Goal: Obtain resource: Obtain resource

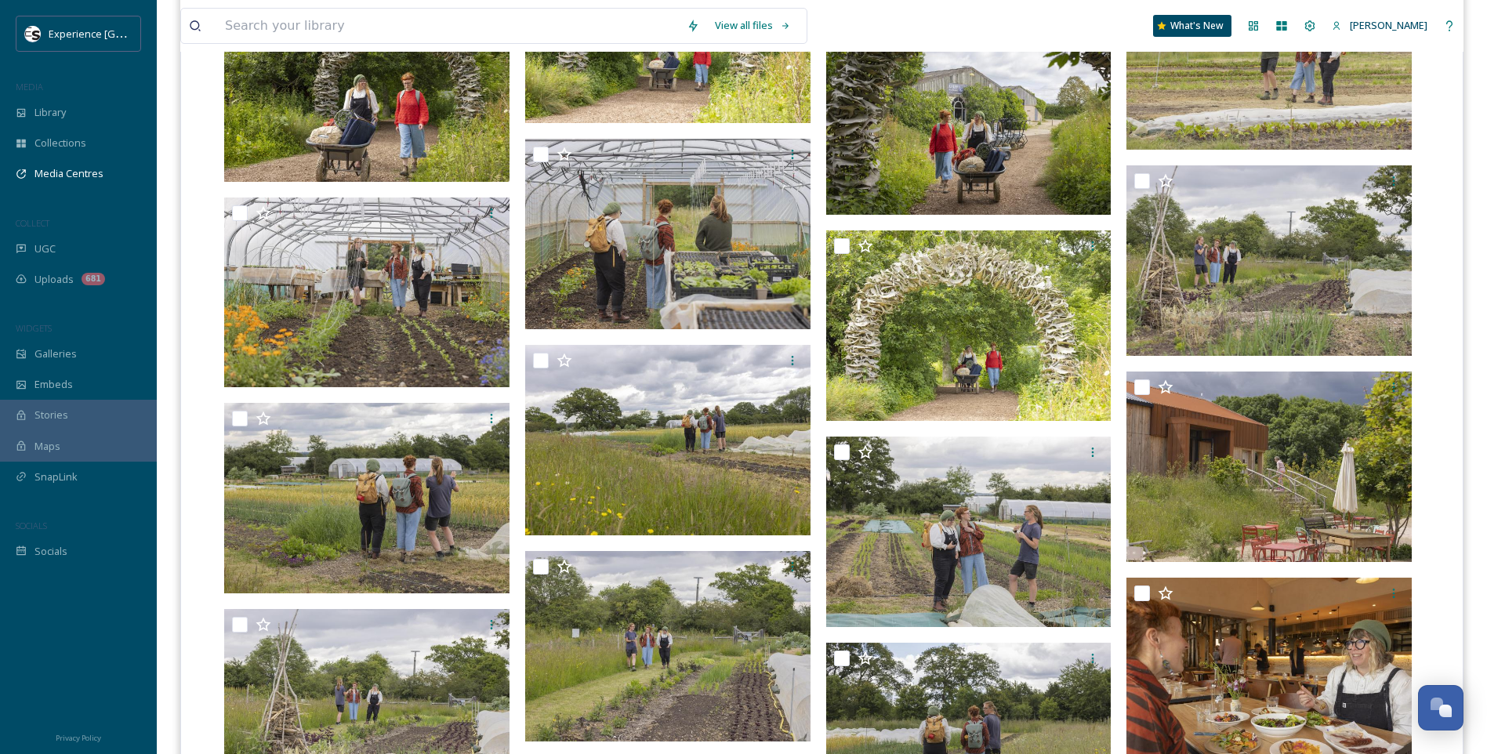
scroll to position [2586, 0]
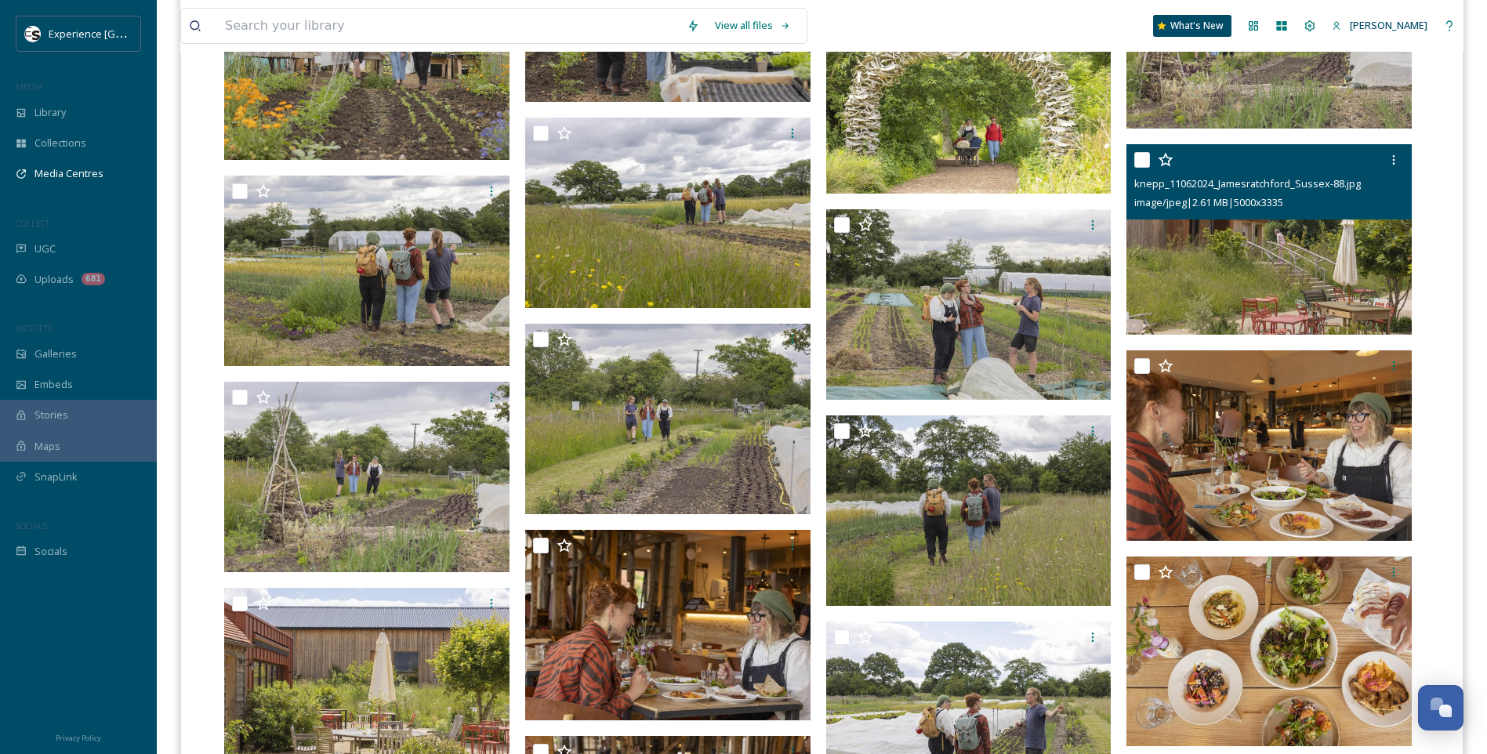
click at [1164, 158] on icon at bounding box center [1165, 159] width 15 height 14
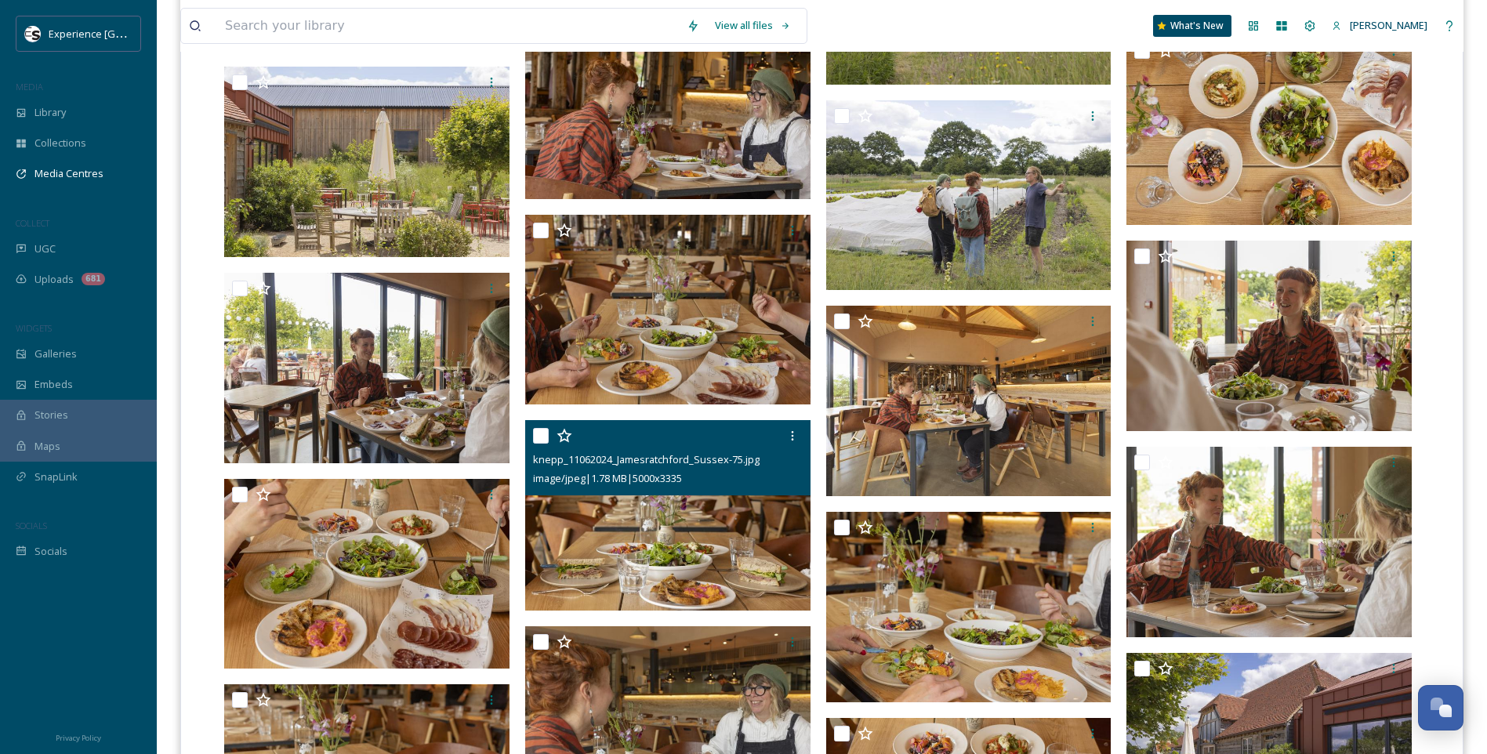
scroll to position [3135, 0]
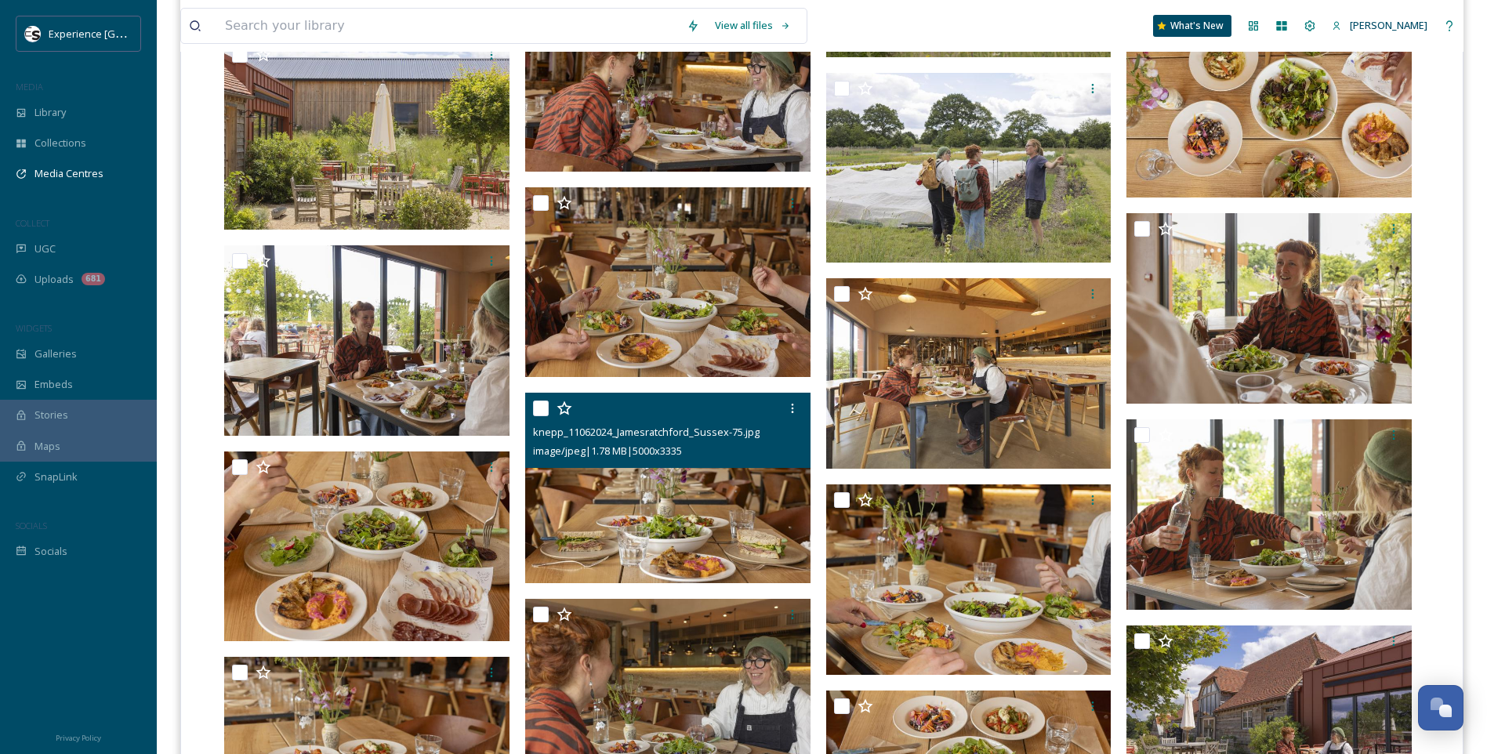
click at [536, 401] on input "checkbox" at bounding box center [541, 408] width 16 height 16
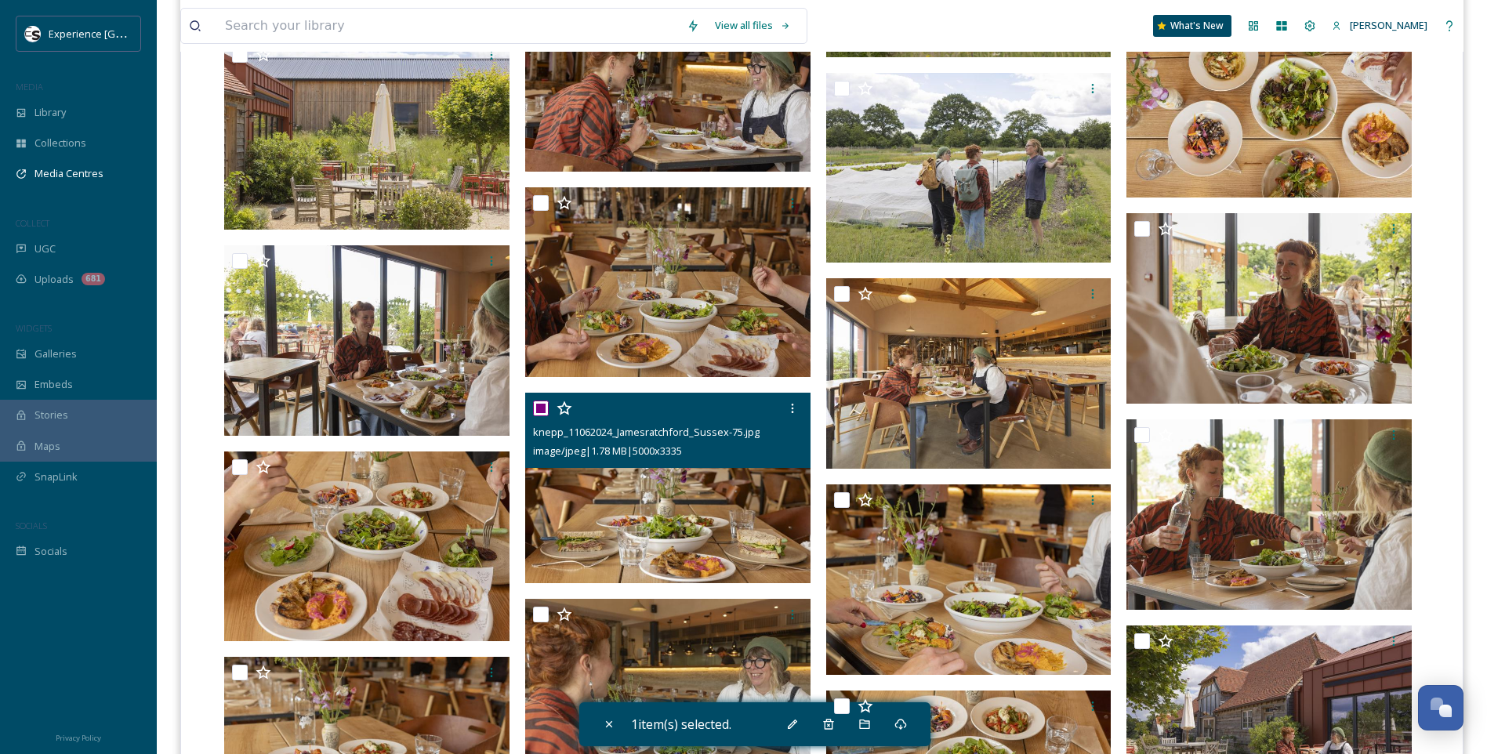
click at [541, 403] on input "checkbox" at bounding box center [541, 408] width 16 height 16
checkbox input "false"
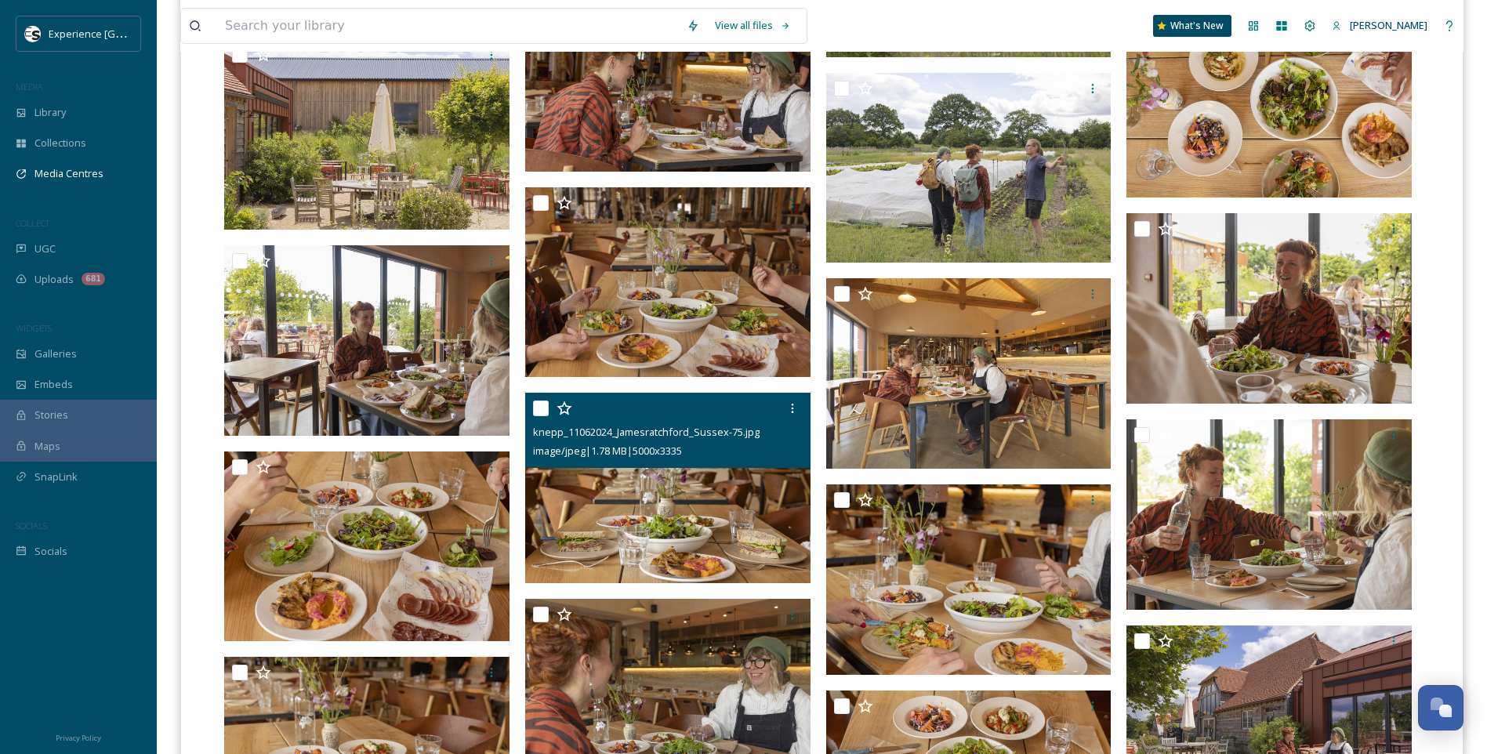
click at [563, 409] on icon at bounding box center [564, 408] width 16 height 16
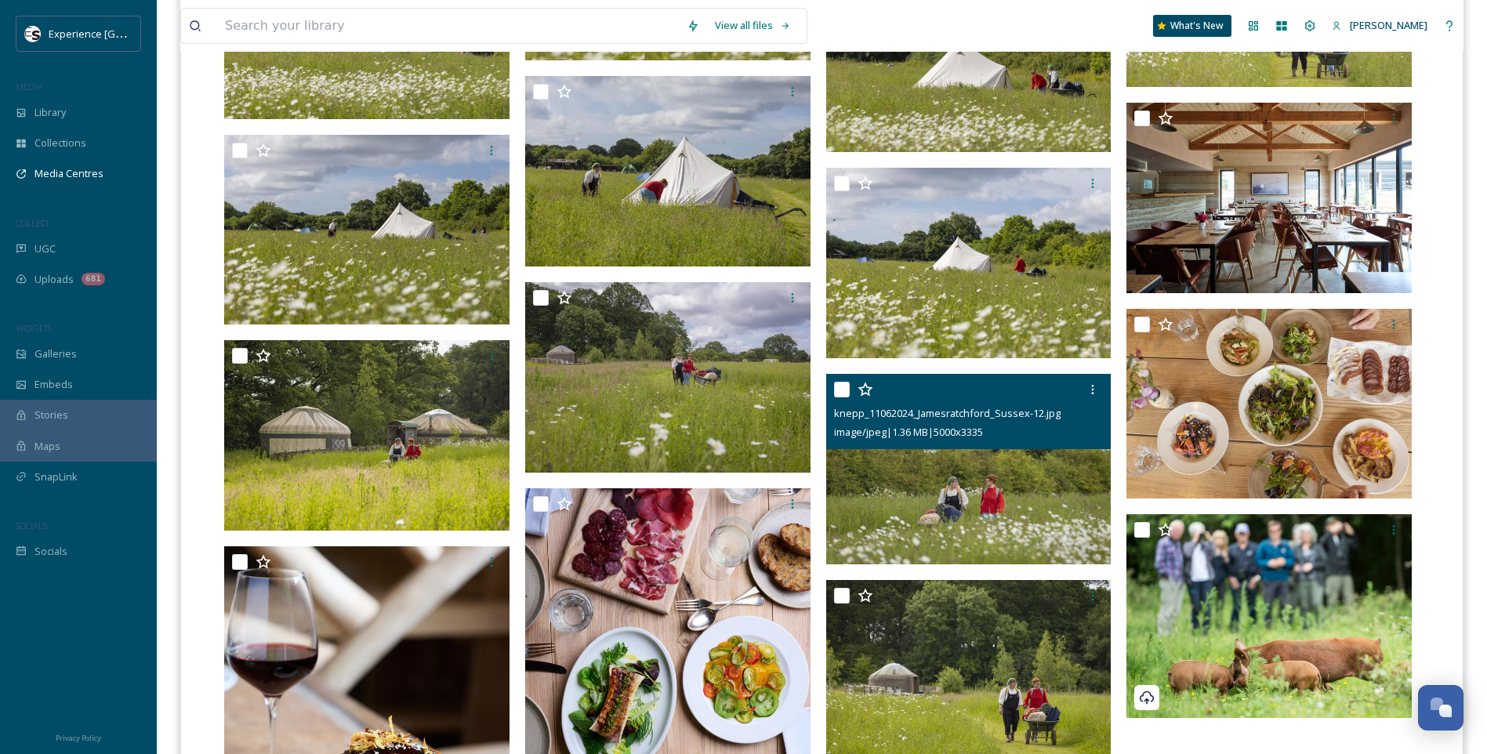
scroll to position [6191, 0]
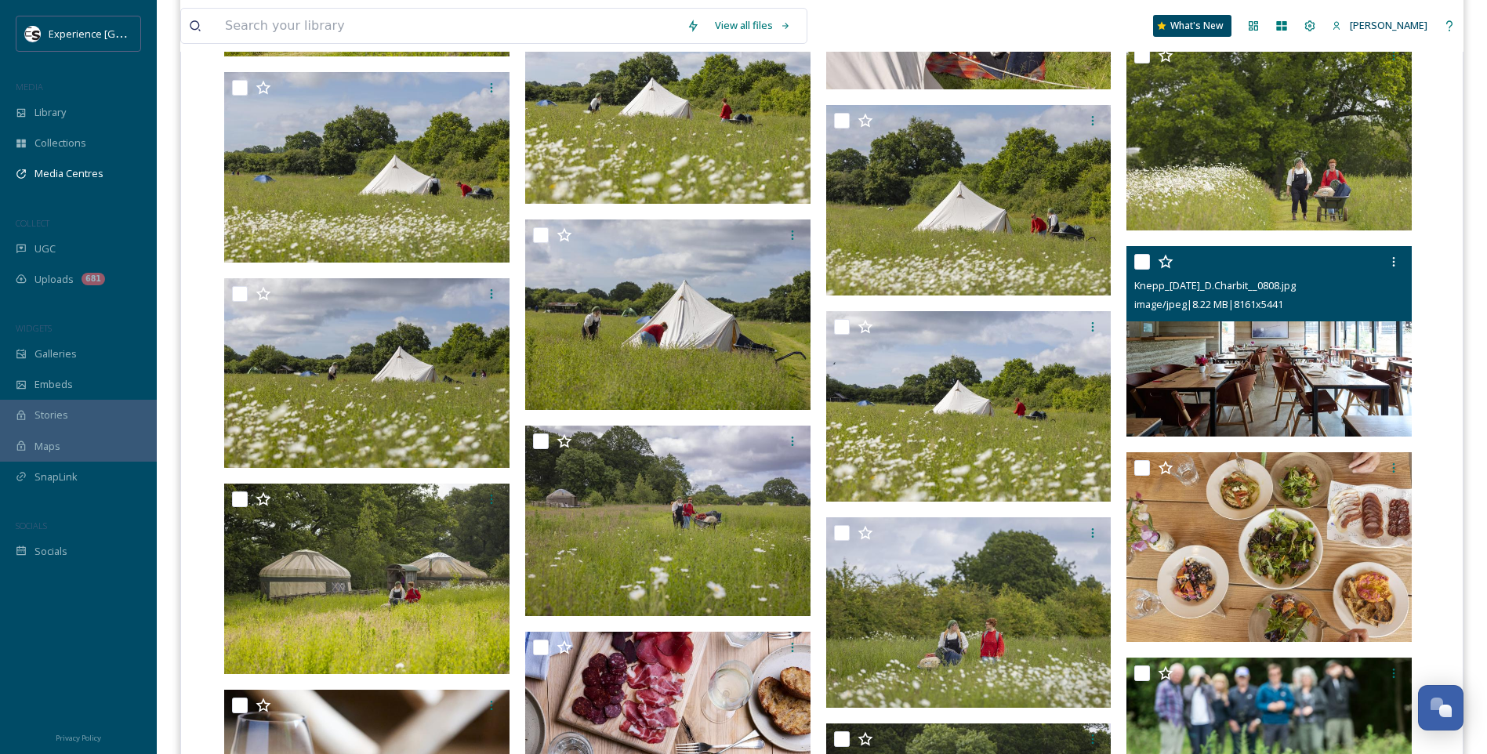
click at [1168, 259] on icon at bounding box center [1165, 261] width 15 height 14
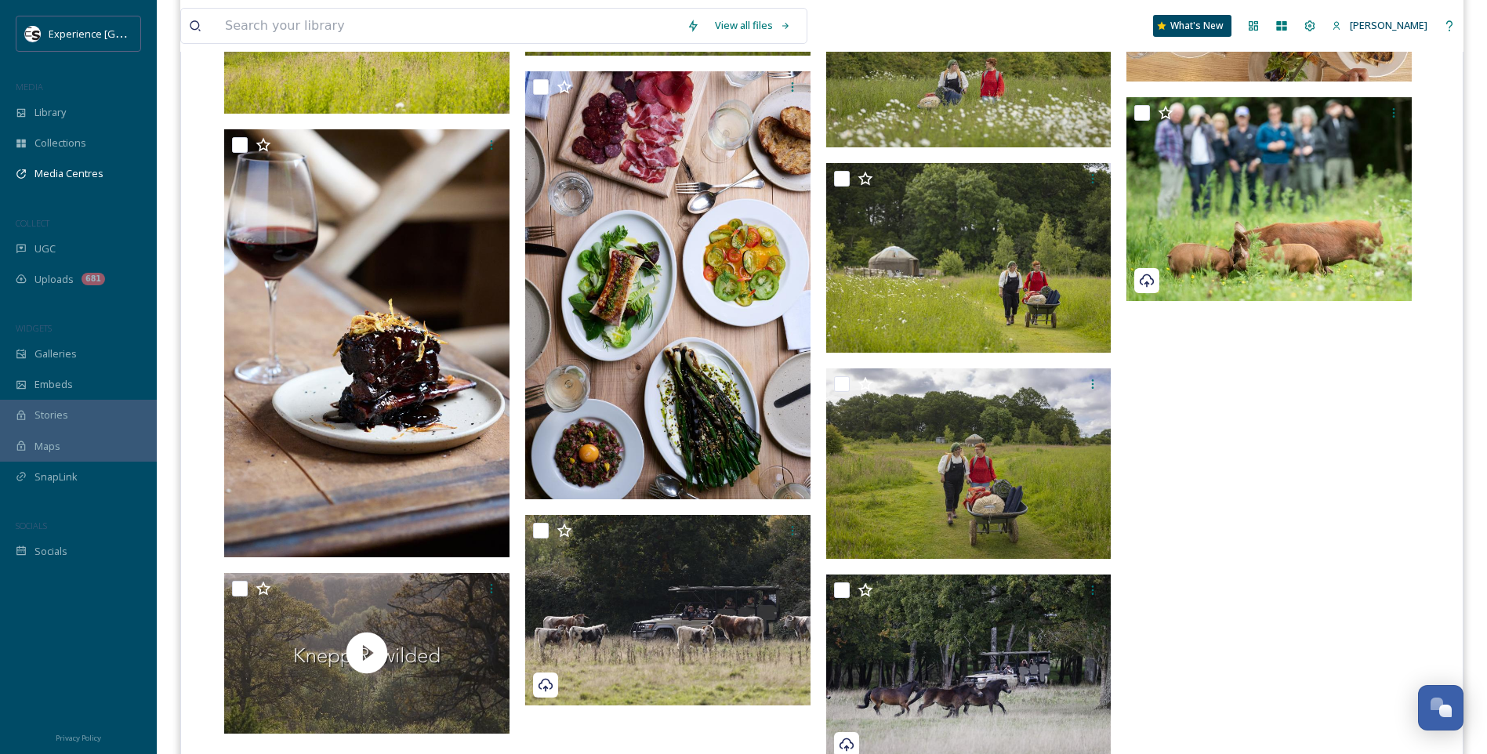
scroll to position [6609, 0]
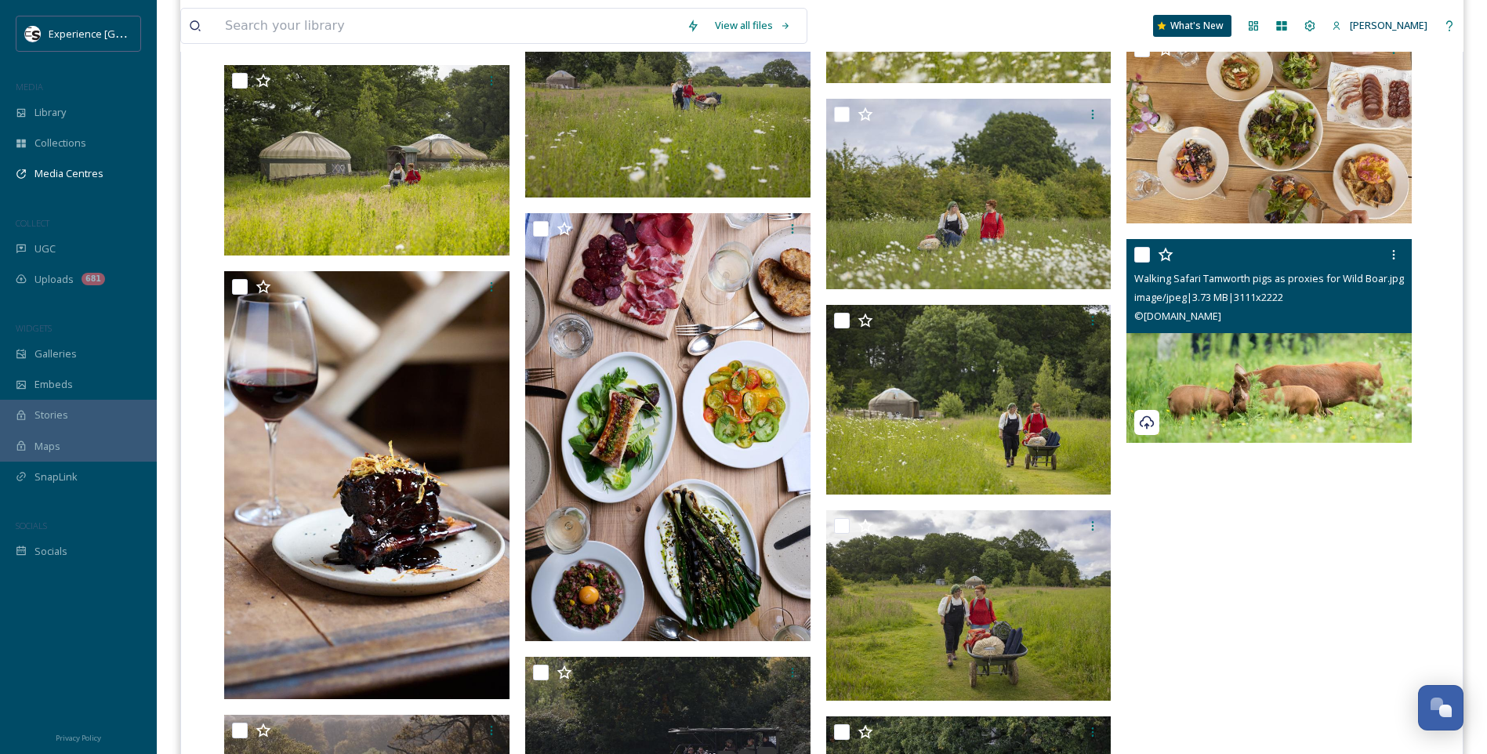
click at [1167, 256] on icon at bounding box center [1165, 255] width 16 height 16
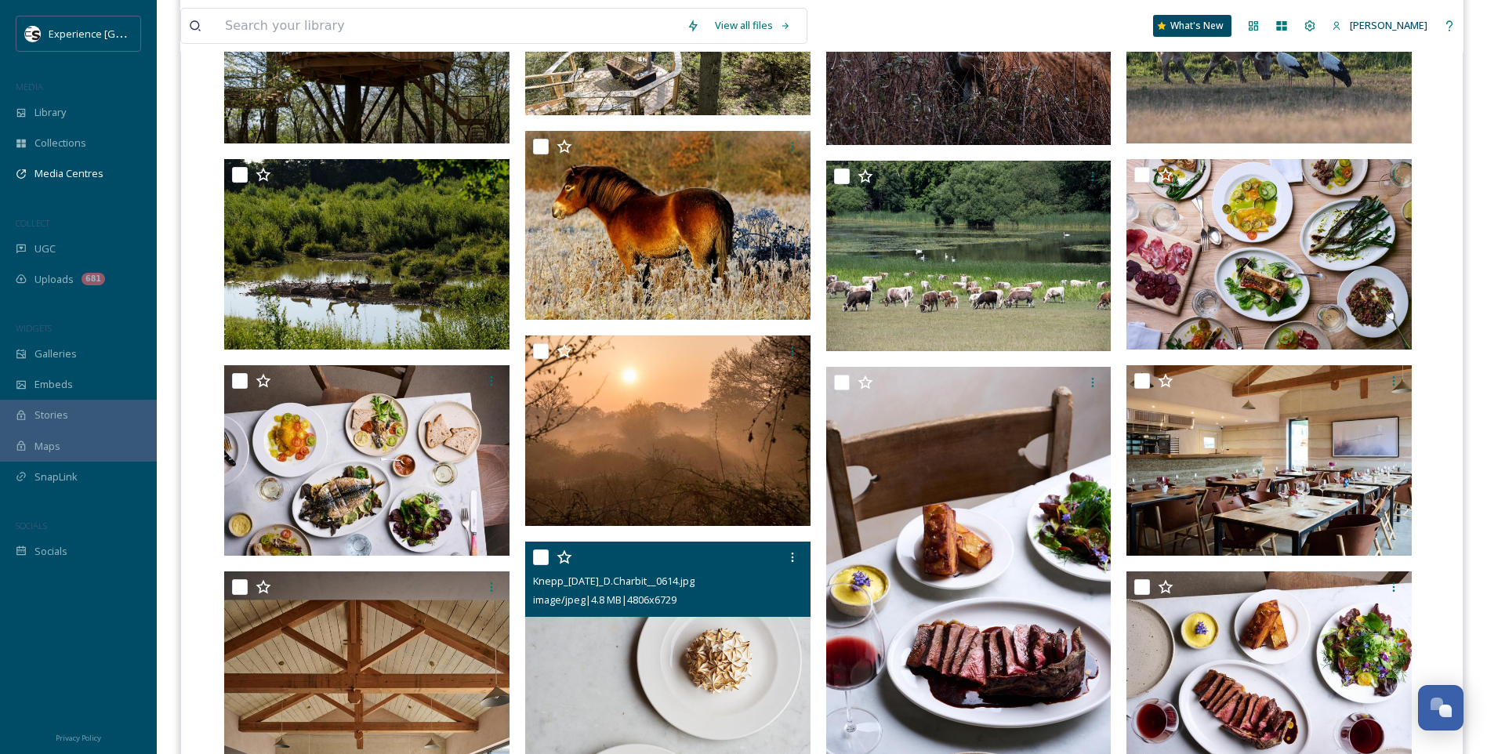
scroll to position [575, 0]
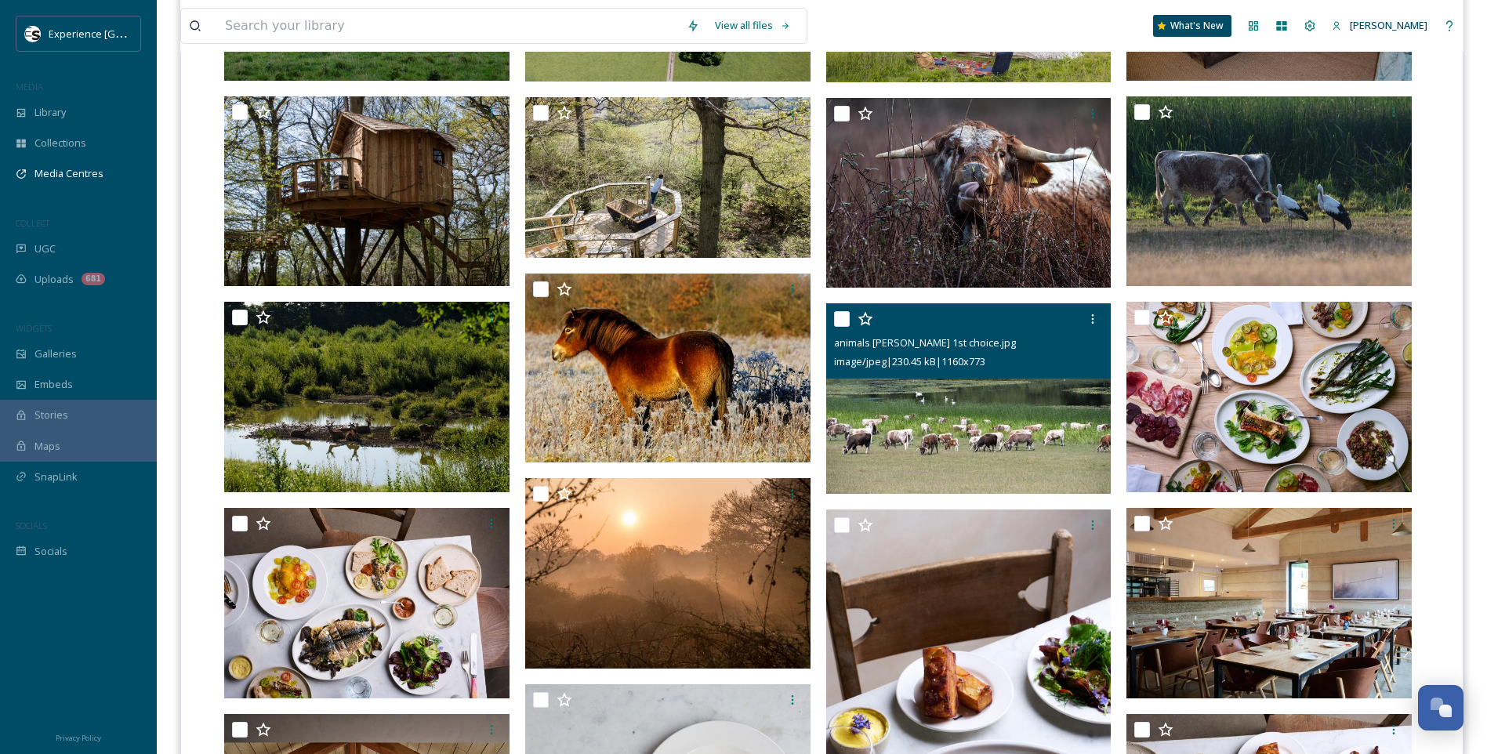
click at [866, 321] on icon at bounding box center [865, 319] width 16 height 16
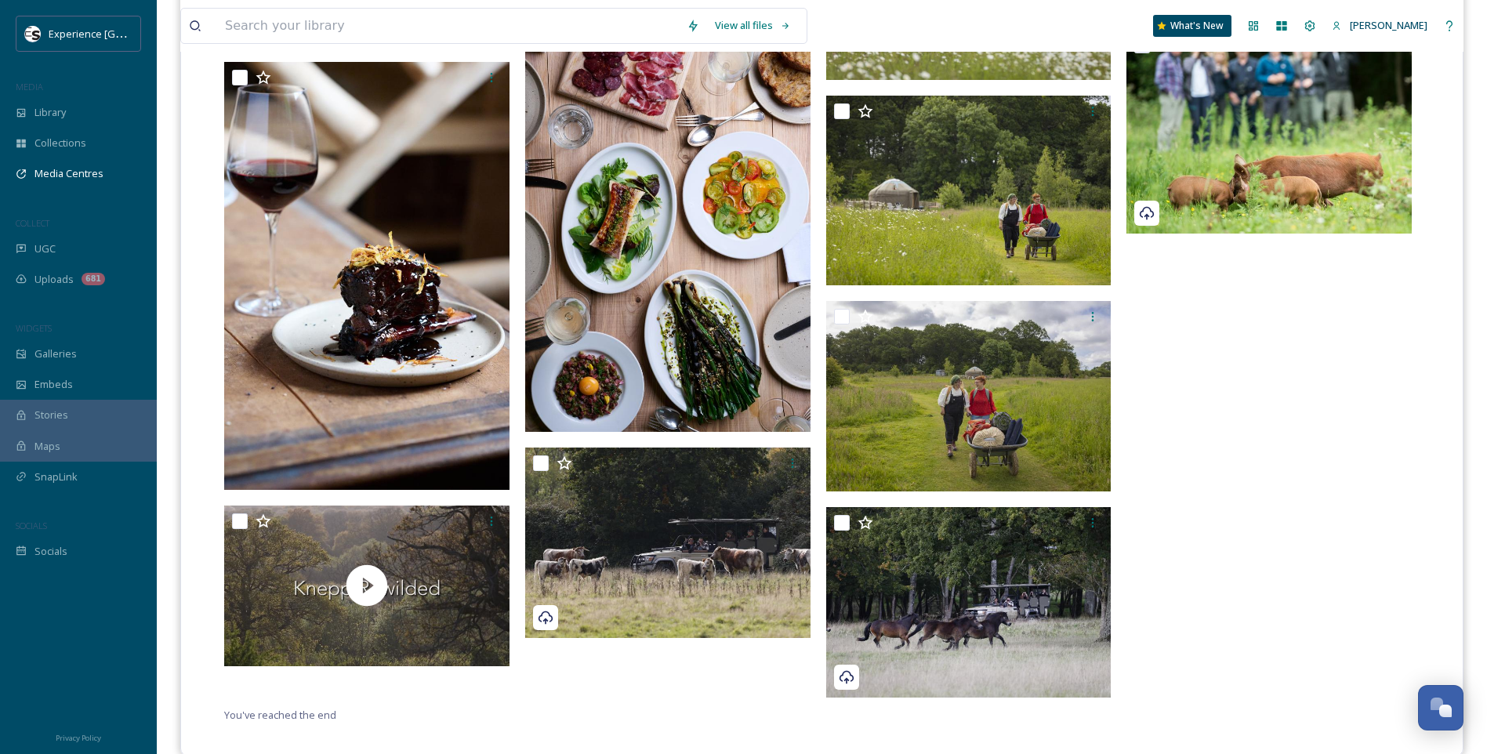
scroll to position [6844, 0]
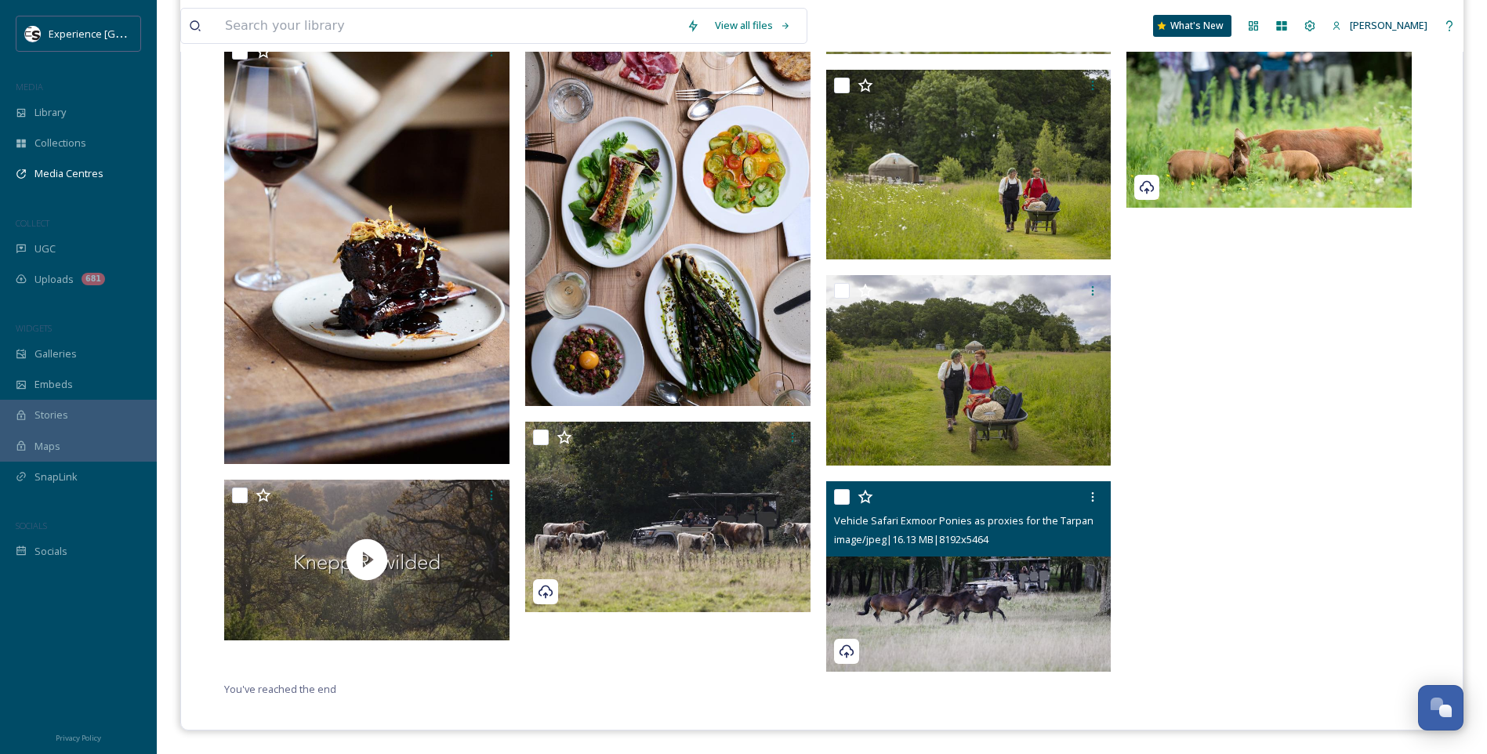
click at [866, 499] on icon at bounding box center [865, 497] width 16 height 16
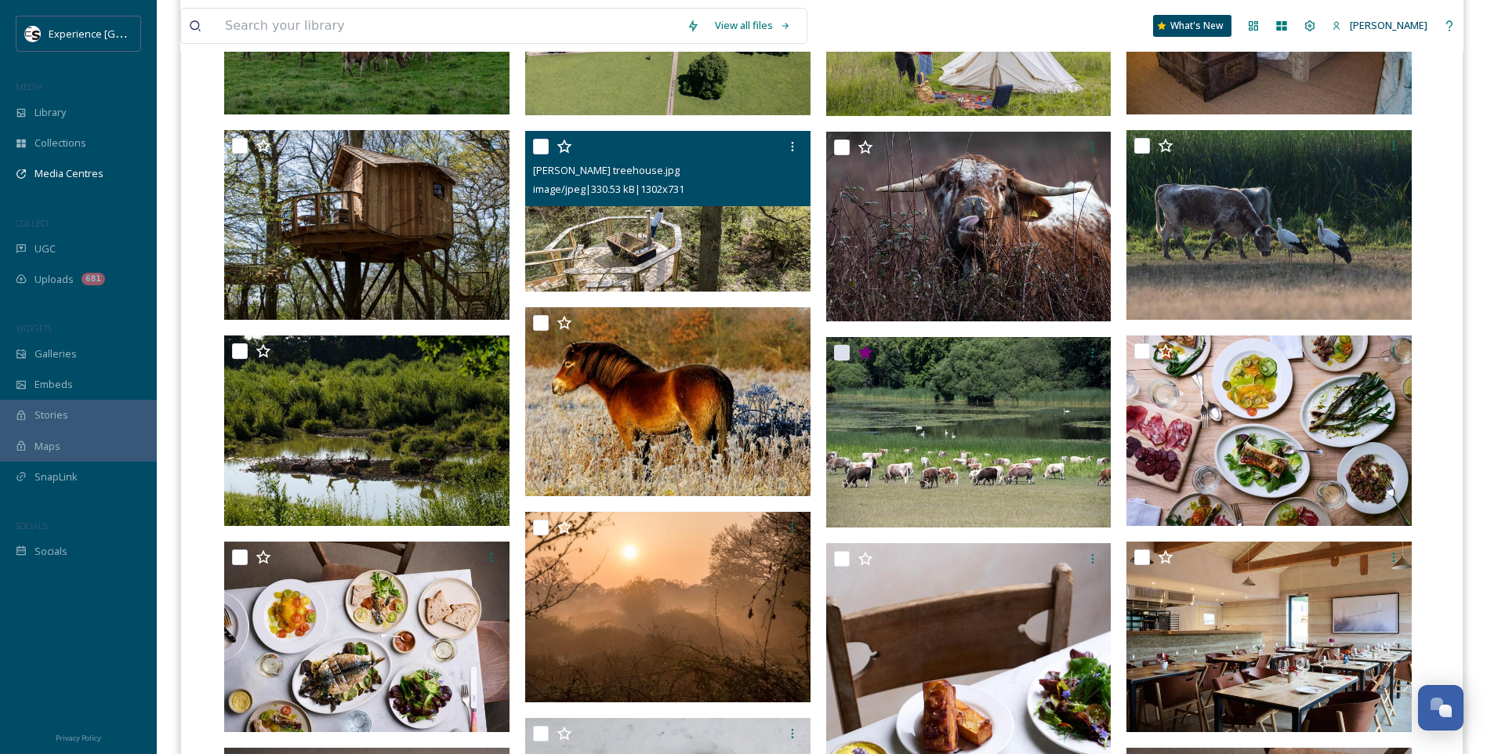
scroll to position [549, 0]
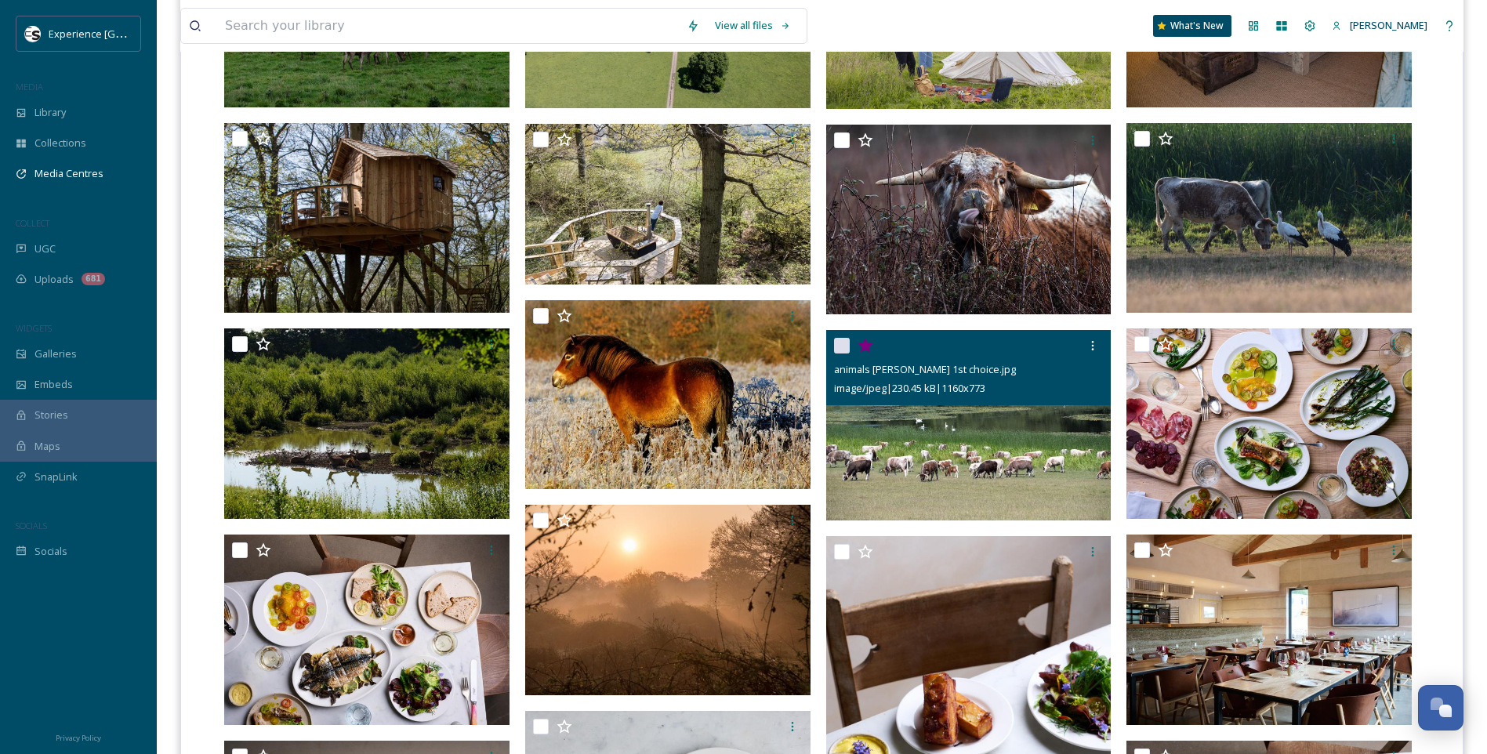
click at [943, 443] on img at bounding box center [968, 425] width 285 height 190
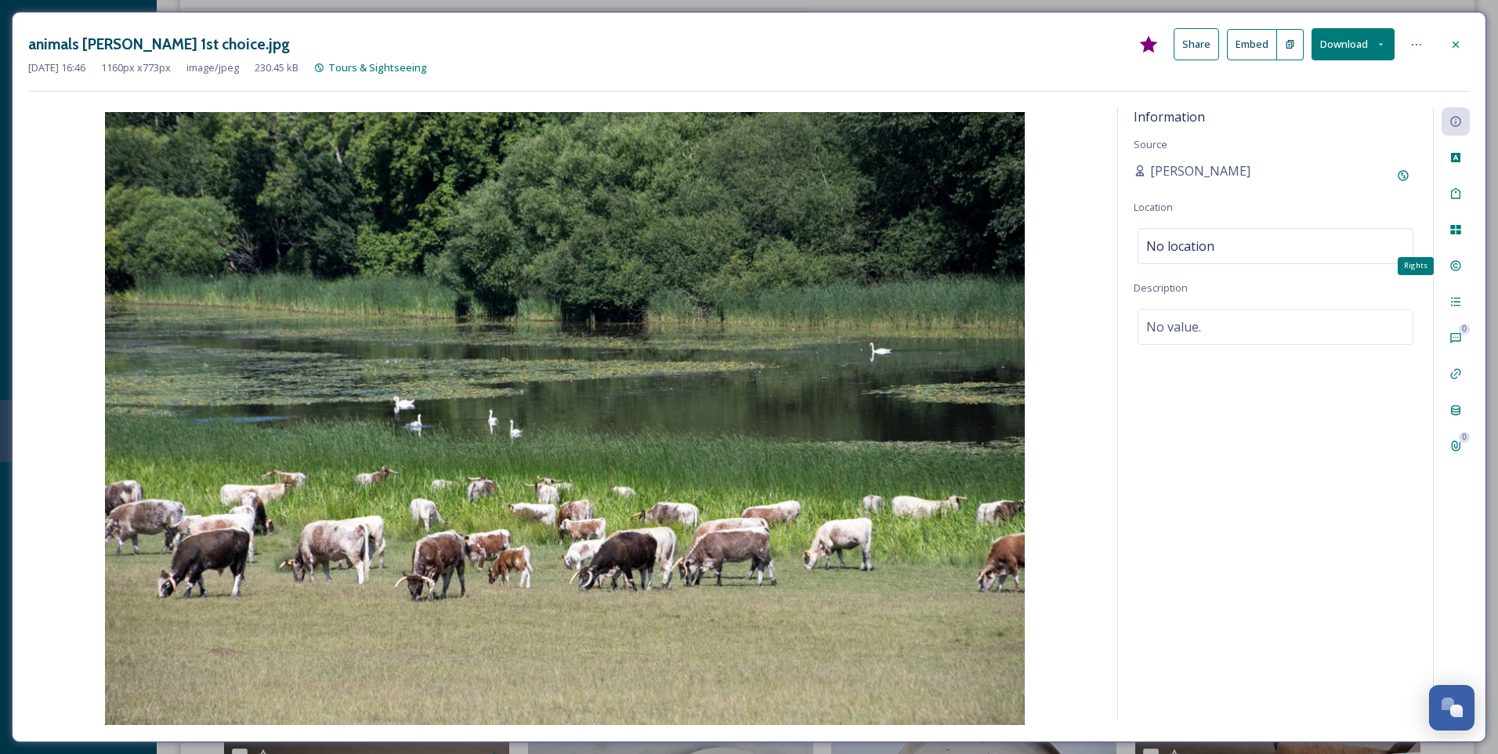
click at [1456, 267] on icon at bounding box center [1456, 265] width 13 height 13
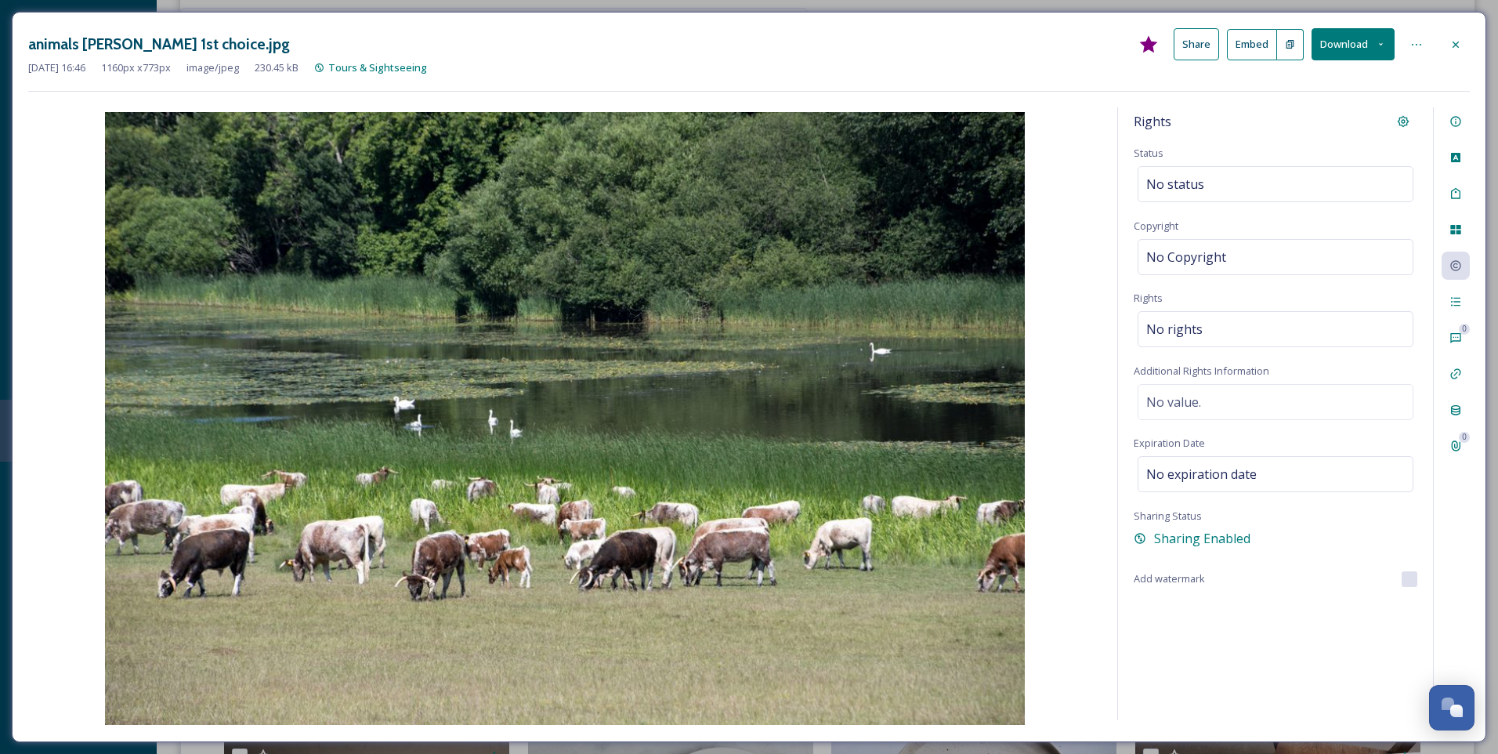
click at [1460, 47] on icon at bounding box center [1456, 44] width 13 height 13
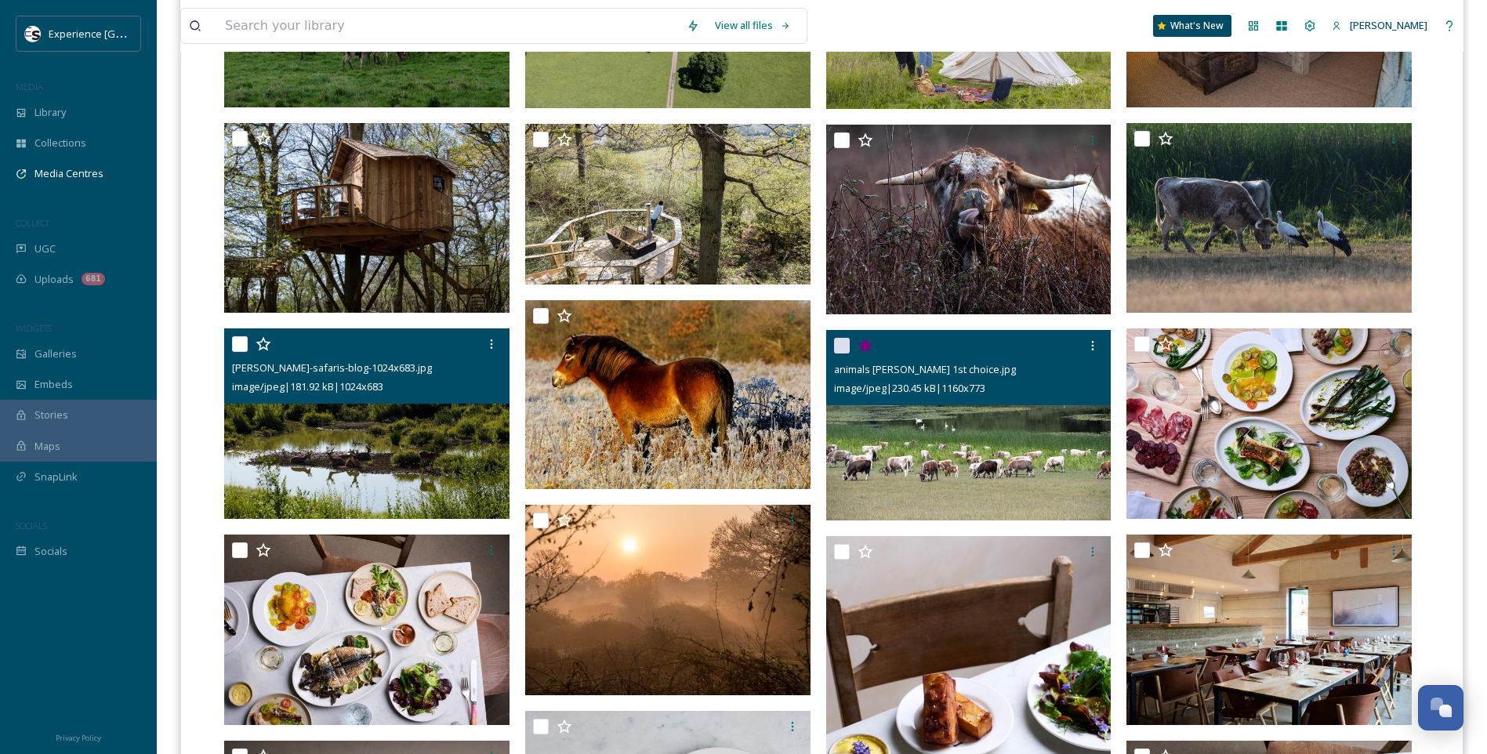
click at [399, 433] on img at bounding box center [366, 423] width 285 height 190
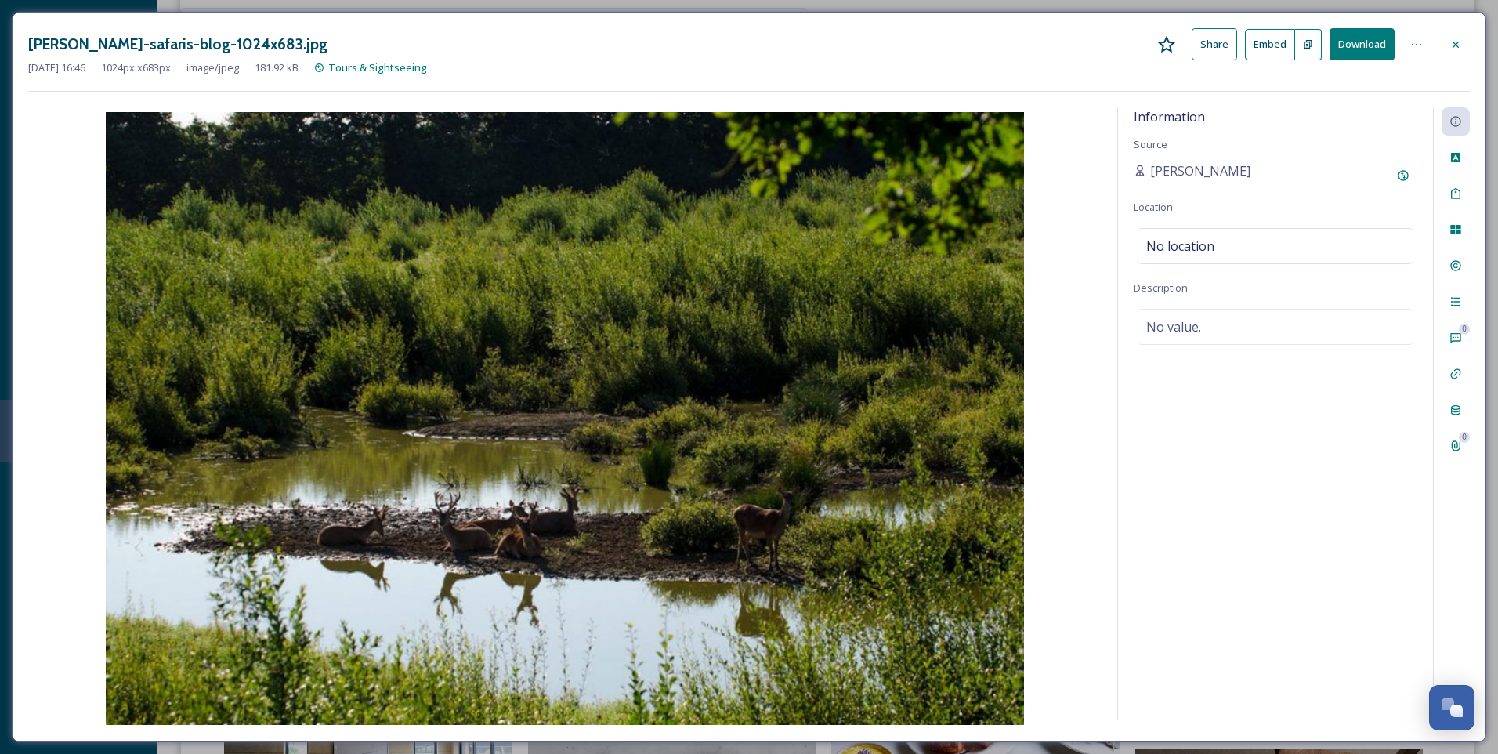
click at [1458, 45] on icon at bounding box center [1456, 44] width 13 height 13
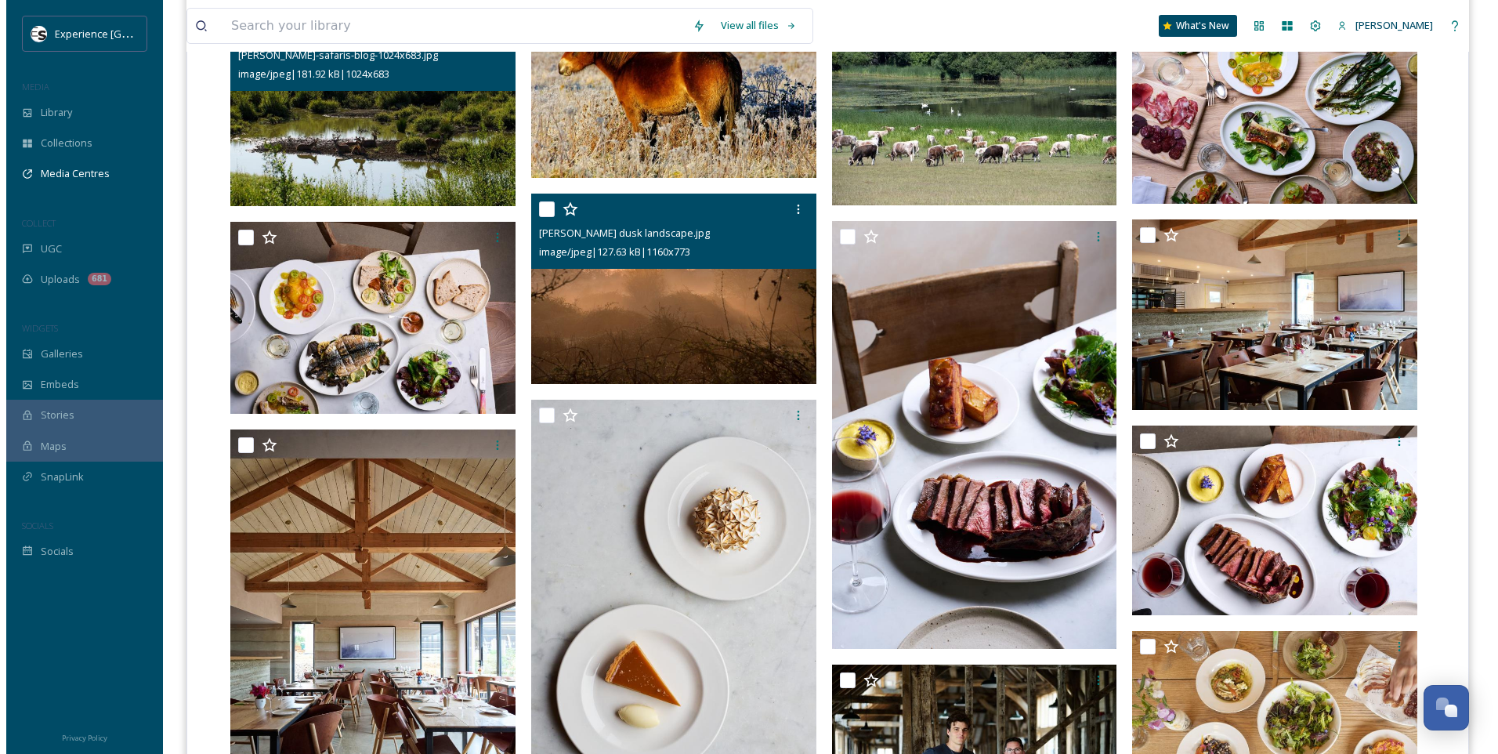
scroll to position [862, 0]
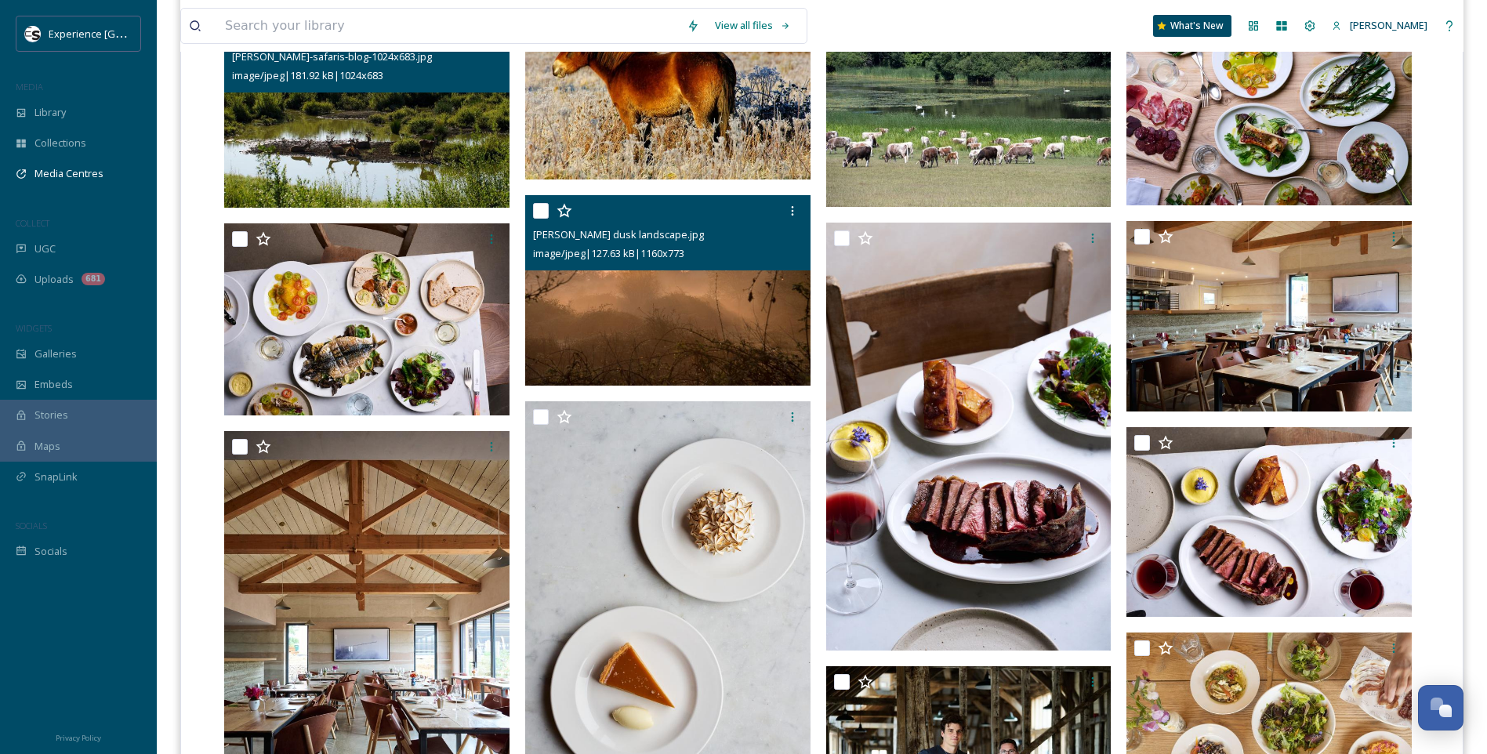
click at [618, 296] on img at bounding box center [667, 290] width 285 height 190
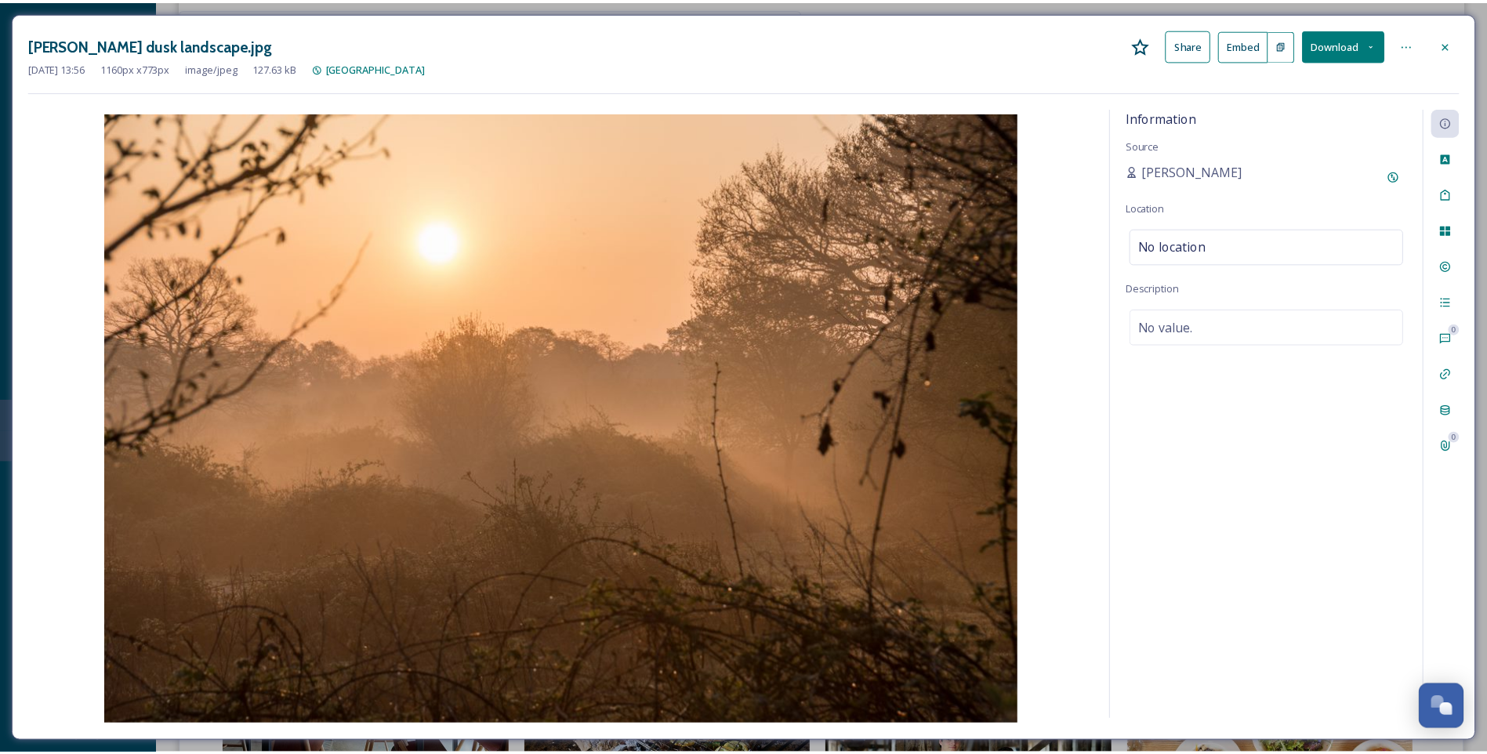
scroll to position [864, 0]
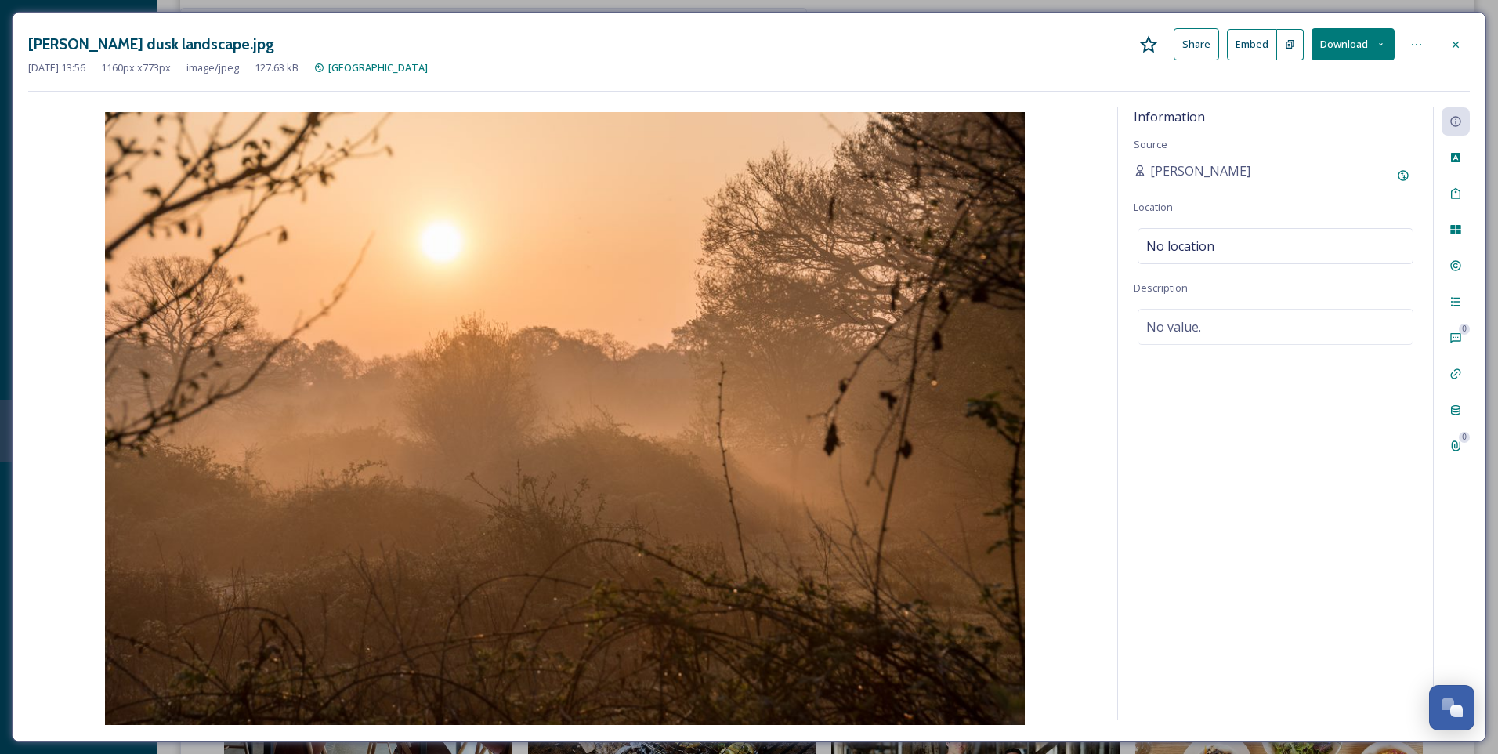
click at [1460, 48] on icon at bounding box center [1456, 44] width 13 height 13
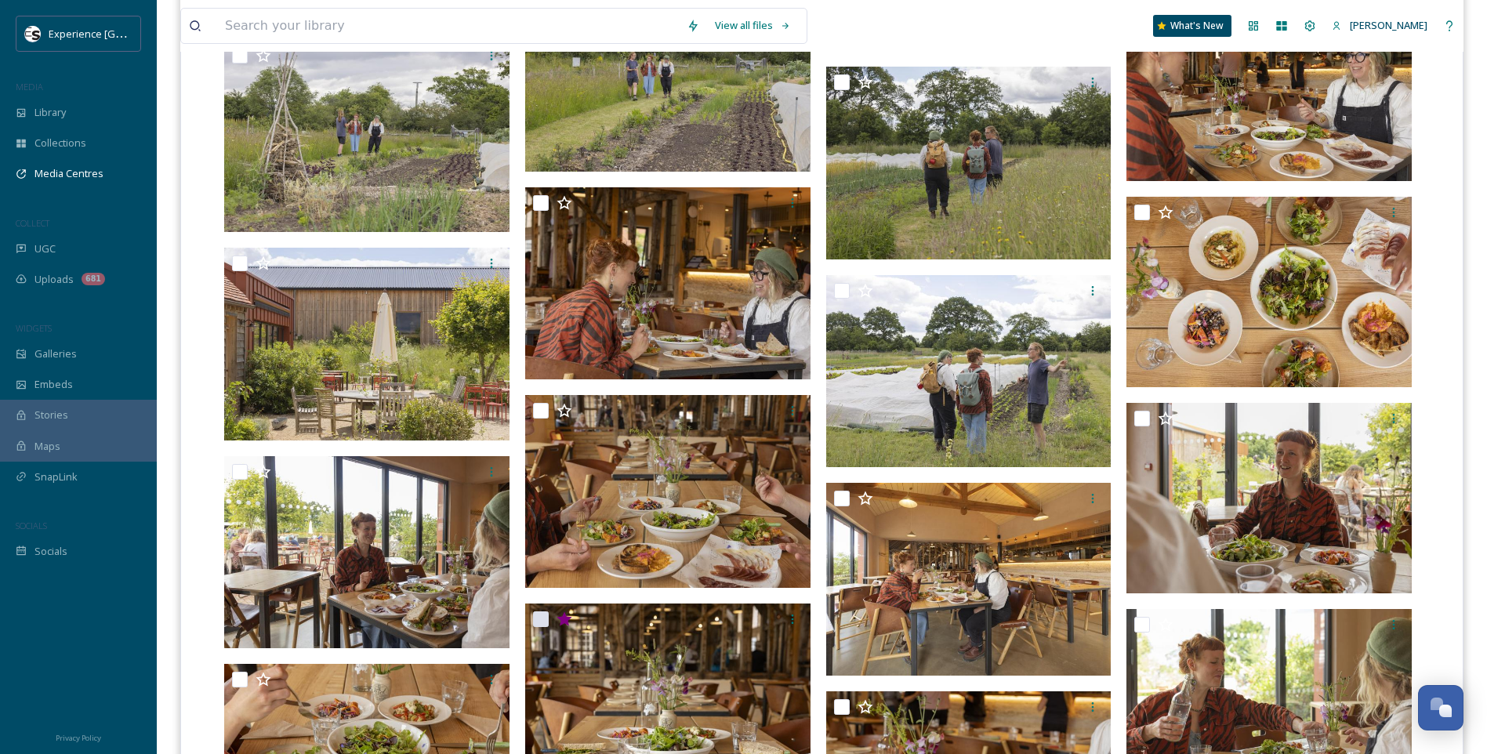
scroll to position [2744, 0]
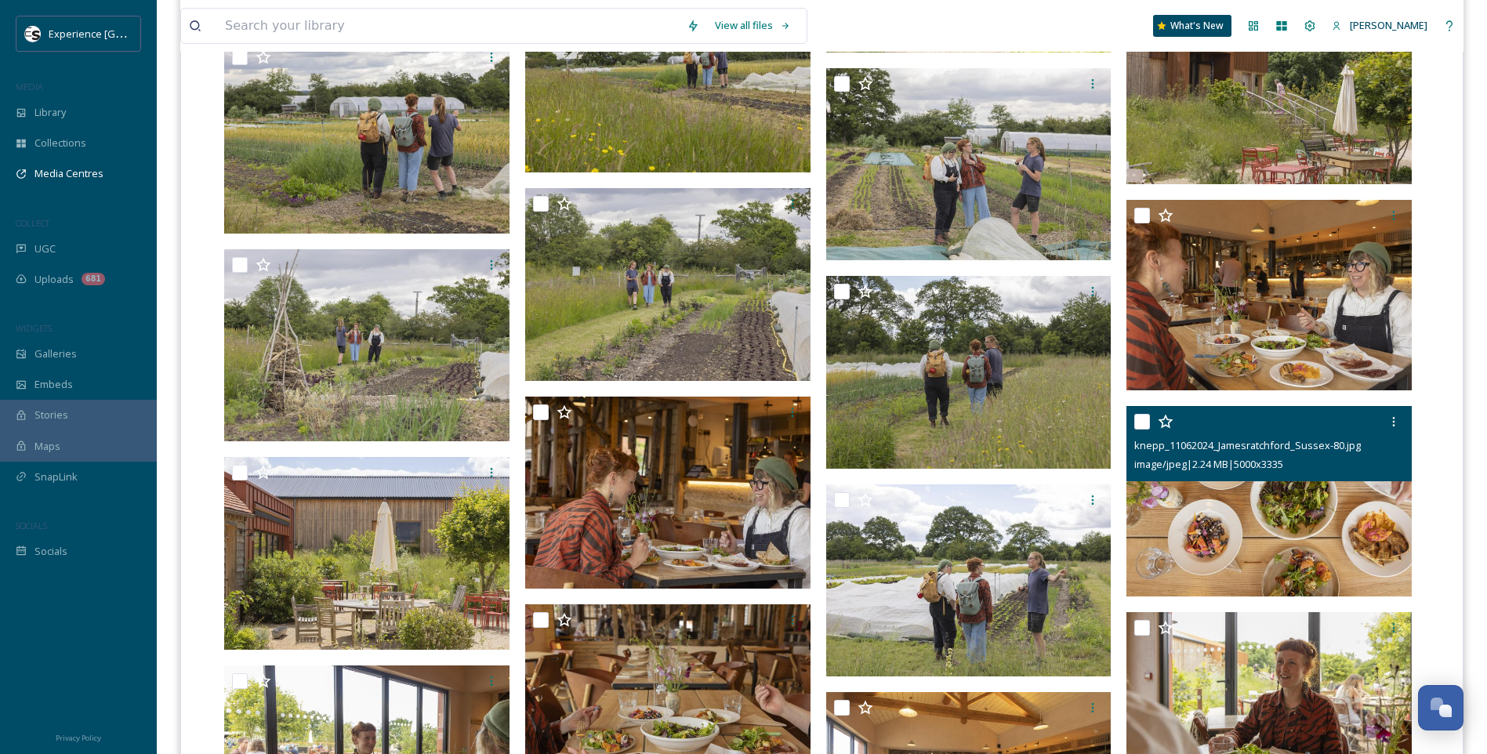
click at [1166, 422] on icon at bounding box center [1165, 422] width 16 height 16
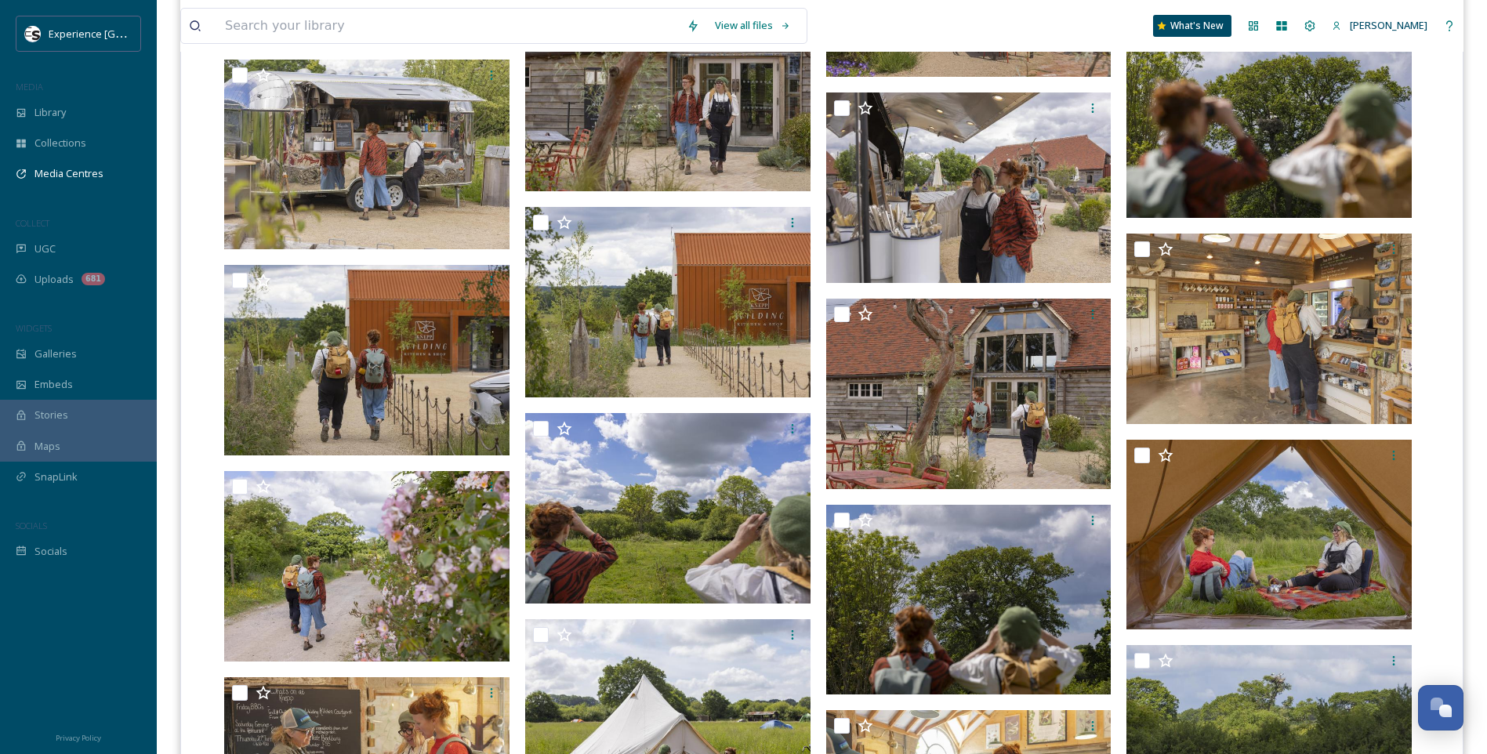
scroll to position [4587, 0]
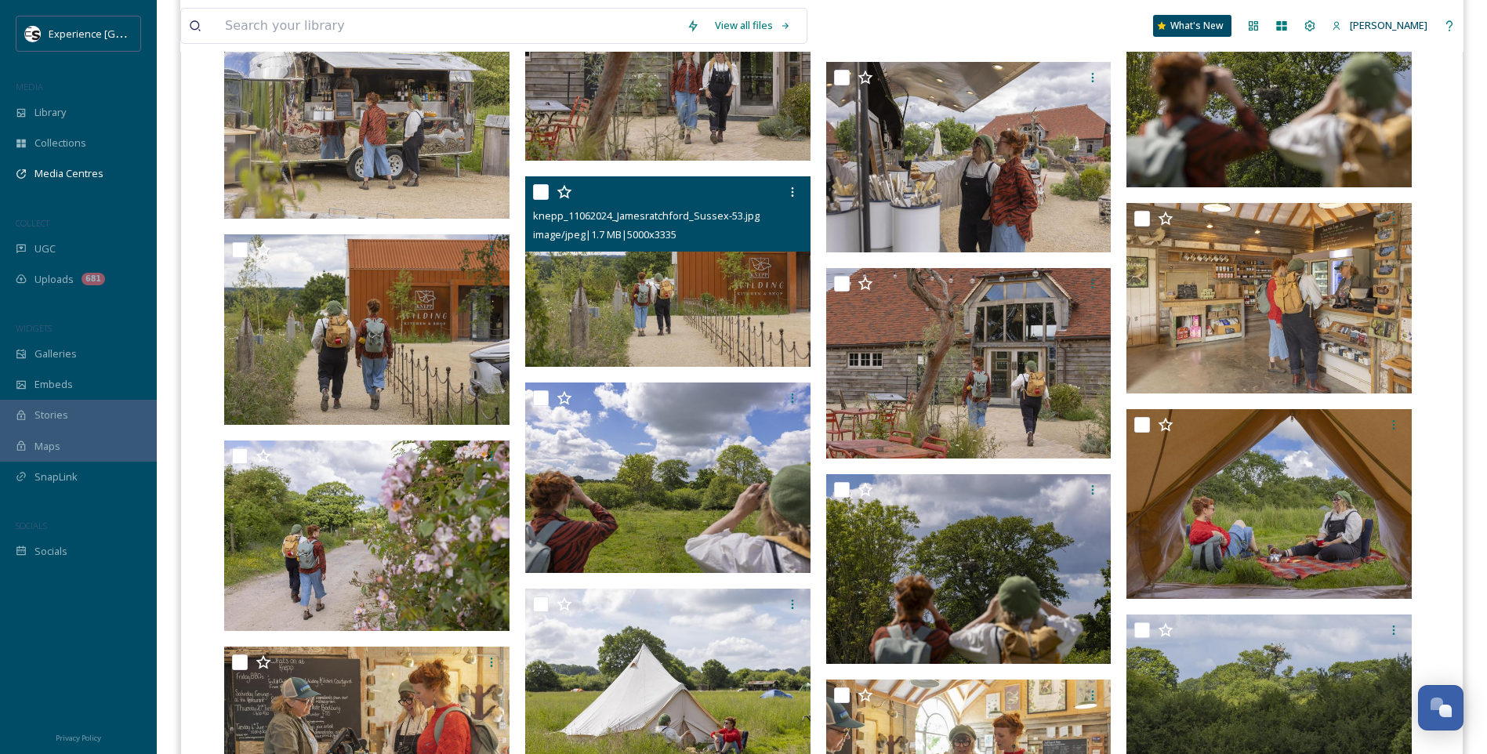
click at [566, 189] on icon at bounding box center [563, 191] width 15 height 14
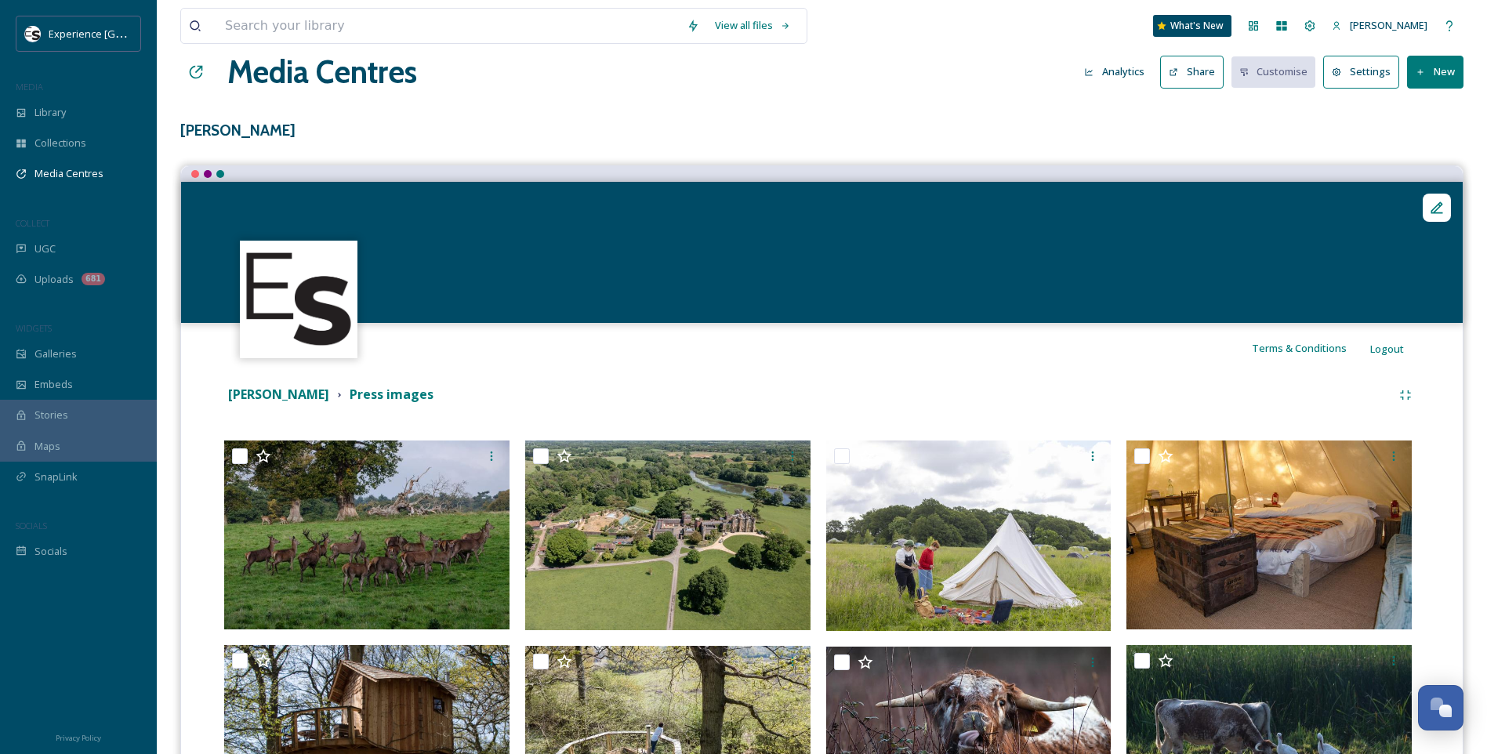
scroll to position [0, 0]
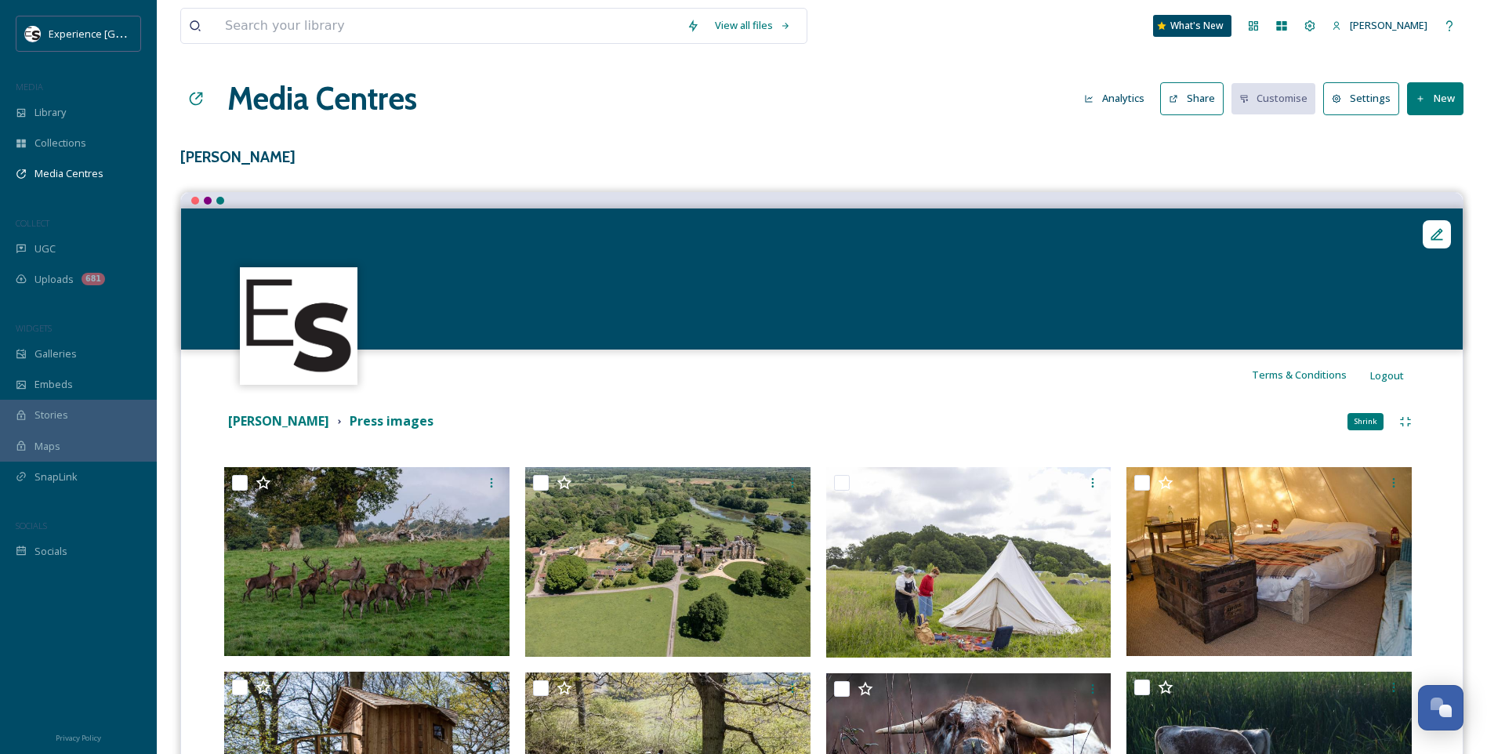
click at [1403, 425] on icon at bounding box center [1405, 421] width 10 height 9
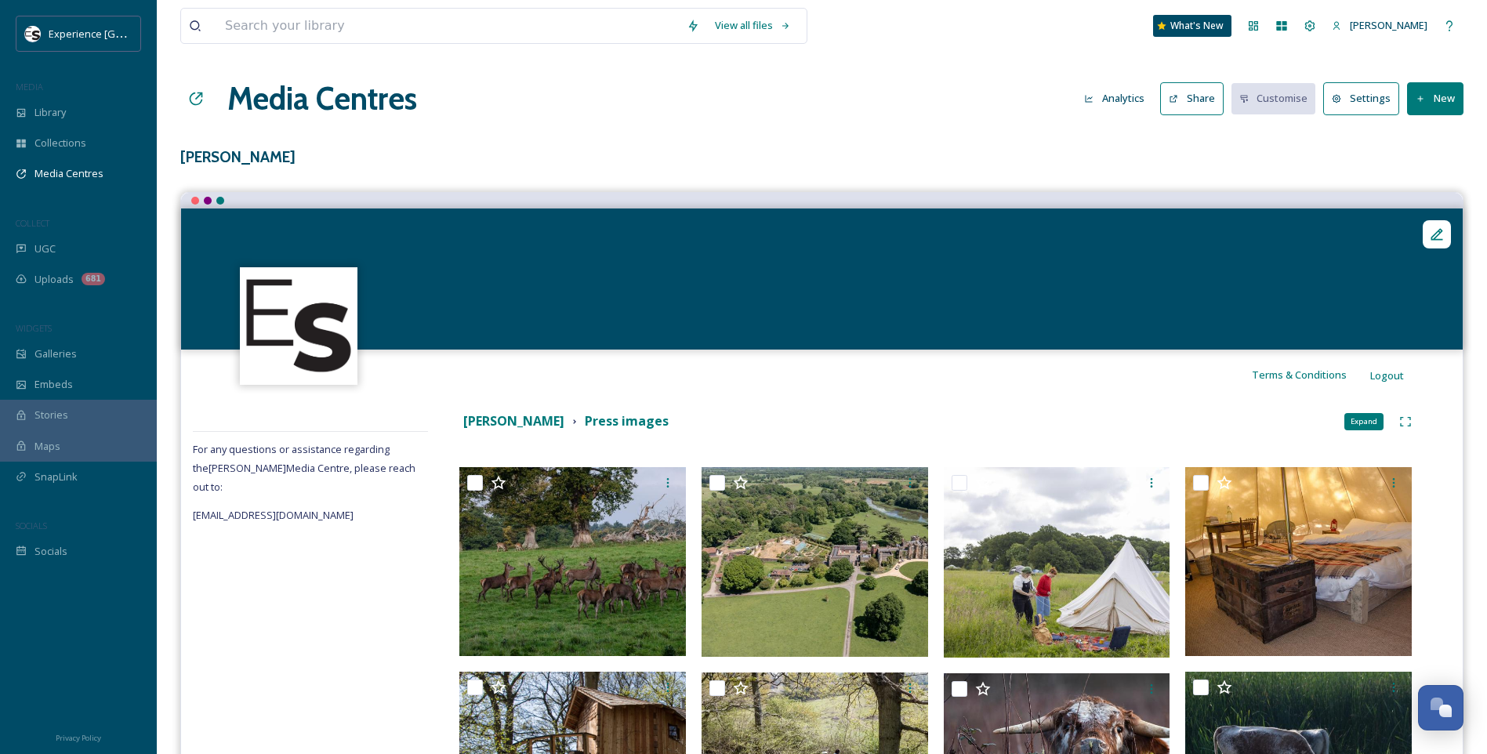
click at [1406, 421] on icon at bounding box center [1405, 421] width 13 height 13
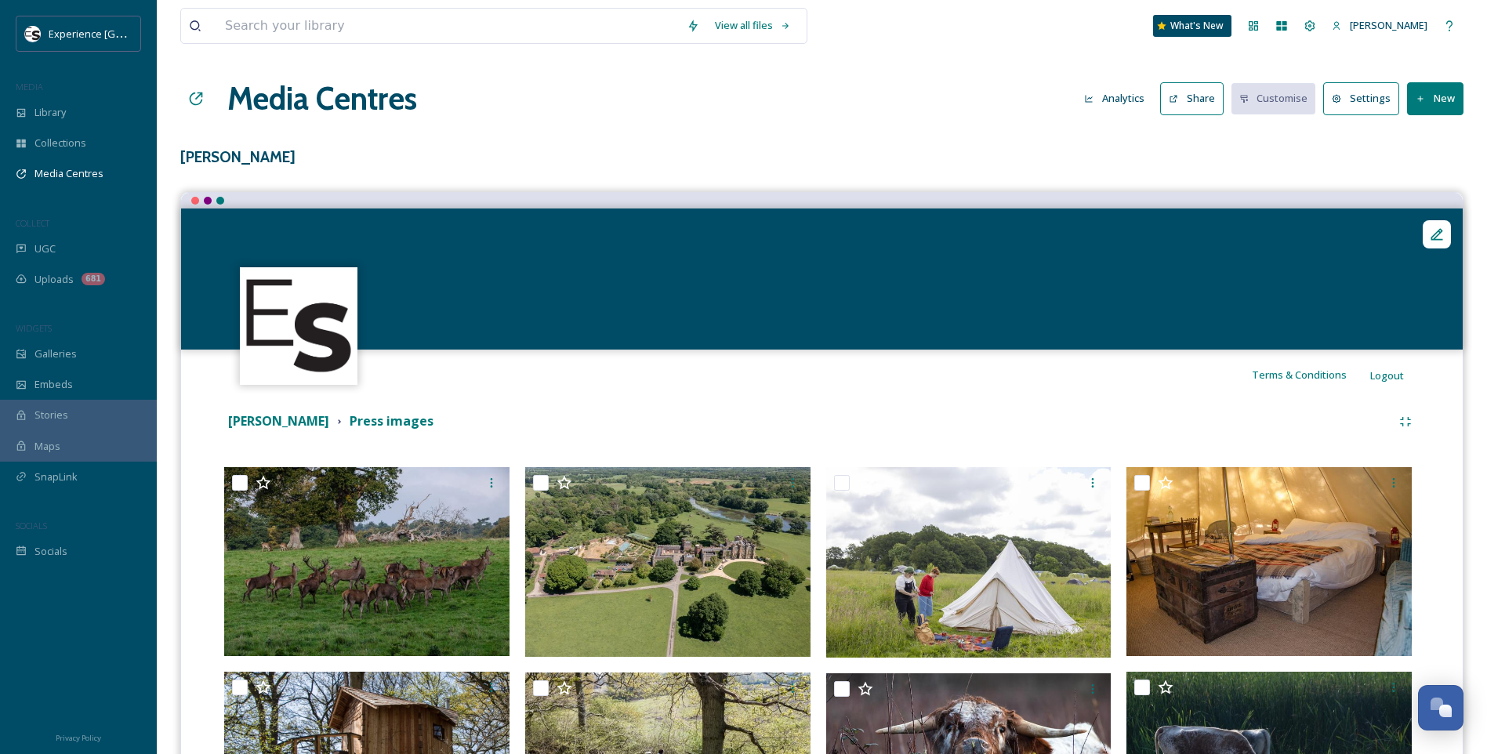
click at [1363, 102] on button "Settings" at bounding box center [1361, 98] width 76 height 32
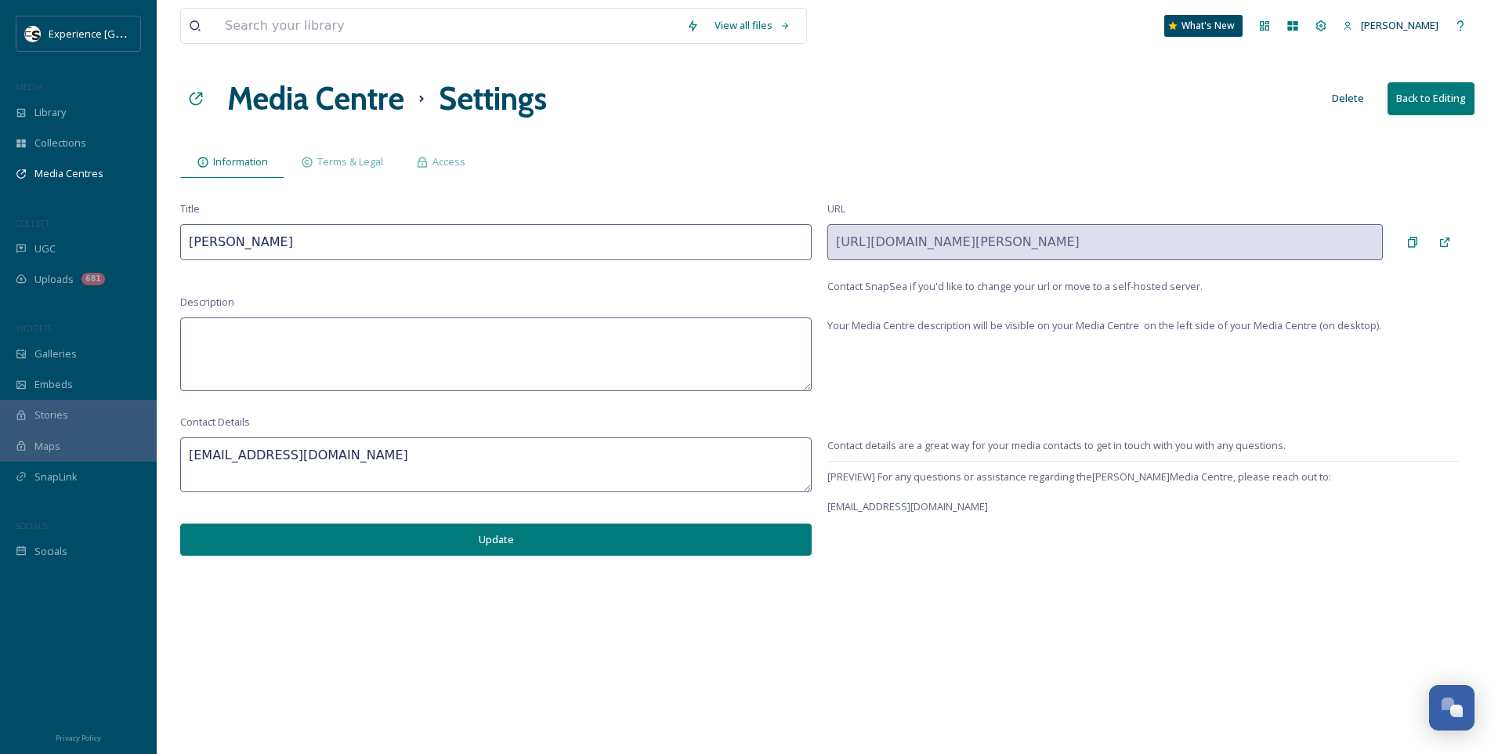
click at [1432, 92] on button "Back to Editing" at bounding box center [1431, 98] width 87 height 32
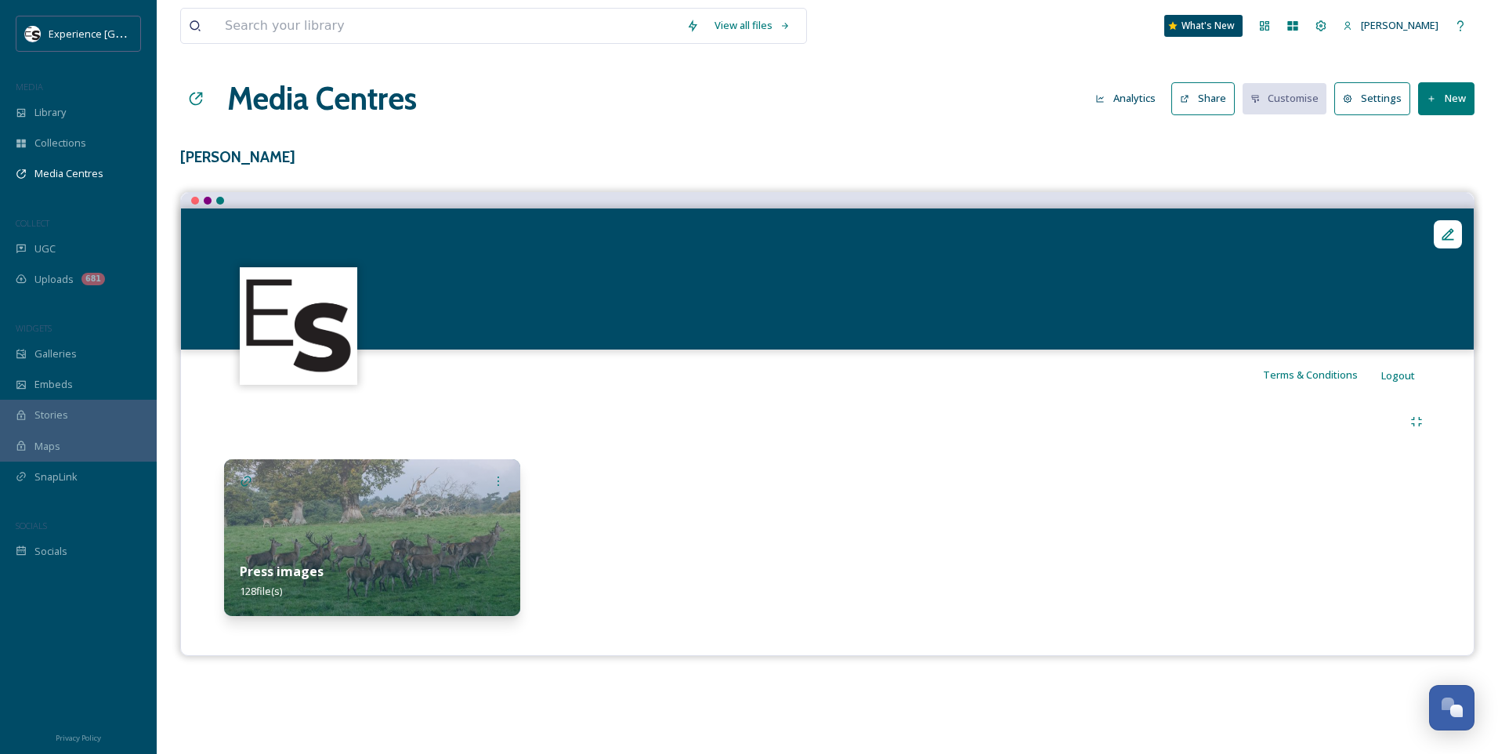
click at [421, 516] on img at bounding box center [372, 537] width 296 height 157
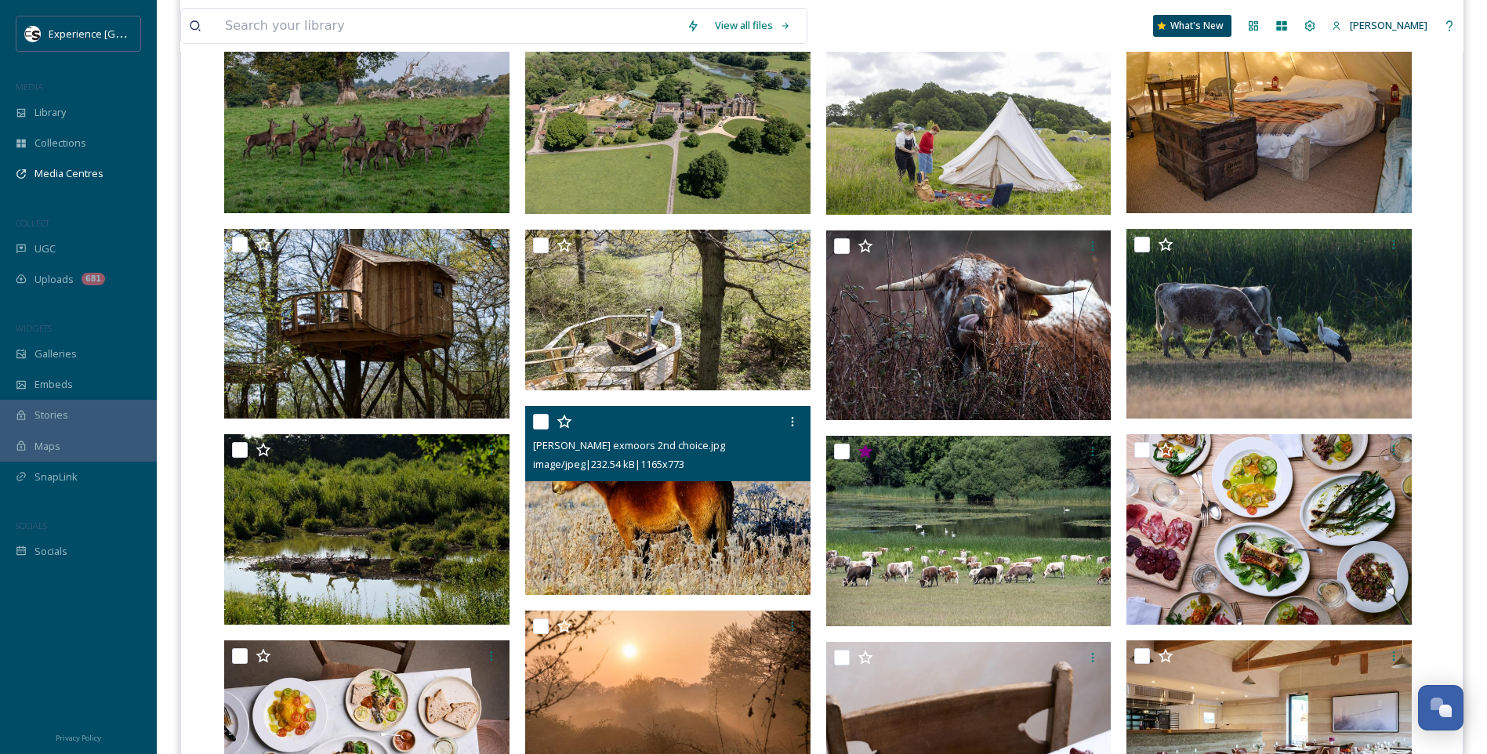
scroll to position [470, 0]
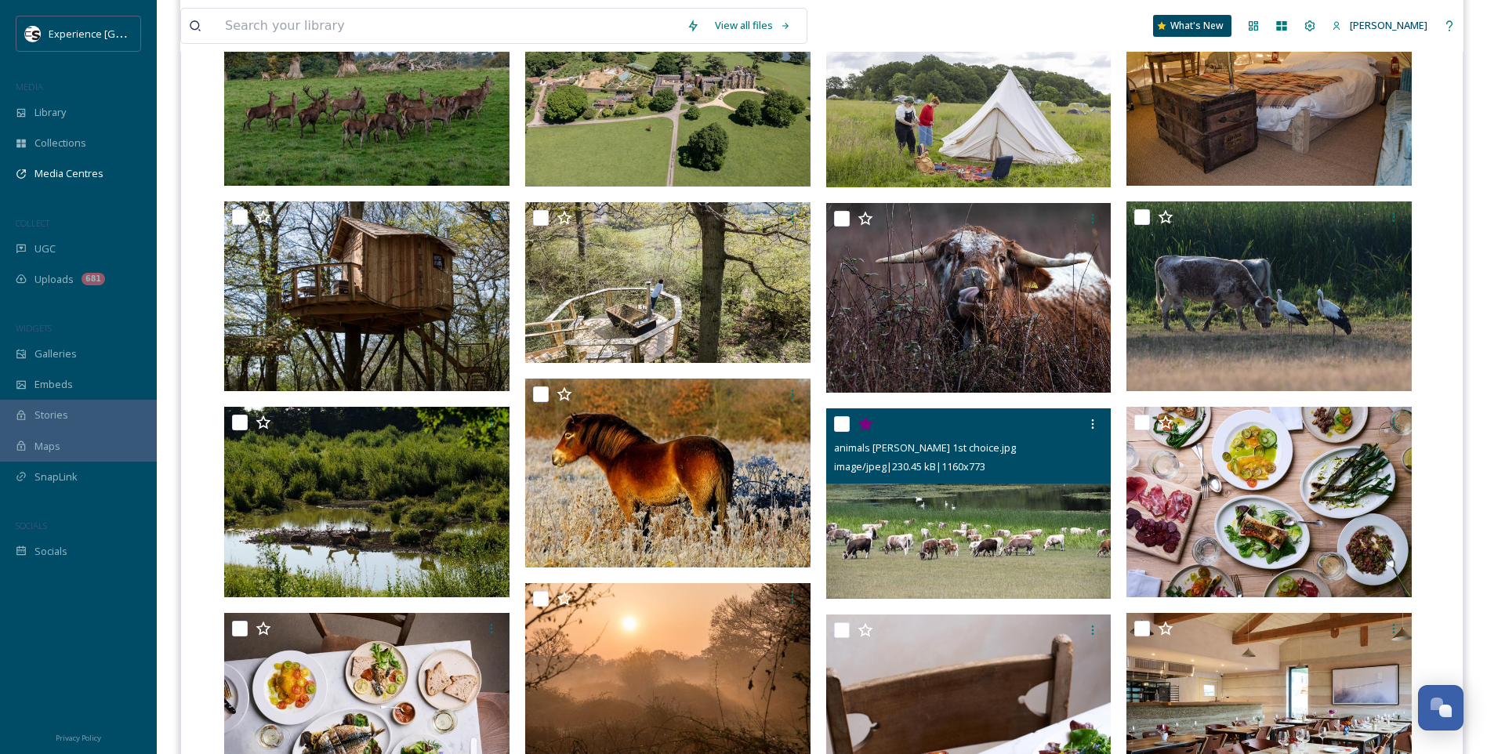
click at [865, 424] on icon at bounding box center [864, 424] width 15 height 14
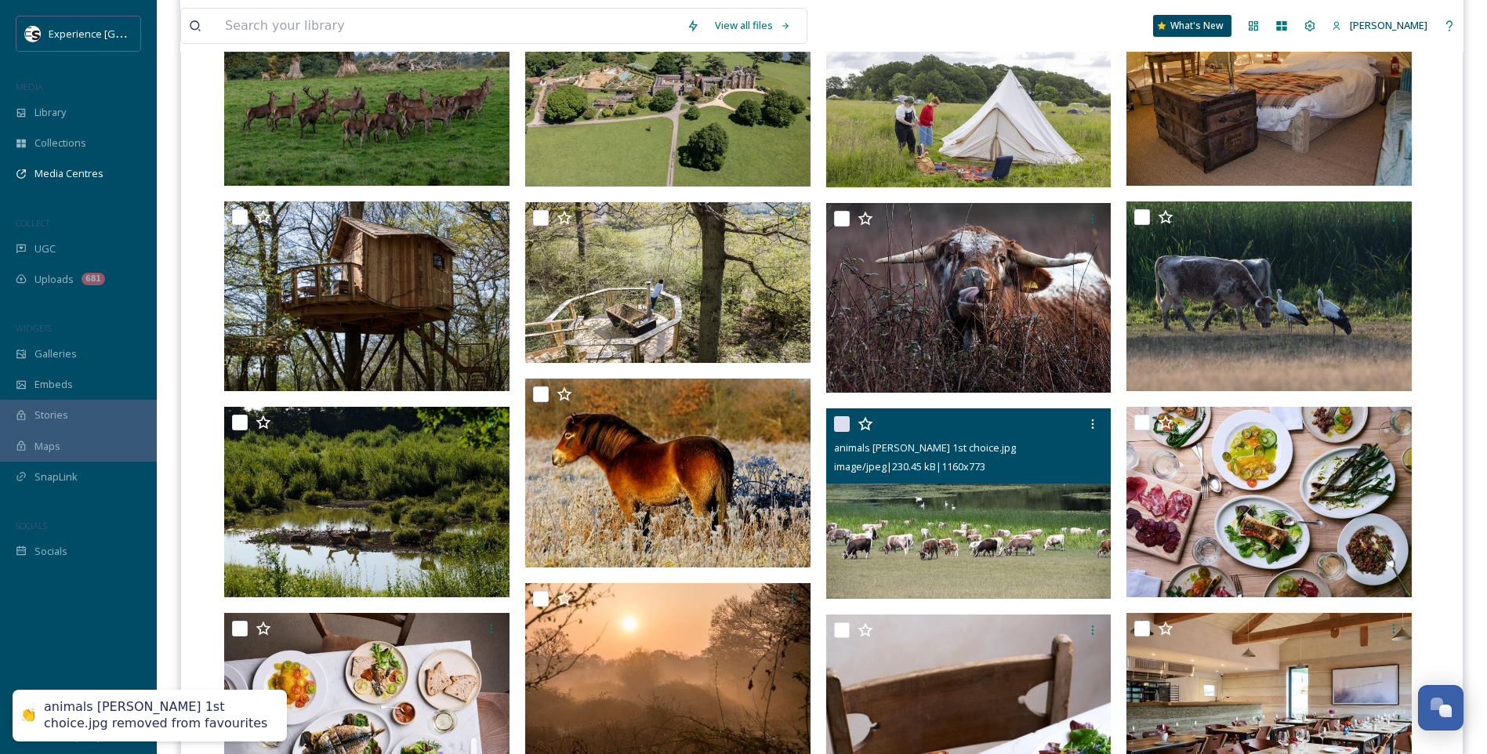
click at [866, 426] on icon at bounding box center [865, 424] width 16 height 16
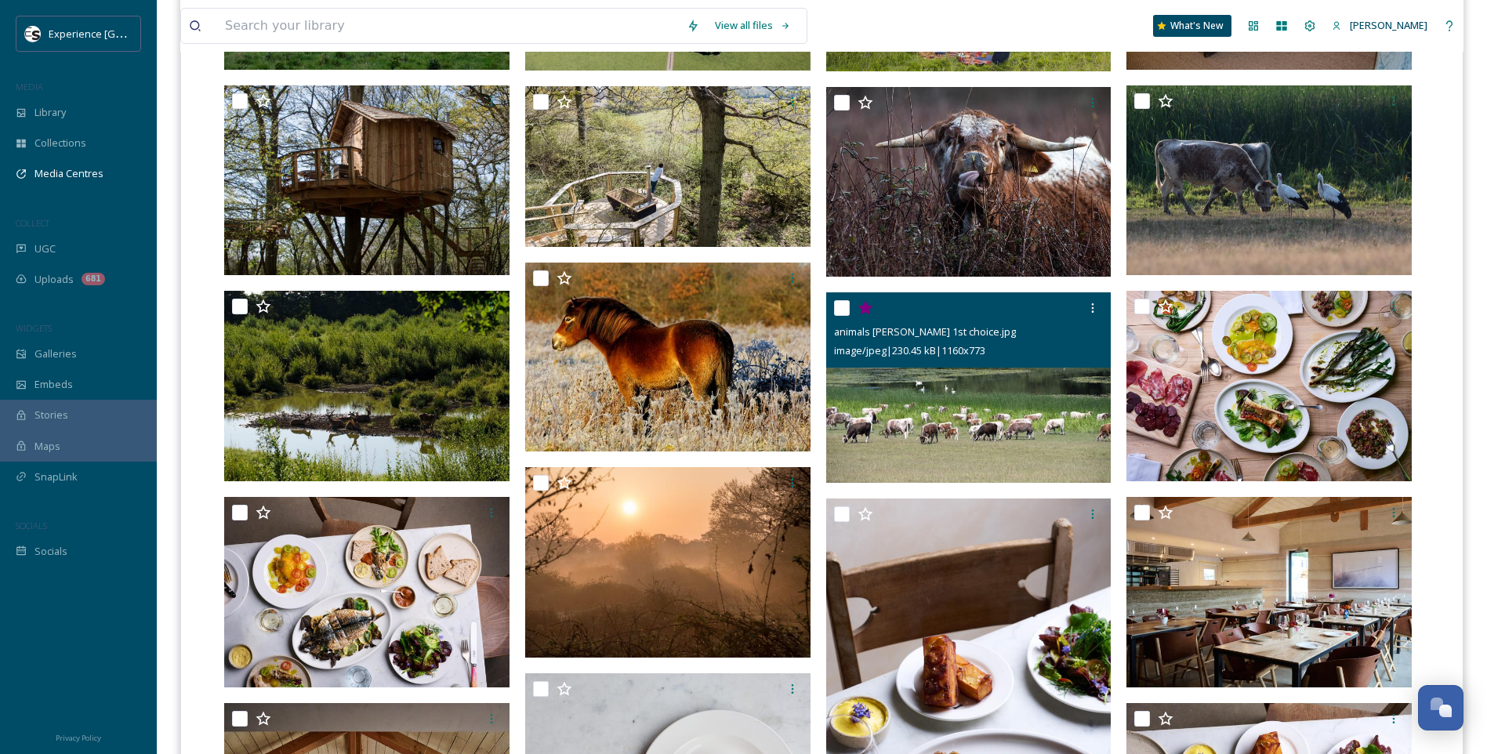
scroll to position [627, 0]
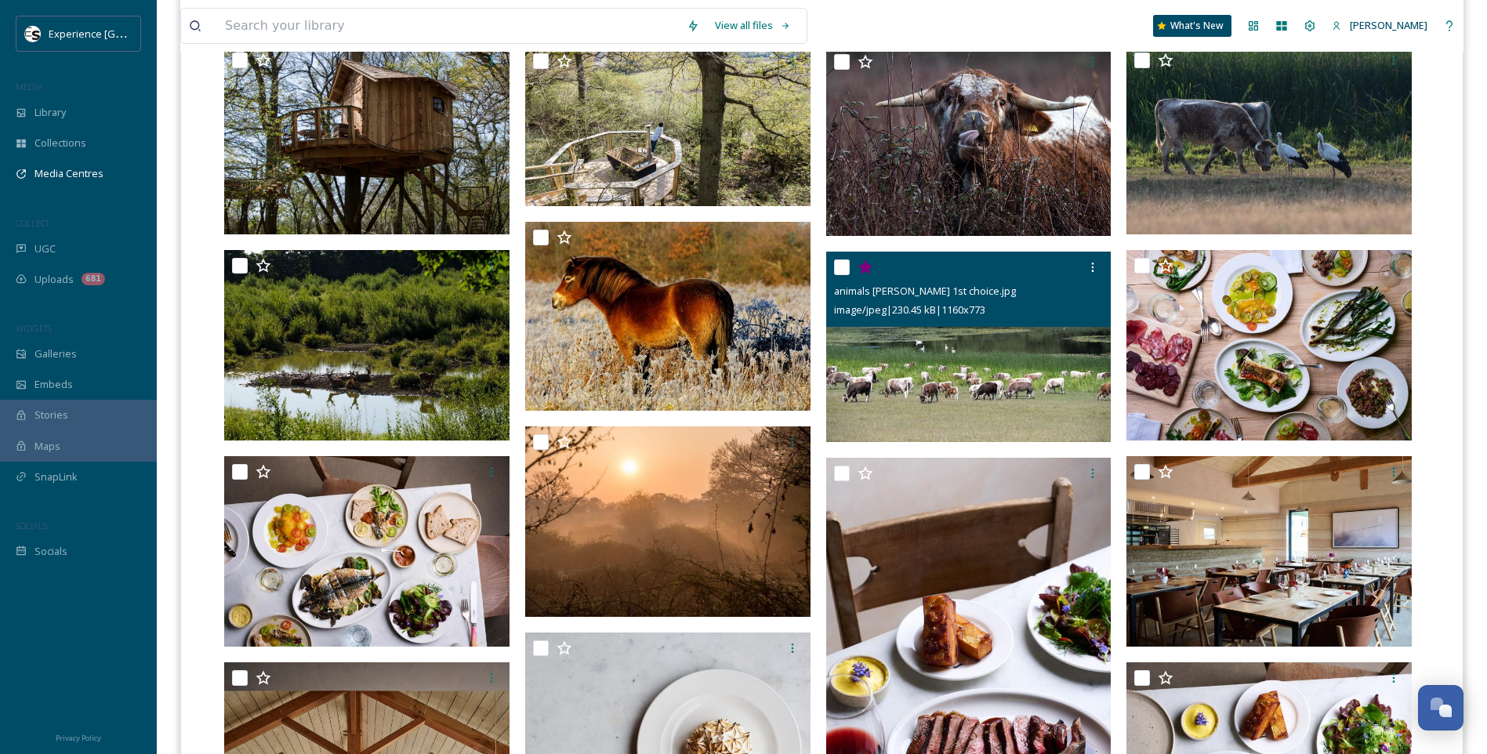
click at [867, 267] on icon at bounding box center [864, 267] width 15 height 14
click at [871, 270] on icon at bounding box center [865, 267] width 16 height 16
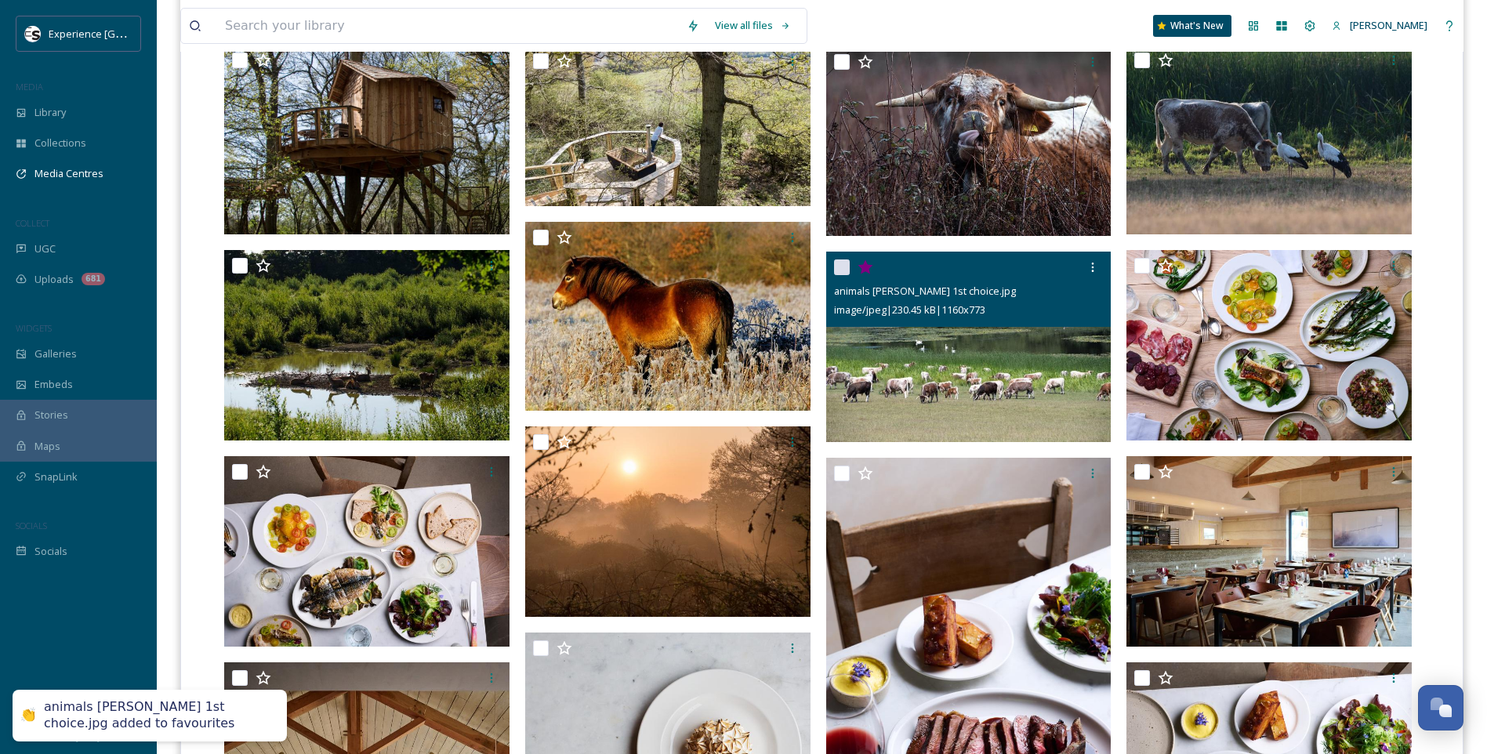
click at [871, 270] on icon at bounding box center [865, 267] width 16 height 16
click at [1101, 264] on div at bounding box center [1092, 267] width 28 height 28
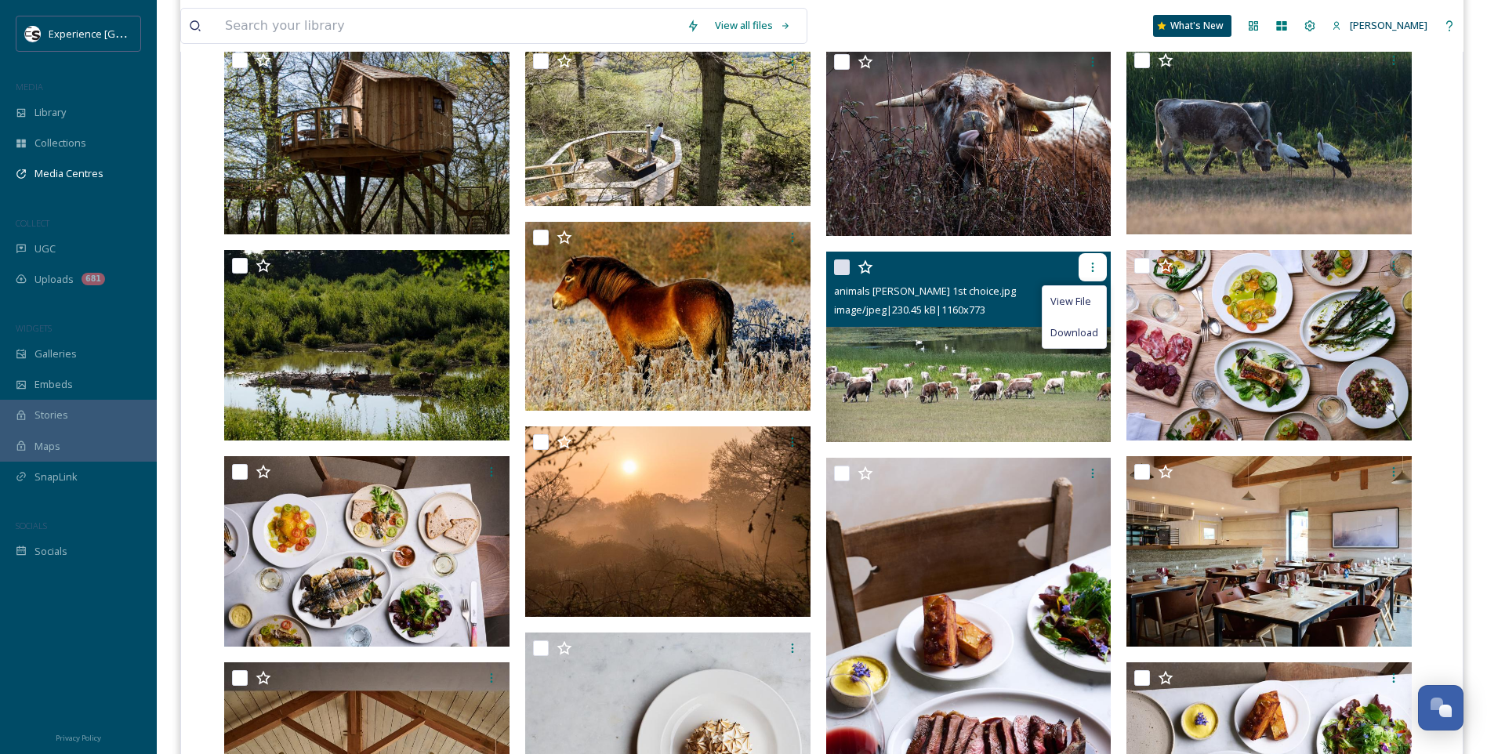
click at [1101, 264] on div at bounding box center [1092, 267] width 28 height 28
click at [947, 381] on img at bounding box center [968, 347] width 285 height 190
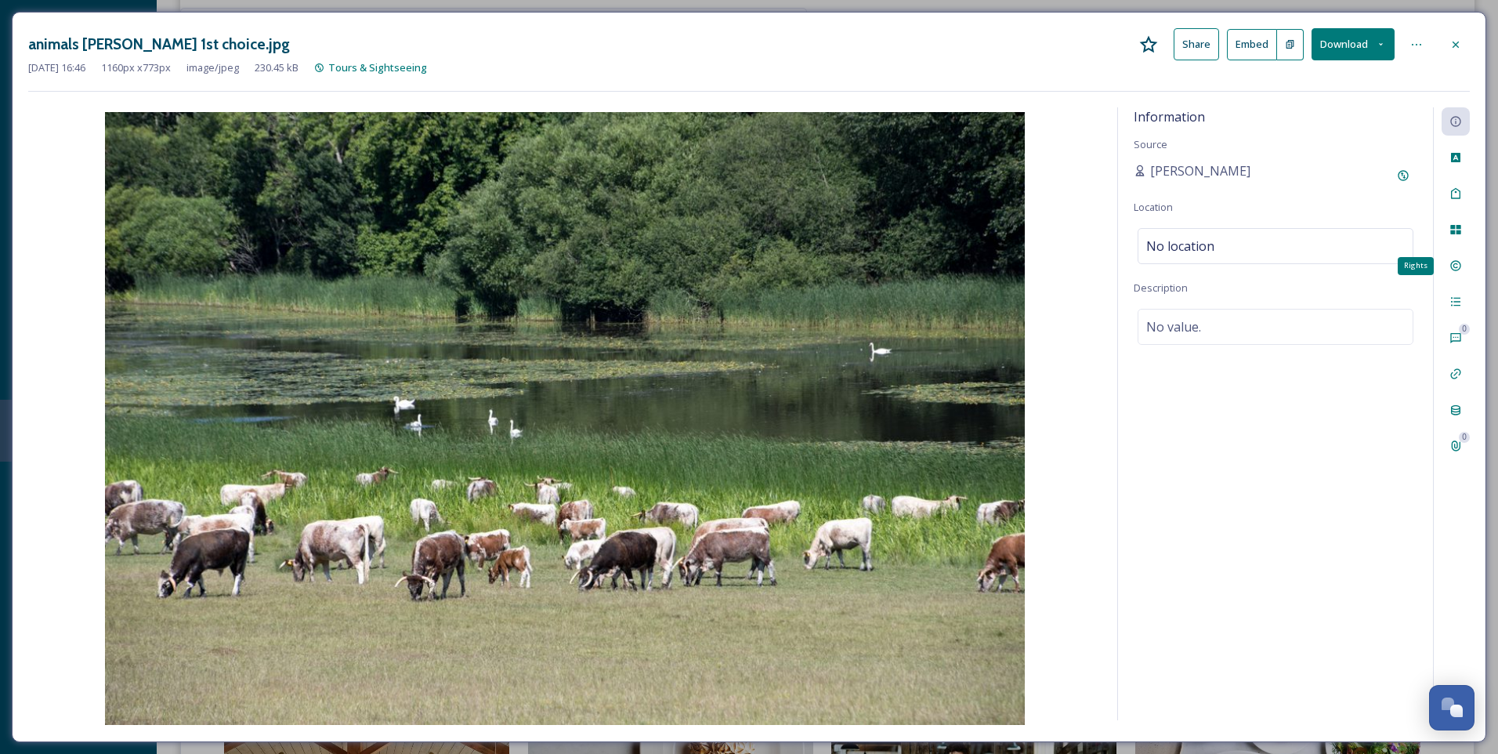
click at [1460, 253] on div "Rights" at bounding box center [1456, 266] width 28 height 28
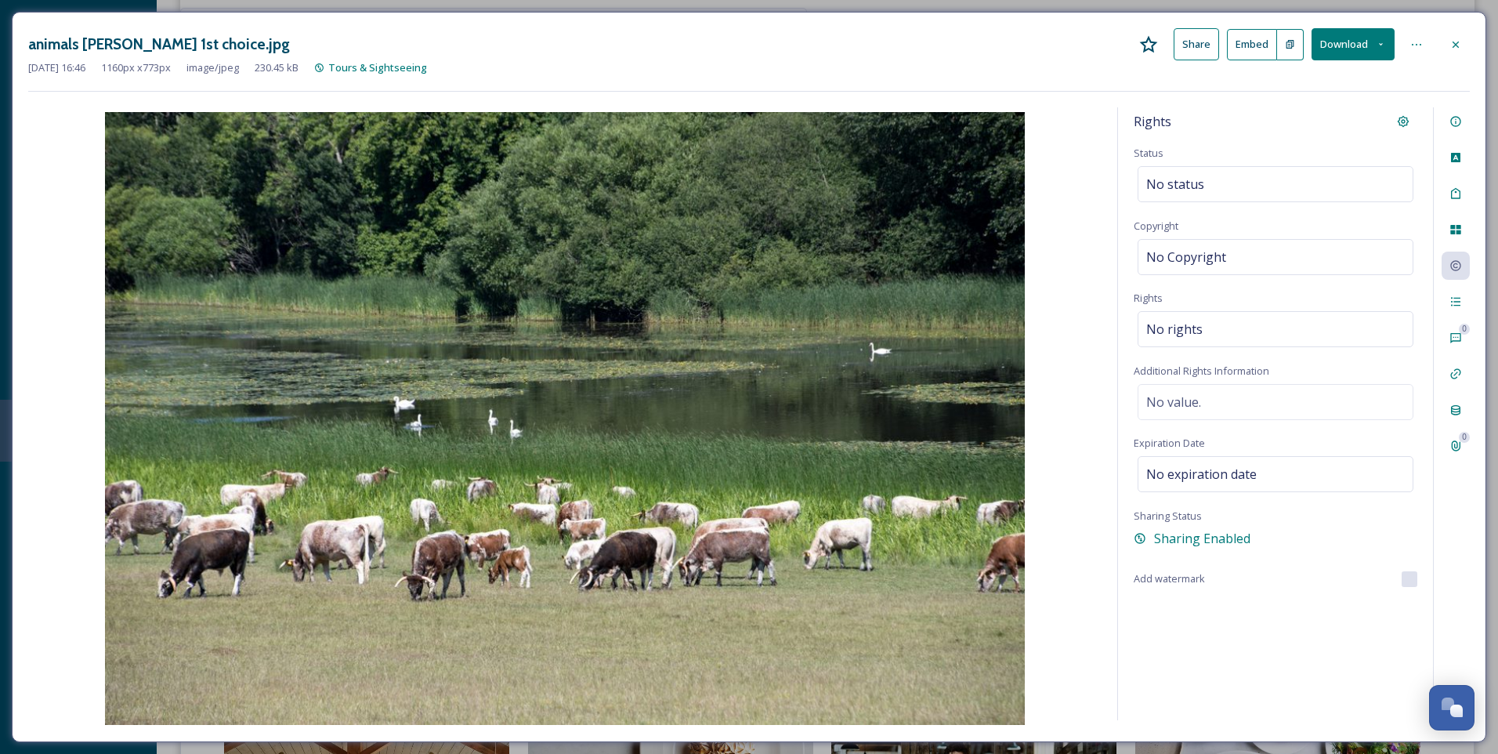
click at [1459, 44] on icon at bounding box center [1456, 44] width 13 height 13
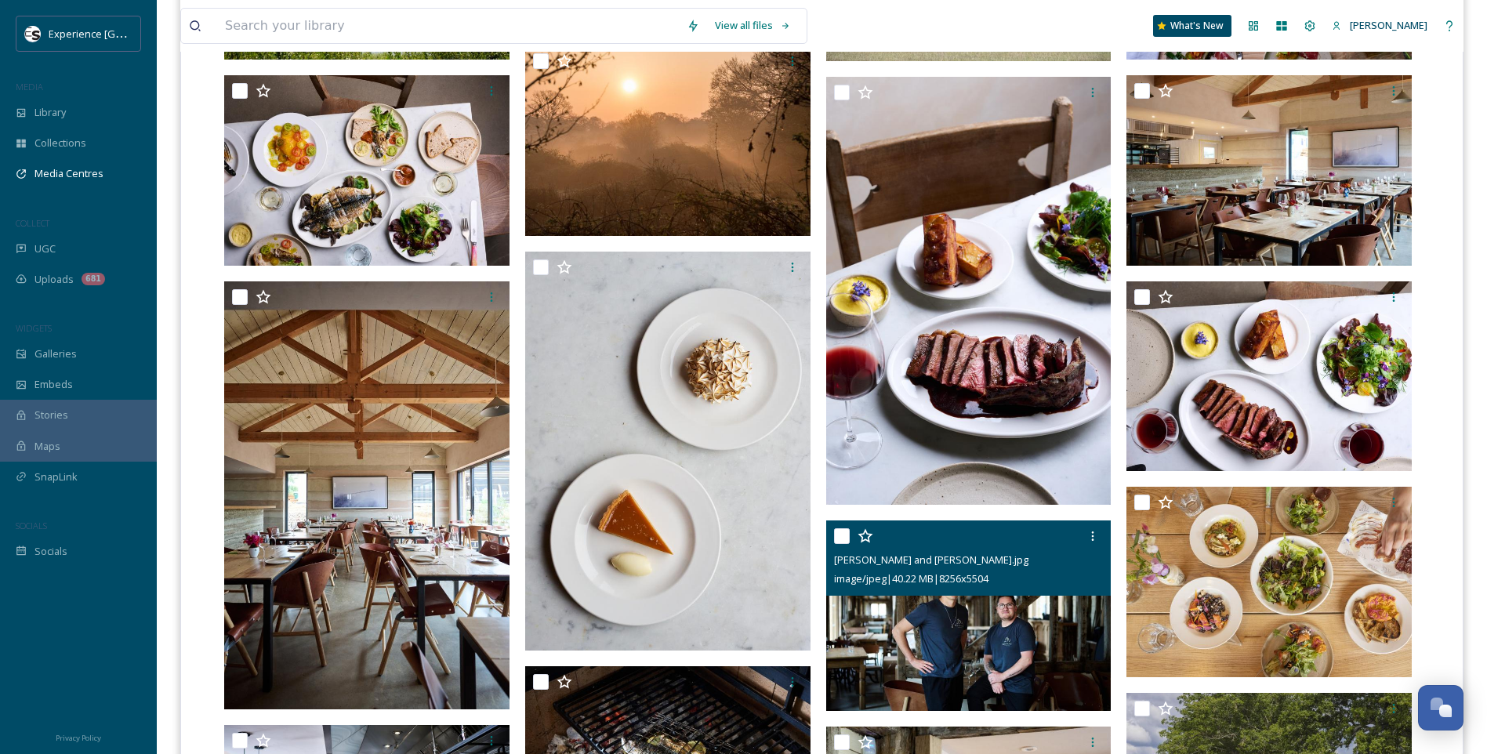
scroll to position [1019, 0]
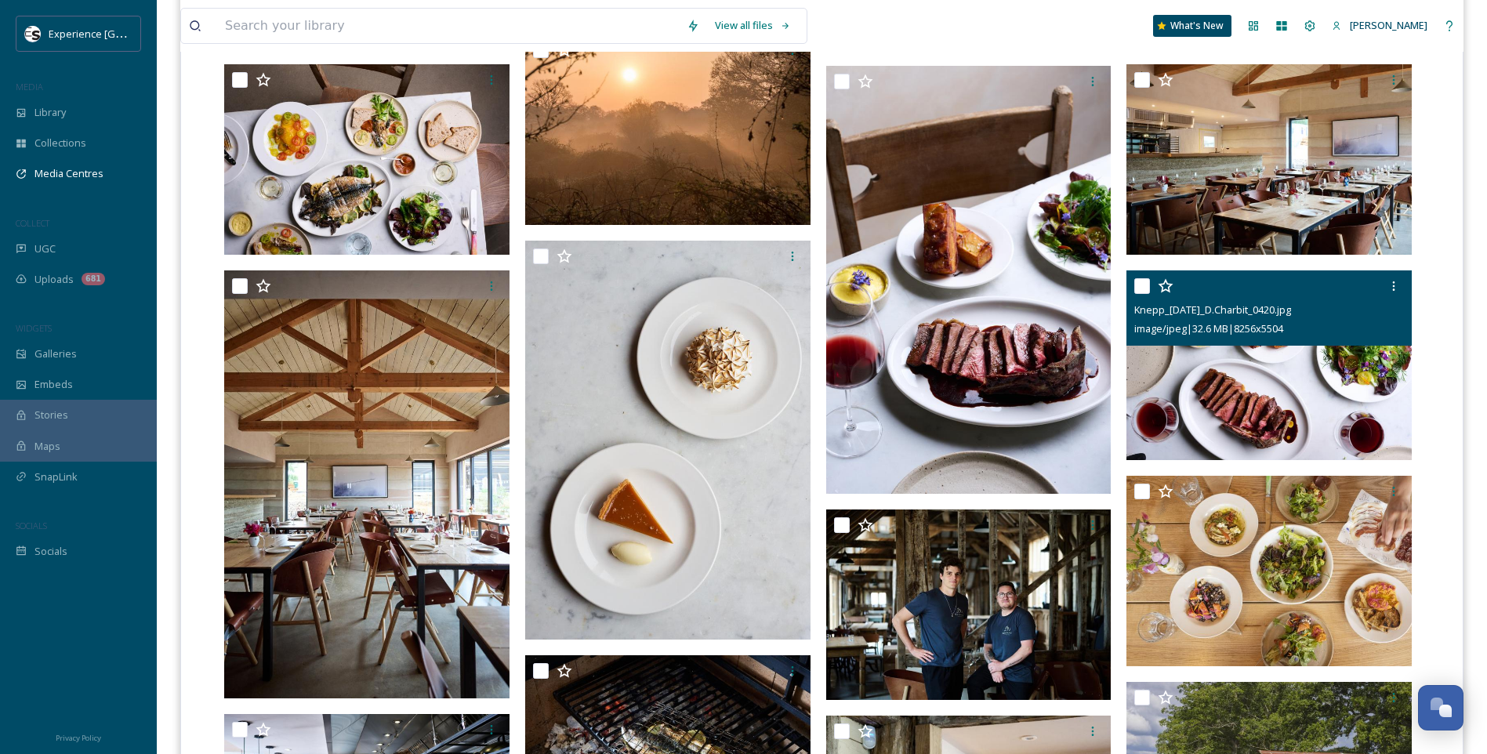
click at [1165, 289] on icon at bounding box center [1165, 285] width 15 height 14
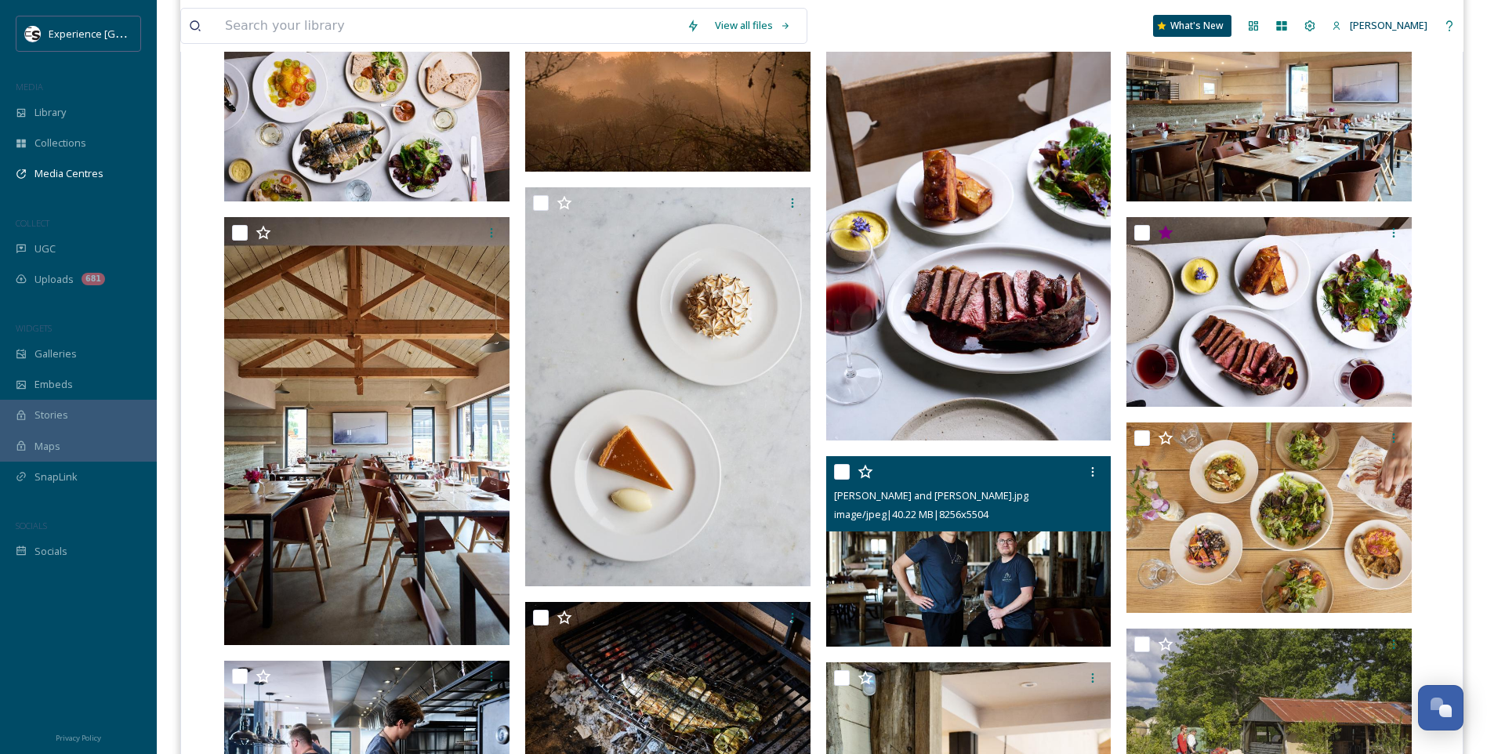
scroll to position [1254, 0]
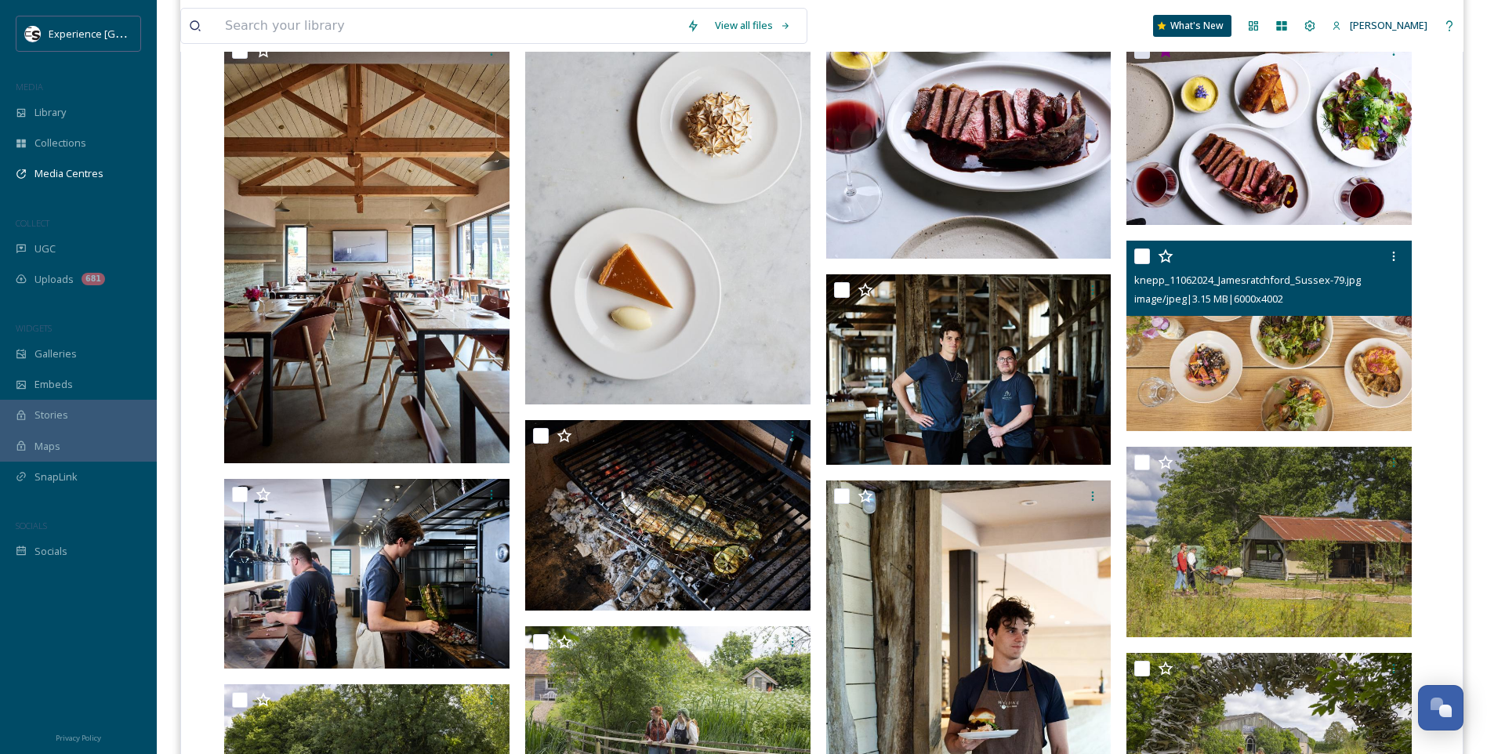
click at [1169, 255] on icon at bounding box center [1165, 256] width 16 height 16
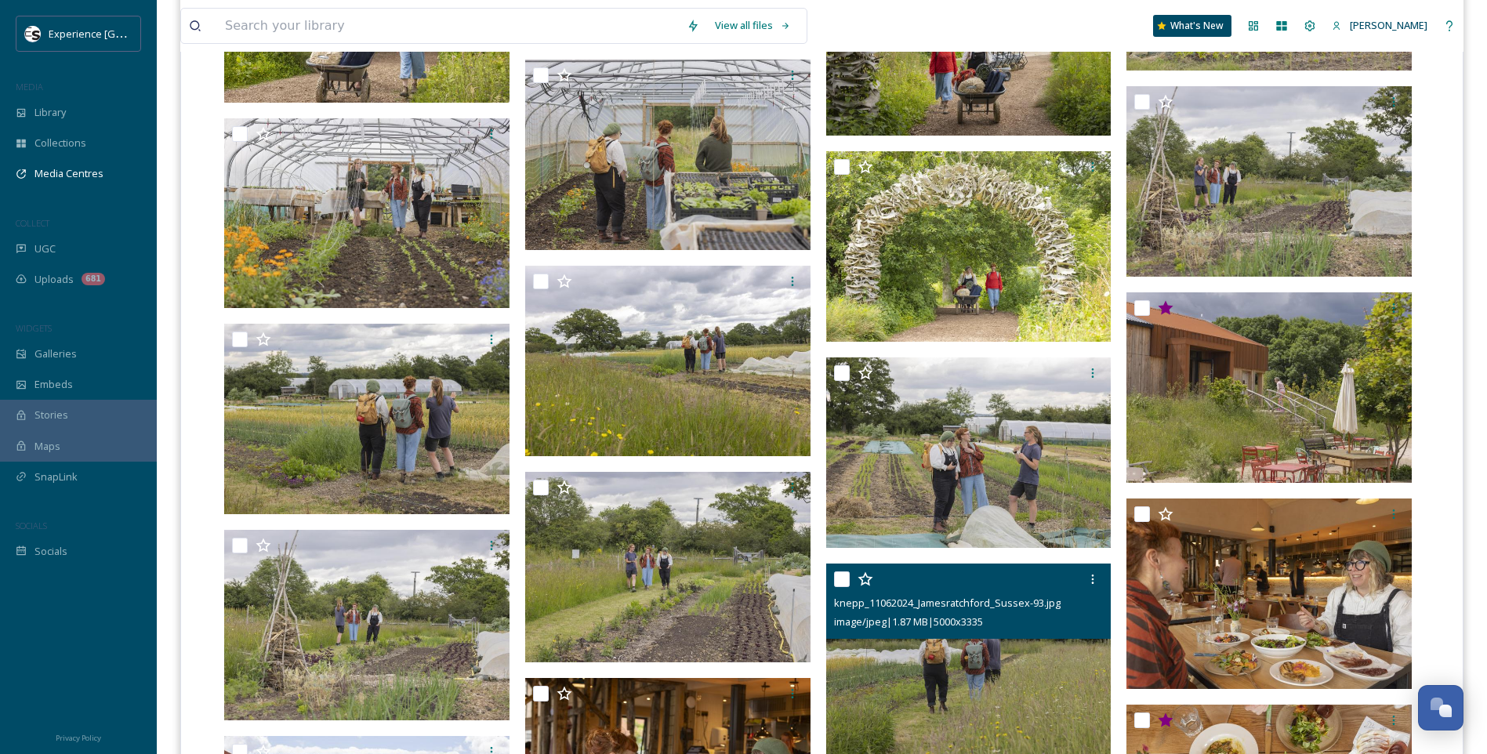
scroll to position [2743, 0]
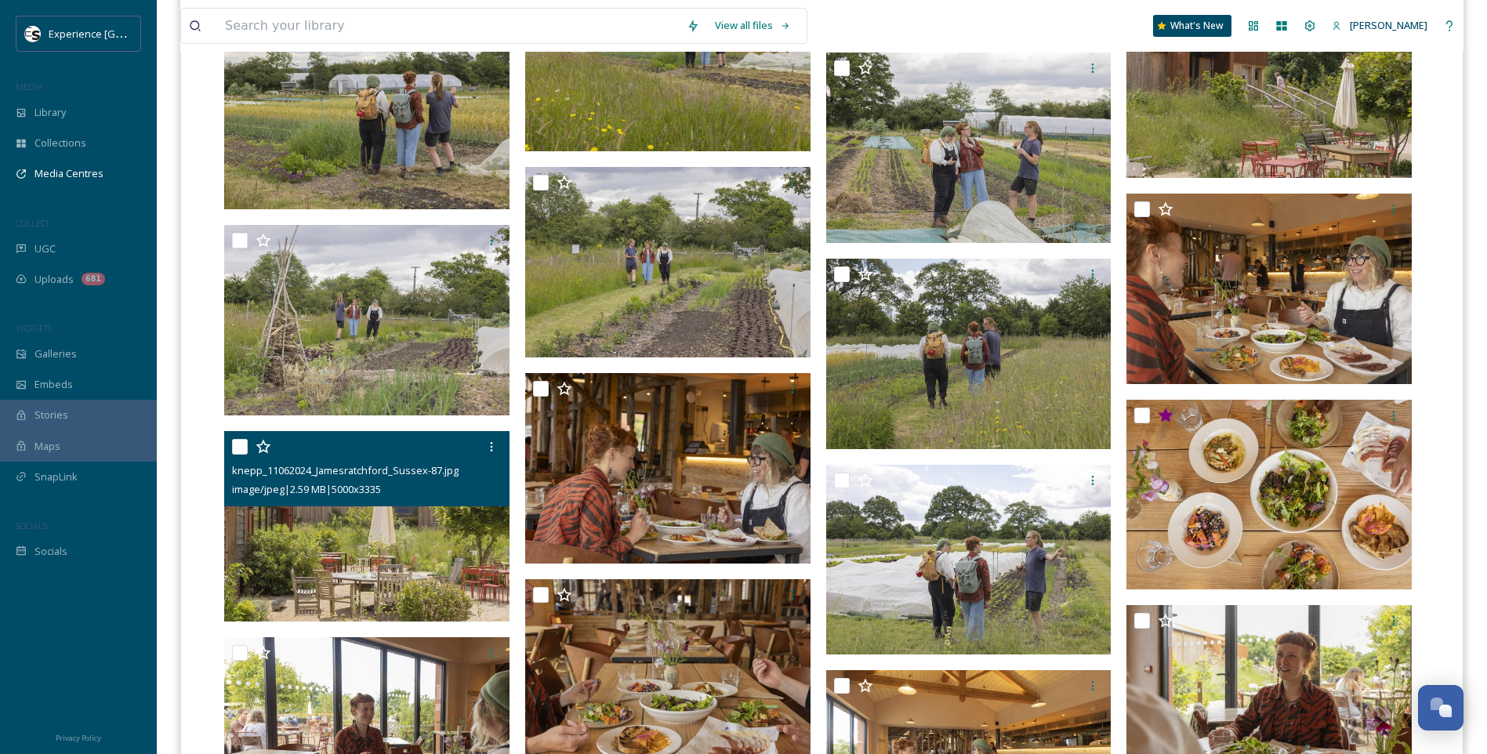
click at [270, 447] on icon at bounding box center [263, 447] width 16 height 16
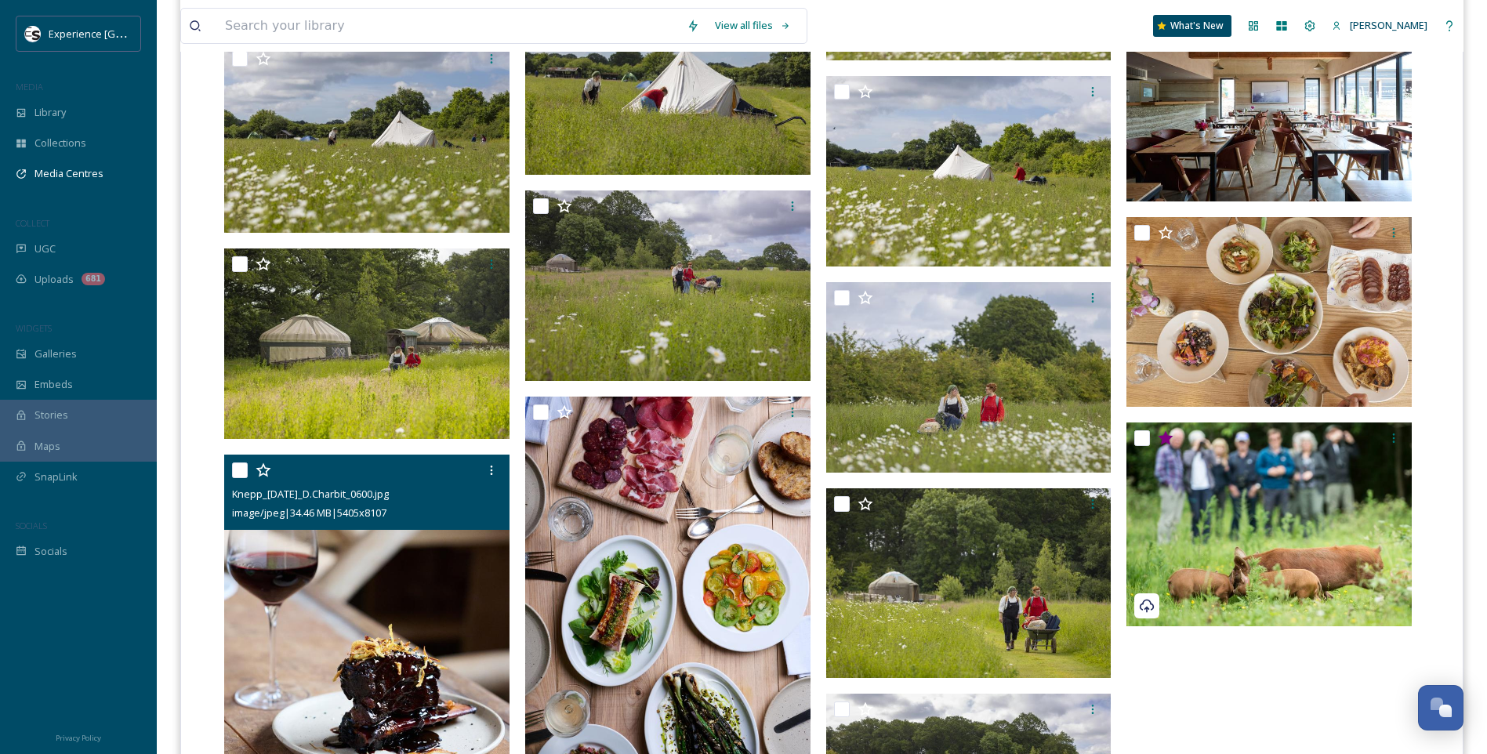
scroll to position [6844, 0]
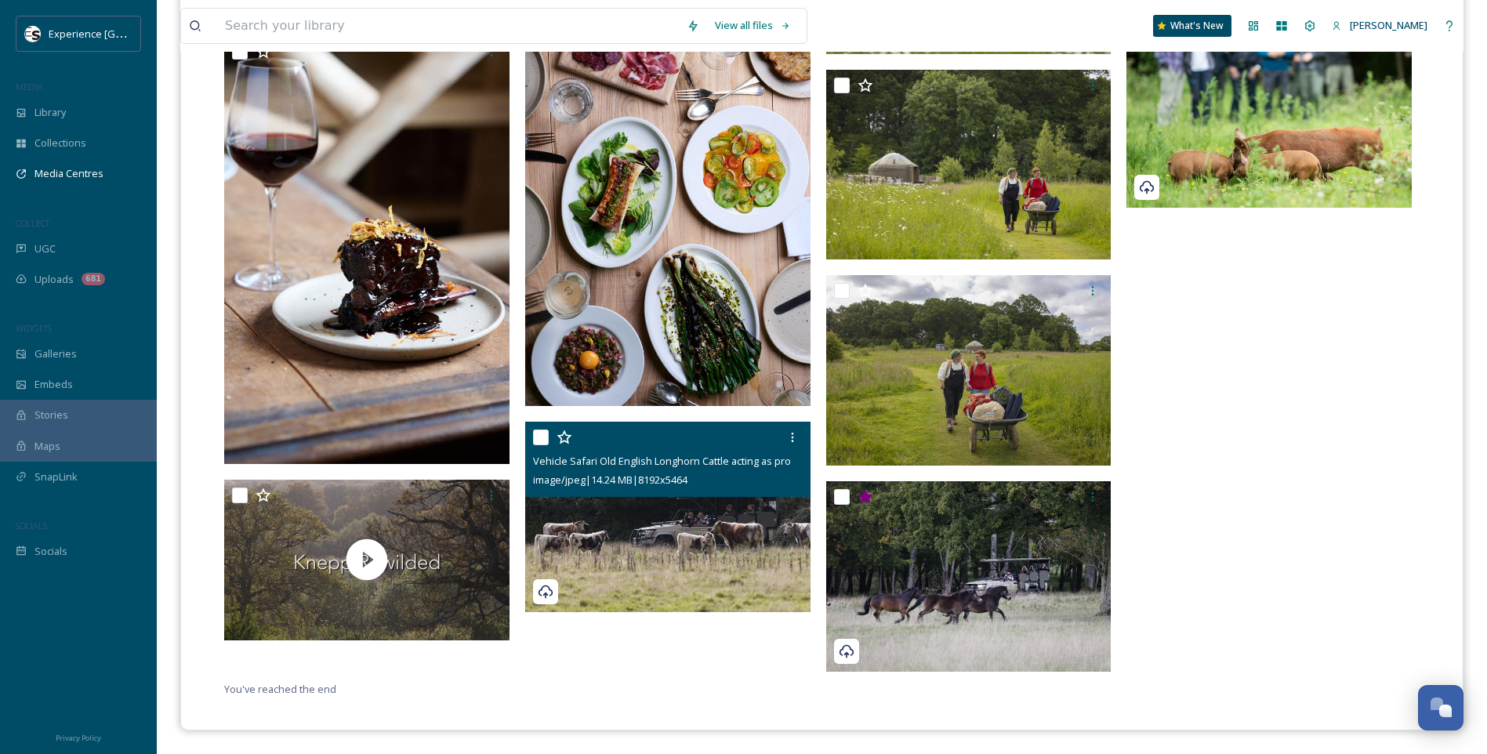
click at [567, 437] on icon at bounding box center [563, 436] width 15 height 14
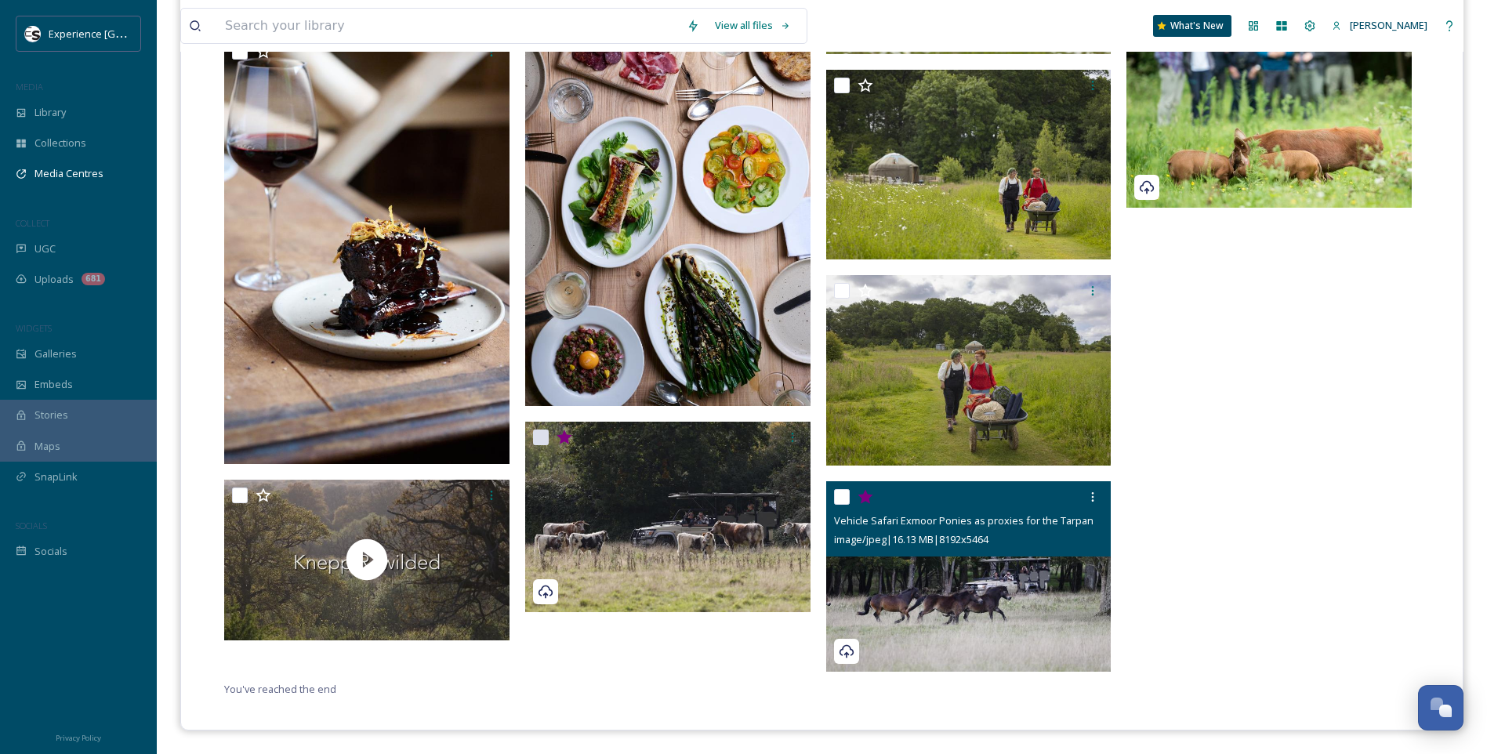
click at [841, 500] on input "checkbox" at bounding box center [842, 497] width 16 height 16
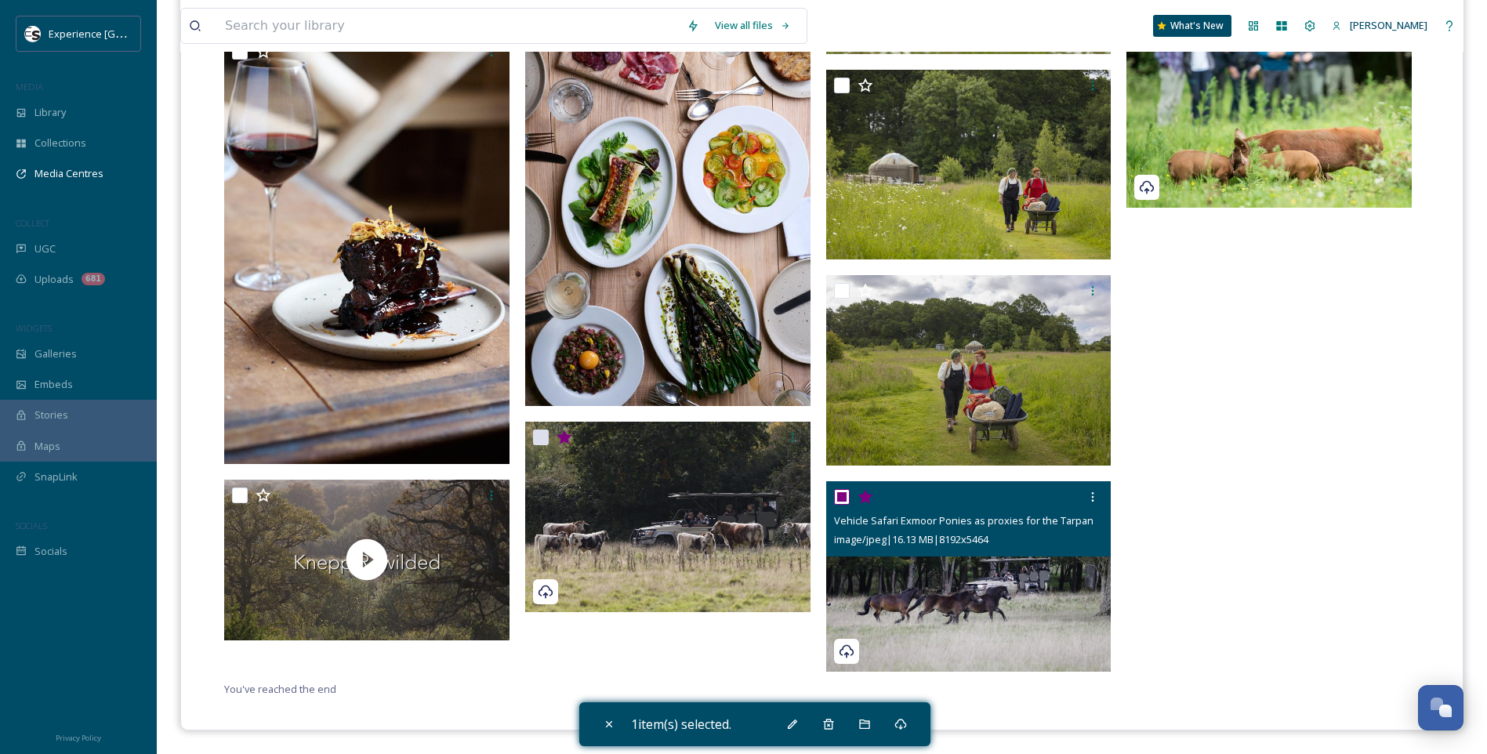
click at [843, 498] on input "checkbox" at bounding box center [842, 497] width 16 height 16
checkbox input "false"
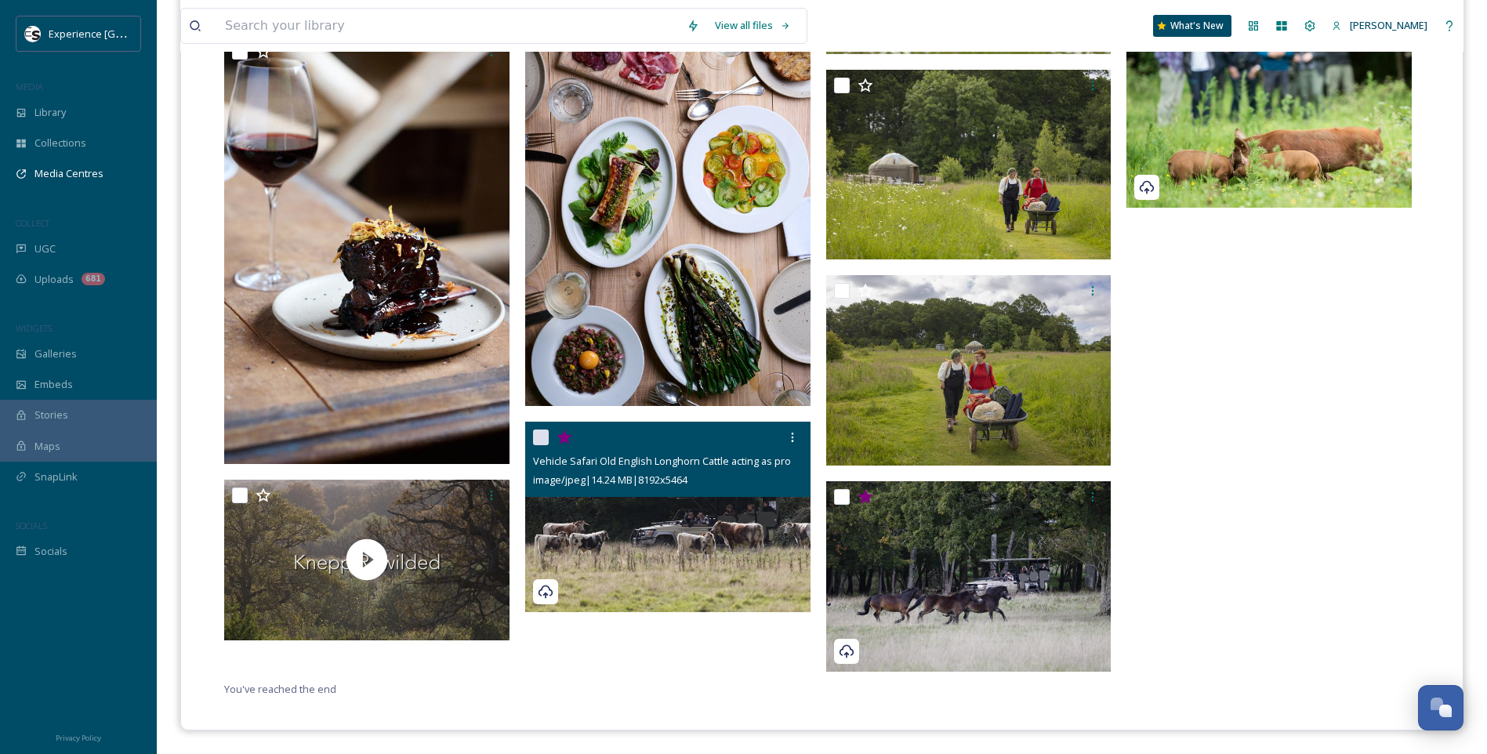
click at [547, 592] on icon at bounding box center [546, 592] width 16 height 16
click at [618, 593] on img at bounding box center [667, 517] width 285 height 190
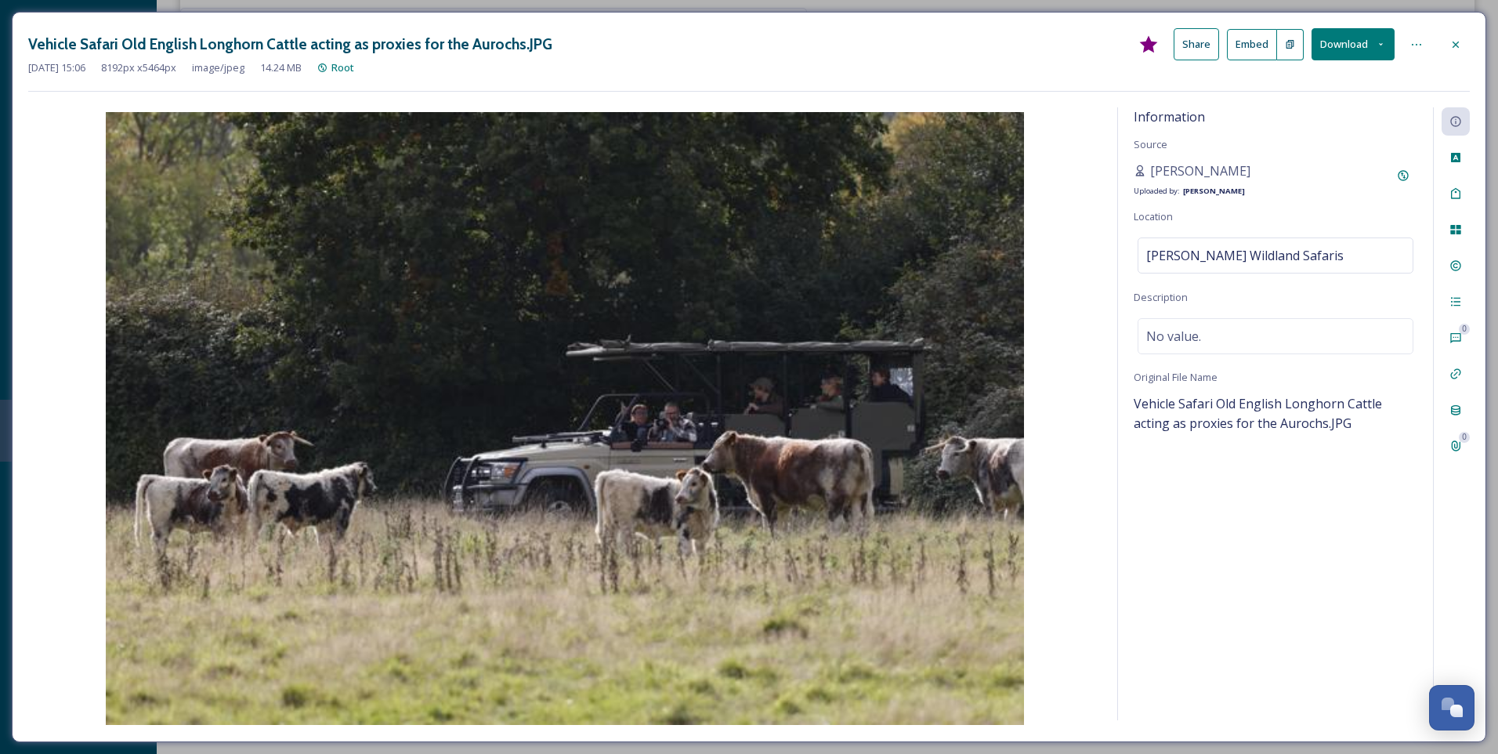
click at [1459, 35] on div at bounding box center [1456, 45] width 28 height 28
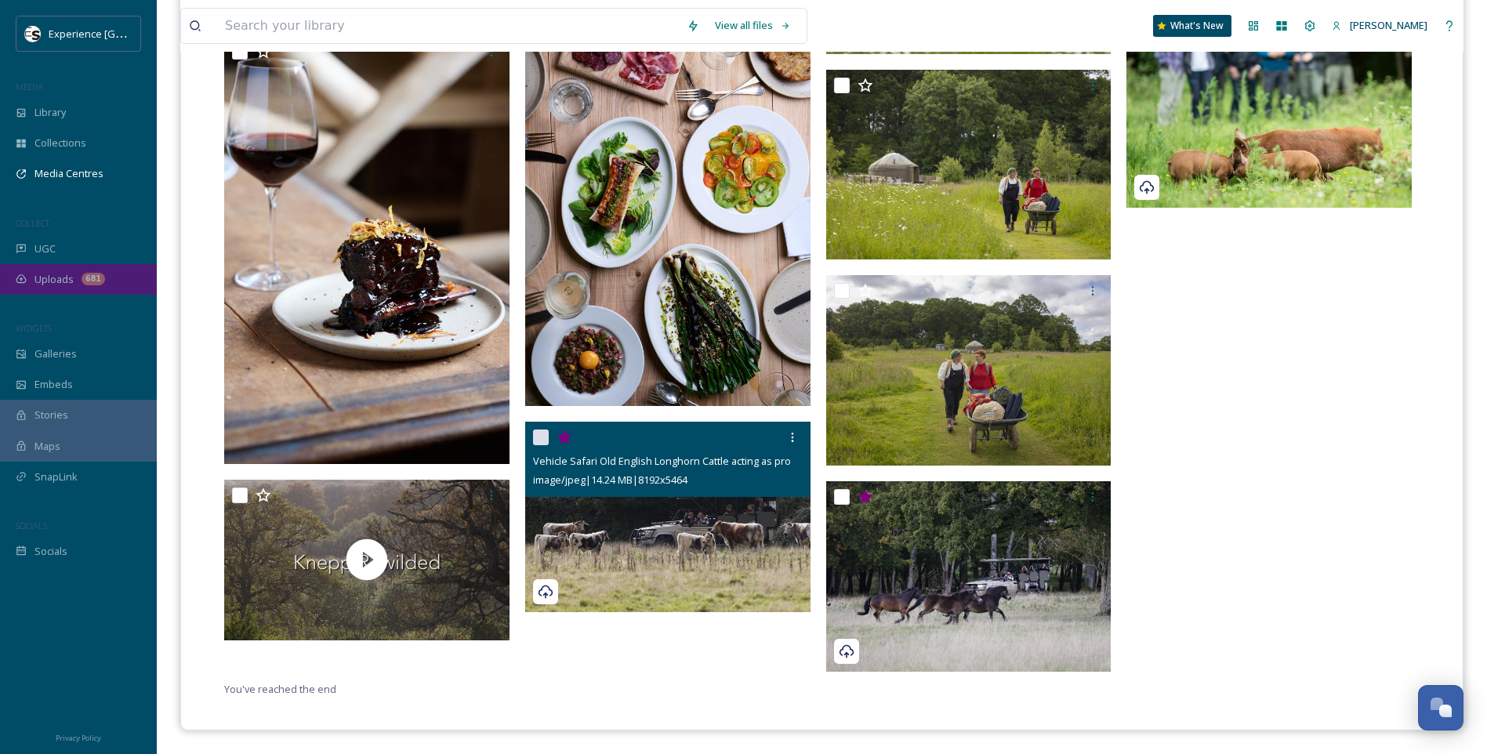
click at [85, 270] on div "Uploads 681" at bounding box center [78, 279] width 157 height 31
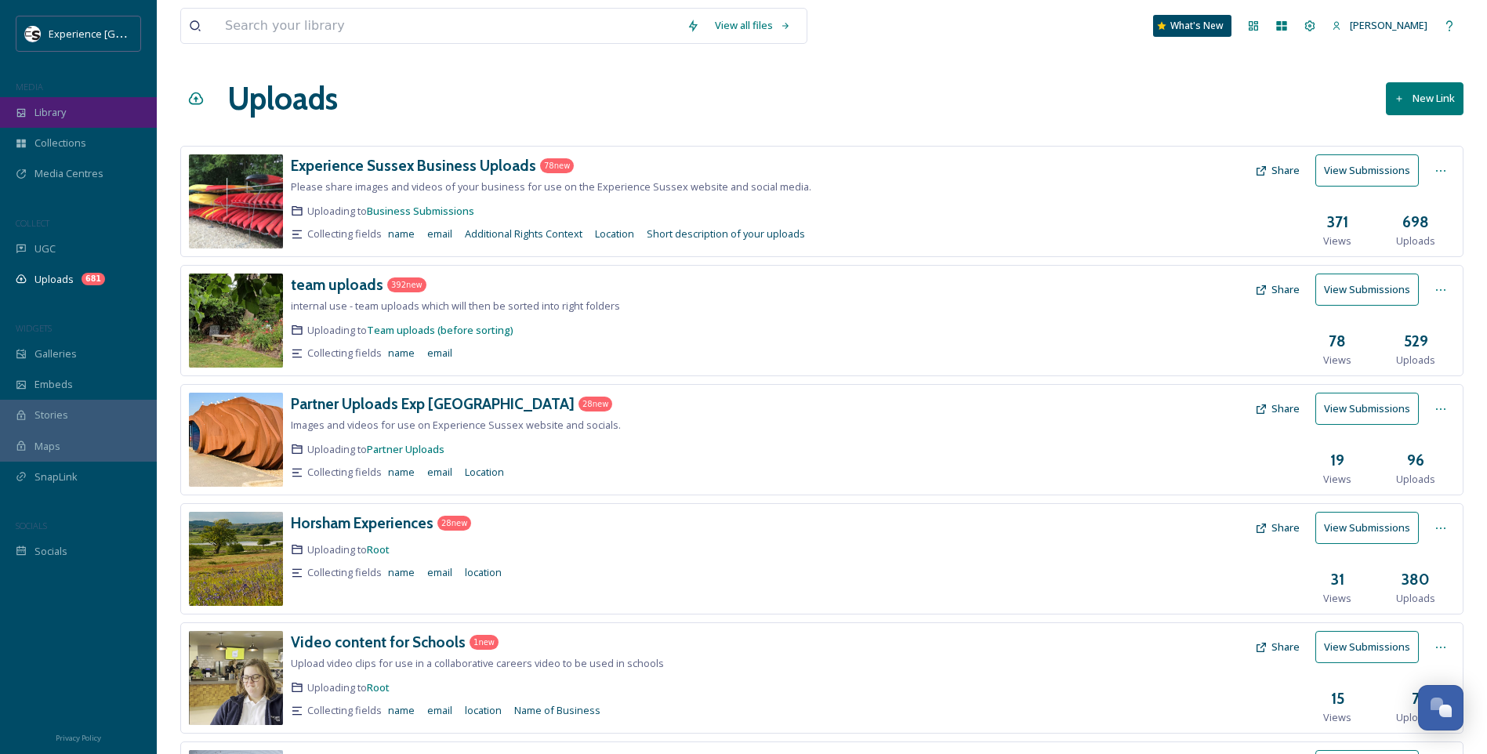
click at [75, 110] on div "Library" at bounding box center [78, 112] width 157 height 31
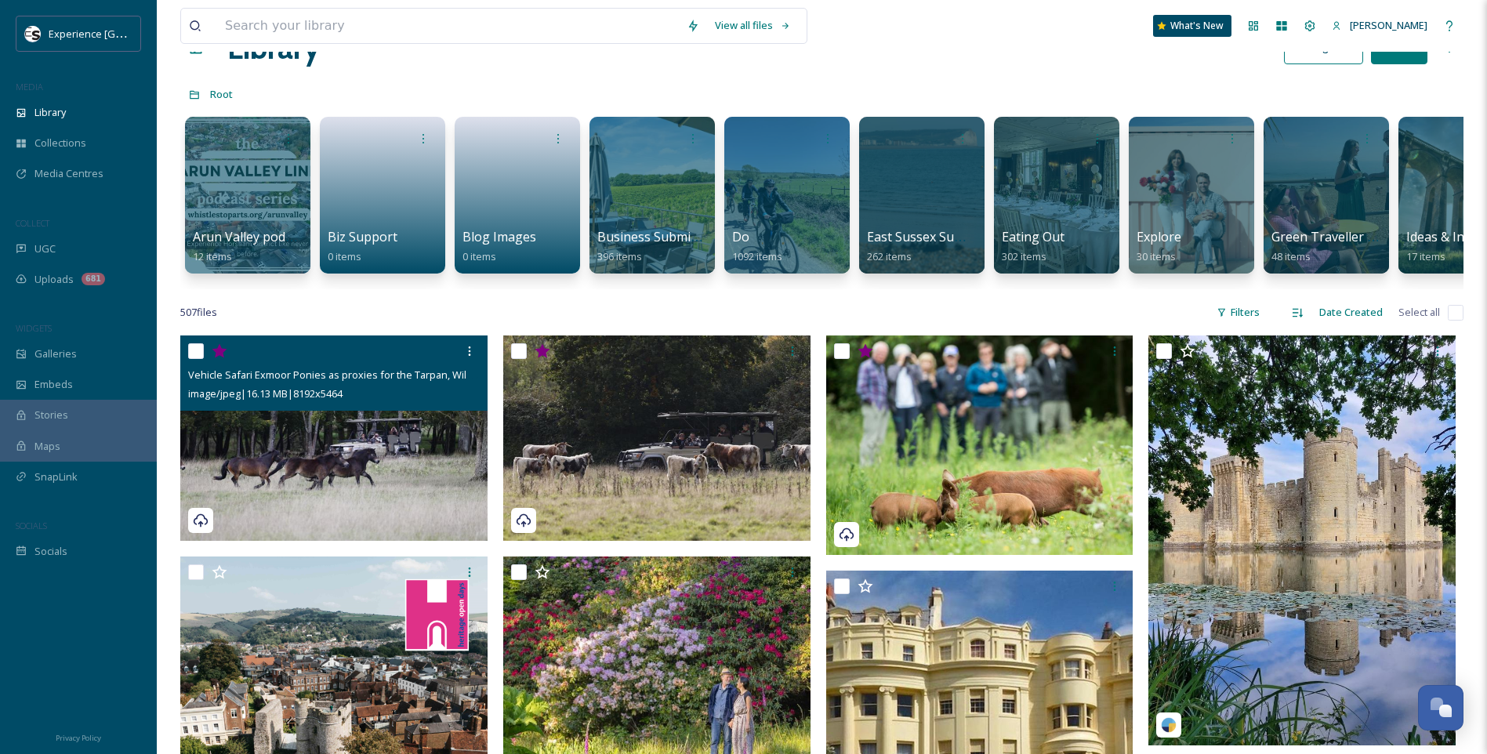
scroll to position [78, 0]
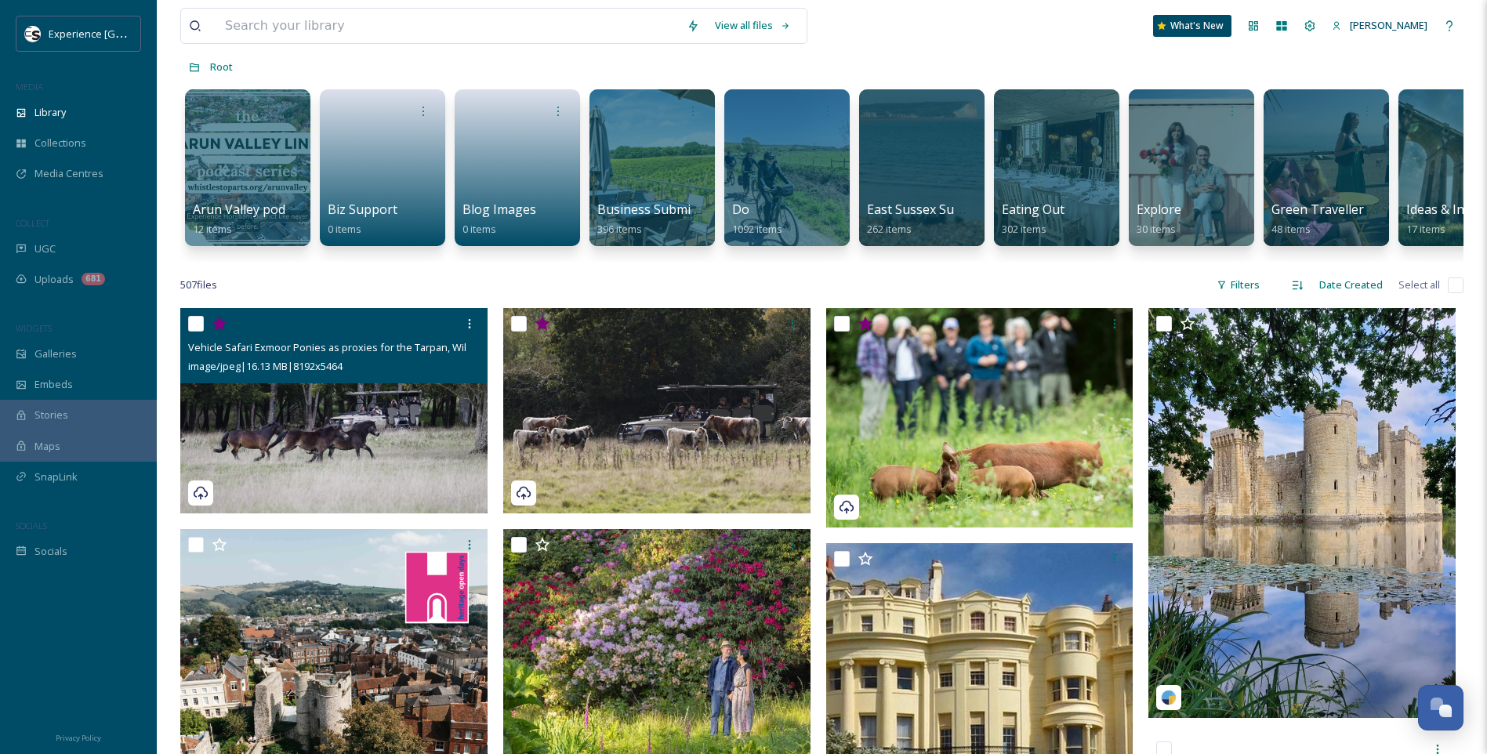
click at [208, 505] on div at bounding box center [200, 492] width 25 height 25
click at [203, 501] on icon at bounding box center [201, 493] width 16 height 16
click at [202, 501] on icon at bounding box center [201, 493] width 16 height 16
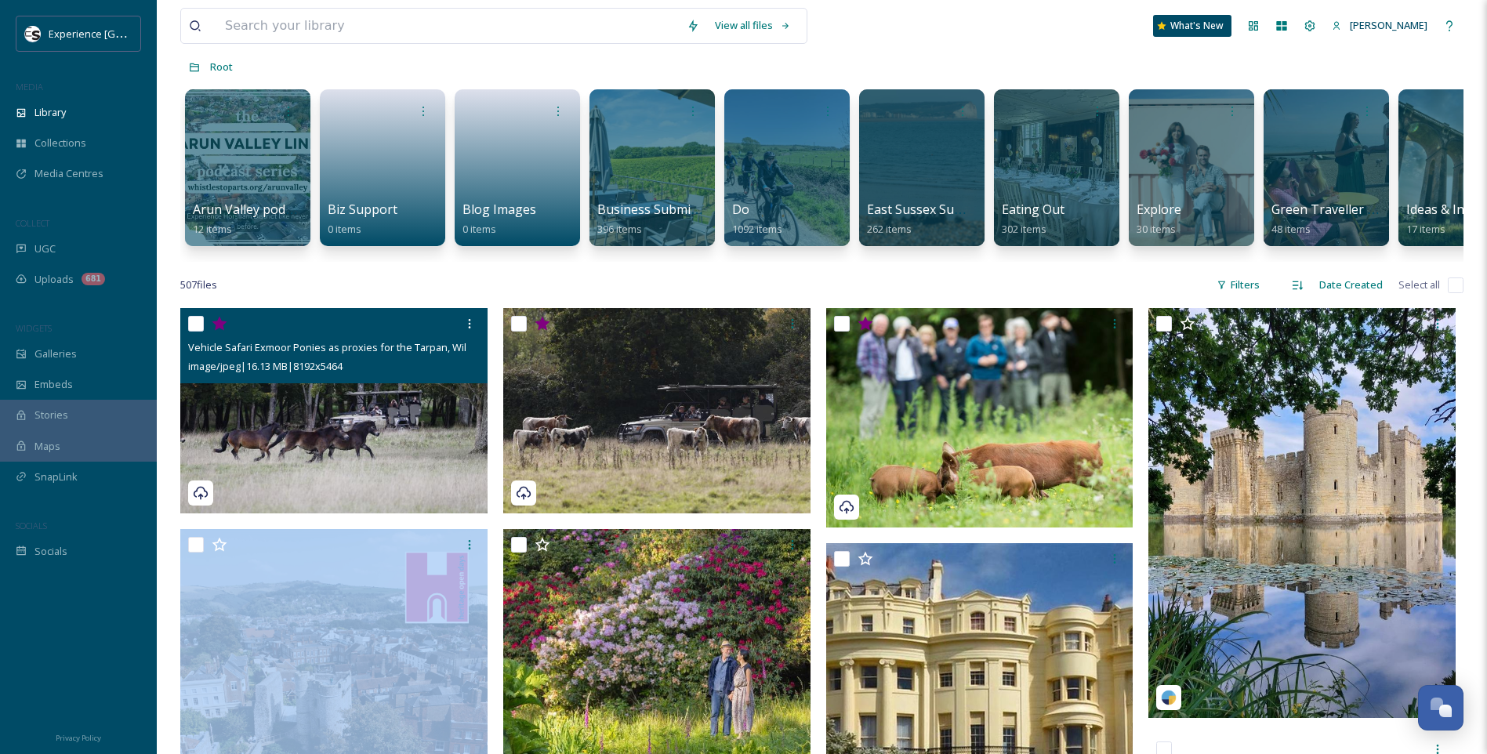
click at [202, 501] on icon at bounding box center [201, 493] width 16 height 16
drag, startPoint x: 202, startPoint y: 503, endPoint x: 342, endPoint y: 460, distance: 146.0
click at [342, 460] on img at bounding box center [333, 410] width 307 height 205
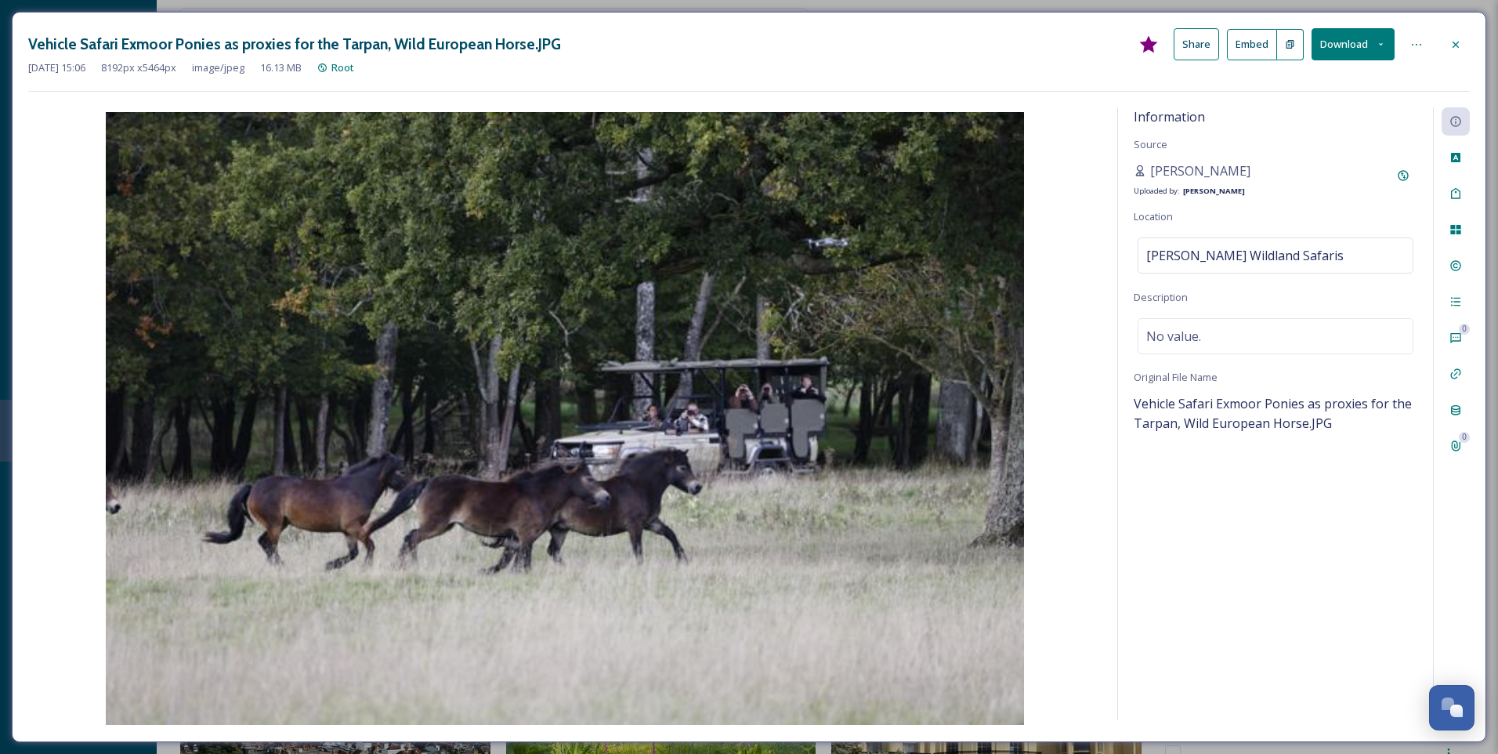
click at [1383, 41] on icon at bounding box center [1381, 44] width 10 height 10
click at [1386, 41] on button "Download" at bounding box center [1353, 44] width 83 height 32
click at [1454, 40] on icon at bounding box center [1456, 44] width 13 height 13
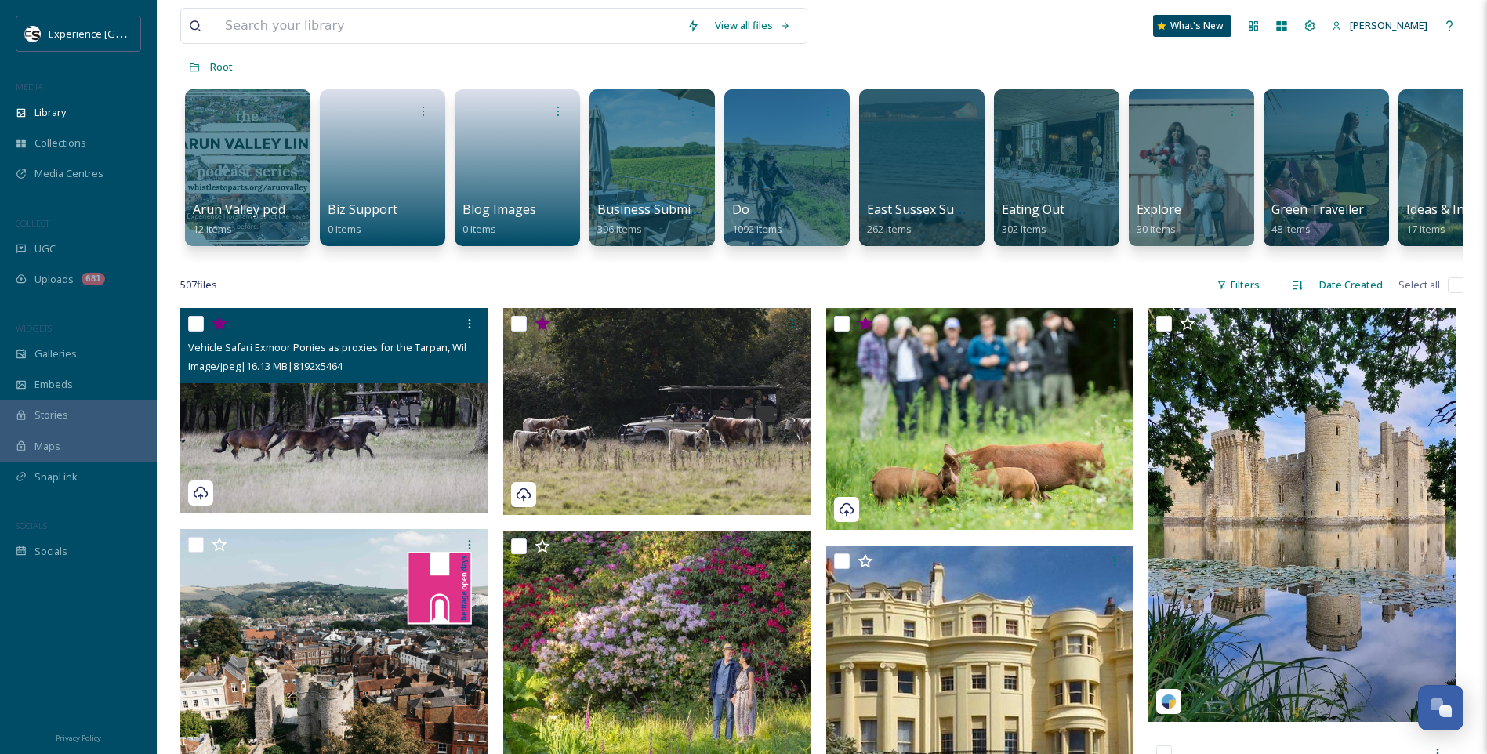
click at [610, 283] on div "507 file s Filters Date Created Select all" at bounding box center [821, 285] width 1283 height 31
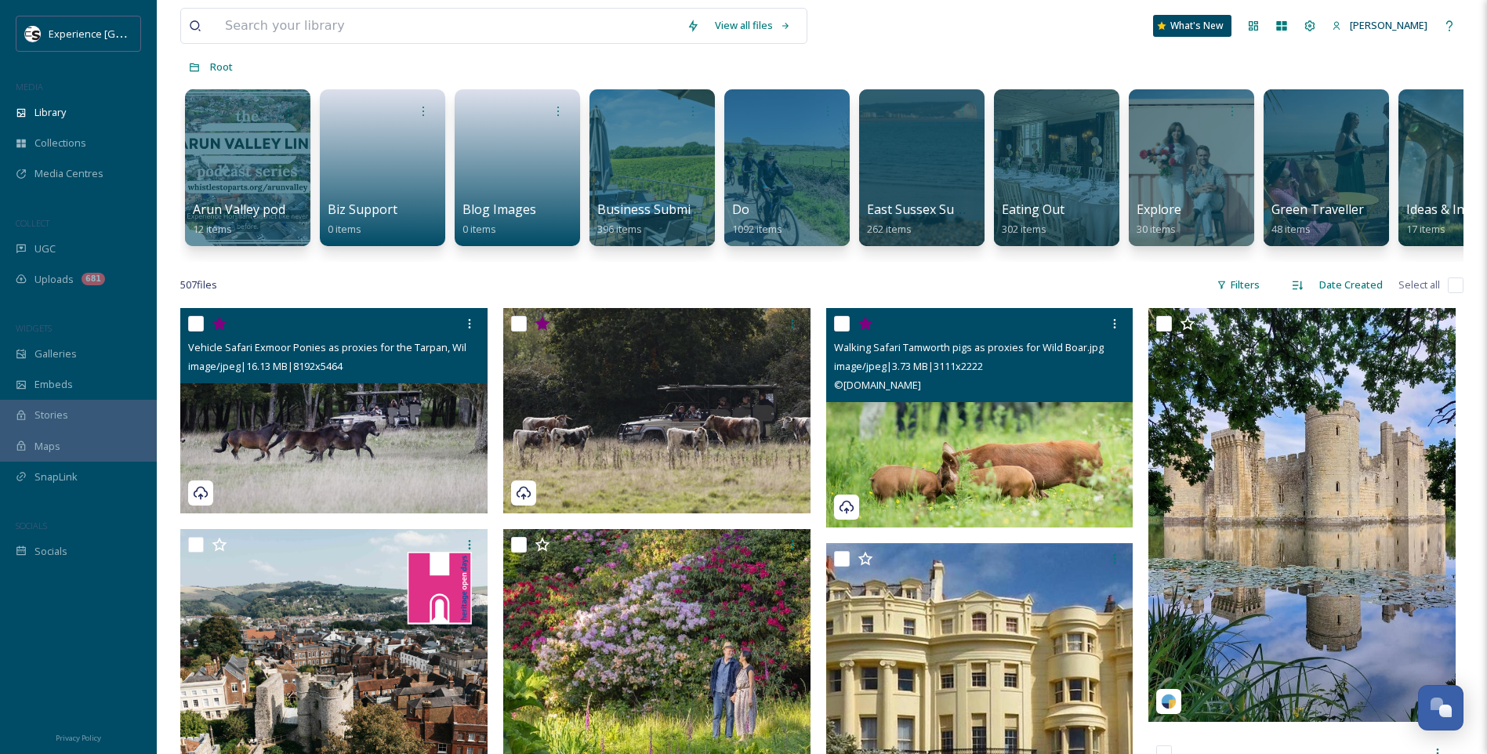
click at [849, 515] on icon at bounding box center [846, 507] width 16 height 16
click at [912, 471] on img at bounding box center [979, 417] width 307 height 219
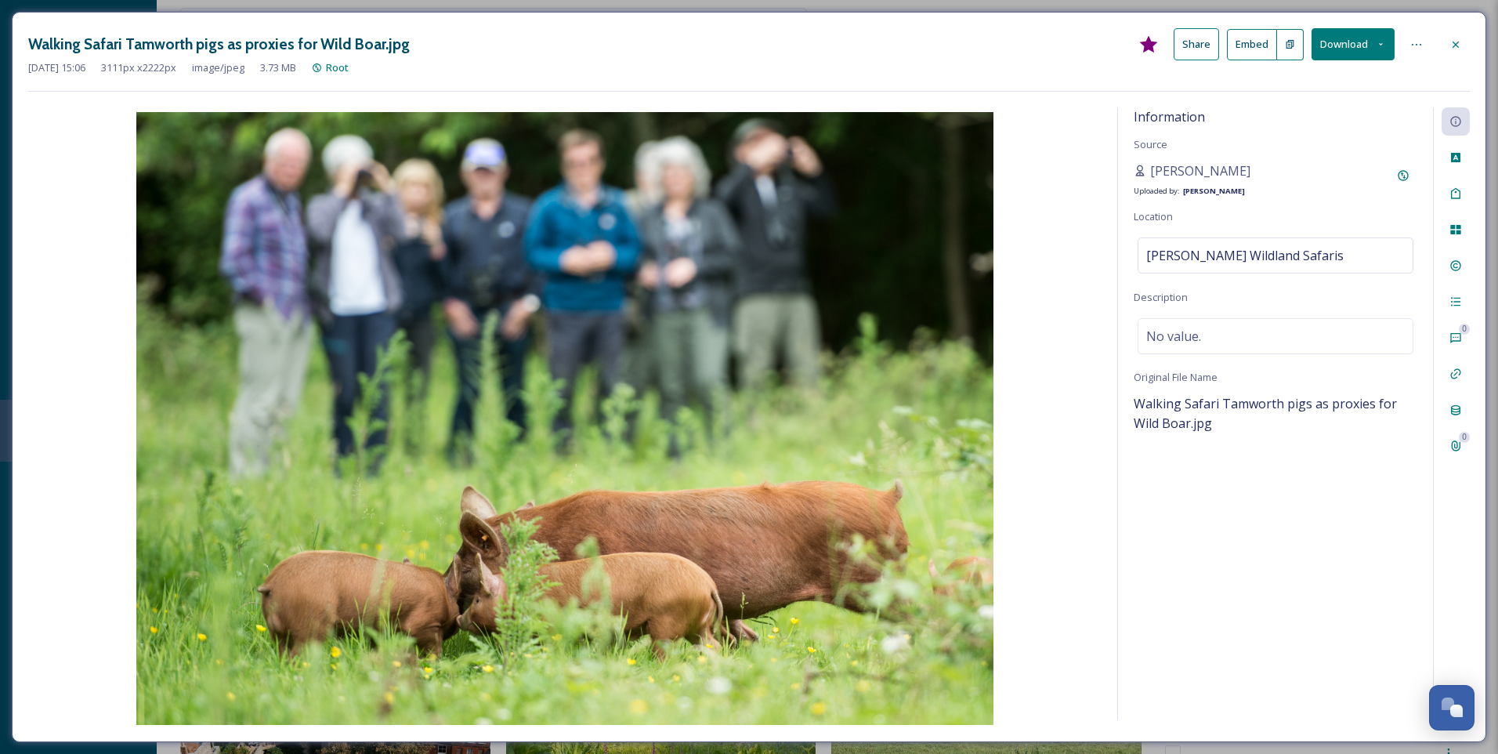
click at [1457, 48] on icon at bounding box center [1456, 44] width 13 height 13
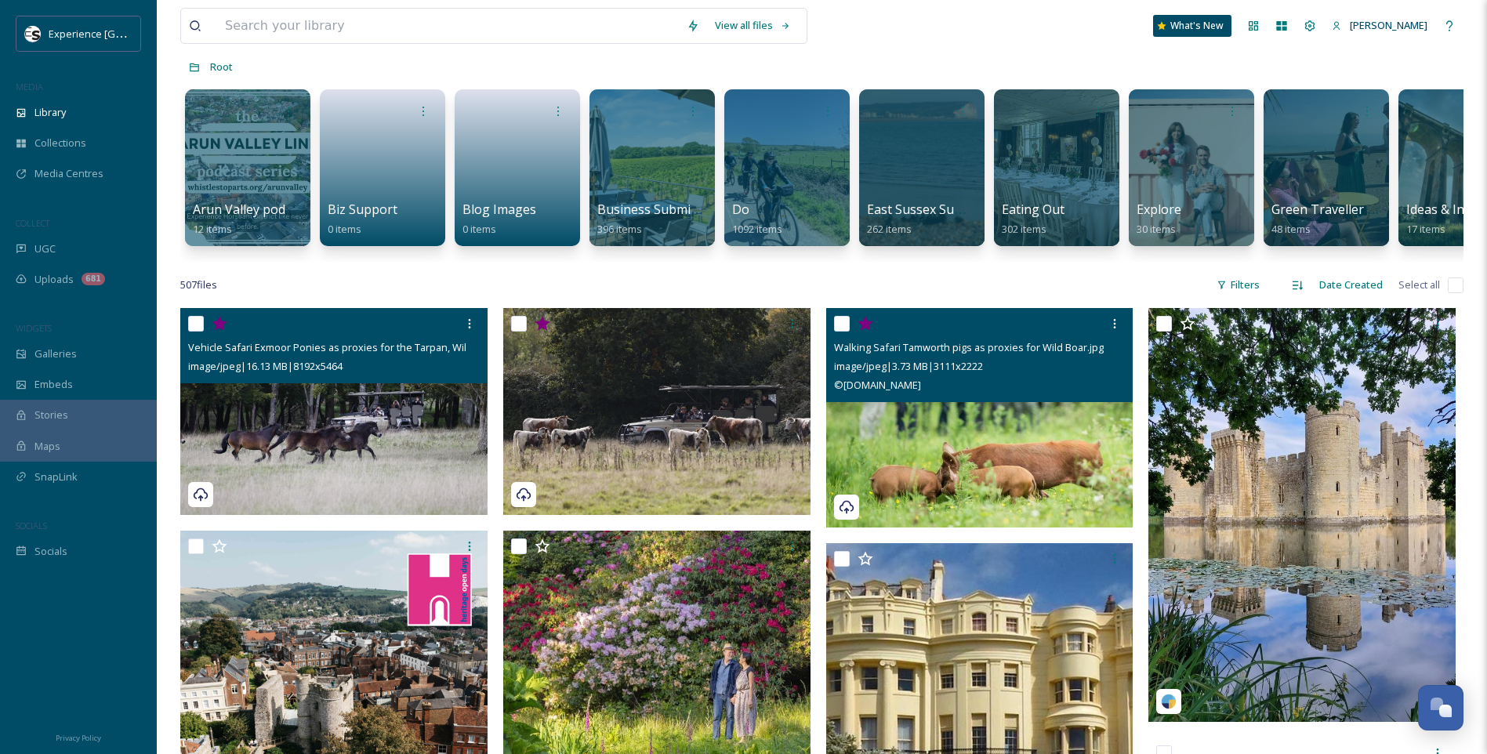
click at [202, 502] on icon at bounding box center [201, 495] width 16 height 16
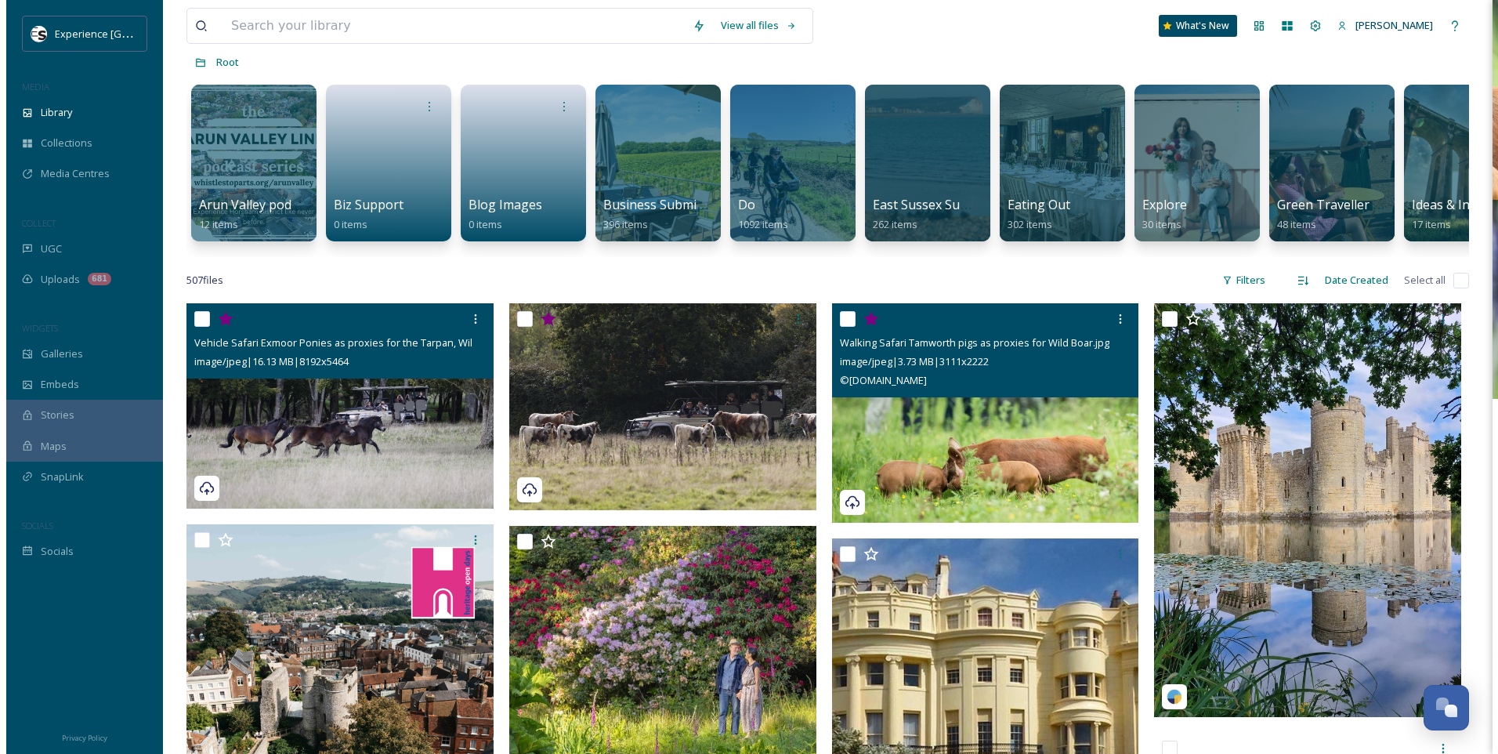
scroll to position [78, 0]
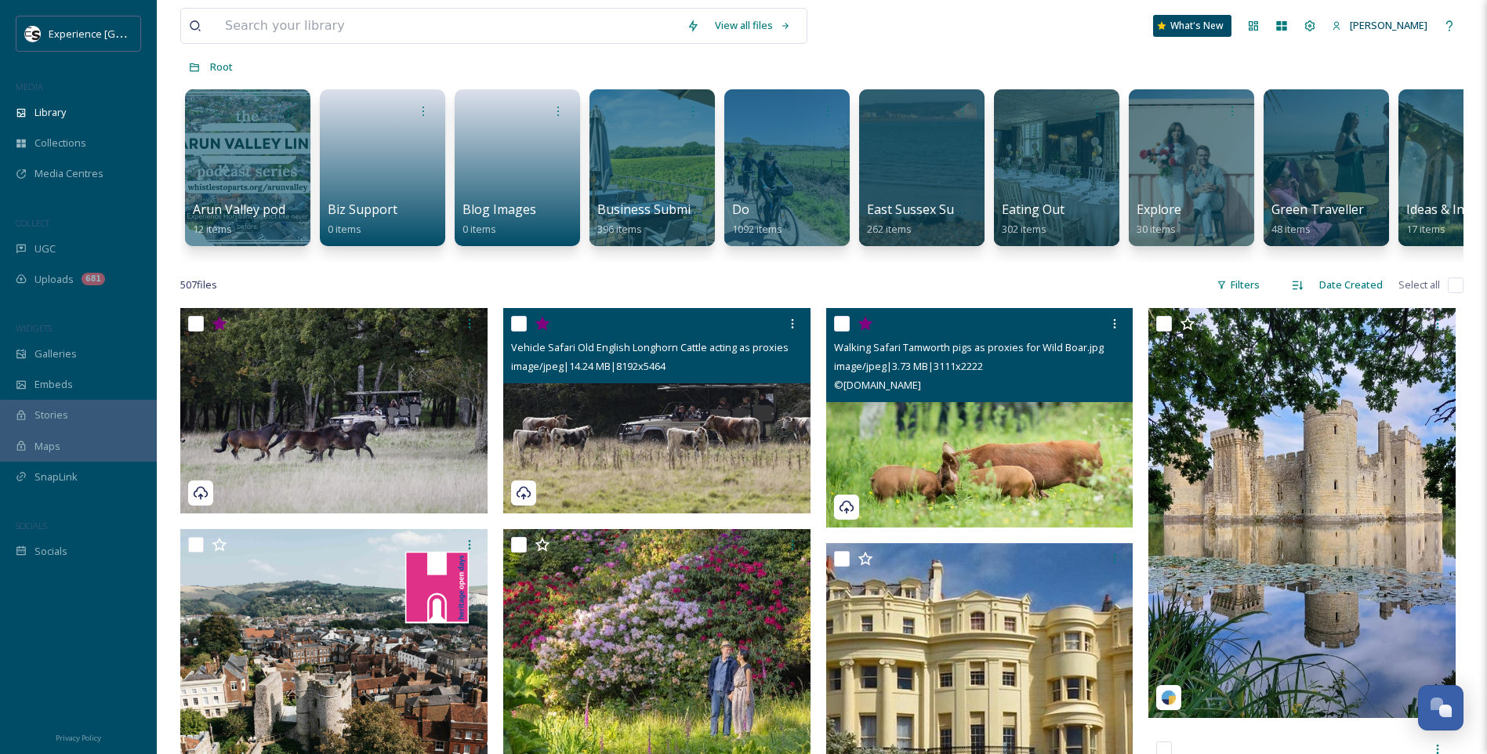
click at [569, 487] on img at bounding box center [656, 410] width 307 height 205
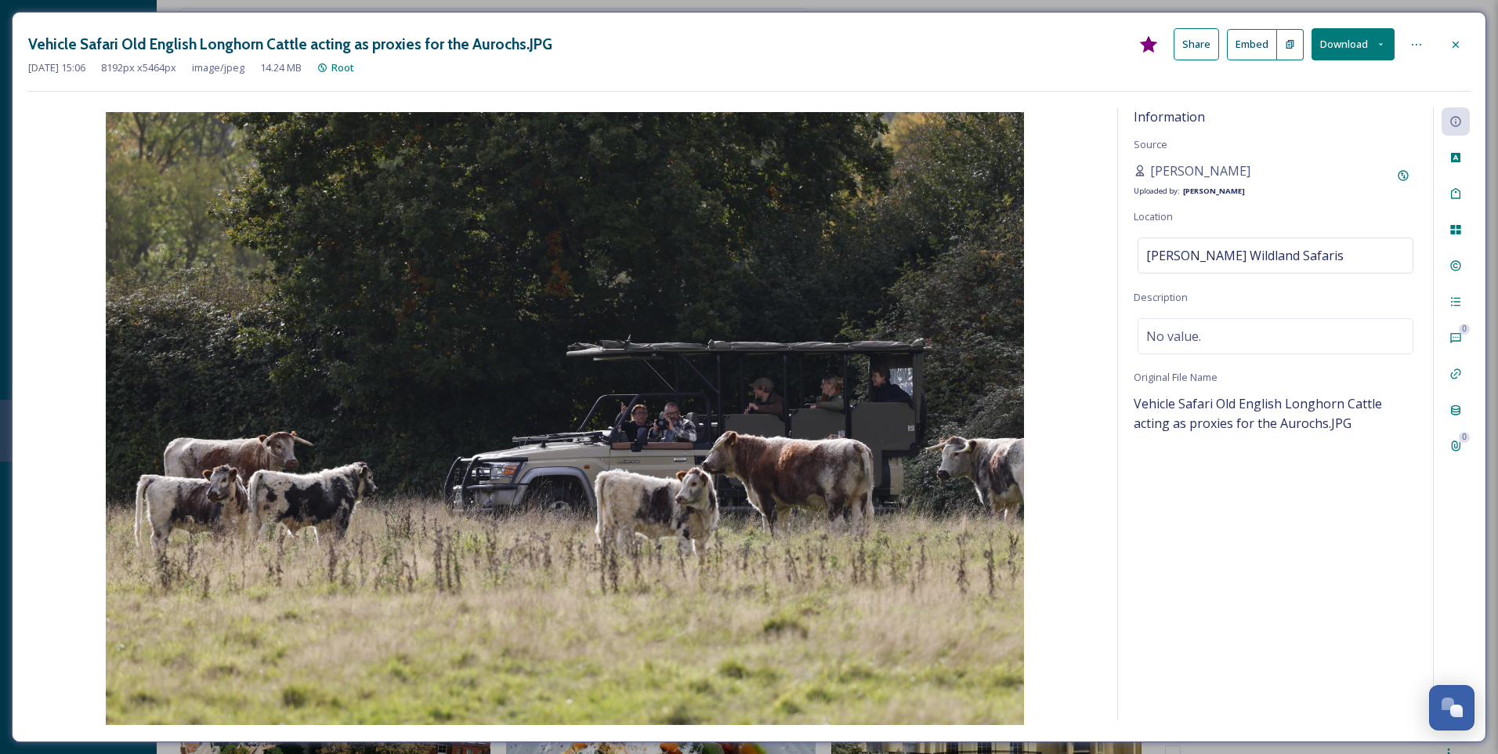
click at [1146, 48] on icon at bounding box center [1149, 43] width 18 height 17
click at [1456, 45] on icon at bounding box center [1456, 44] width 6 height 6
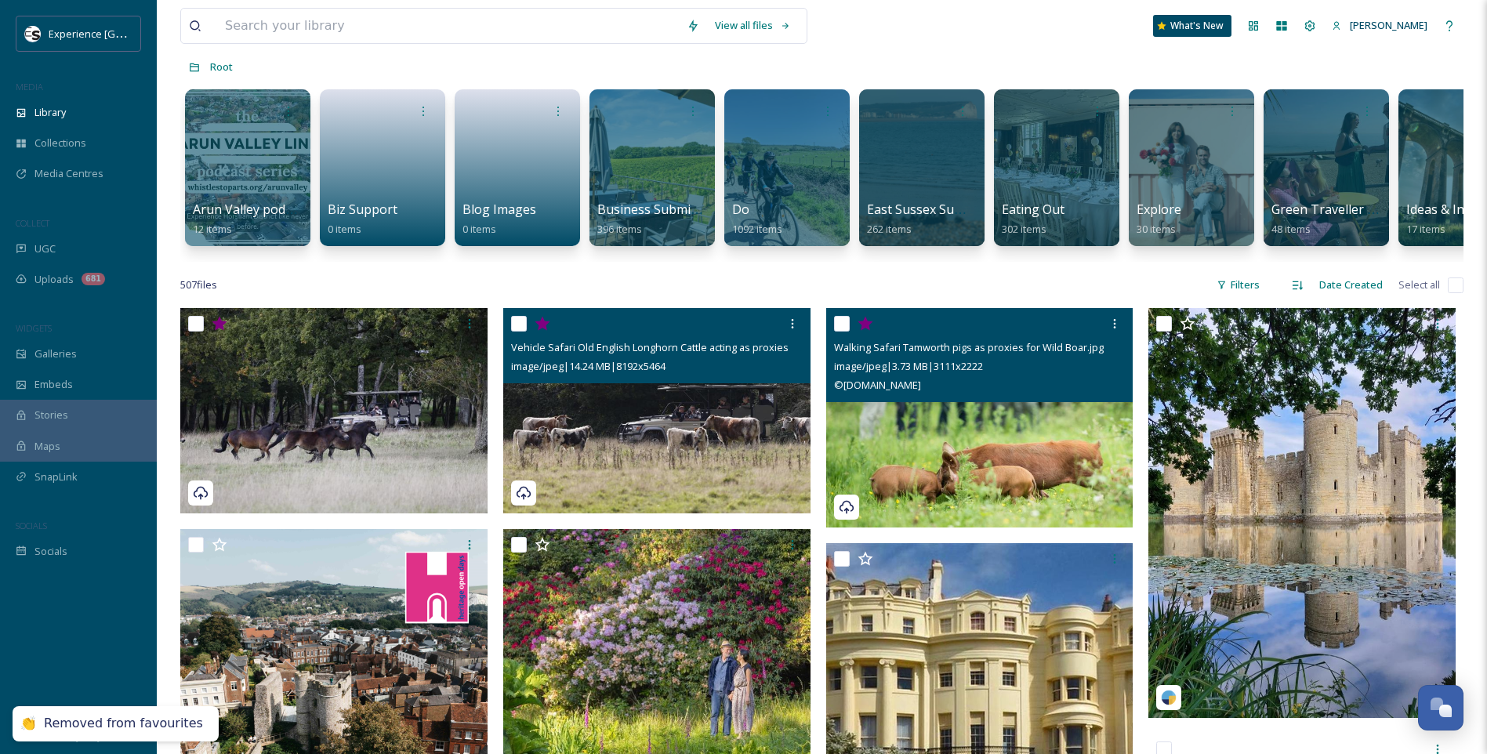
click at [541, 331] on icon at bounding box center [541, 324] width 15 height 14
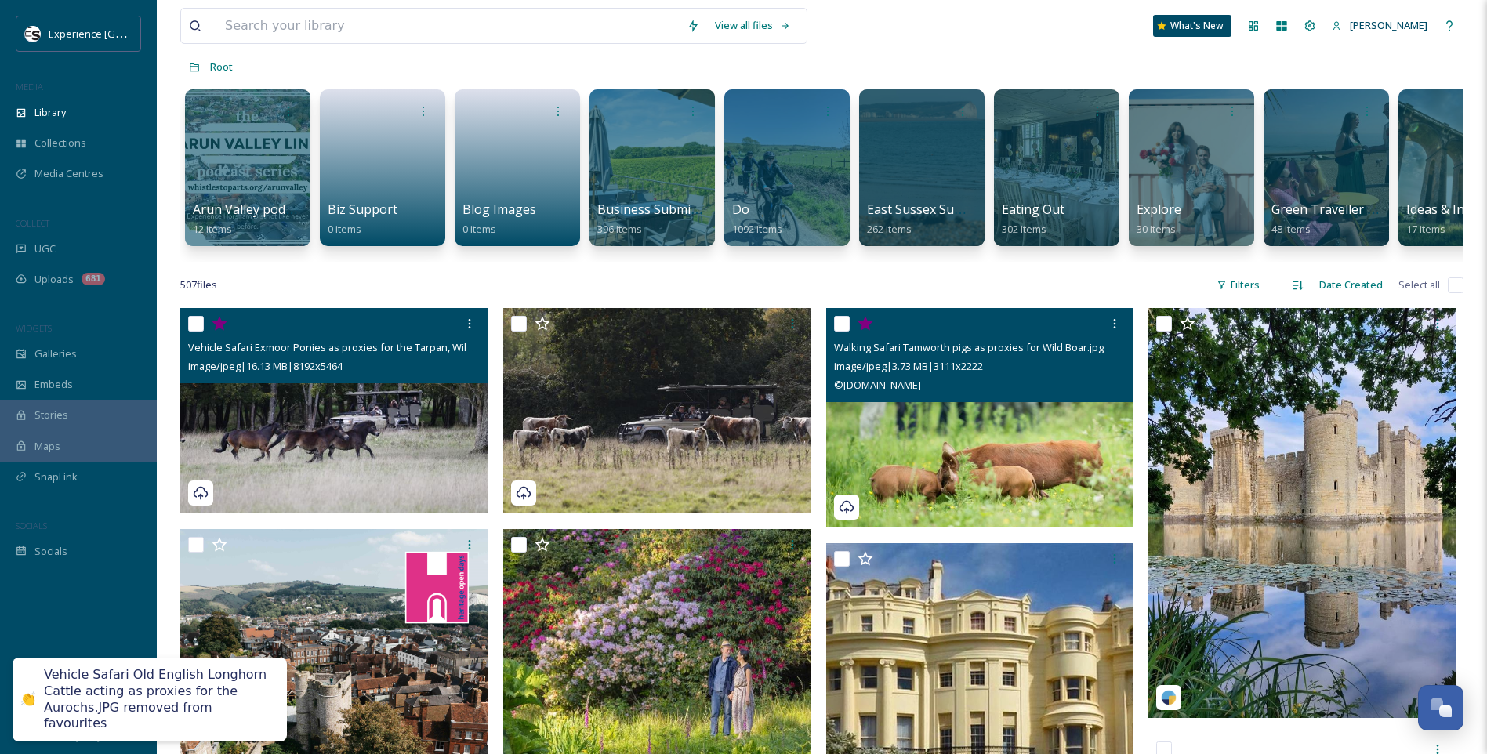
click at [219, 331] on icon at bounding box center [219, 324] width 15 height 14
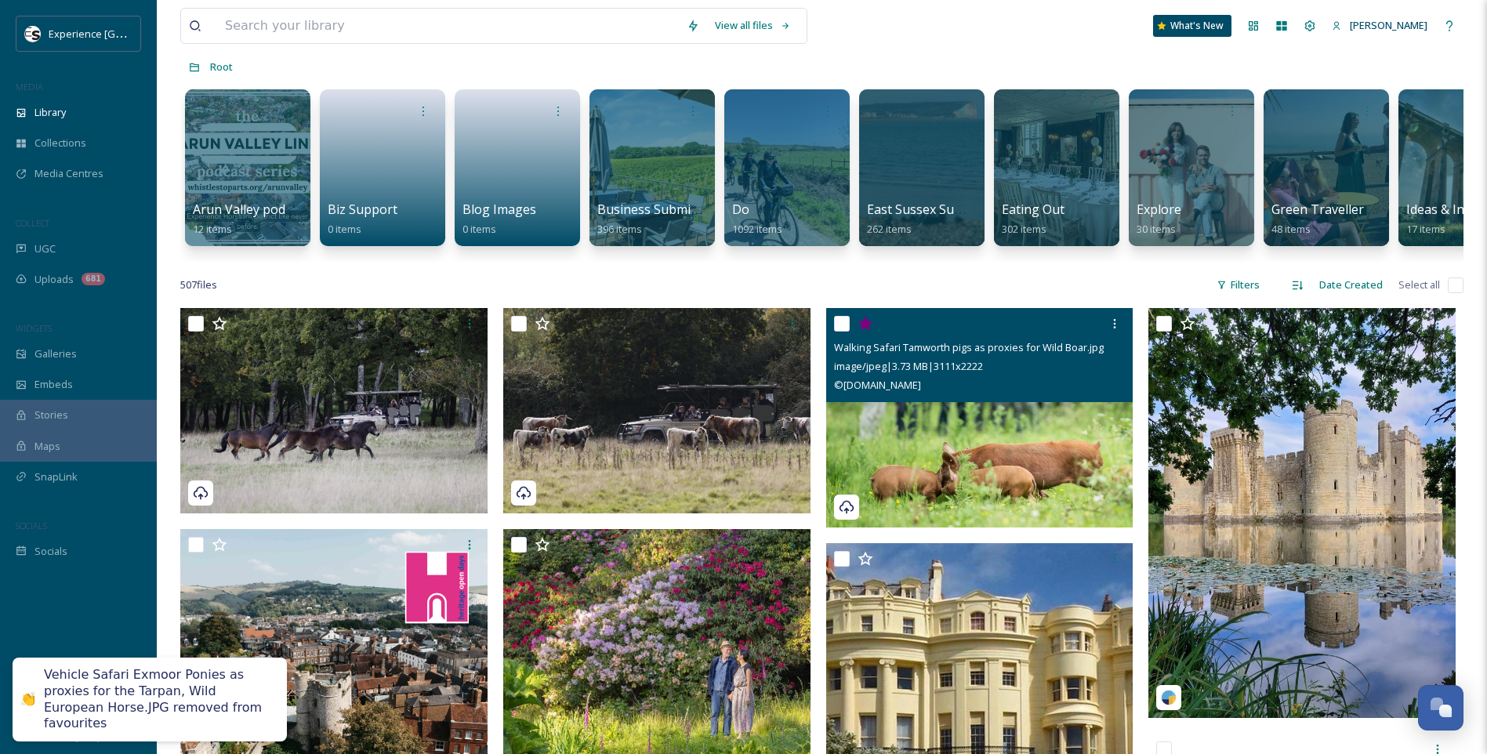
click at [869, 331] on icon at bounding box center [865, 324] width 16 height 16
click at [838, 515] on icon at bounding box center [846, 507] width 16 height 16
click at [931, 492] on img at bounding box center [979, 417] width 307 height 219
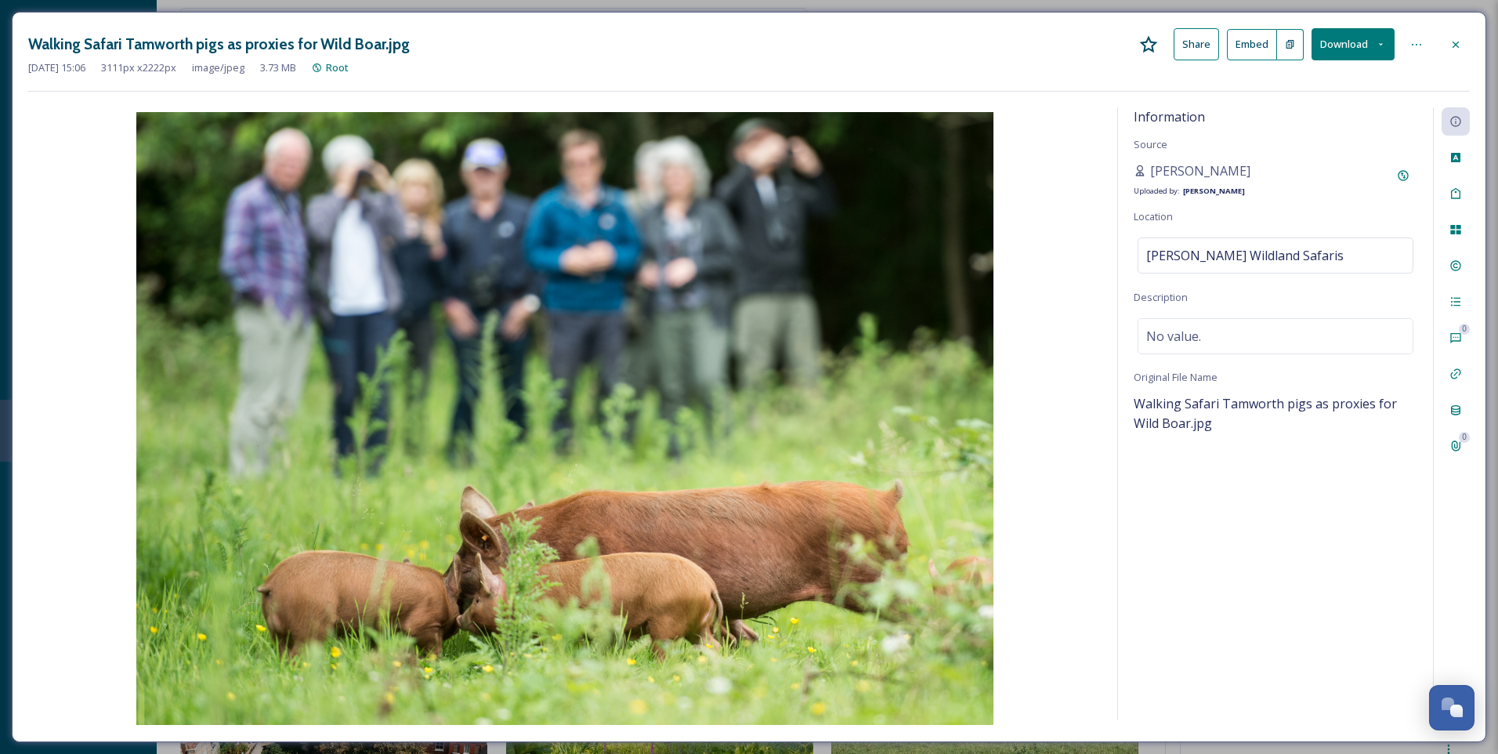
click at [1423, 38] on div at bounding box center [1417, 45] width 28 height 28
click at [1298, 114] on span "Move to Folder" at bounding box center [1290, 109] width 70 height 15
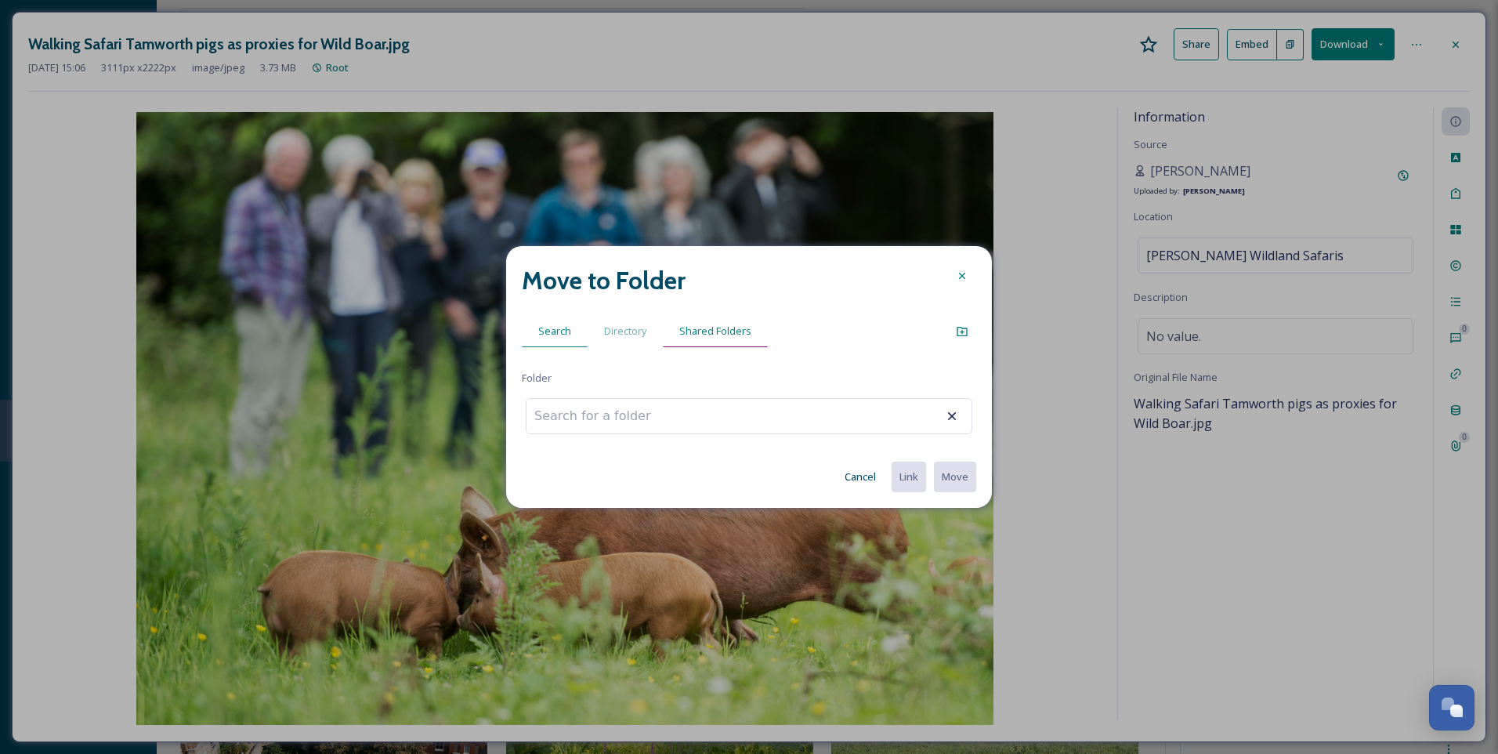
click at [702, 335] on span "Shared Folders" at bounding box center [715, 331] width 72 height 15
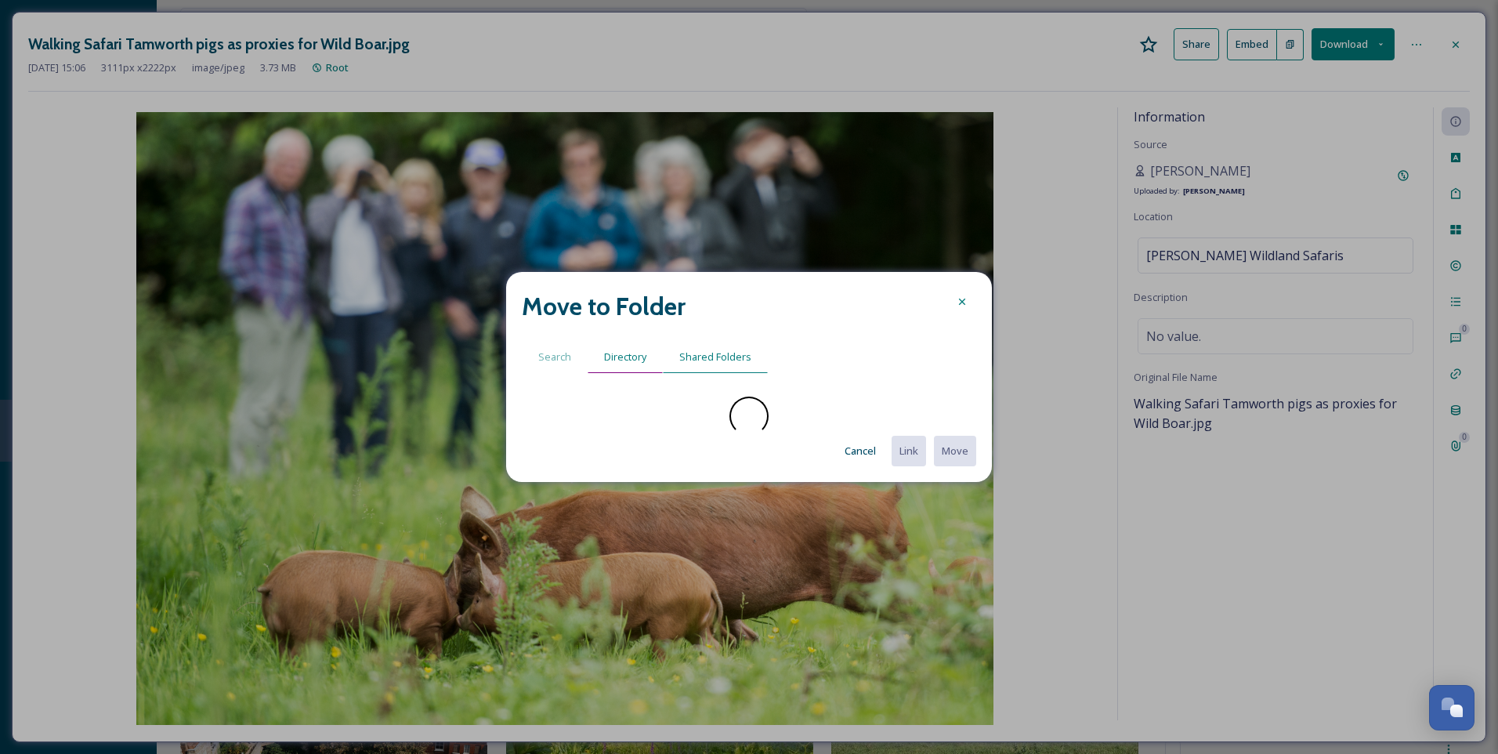
click at [624, 354] on span "Directory" at bounding box center [625, 356] width 42 height 15
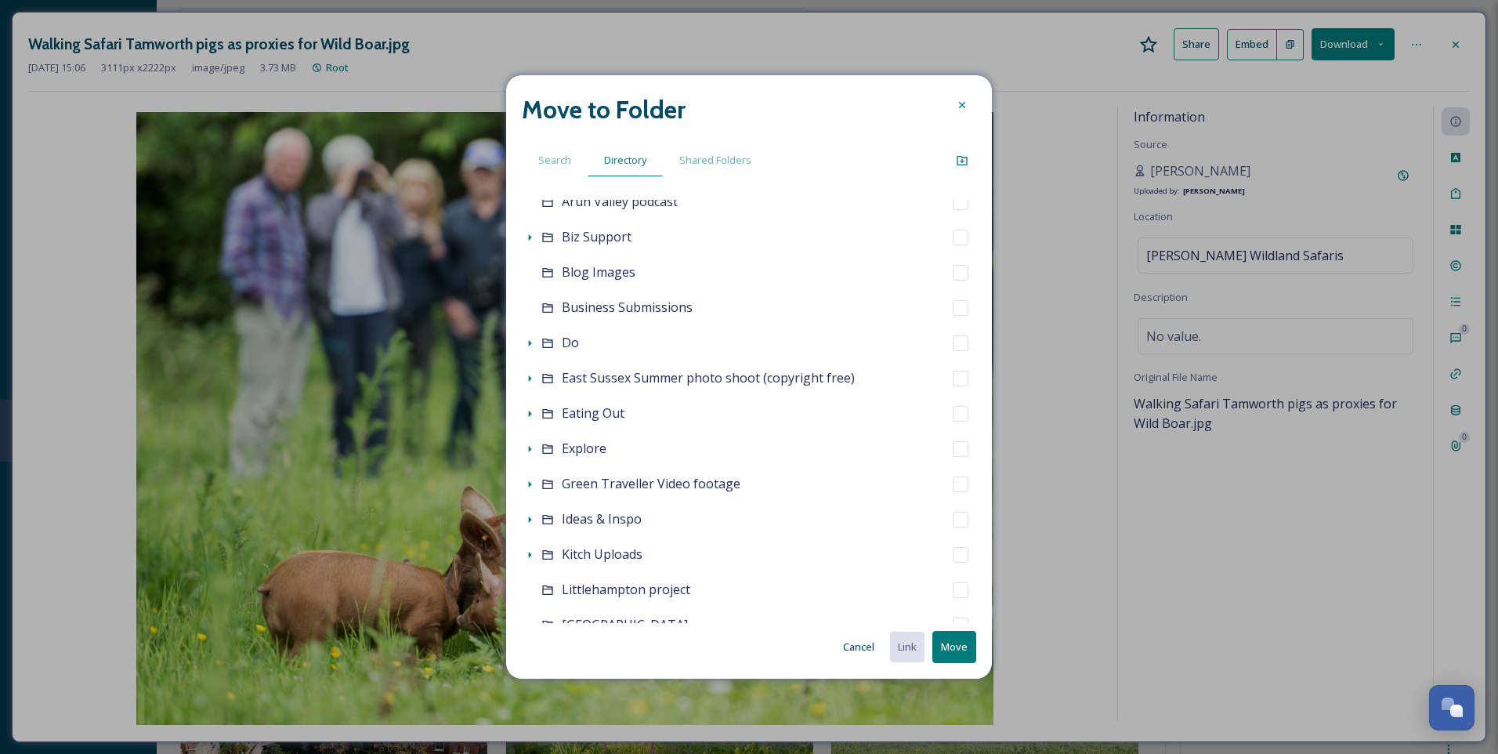
scroll to position [78, 0]
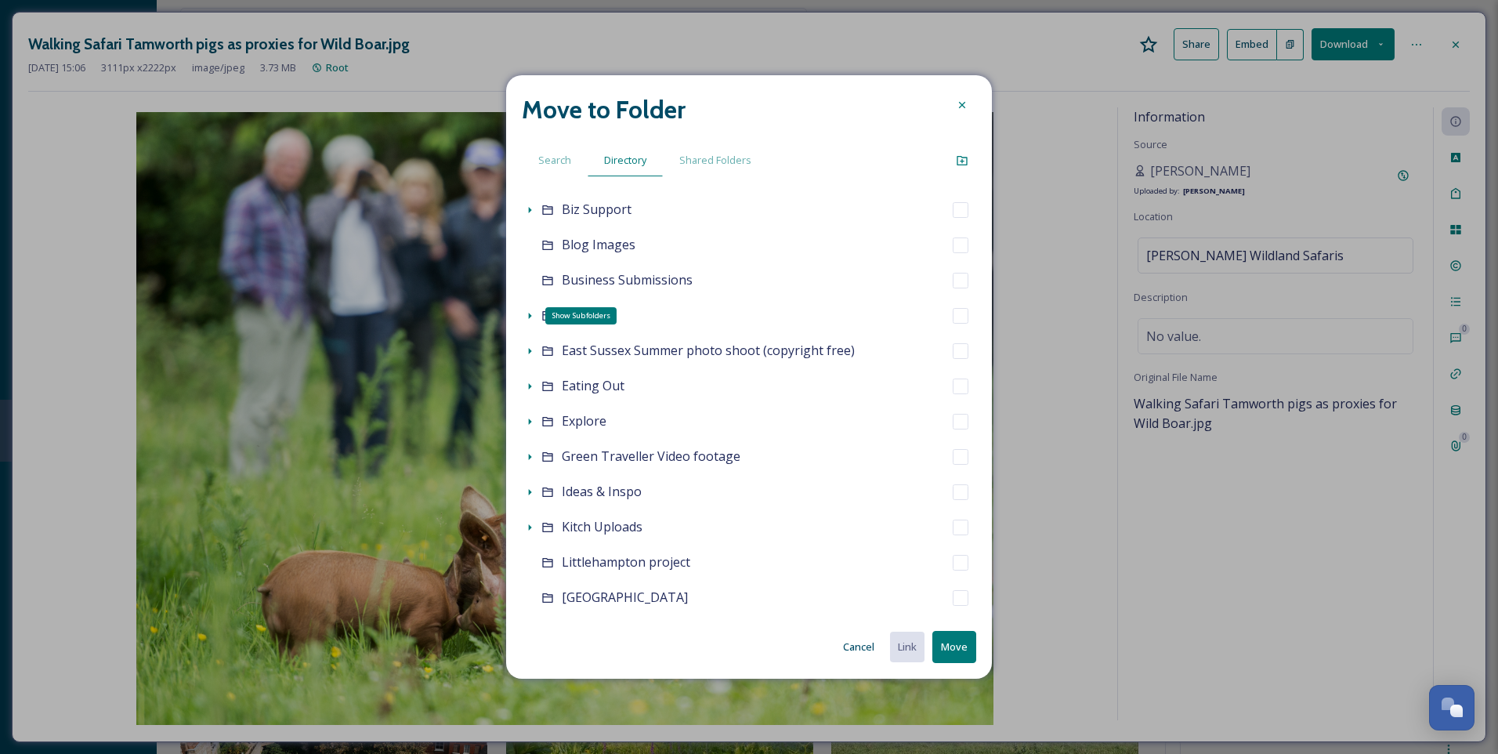
click at [529, 313] on icon at bounding box center [530, 316] width 3 height 6
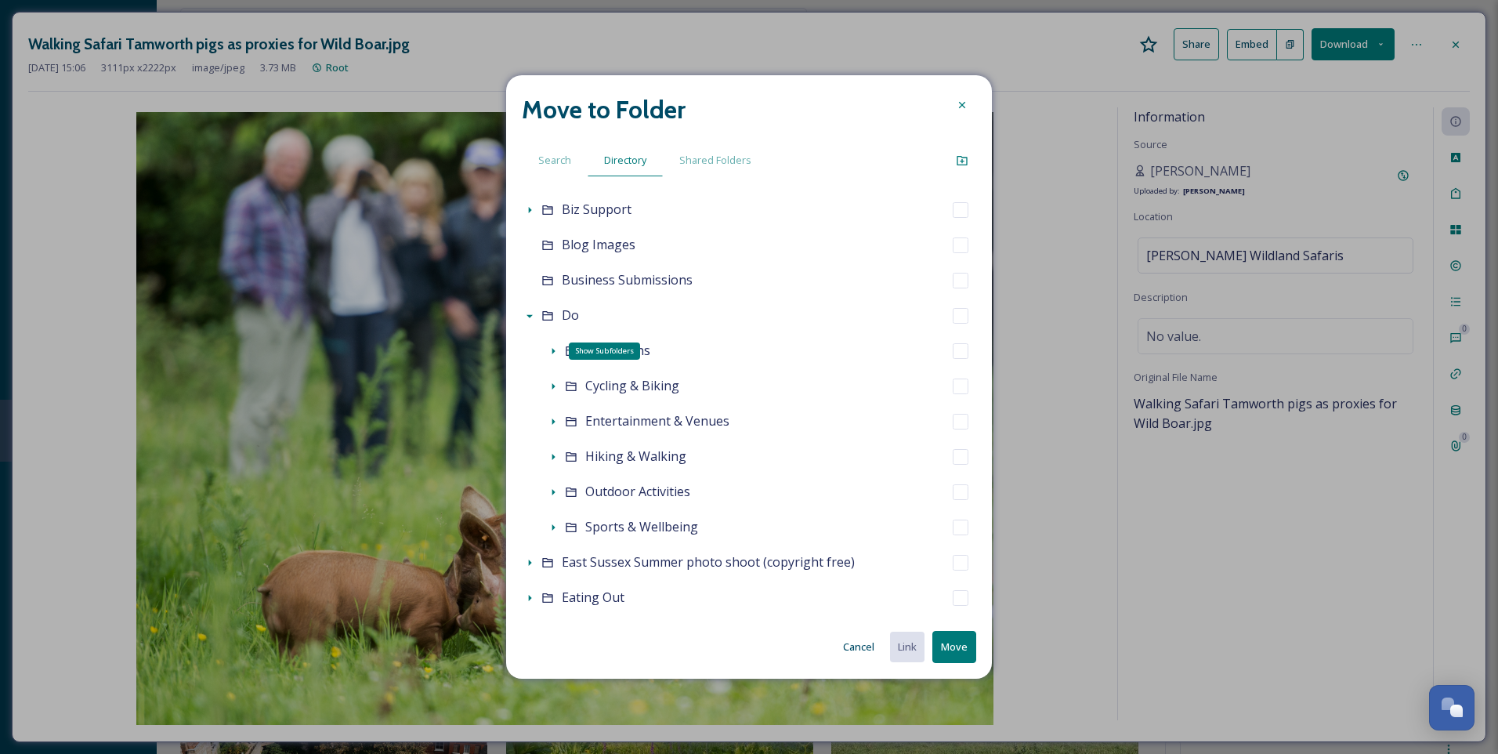
click at [554, 349] on icon at bounding box center [553, 351] width 13 height 13
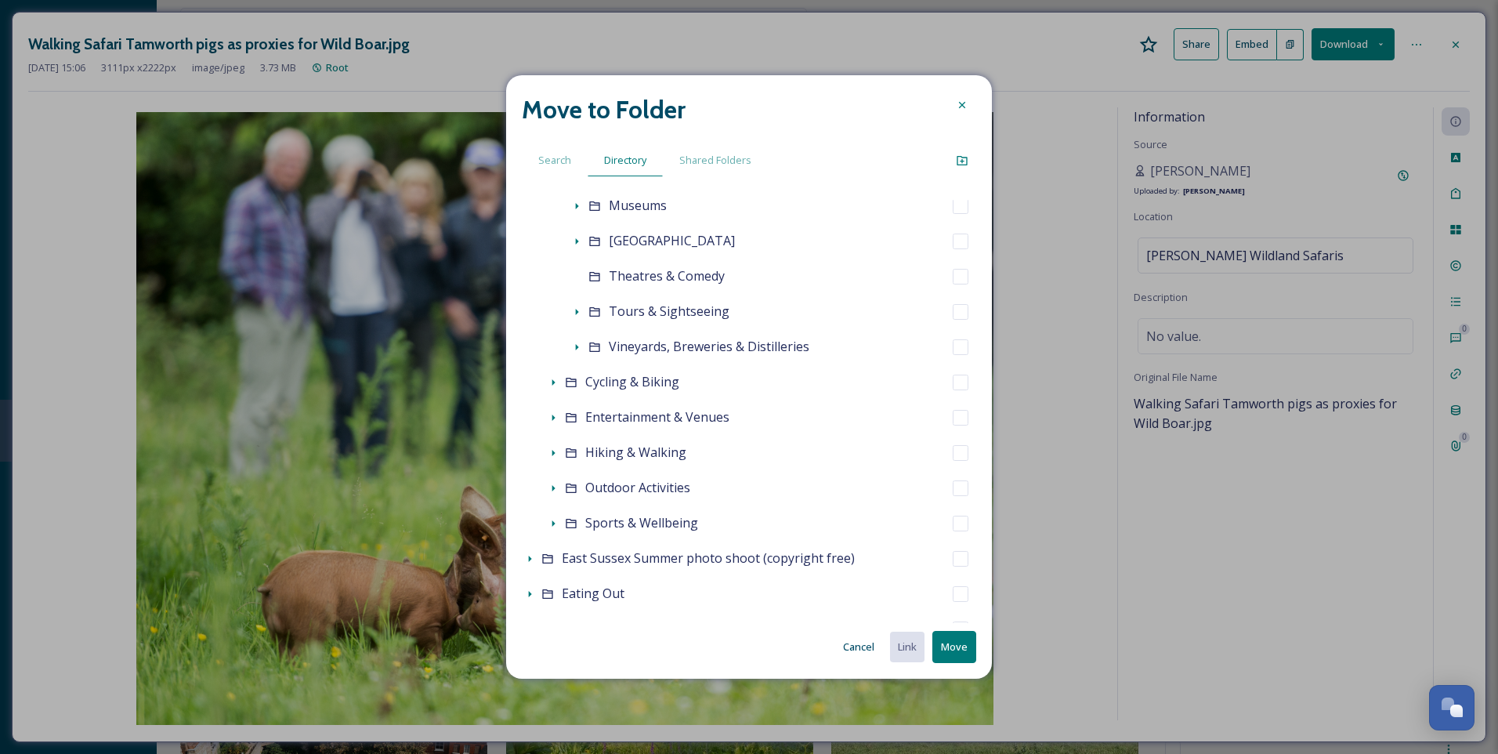
scroll to position [470, 0]
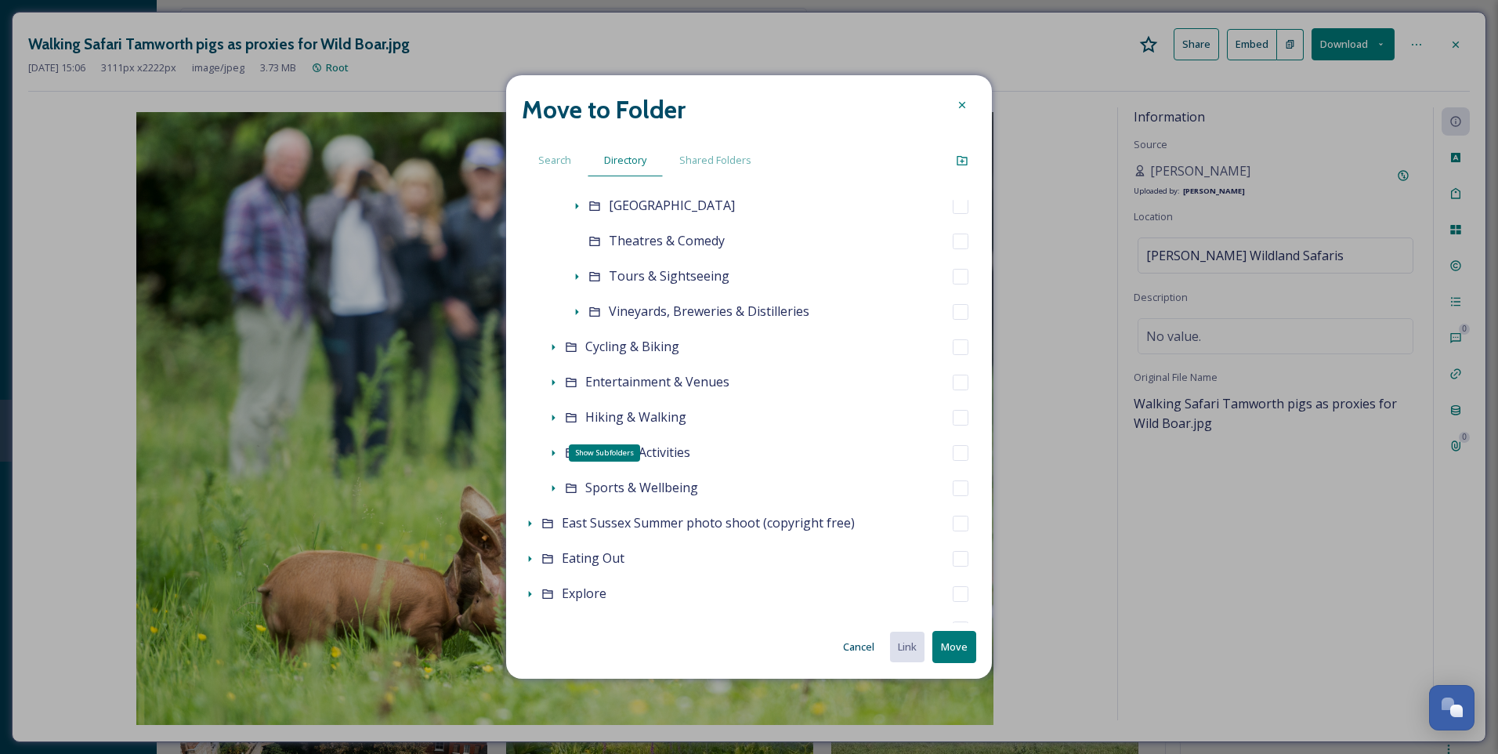
click at [551, 455] on icon at bounding box center [553, 453] width 13 height 13
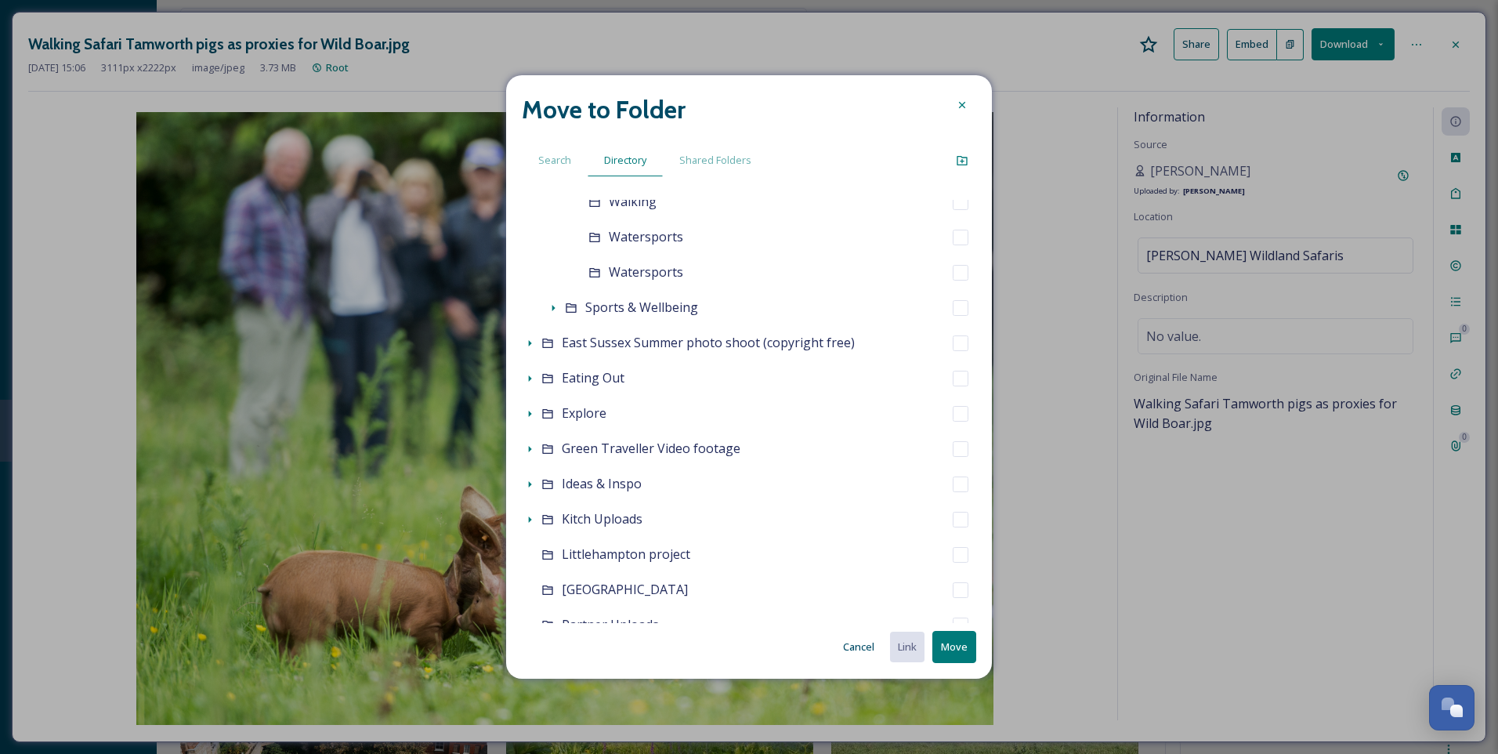
scroll to position [940, 0]
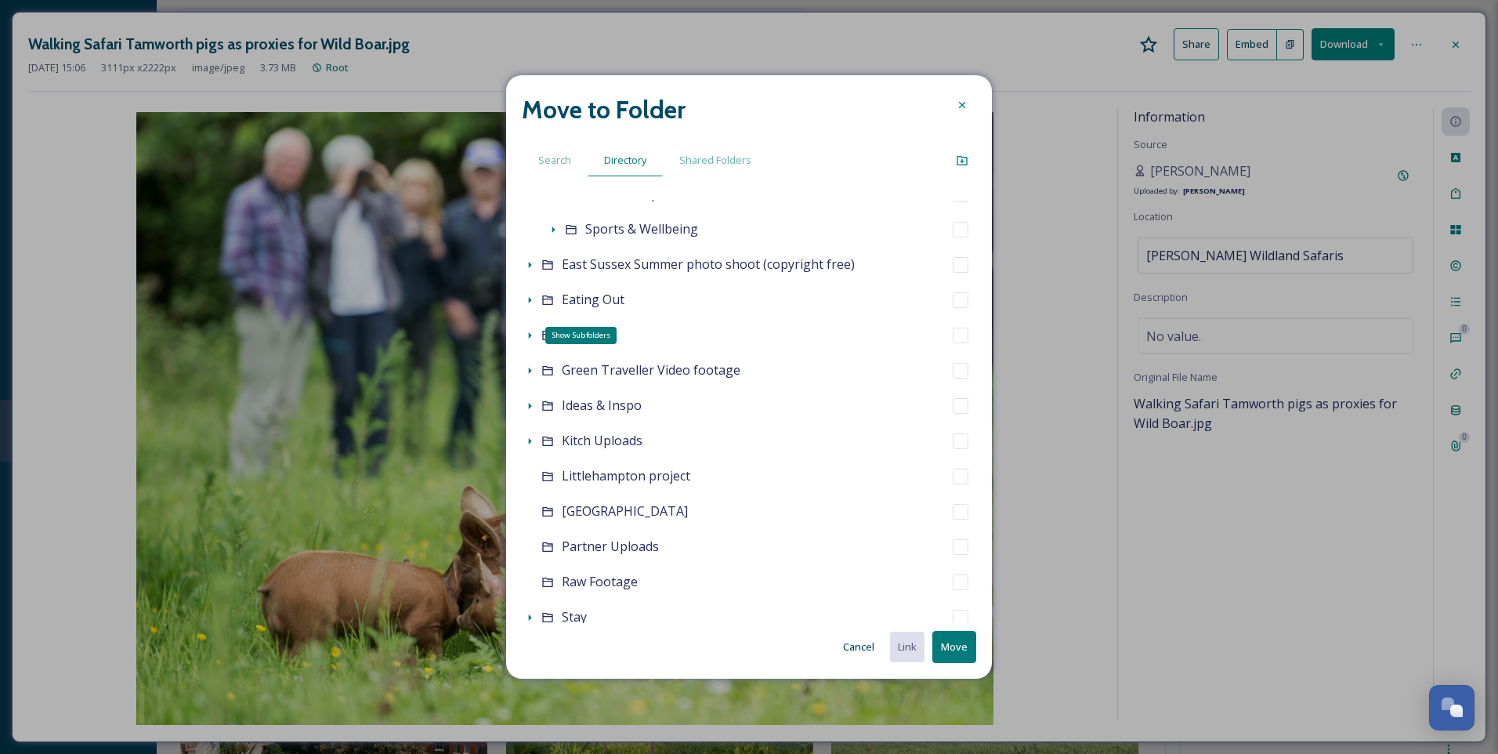
click at [528, 335] on icon at bounding box center [529, 335] width 13 height 13
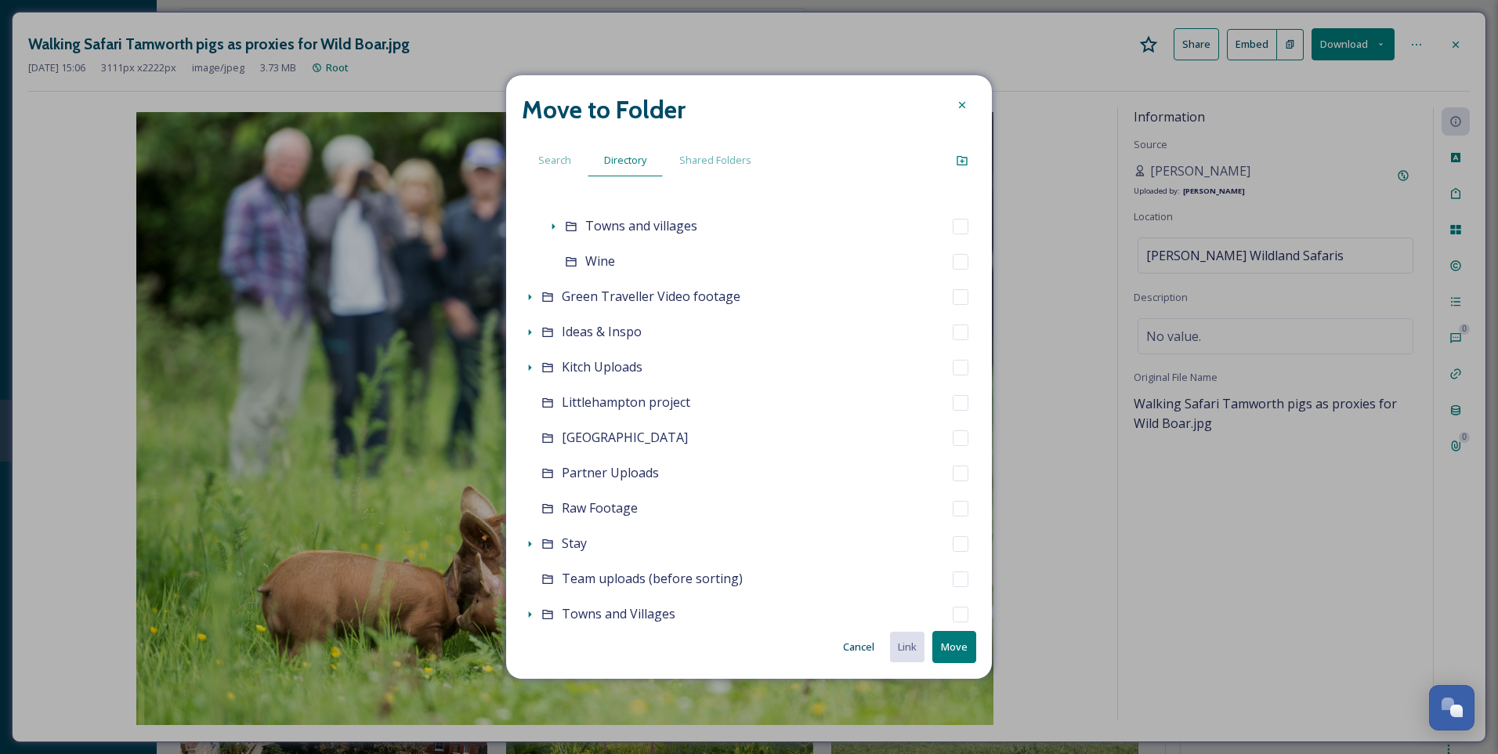
scroll to position [1254, 0]
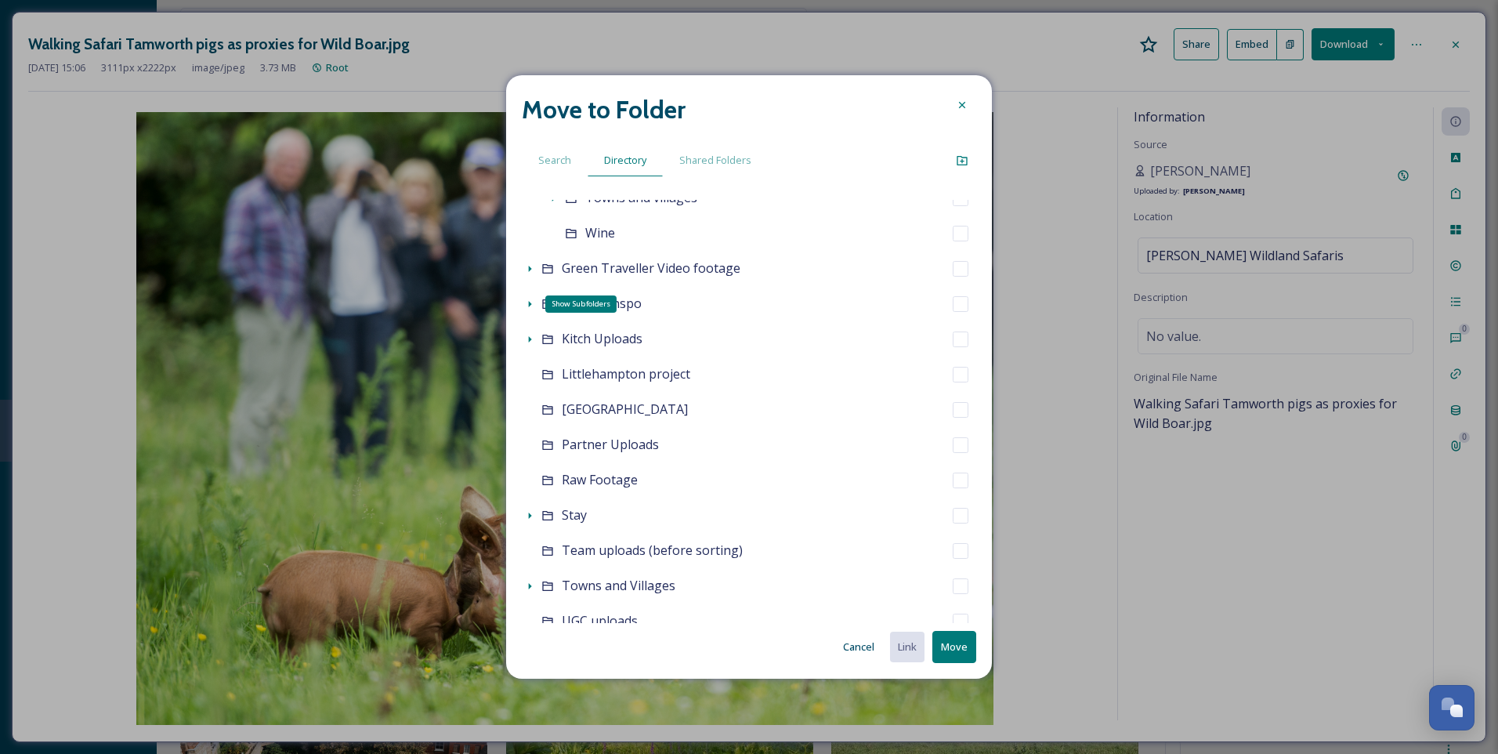
click at [527, 301] on icon at bounding box center [529, 304] width 13 height 13
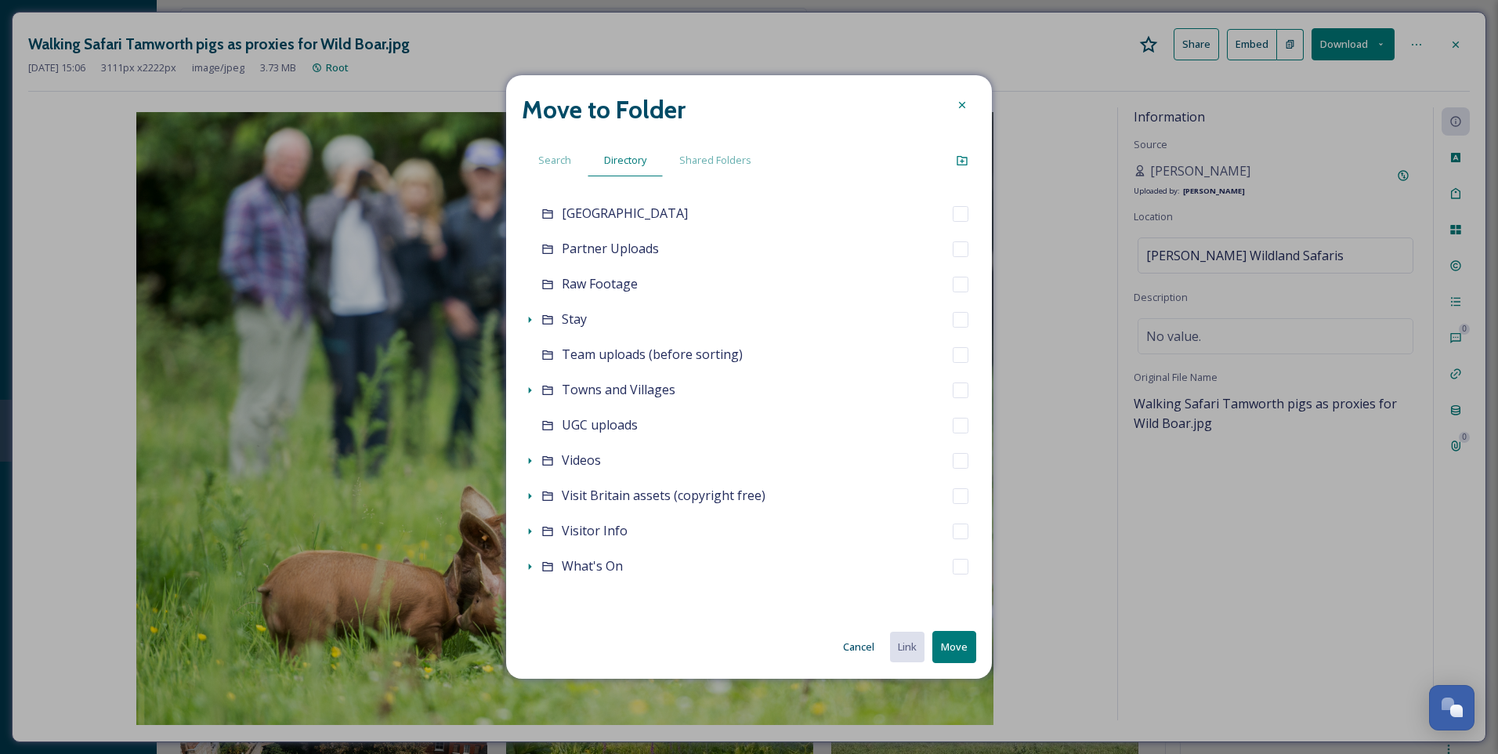
scroll to position [1548, 0]
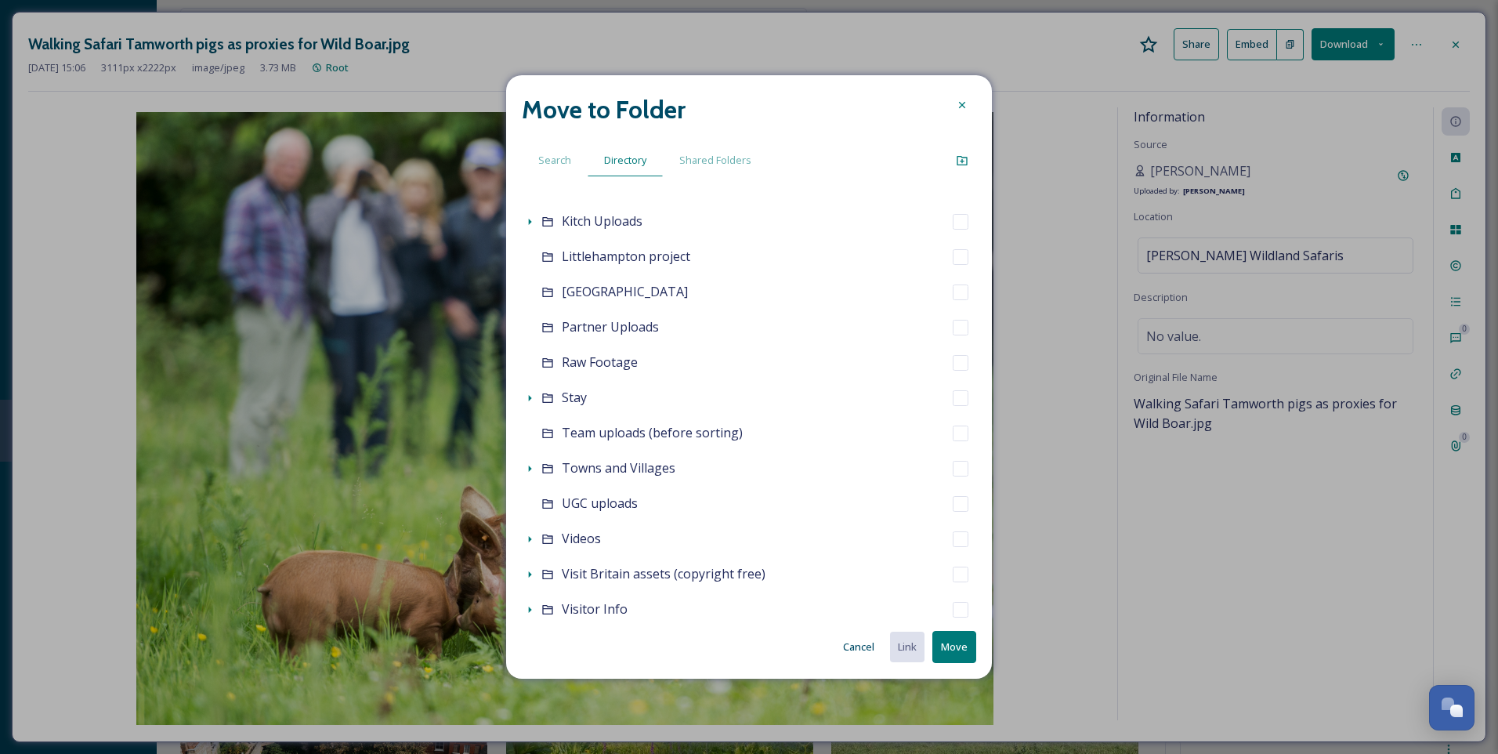
click at [953, 323] on input "checkbox" at bounding box center [961, 328] width 16 height 16
checkbox input "true"
checkbox input "false"
click at [966, 645] on button "Move" at bounding box center [955, 647] width 44 height 32
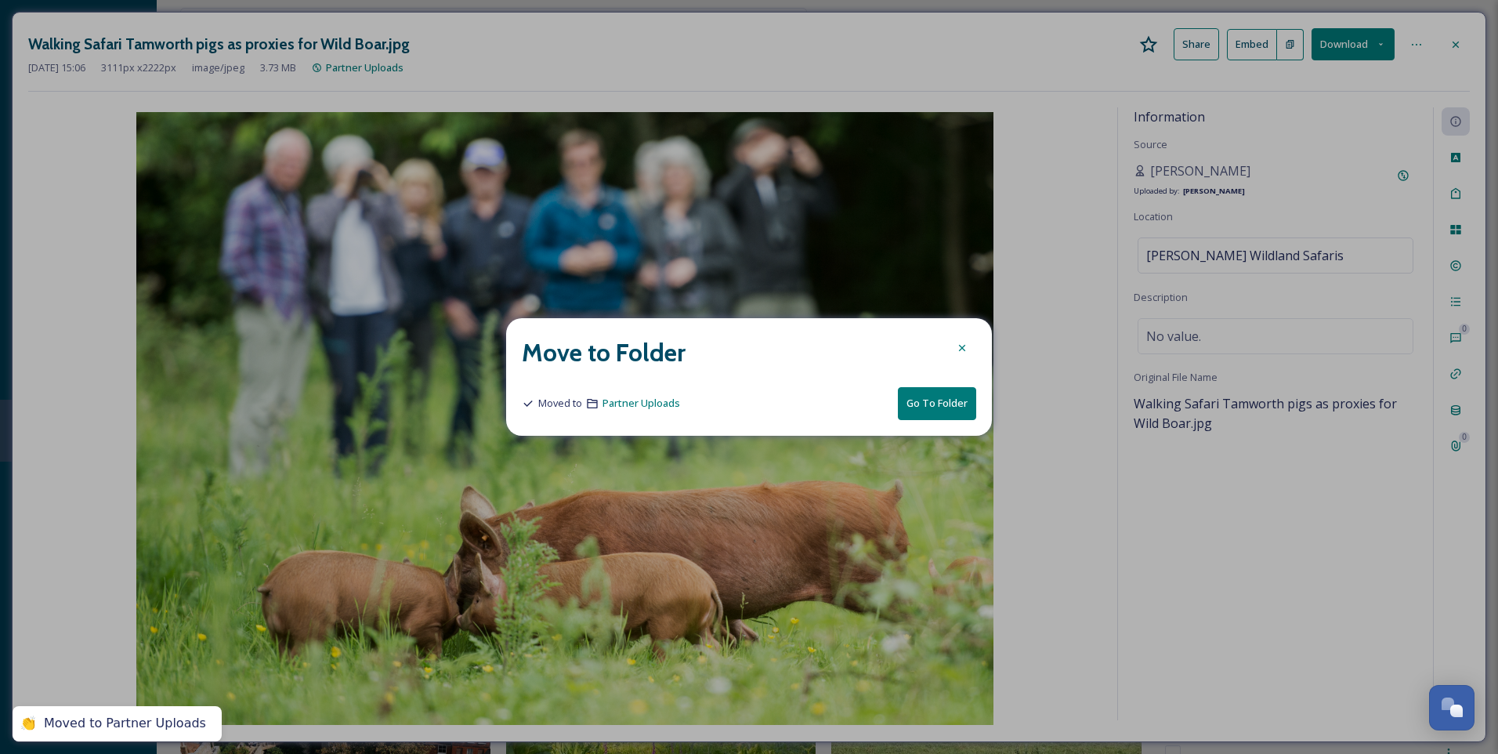
click at [960, 348] on icon at bounding box center [962, 348] width 13 height 13
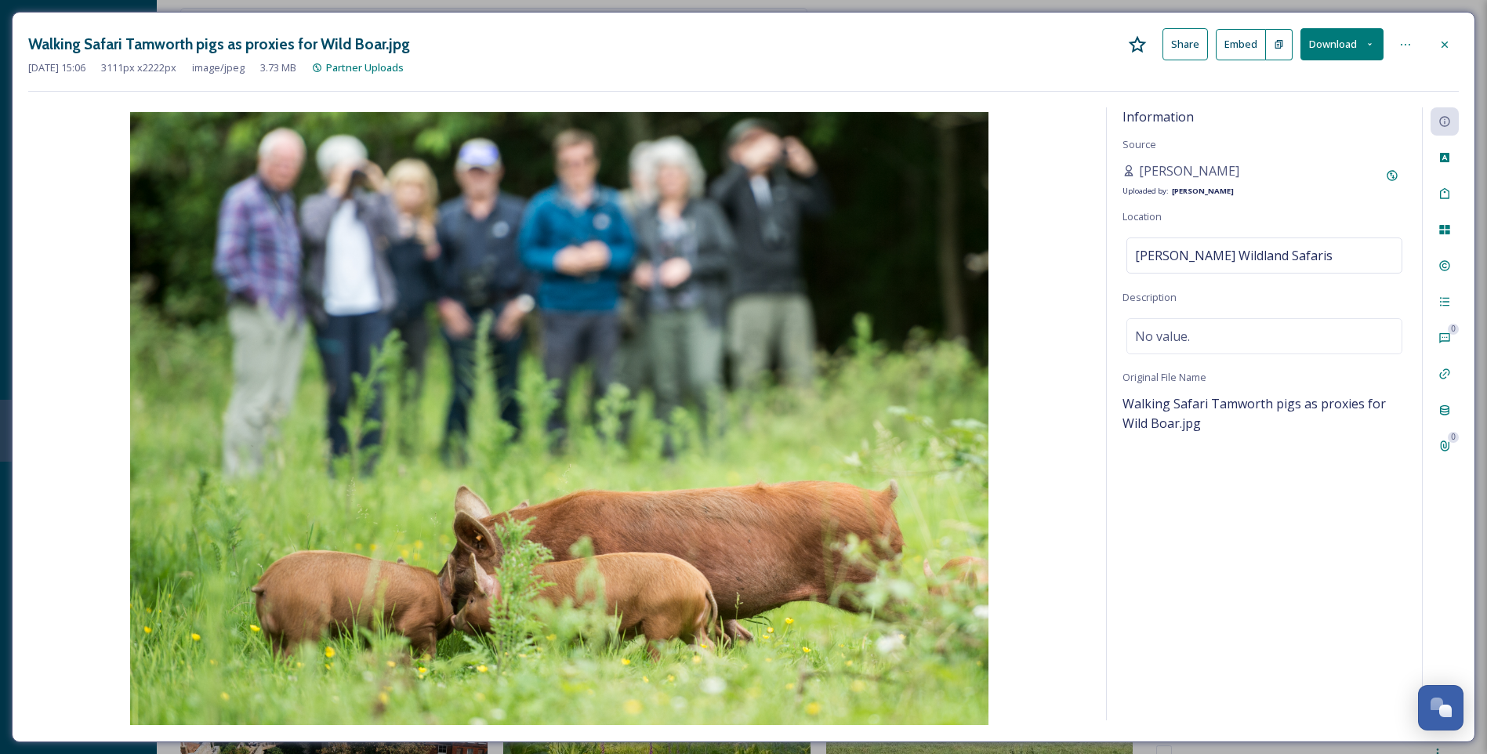
click at [1447, 39] on icon at bounding box center [1444, 44] width 13 height 13
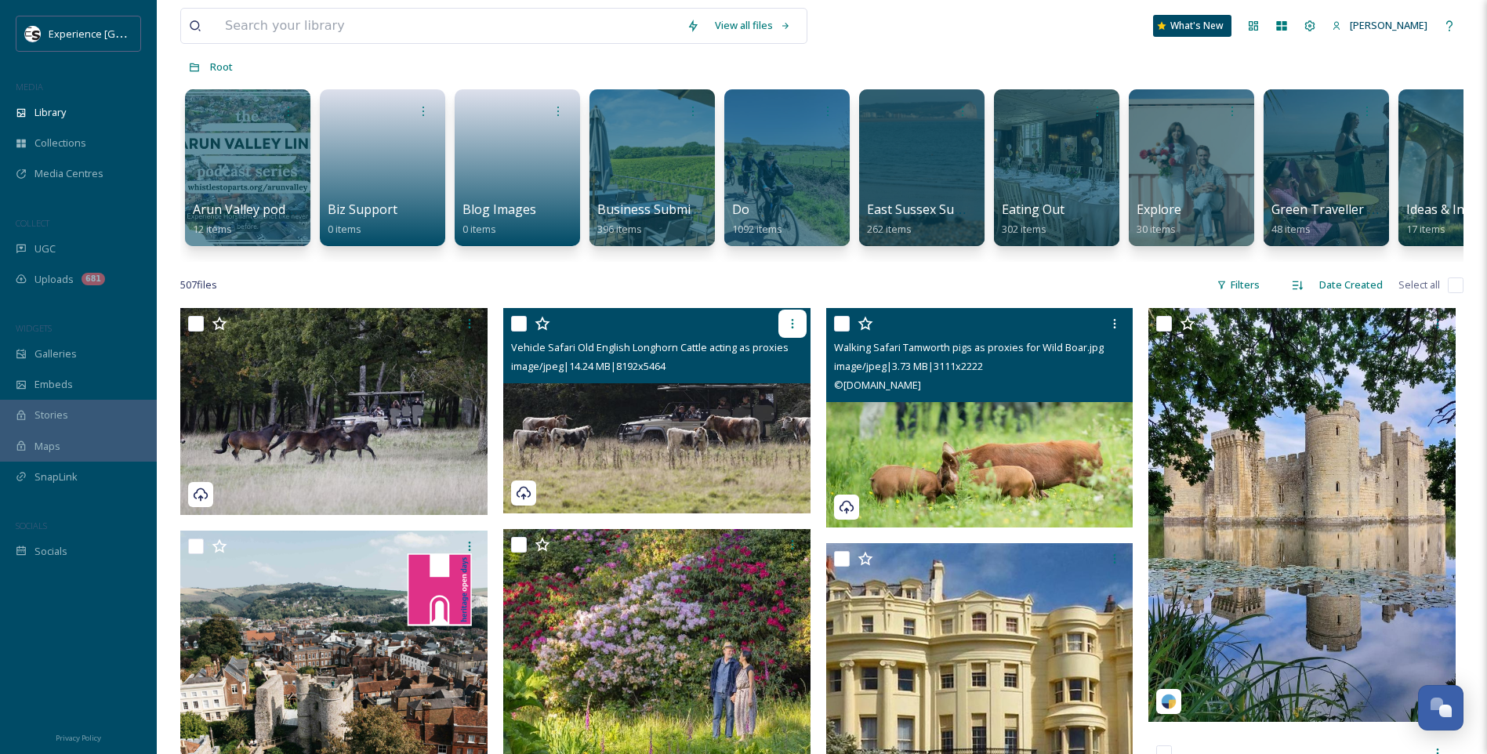
click at [795, 325] on div at bounding box center [792, 324] width 28 height 28
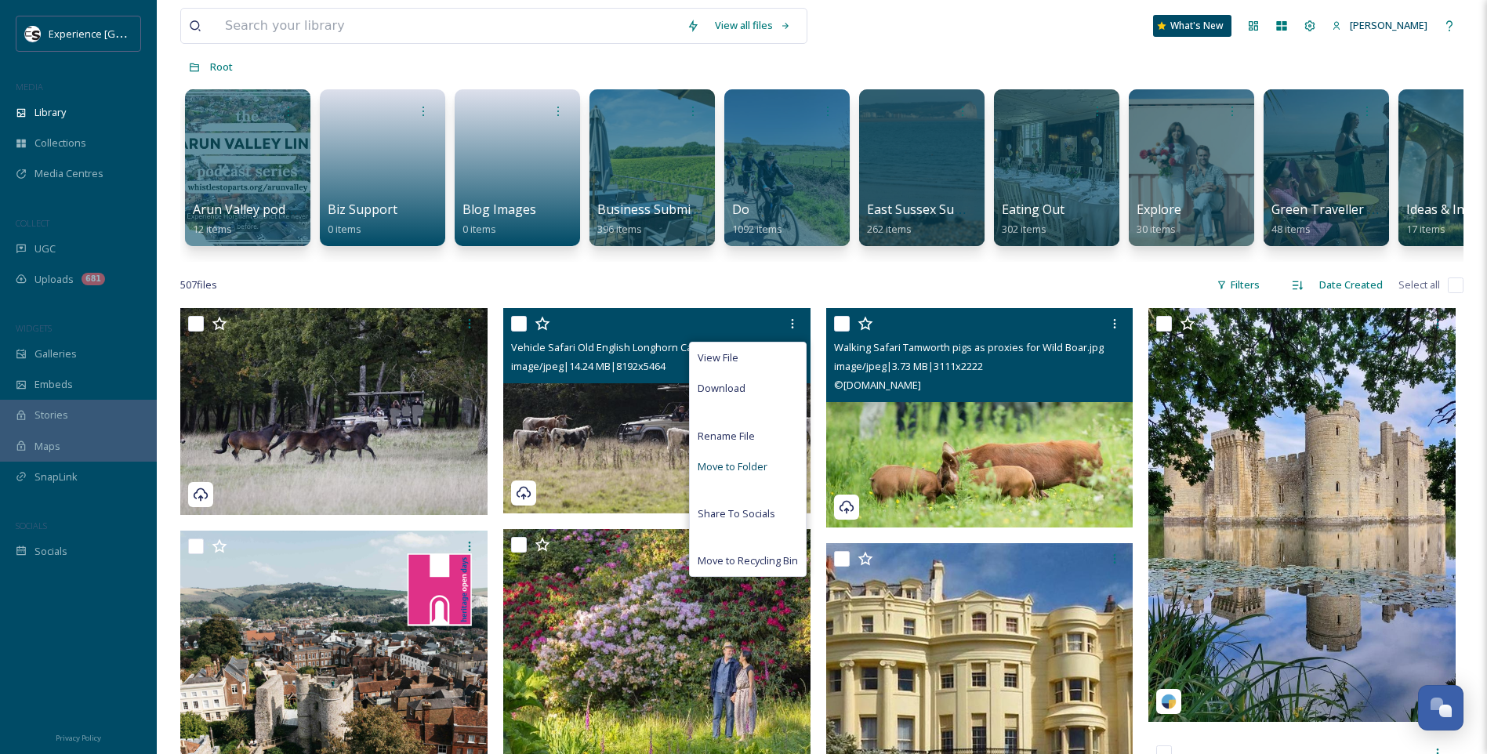
click at [754, 474] on span "Move to Folder" at bounding box center [732, 466] width 70 height 15
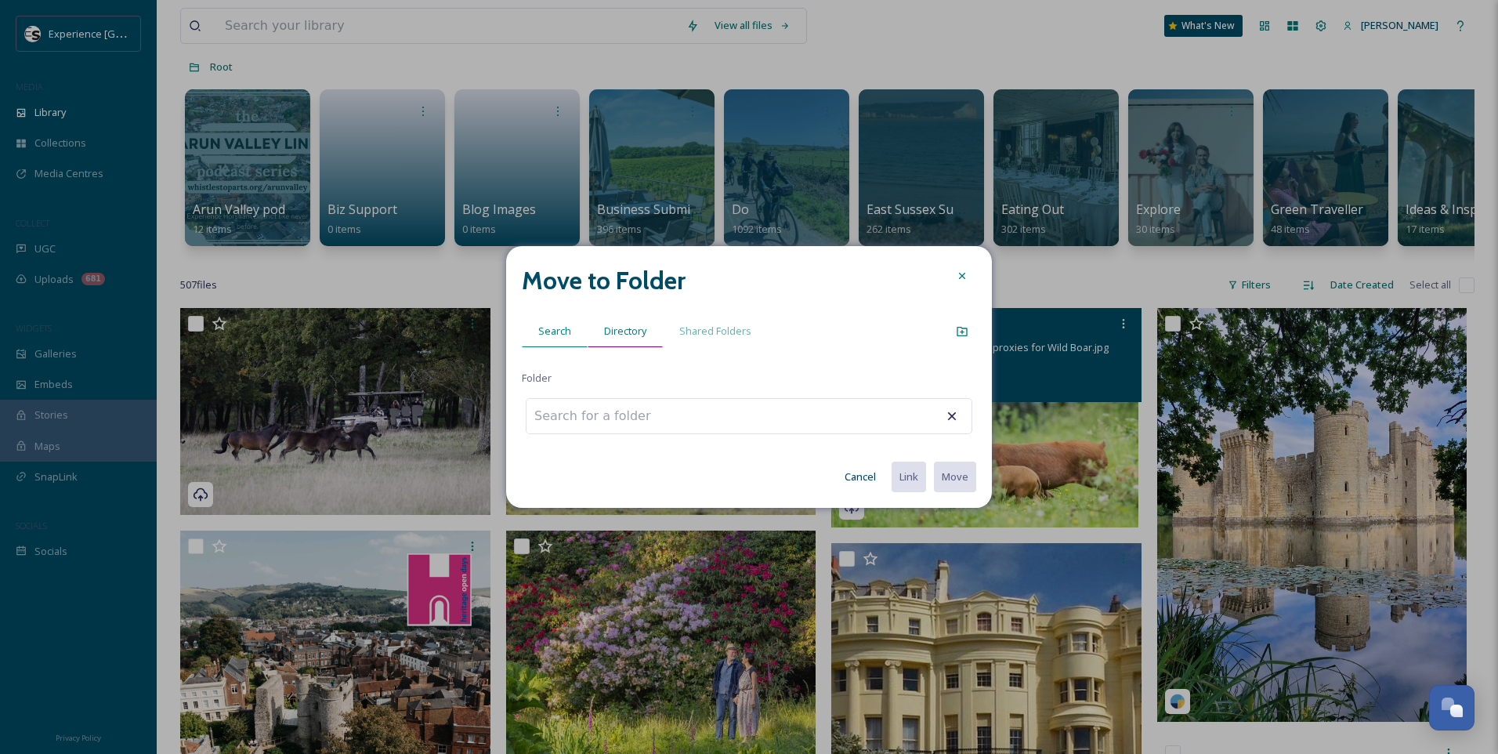
click at [639, 335] on span "Directory" at bounding box center [625, 331] width 42 height 15
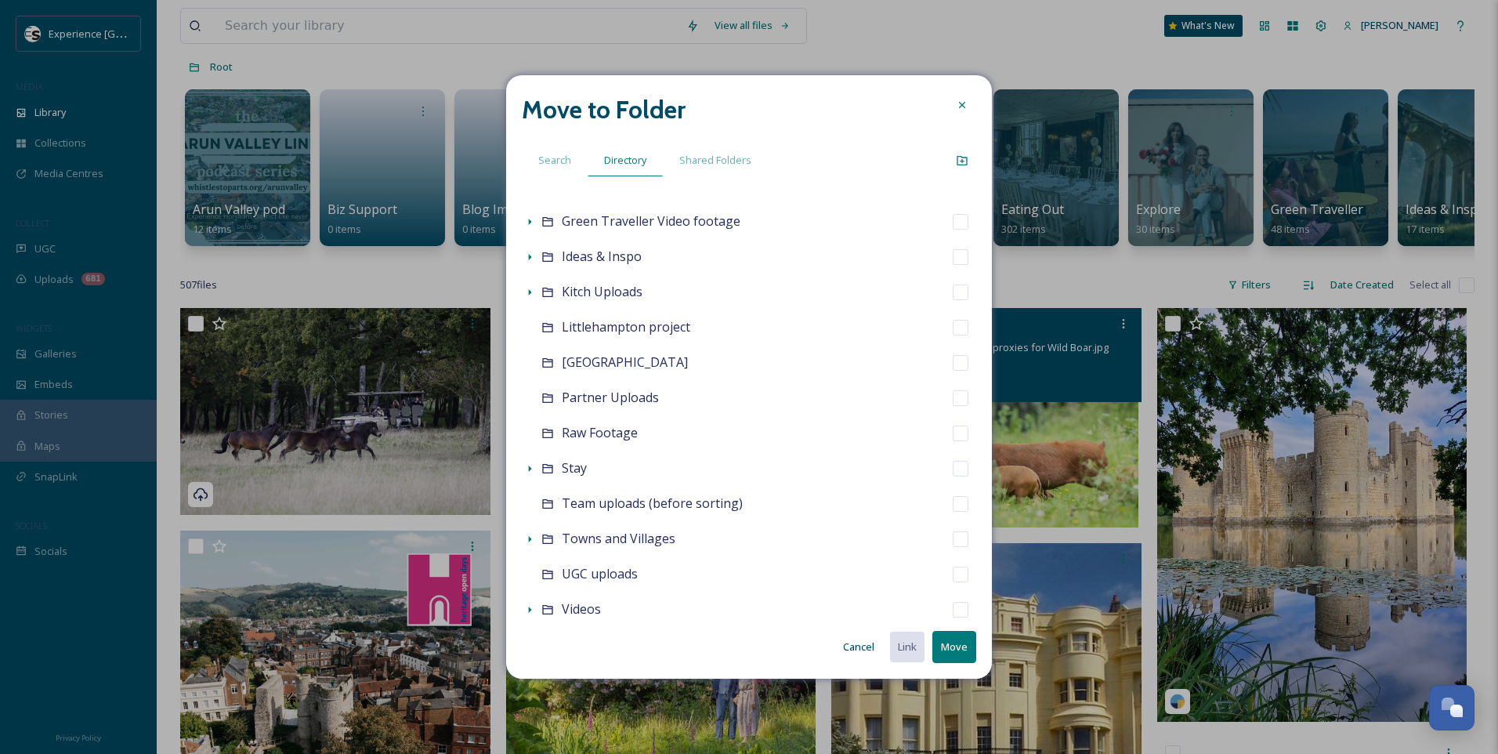
scroll to position [462, 0]
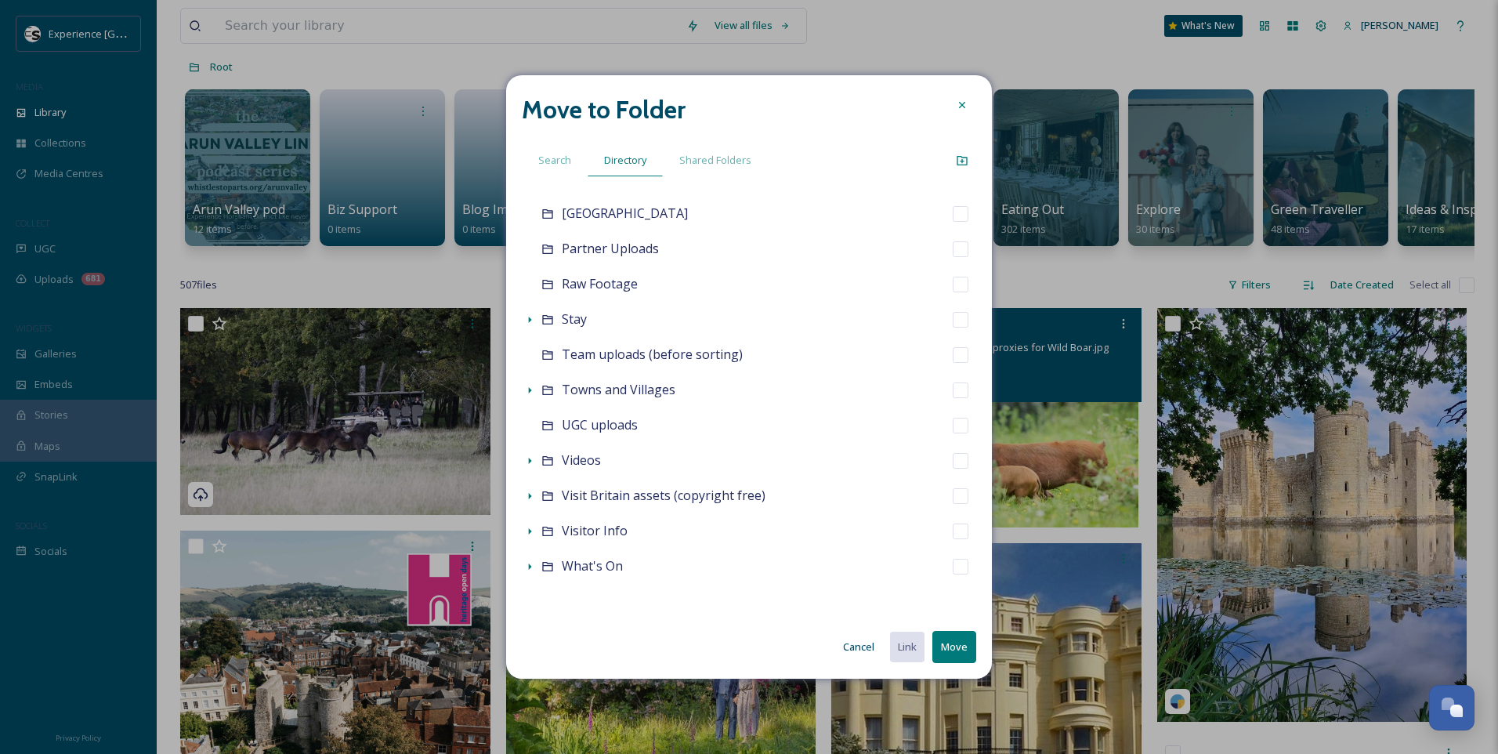
click at [949, 258] on div "Partner Uploads" at bounding box center [749, 248] width 455 height 35
checkbox input "false"
checkbox input "true"
click at [940, 647] on button "Move" at bounding box center [955, 647] width 44 height 32
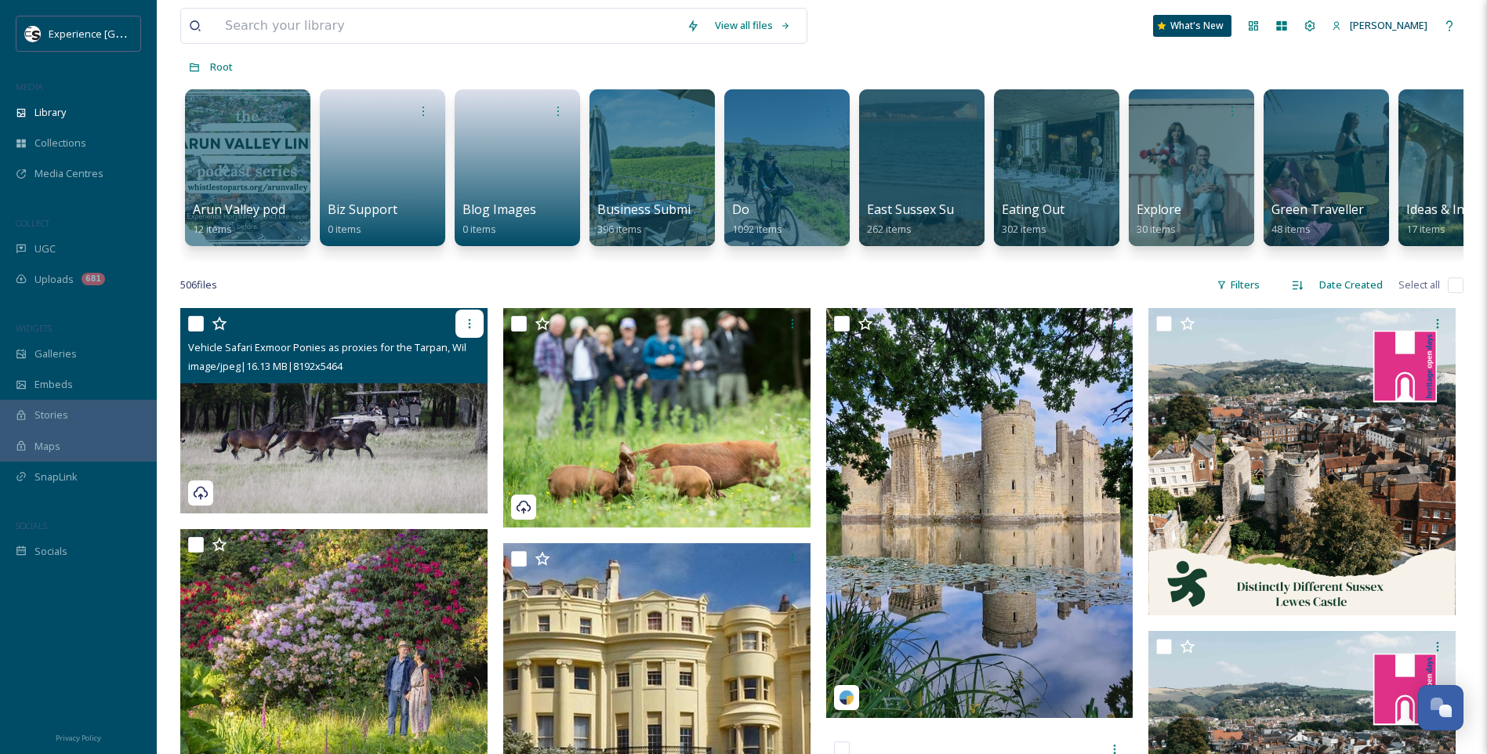
click at [465, 330] on icon at bounding box center [469, 323] width 13 height 13
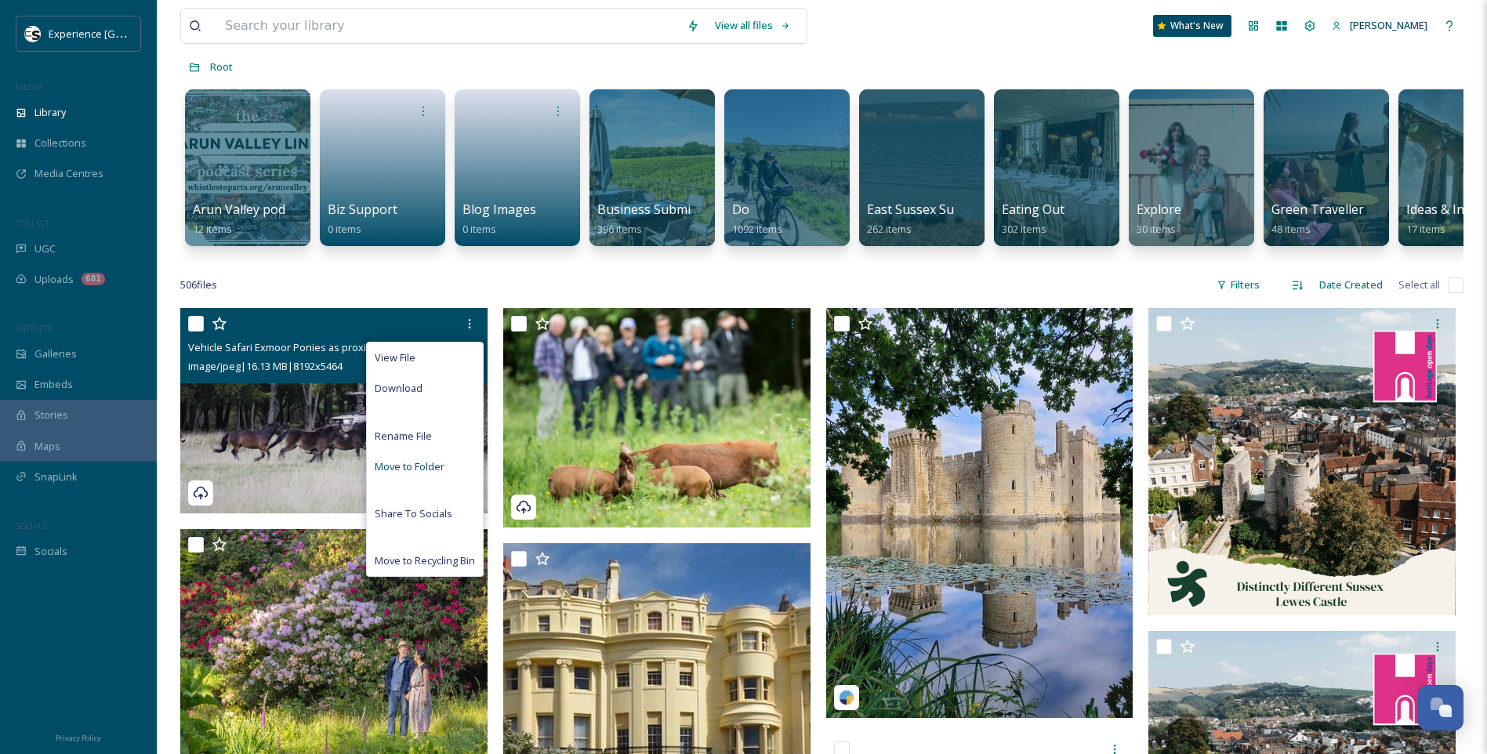
click at [425, 474] on span "Move to Folder" at bounding box center [410, 466] width 70 height 15
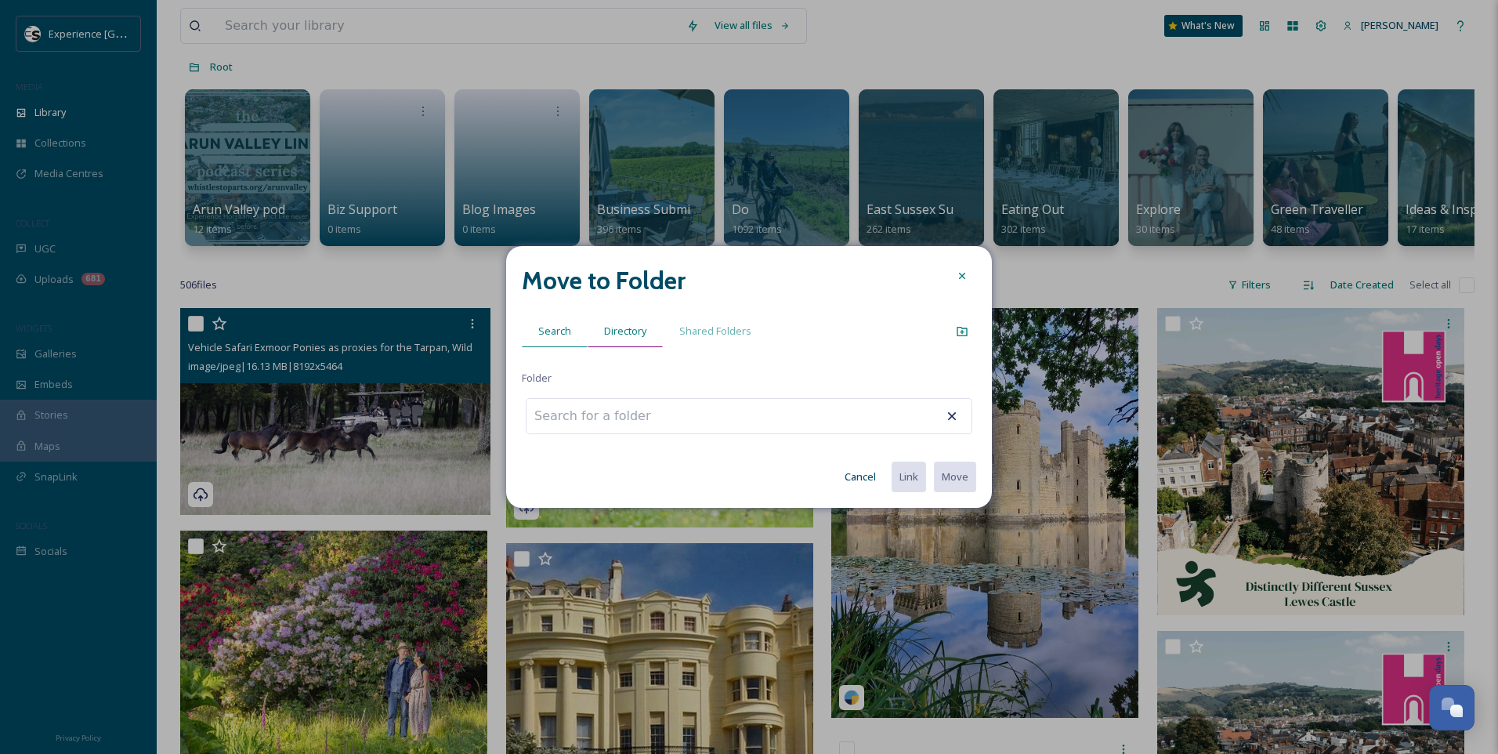
click at [642, 328] on span "Directory" at bounding box center [625, 331] width 42 height 15
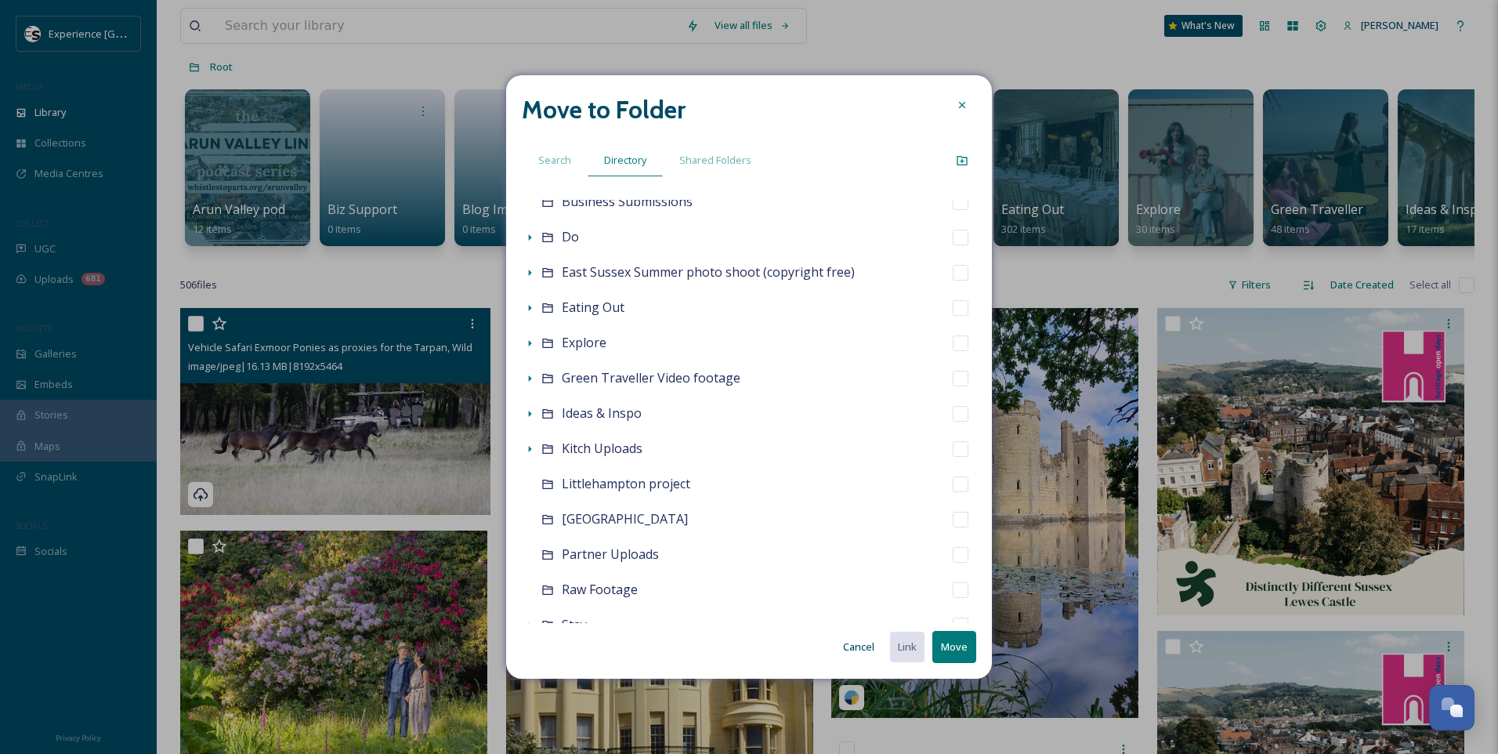
scroll to position [235, 0]
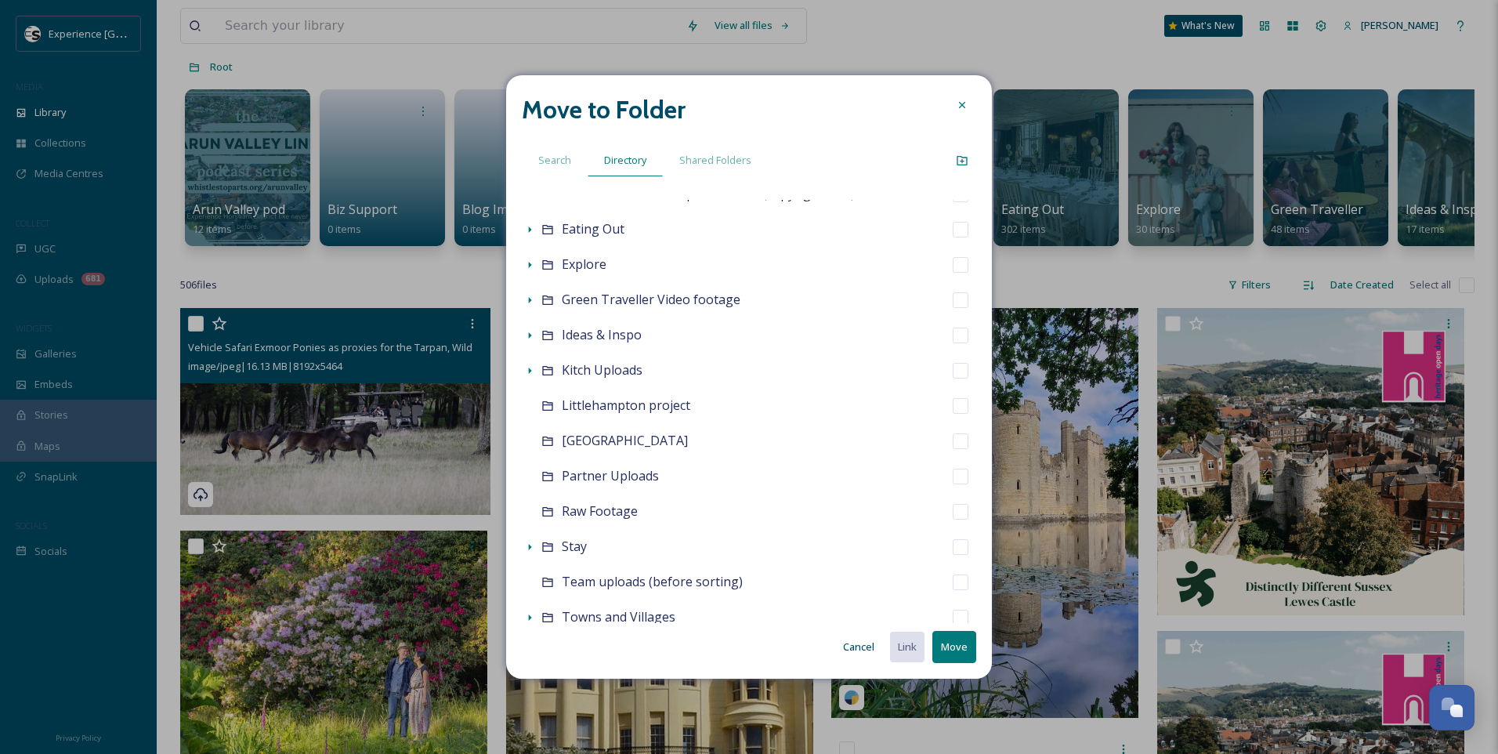
click at [953, 478] on input "checkbox" at bounding box center [961, 477] width 16 height 16
checkbox input "true"
checkbox input "false"
click at [957, 646] on button "Move" at bounding box center [955, 647] width 44 height 32
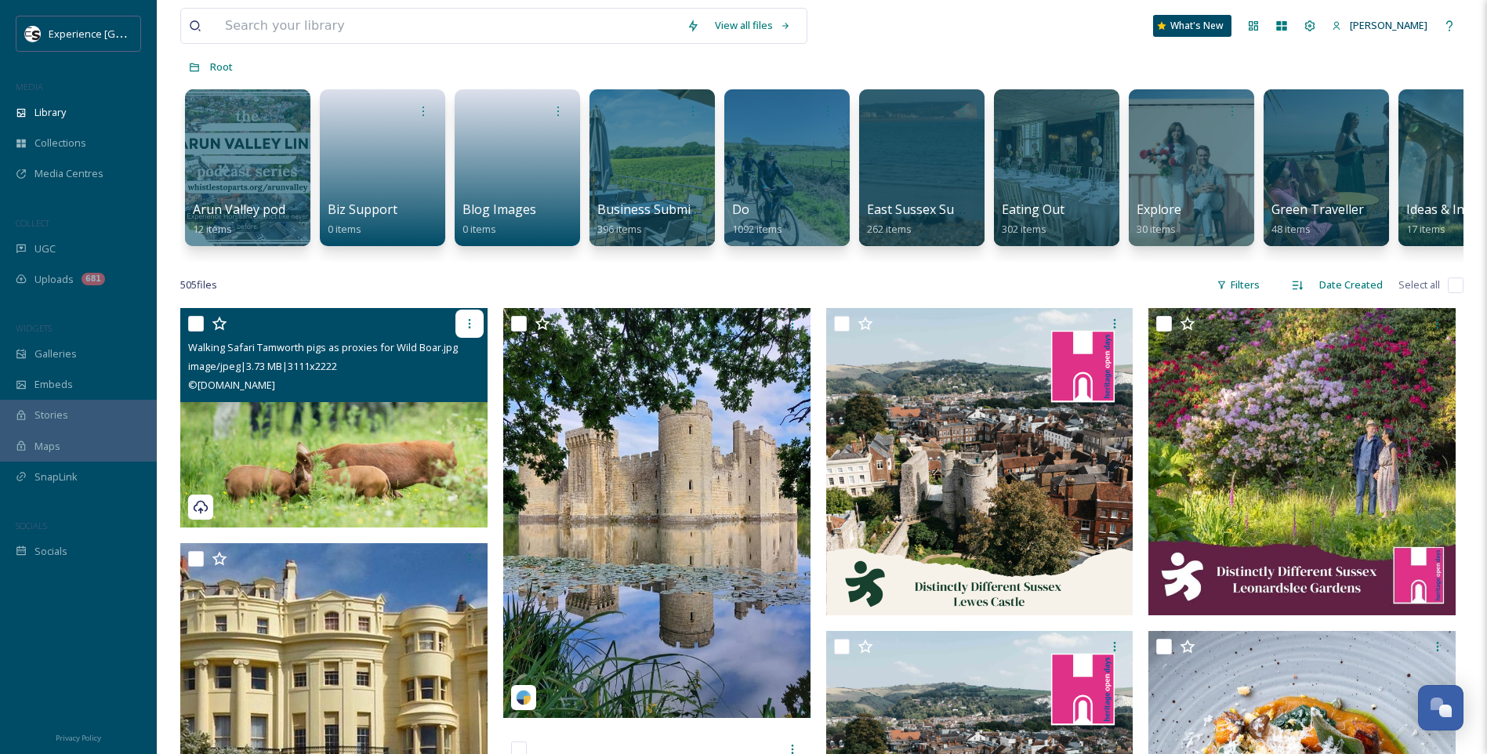
click at [475, 330] on icon at bounding box center [469, 323] width 13 height 13
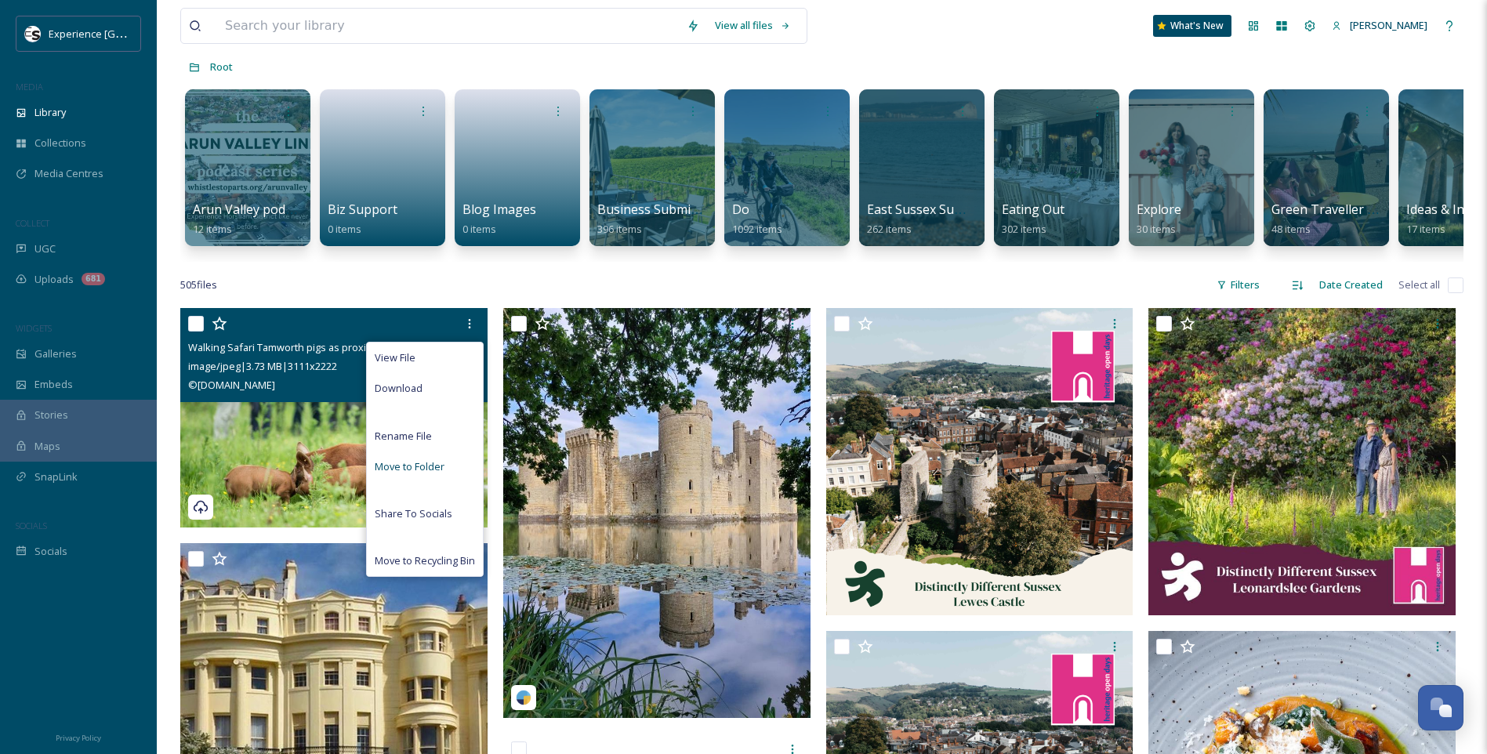
click at [421, 474] on span "Move to Folder" at bounding box center [410, 466] width 70 height 15
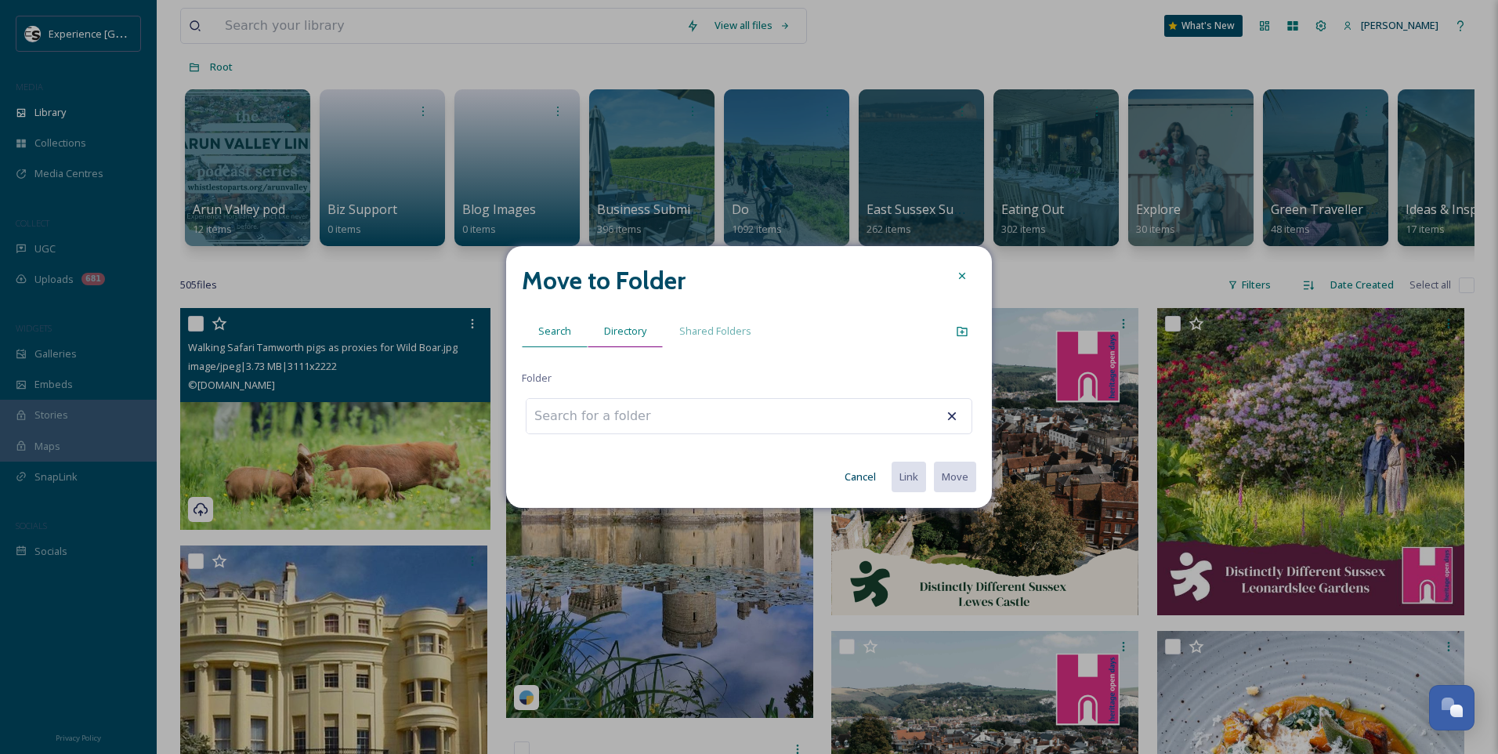
click at [604, 327] on span "Directory" at bounding box center [625, 331] width 42 height 15
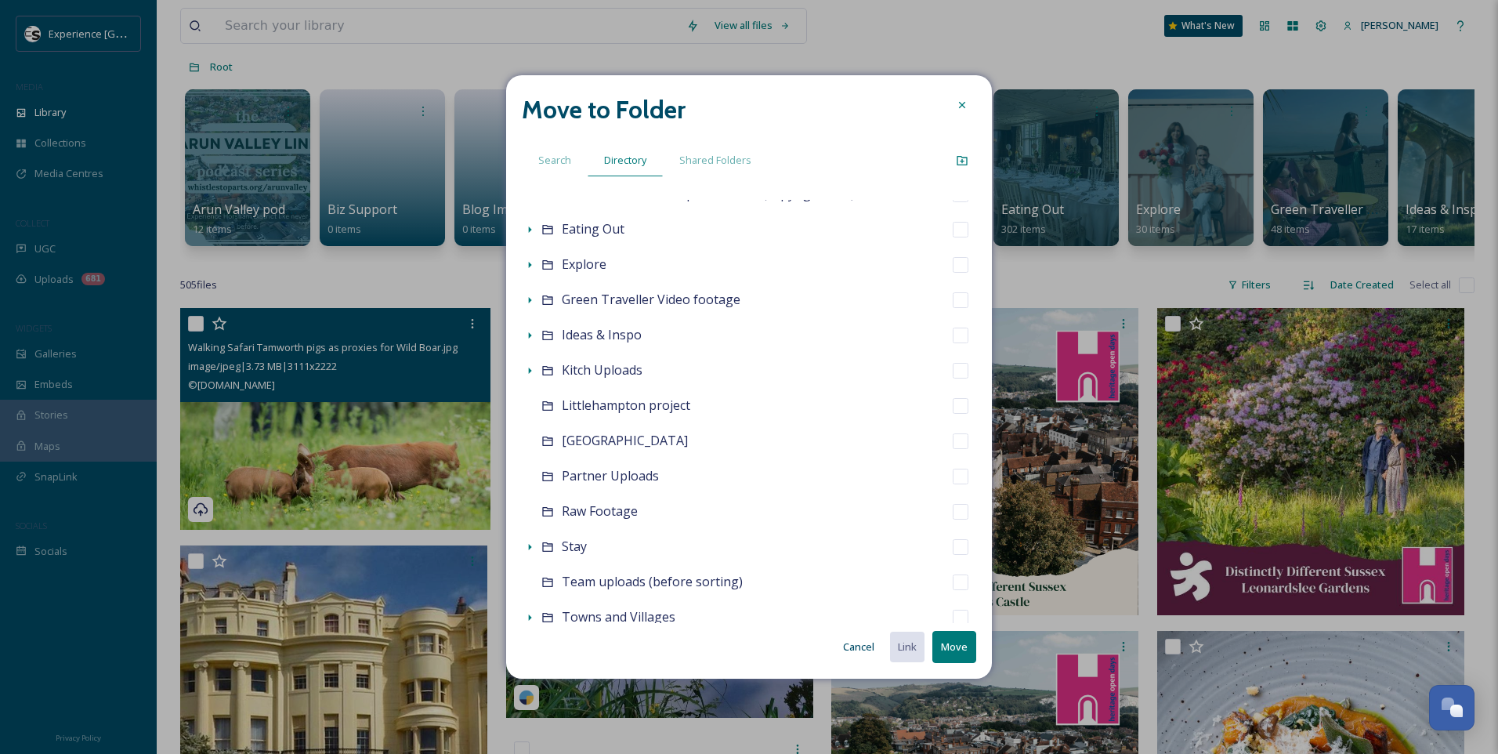
click at [953, 473] on input "checkbox" at bounding box center [961, 477] width 16 height 16
checkbox input "true"
checkbox input "false"
click at [968, 654] on button "Move" at bounding box center [955, 647] width 44 height 32
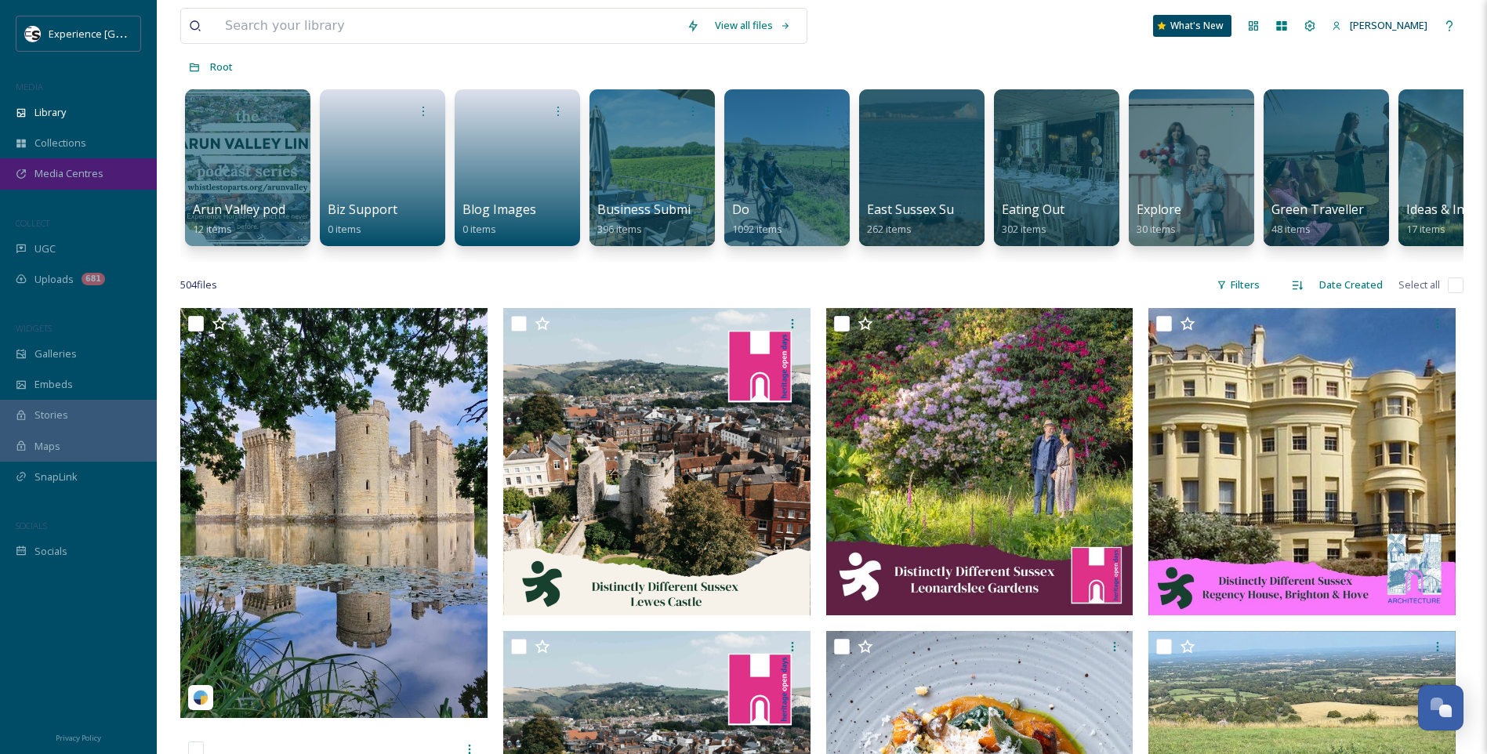
click at [62, 187] on div "Media Centres" at bounding box center [78, 173] width 157 height 31
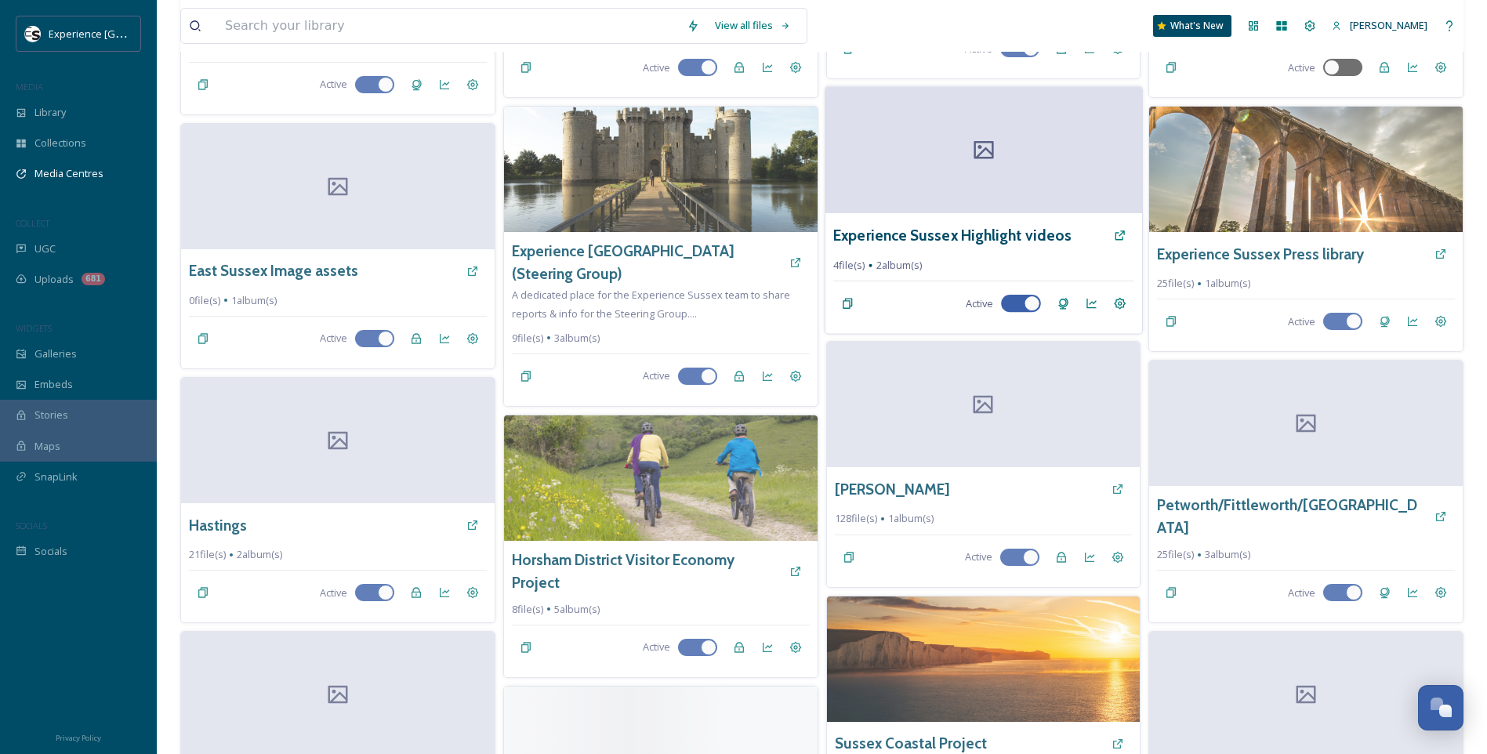
scroll to position [313, 0]
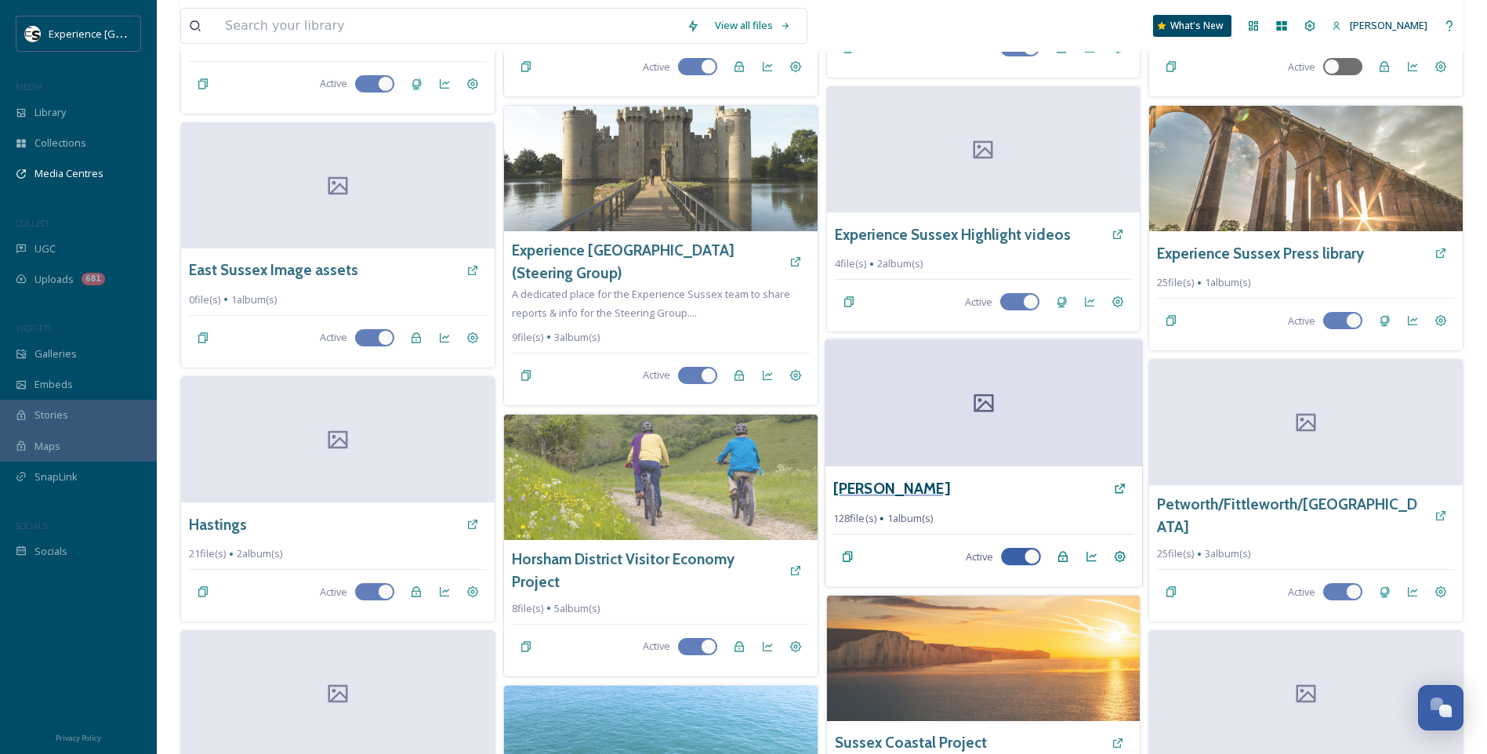
click at [873, 481] on h3 "[PERSON_NAME]" at bounding box center [891, 488] width 116 height 23
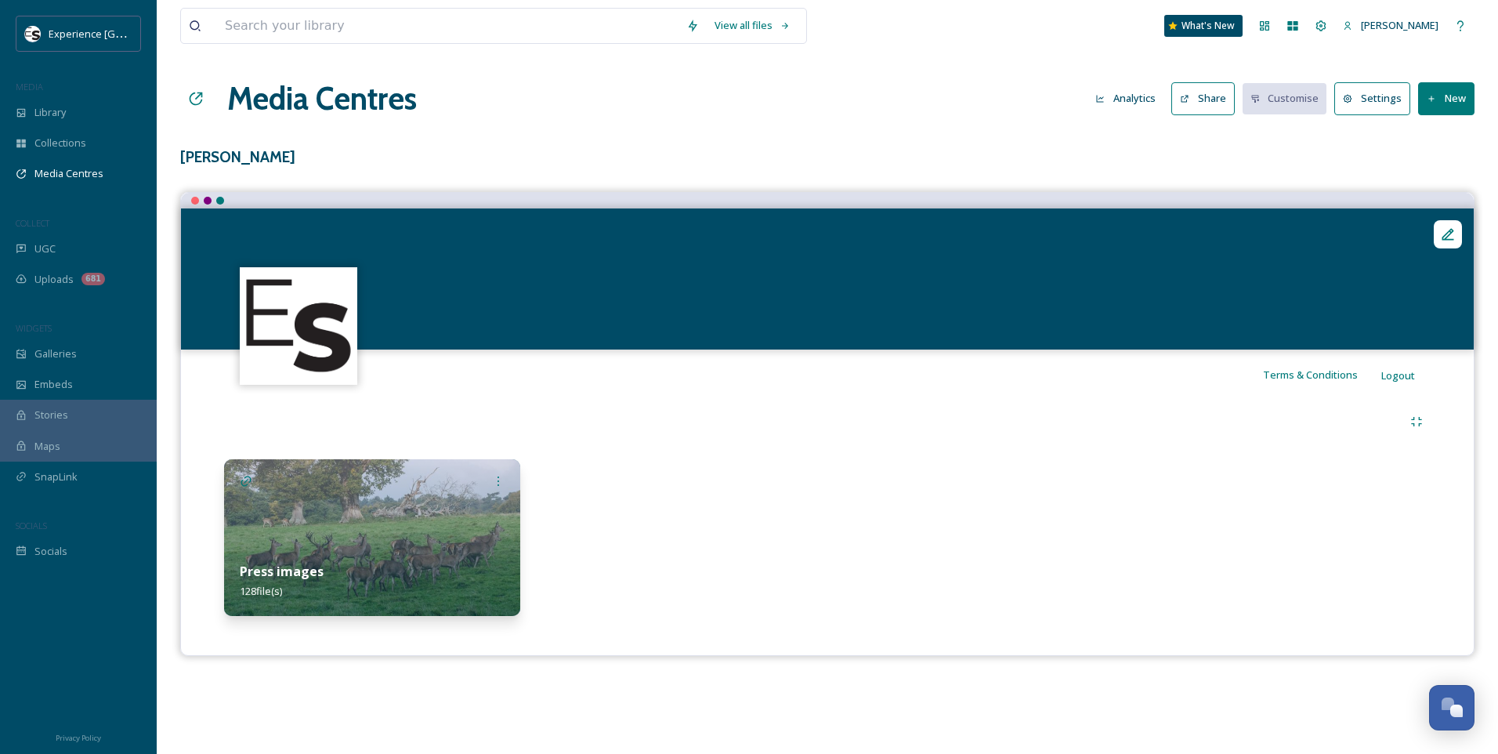
click at [360, 541] on img at bounding box center [372, 537] width 296 height 157
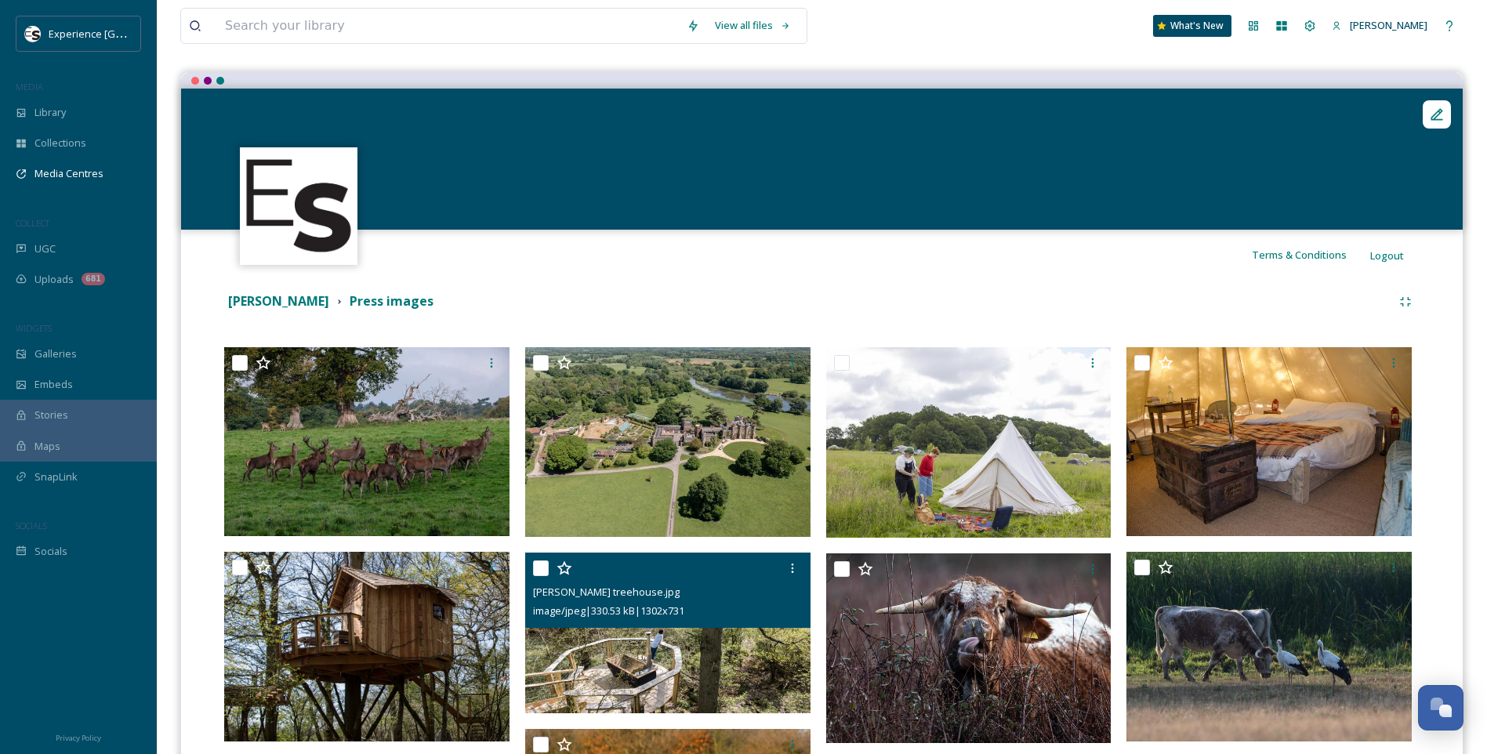
scroll to position [392, 0]
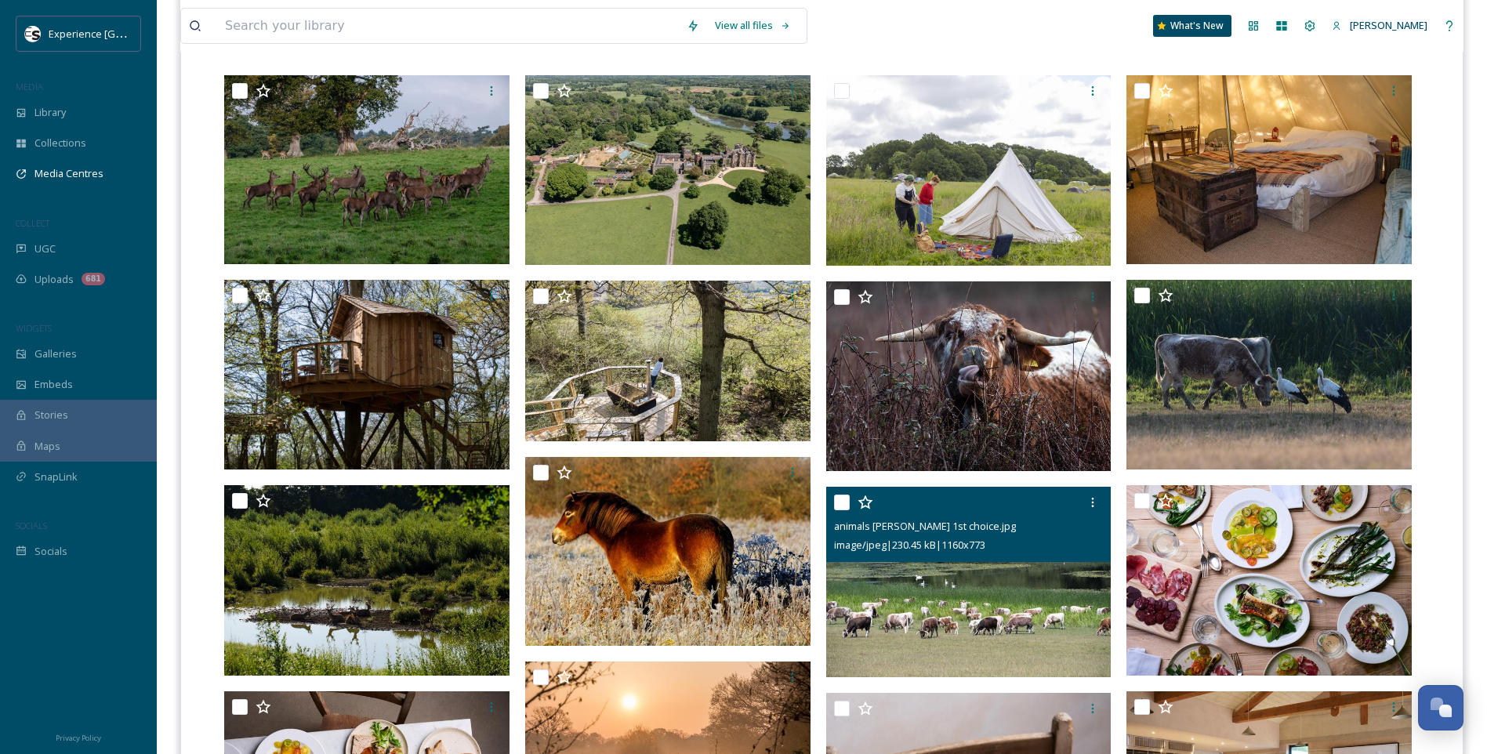
click at [842, 504] on input "checkbox" at bounding box center [842, 502] width 16 height 16
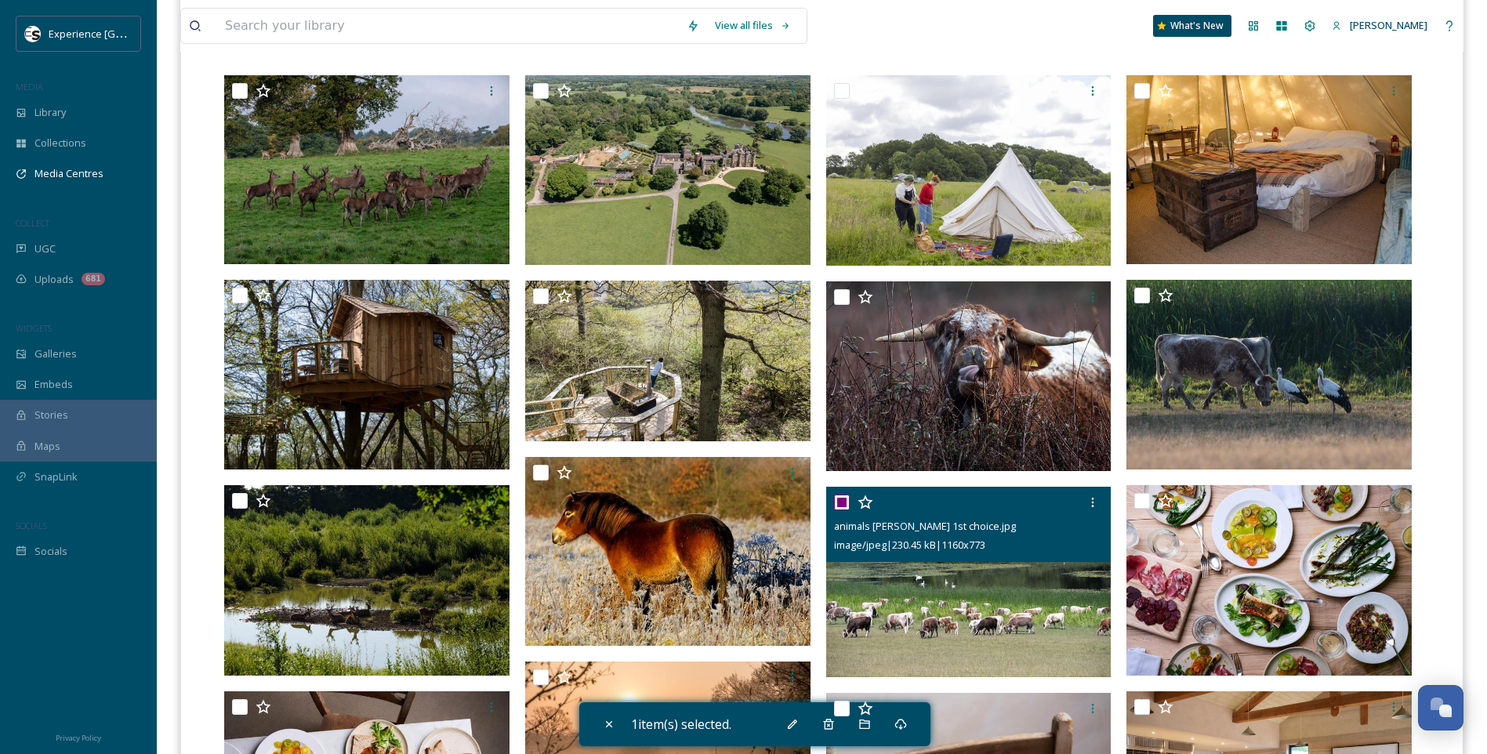
click at [842, 501] on input "checkbox" at bounding box center [842, 502] width 16 height 16
checkbox input "false"
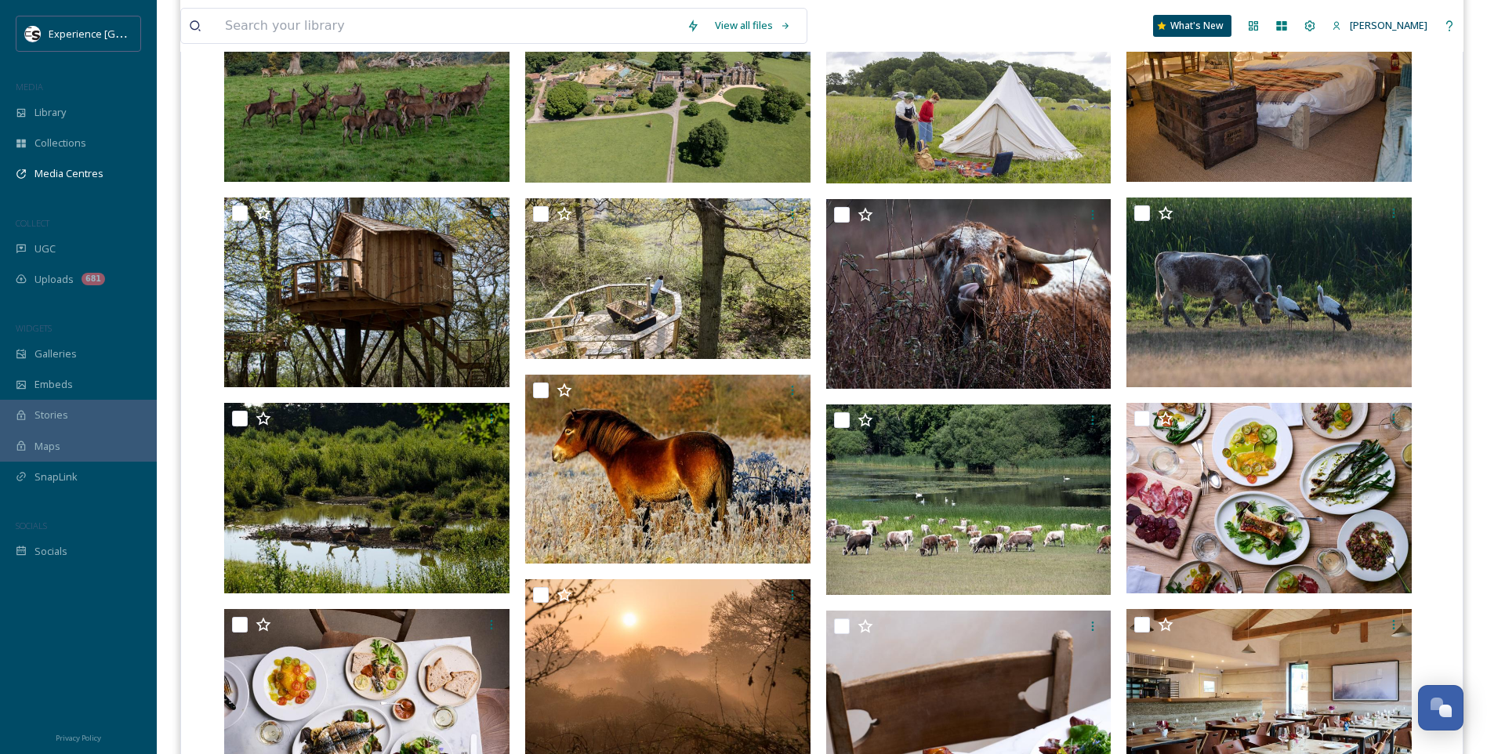
scroll to position [470, 0]
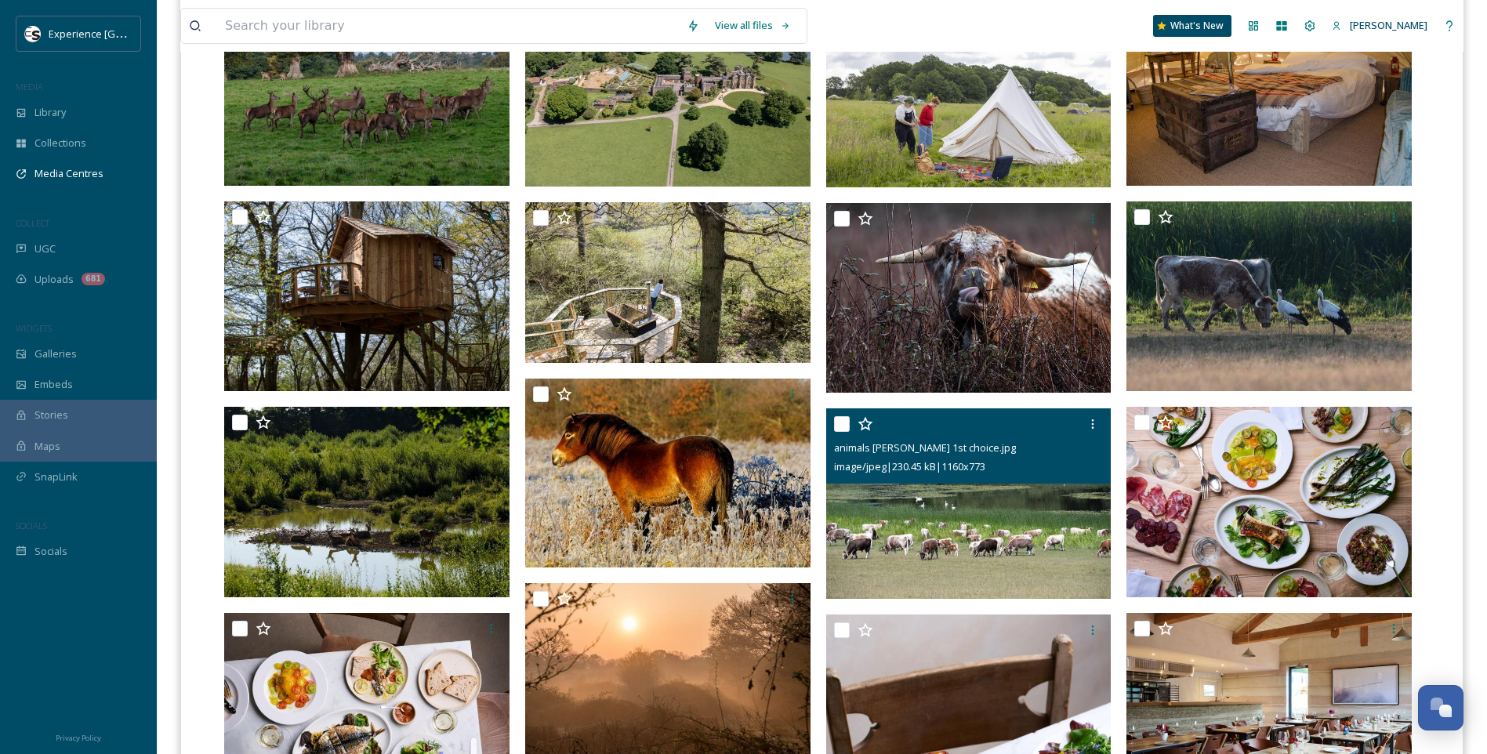
click at [864, 424] on icon at bounding box center [865, 424] width 16 height 16
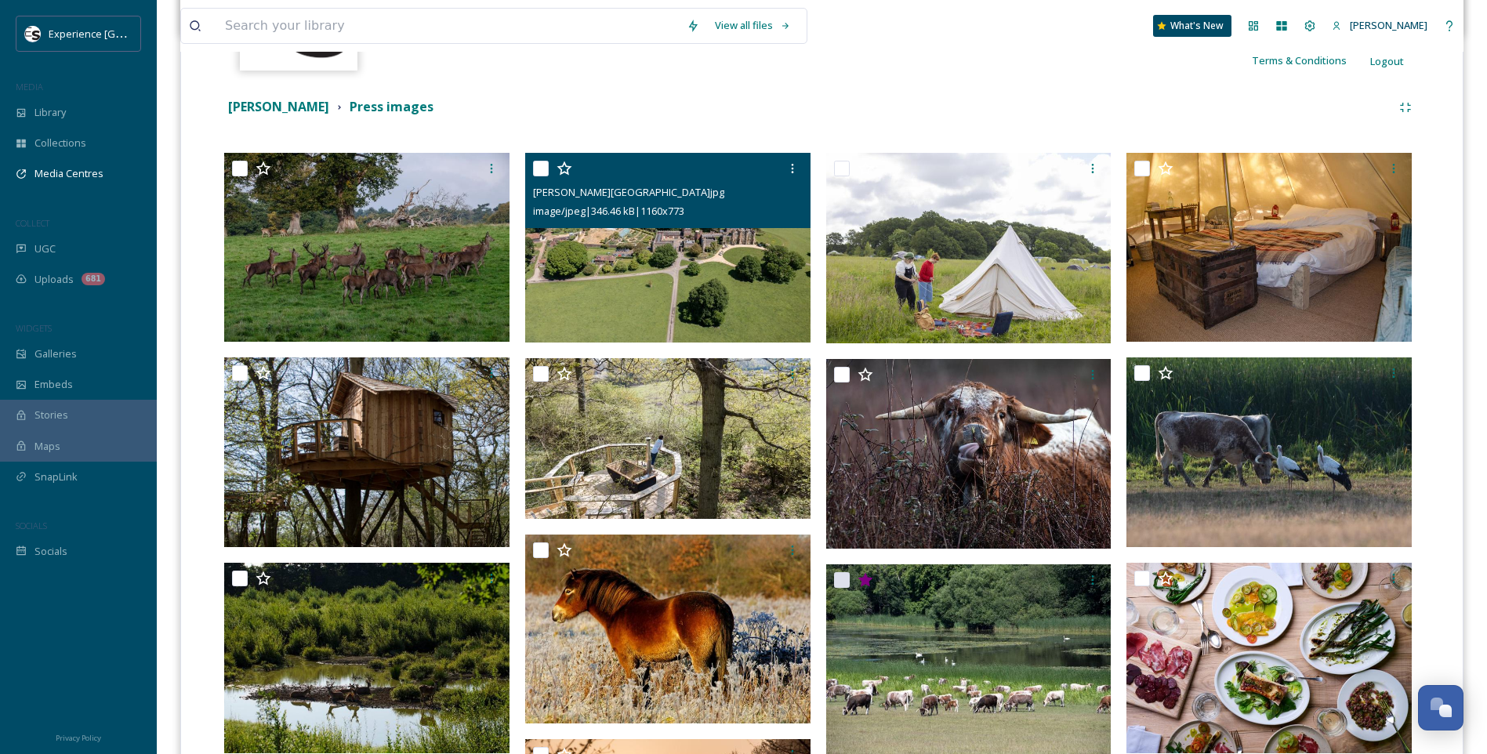
scroll to position [627, 0]
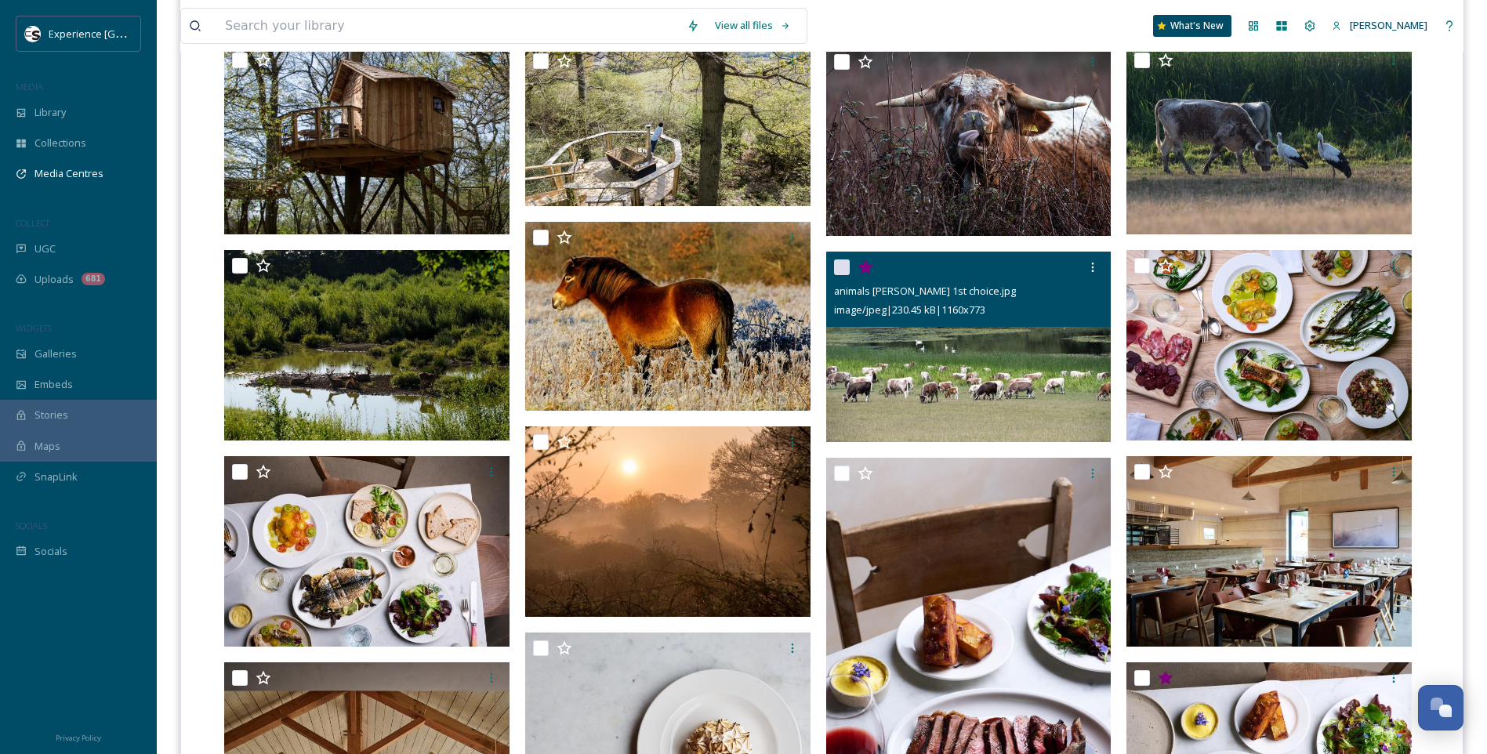
click at [988, 376] on img at bounding box center [968, 347] width 285 height 190
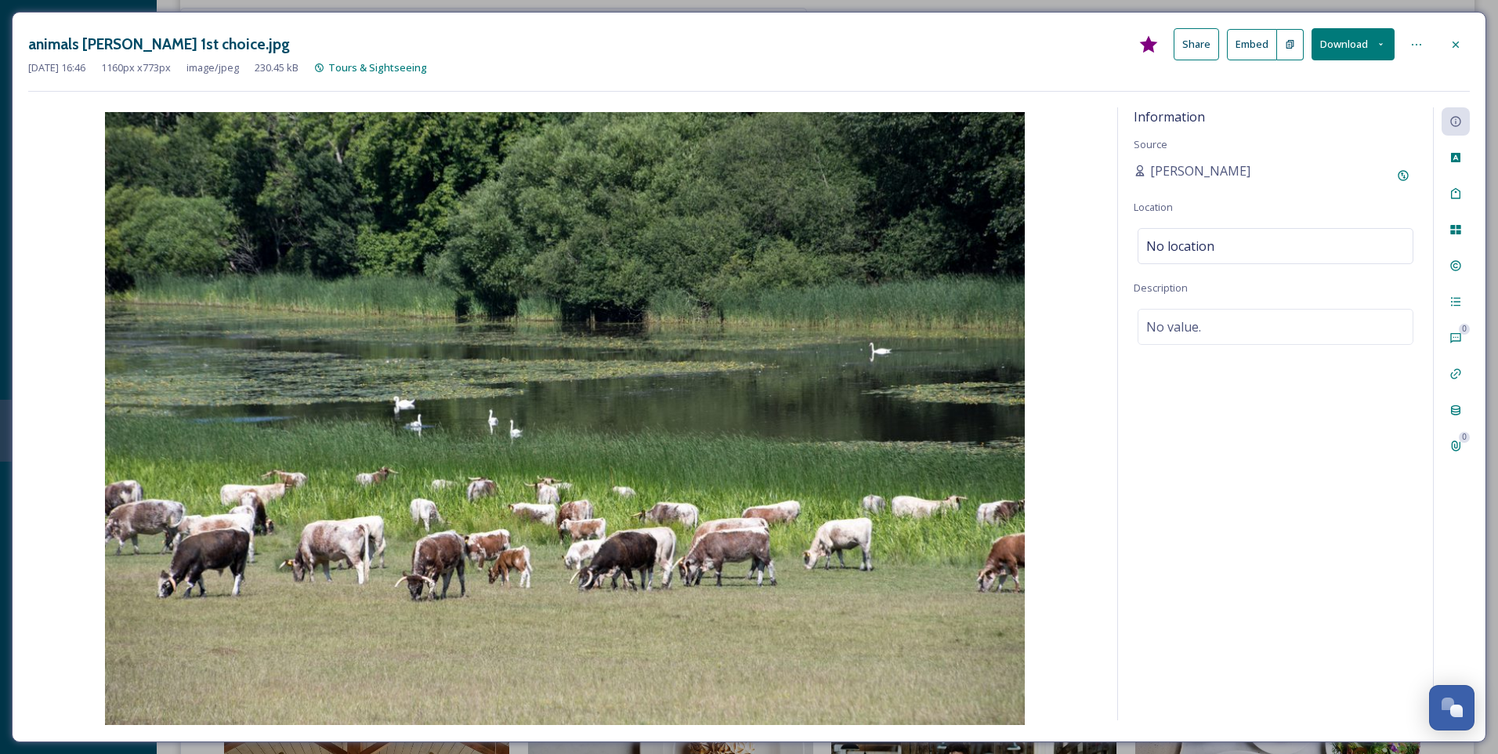
click at [1459, 46] on icon at bounding box center [1456, 44] width 13 height 13
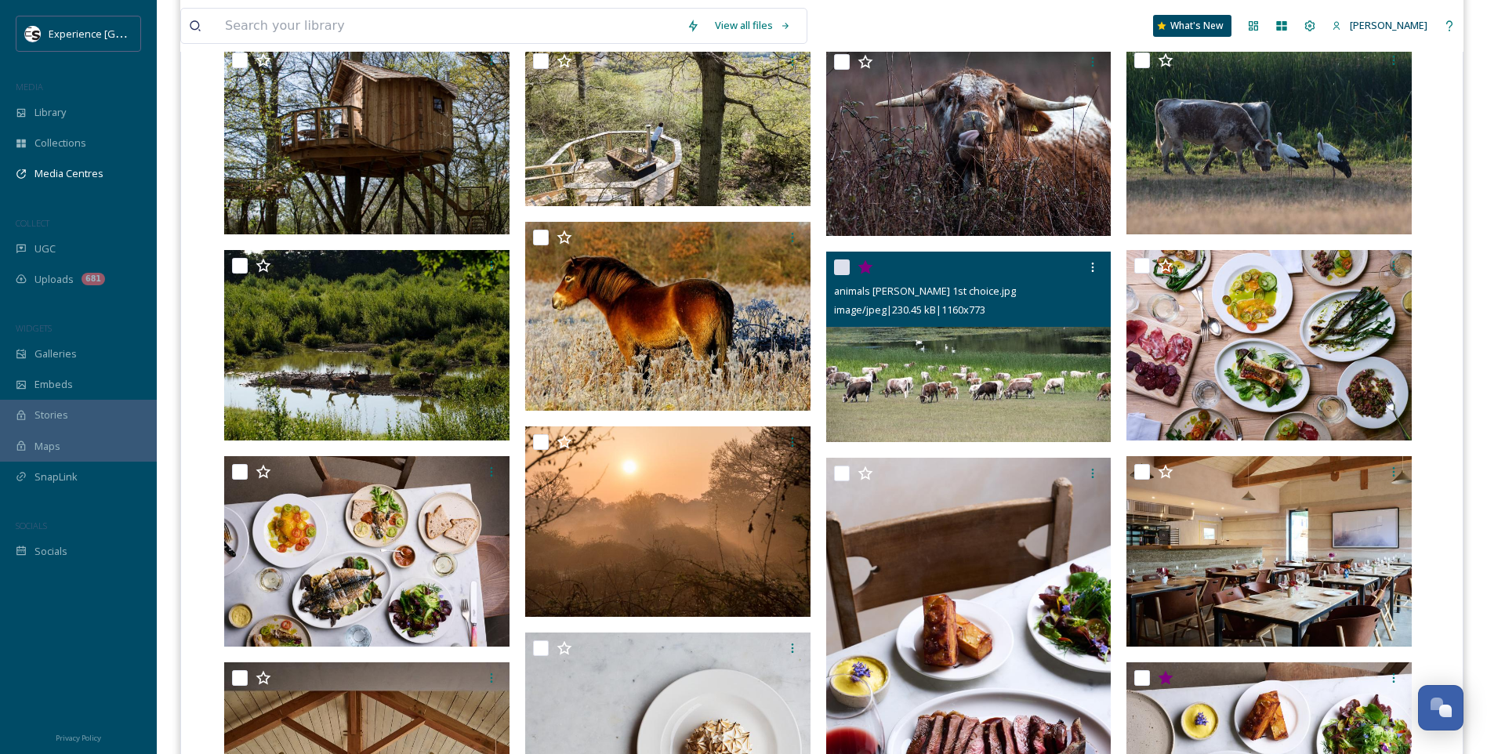
click at [866, 270] on icon at bounding box center [864, 267] width 15 height 14
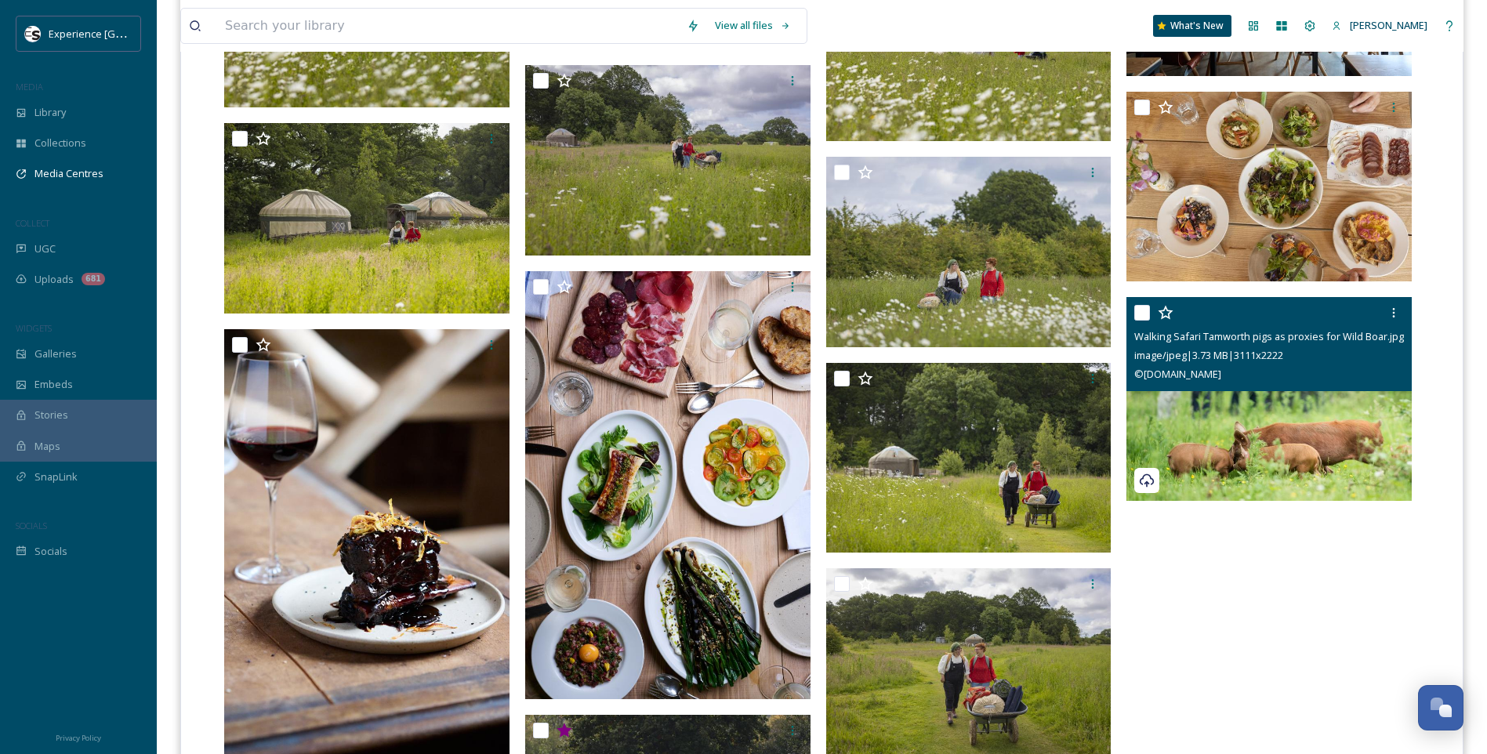
scroll to position [6582, 0]
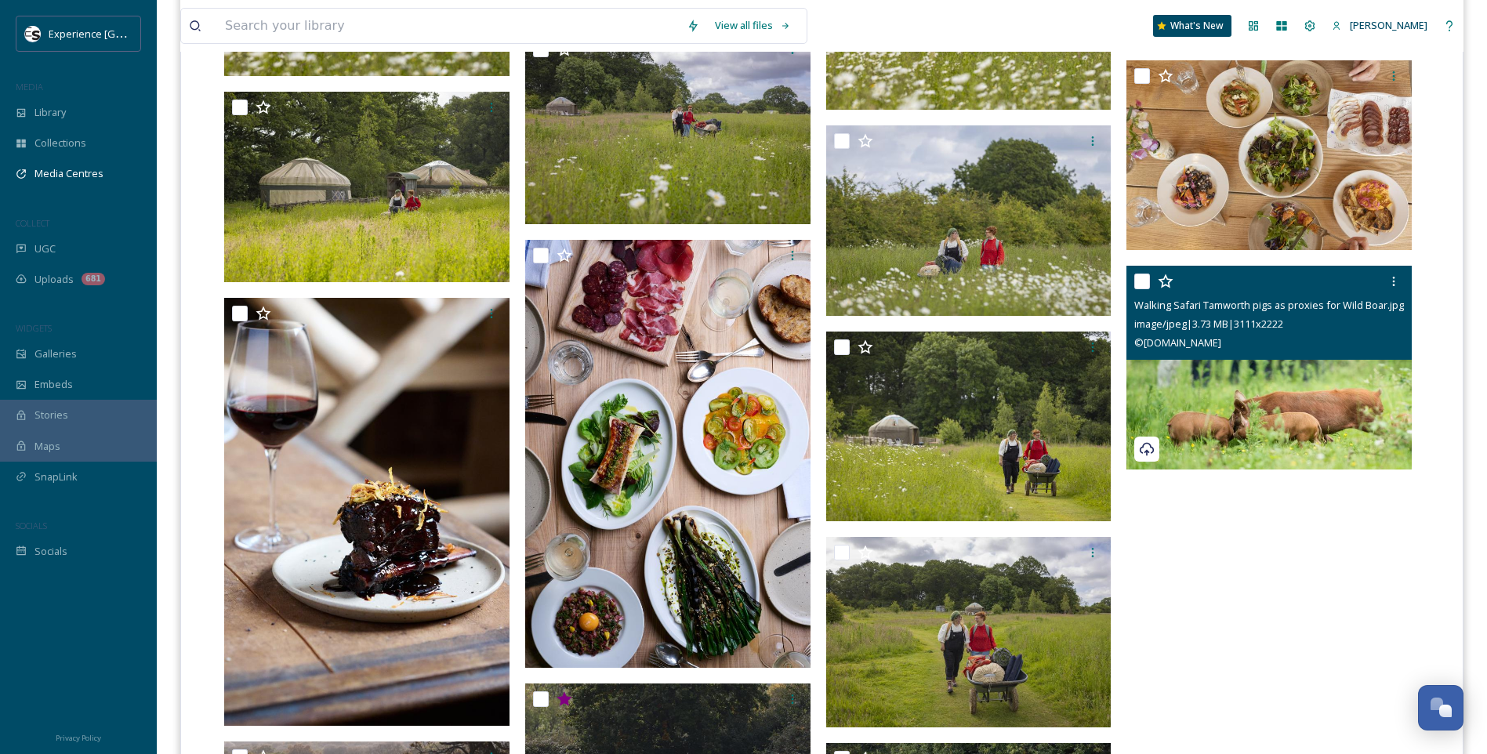
click at [1168, 277] on icon at bounding box center [1165, 281] width 16 height 16
click at [1394, 284] on icon at bounding box center [1393, 281] width 13 height 13
click at [1400, 278] on div at bounding box center [1393, 281] width 28 height 28
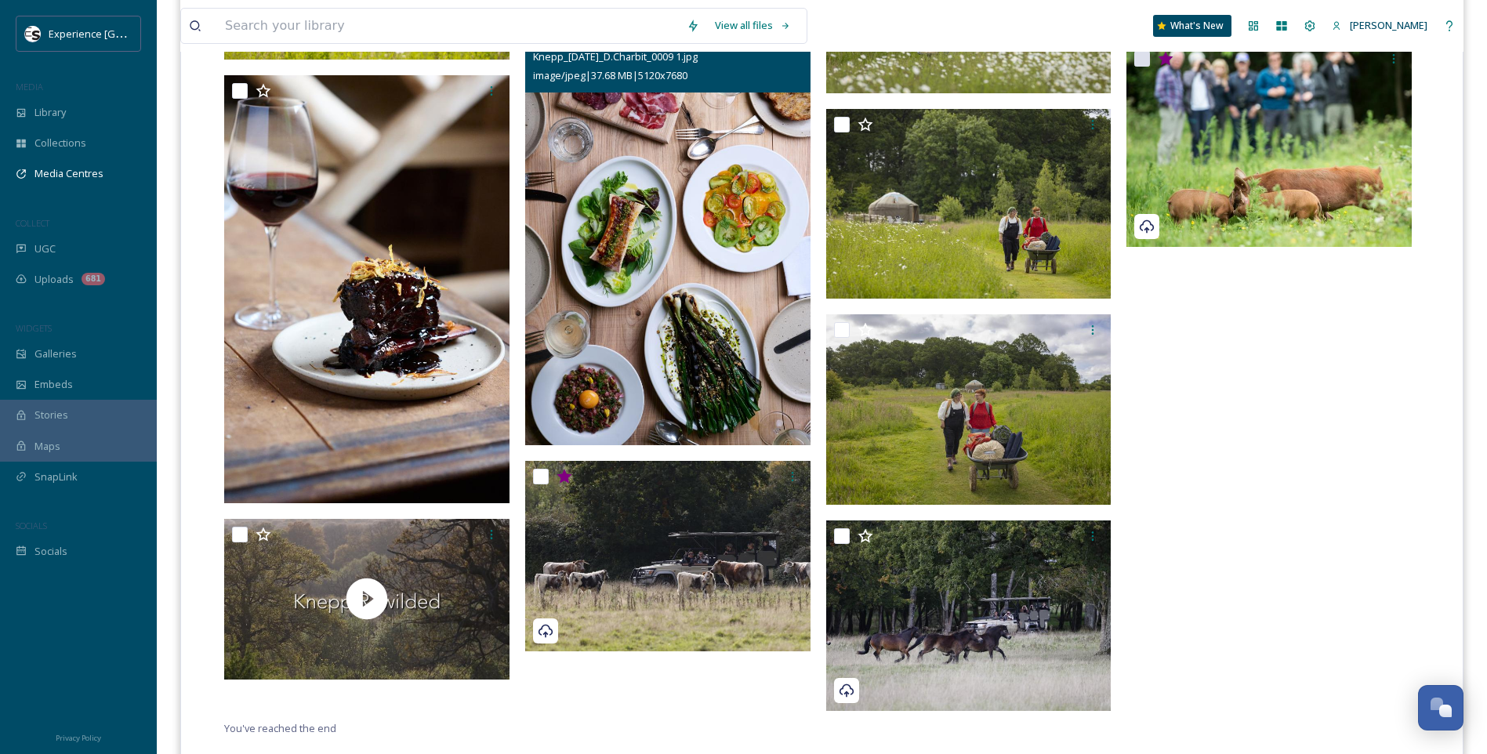
scroll to position [6818, 0]
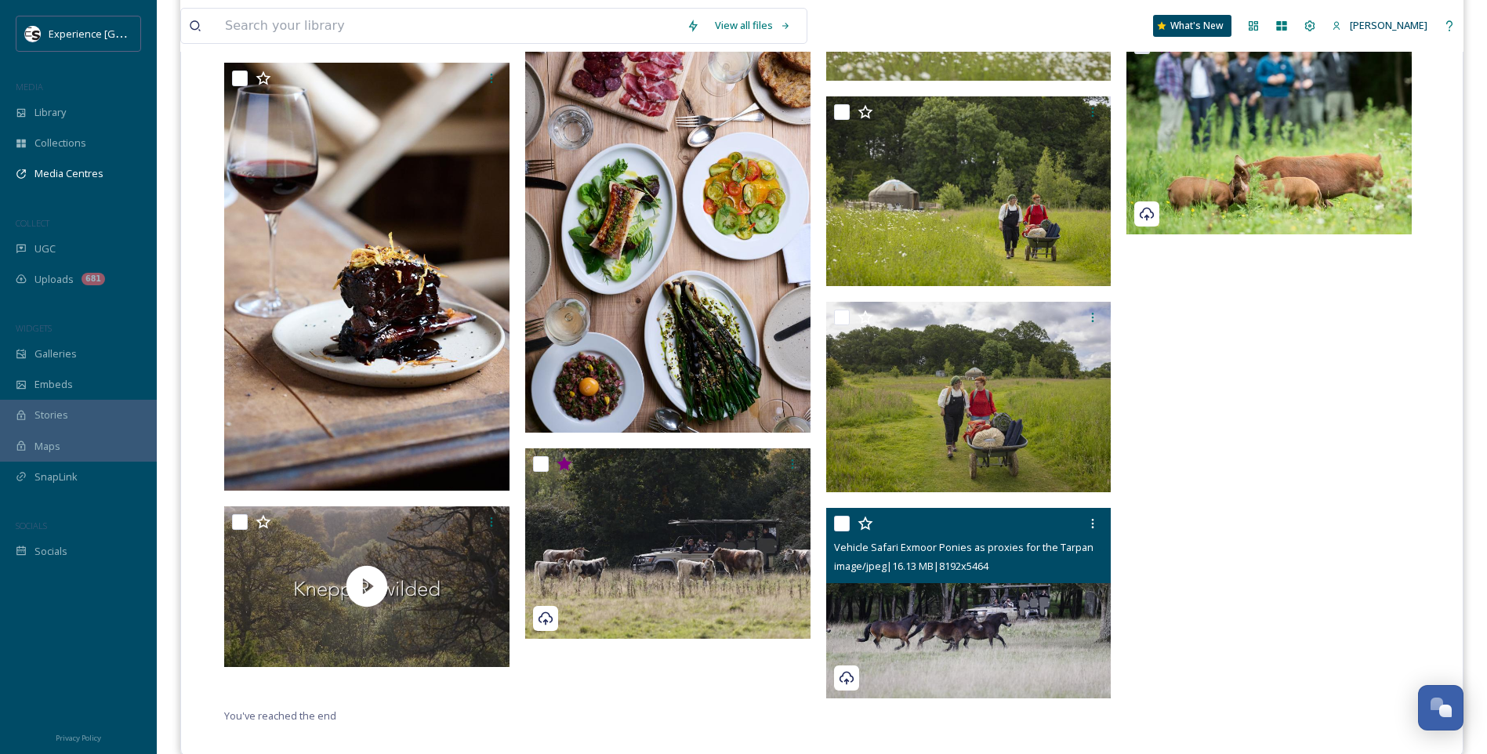
click at [868, 523] on icon at bounding box center [865, 524] width 16 height 16
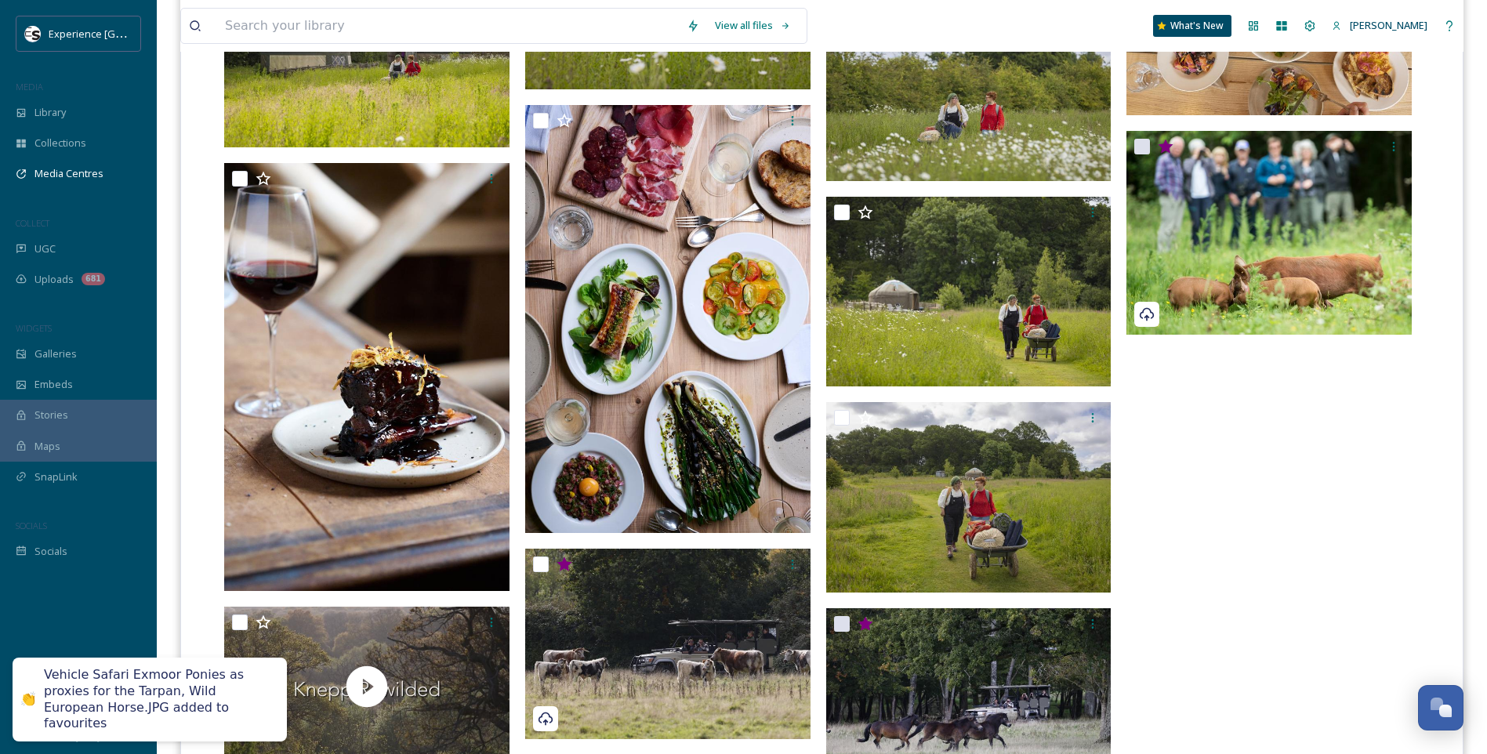
scroll to position [6582, 0]
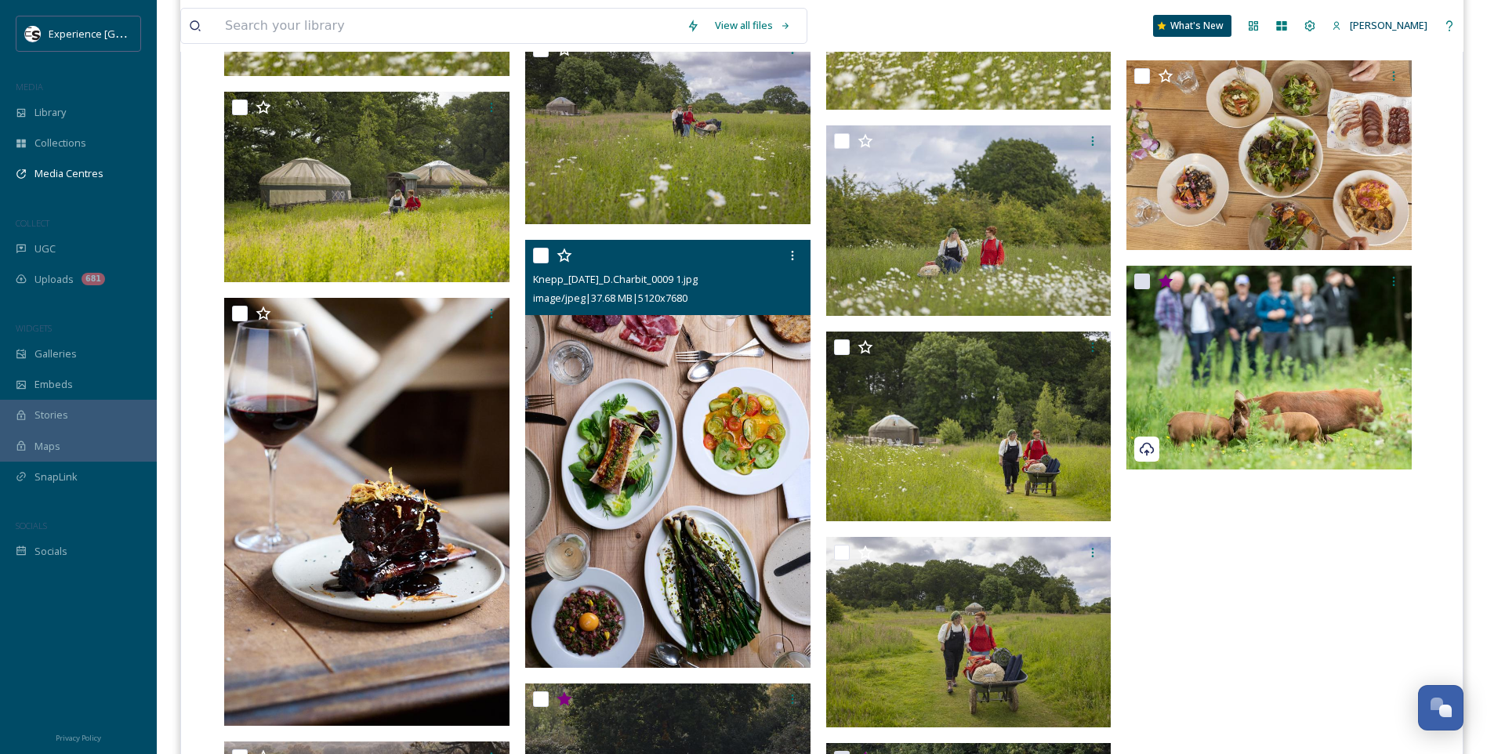
click at [568, 259] on icon at bounding box center [564, 256] width 16 height 16
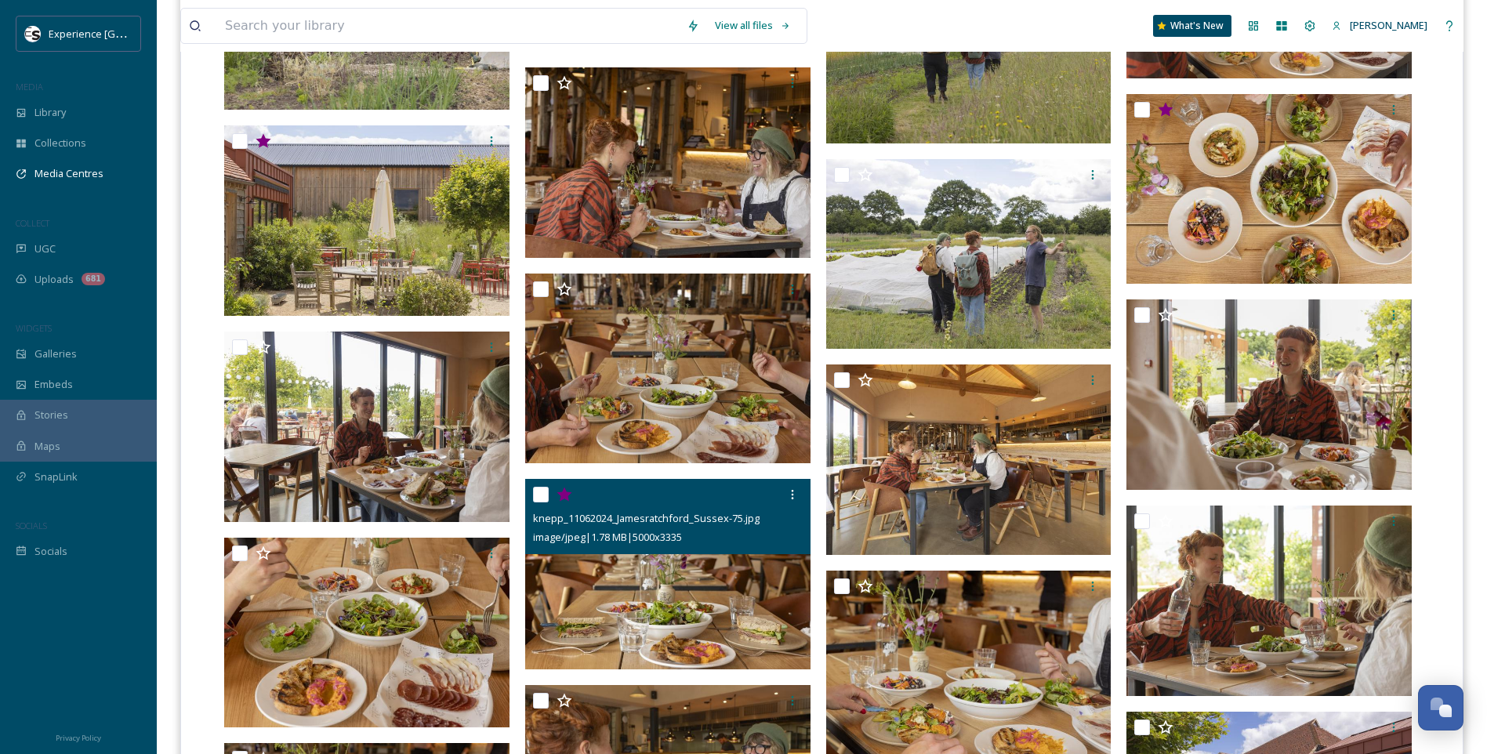
scroll to position [3056, 0]
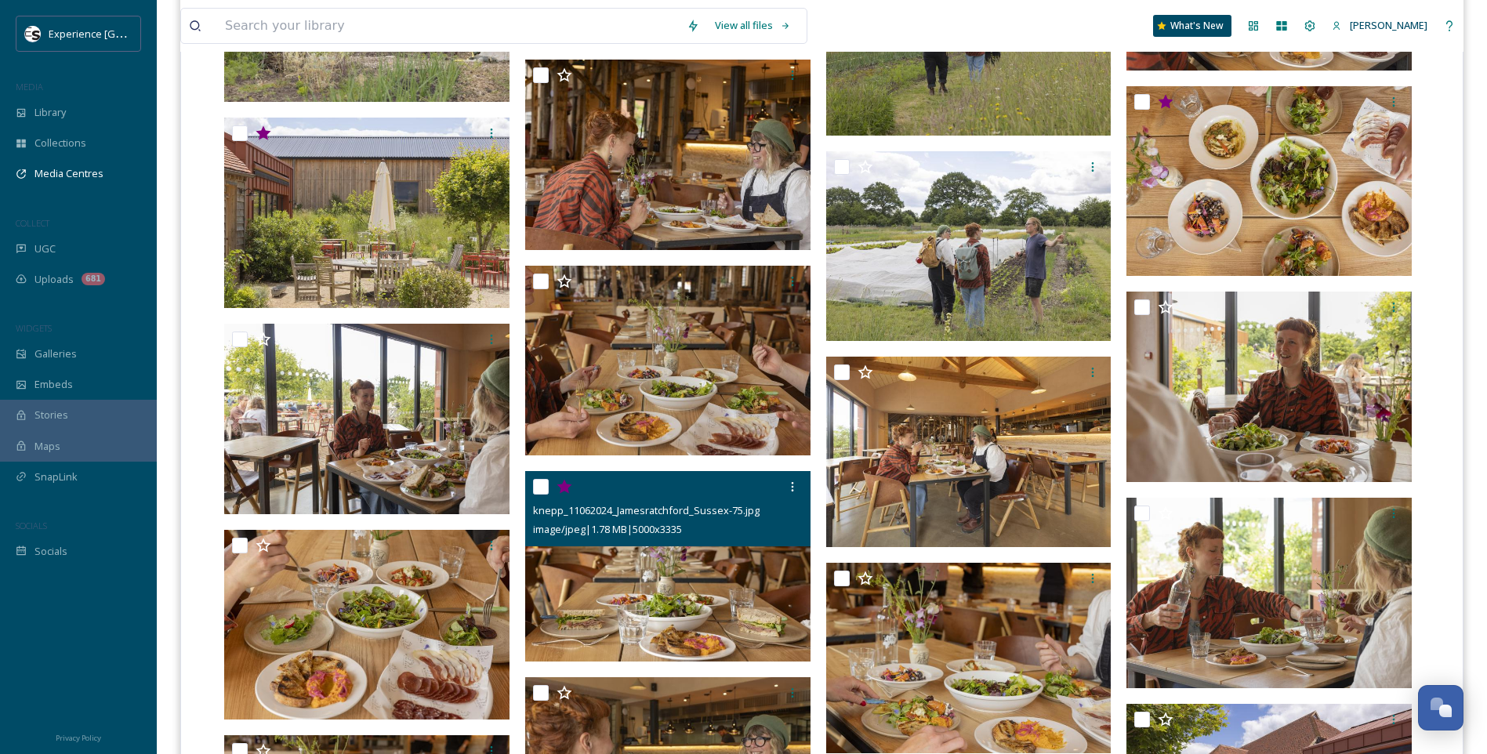
drag, startPoint x: 567, startPoint y: 487, endPoint x: 603, endPoint y: 504, distance: 40.7
click at [566, 487] on icon at bounding box center [563, 487] width 15 height 14
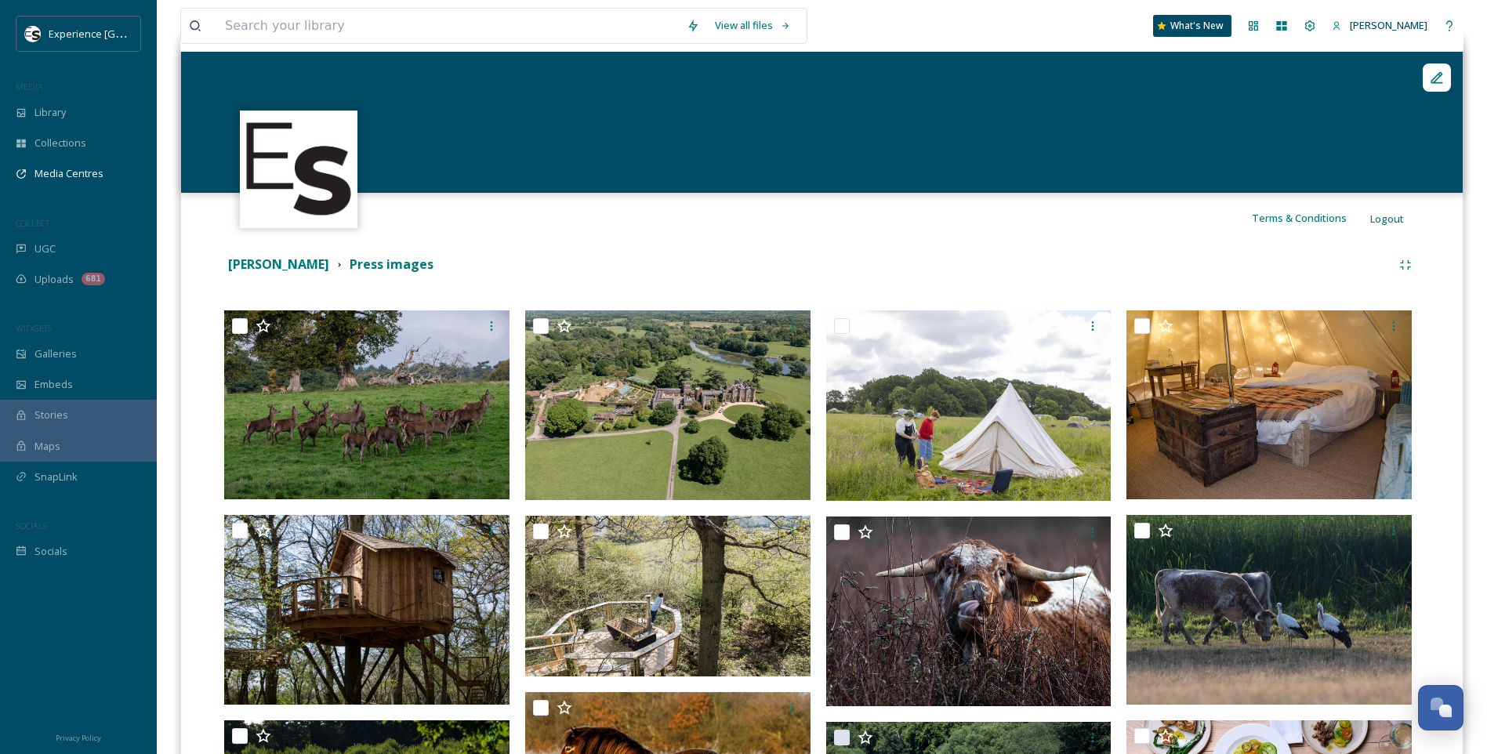
scroll to position [0, 0]
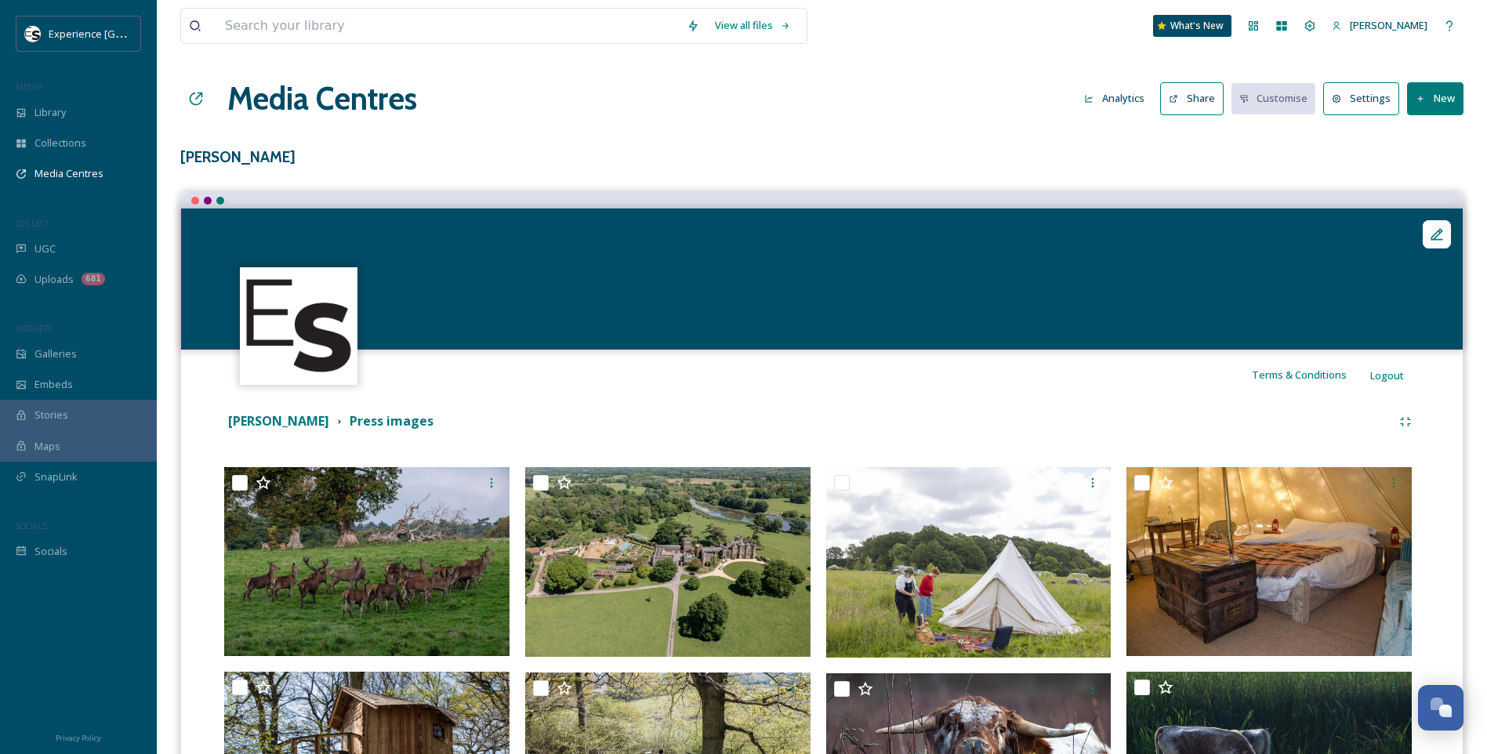
click at [1443, 234] on icon at bounding box center [1437, 234] width 16 height 16
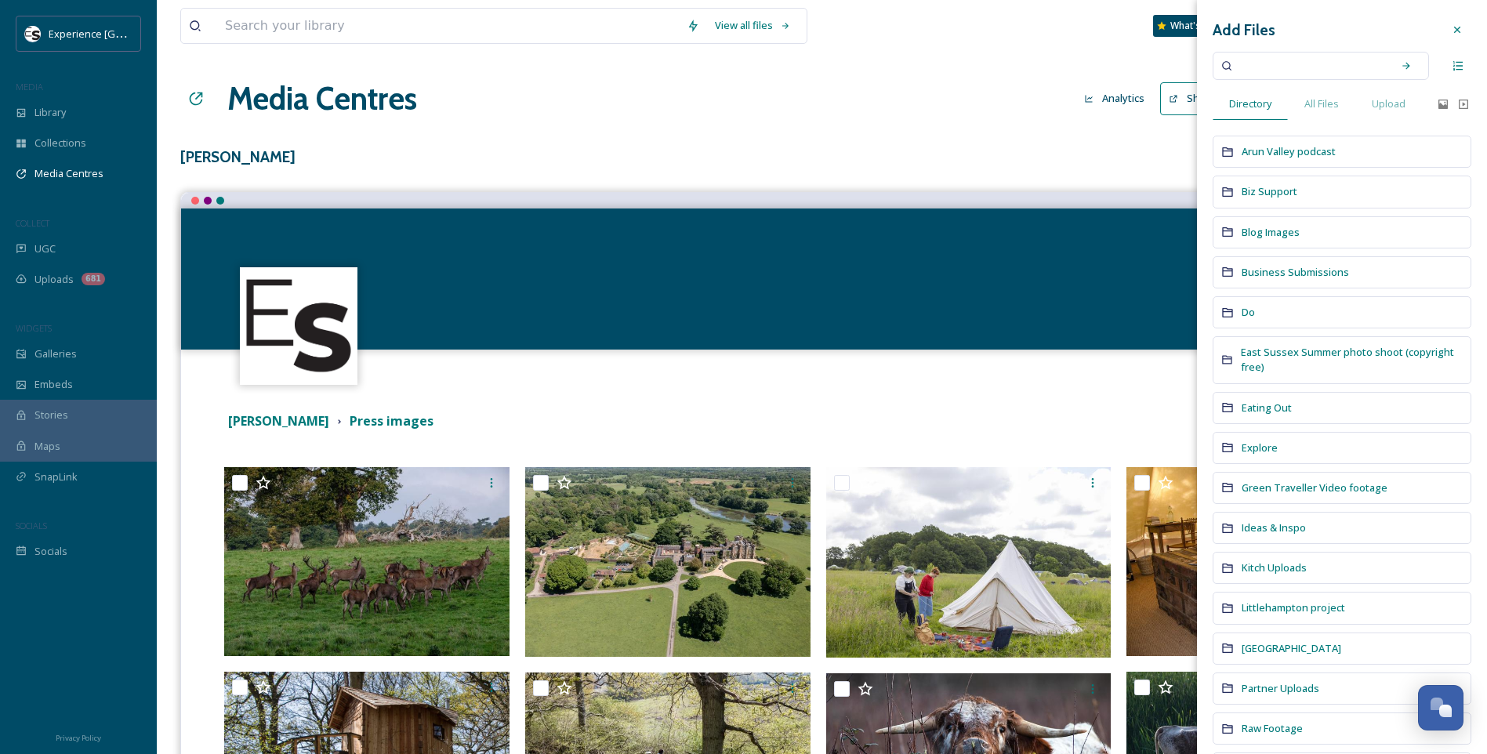
click at [1450, 28] on icon at bounding box center [1456, 30] width 13 height 13
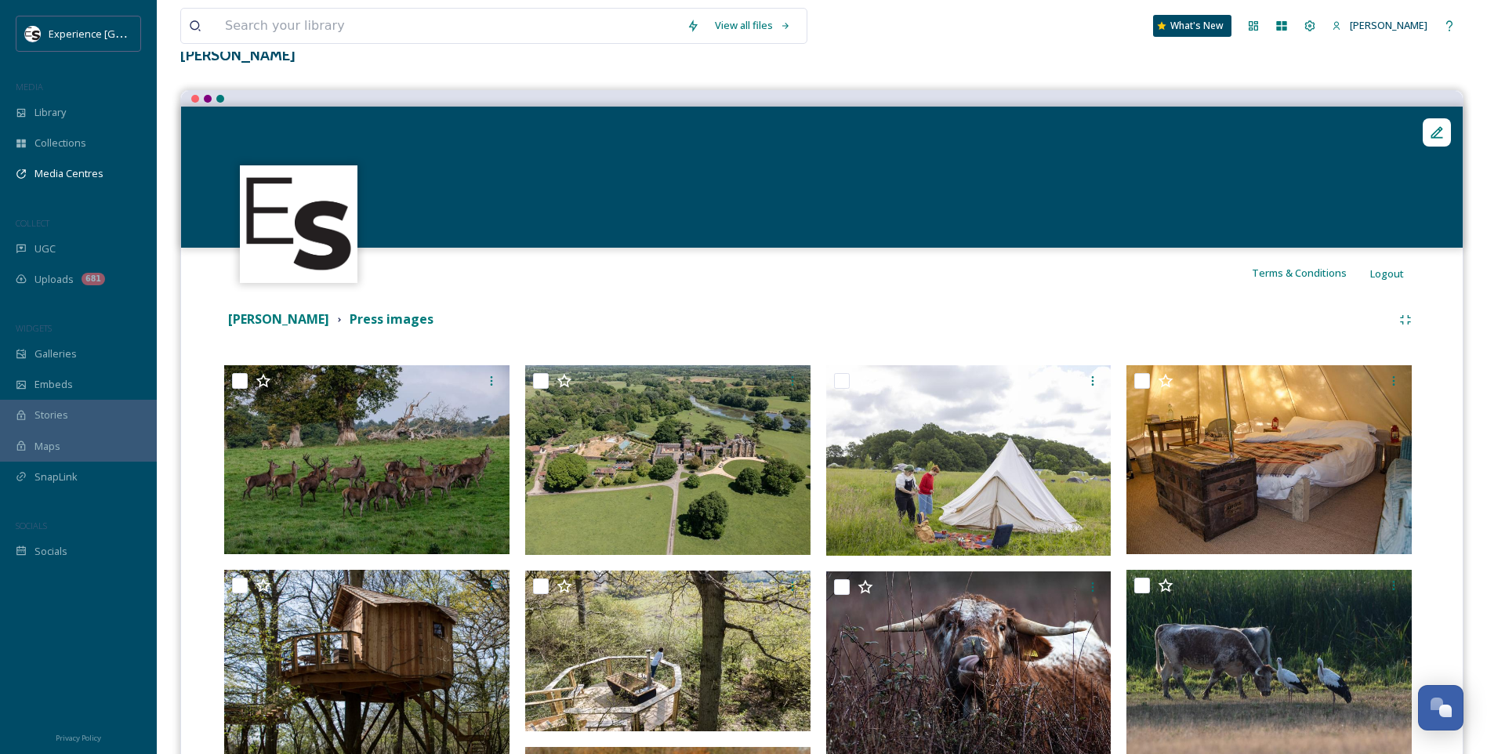
scroll to position [235, 0]
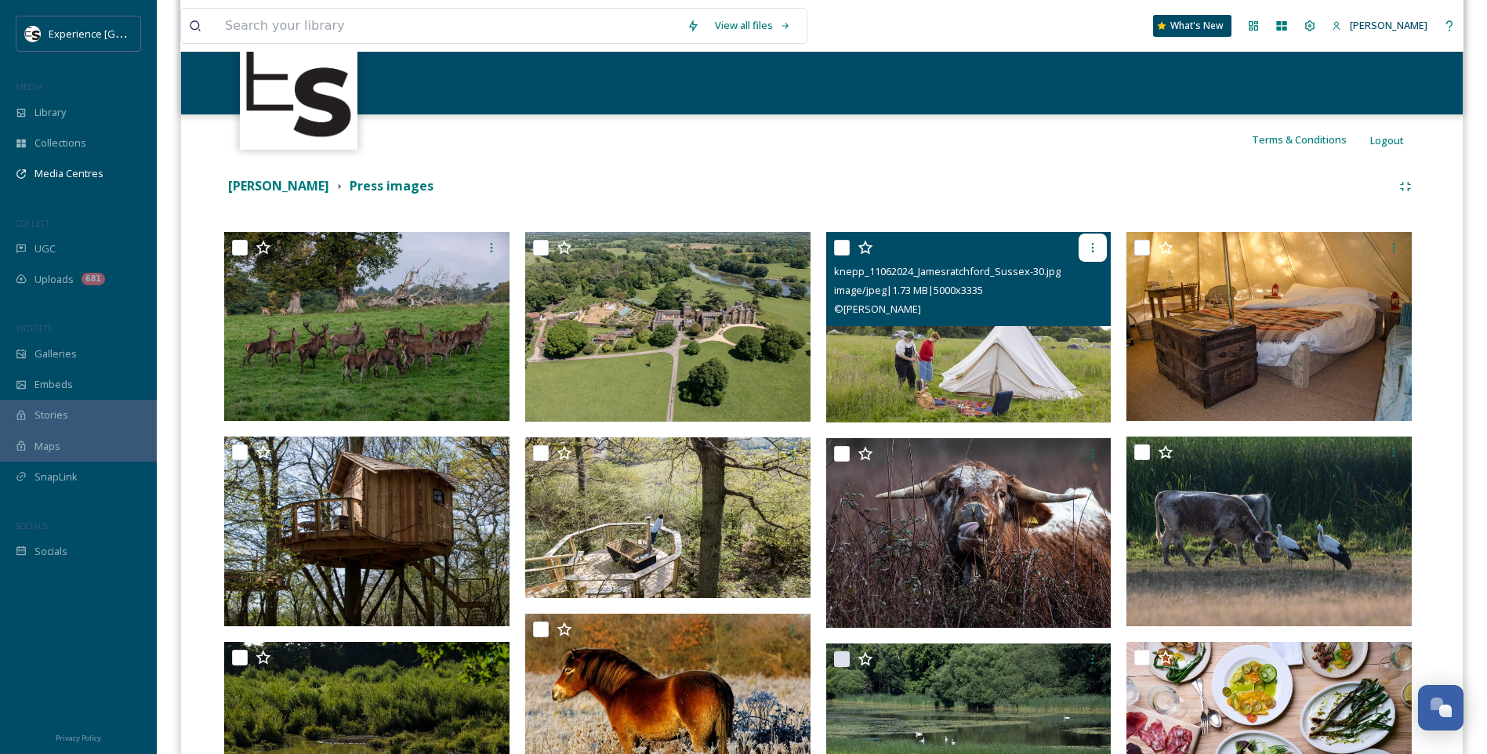
click at [1096, 241] on icon at bounding box center [1092, 247] width 13 height 13
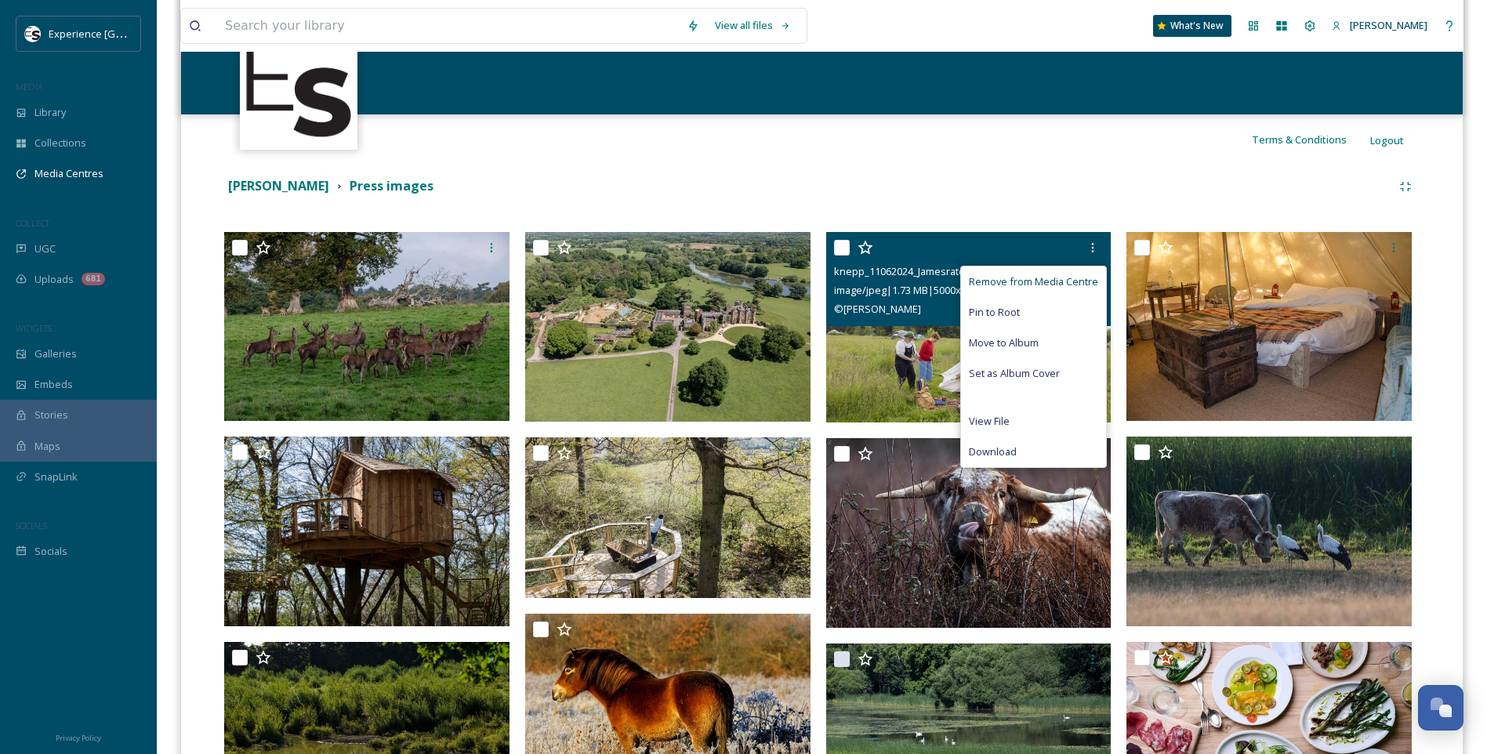
click at [1073, 281] on span "Remove from Media Centre" at bounding box center [1033, 281] width 129 height 15
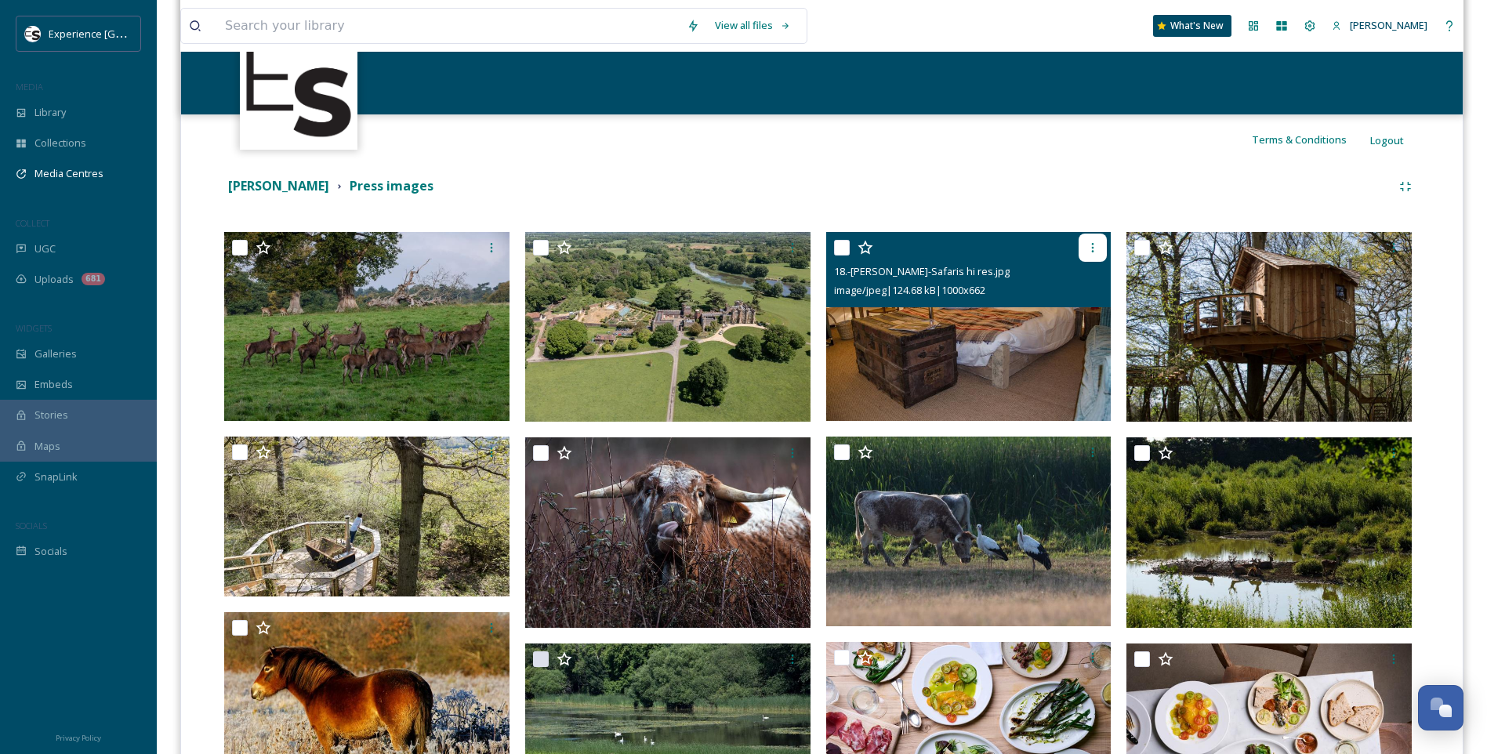
click at [1093, 246] on icon at bounding box center [1092, 247] width 13 height 13
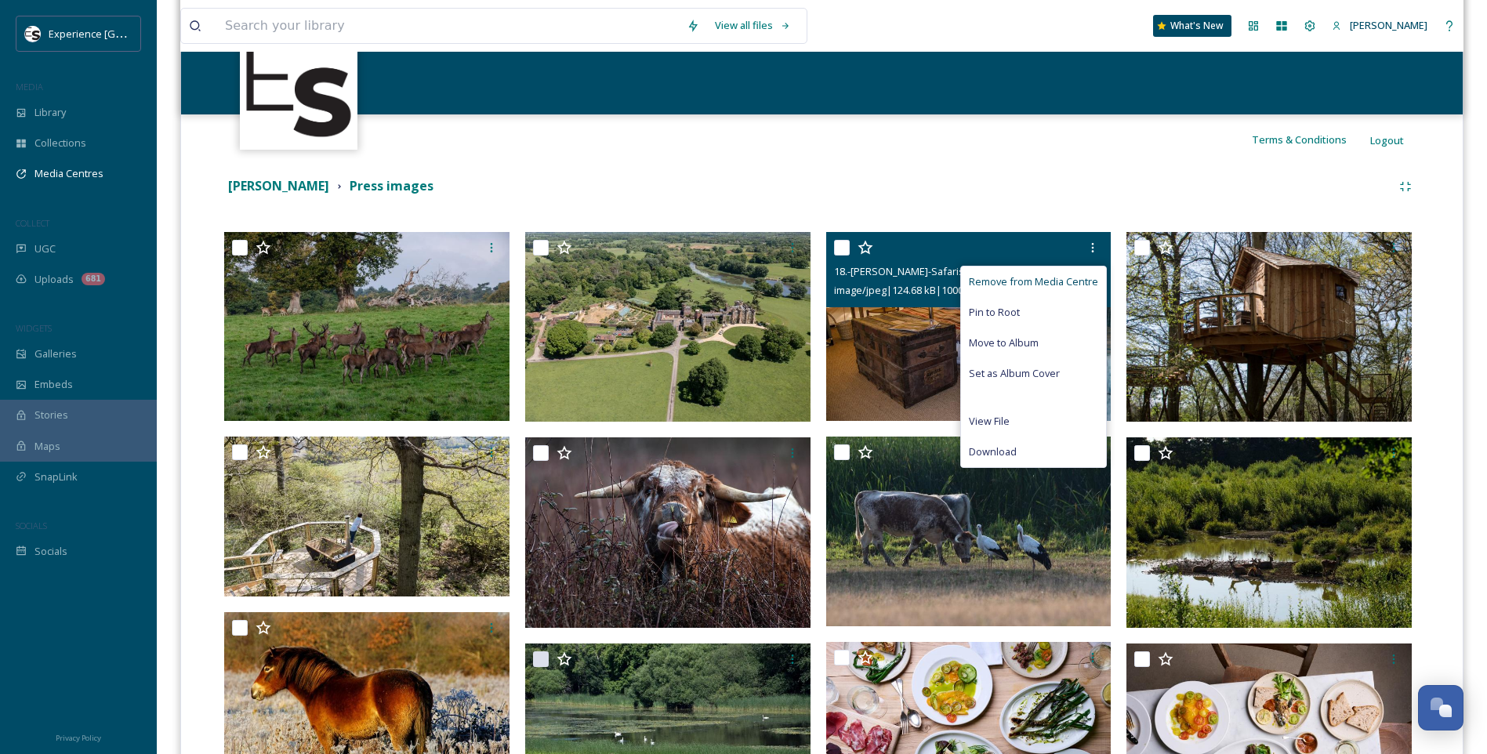
click at [1064, 287] on span "Remove from Media Centre" at bounding box center [1033, 281] width 129 height 15
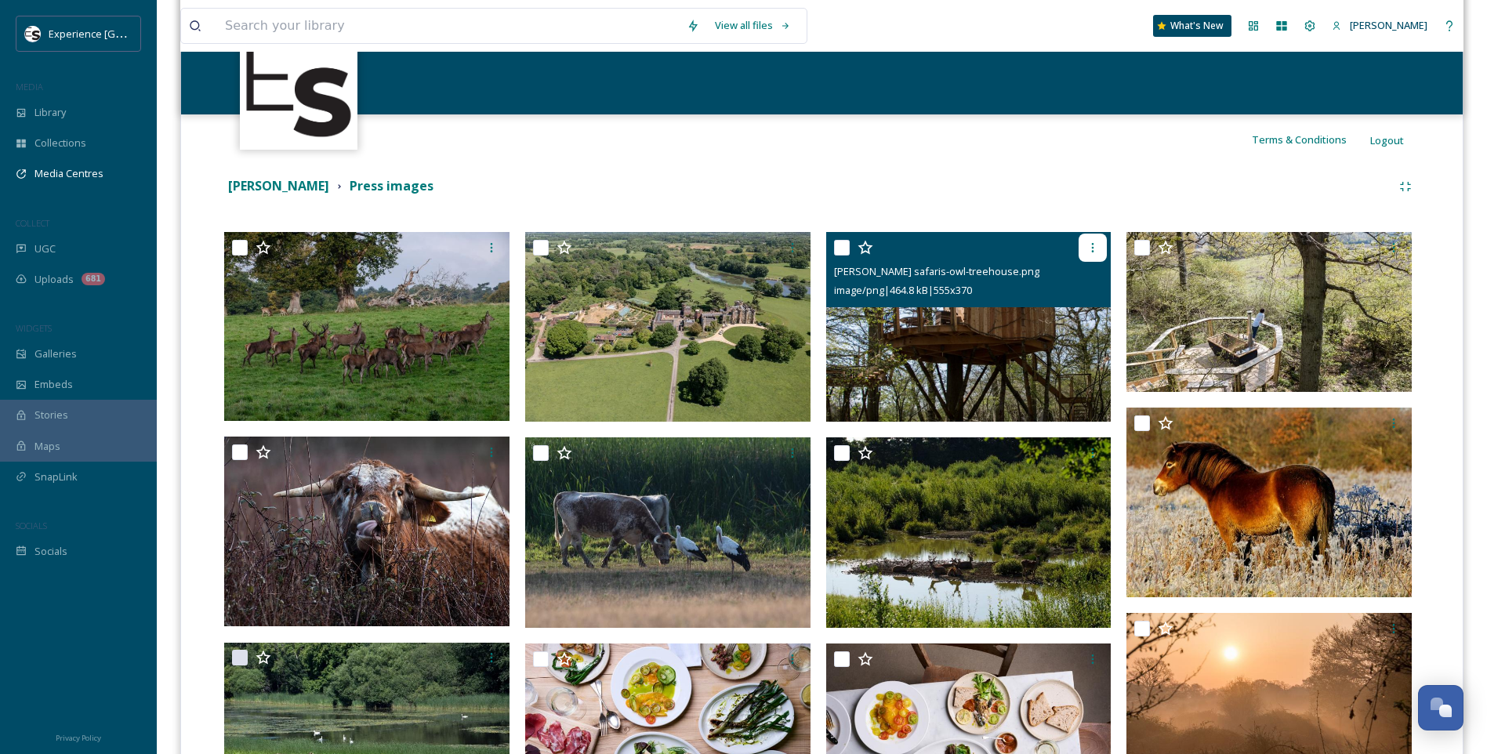
click at [1099, 248] on div at bounding box center [1092, 248] width 28 height 28
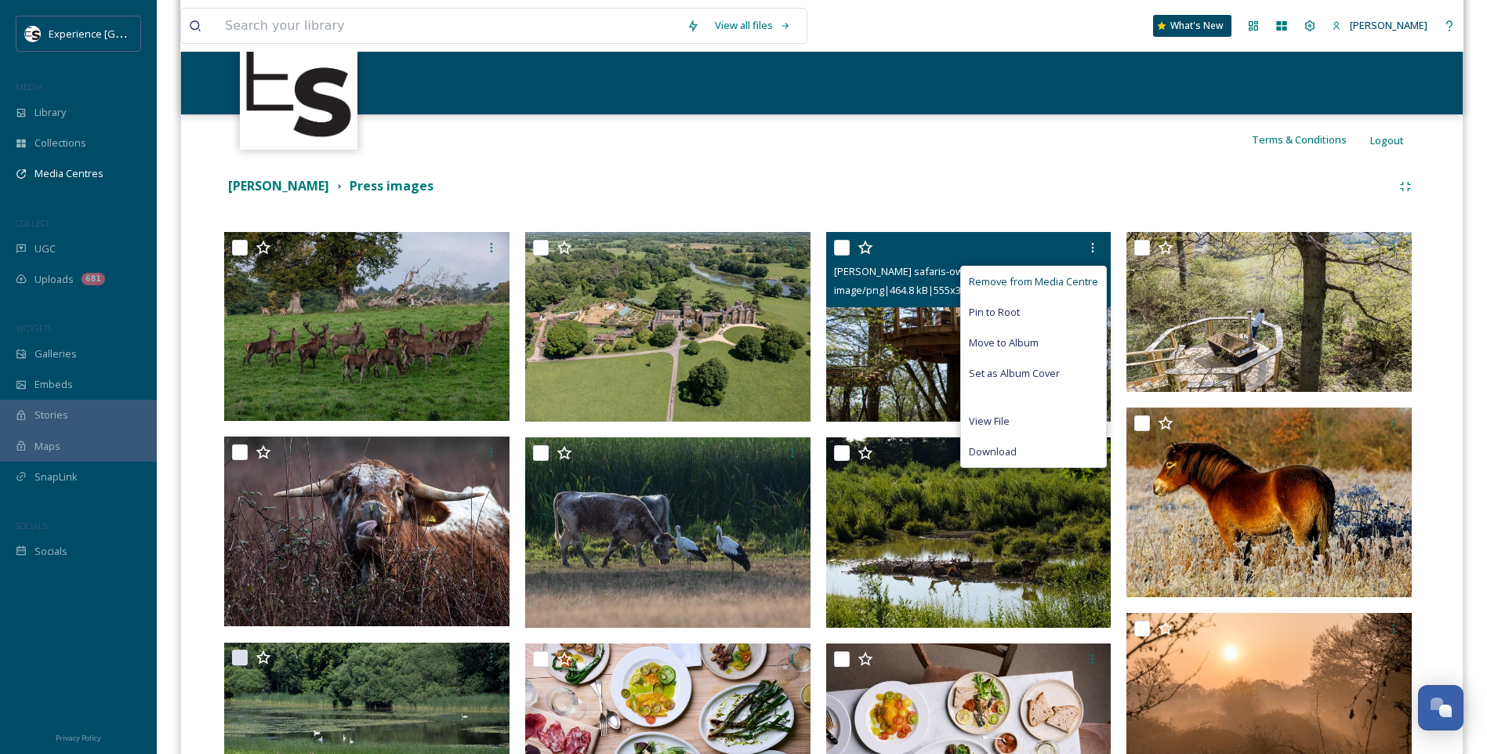
click at [1034, 276] on span "Remove from Media Centre" at bounding box center [1033, 281] width 129 height 15
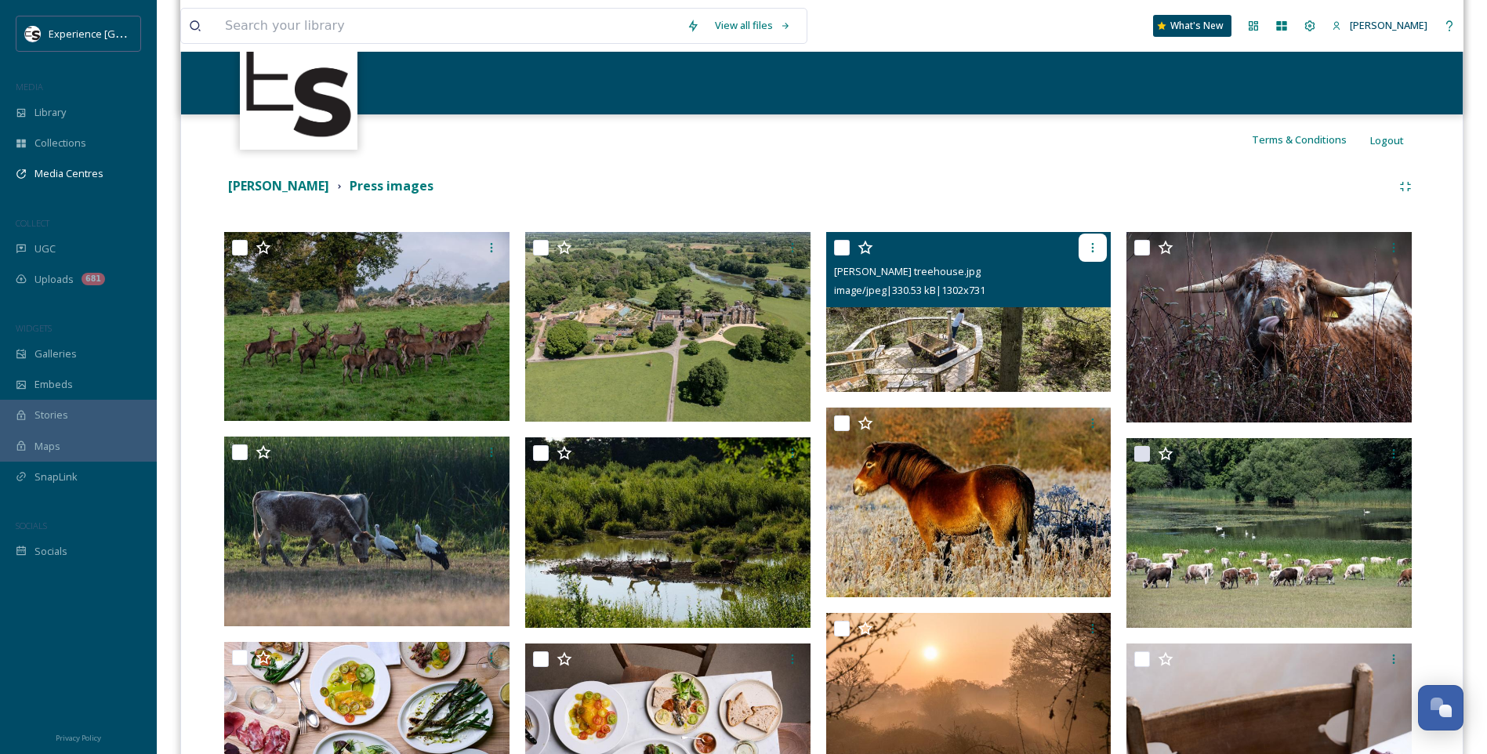
click at [1094, 244] on icon at bounding box center [1092, 247] width 13 height 13
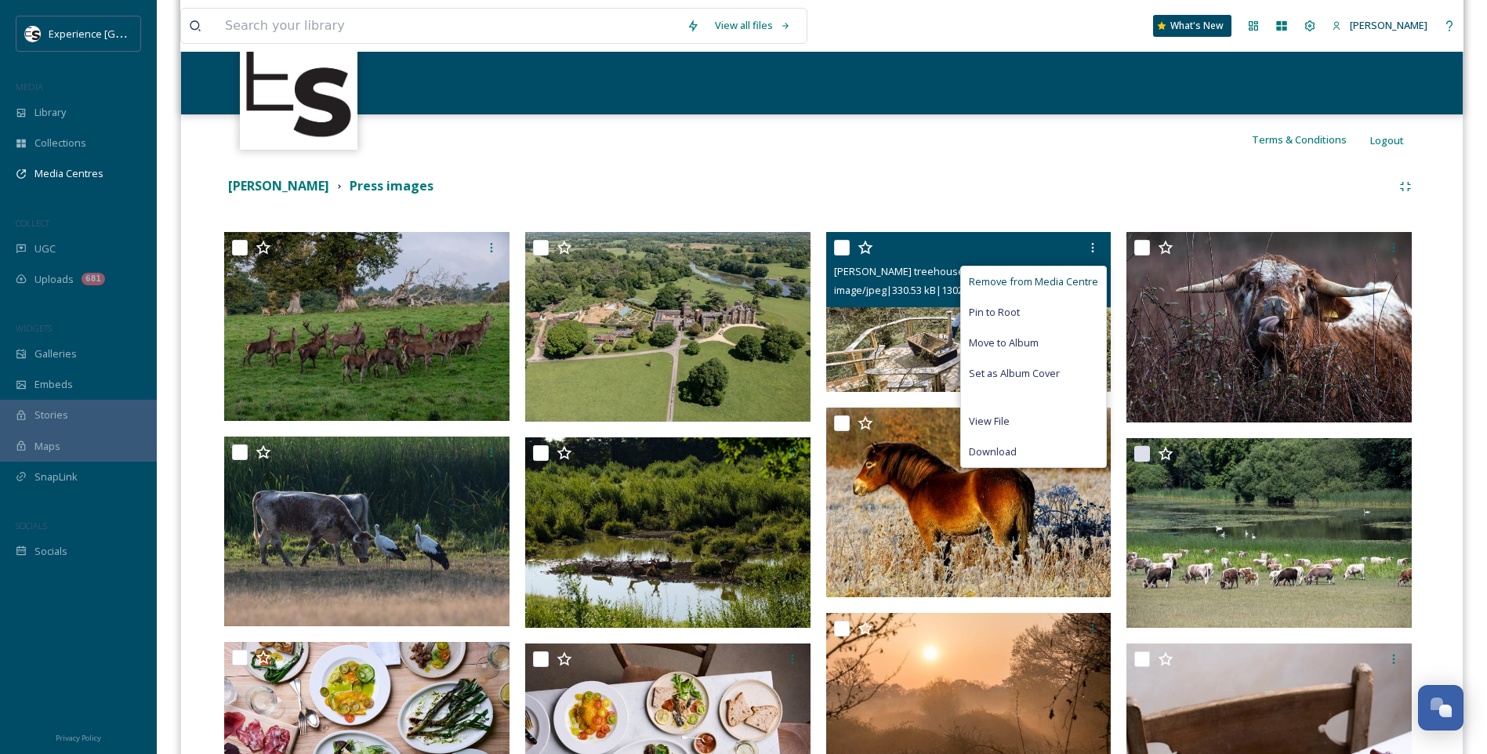
click at [1062, 280] on span "Remove from Media Centre" at bounding box center [1033, 281] width 129 height 15
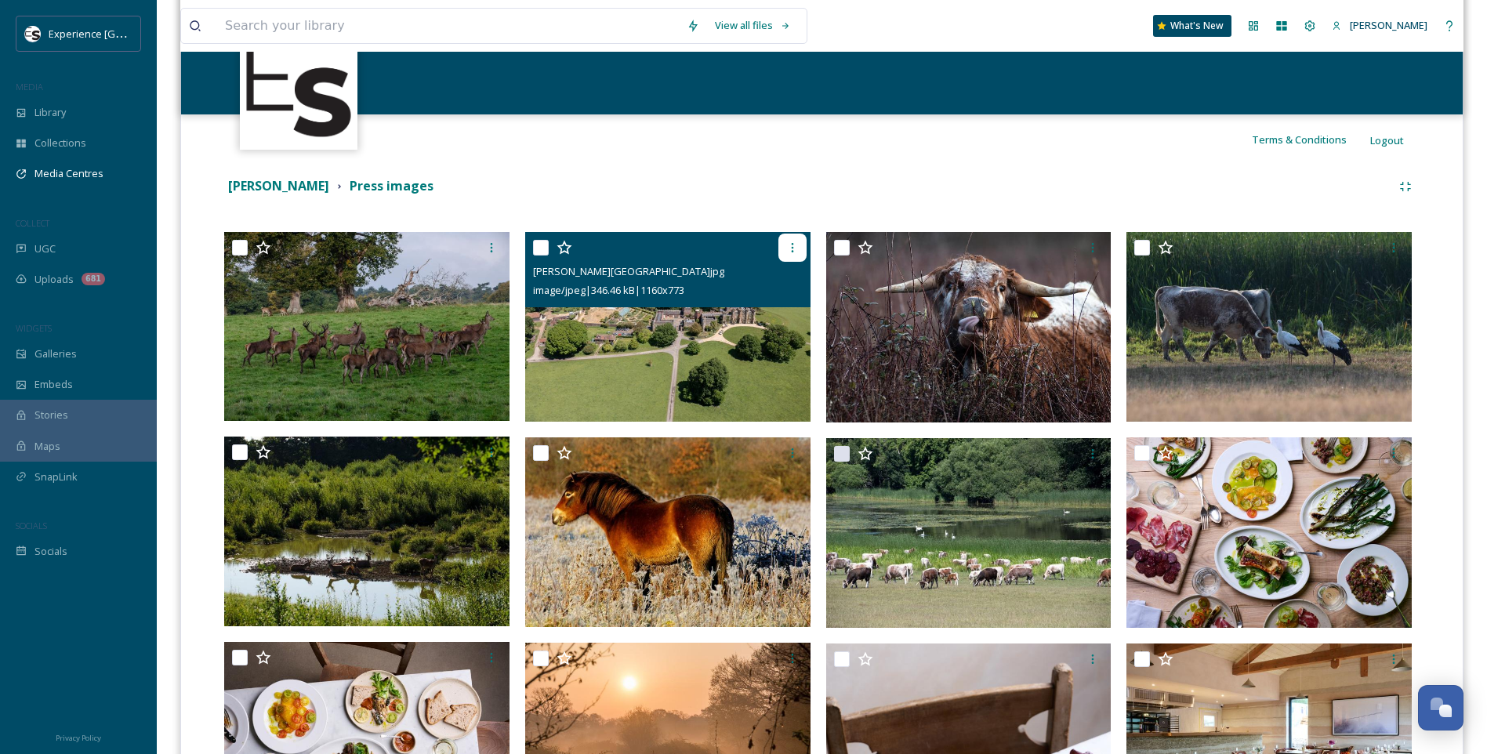
click at [795, 246] on icon at bounding box center [792, 247] width 13 height 13
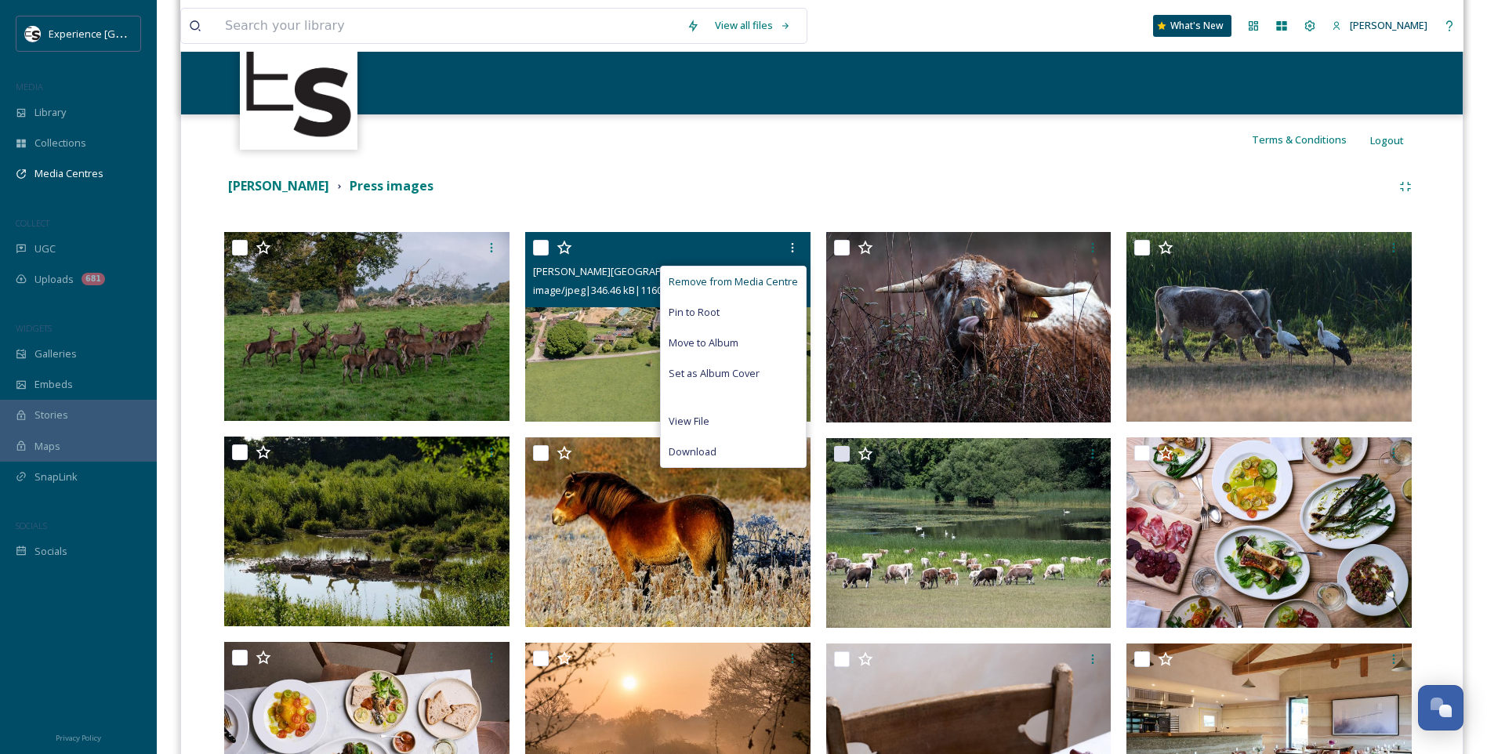
click at [776, 274] on span "Remove from Media Centre" at bounding box center [732, 281] width 129 height 15
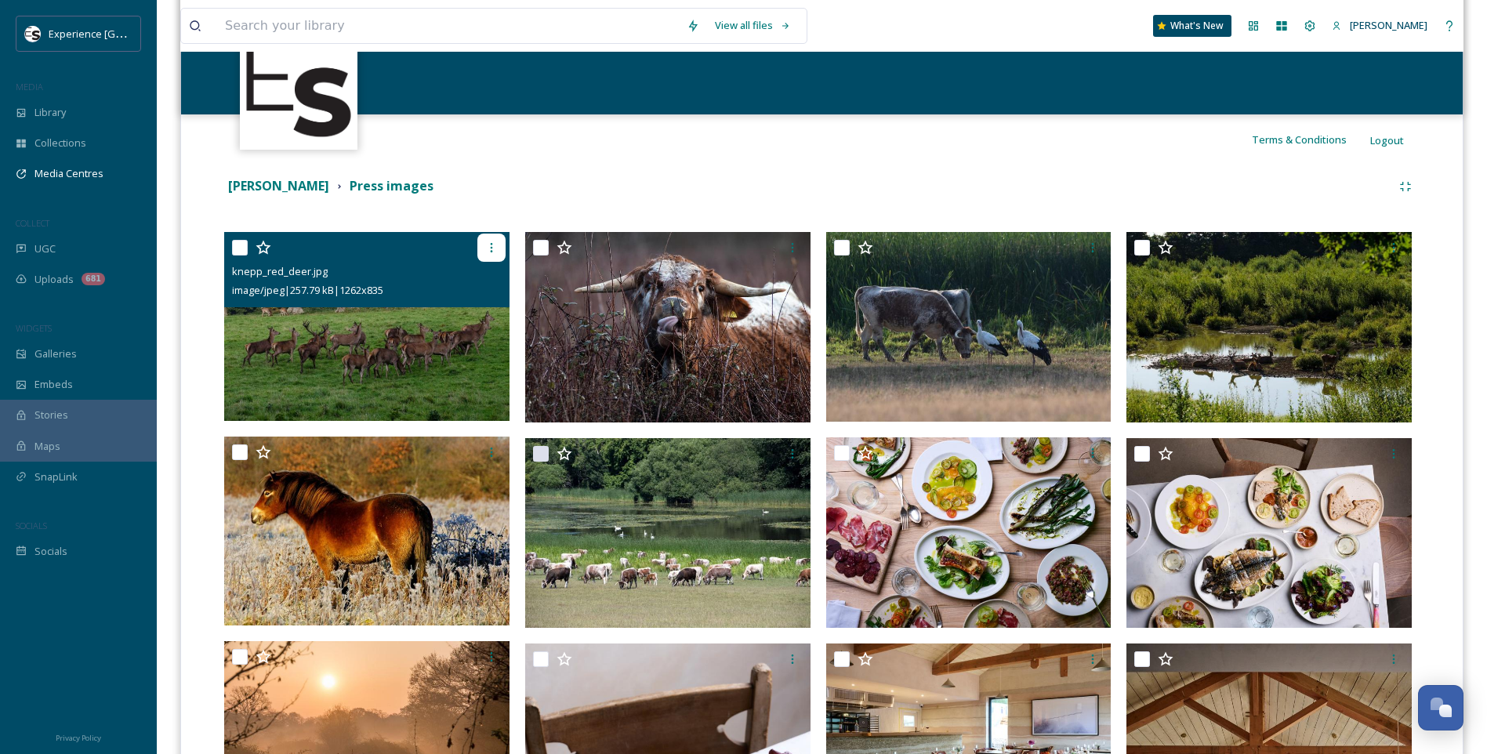
click at [491, 248] on icon at bounding box center [491, 247] width 2 height 9
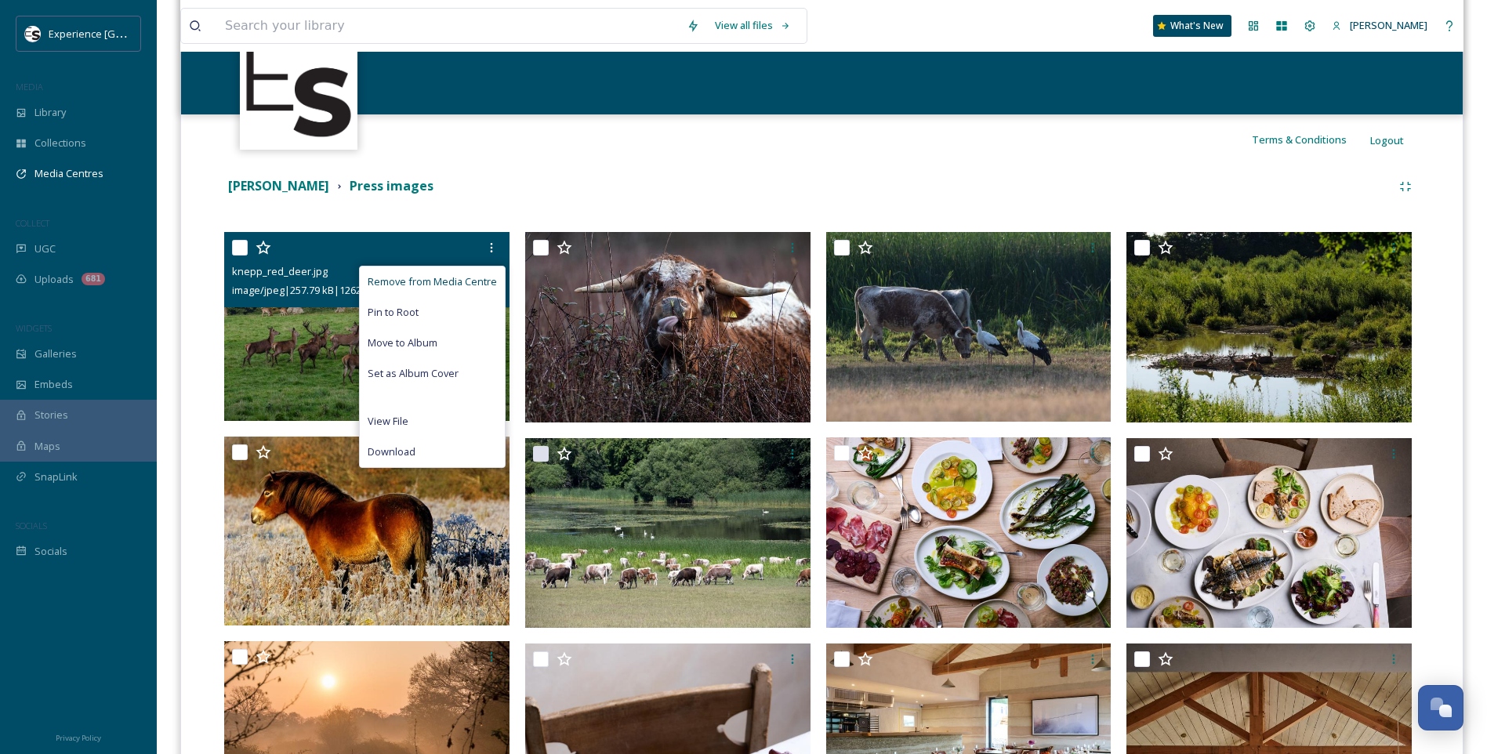
click at [477, 279] on span "Remove from Media Centre" at bounding box center [432, 281] width 129 height 15
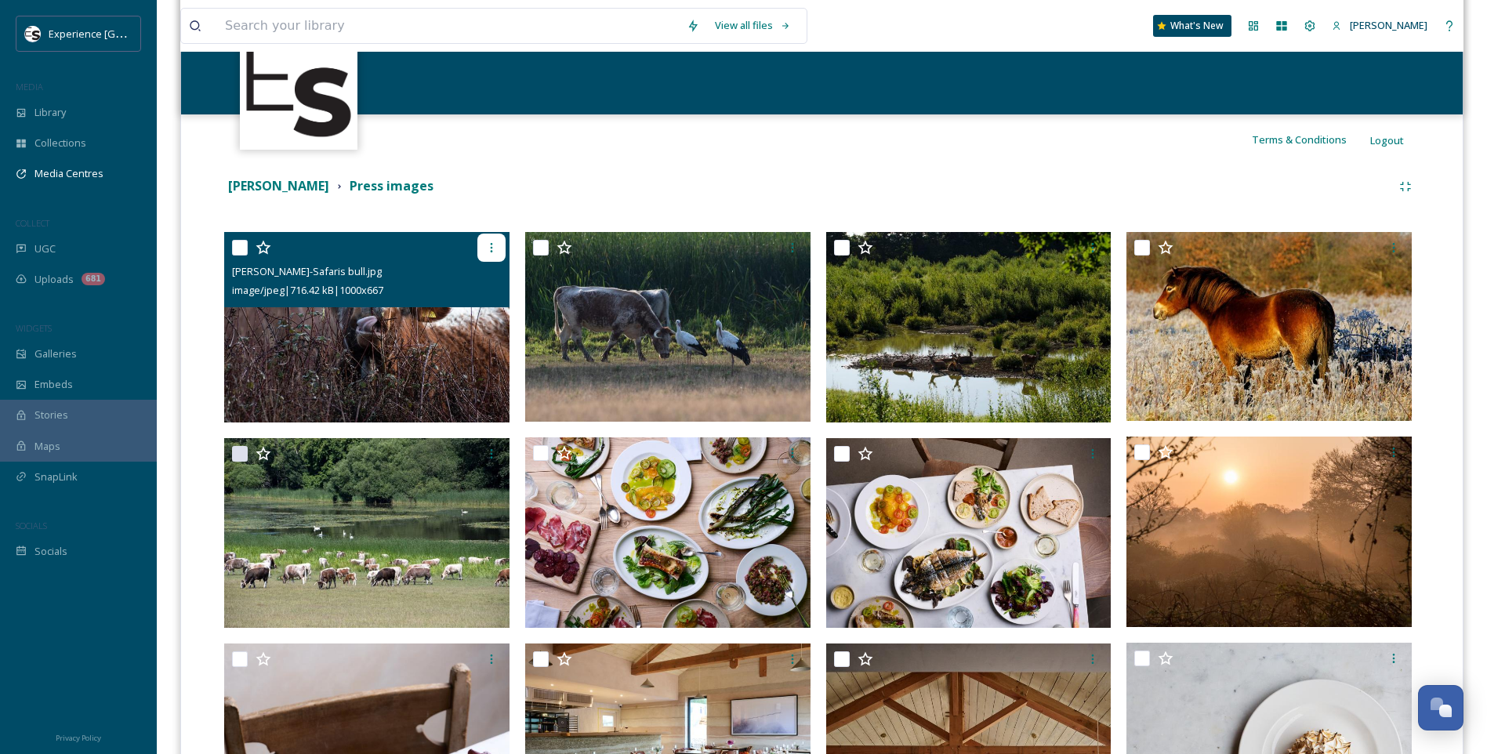
click at [493, 249] on icon at bounding box center [491, 247] width 13 height 13
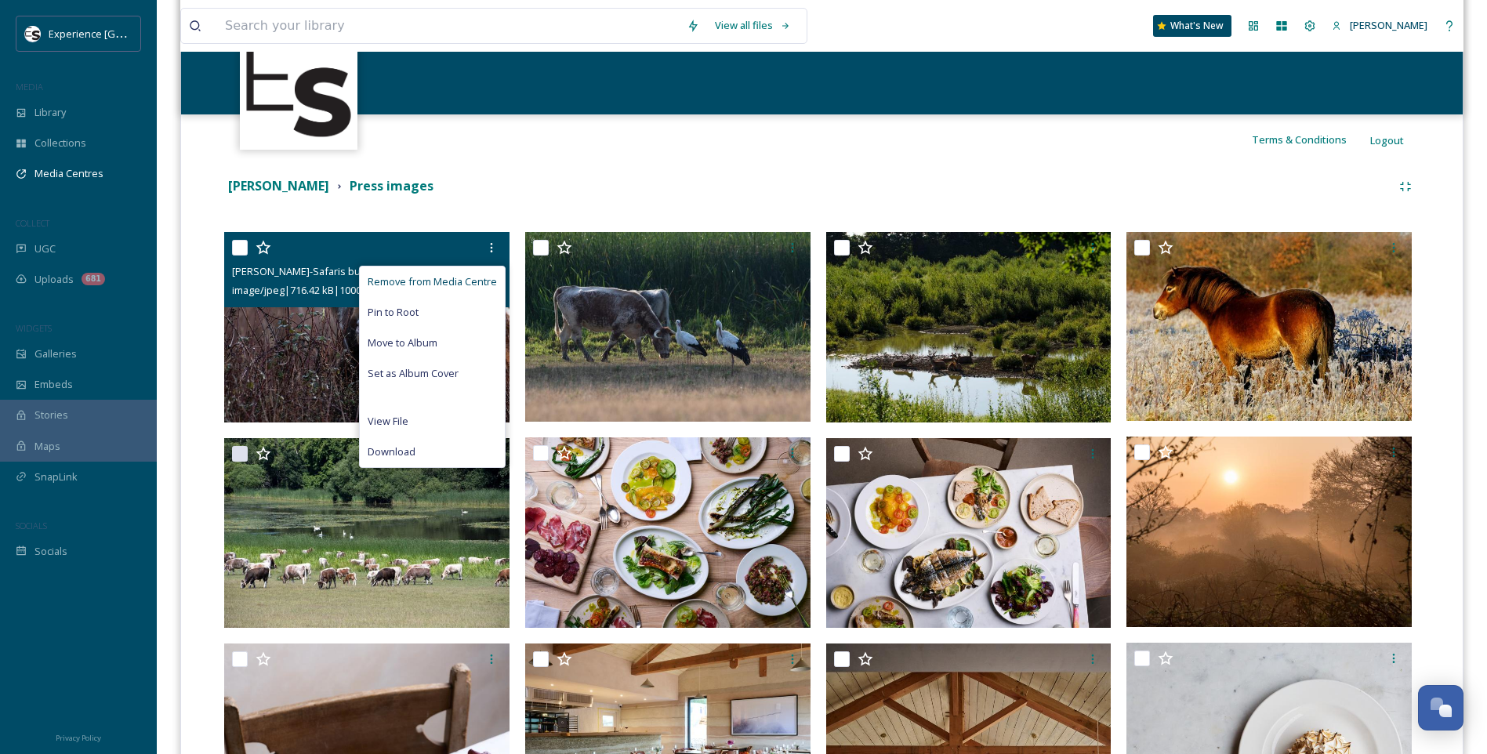
click at [470, 282] on span "Remove from Media Centre" at bounding box center [432, 281] width 129 height 15
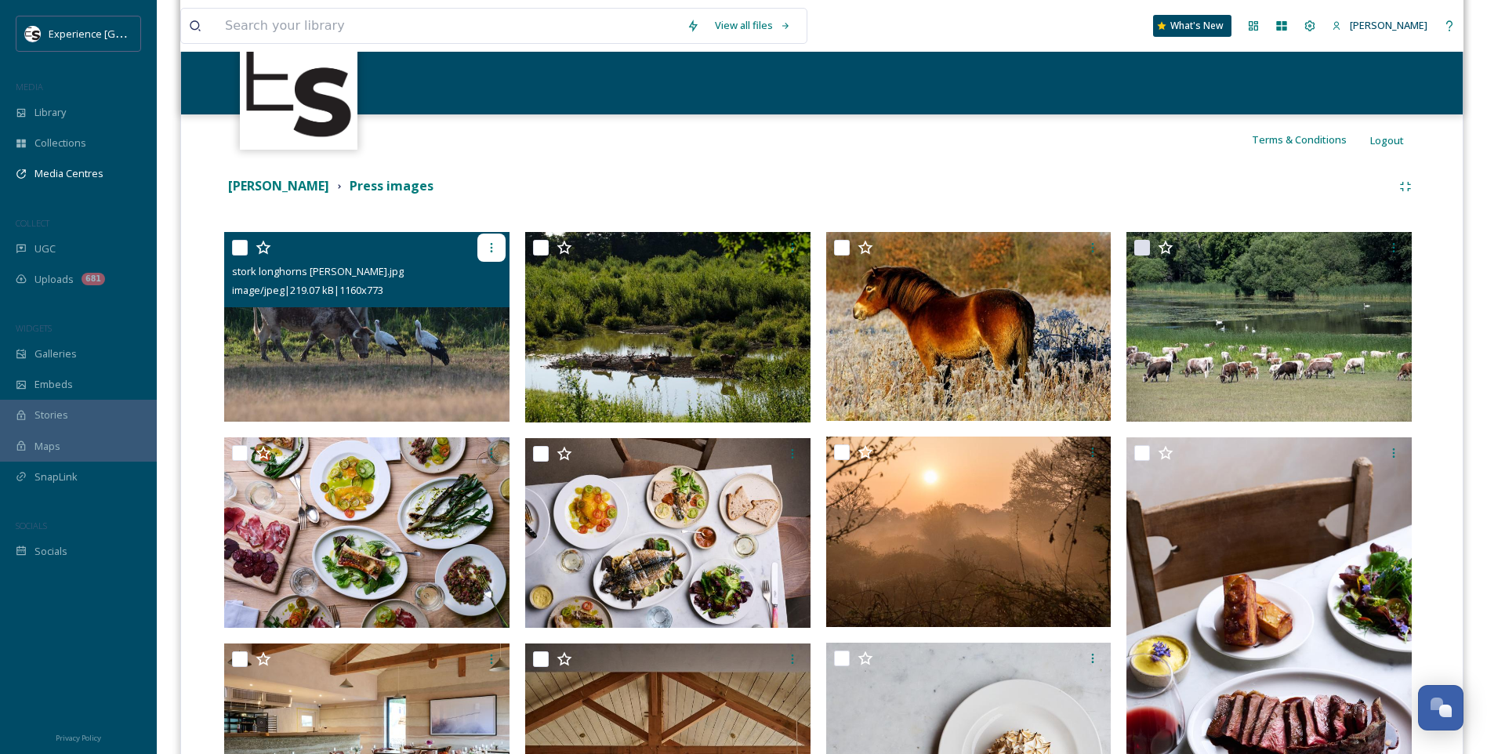
click at [498, 247] on div at bounding box center [491, 248] width 28 height 28
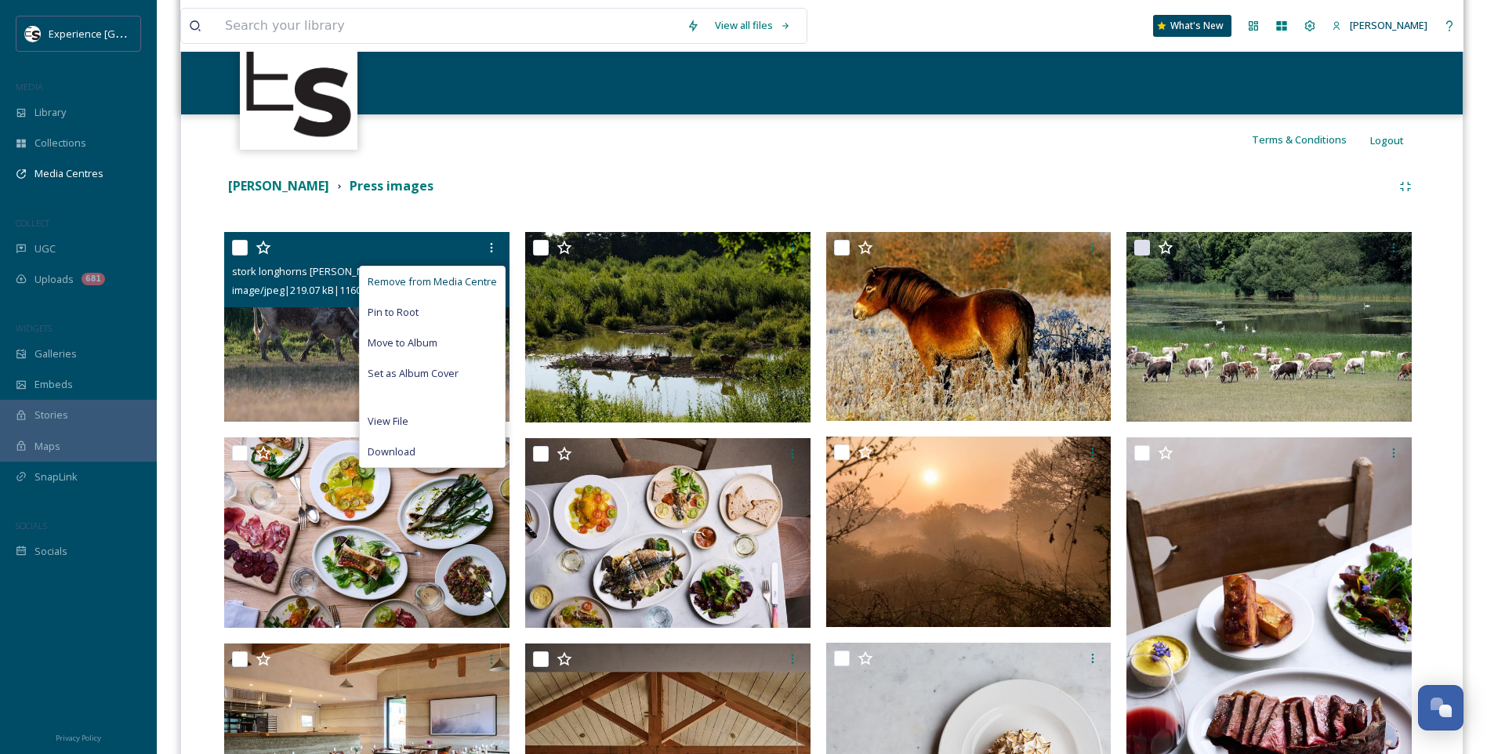
click at [473, 278] on span "Remove from Media Centre" at bounding box center [432, 281] width 129 height 15
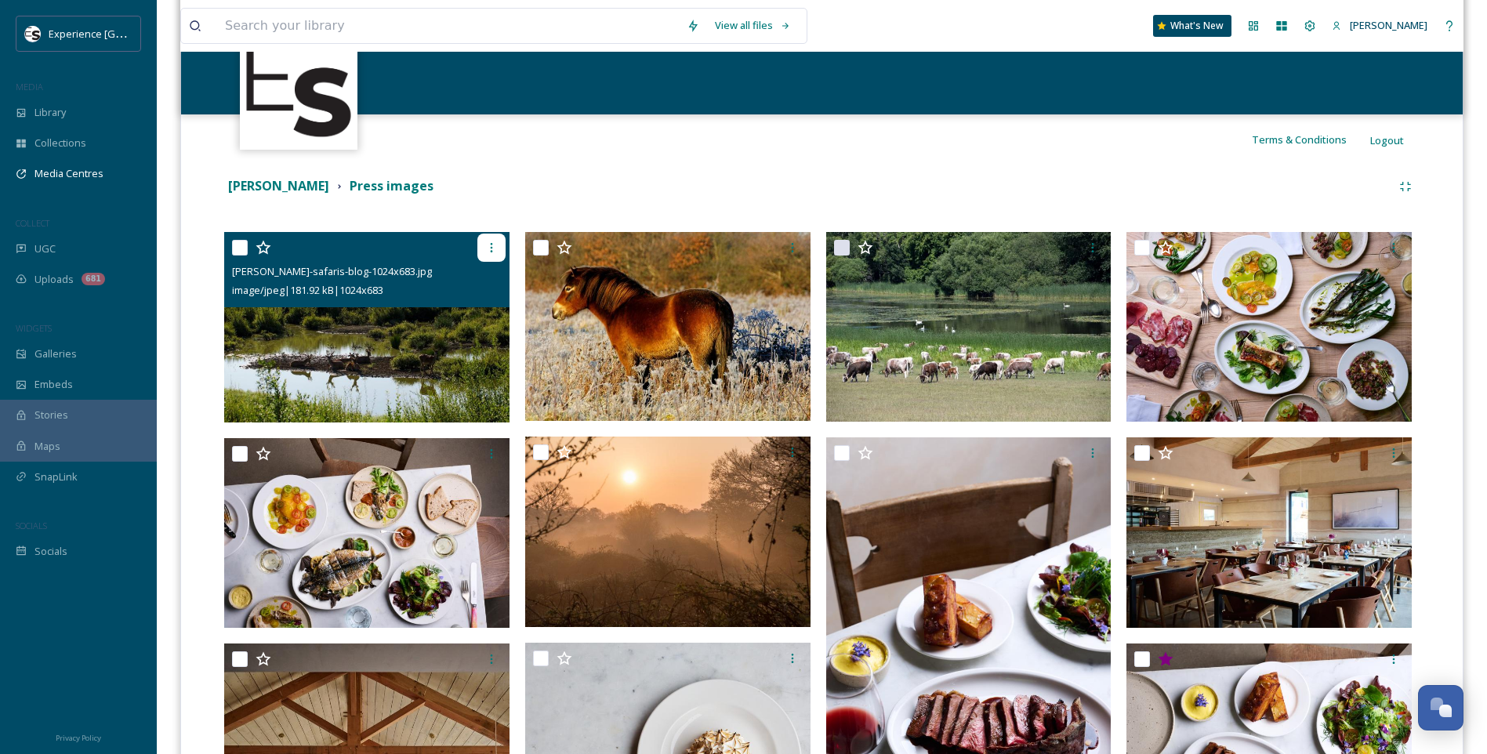
click at [491, 244] on icon at bounding box center [491, 247] width 2 height 9
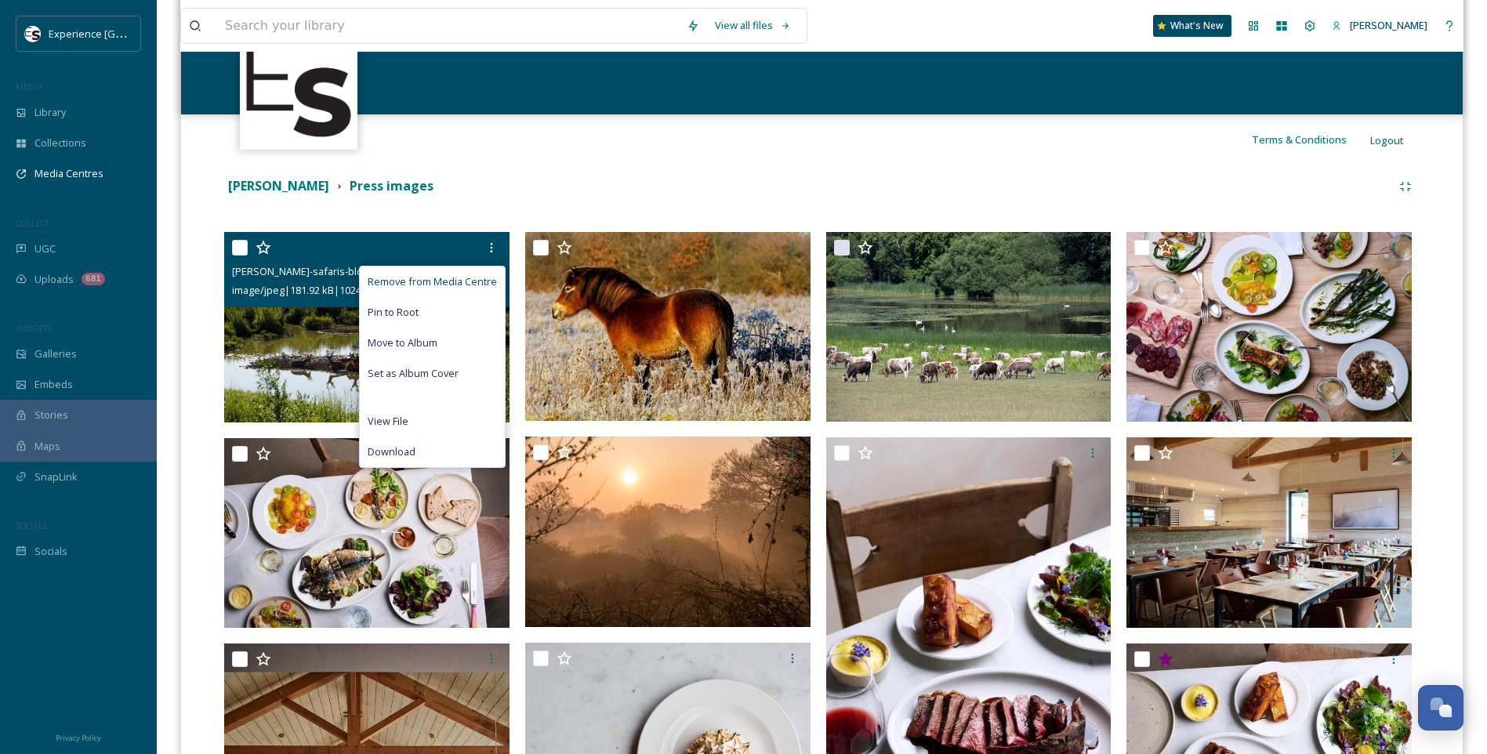
click at [479, 276] on span "Remove from Media Centre" at bounding box center [432, 281] width 129 height 15
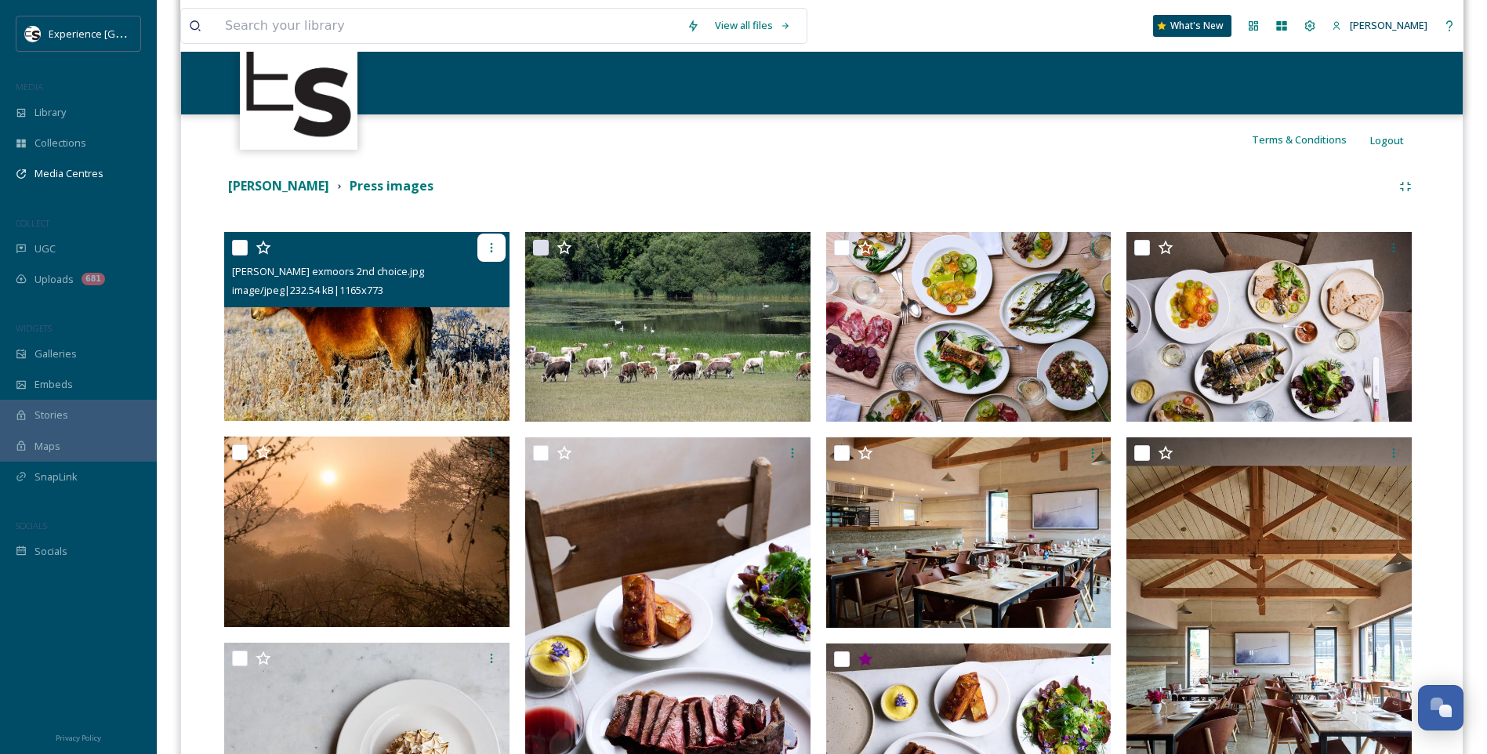
click at [486, 249] on icon at bounding box center [491, 247] width 13 height 13
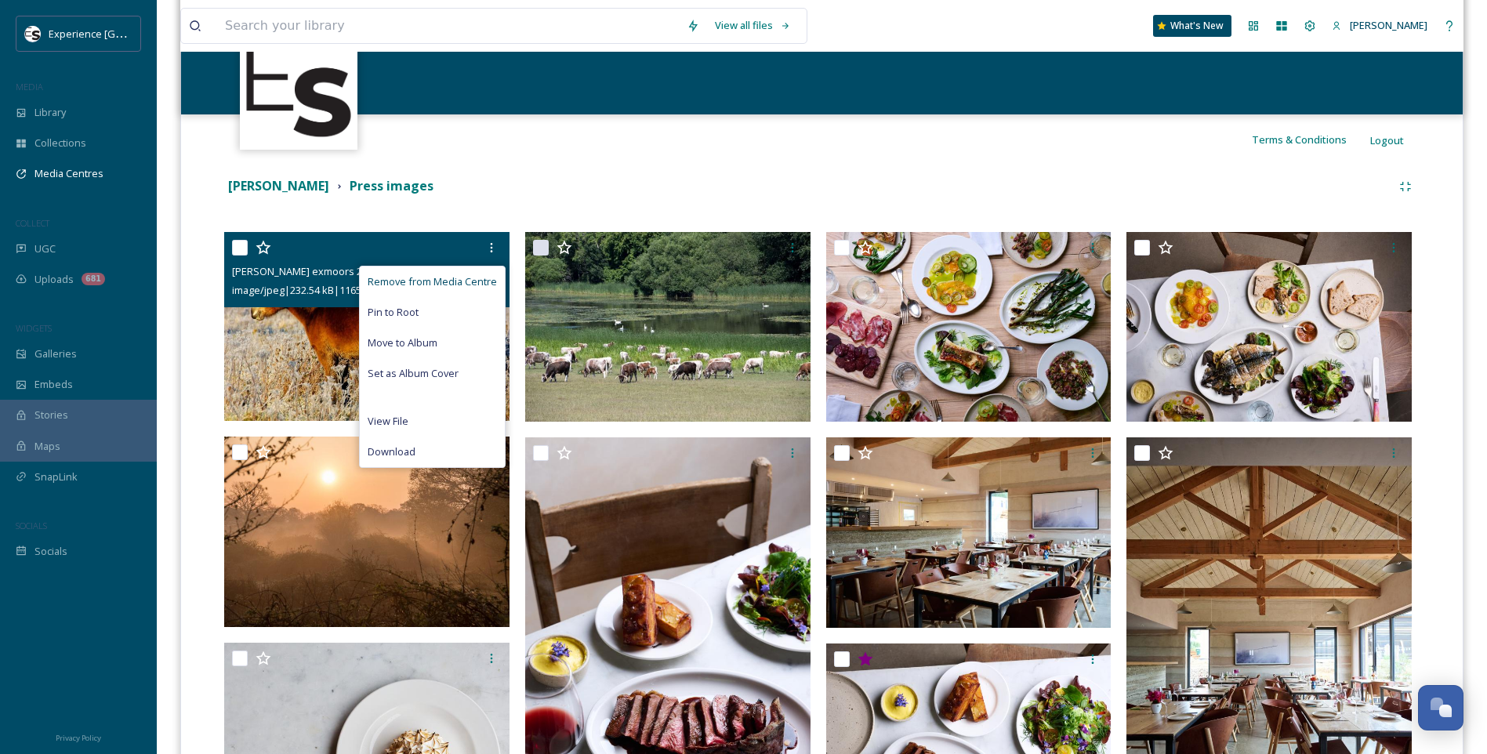
click at [472, 277] on span "Remove from Media Centre" at bounding box center [432, 281] width 129 height 15
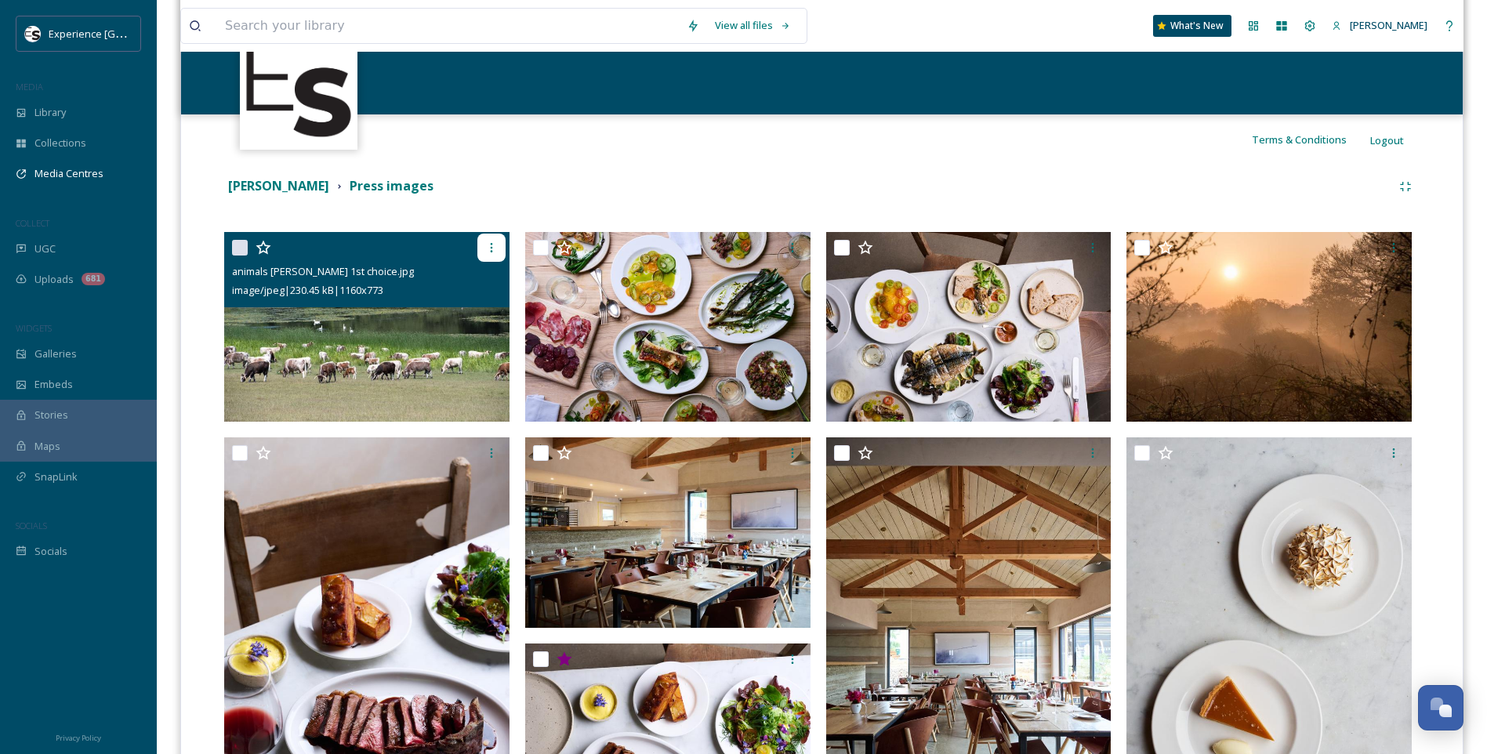
click at [496, 250] on icon at bounding box center [491, 247] width 13 height 13
click at [488, 246] on icon at bounding box center [491, 247] width 13 height 13
click at [491, 246] on icon at bounding box center [491, 247] width 13 height 13
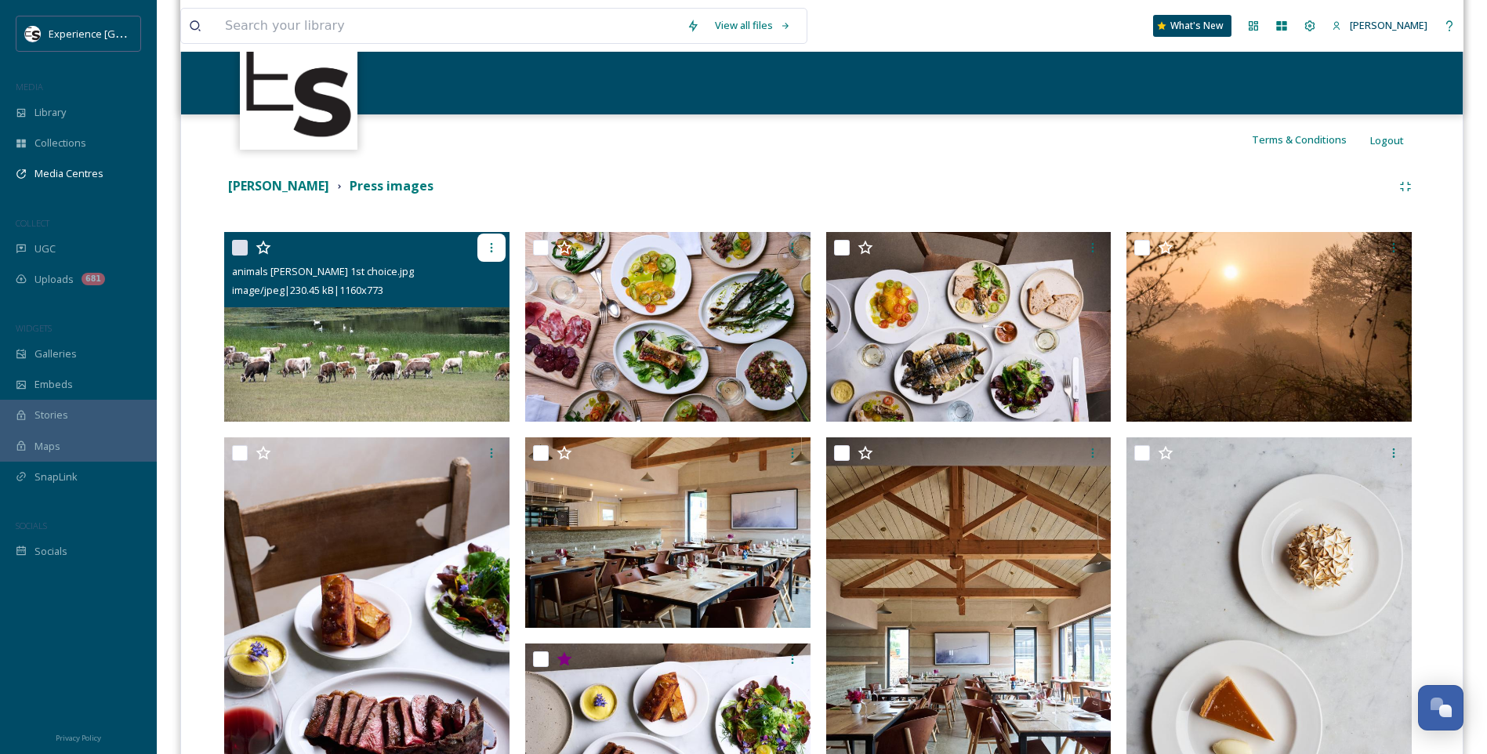
click at [490, 250] on icon at bounding box center [491, 247] width 13 height 13
click at [493, 246] on icon at bounding box center [491, 247] width 13 height 13
click at [435, 321] on img at bounding box center [366, 327] width 285 height 190
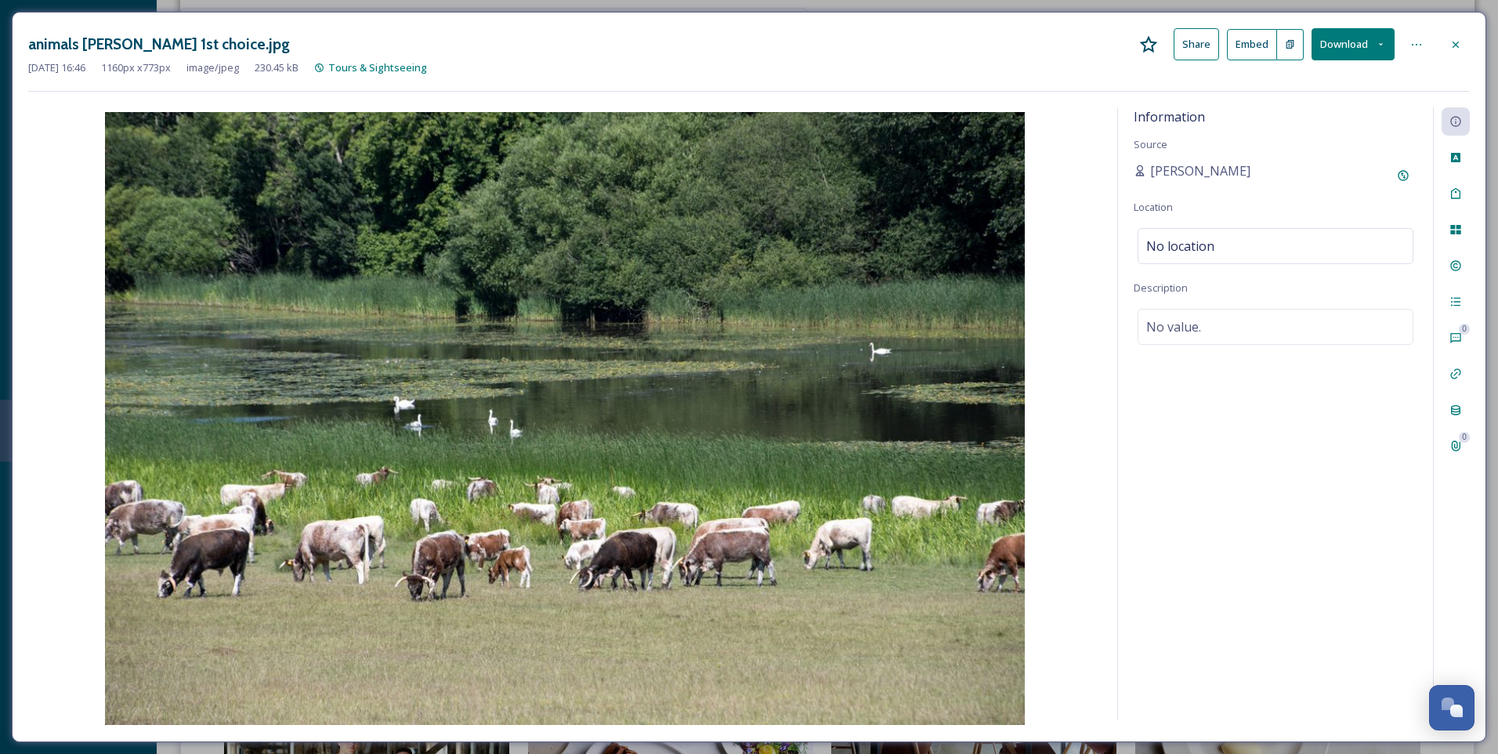
click at [1407, 35] on div at bounding box center [1417, 45] width 28 height 28
click at [1424, 42] on div at bounding box center [1417, 45] width 28 height 28
click at [1460, 46] on icon at bounding box center [1456, 44] width 13 height 13
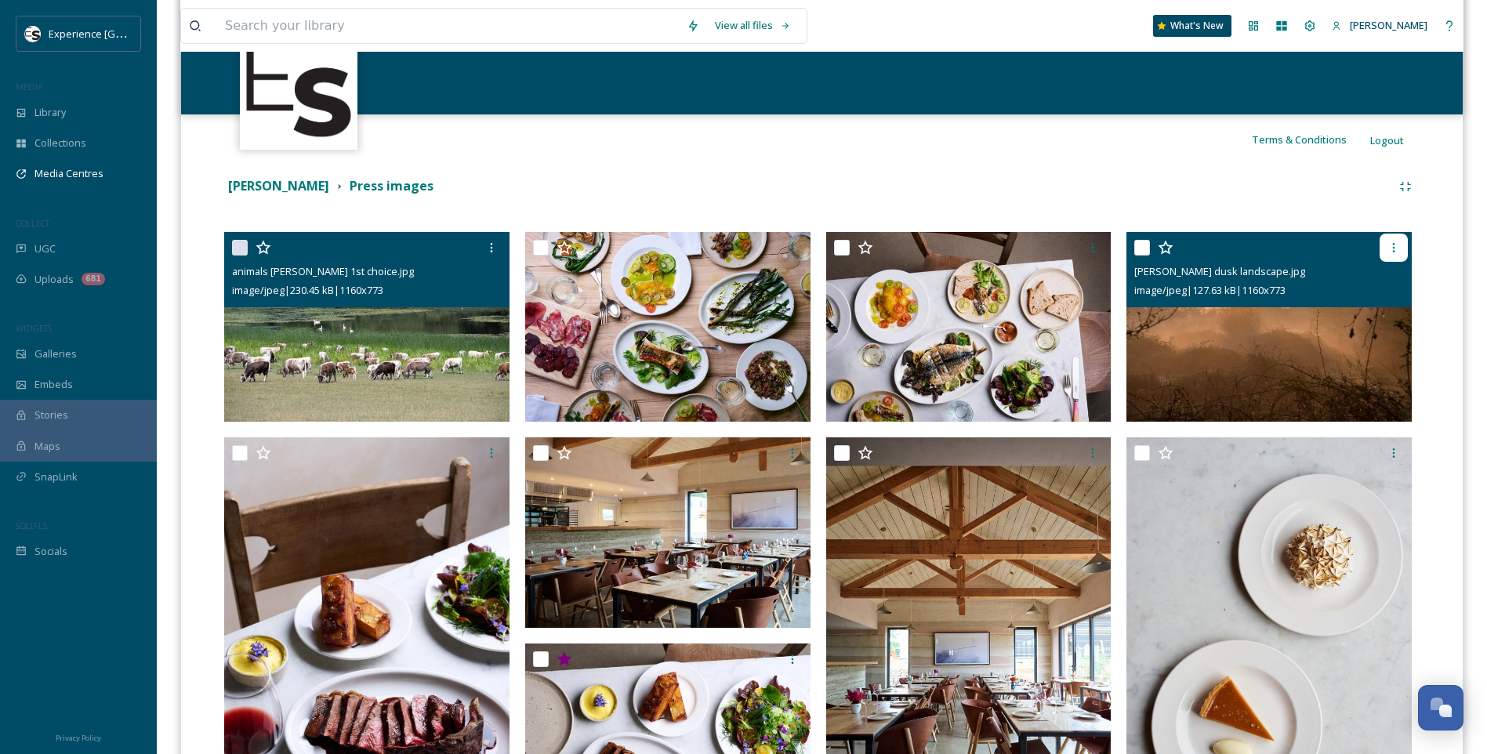
click at [1392, 242] on icon at bounding box center [1393, 247] width 13 height 13
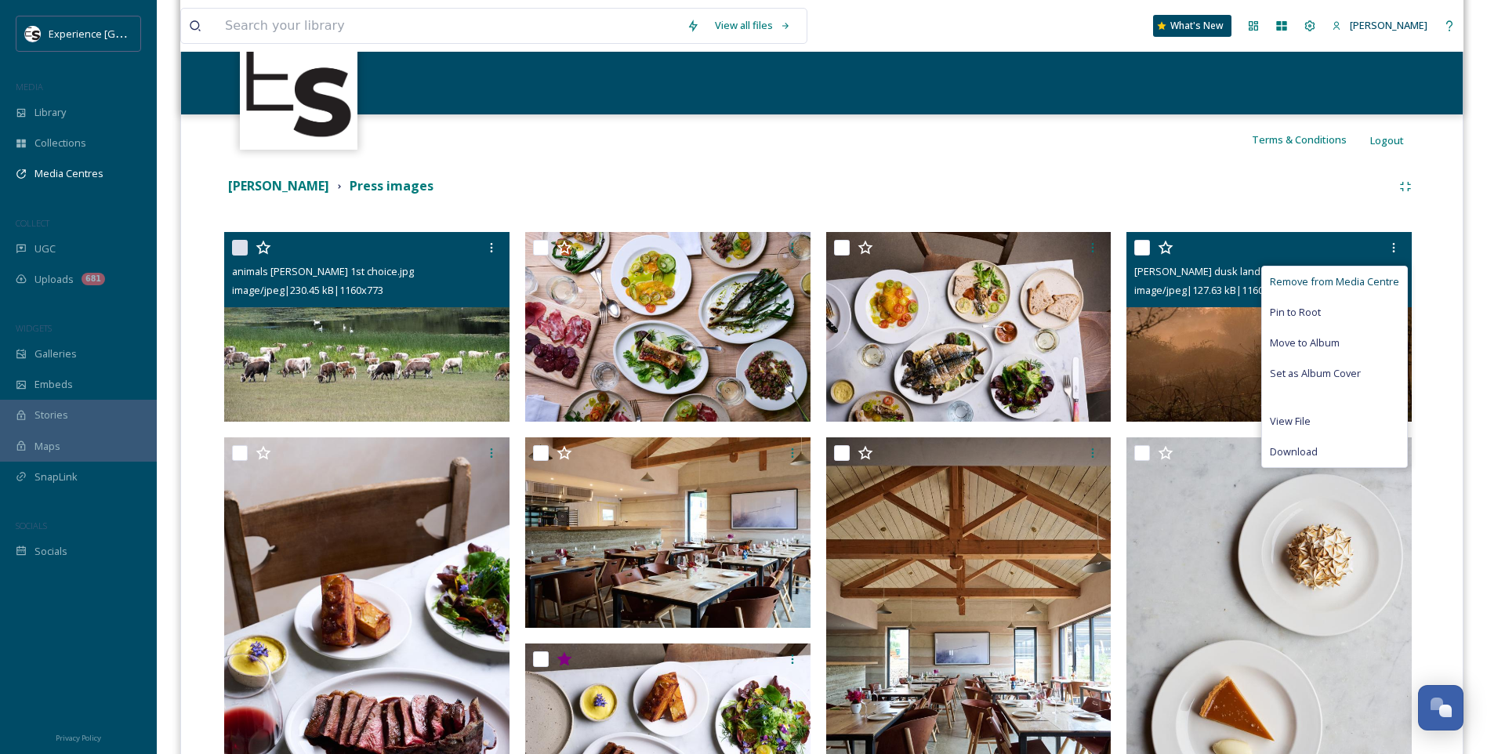
click at [1383, 283] on span "Remove from Media Centre" at bounding box center [1333, 281] width 129 height 15
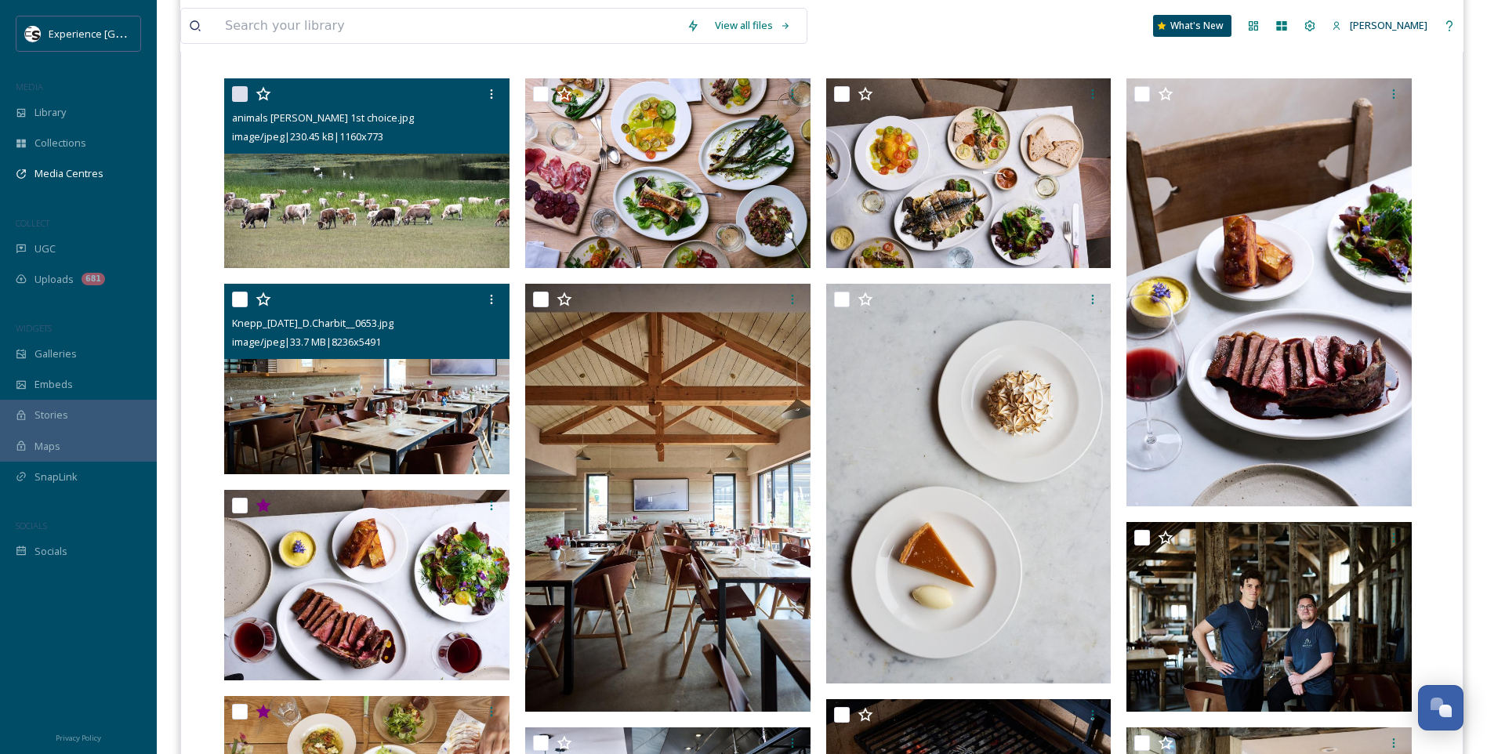
scroll to position [392, 0]
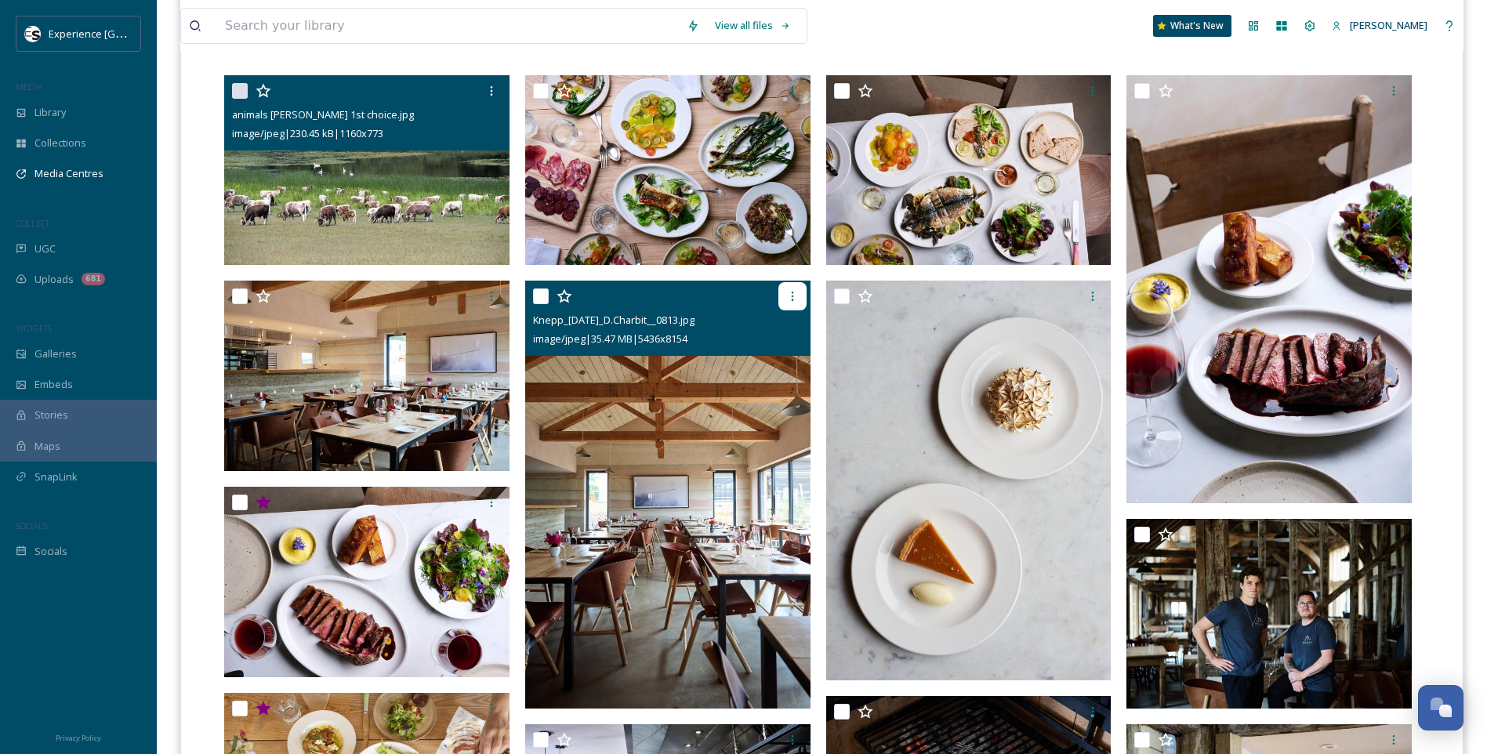
click at [791, 292] on icon at bounding box center [792, 296] width 13 height 13
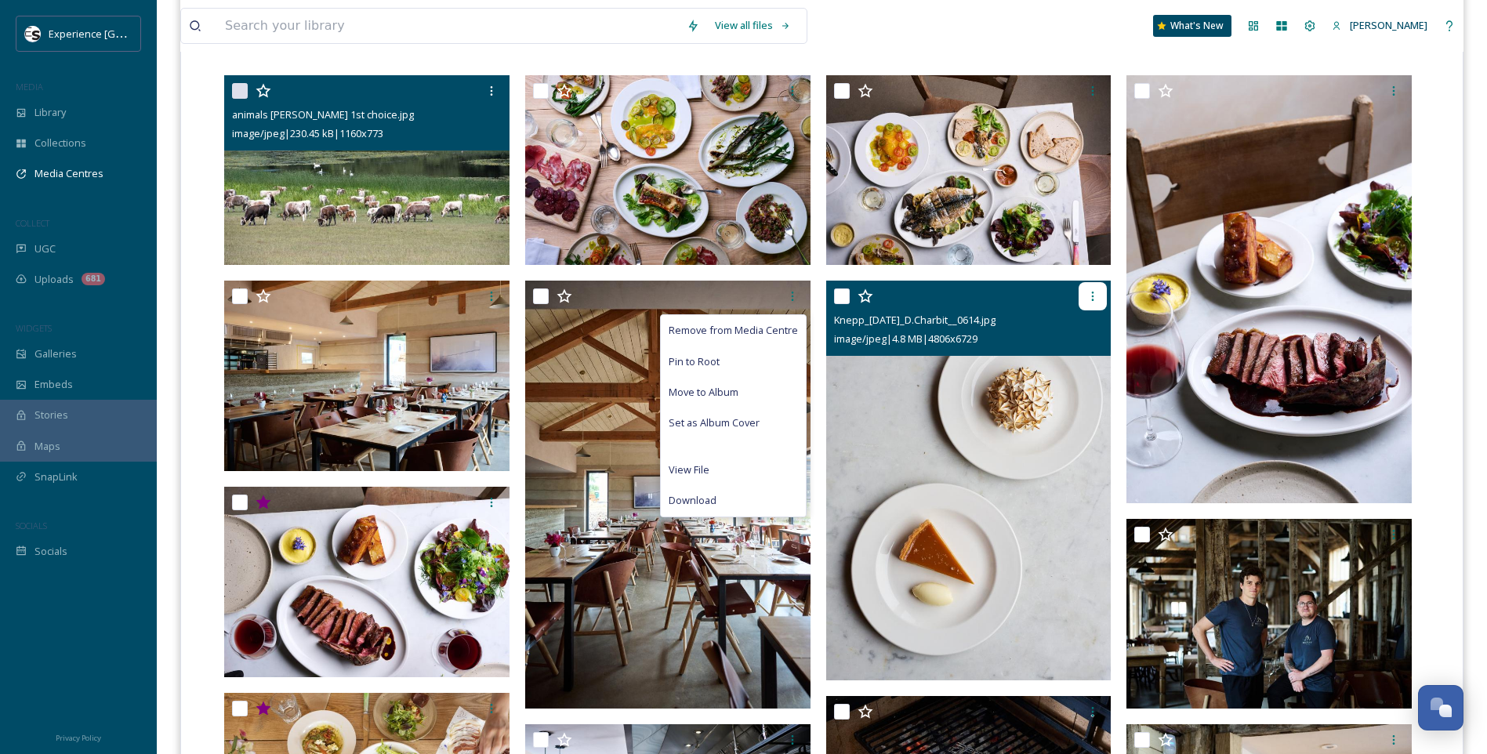
click at [1093, 294] on icon at bounding box center [1092, 296] width 13 height 13
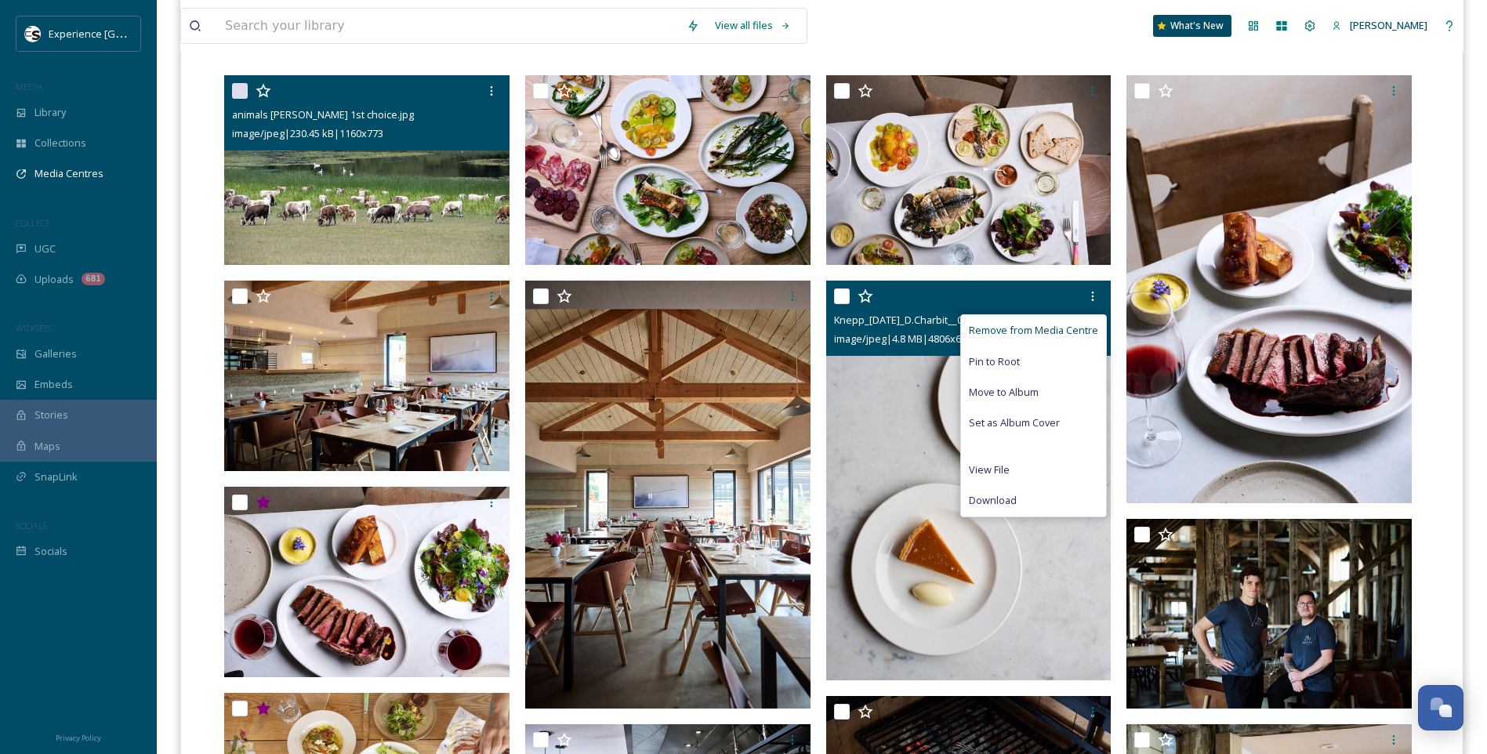
click at [1059, 331] on span "Remove from Media Centre" at bounding box center [1033, 330] width 129 height 15
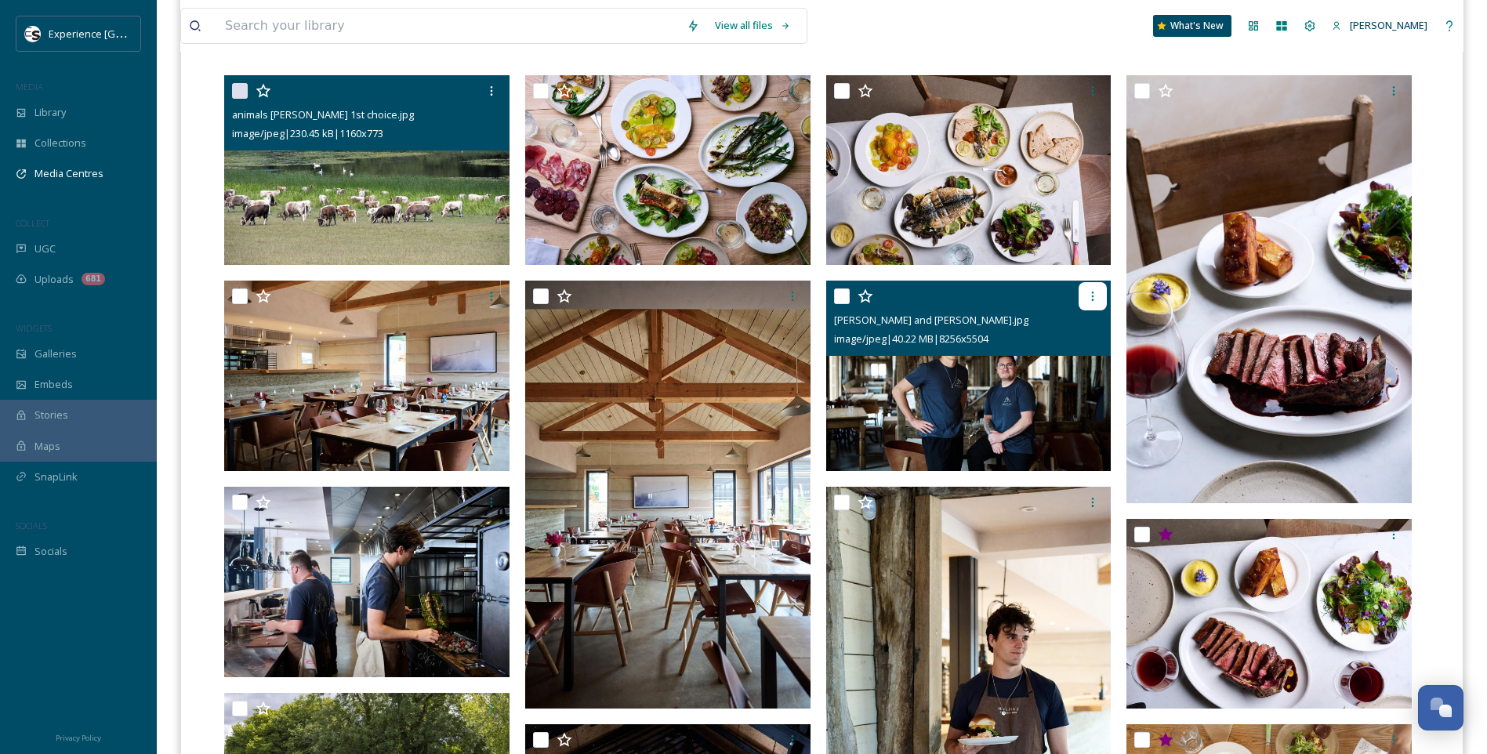
click at [1093, 292] on icon at bounding box center [1093, 296] width 2 height 9
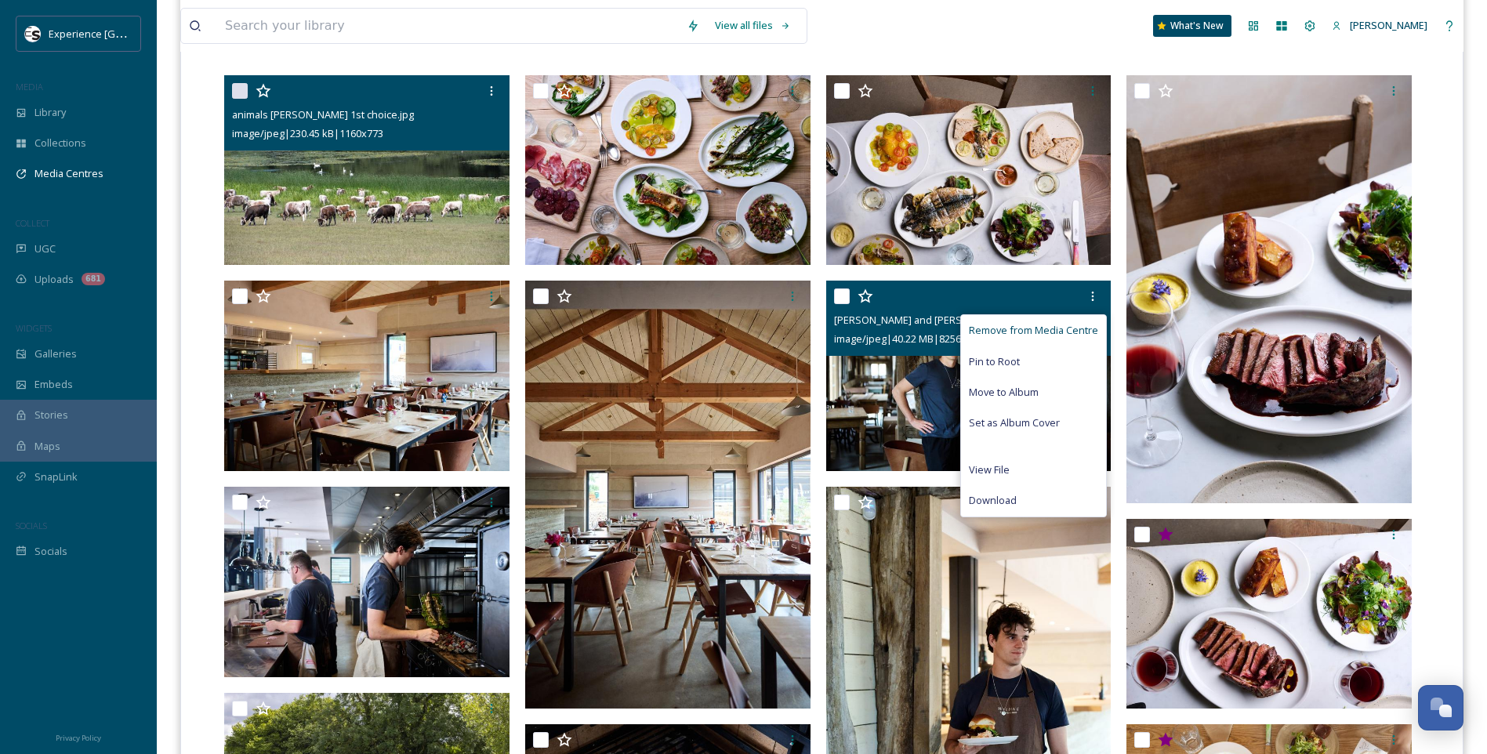
click at [1068, 329] on span "Remove from Media Centre" at bounding box center [1033, 330] width 129 height 15
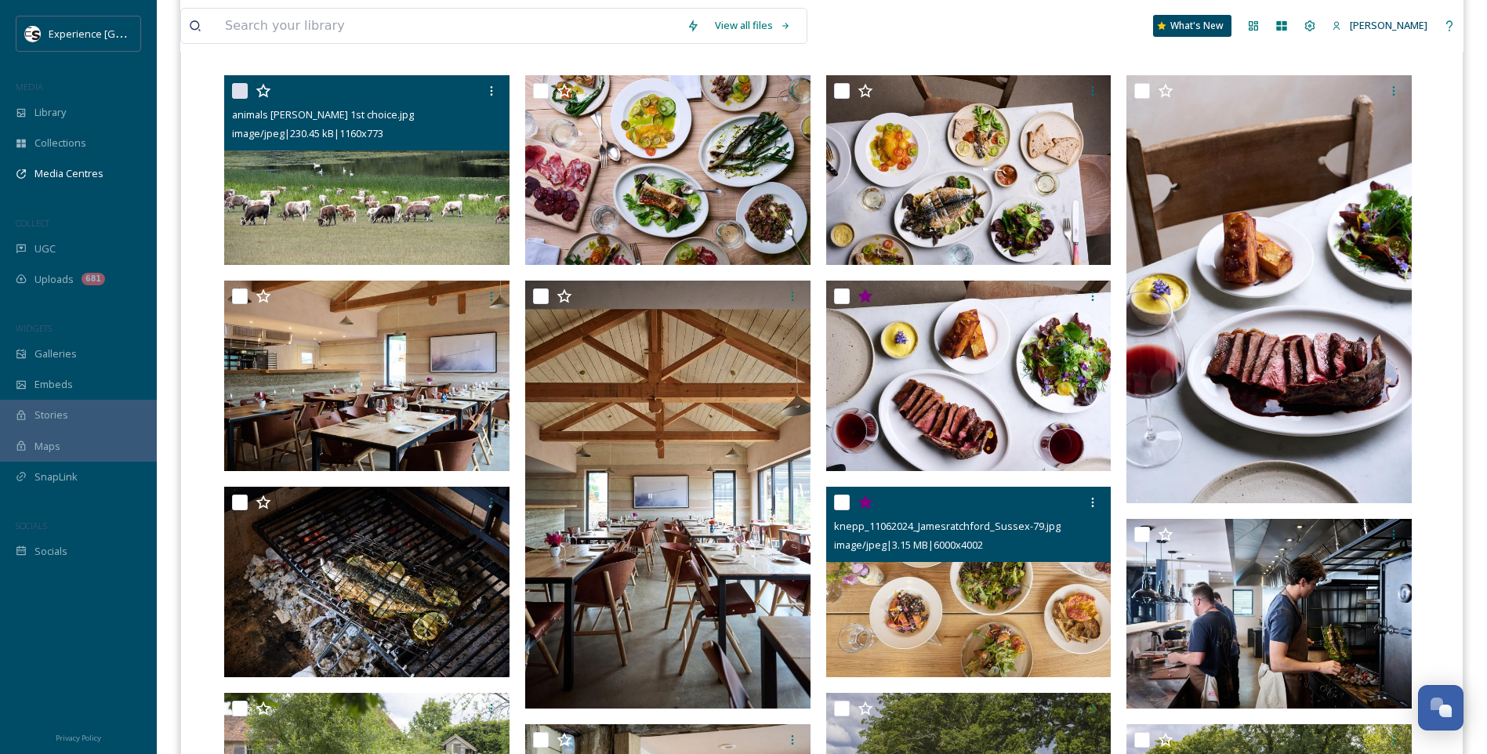
scroll to position [470, 0]
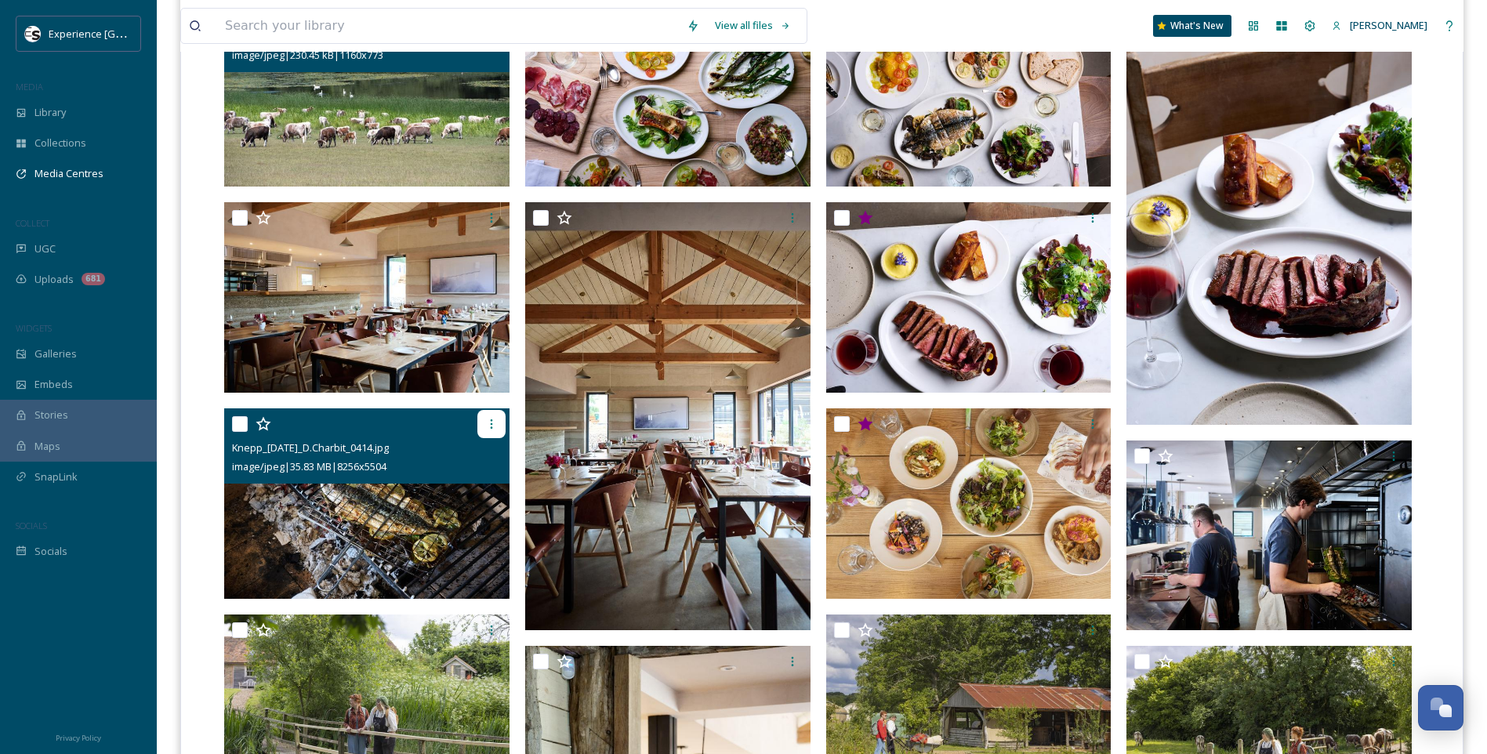
click at [487, 420] on icon at bounding box center [491, 424] width 13 height 13
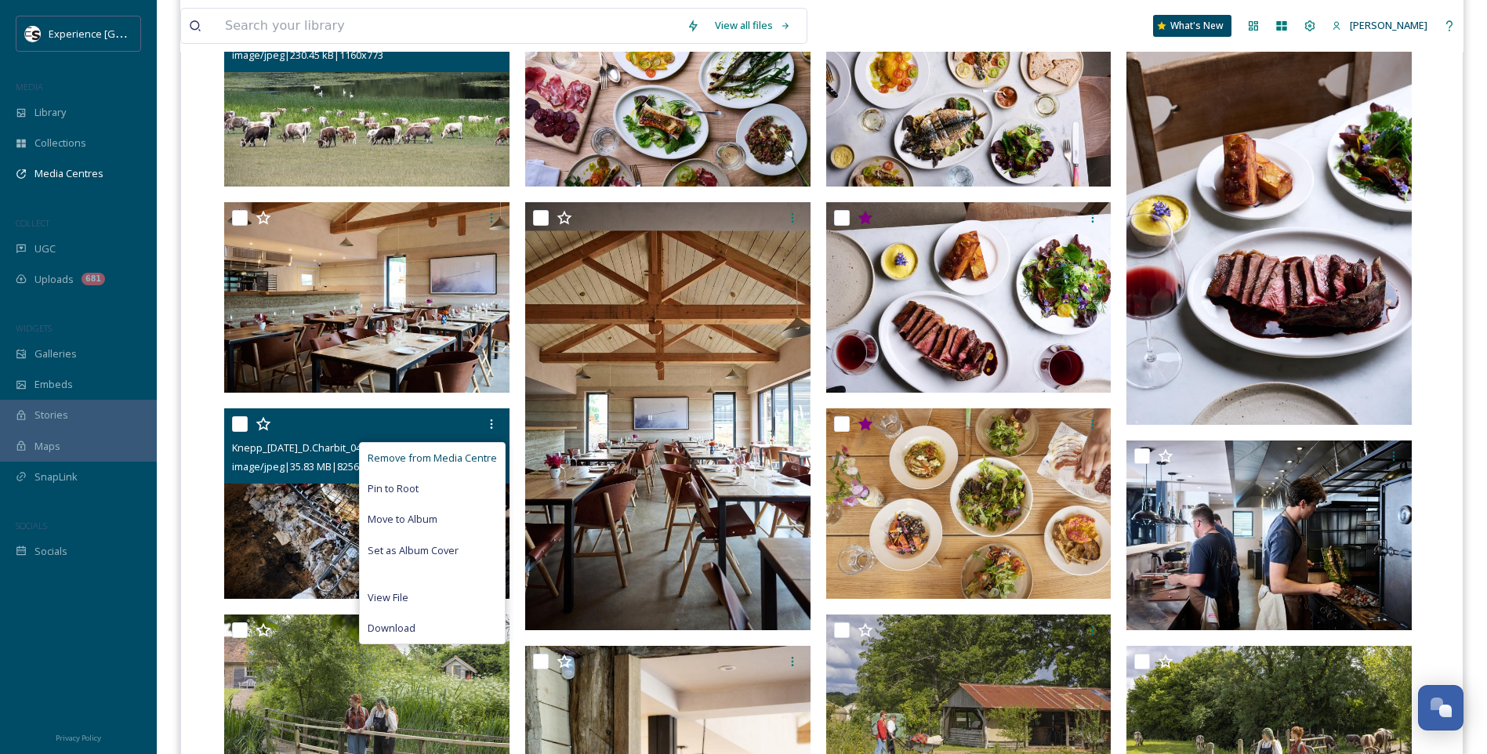
click at [455, 452] on span "Remove from Media Centre" at bounding box center [432, 458] width 129 height 15
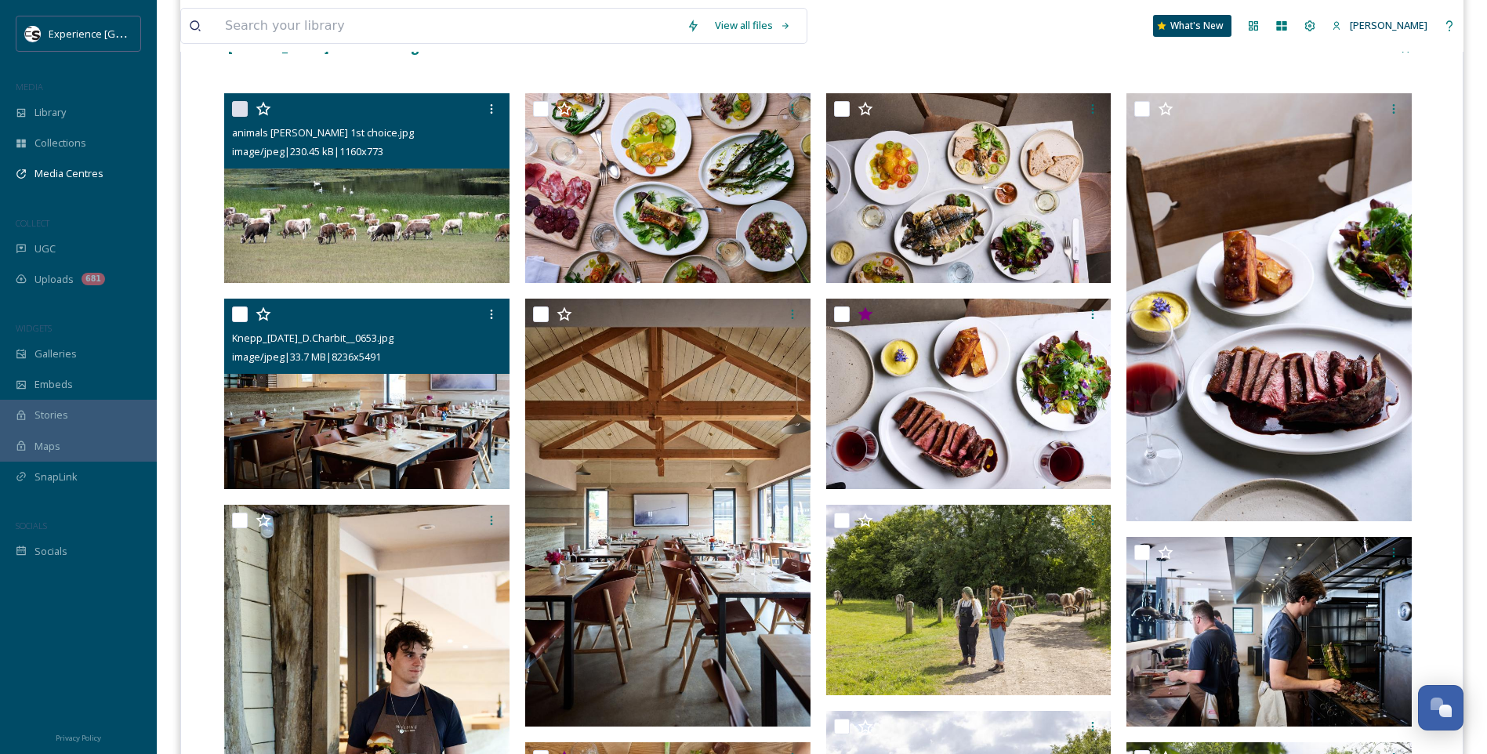
scroll to position [392, 0]
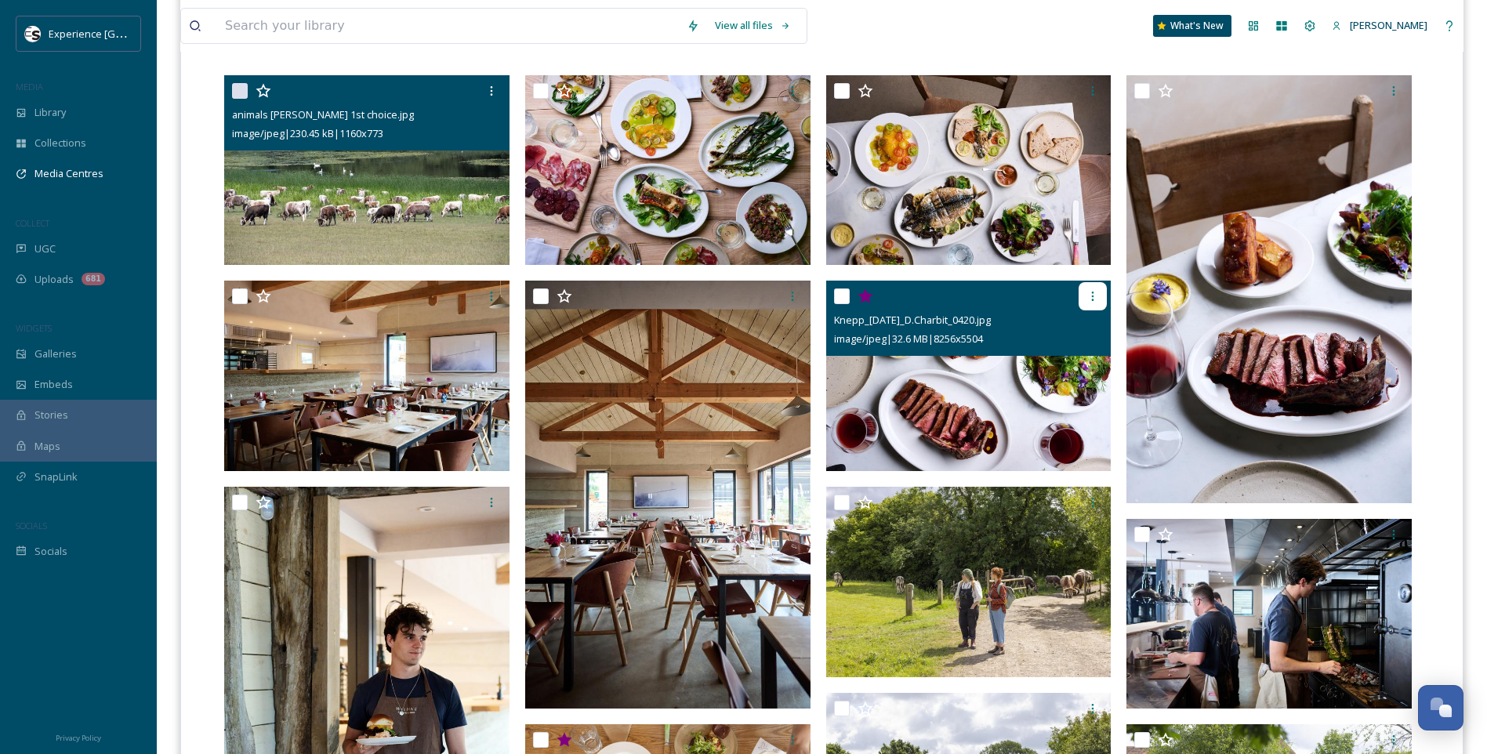
click at [1092, 293] on icon at bounding box center [1093, 296] width 2 height 9
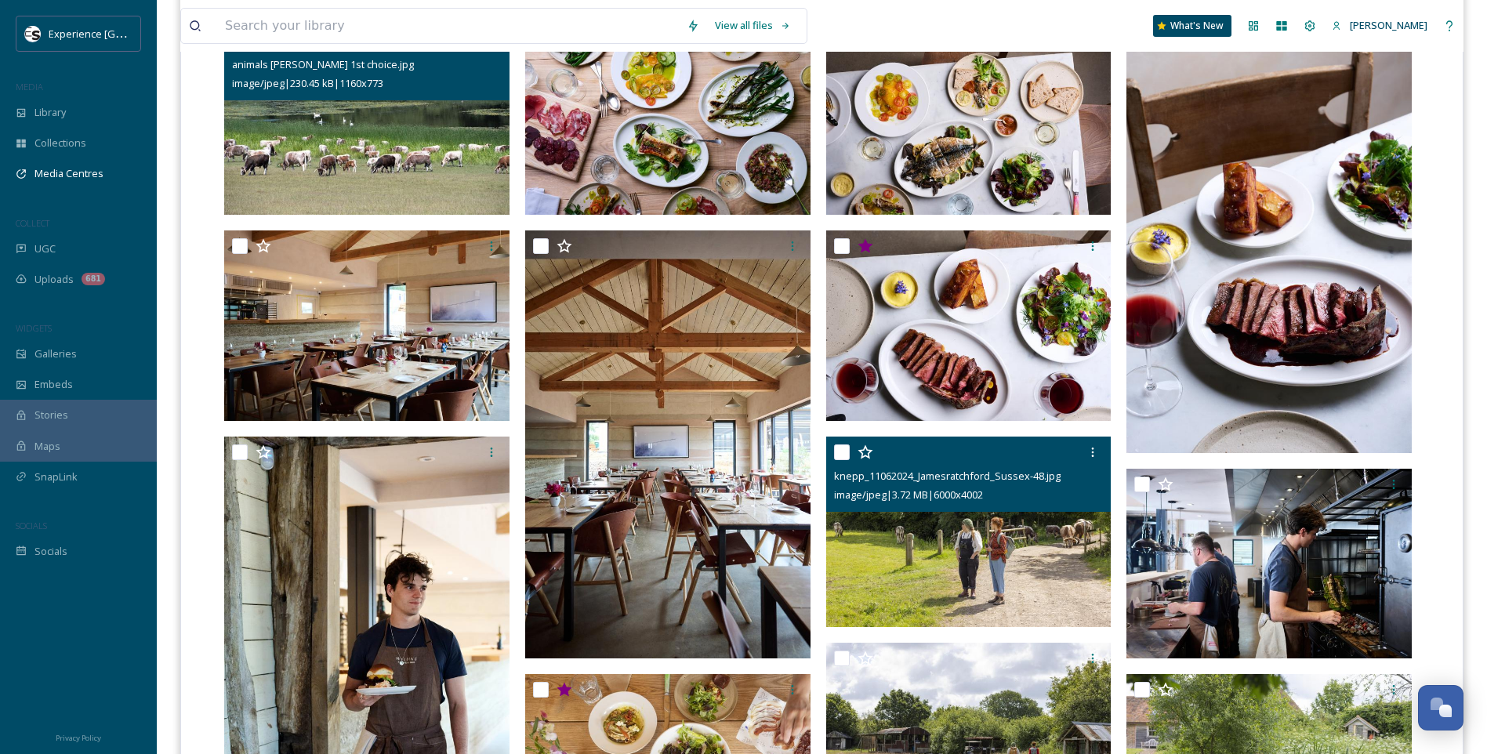
scroll to position [470, 0]
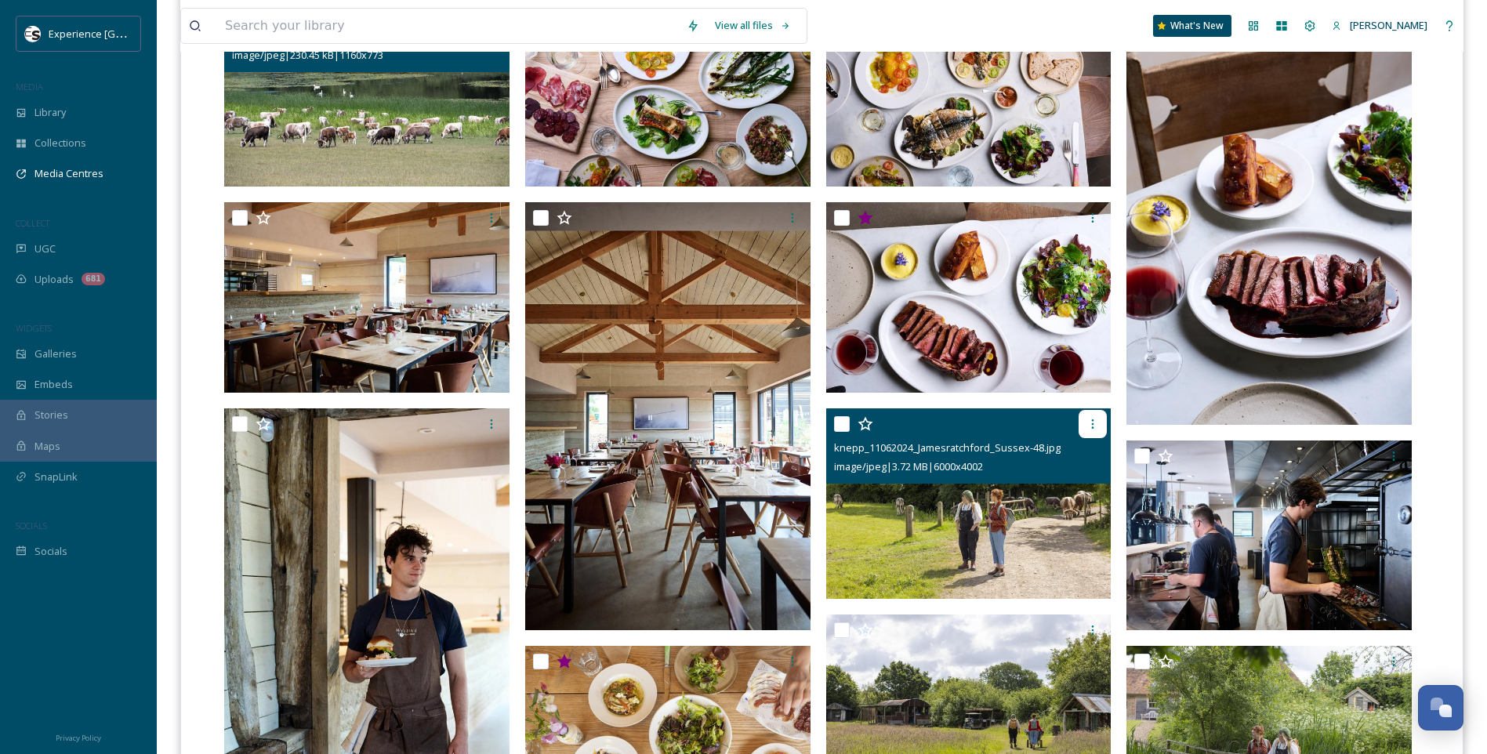
click at [1094, 429] on icon at bounding box center [1092, 424] width 13 height 13
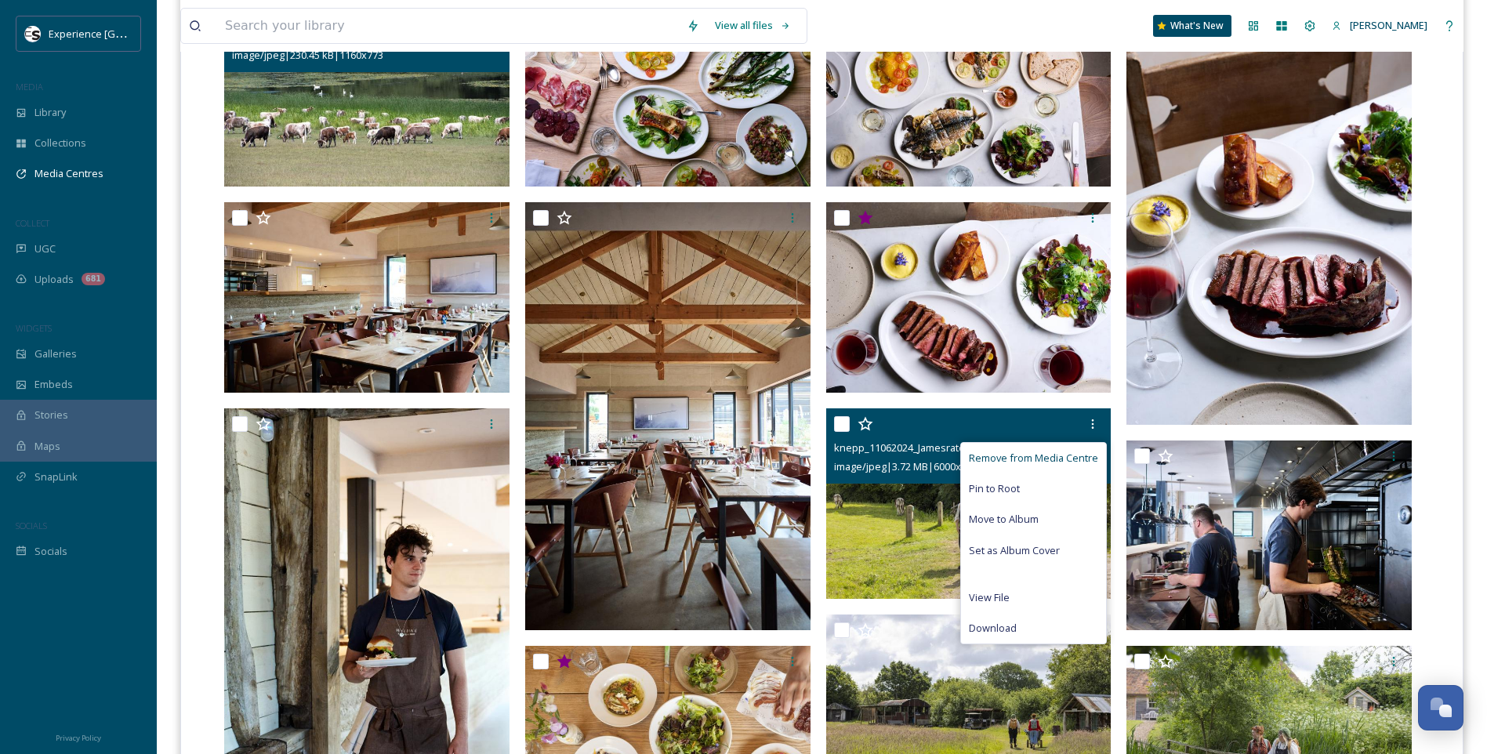
click at [1066, 456] on span "Remove from Media Centre" at bounding box center [1033, 458] width 129 height 15
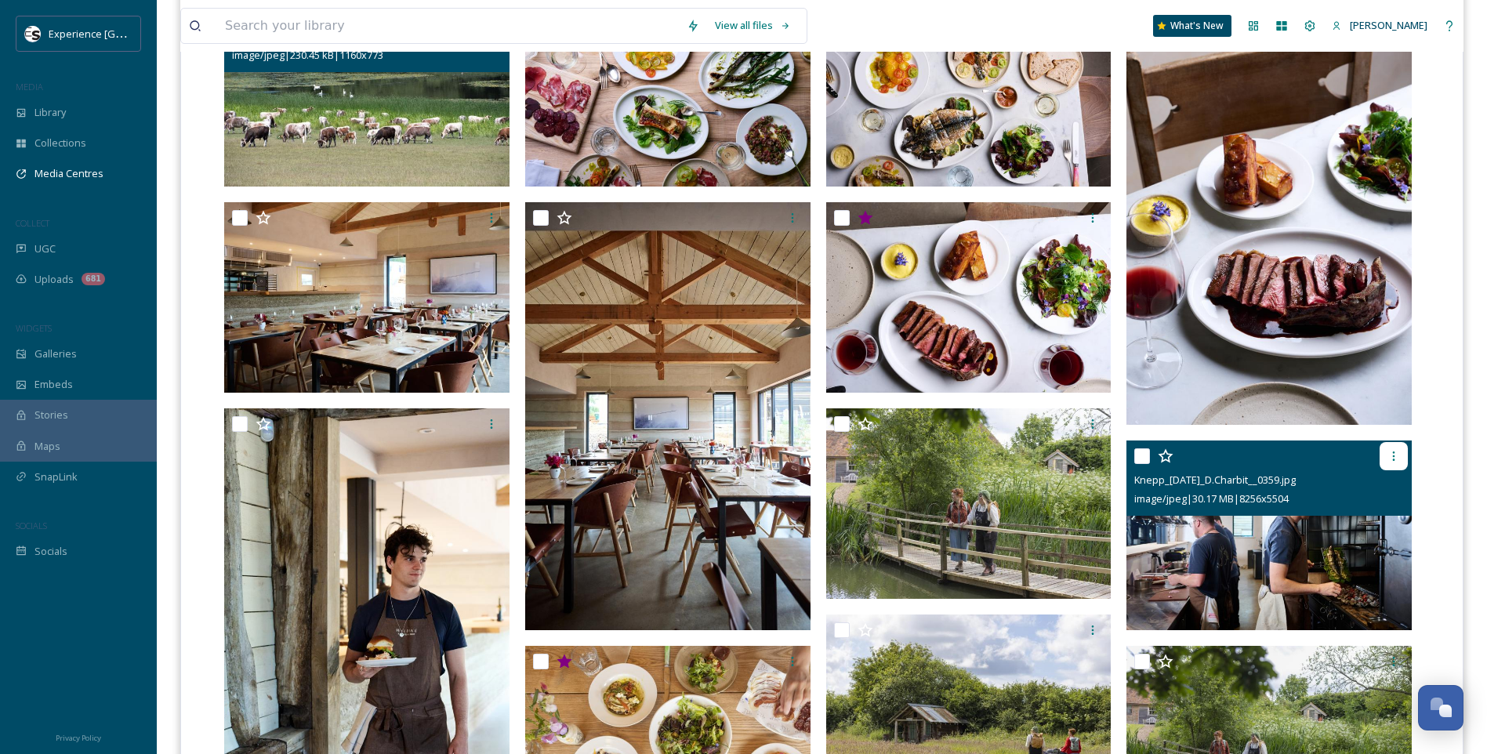
click at [1388, 450] on icon at bounding box center [1393, 456] width 13 height 13
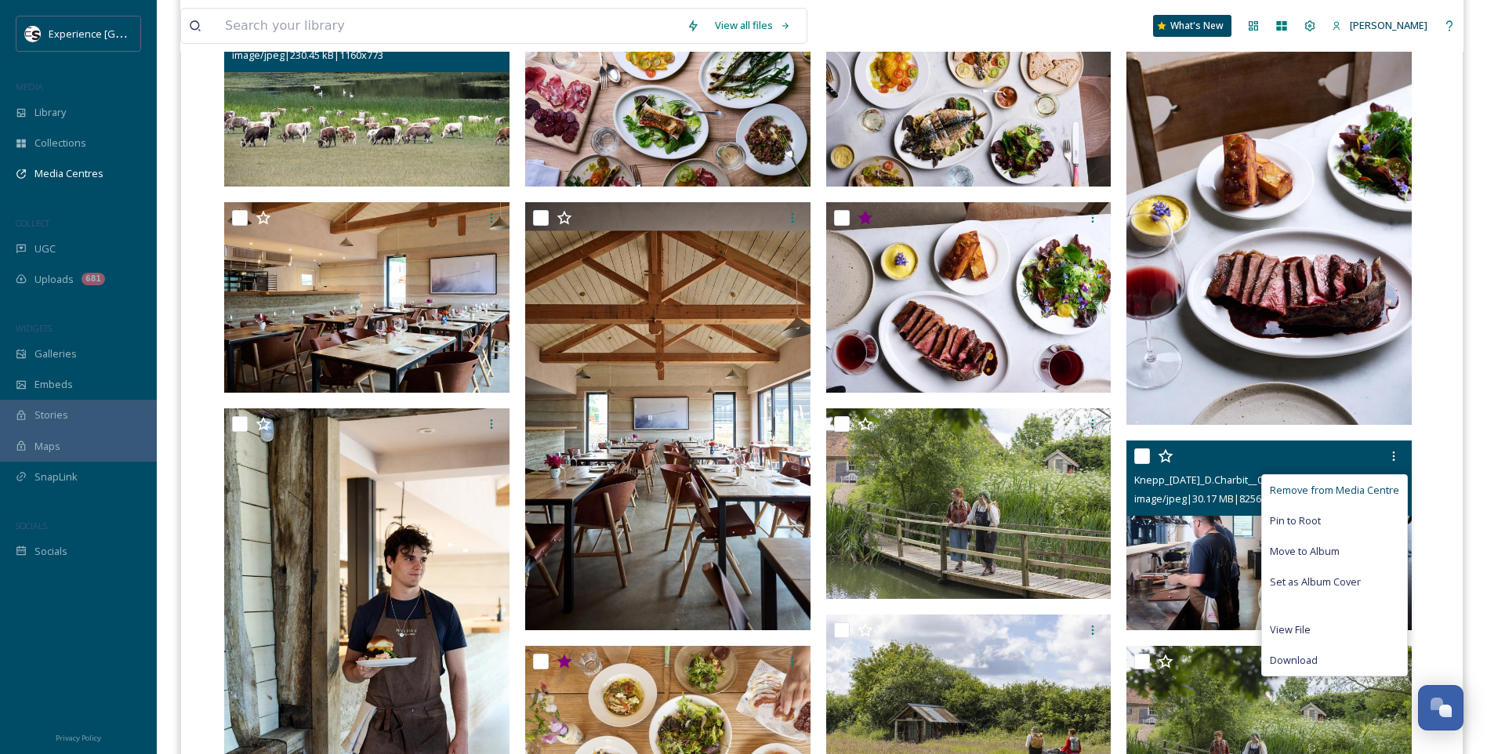
click at [1362, 490] on span "Remove from Media Centre" at bounding box center [1333, 490] width 129 height 15
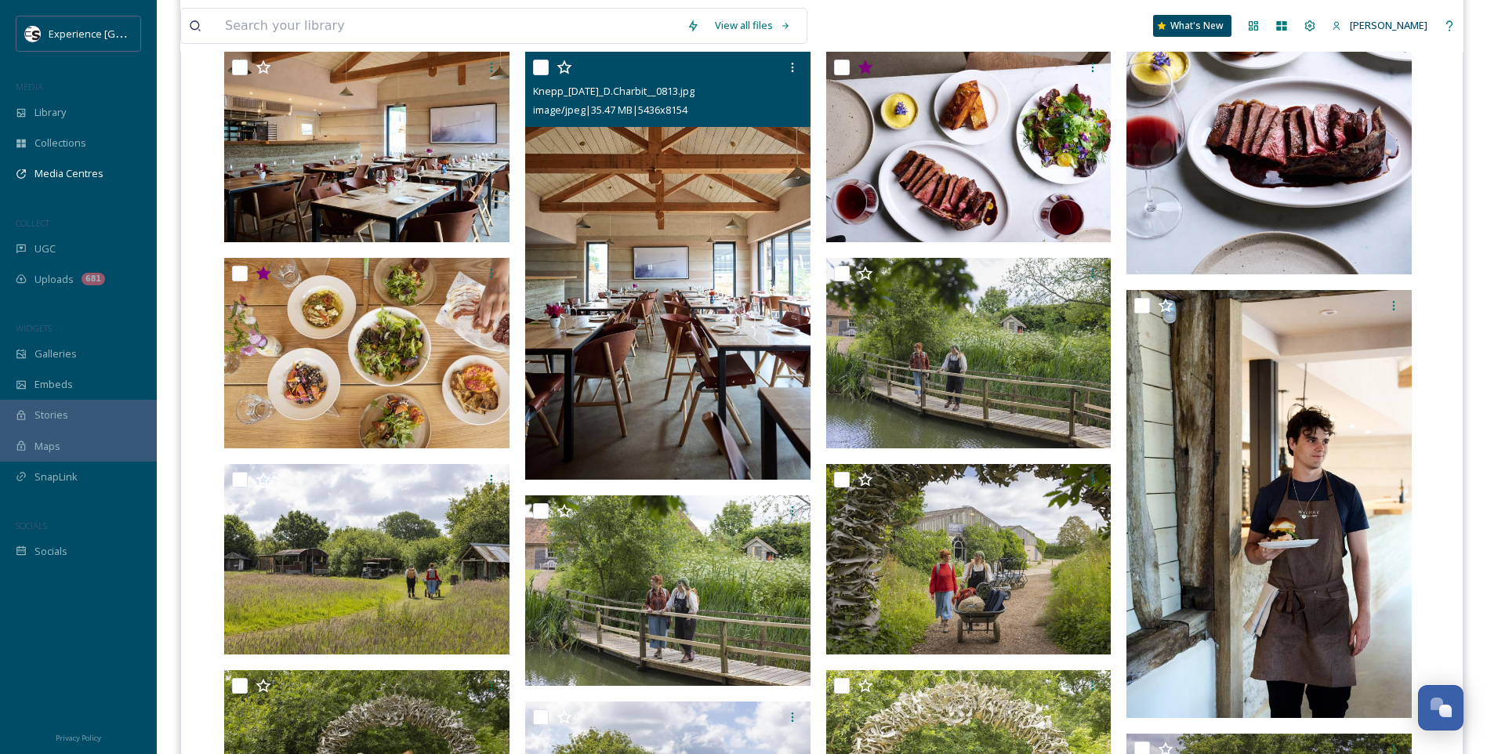
scroll to position [627, 0]
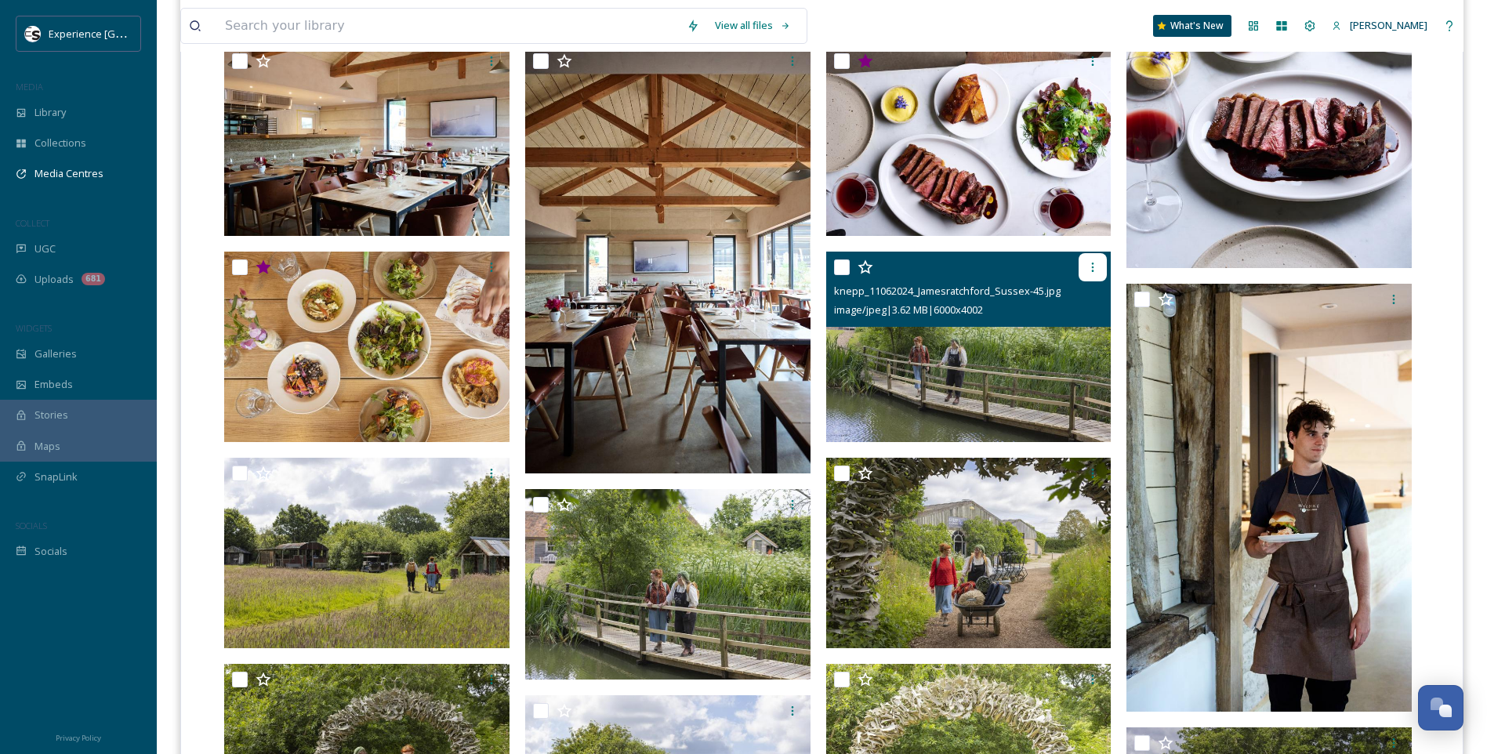
click at [1090, 264] on icon at bounding box center [1092, 267] width 13 height 13
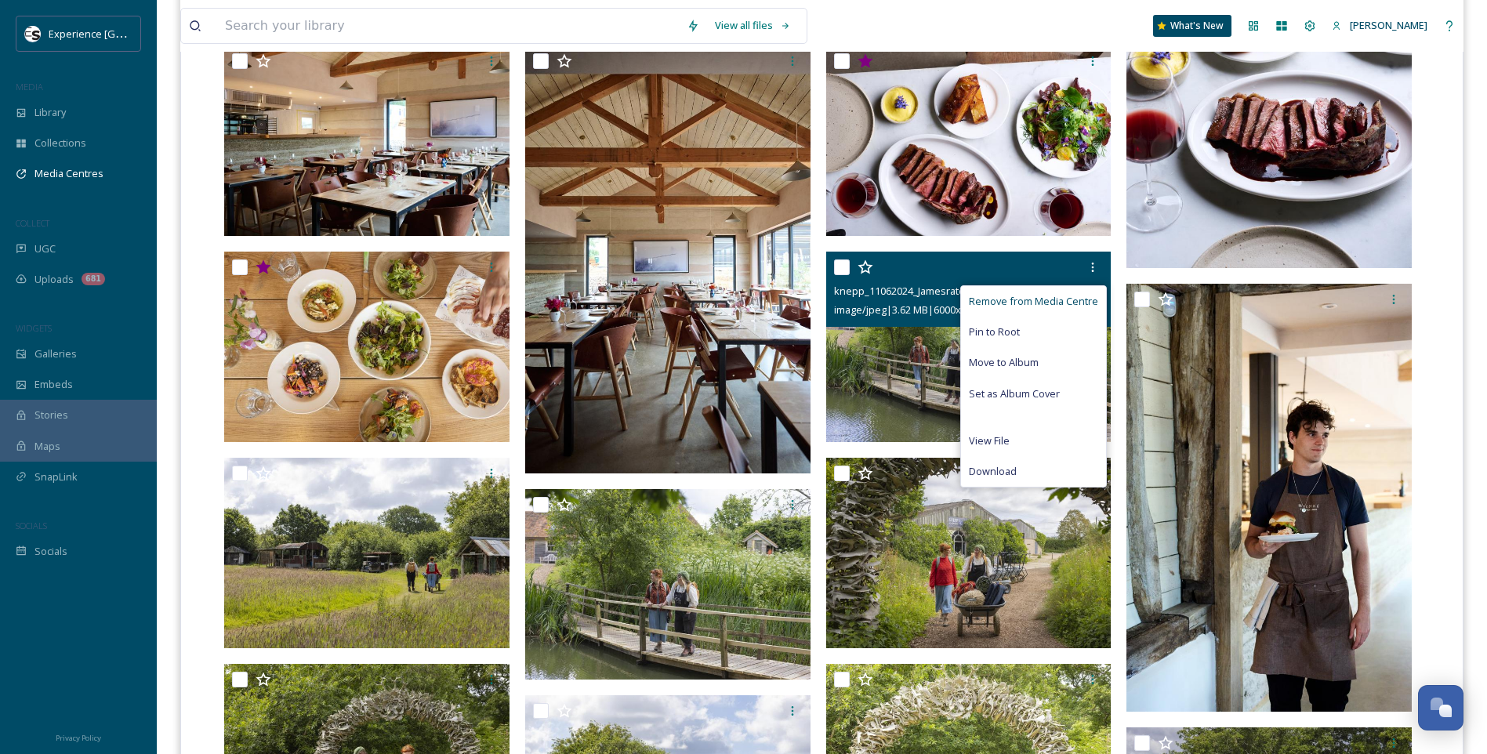
click at [1051, 299] on span "Remove from Media Centre" at bounding box center [1033, 301] width 129 height 15
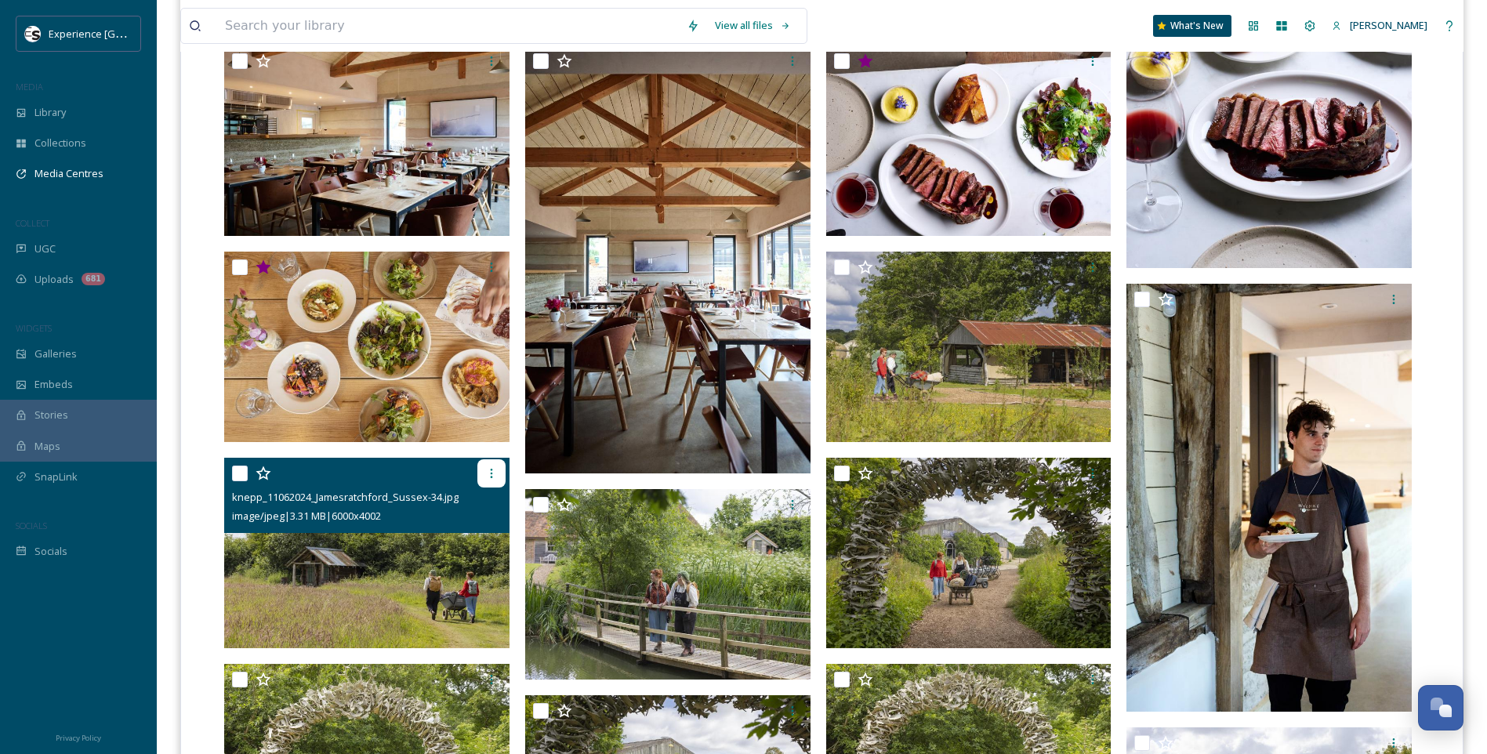
click at [498, 471] on div at bounding box center [491, 473] width 28 height 28
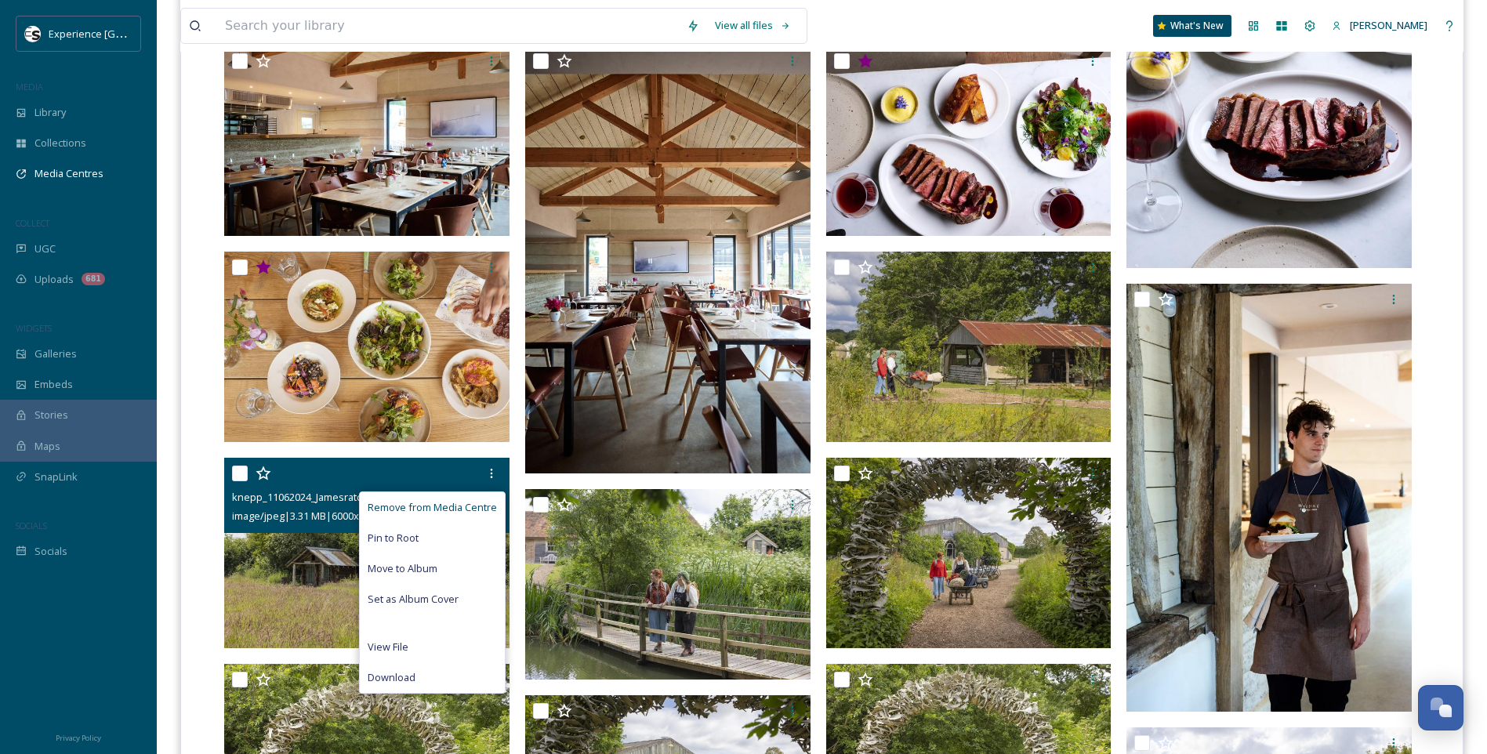
click at [436, 509] on span "Remove from Media Centre" at bounding box center [432, 507] width 129 height 15
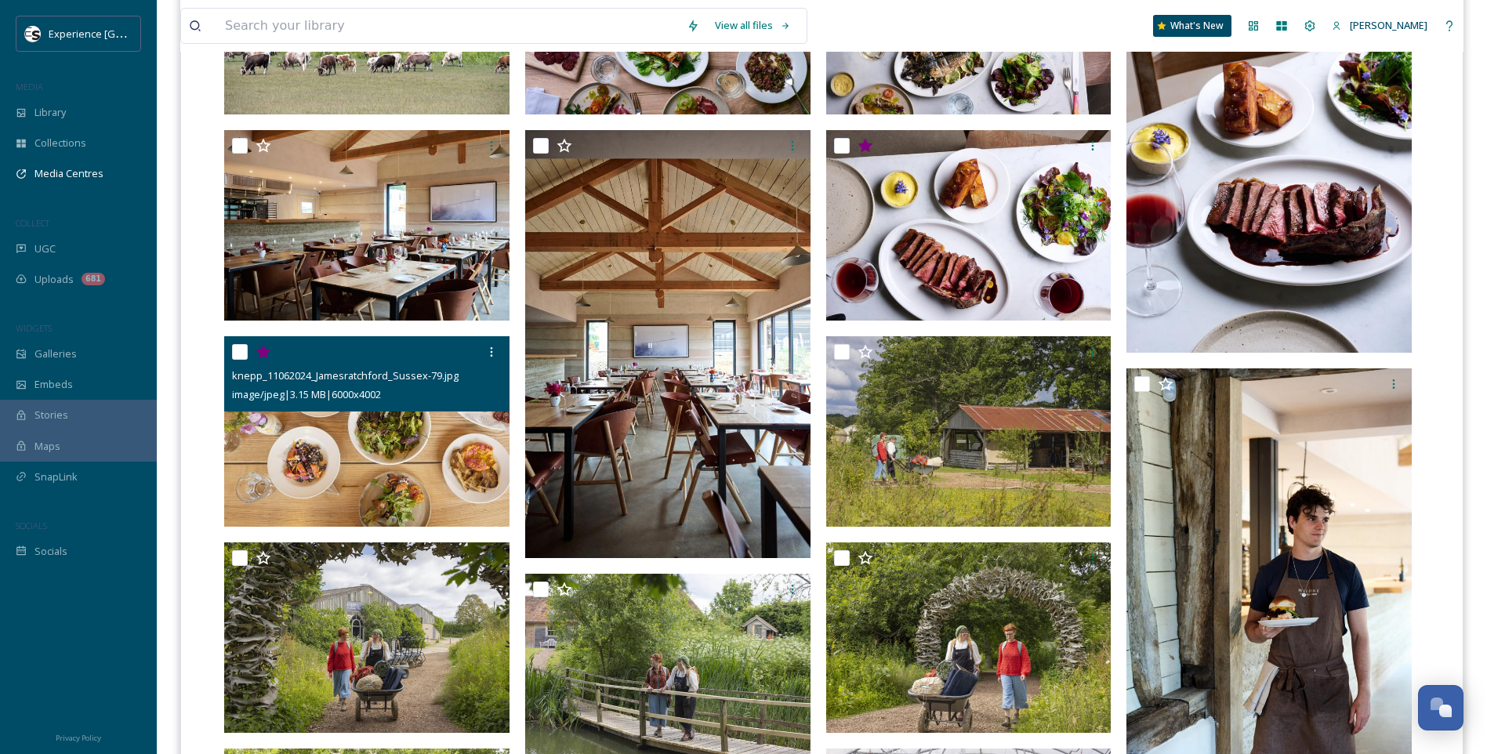
scroll to position [549, 0]
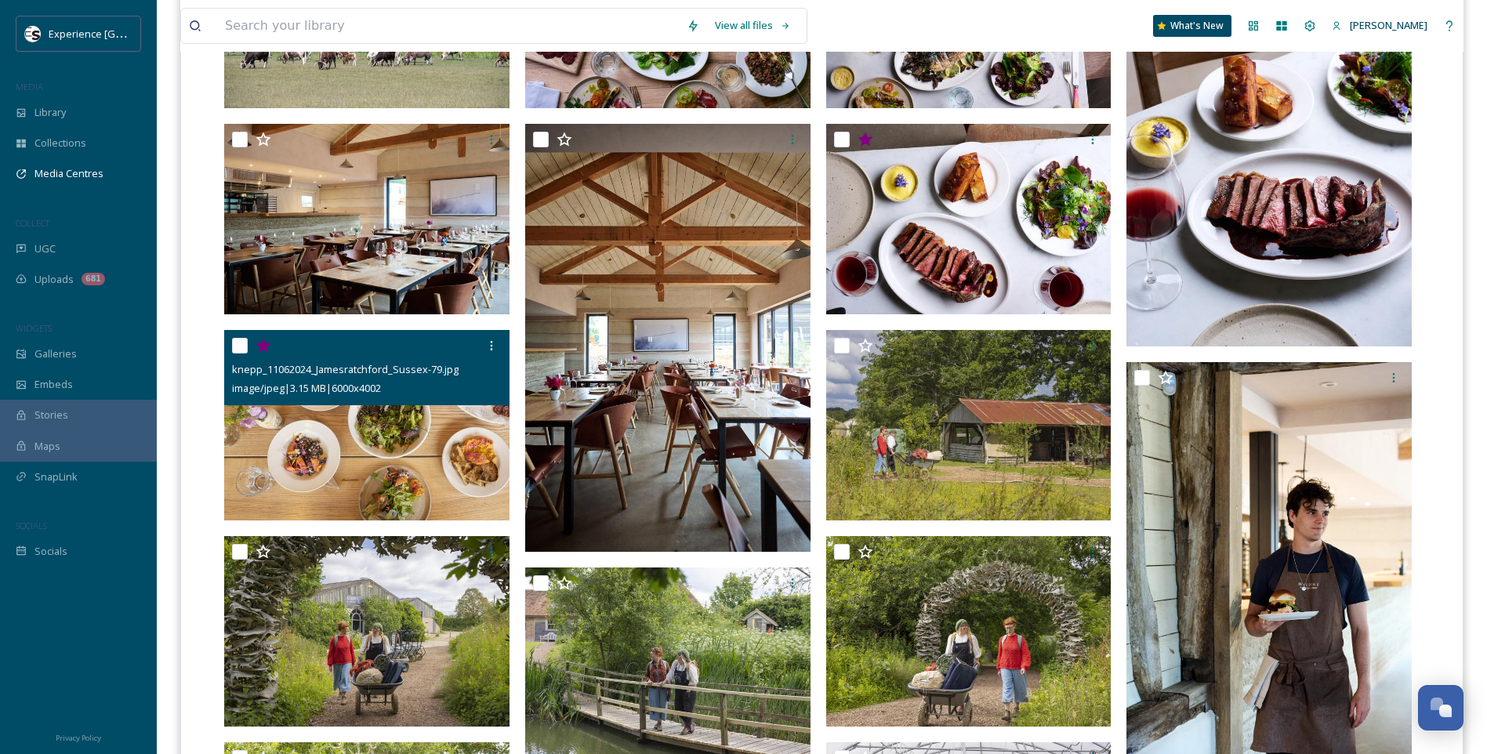
click at [262, 344] on icon at bounding box center [262, 345] width 15 height 14
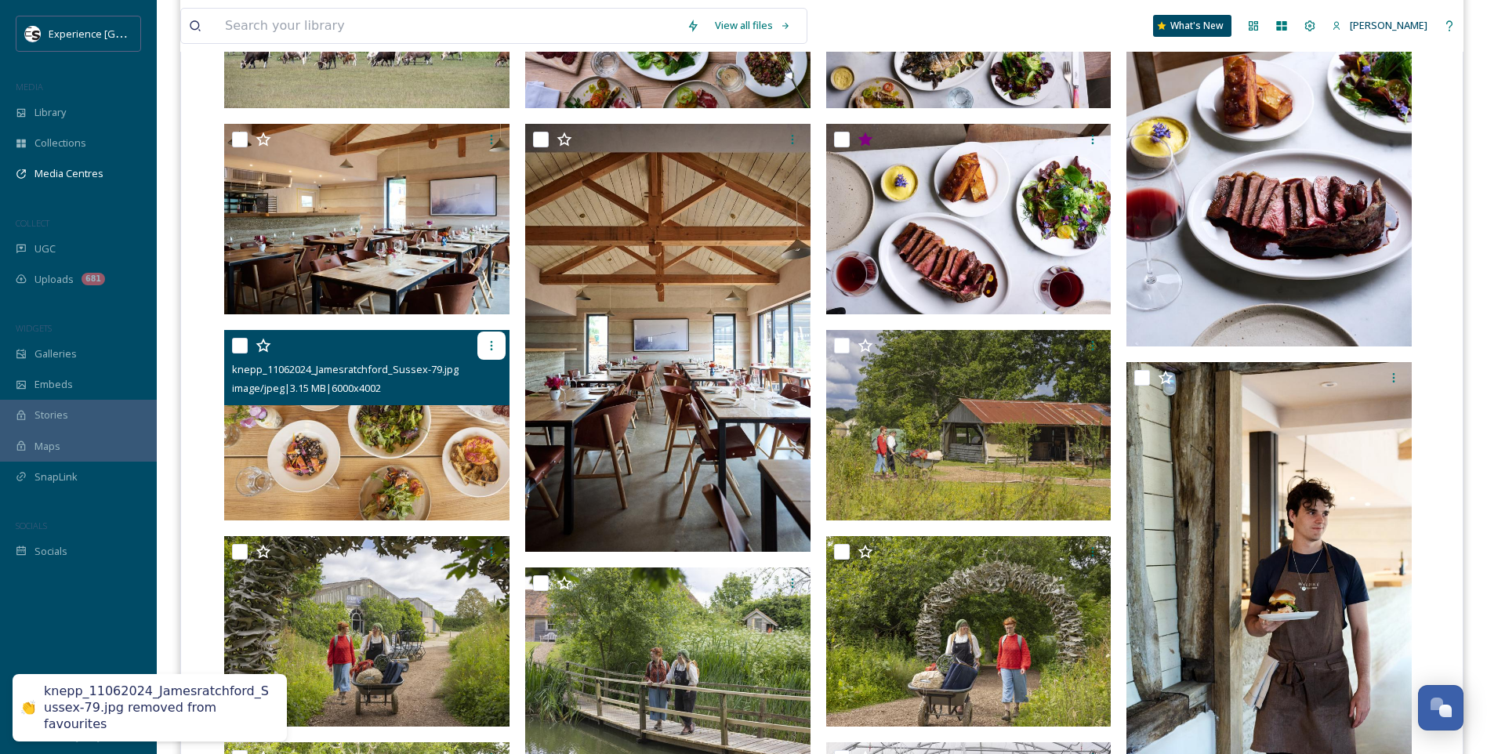
click at [496, 342] on icon at bounding box center [491, 345] width 13 height 13
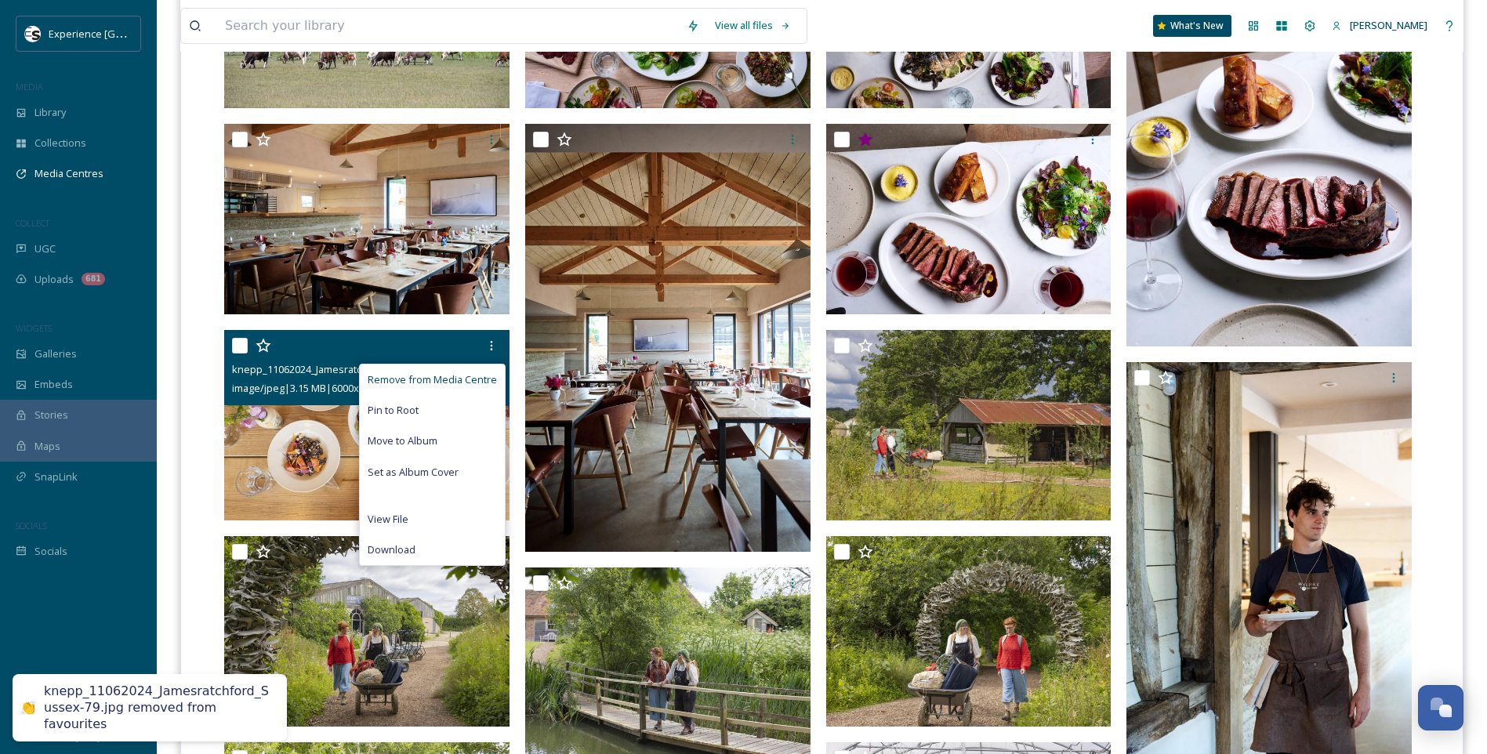
click at [472, 382] on span "Remove from Media Centre" at bounding box center [432, 379] width 129 height 15
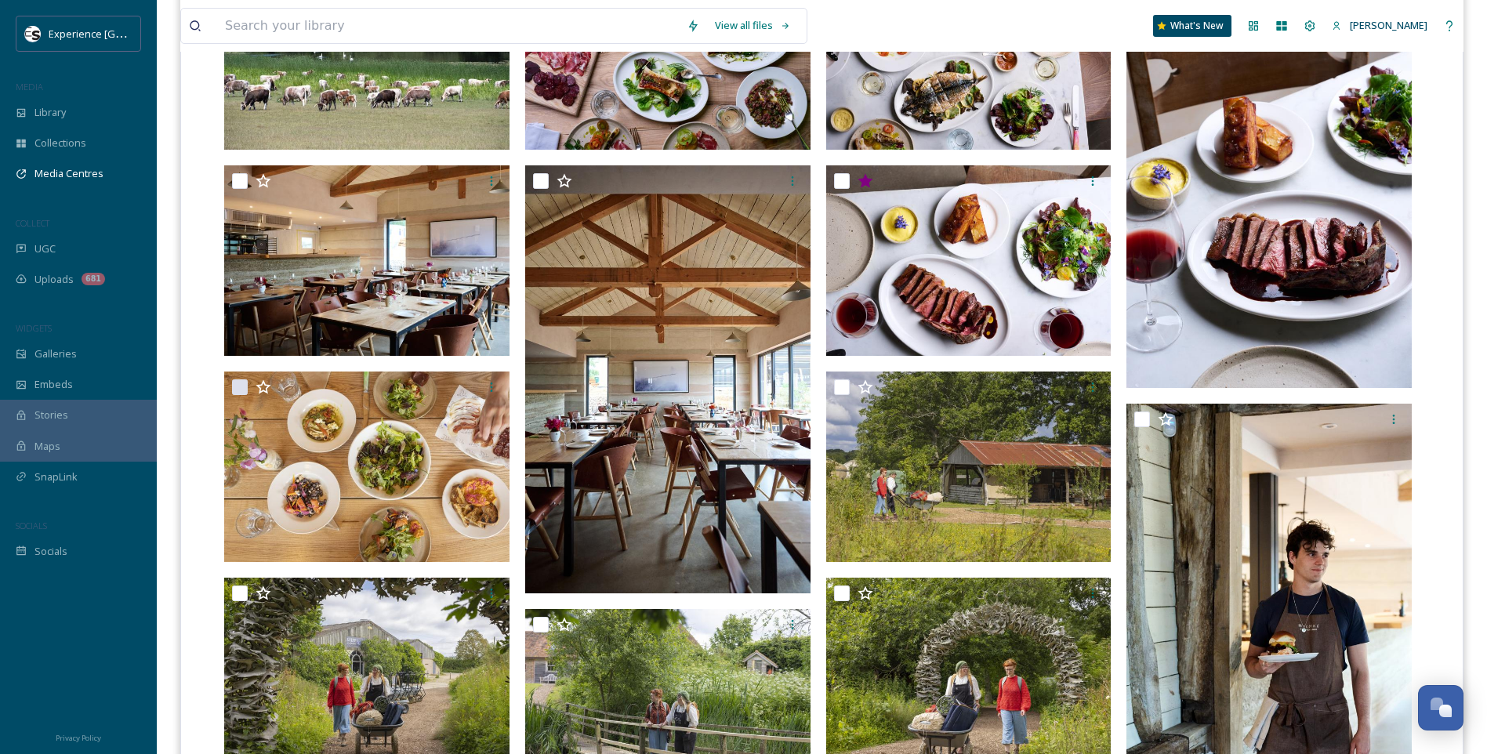
scroll to position [627, 0]
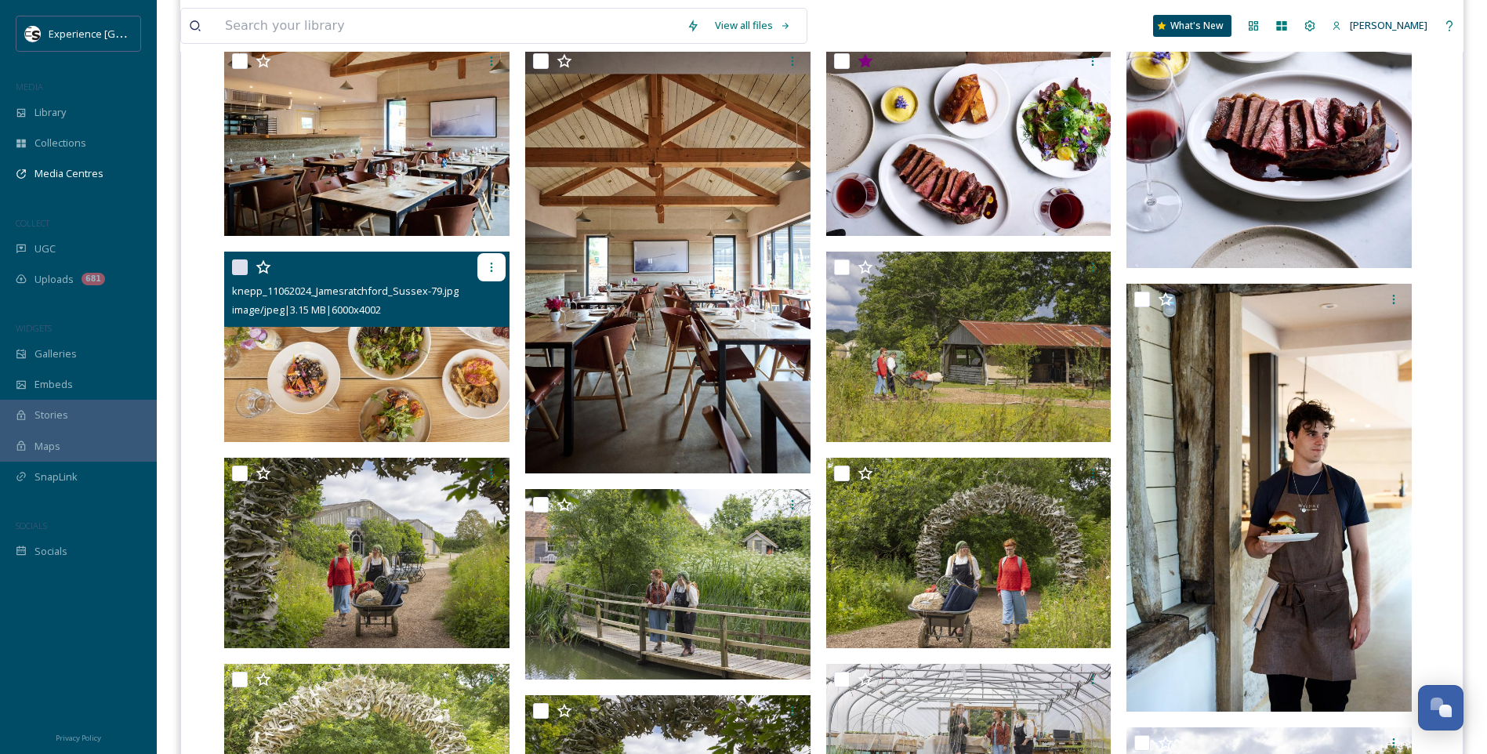
click at [486, 266] on icon at bounding box center [491, 267] width 13 height 13
click at [279, 378] on img at bounding box center [366, 347] width 285 height 190
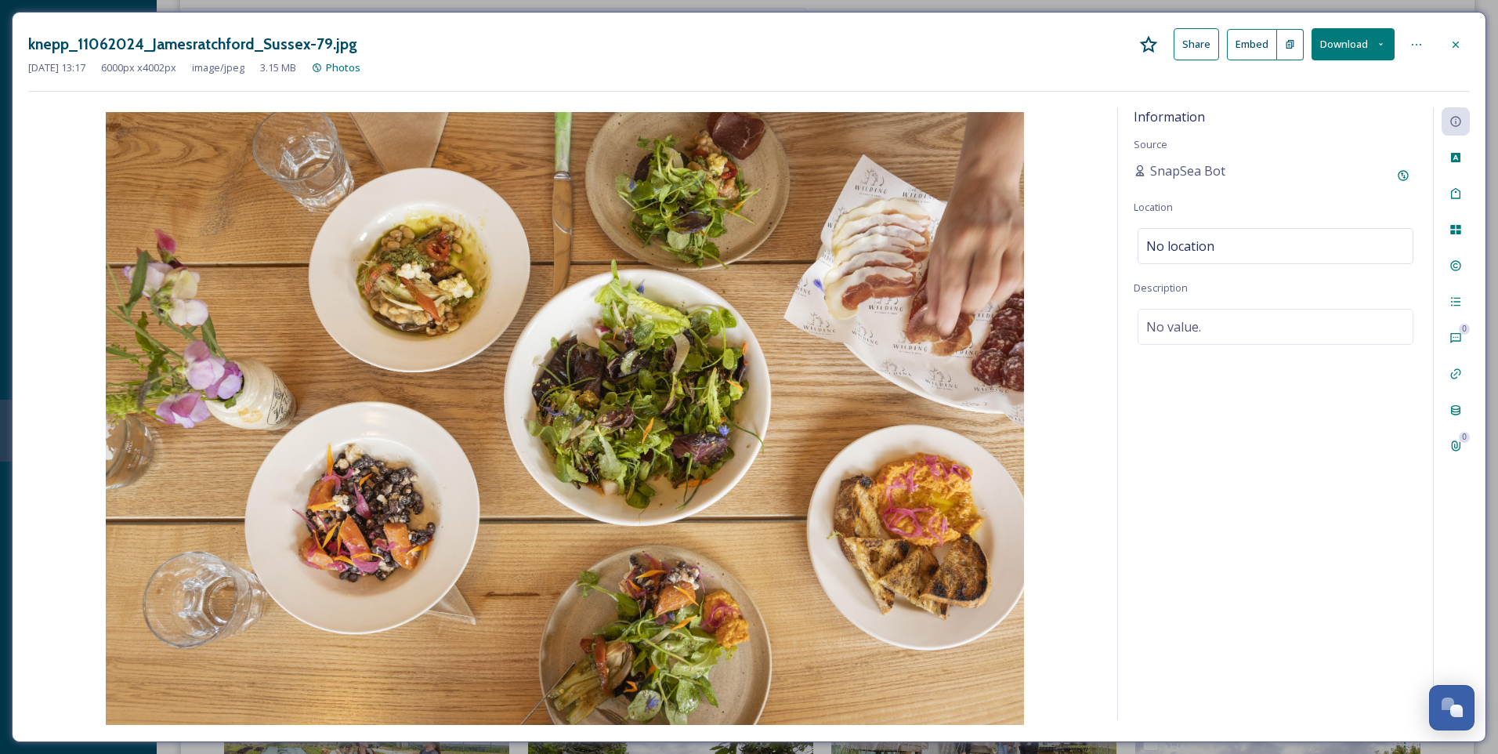
click at [1454, 45] on icon at bounding box center [1456, 44] width 13 height 13
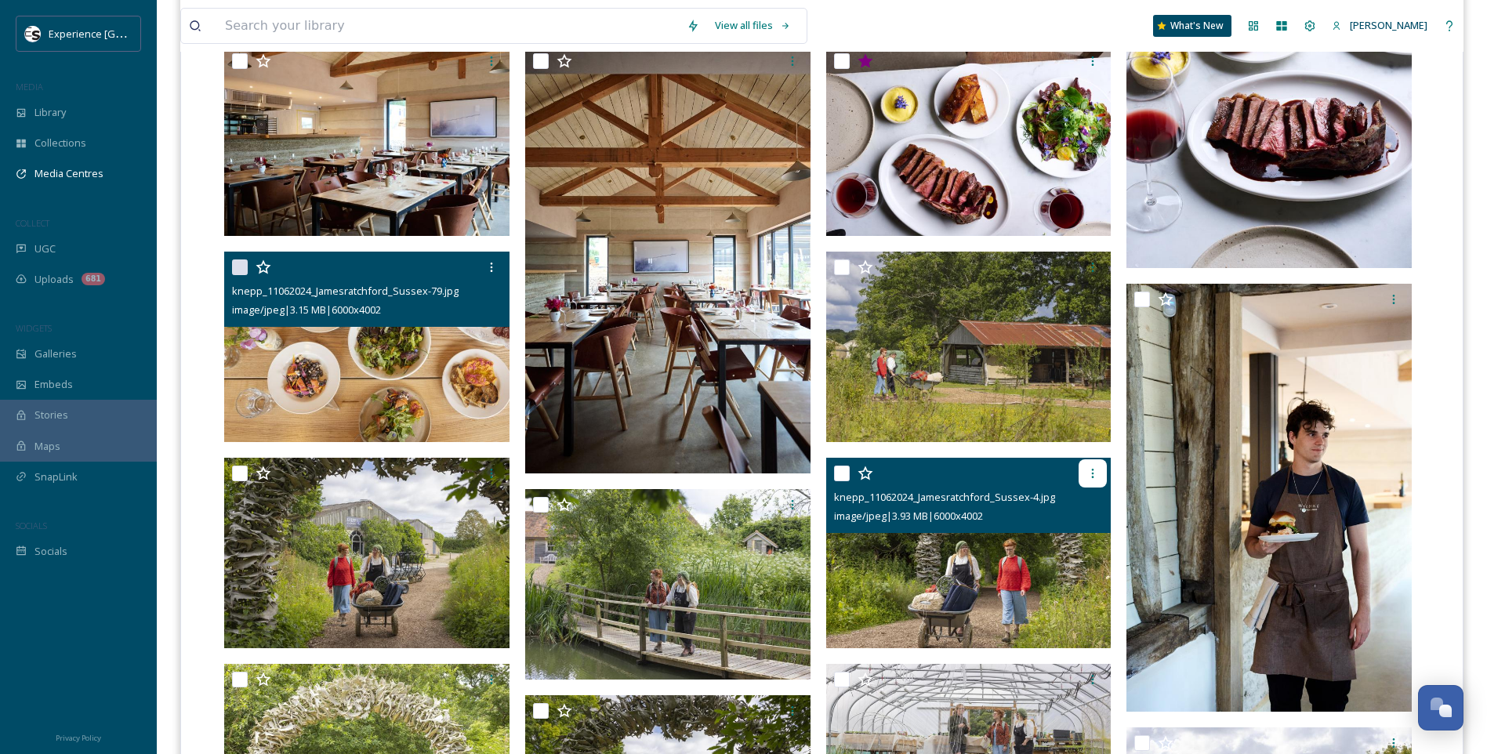
click at [1101, 469] on div at bounding box center [1092, 473] width 28 height 28
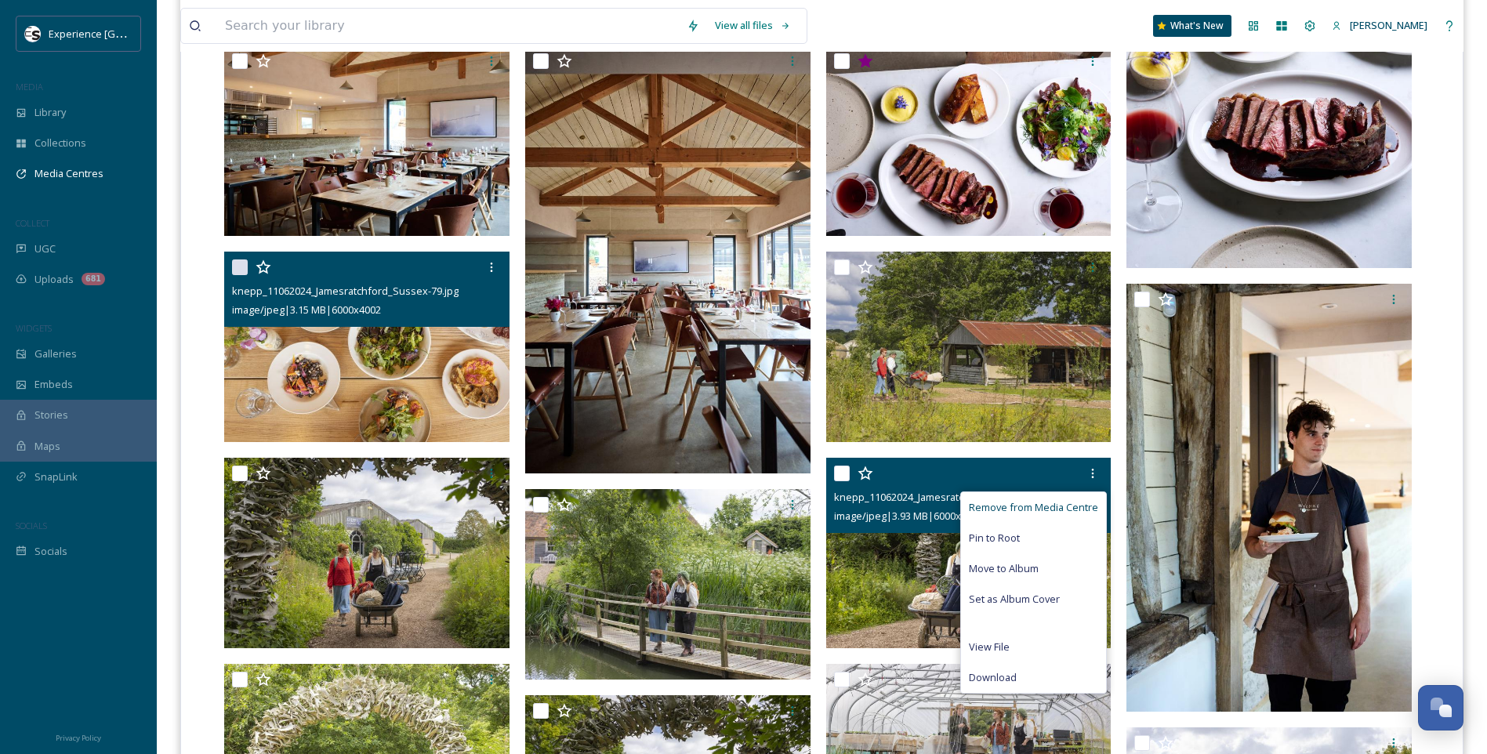
click at [1067, 502] on span "Remove from Media Centre" at bounding box center [1033, 507] width 129 height 15
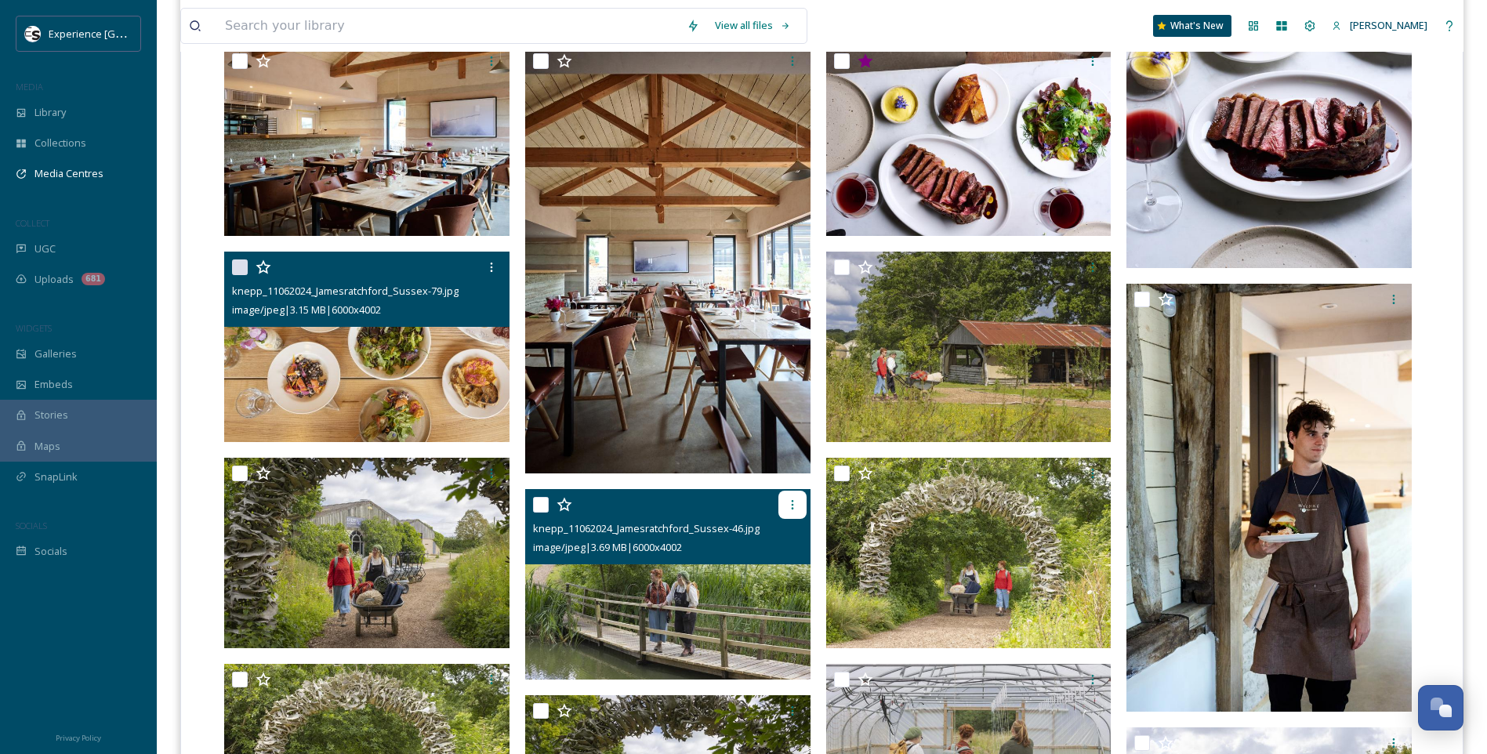
click at [793, 502] on icon at bounding box center [792, 504] width 13 height 13
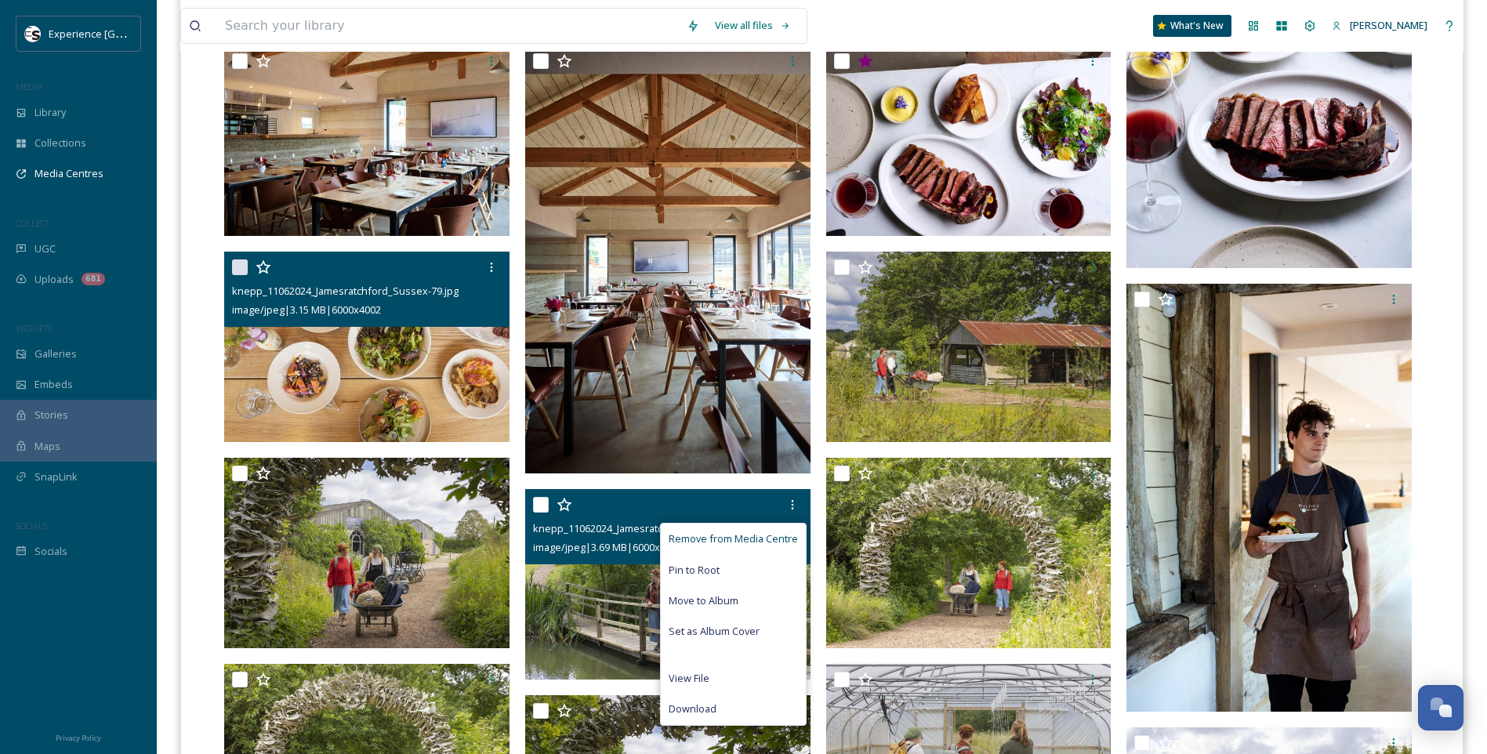
click at [773, 535] on span "Remove from Media Centre" at bounding box center [732, 538] width 129 height 15
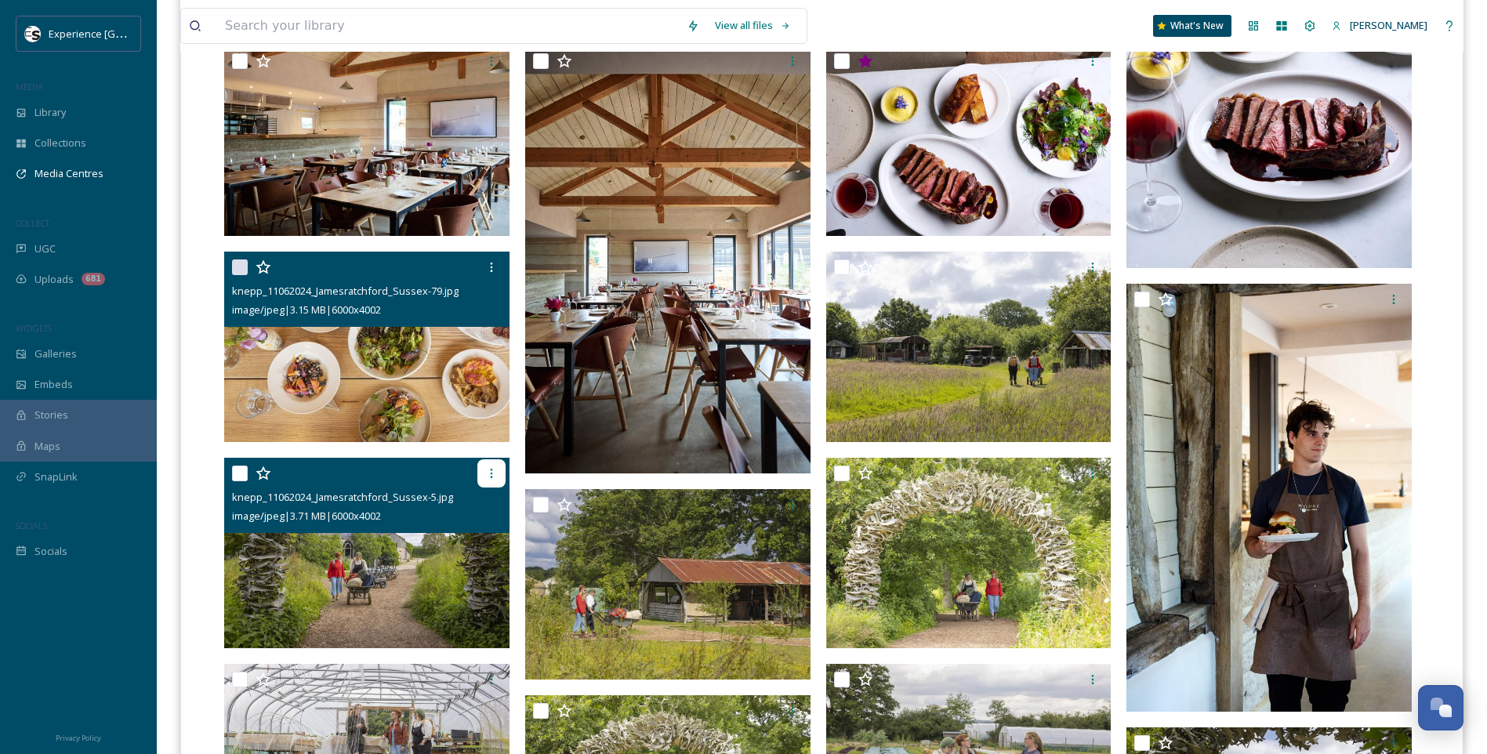
click at [495, 472] on icon at bounding box center [491, 473] width 13 height 13
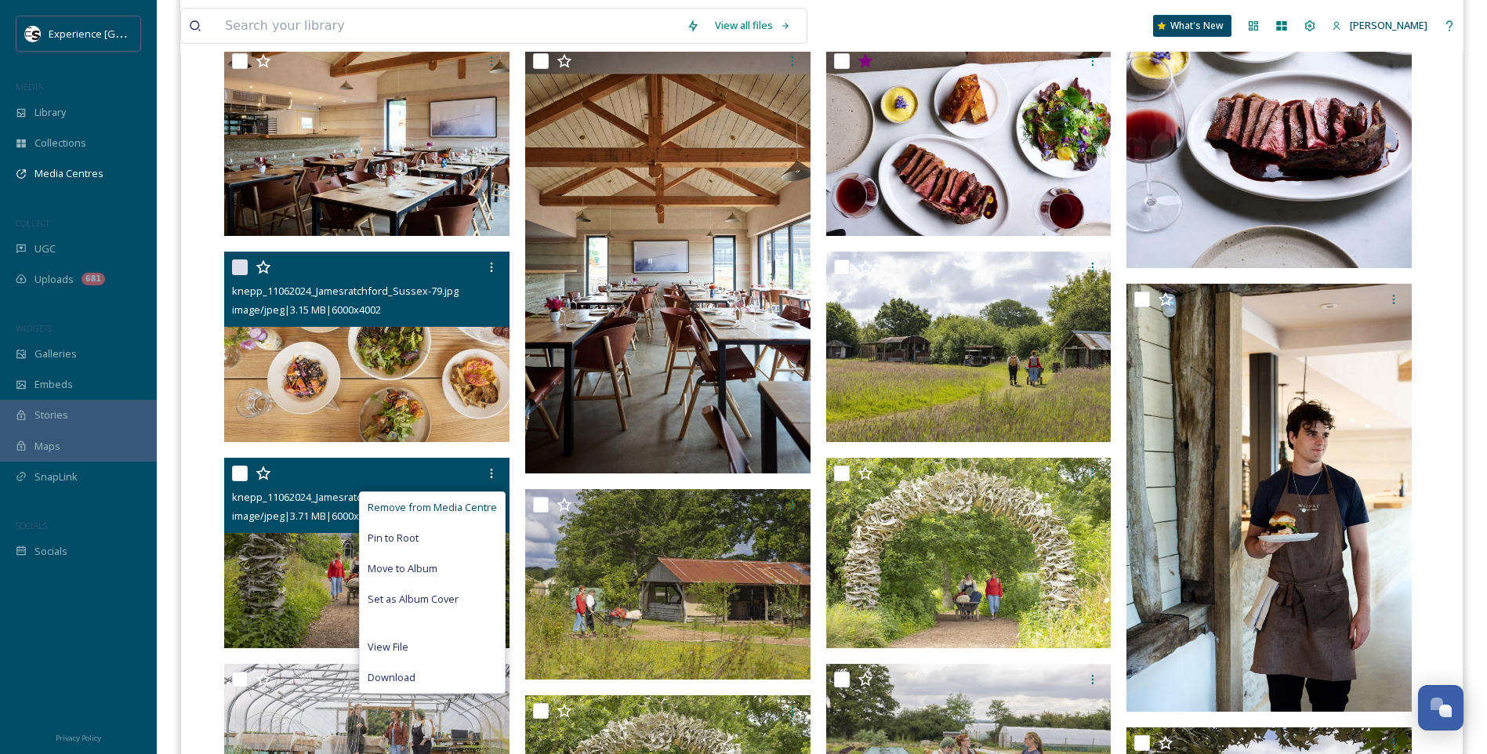
click at [471, 505] on span "Remove from Media Centre" at bounding box center [432, 507] width 129 height 15
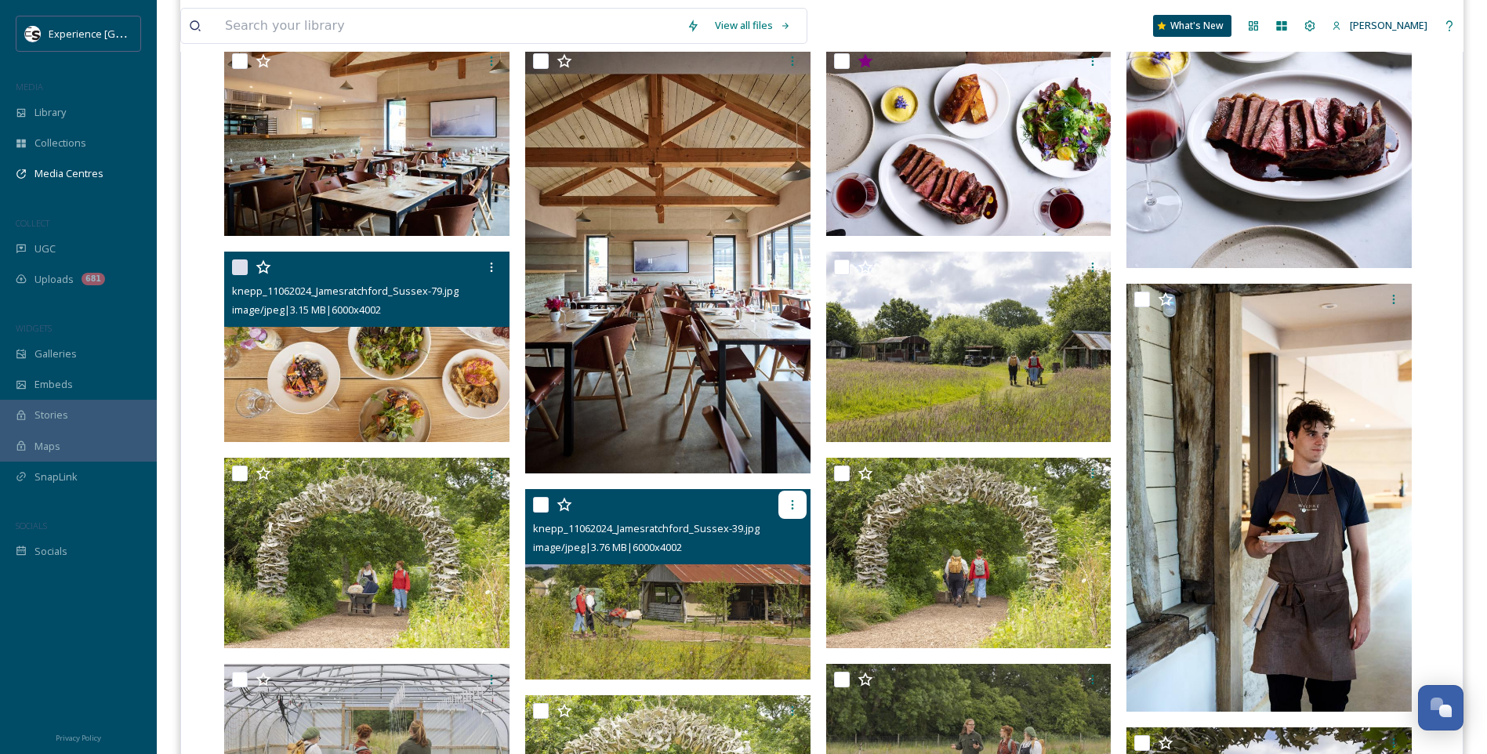
click at [800, 502] on div at bounding box center [792, 505] width 28 height 28
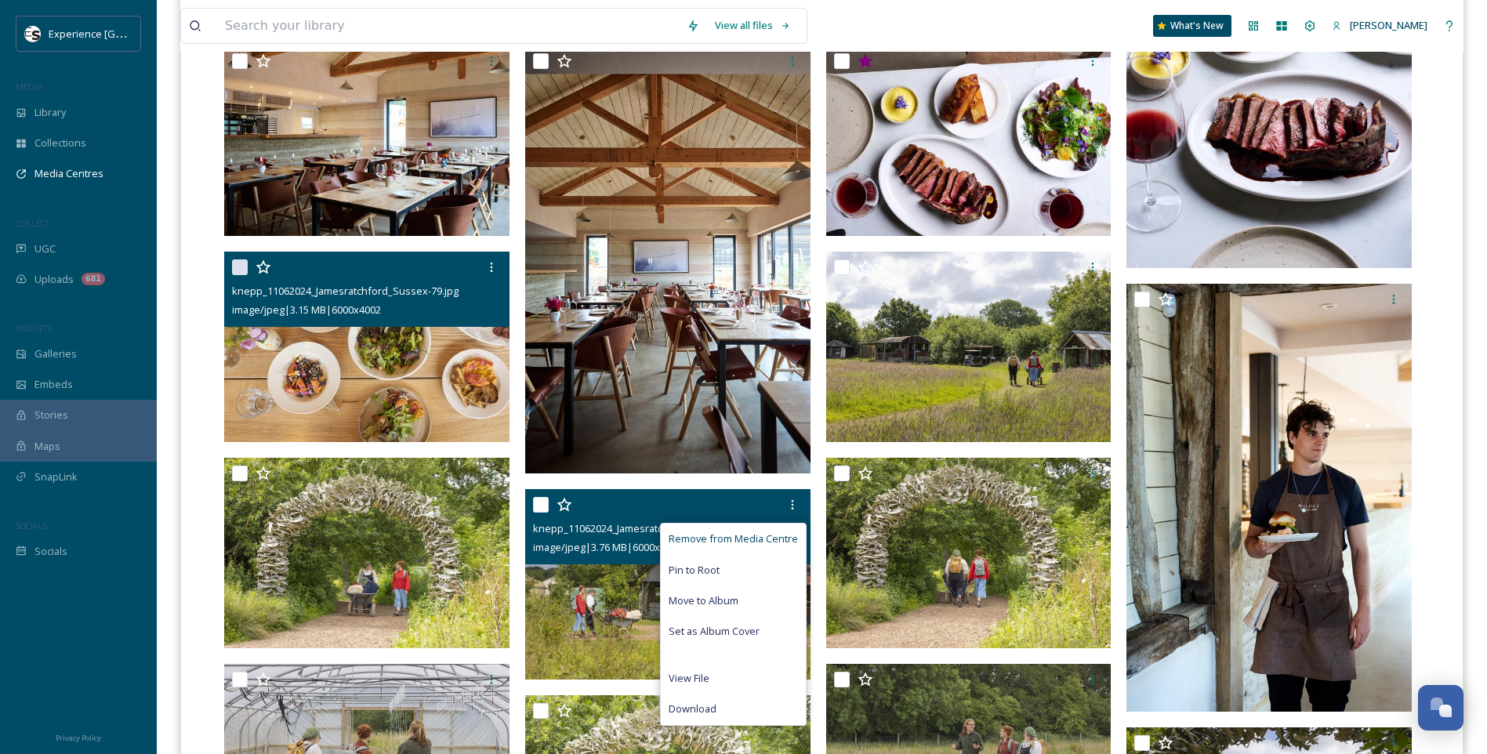
click at [773, 533] on span "Remove from Media Centre" at bounding box center [732, 538] width 129 height 15
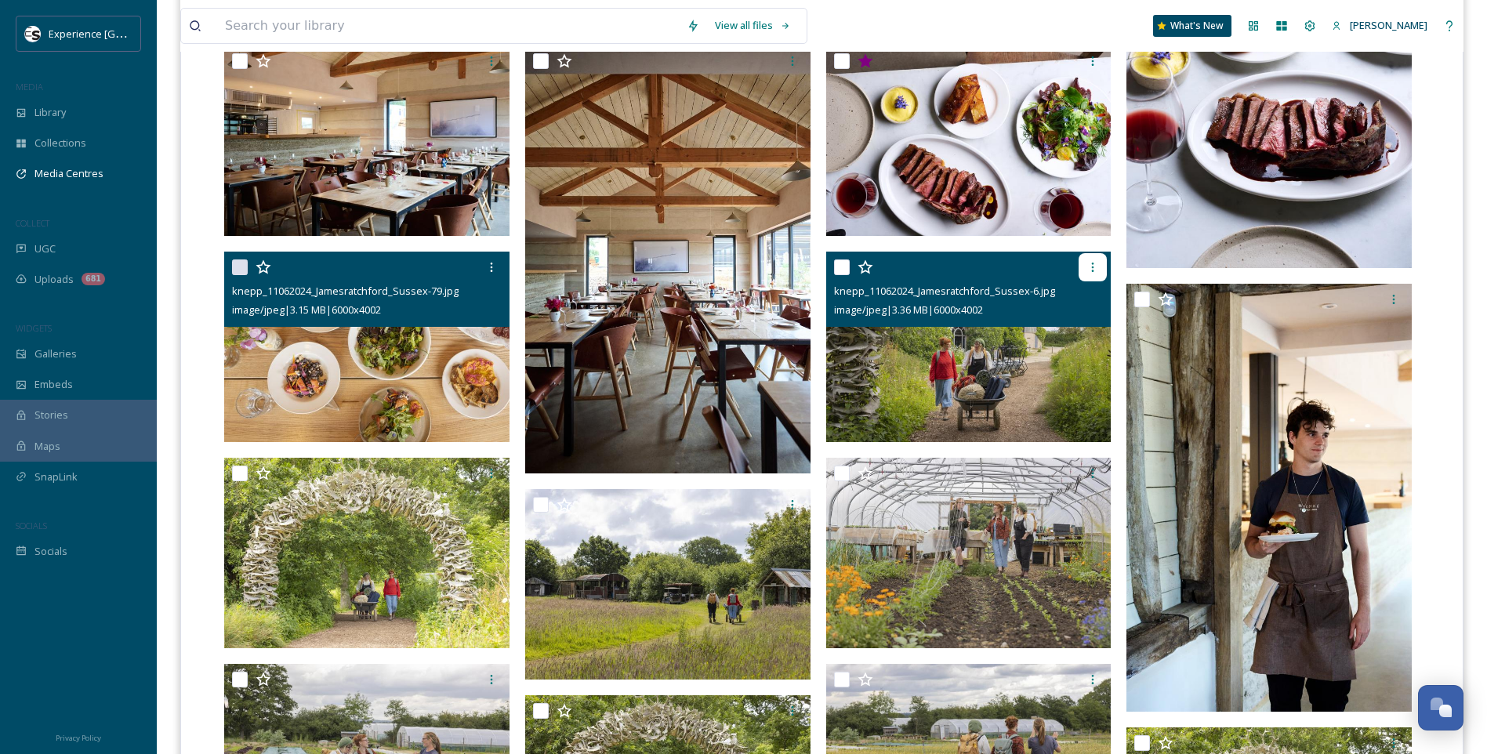
click at [1096, 270] on icon at bounding box center [1092, 267] width 13 height 13
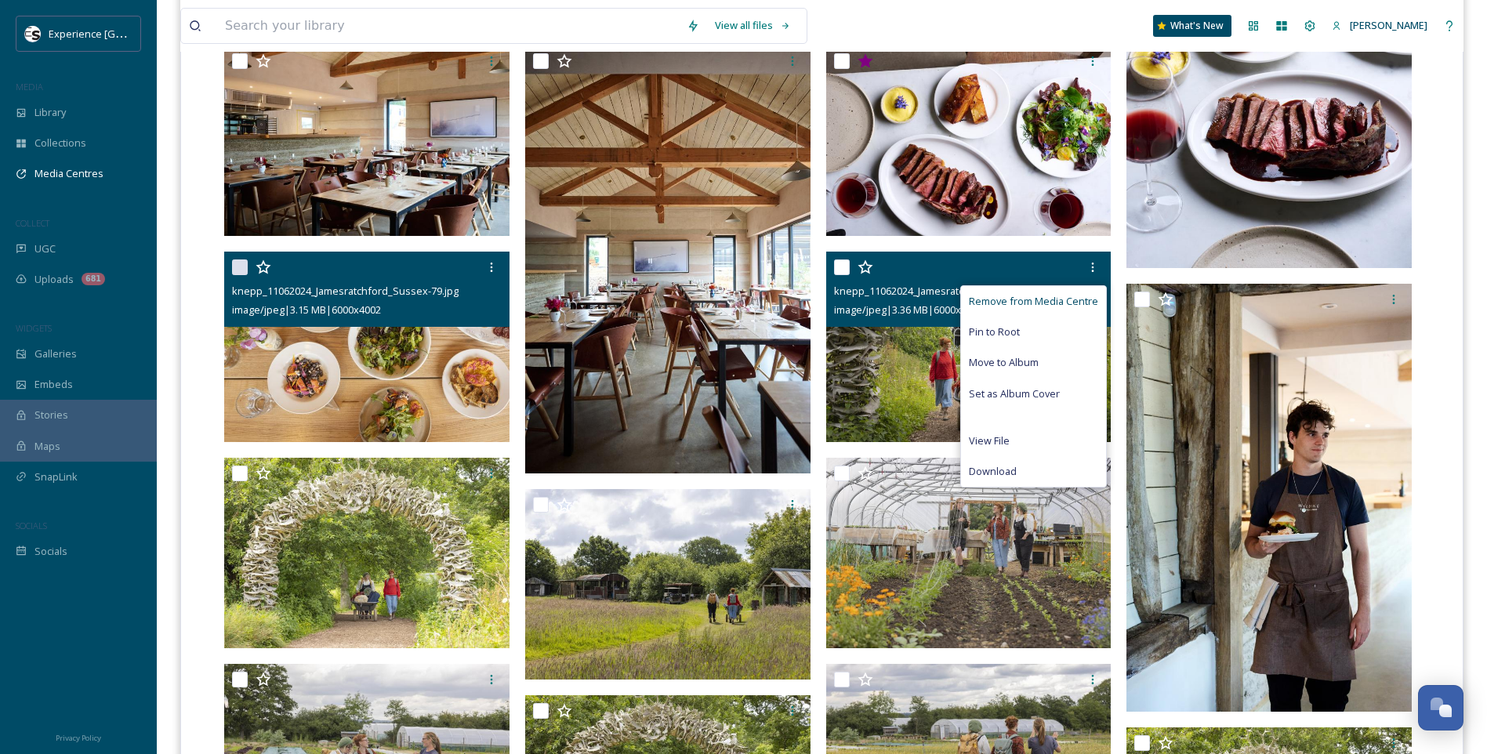
click at [1070, 299] on span "Remove from Media Centre" at bounding box center [1033, 301] width 129 height 15
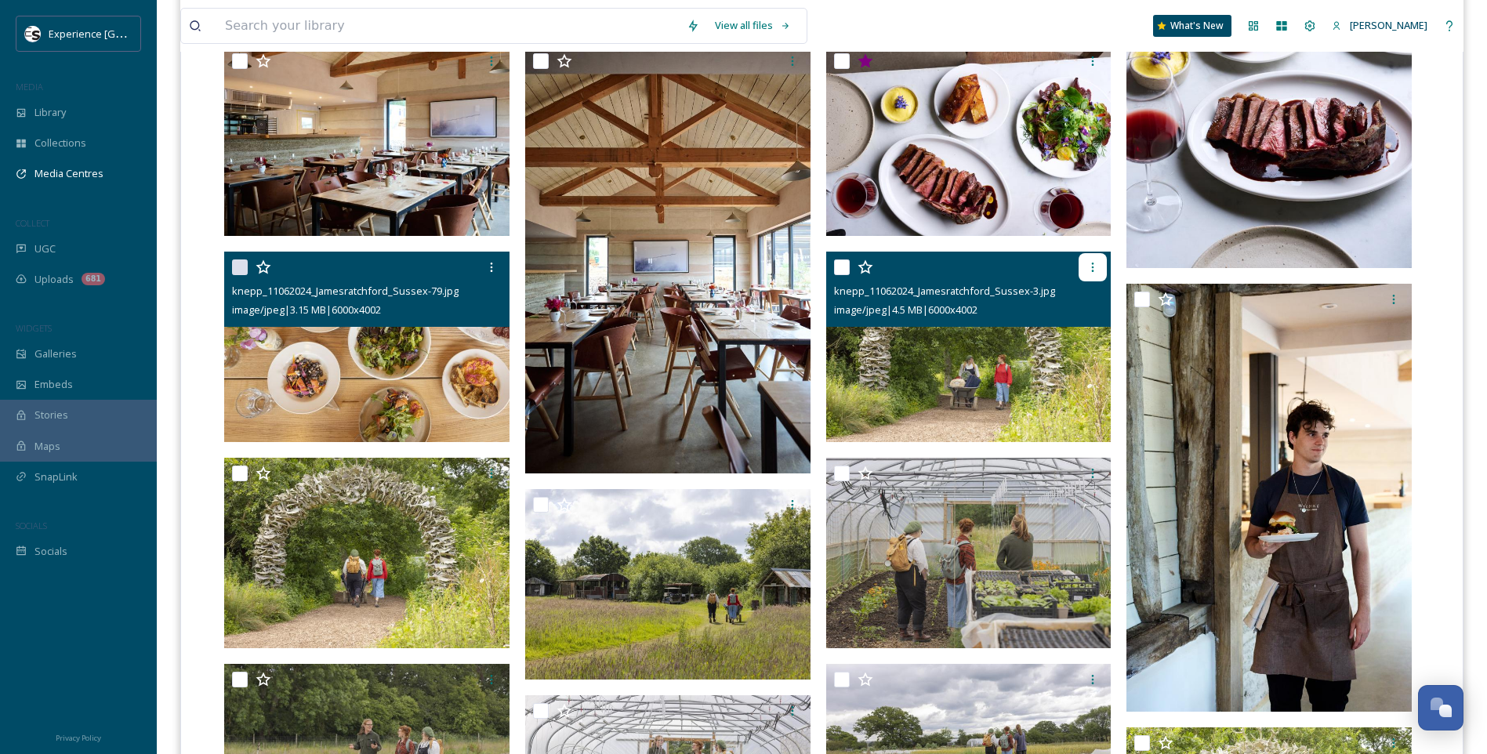
click at [1090, 264] on icon at bounding box center [1092, 267] width 13 height 13
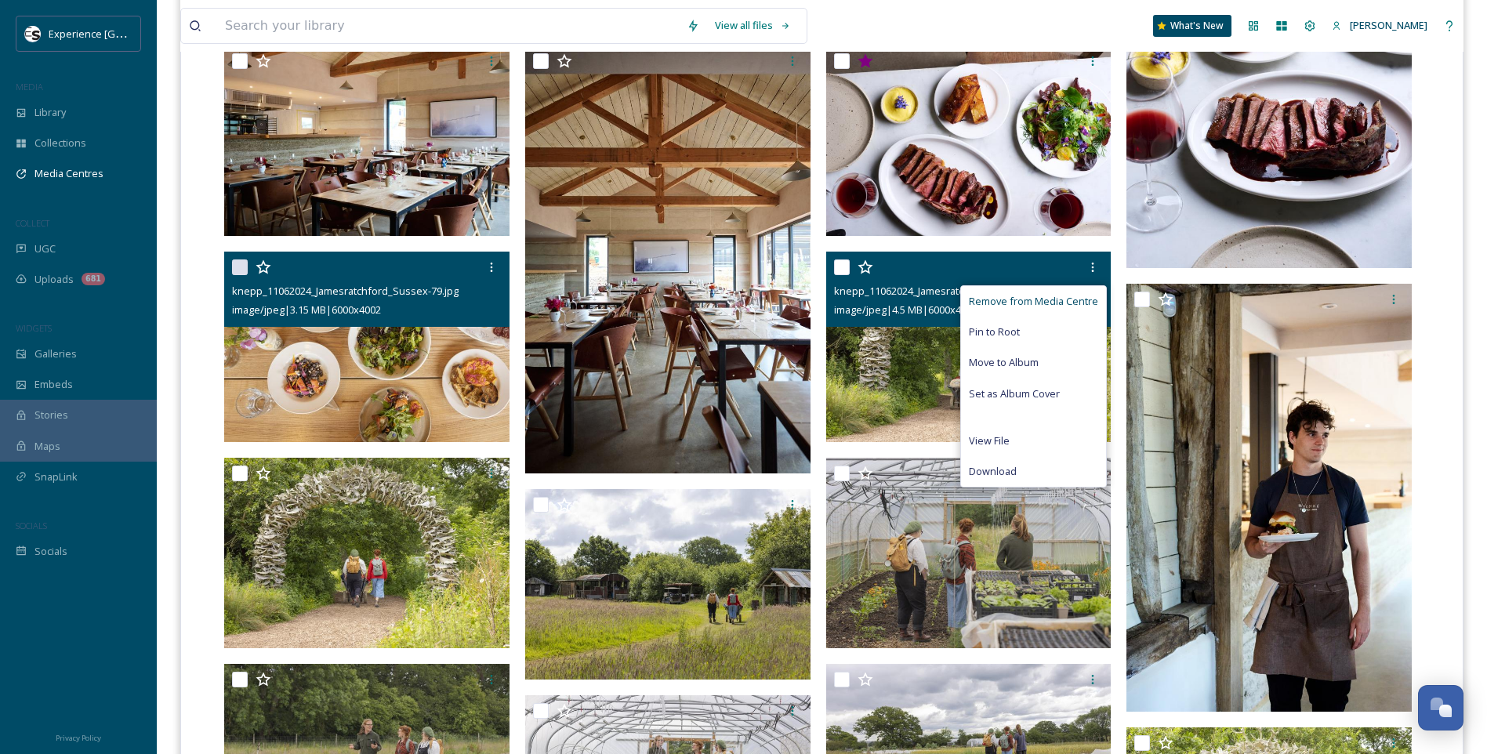
click at [1078, 299] on span "Remove from Media Centre" at bounding box center [1033, 301] width 129 height 15
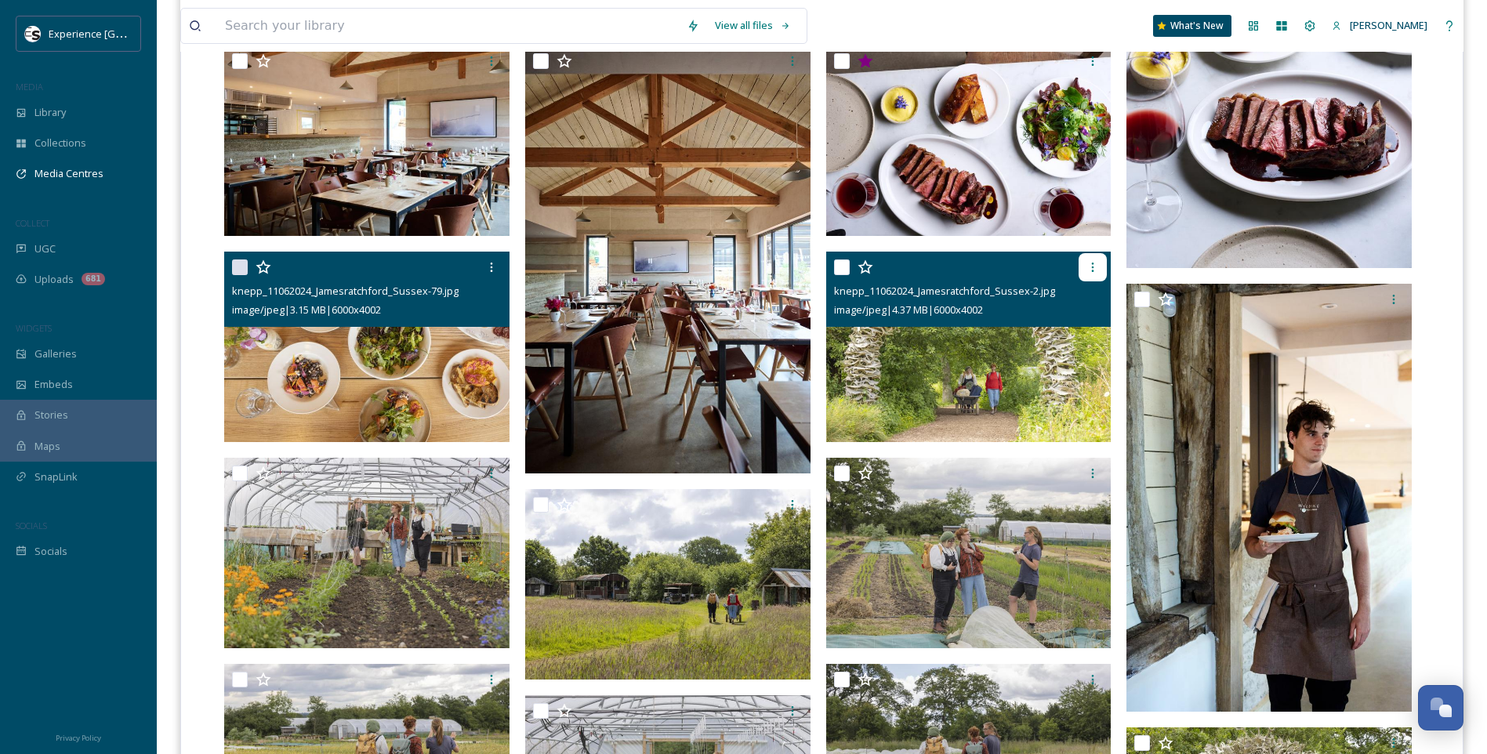
click at [1092, 266] on icon at bounding box center [1092, 267] width 13 height 13
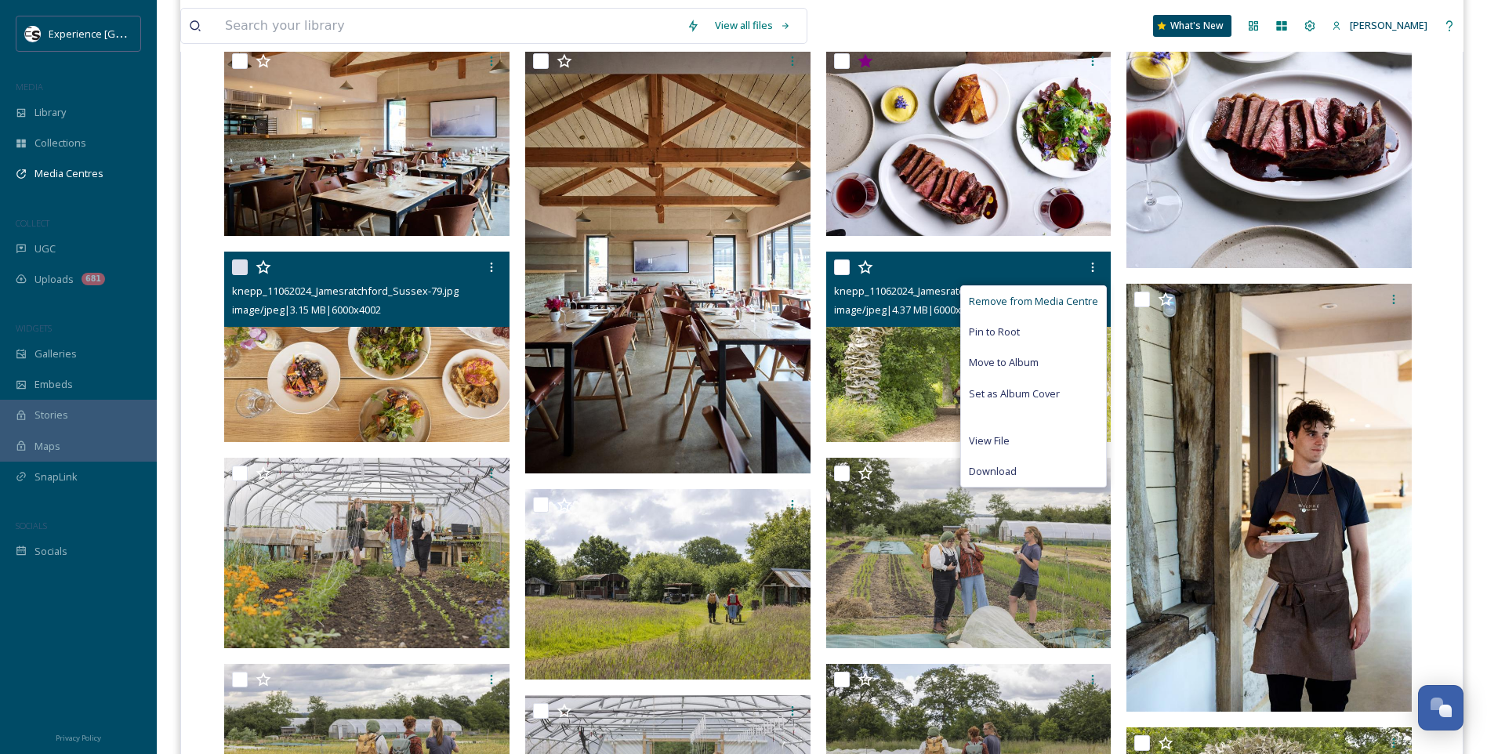
click at [1077, 299] on span "Remove from Media Centre" at bounding box center [1033, 301] width 129 height 15
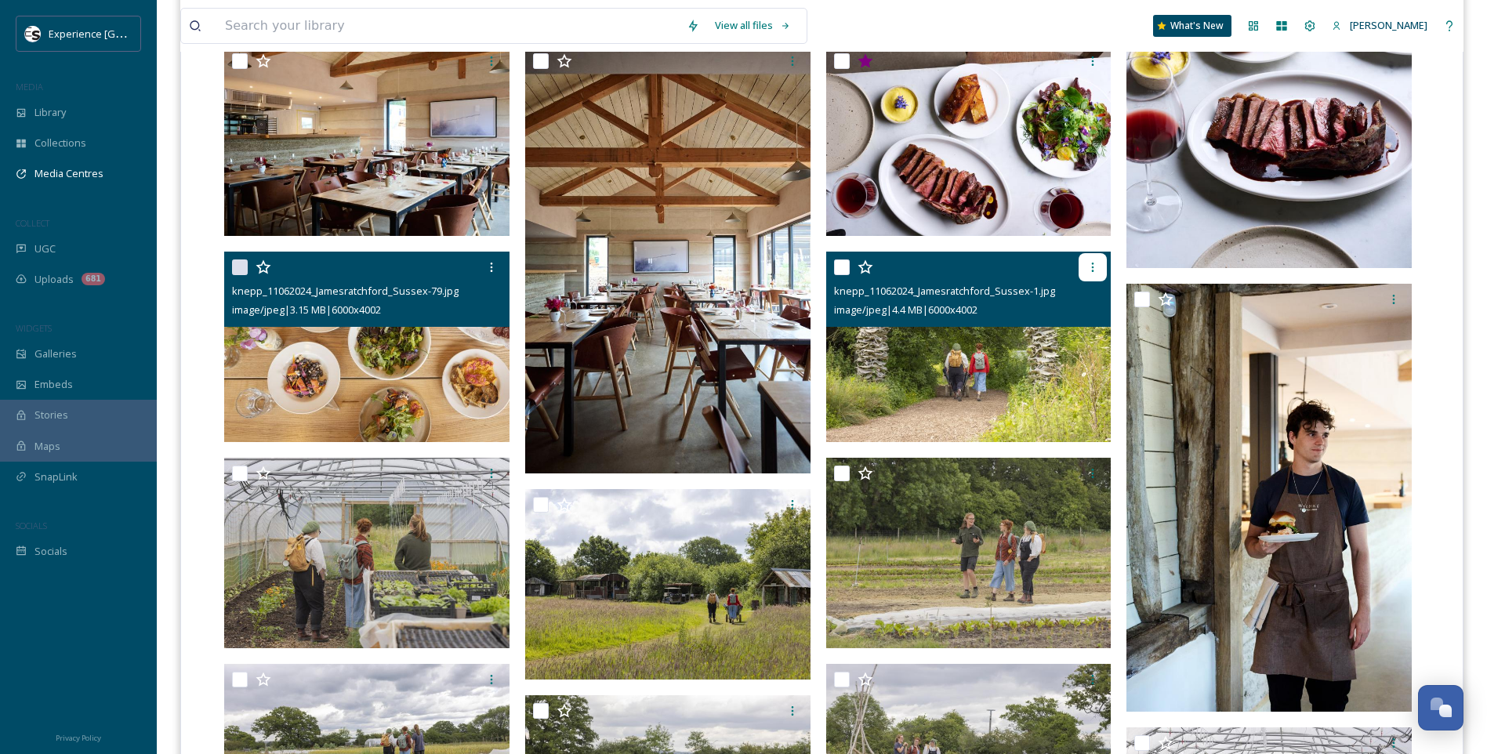
click at [1096, 263] on icon at bounding box center [1092, 267] width 13 height 13
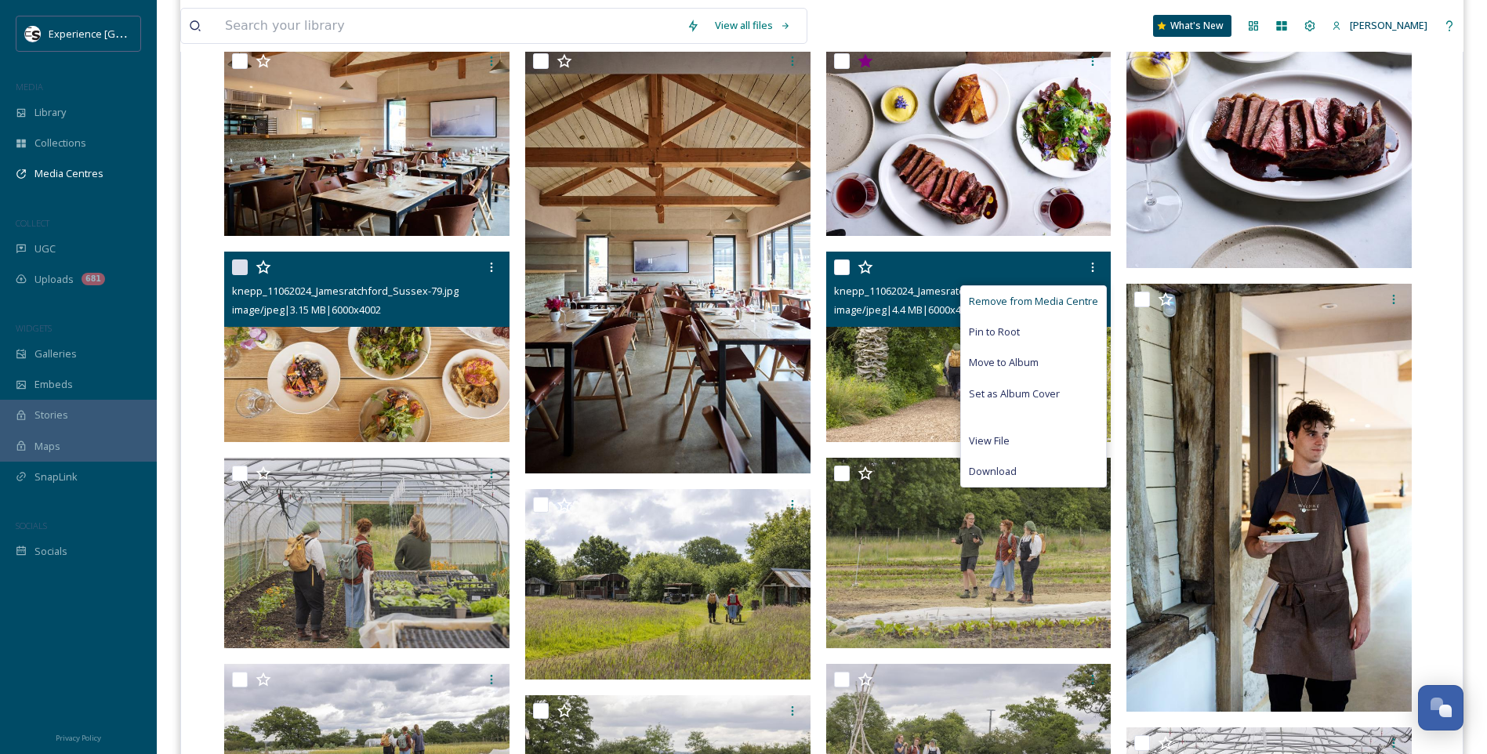
click at [1065, 300] on span "Remove from Media Centre" at bounding box center [1033, 301] width 129 height 15
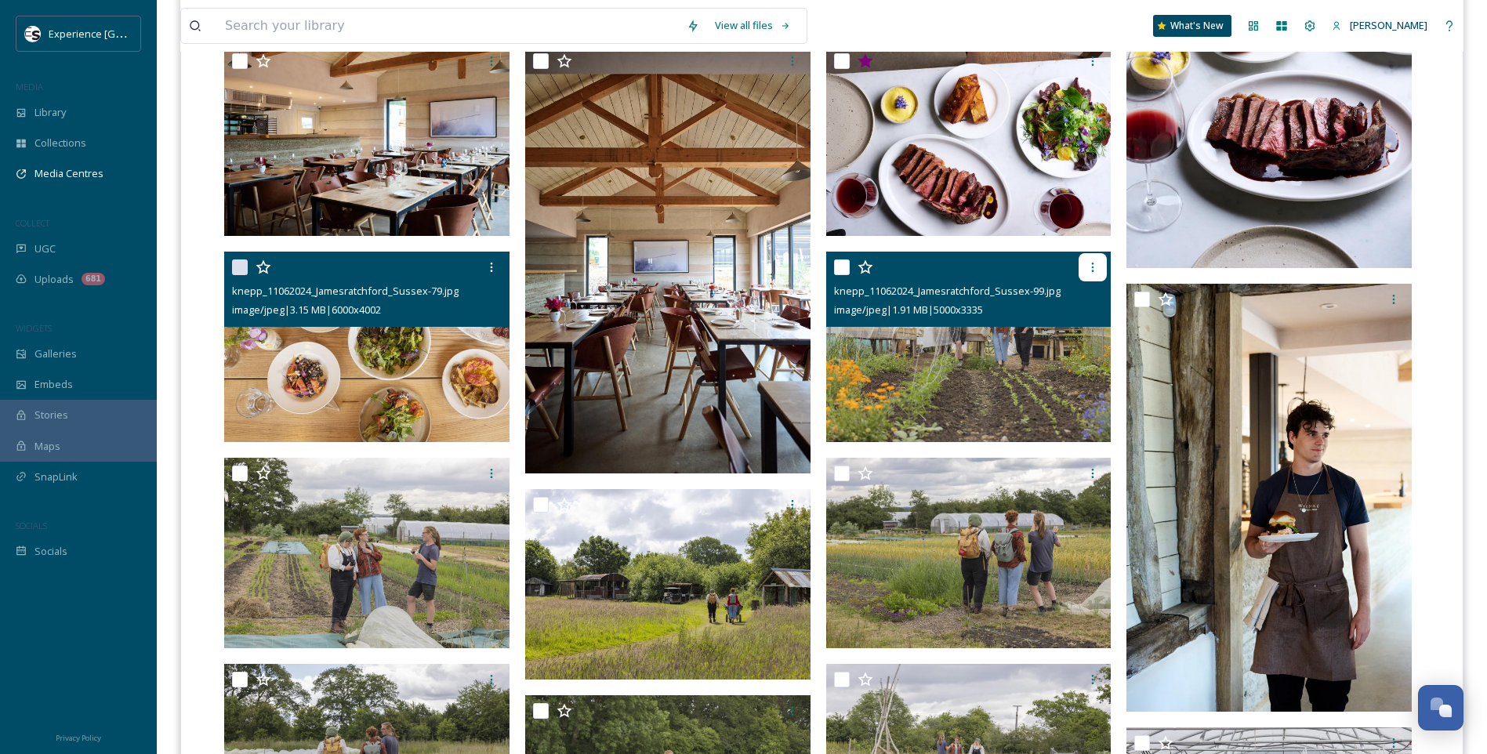
click at [1090, 262] on icon at bounding box center [1092, 267] width 13 height 13
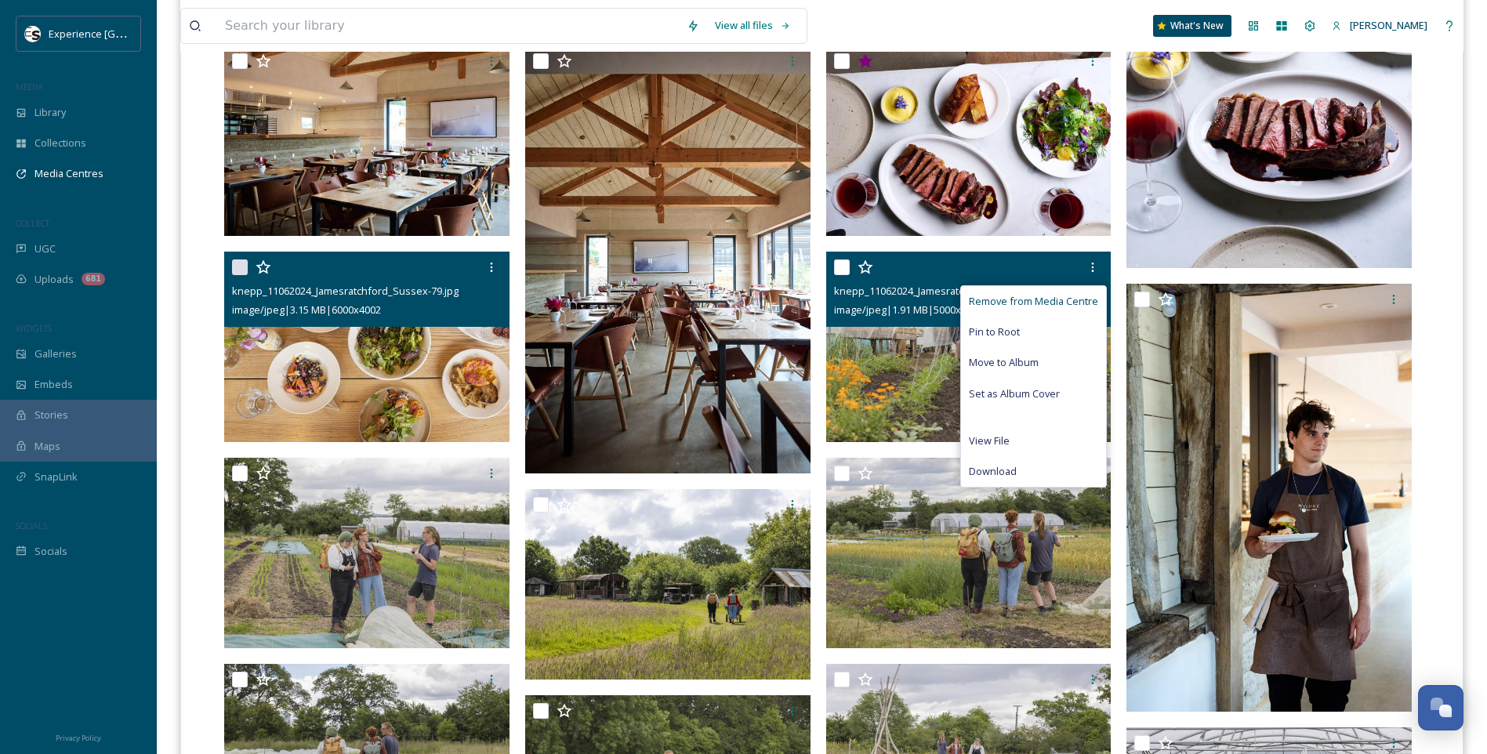
click at [1064, 302] on span "Remove from Media Centre" at bounding box center [1033, 301] width 129 height 15
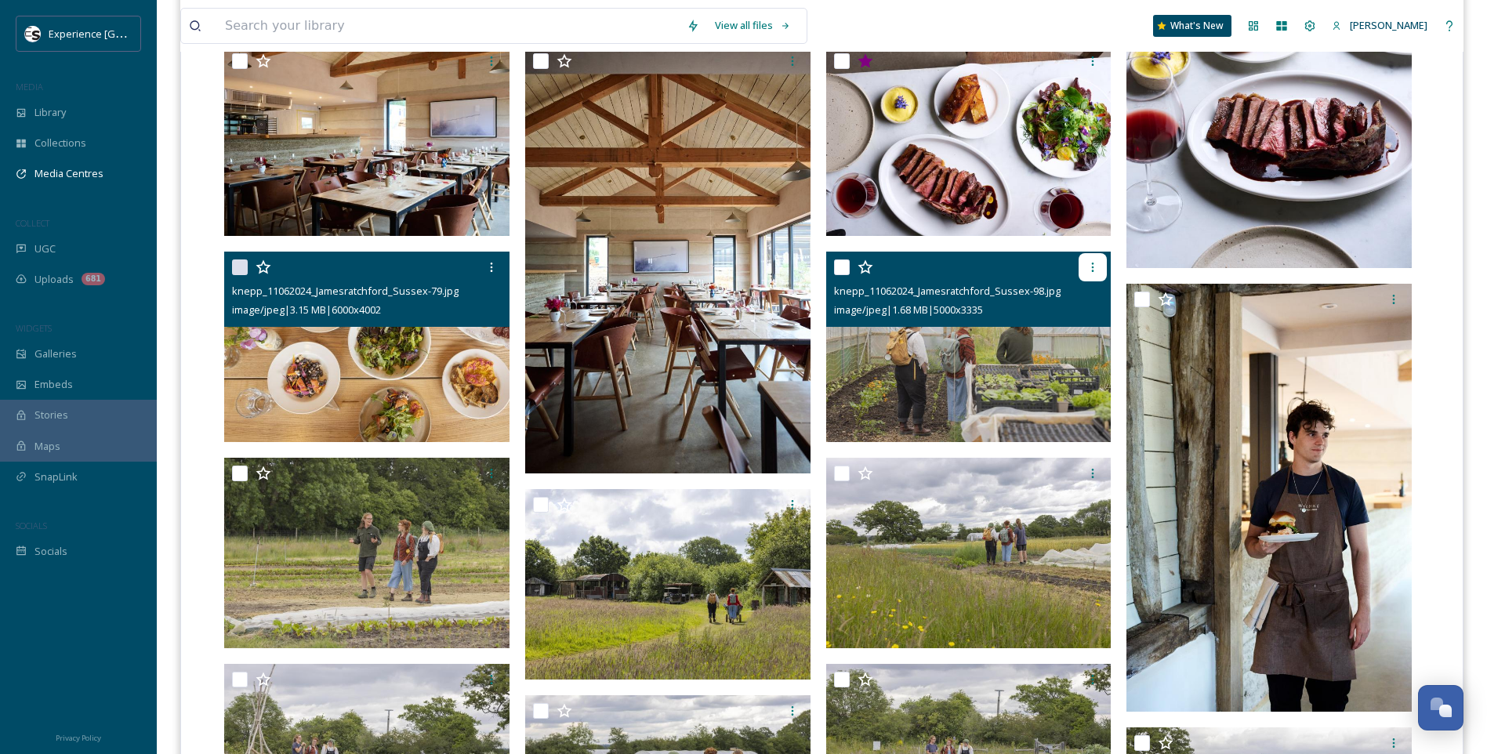
click at [1093, 266] on icon at bounding box center [1093, 267] width 2 height 9
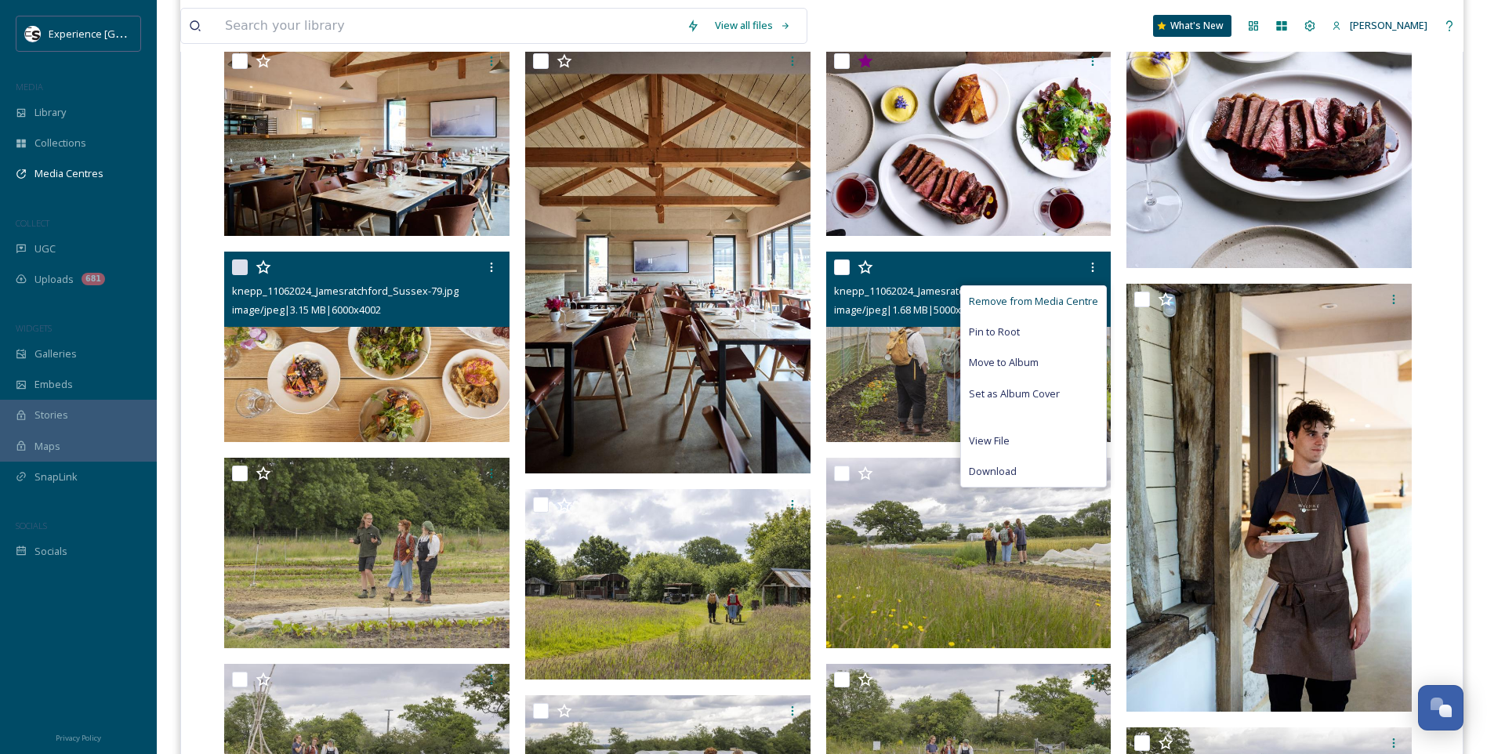
click at [1074, 296] on span "Remove from Media Centre" at bounding box center [1033, 301] width 129 height 15
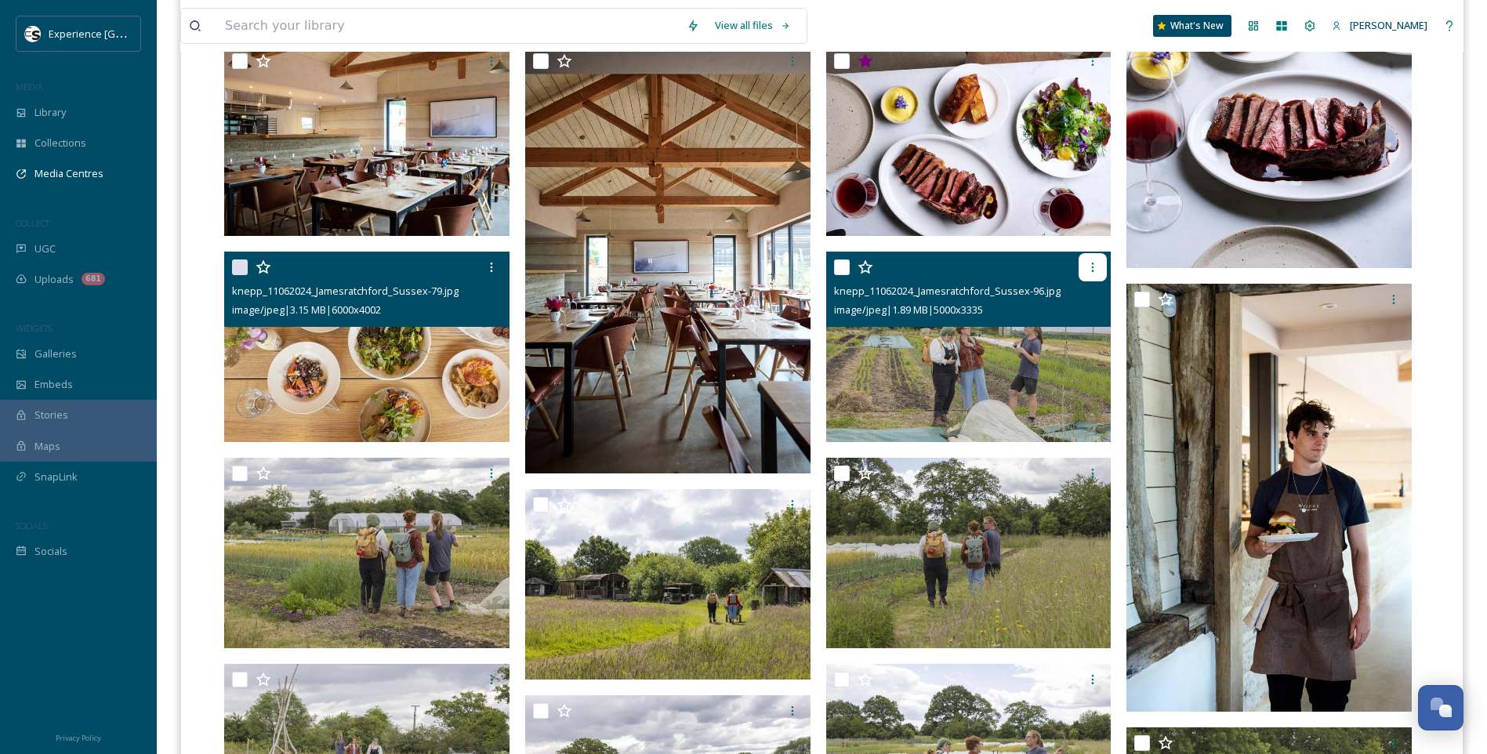
click at [1083, 271] on div at bounding box center [1092, 267] width 28 height 28
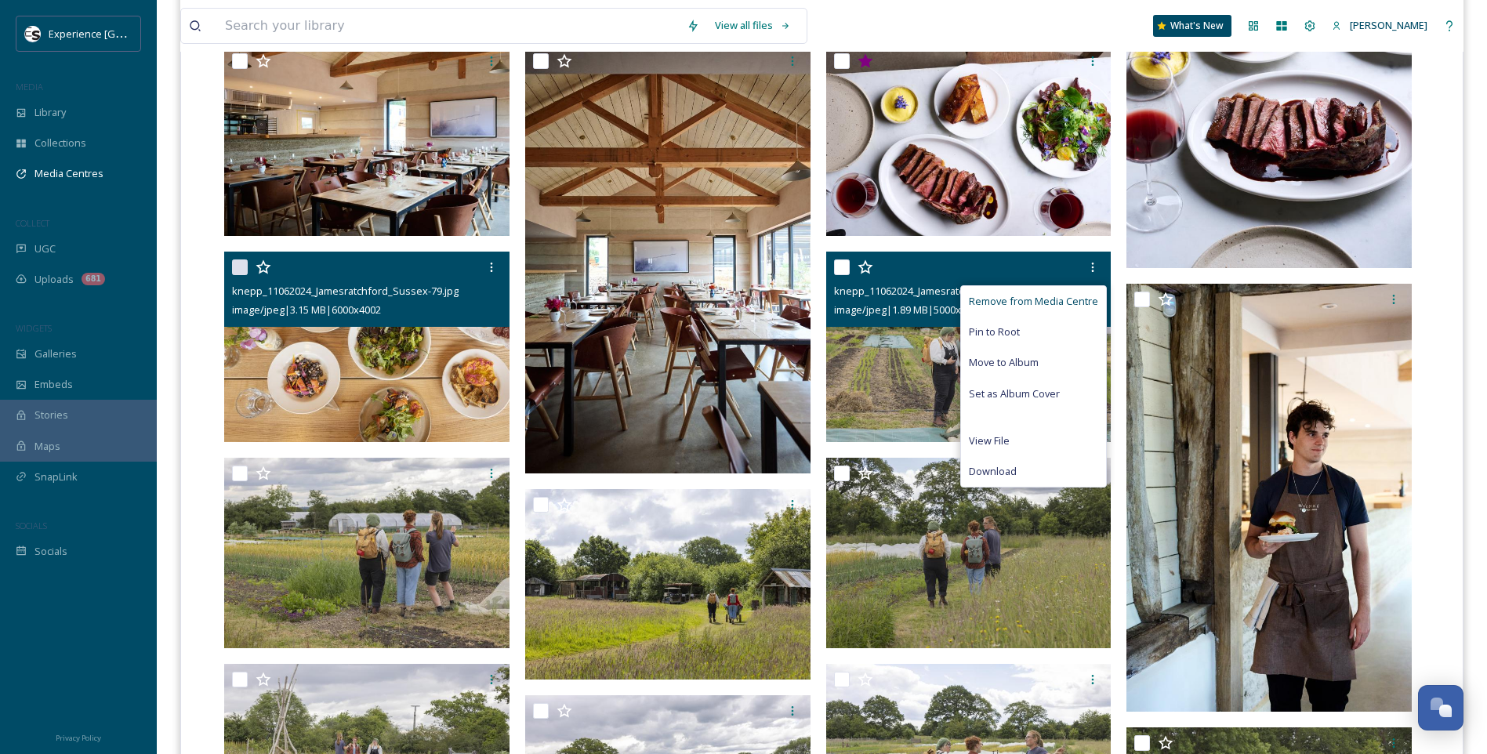
click at [1060, 301] on span "Remove from Media Centre" at bounding box center [1033, 301] width 129 height 15
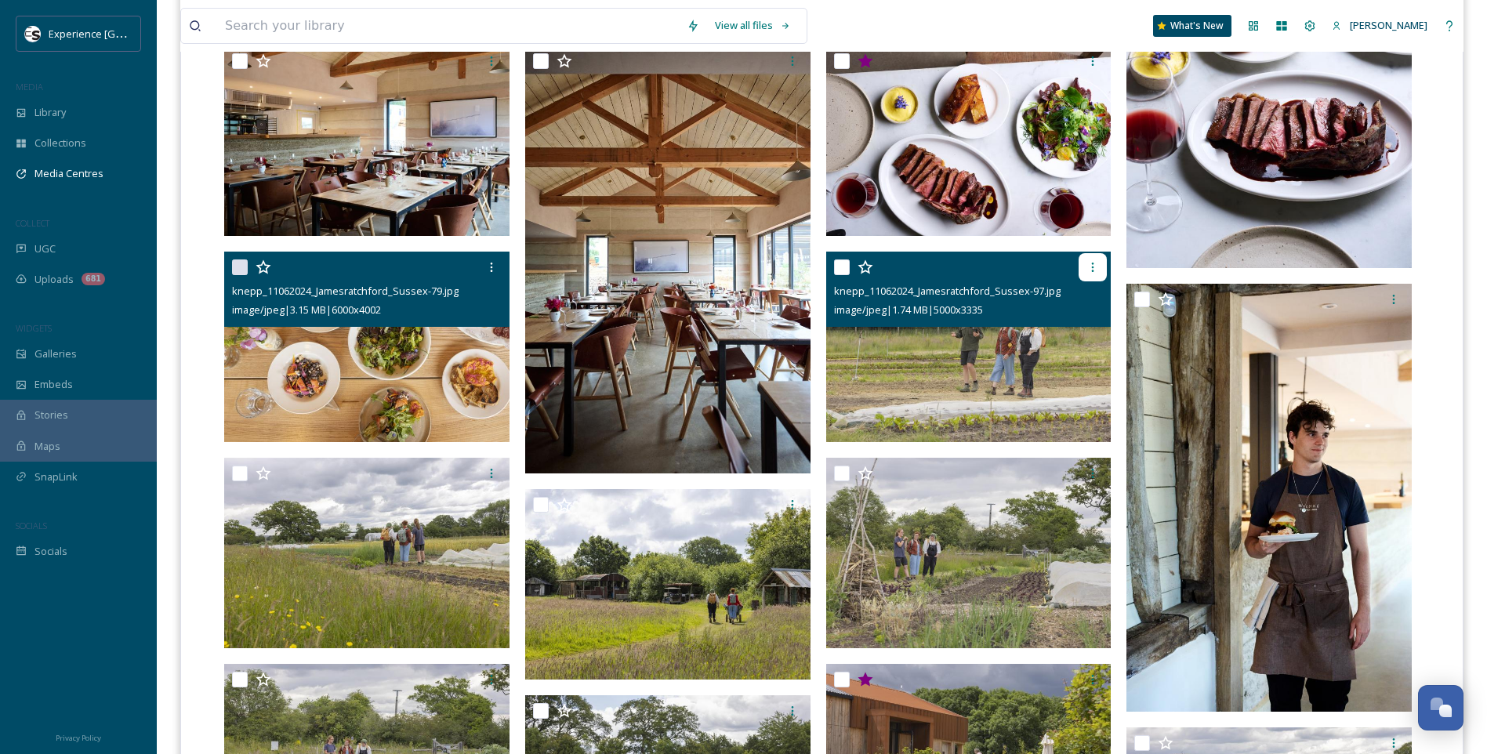
click at [1090, 262] on icon at bounding box center [1092, 267] width 13 height 13
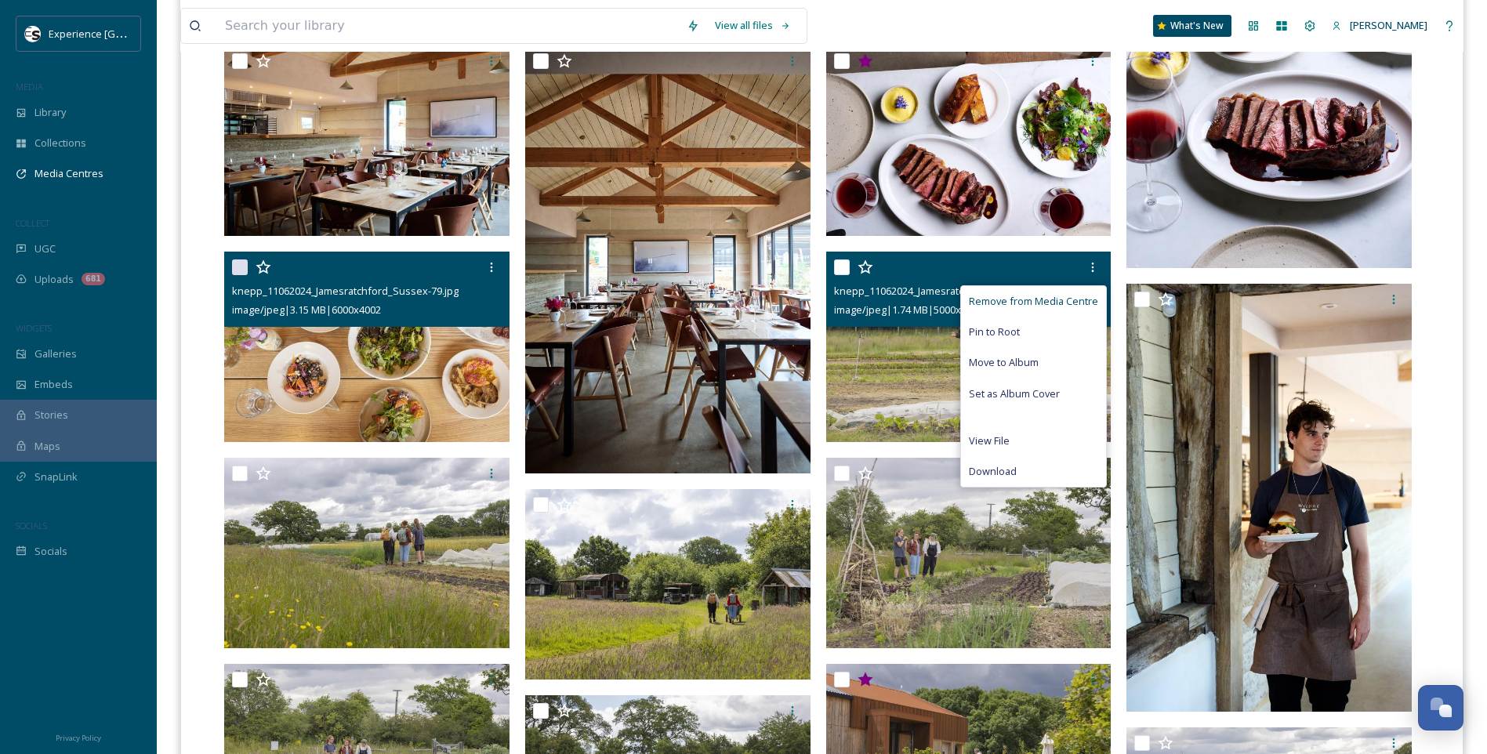
click at [1059, 297] on span "Remove from Media Centre" at bounding box center [1033, 301] width 129 height 15
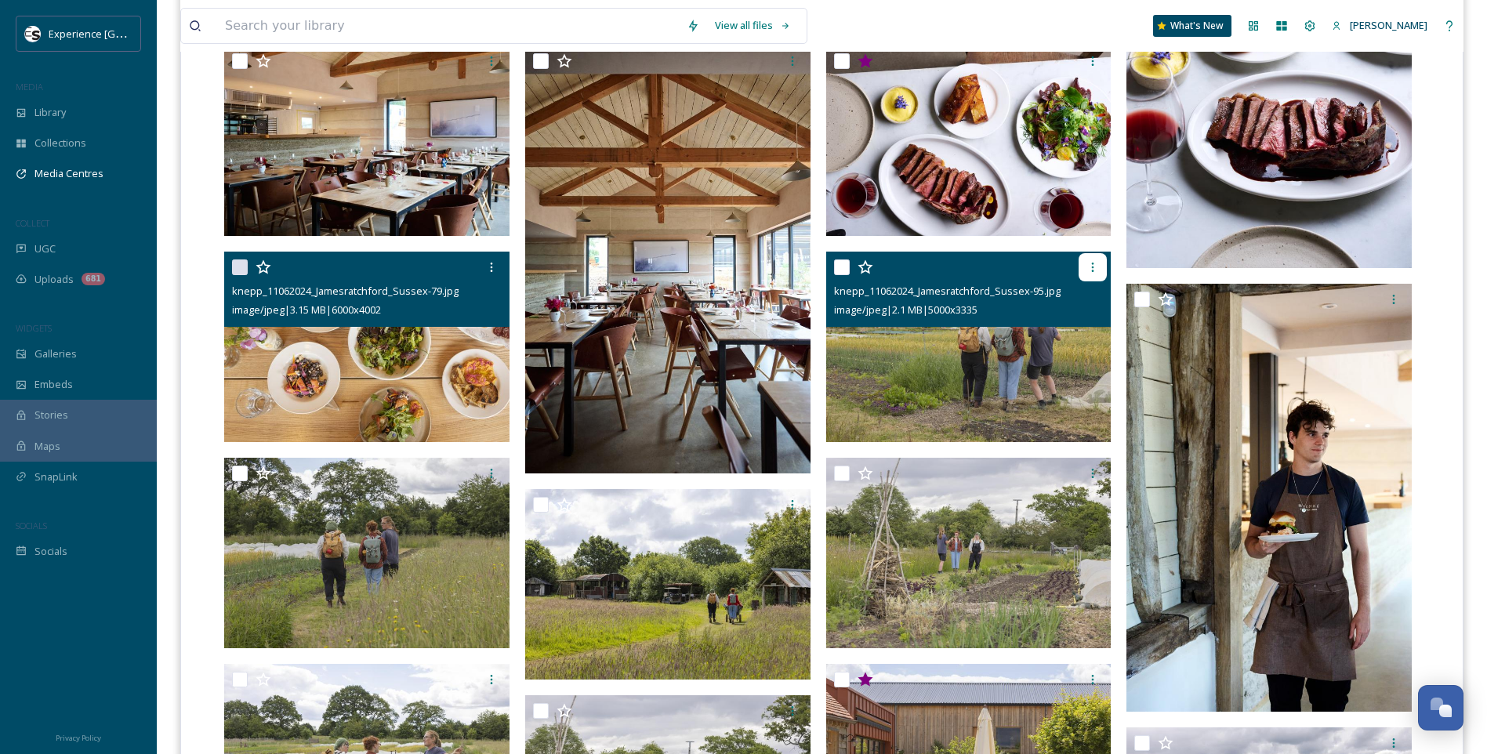
click at [1086, 269] on icon at bounding box center [1092, 267] width 13 height 13
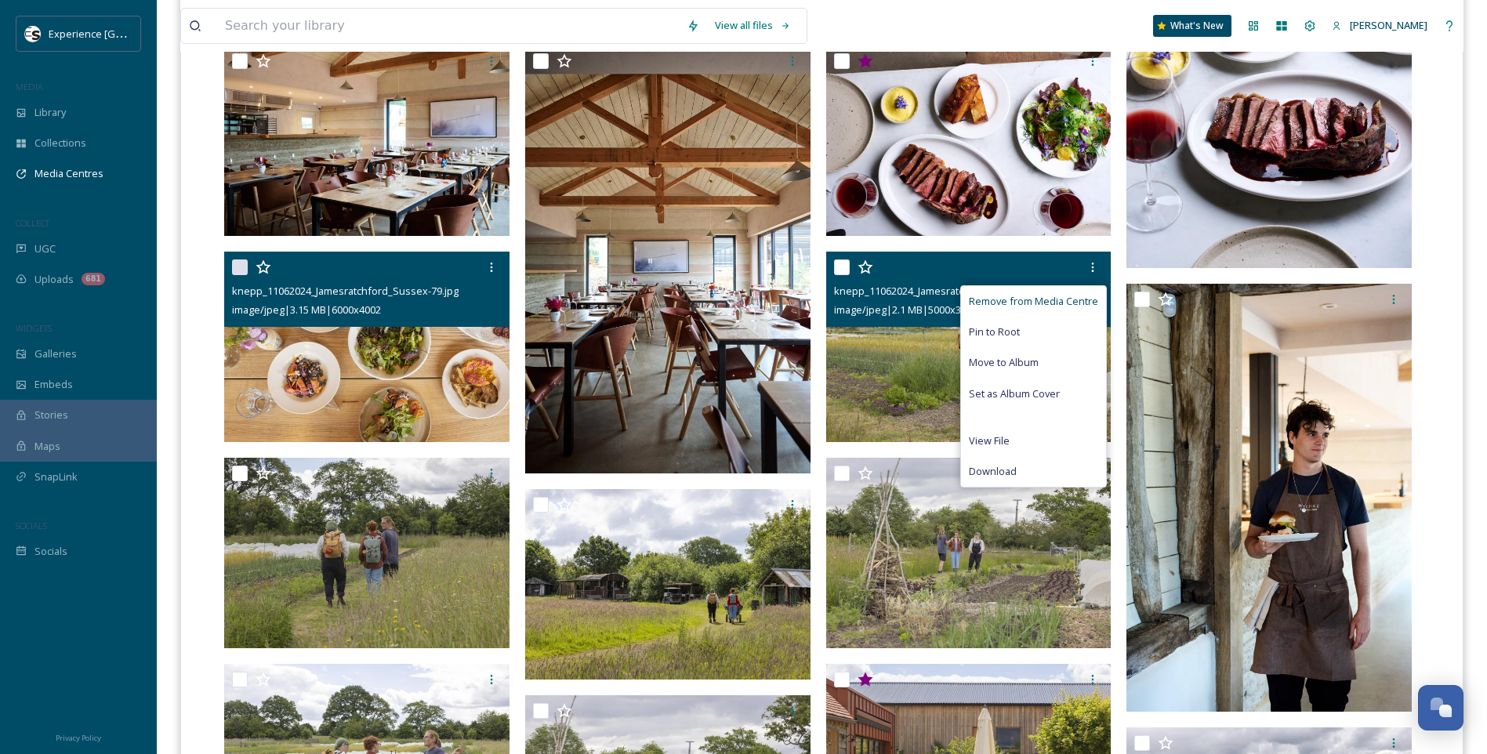
click at [1051, 302] on span "Remove from Media Centre" at bounding box center [1033, 301] width 129 height 15
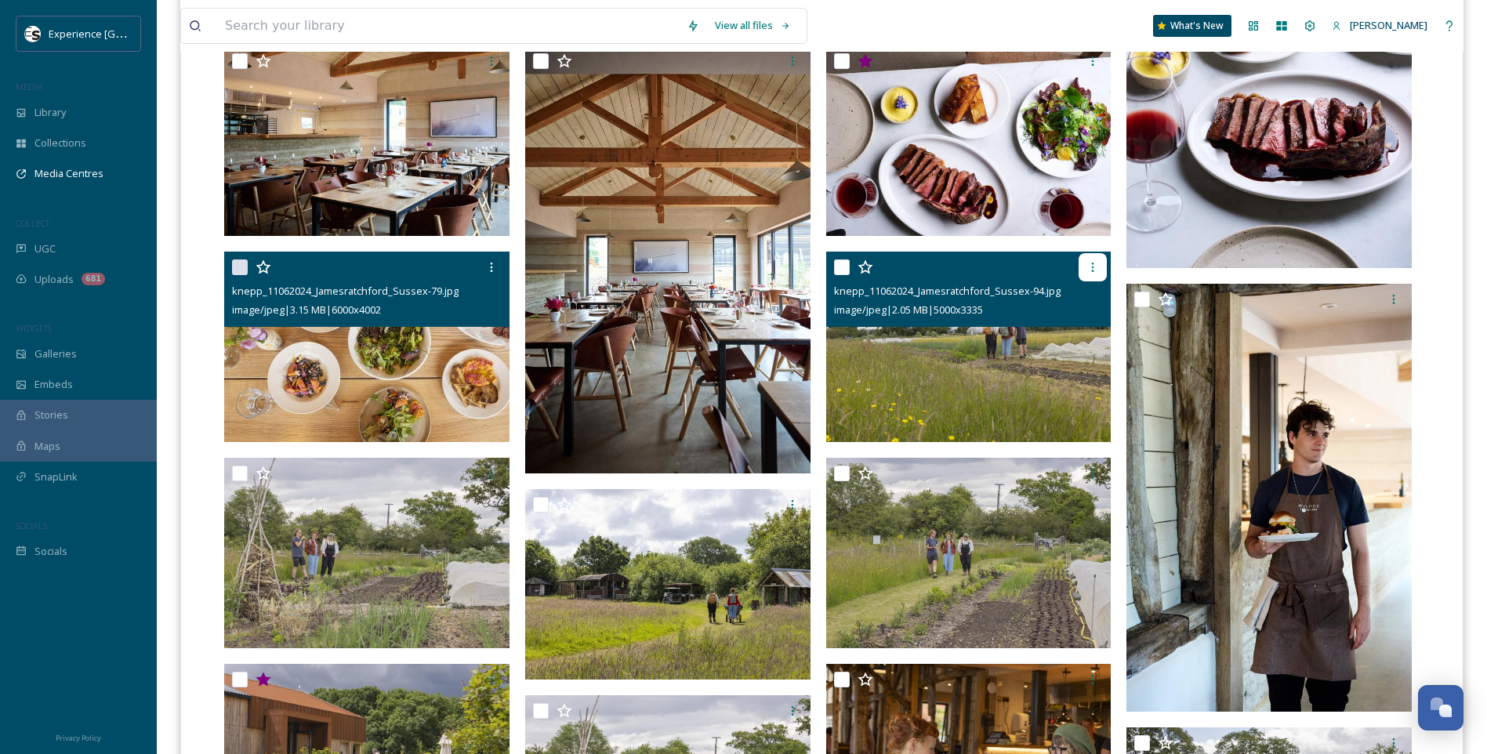
click at [1088, 271] on icon at bounding box center [1092, 267] width 13 height 13
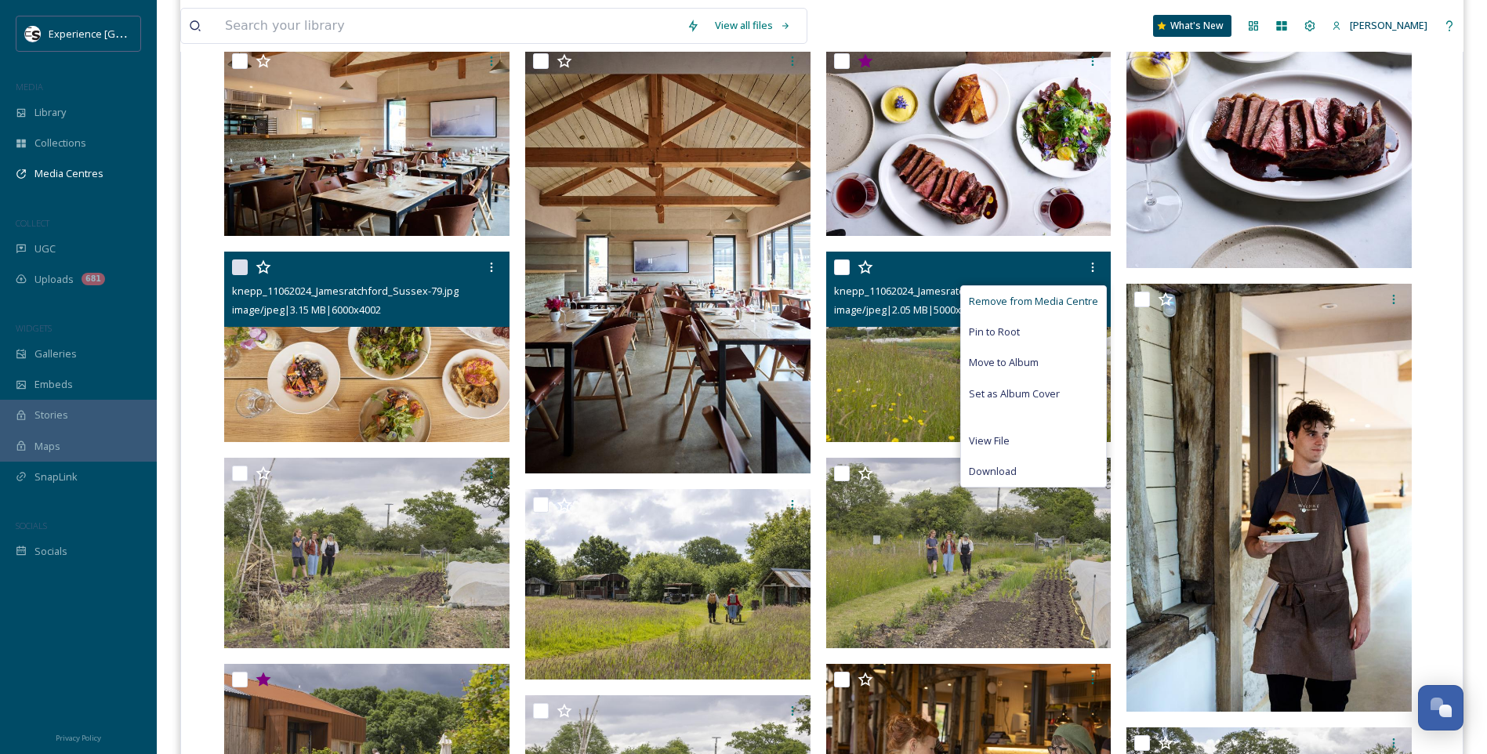
click at [1063, 302] on span "Remove from Media Centre" at bounding box center [1033, 301] width 129 height 15
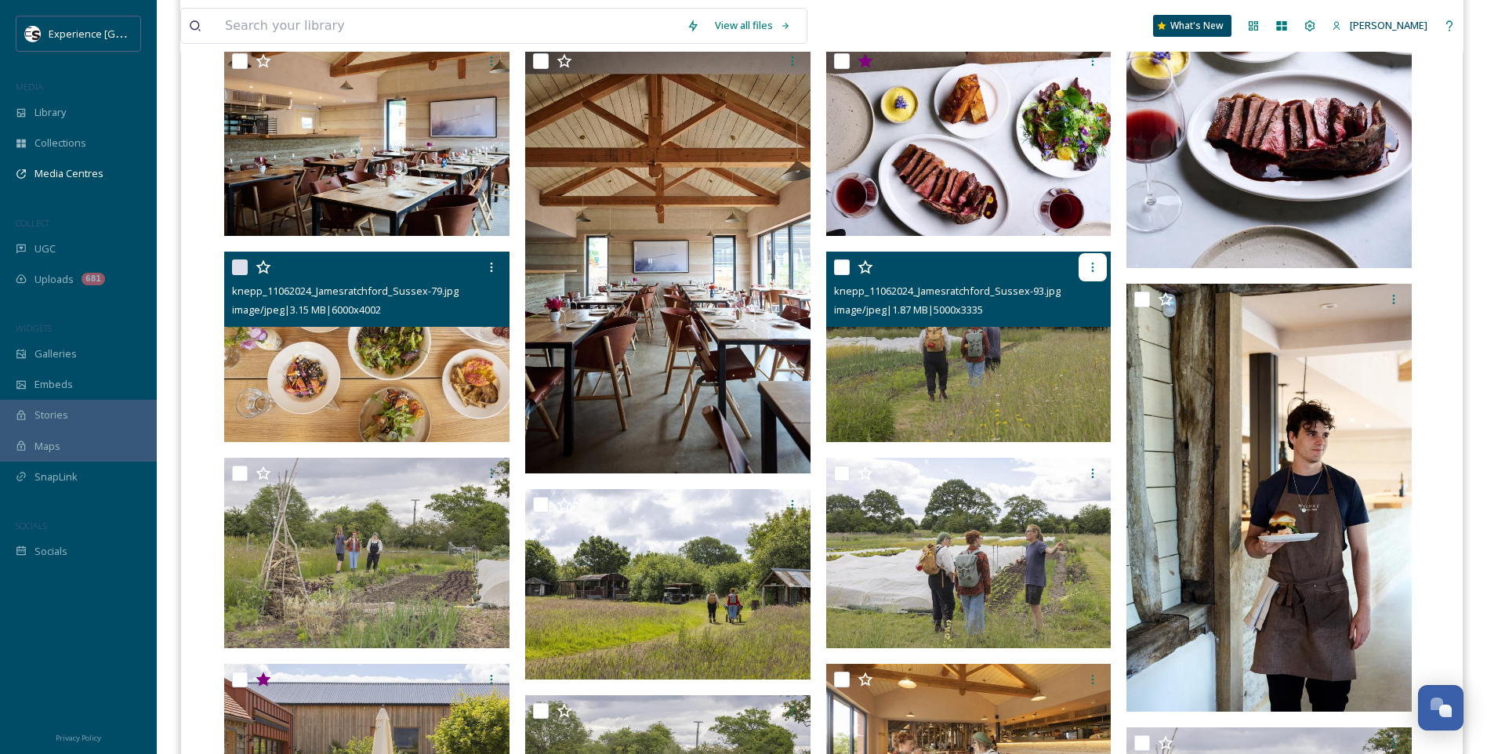
click at [1089, 275] on div at bounding box center [1092, 267] width 28 height 28
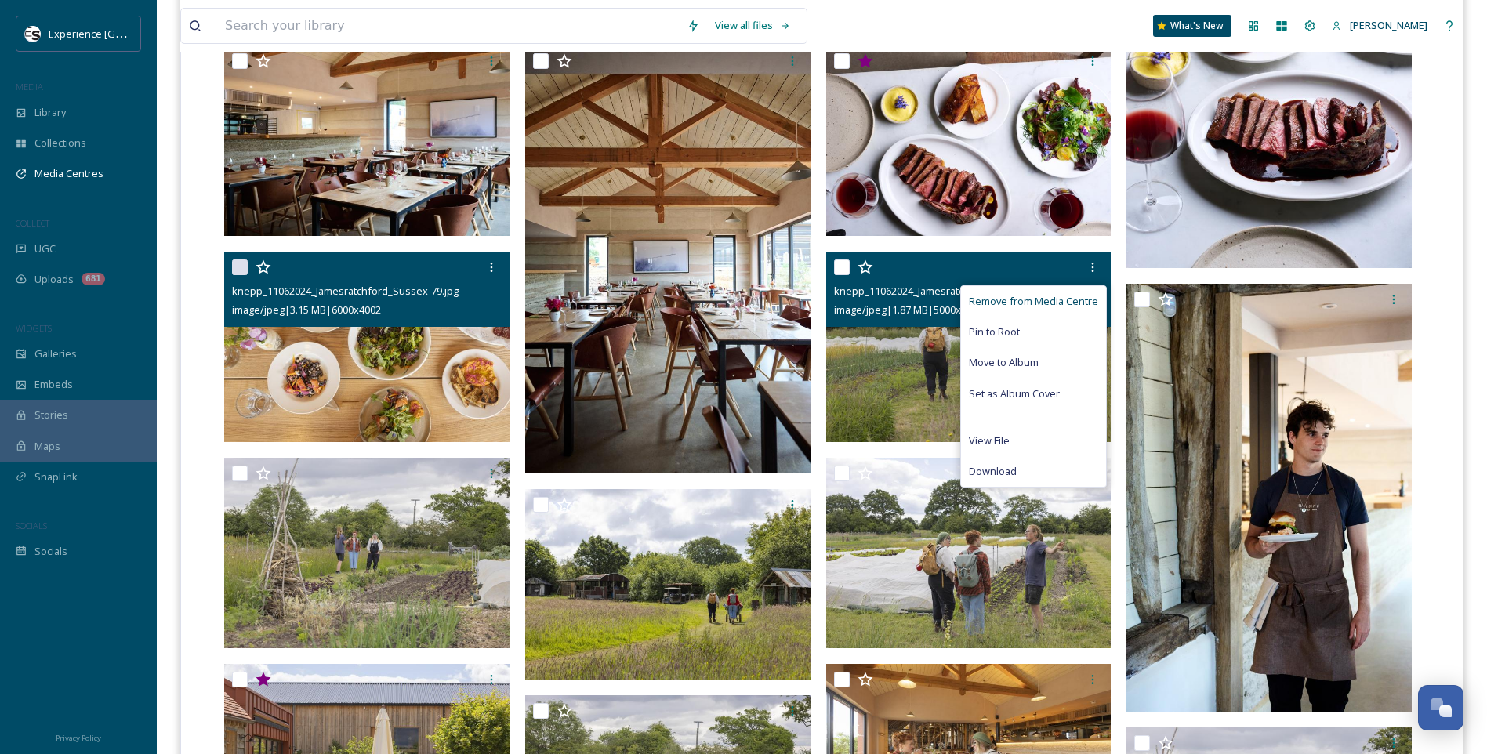
click at [1083, 295] on span "Remove from Media Centre" at bounding box center [1033, 301] width 129 height 15
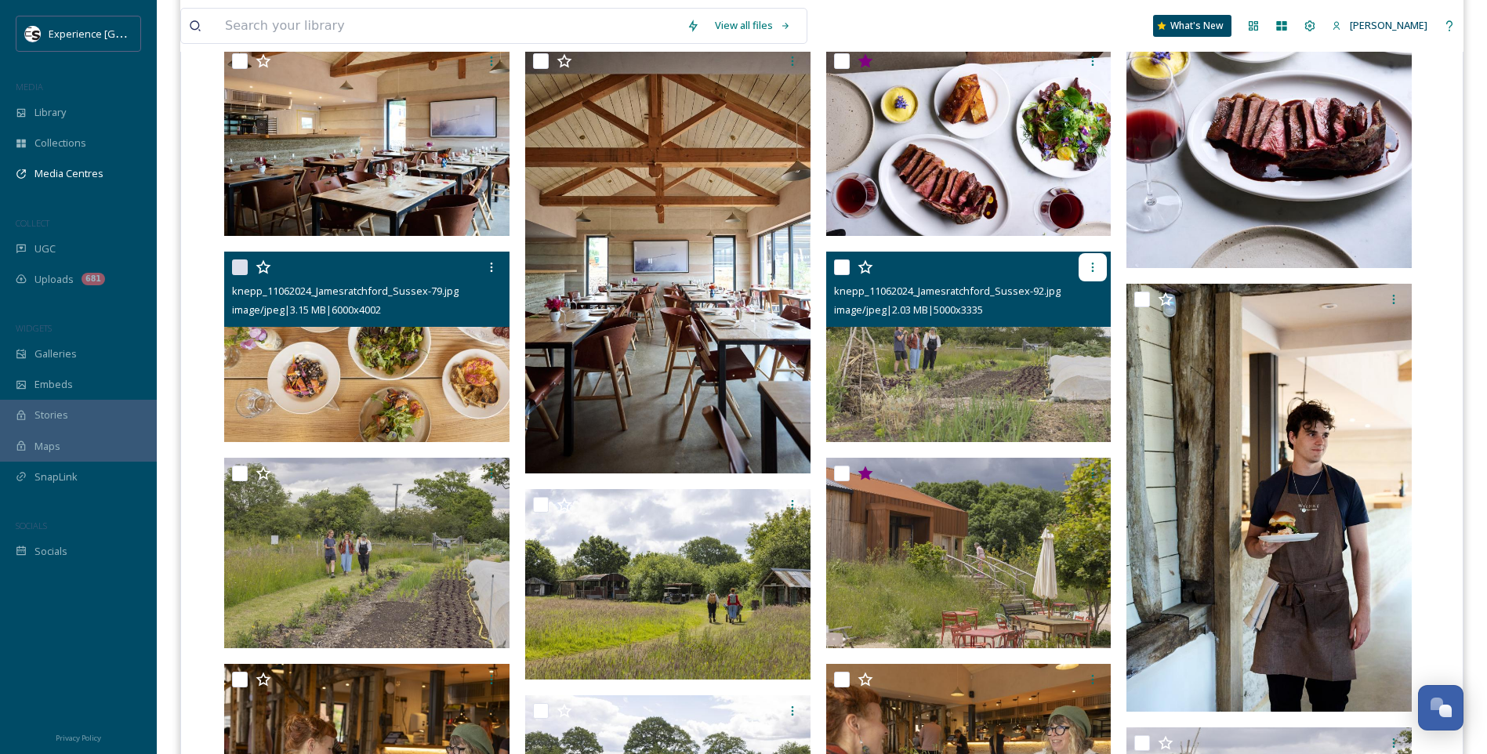
click at [1098, 264] on icon at bounding box center [1092, 267] width 13 height 13
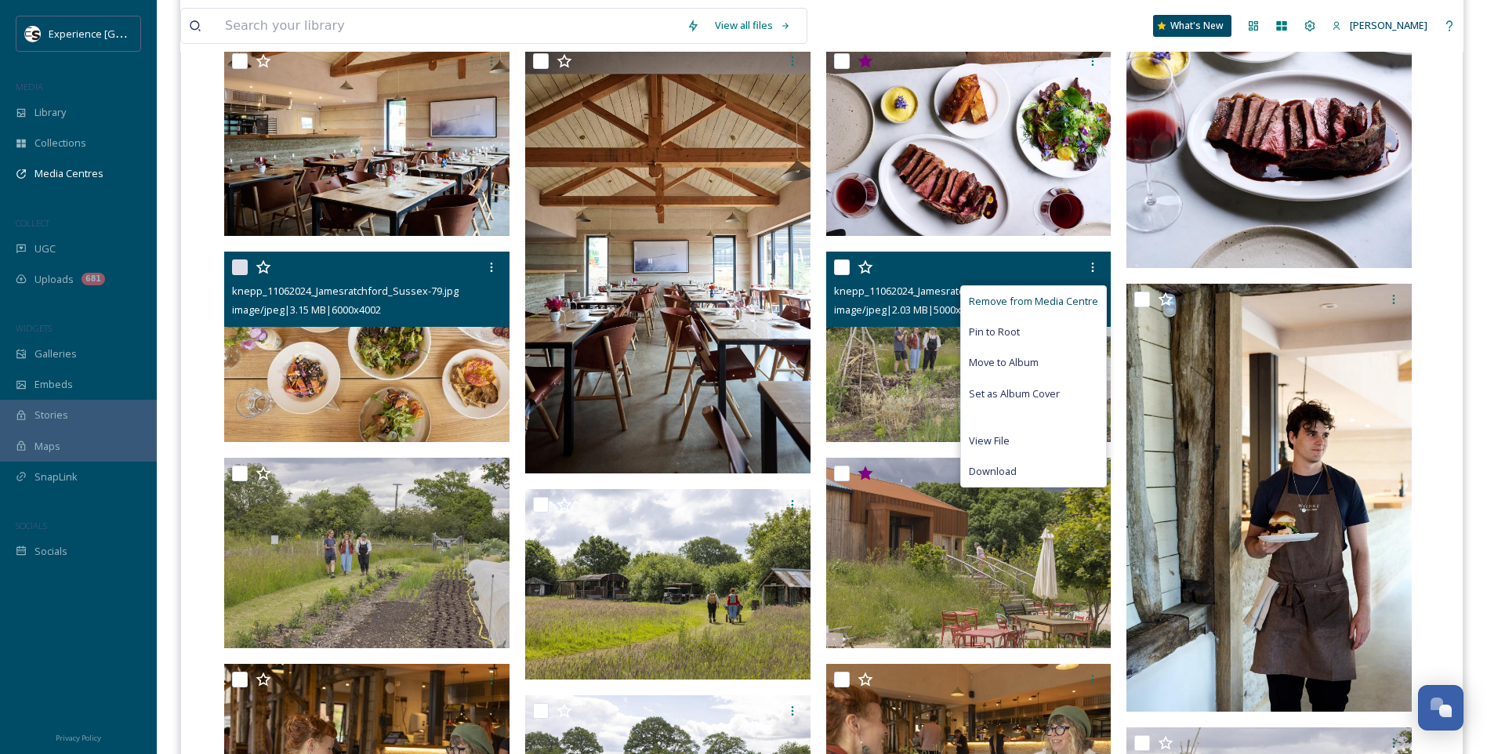
click at [1055, 298] on span "Remove from Media Centre" at bounding box center [1033, 301] width 129 height 15
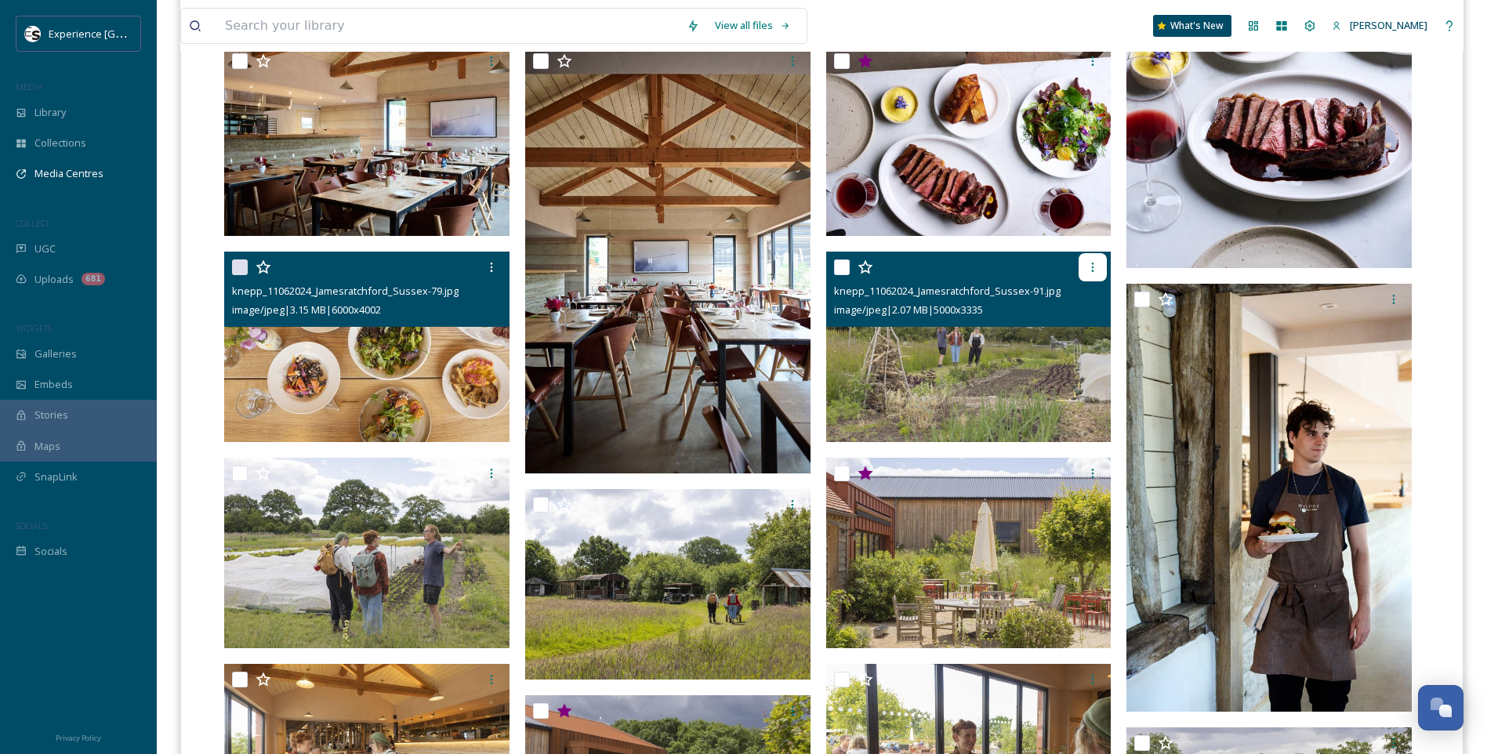
click at [1092, 261] on icon at bounding box center [1092, 267] width 13 height 13
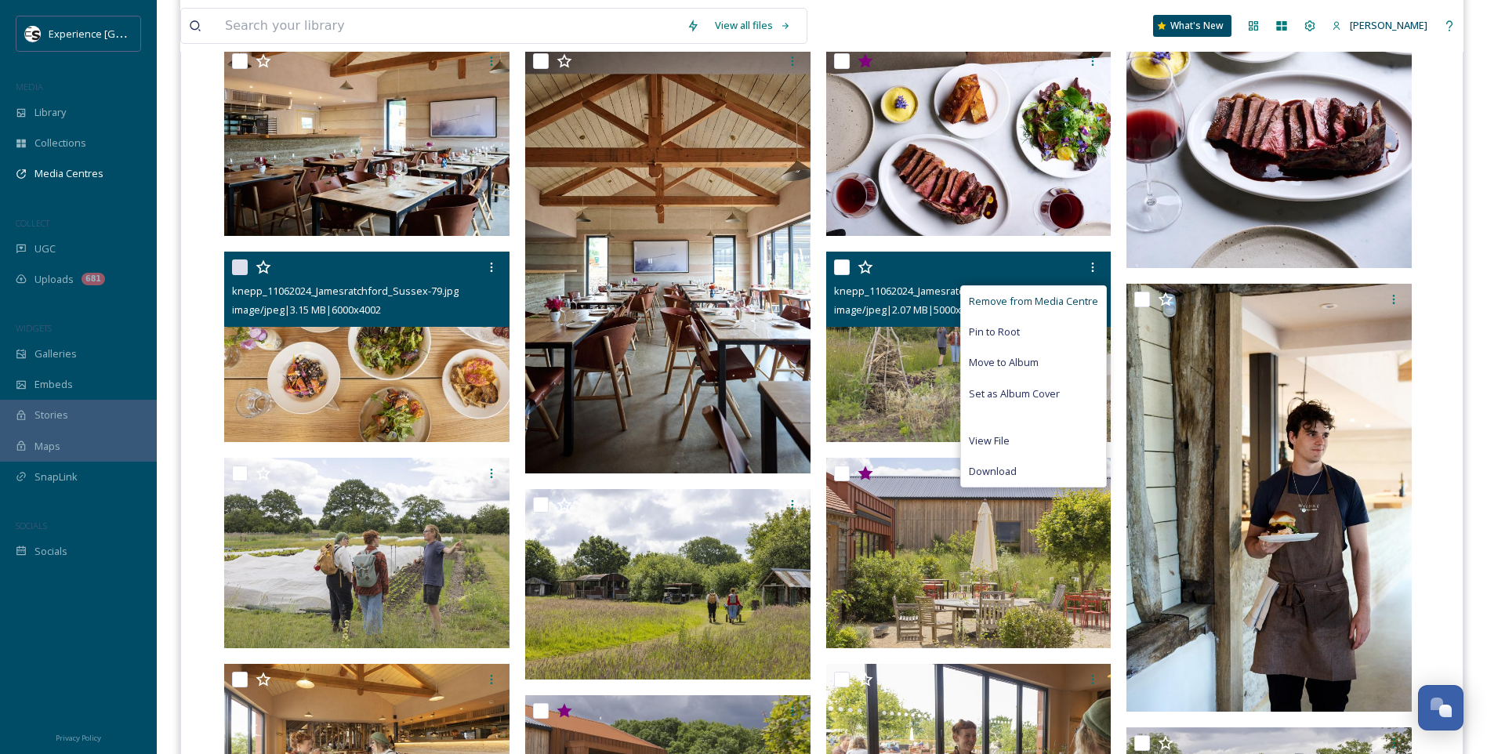
click at [1064, 298] on span "Remove from Media Centre" at bounding box center [1033, 301] width 129 height 15
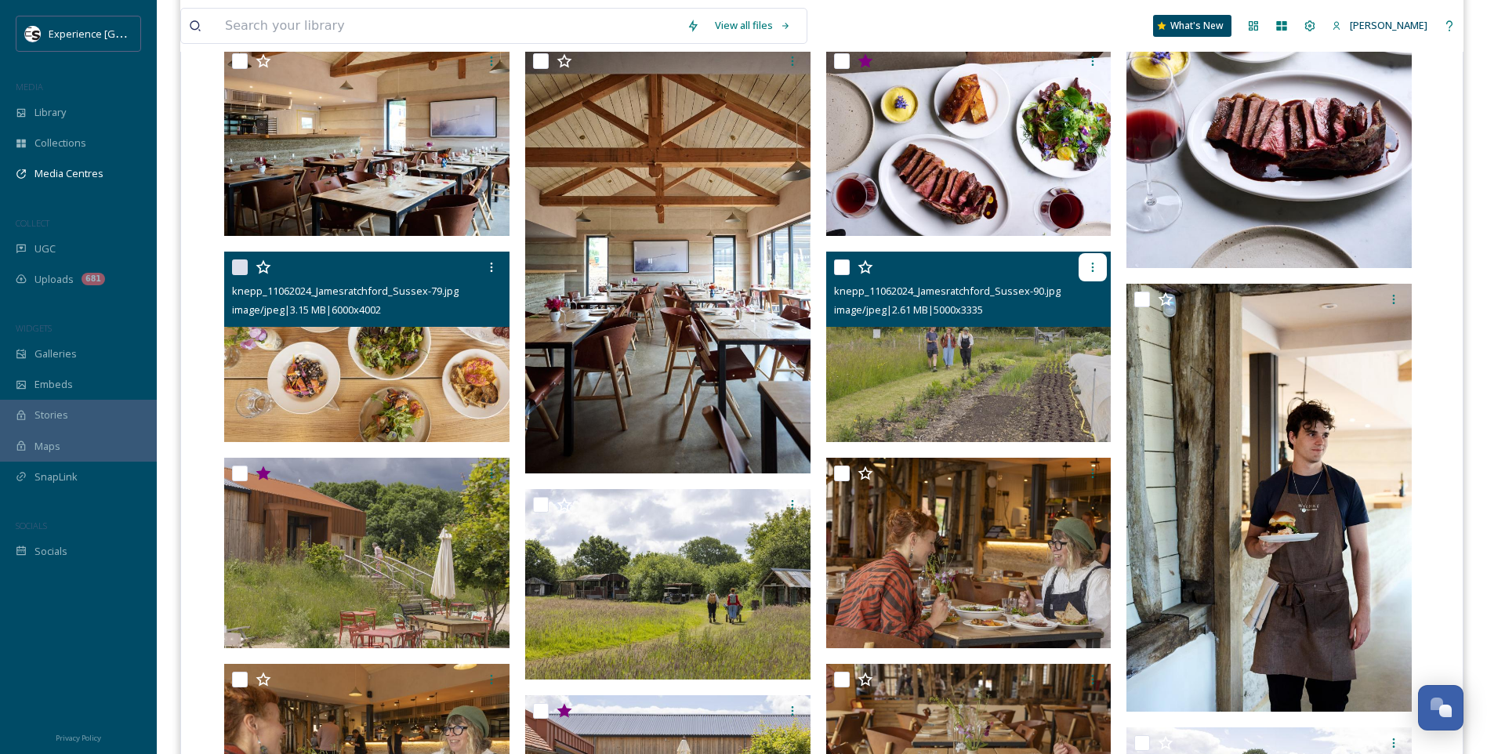
click at [1088, 269] on icon at bounding box center [1092, 267] width 13 height 13
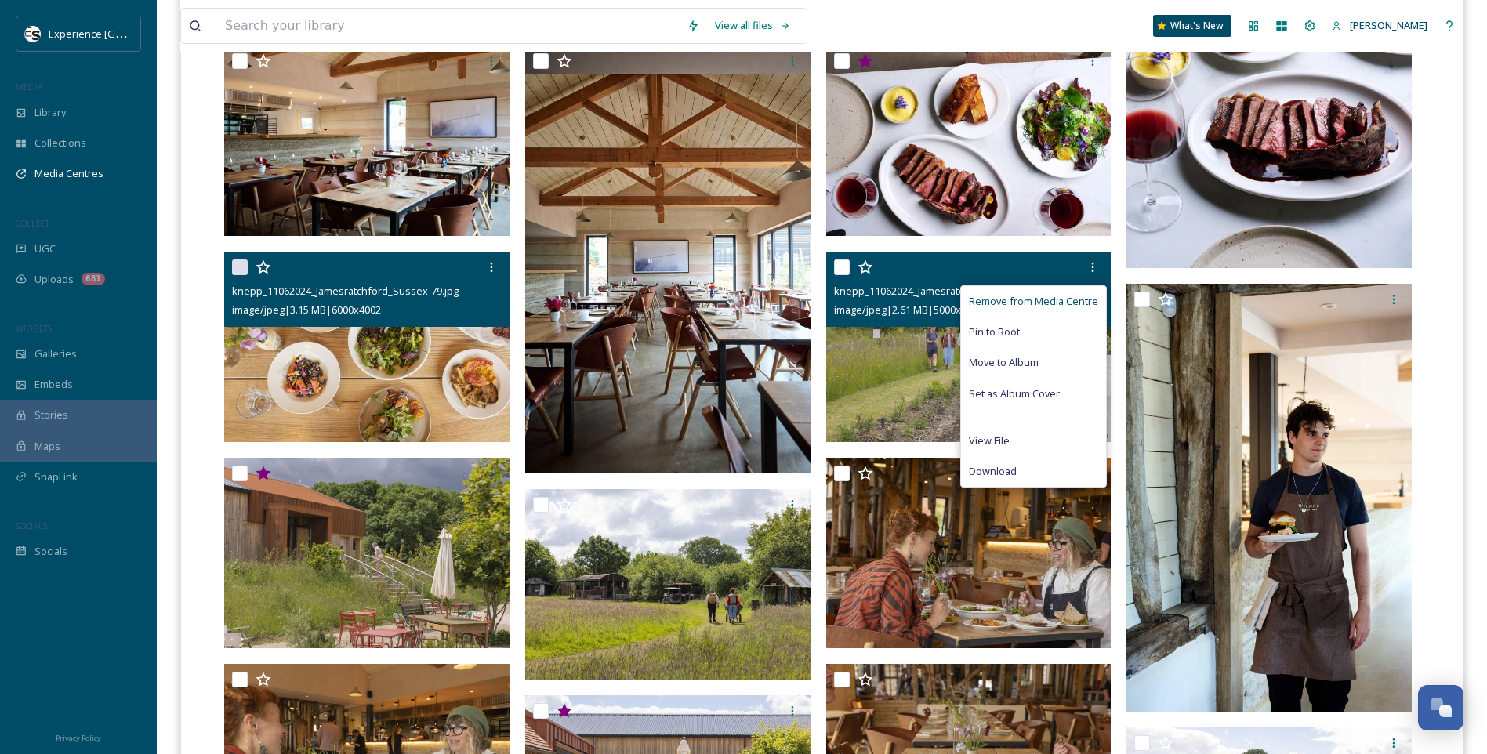
click at [1073, 300] on span "Remove from Media Centre" at bounding box center [1033, 301] width 129 height 15
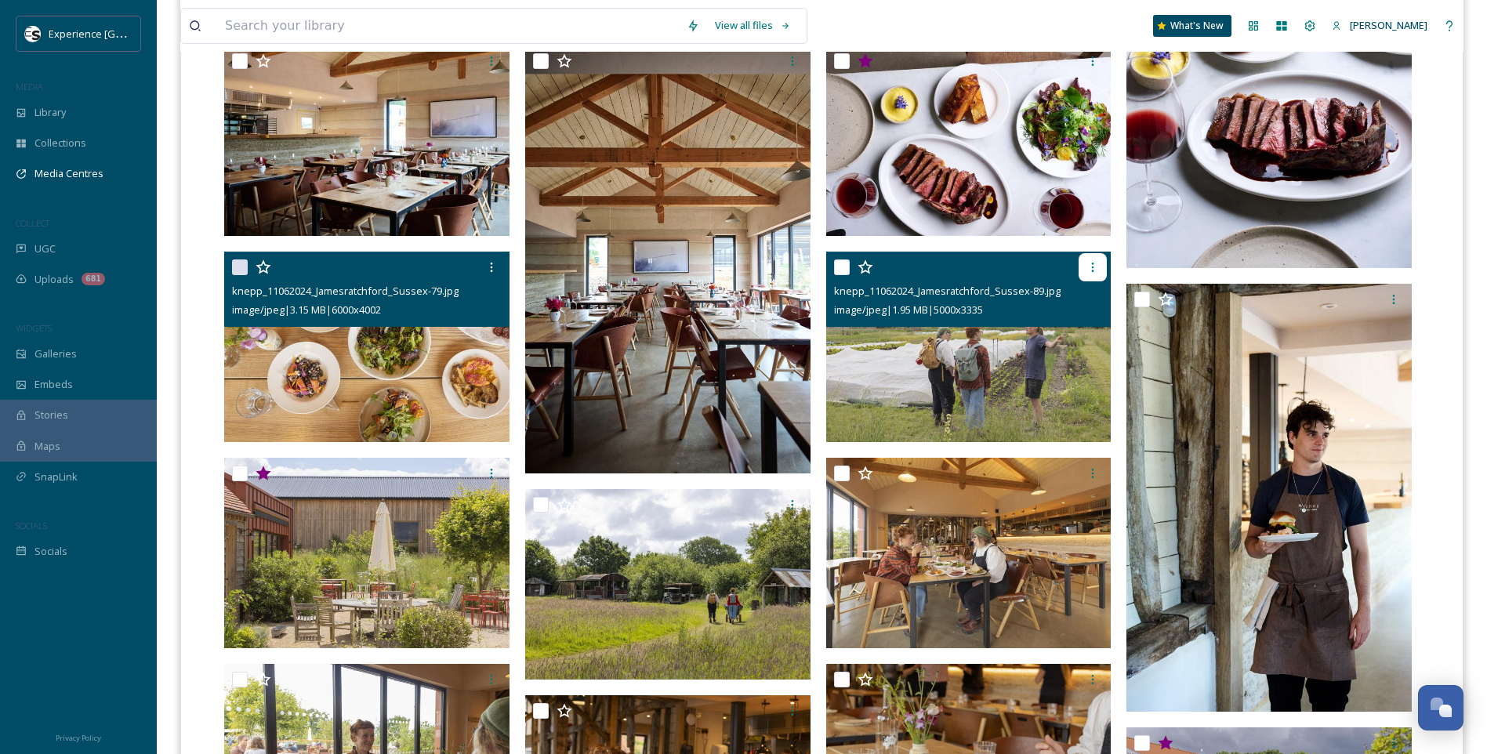
click at [1092, 266] on icon at bounding box center [1093, 267] width 2 height 9
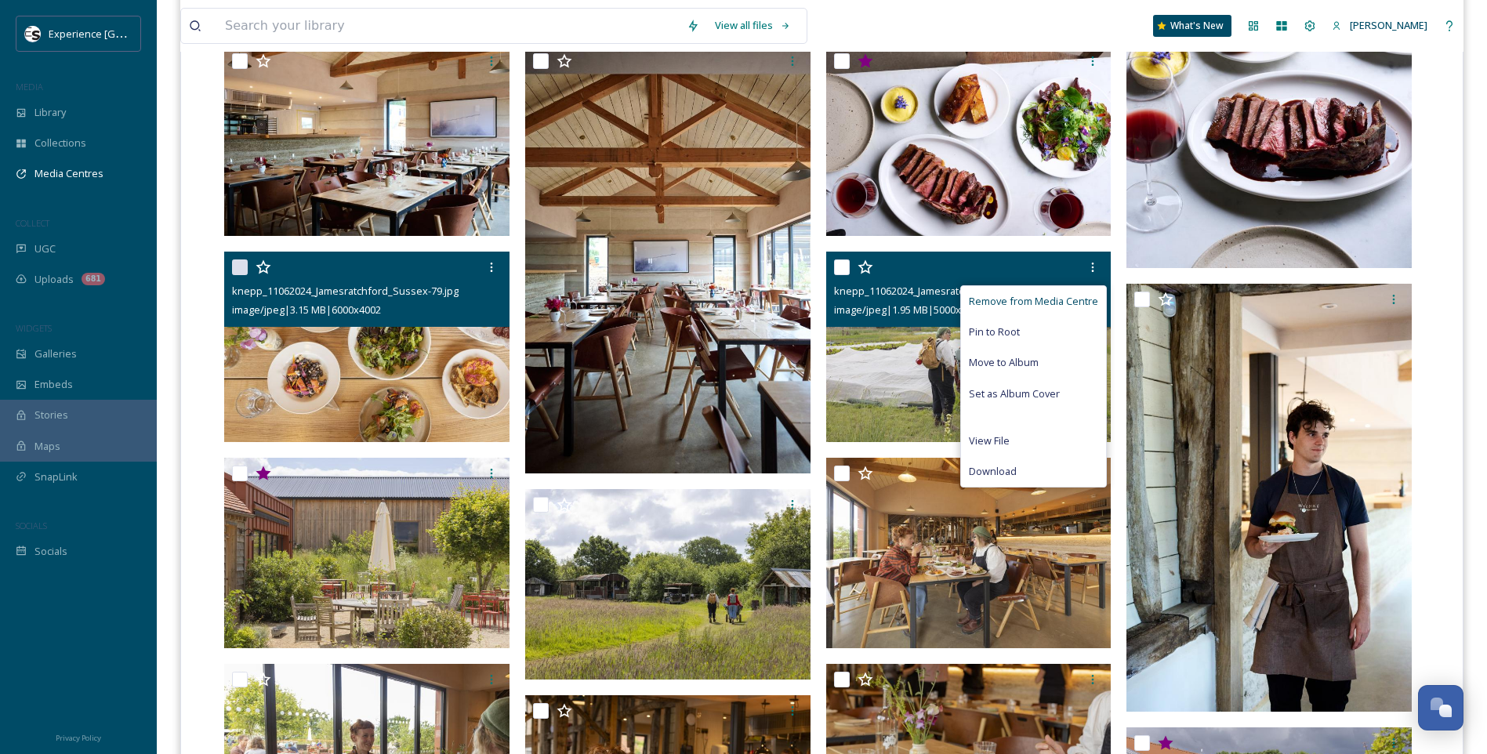
click at [1073, 298] on span "Remove from Media Centre" at bounding box center [1033, 301] width 129 height 15
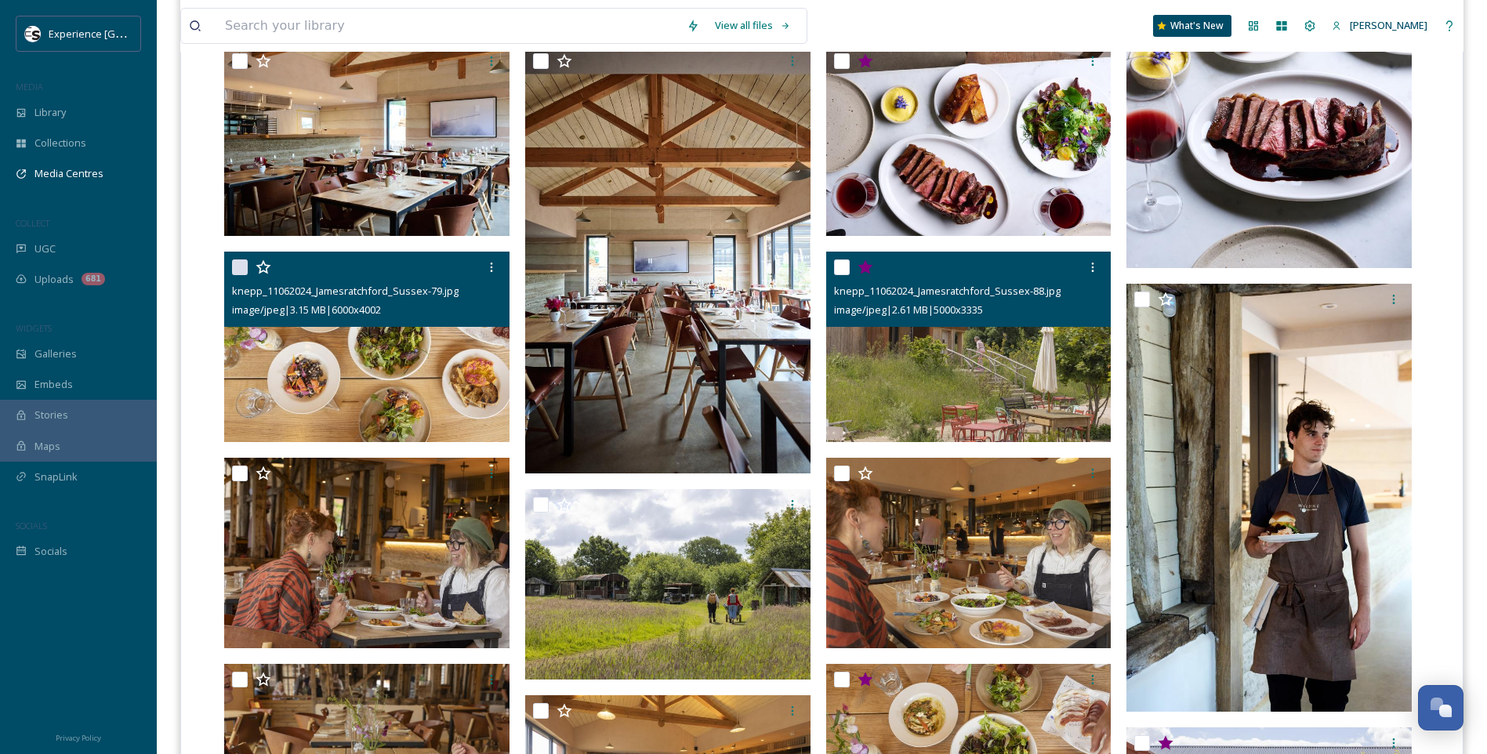
click at [869, 272] on icon at bounding box center [865, 267] width 16 height 16
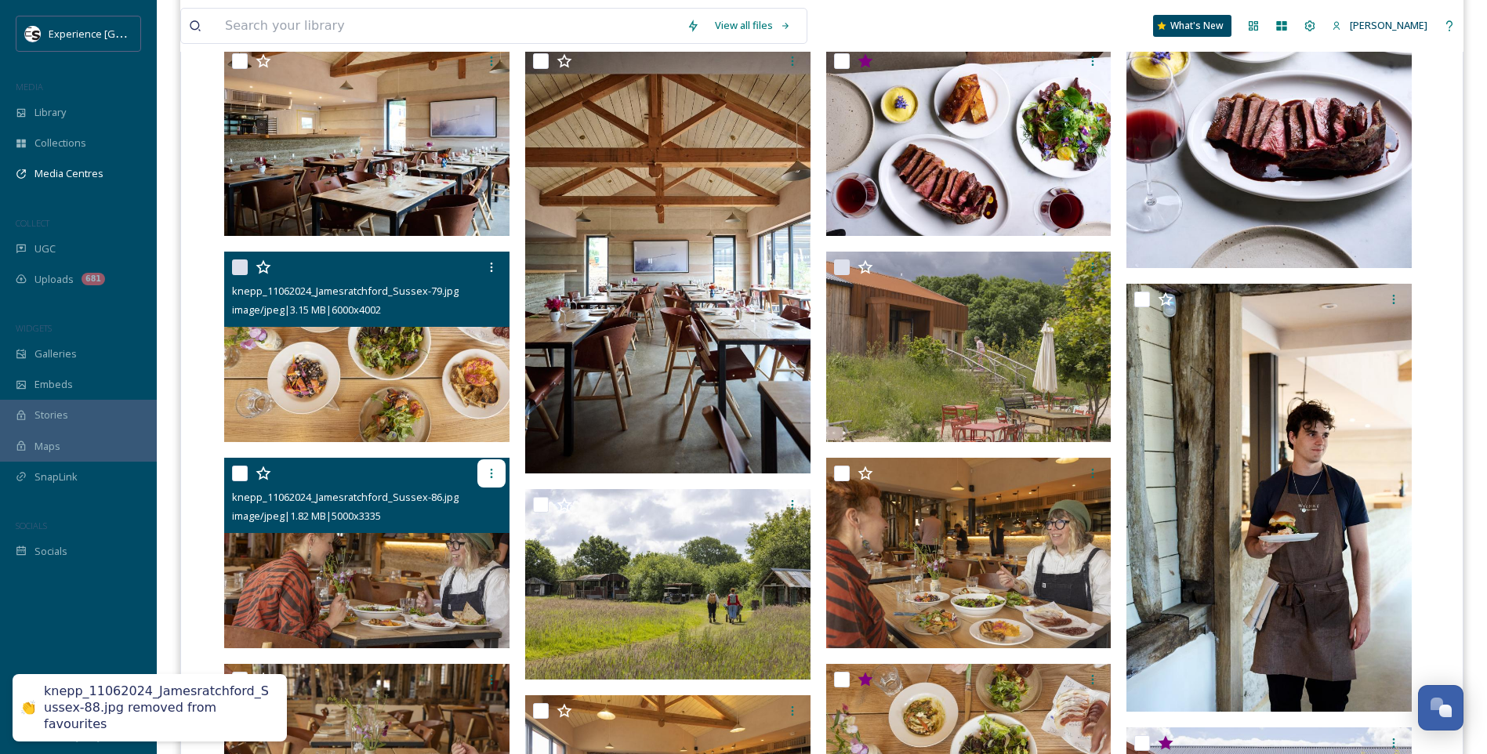
click at [491, 469] on icon at bounding box center [491, 473] width 2 height 9
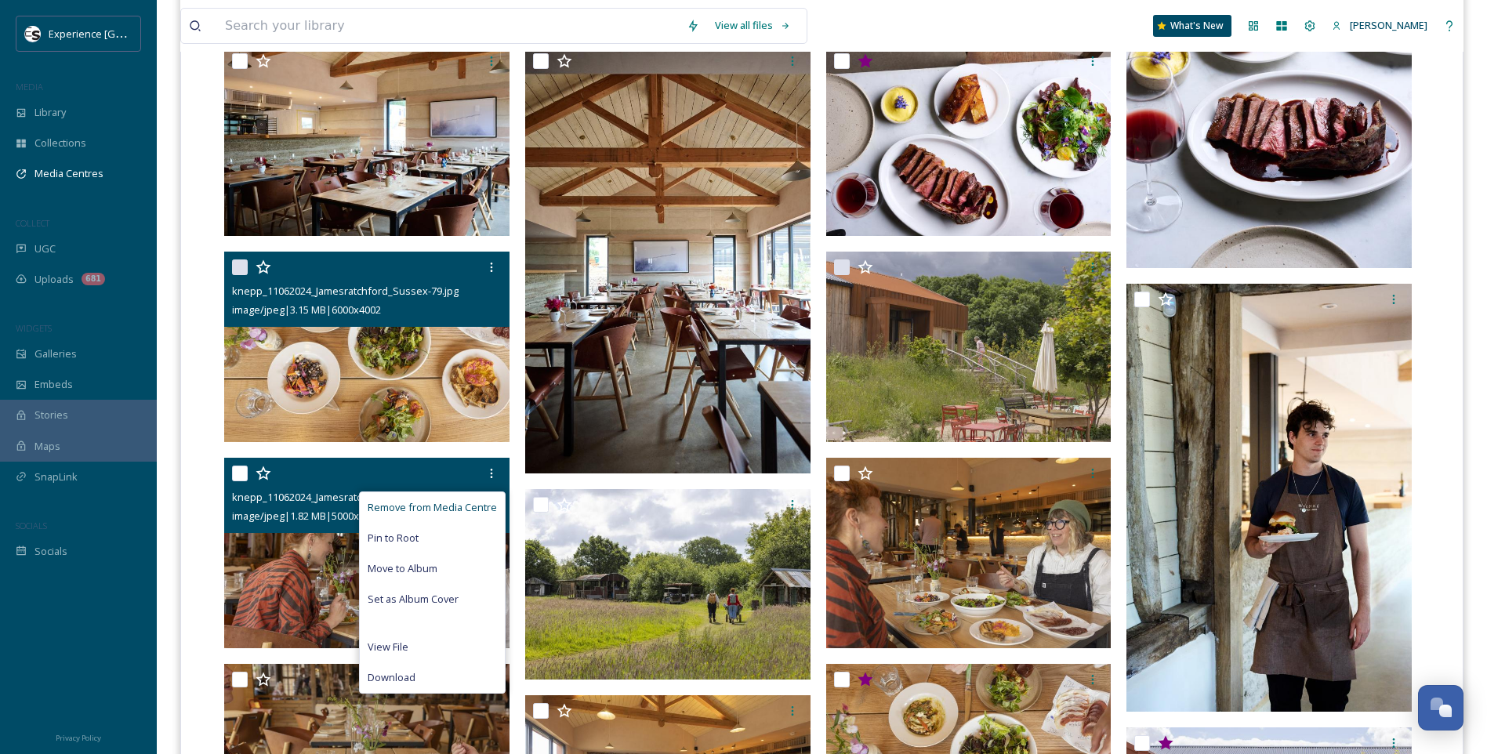
click at [459, 509] on span "Remove from Media Centre" at bounding box center [432, 507] width 129 height 15
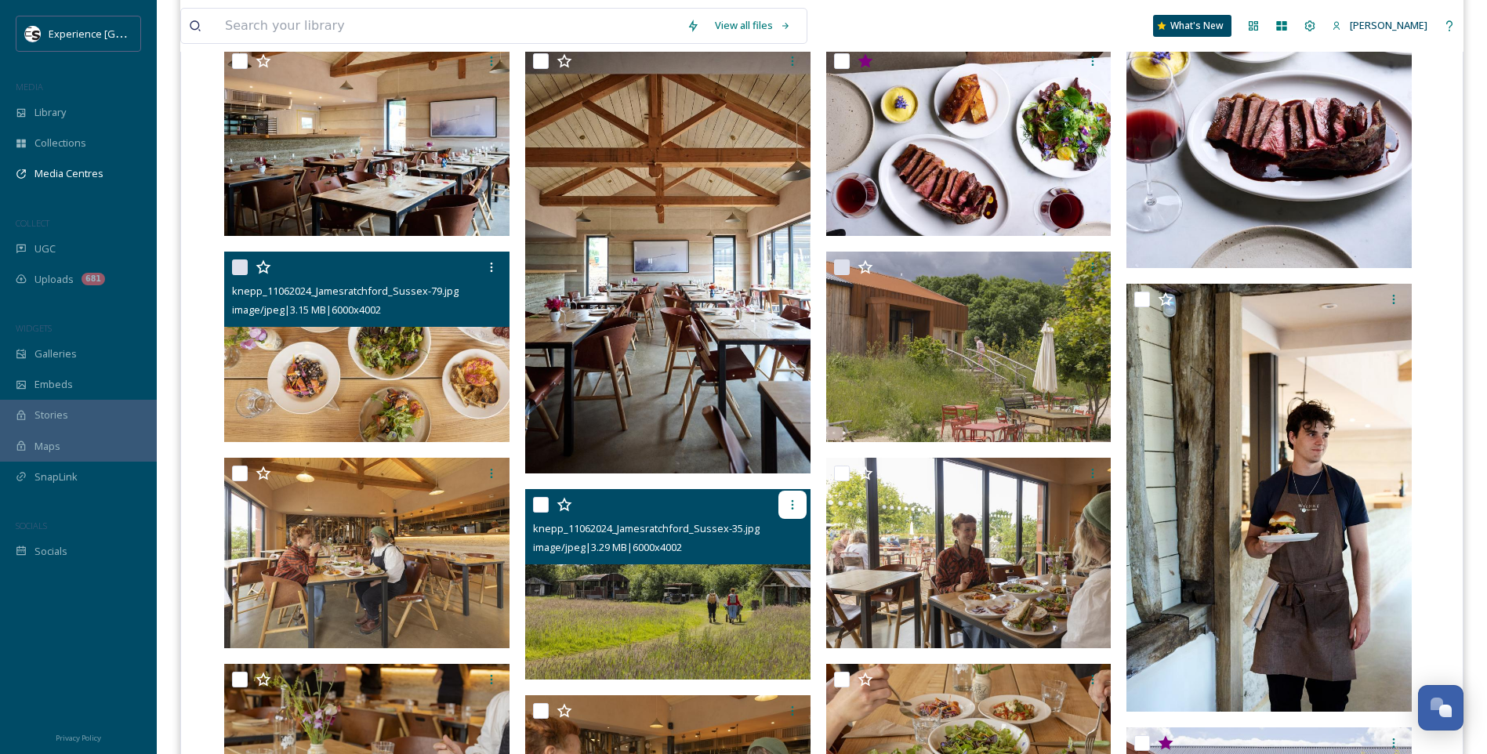
click at [795, 506] on icon at bounding box center [792, 504] width 13 height 13
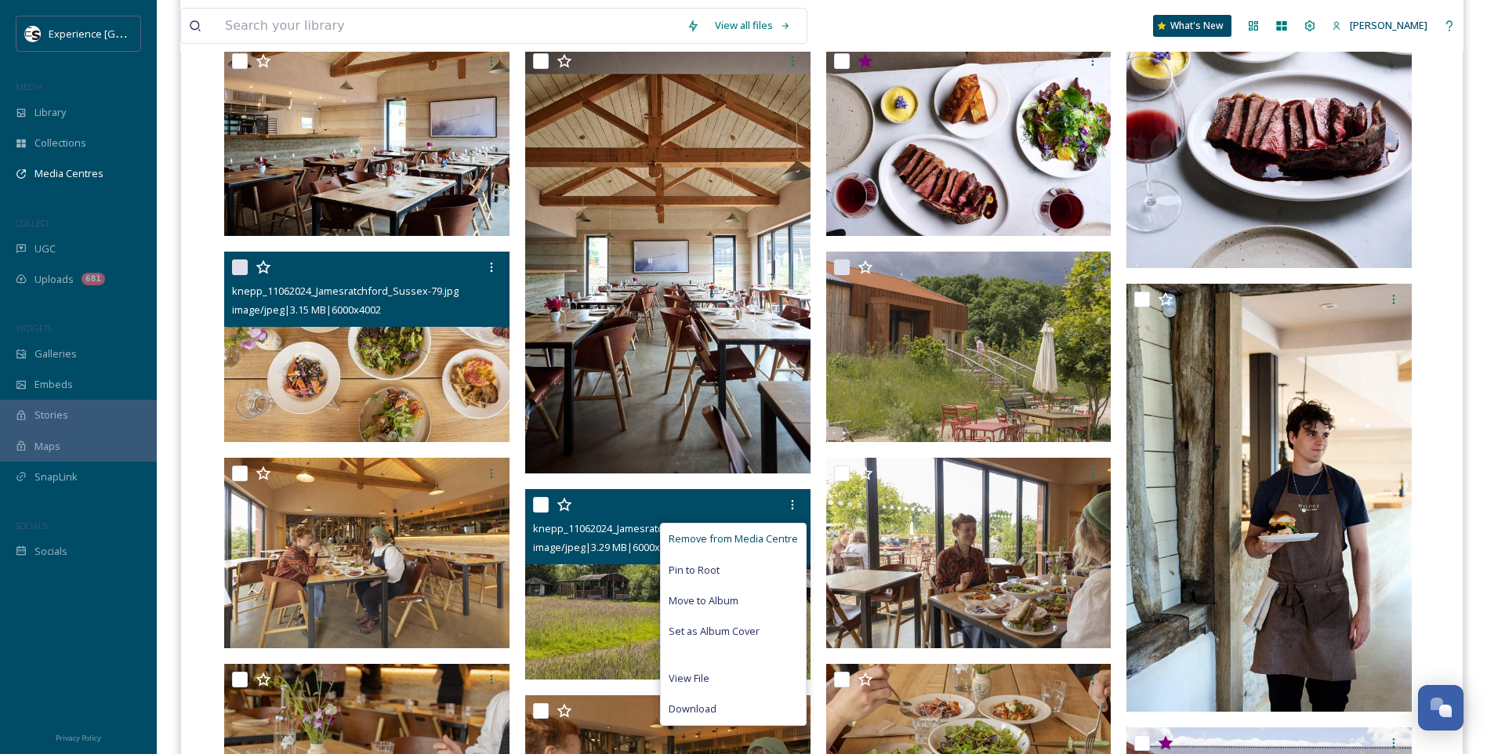
click at [772, 534] on span "Remove from Media Centre" at bounding box center [732, 538] width 129 height 15
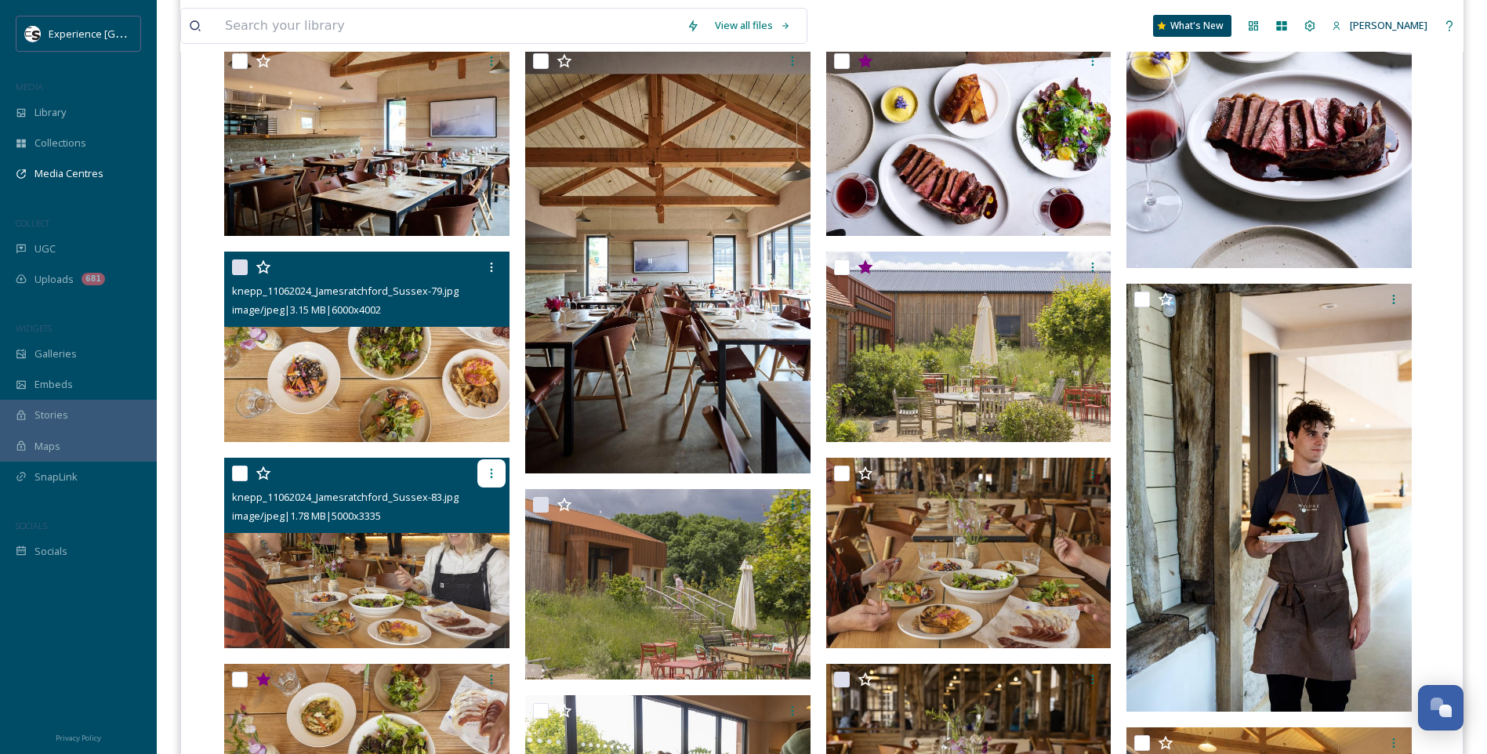
click at [488, 467] on icon at bounding box center [491, 473] width 13 height 13
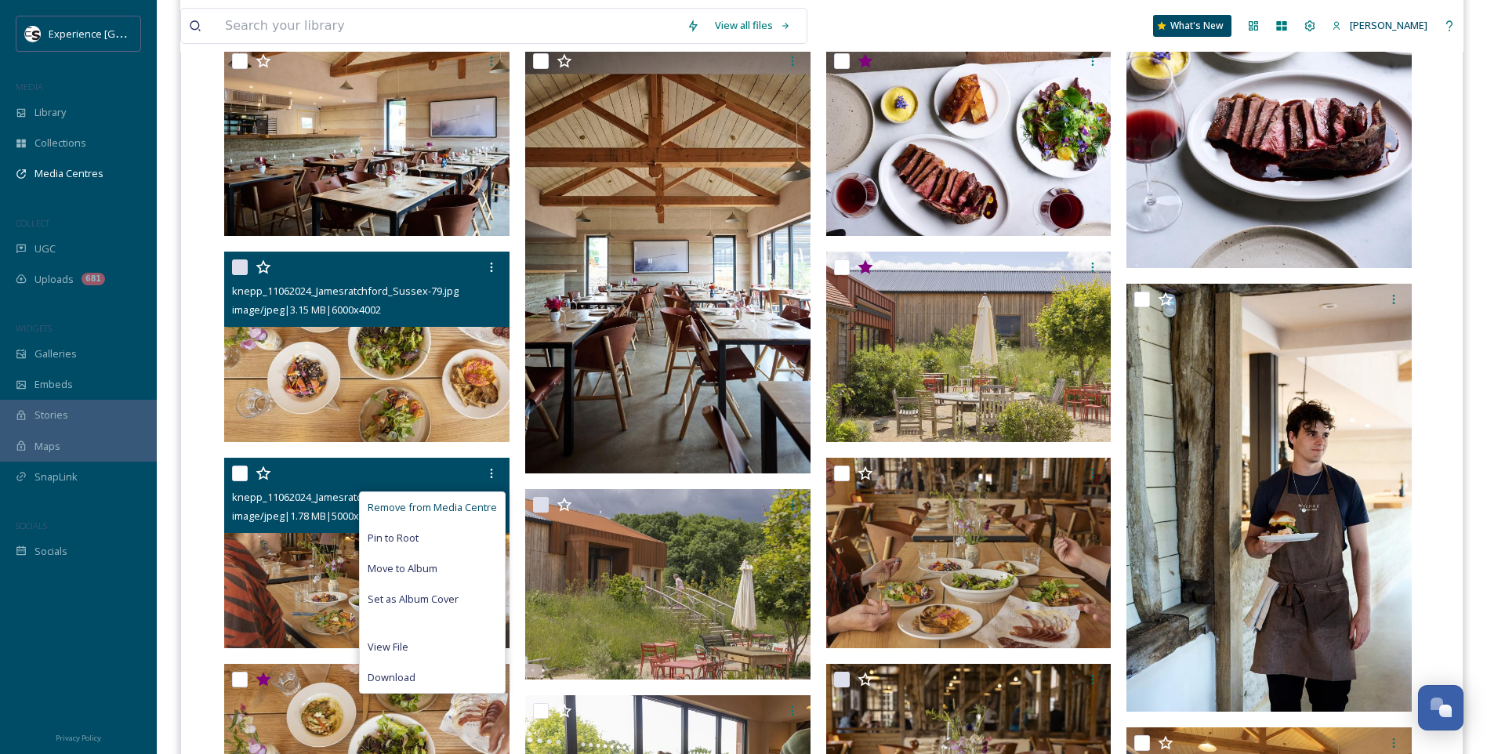
click at [451, 503] on span "Remove from Media Centre" at bounding box center [432, 507] width 129 height 15
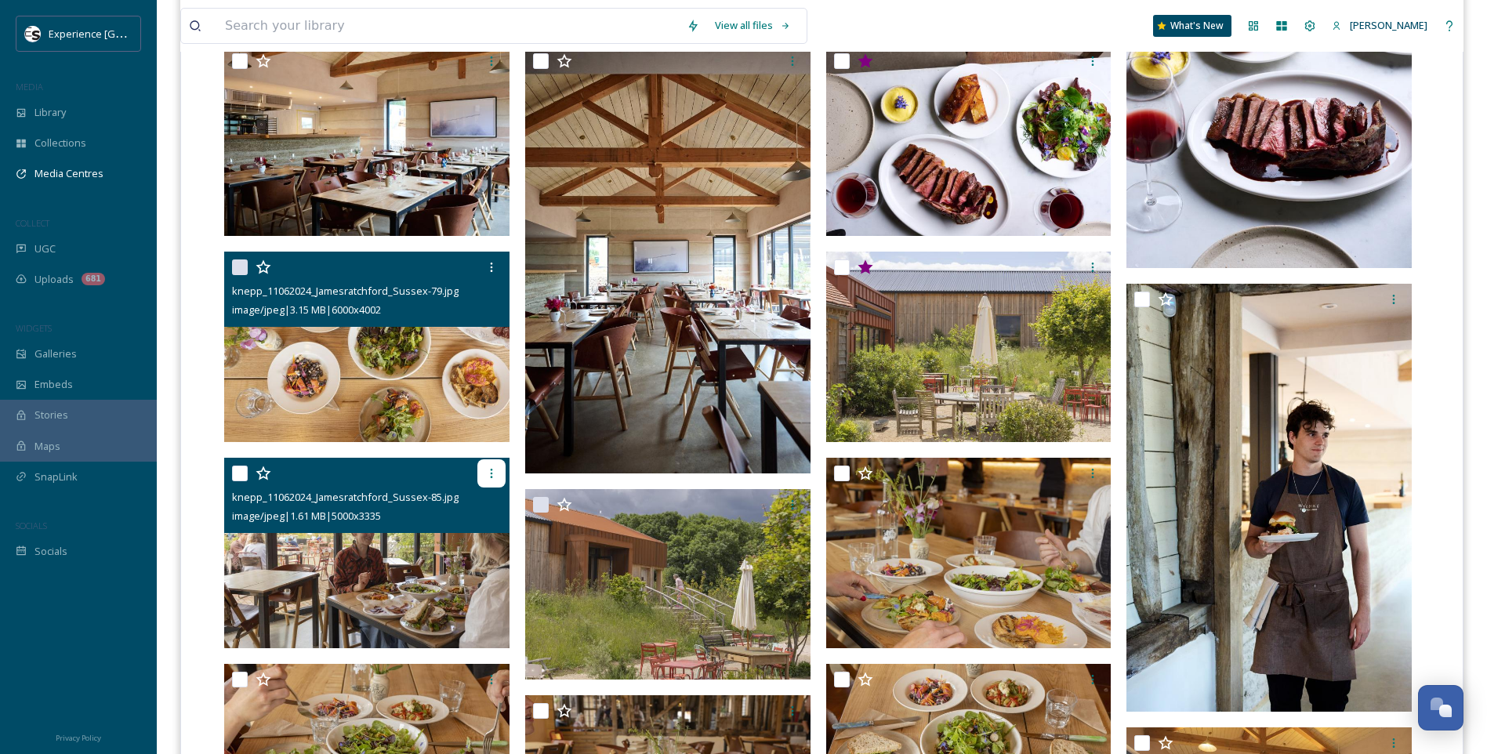
click at [494, 474] on icon at bounding box center [491, 473] width 13 height 13
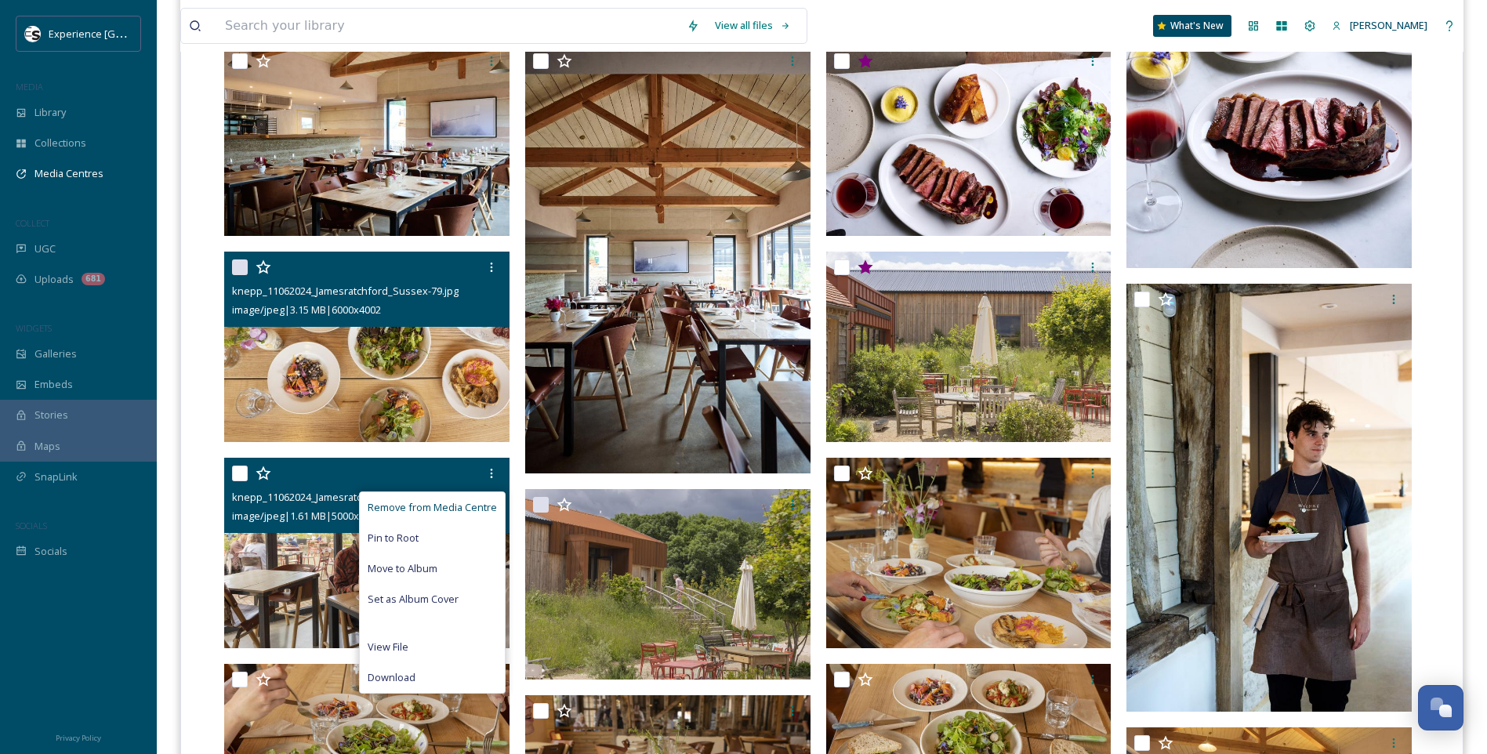
click at [469, 506] on span "Remove from Media Centre" at bounding box center [432, 507] width 129 height 15
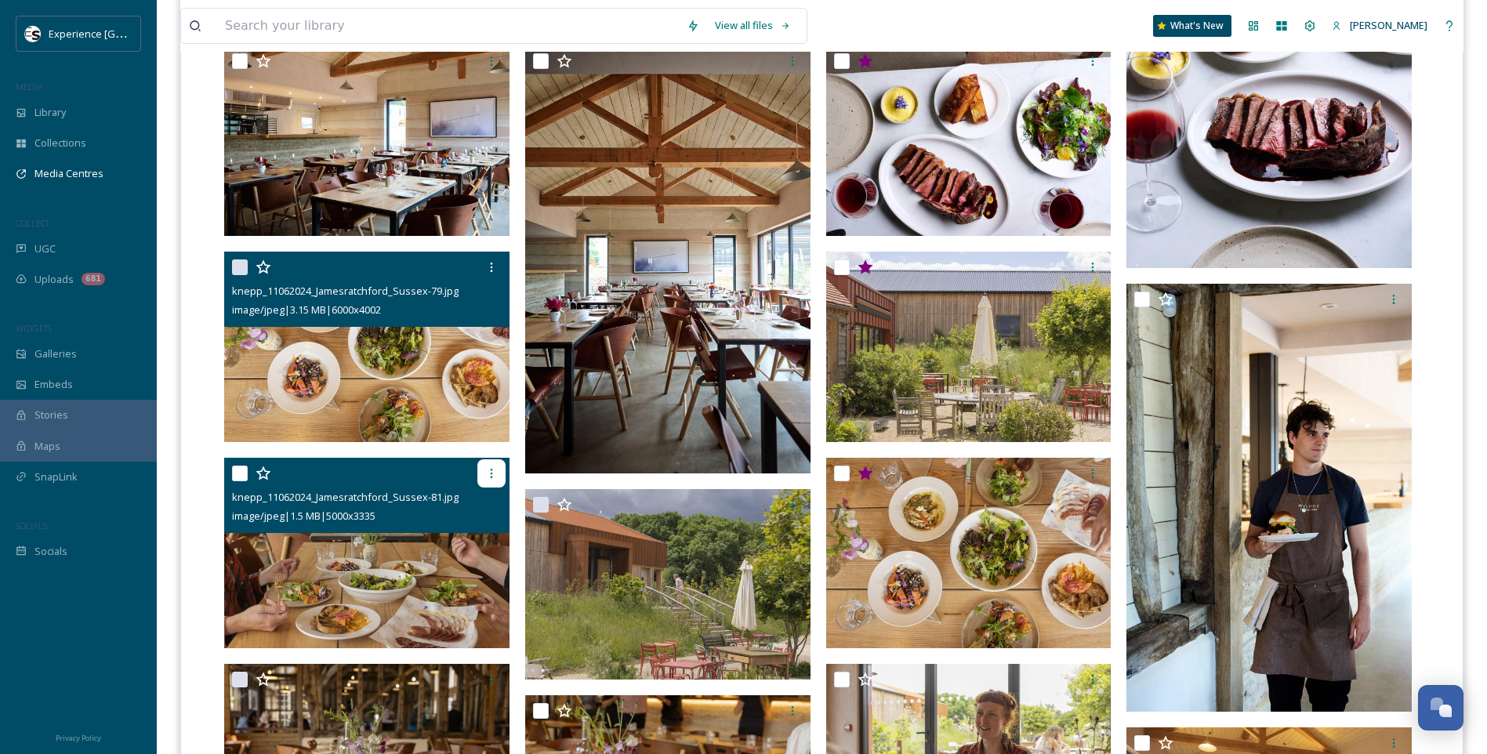
click at [491, 472] on icon at bounding box center [491, 473] width 13 height 13
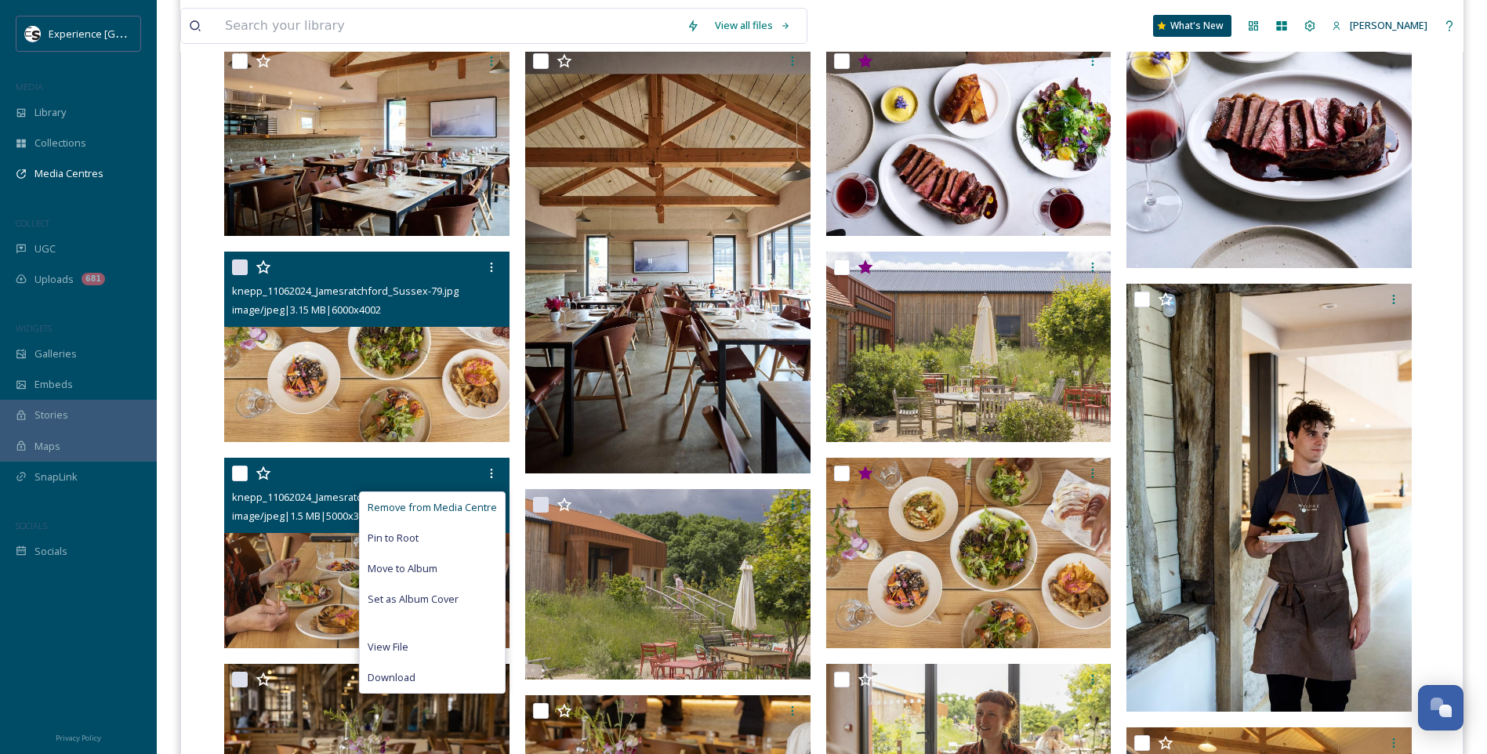
click at [478, 503] on span "Remove from Media Centre" at bounding box center [432, 507] width 129 height 15
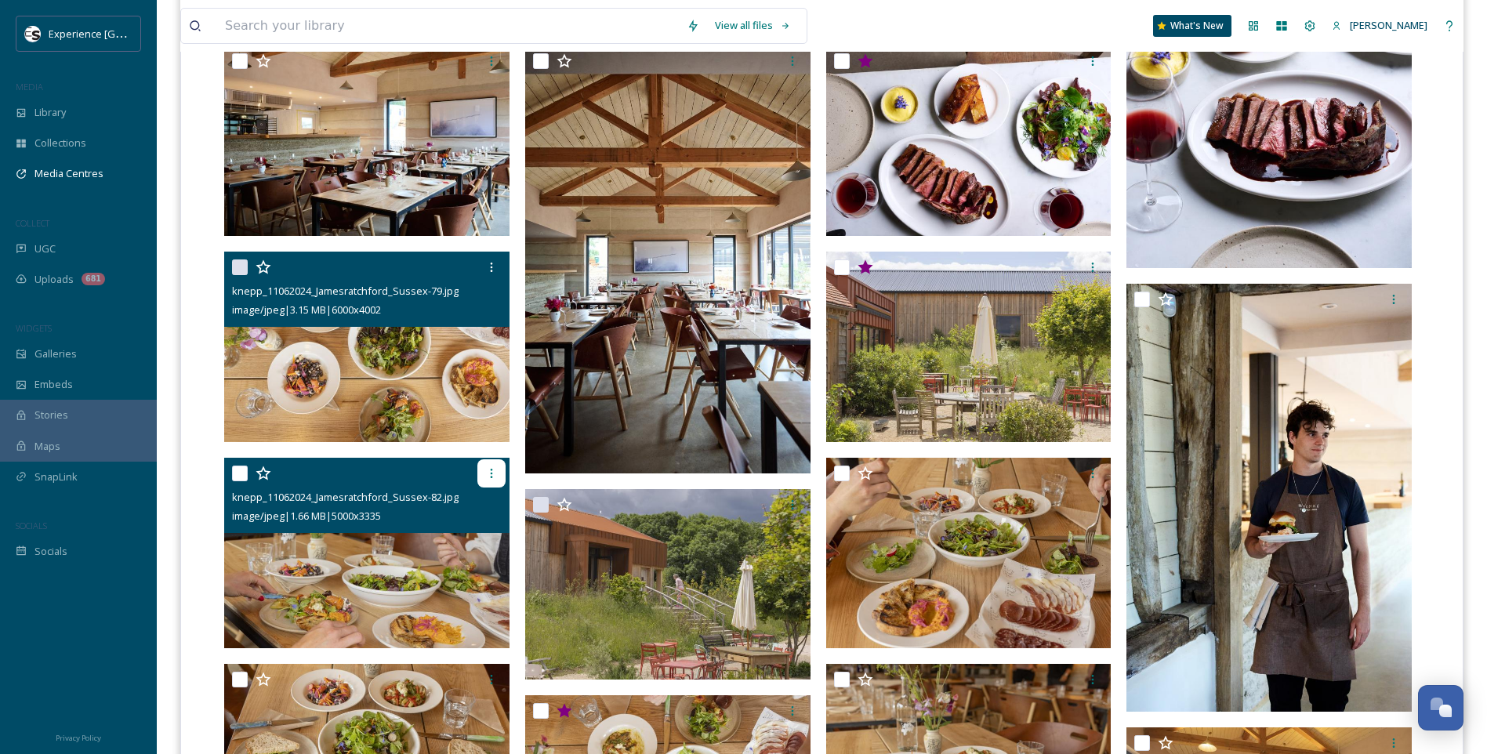
click at [496, 479] on icon at bounding box center [491, 473] width 13 height 13
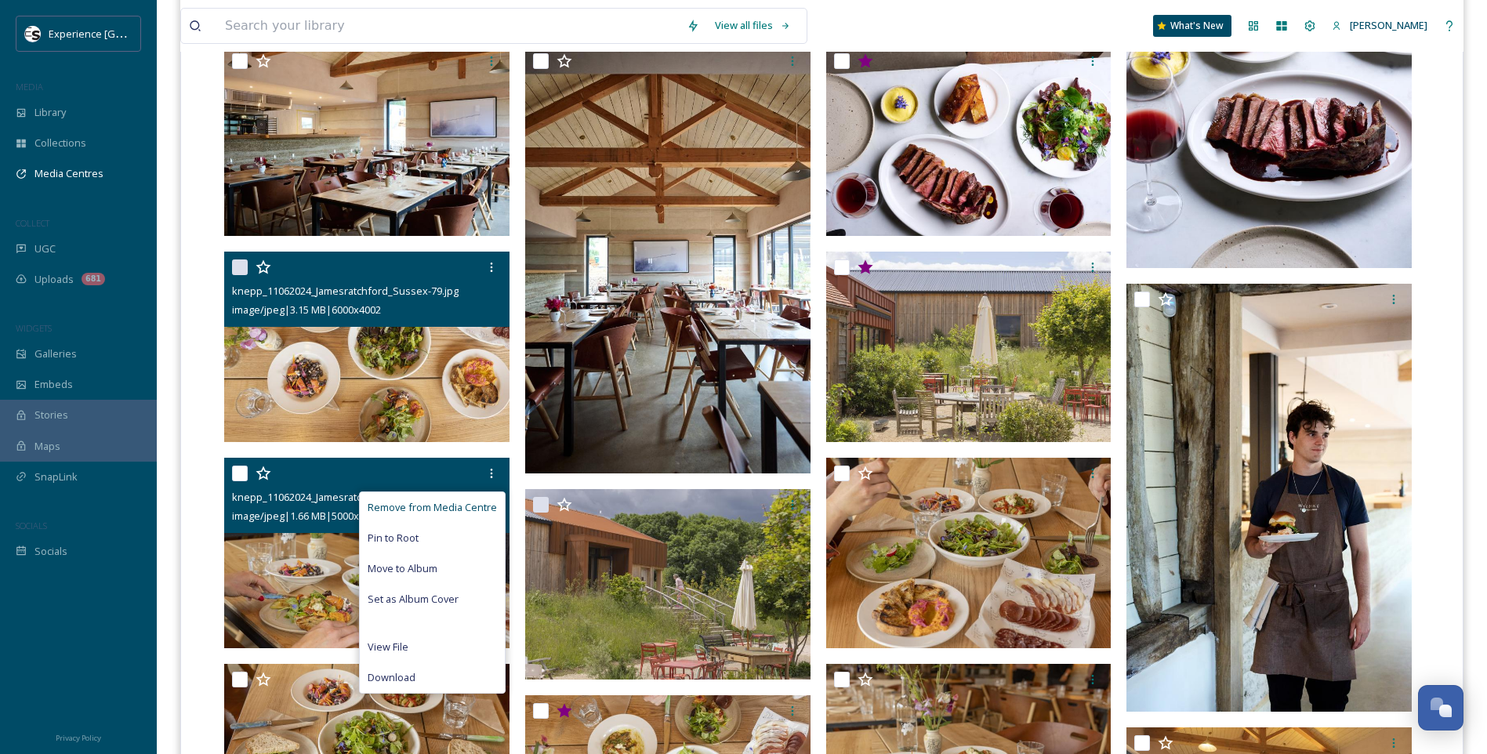
click at [476, 505] on span "Remove from Media Centre" at bounding box center [432, 507] width 129 height 15
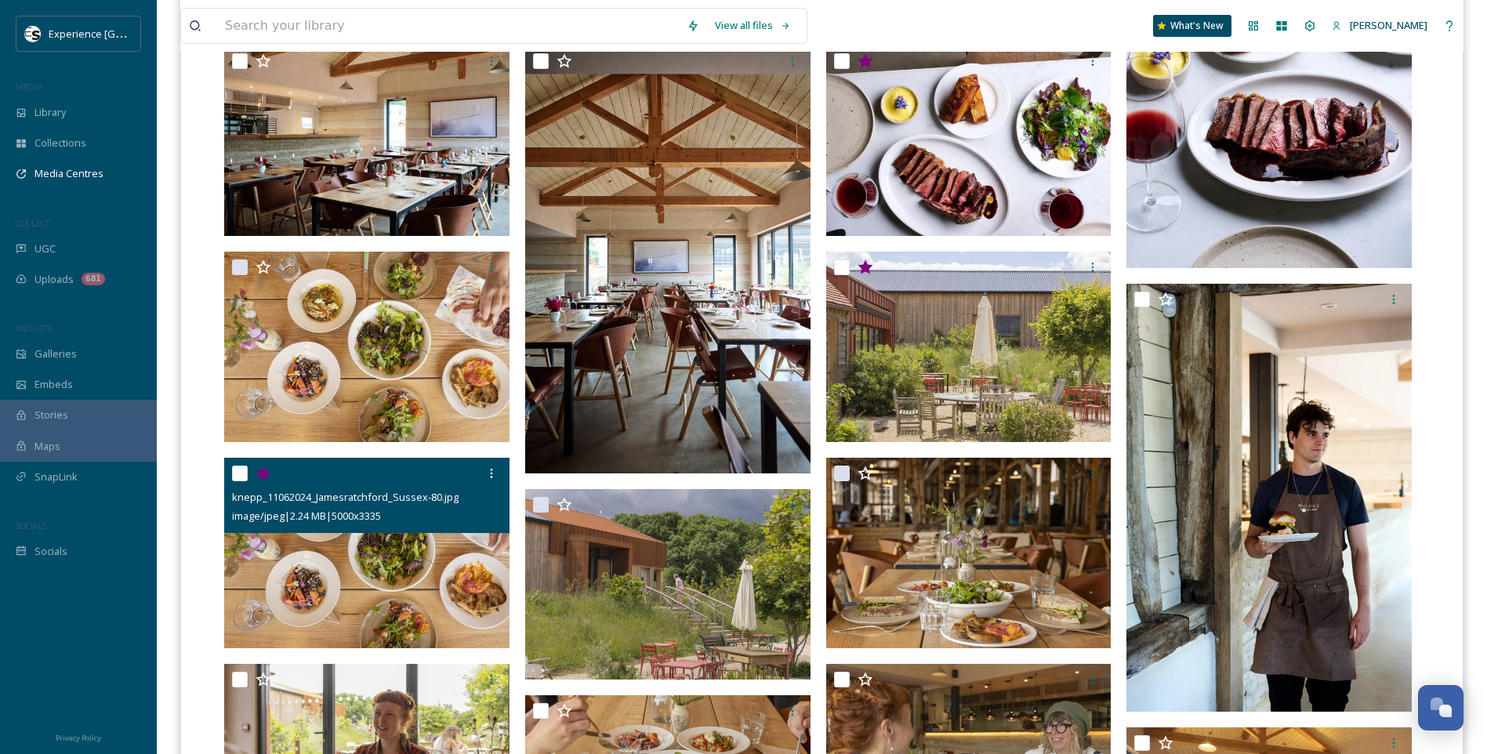
click at [263, 474] on icon at bounding box center [262, 472] width 15 height 14
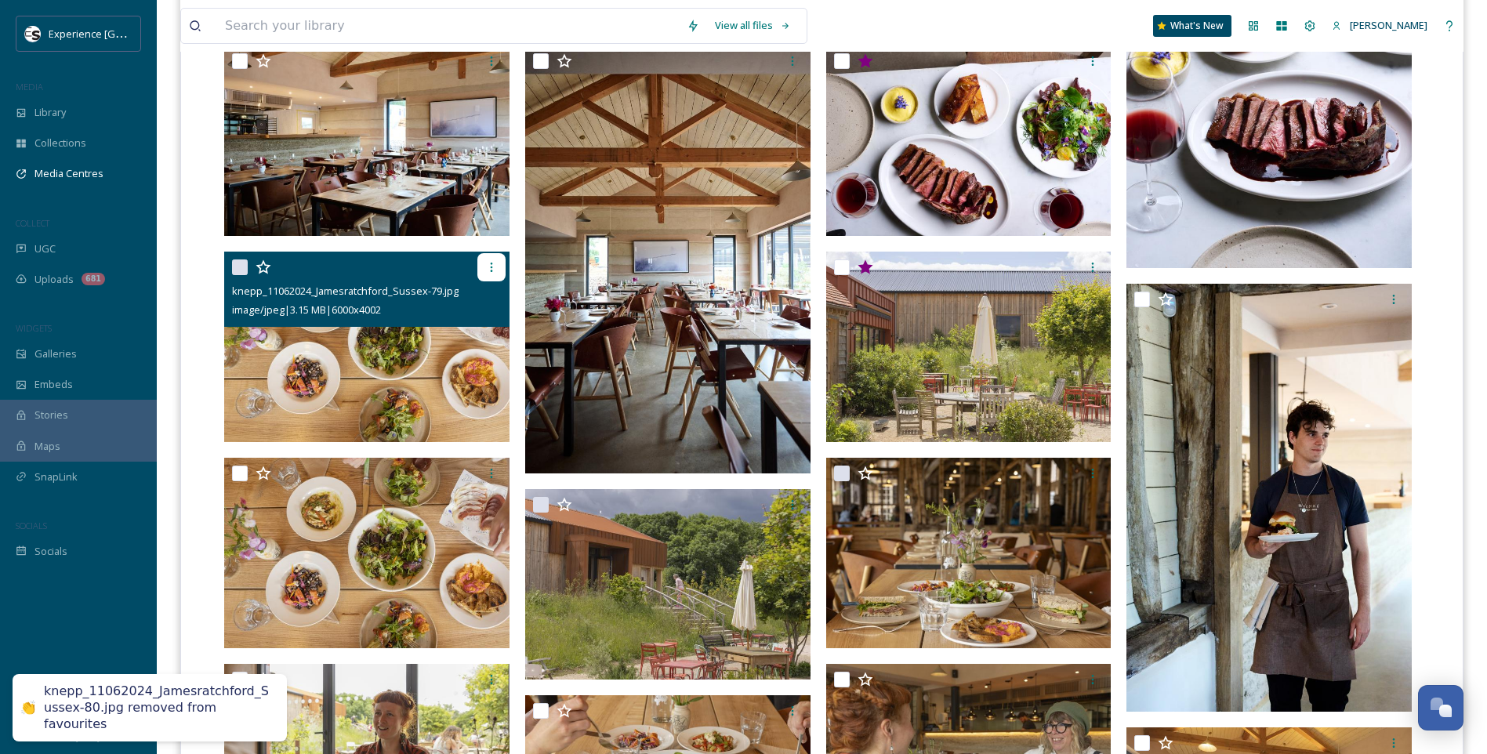
click at [491, 266] on icon at bounding box center [491, 267] width 13 height 13
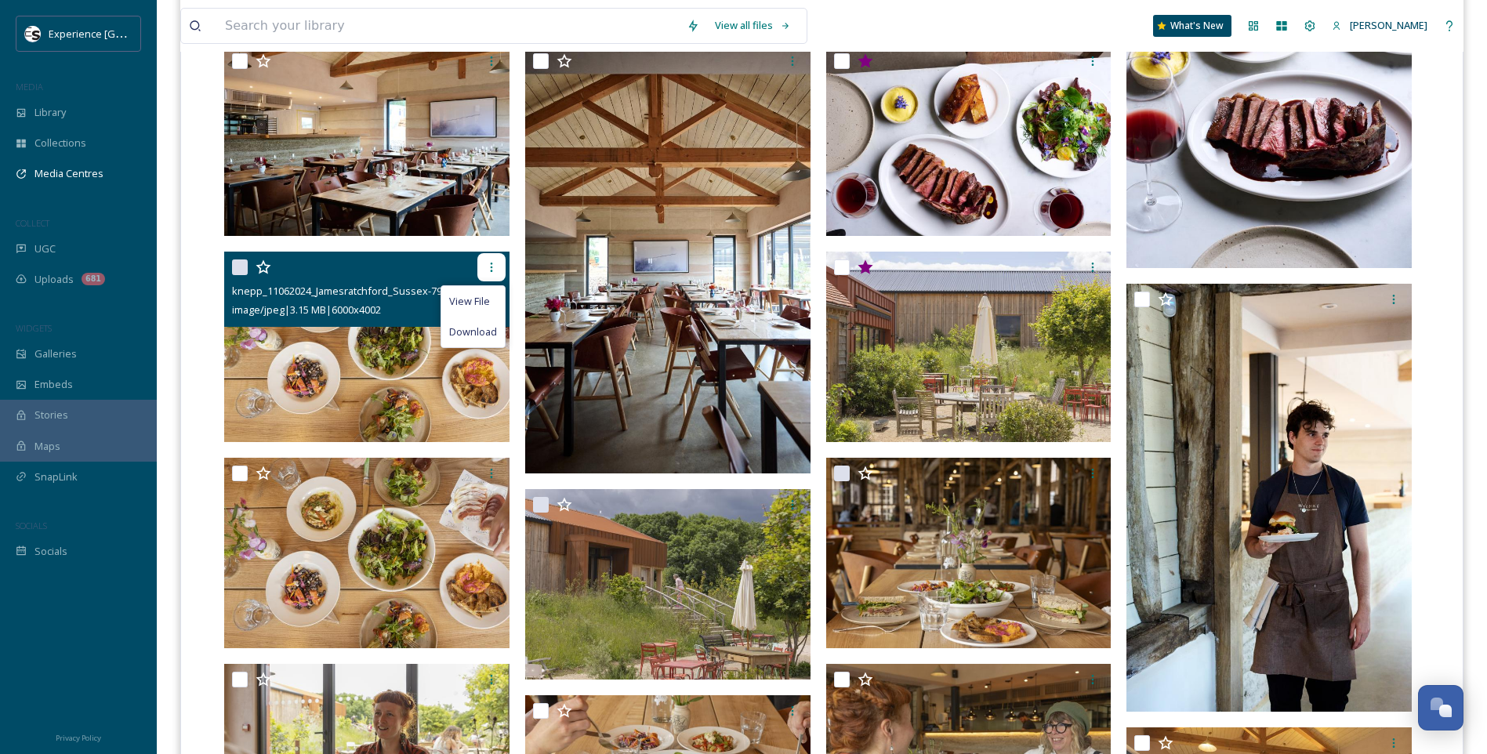
click at [491, 266] on icon at bounding box center [491, 267] width 13 height 13
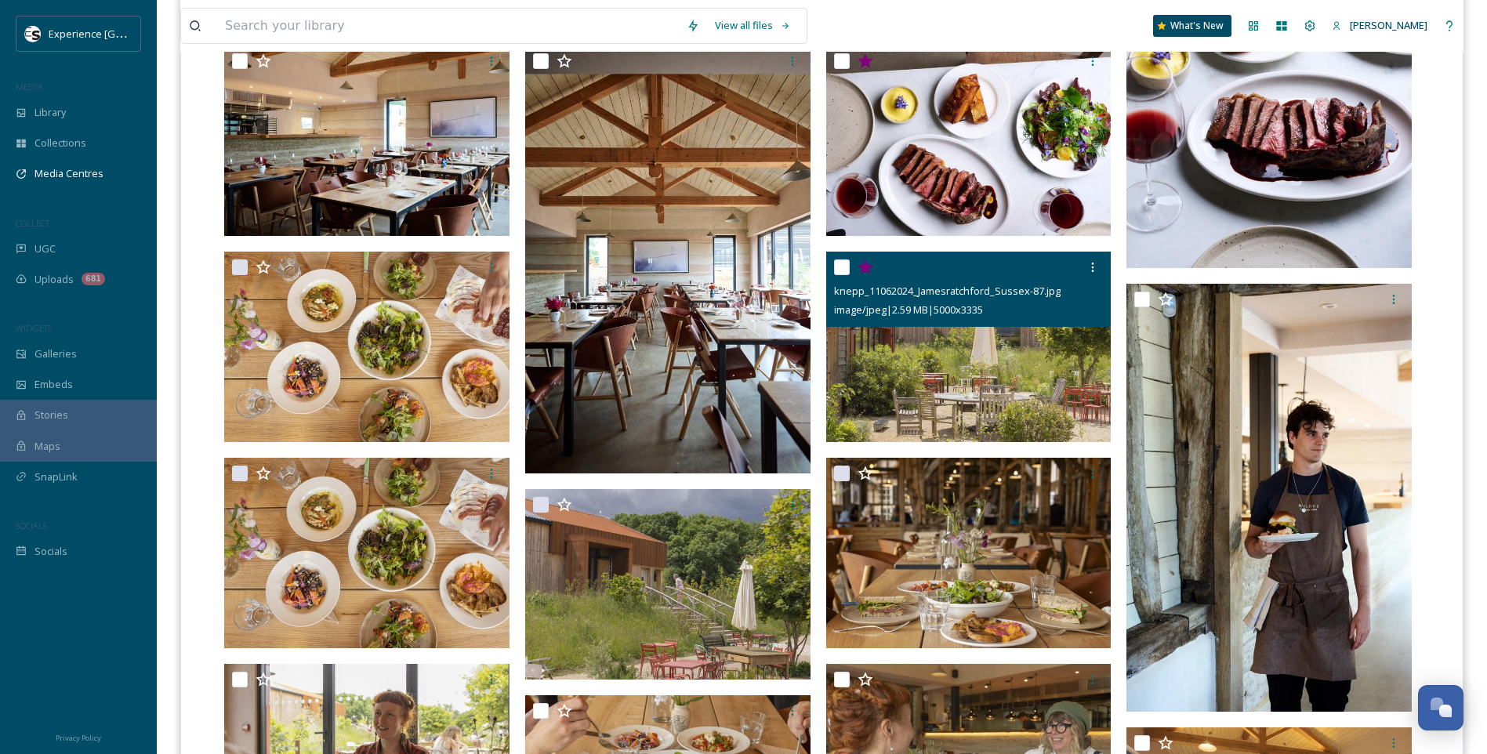
click at [870, 264] on icon at bounding box center [865, 267] width 16 height 16
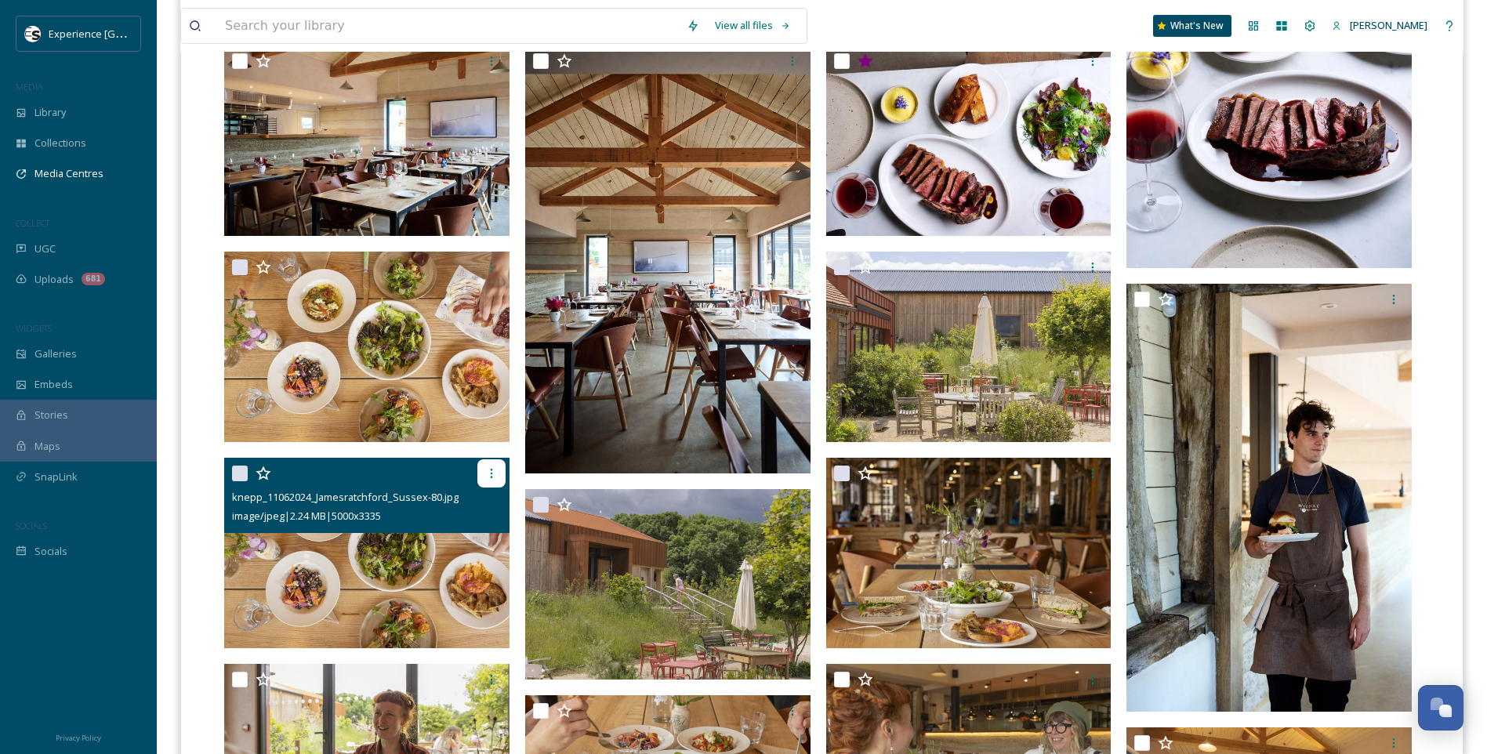
click at [493, 475] on icon at bounding box center [491, 473] width 13 height 13
click at [297, 582] on img at bounding box center [366, 553] width 285 height 190
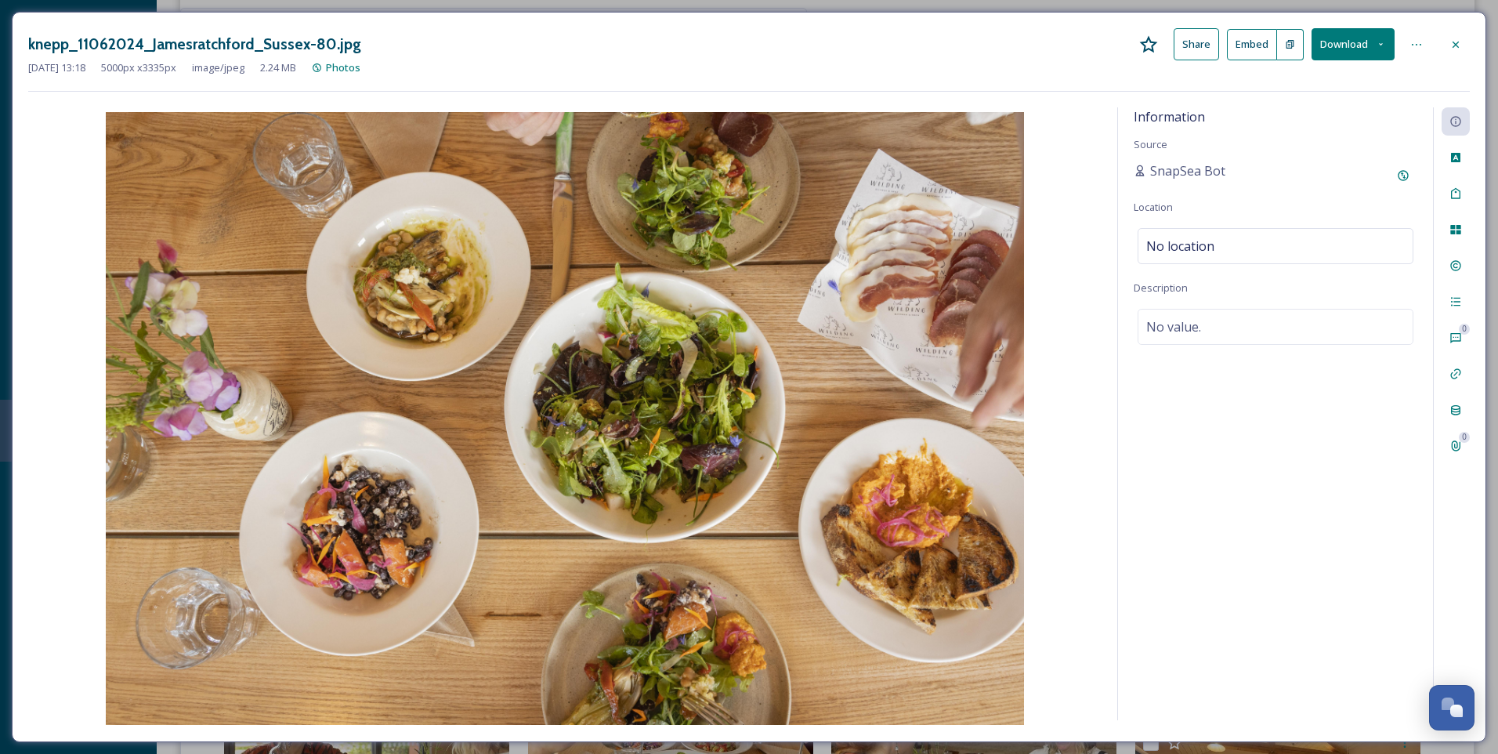
click at [1457, 45] on icon at bounding box center [1456, 44] width 6 height 6
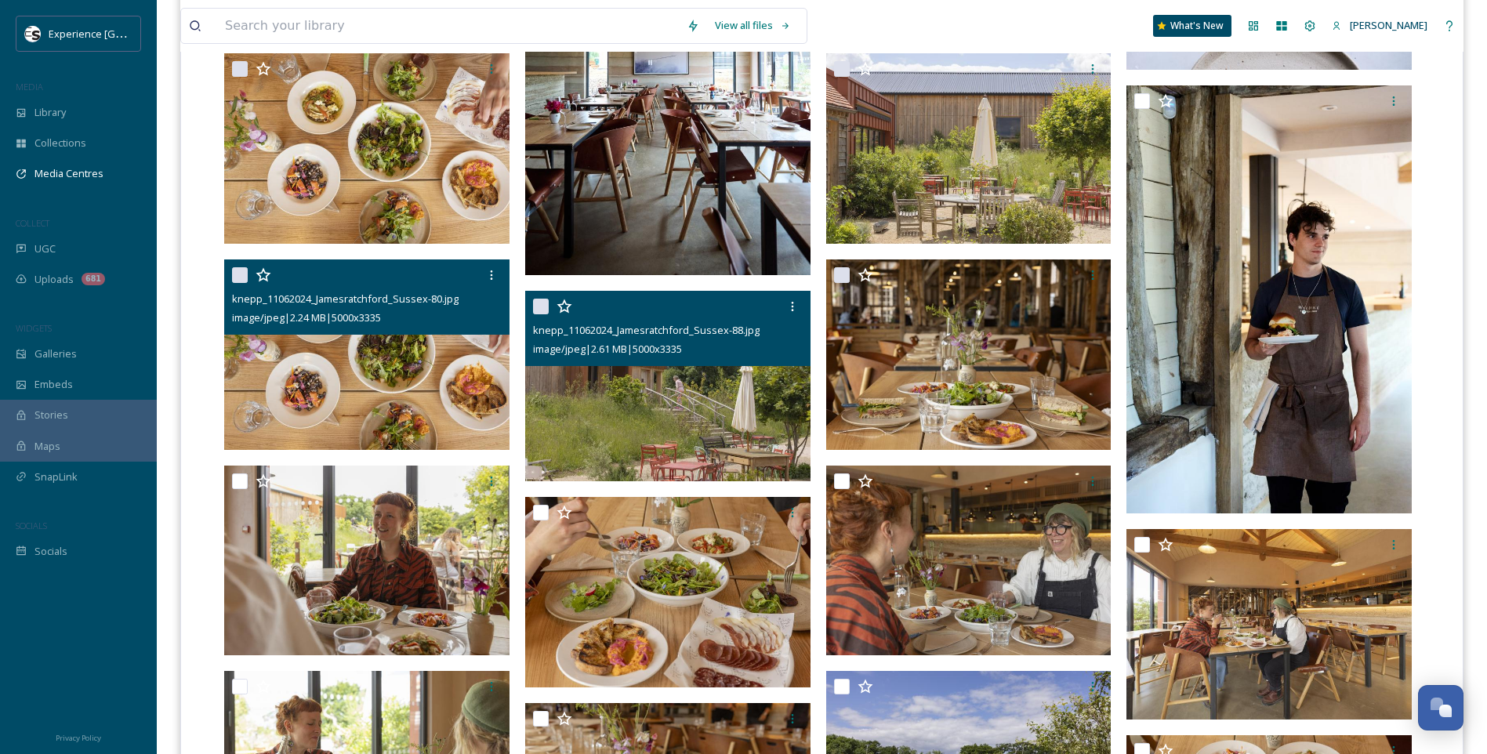
scroll to position [862, 0]
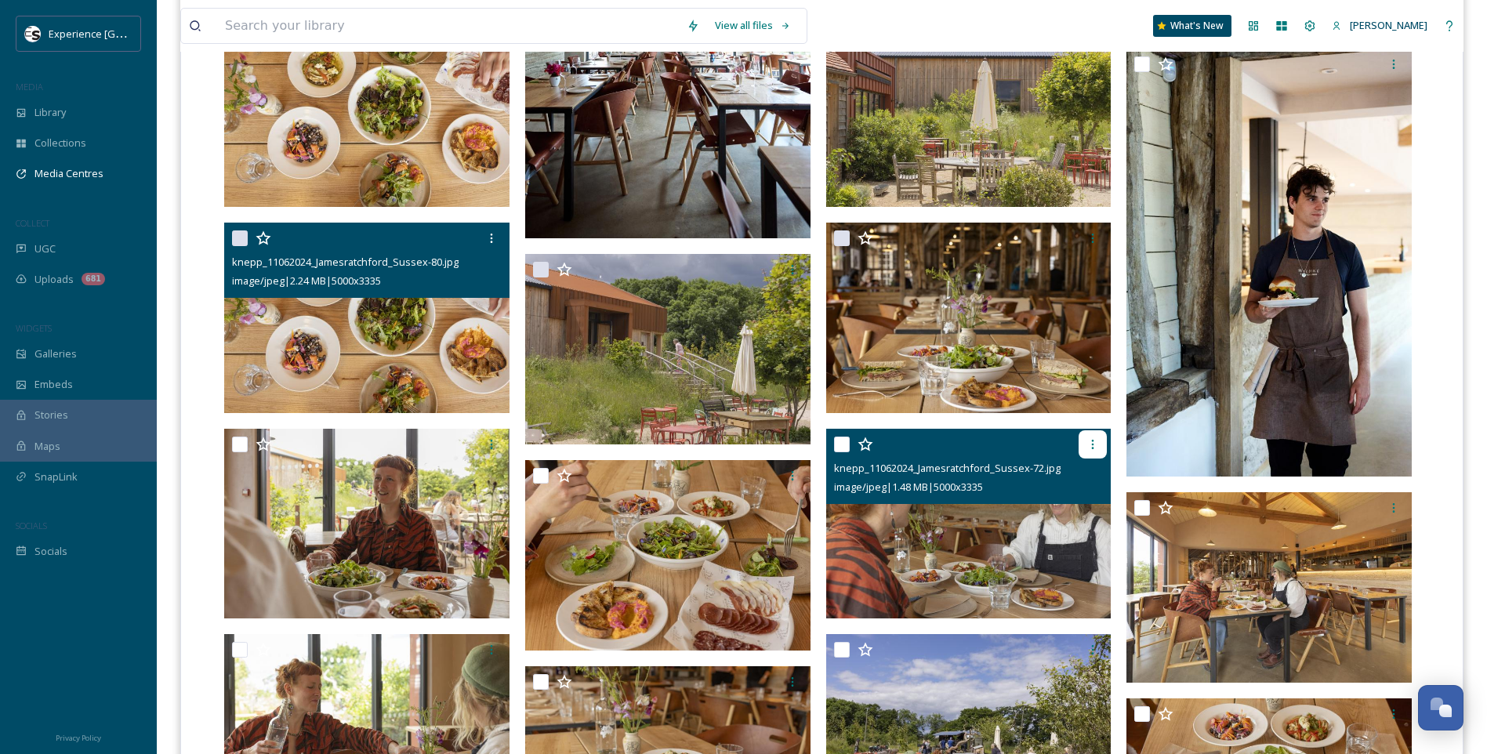
click at [1089, 439] on icon at bounding box center [1092, 444] width 13 height 13
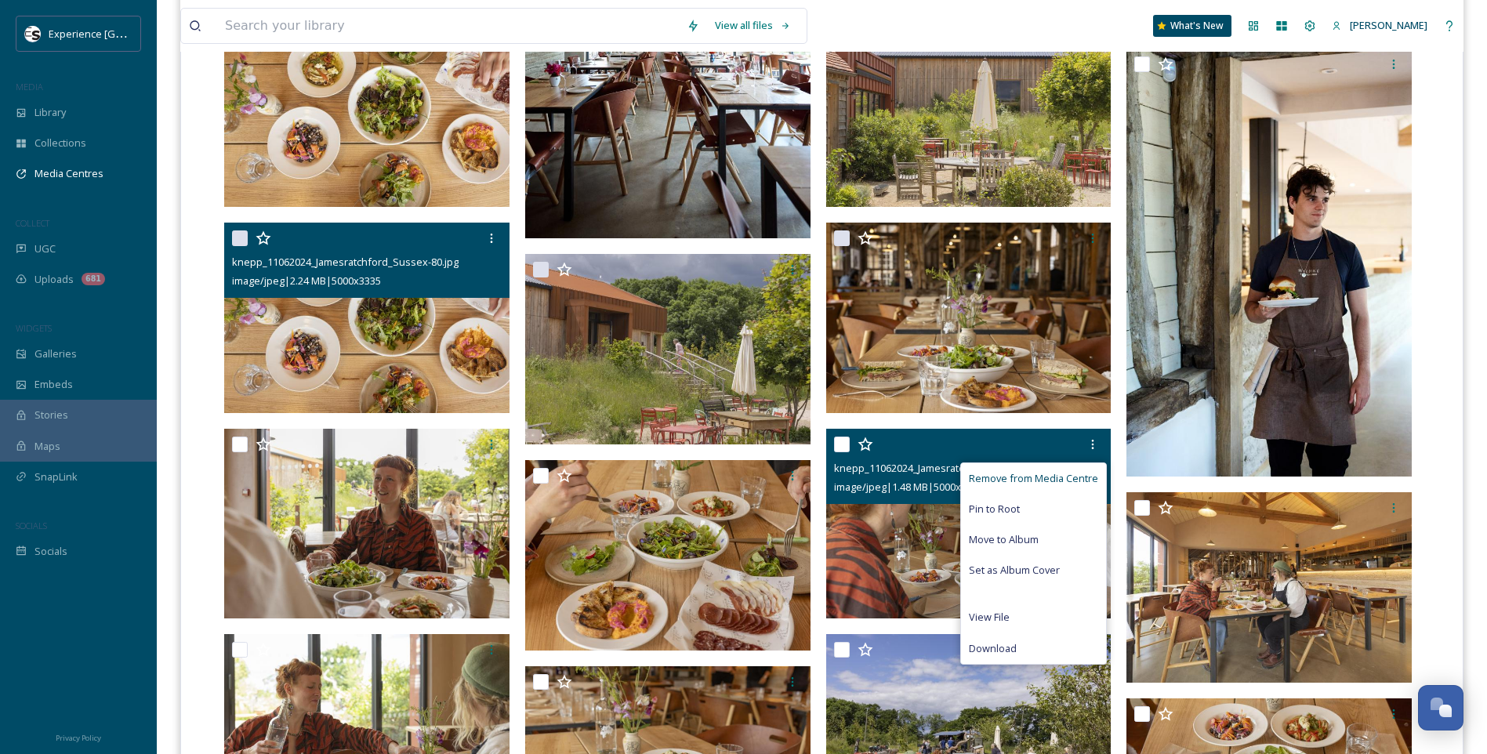
click at [1028, 474] on span "Remove from Media Centre" at bounding box center [1033, 478] width 129 height 15
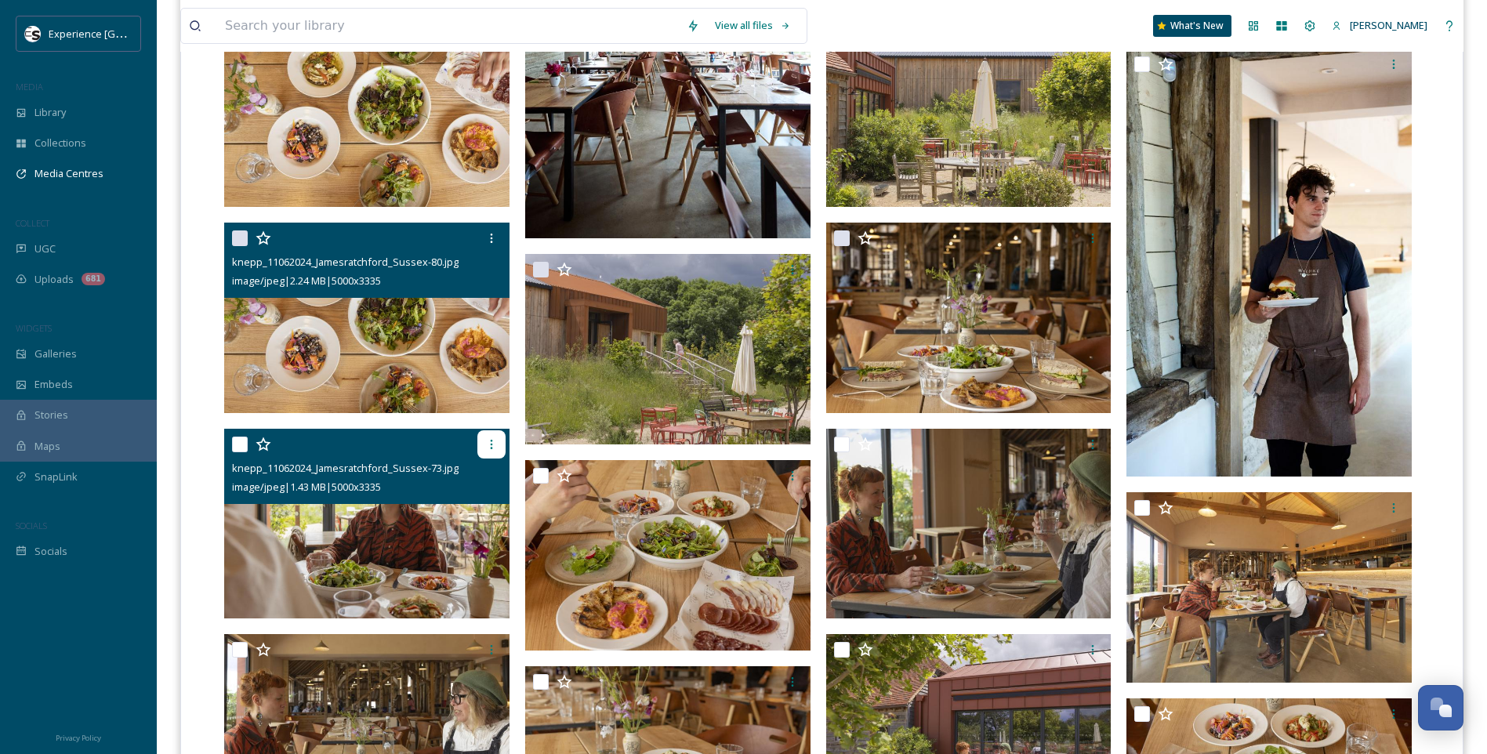
click at [494, 441] on icon at bounding box center [491, 444] width 13 height 13
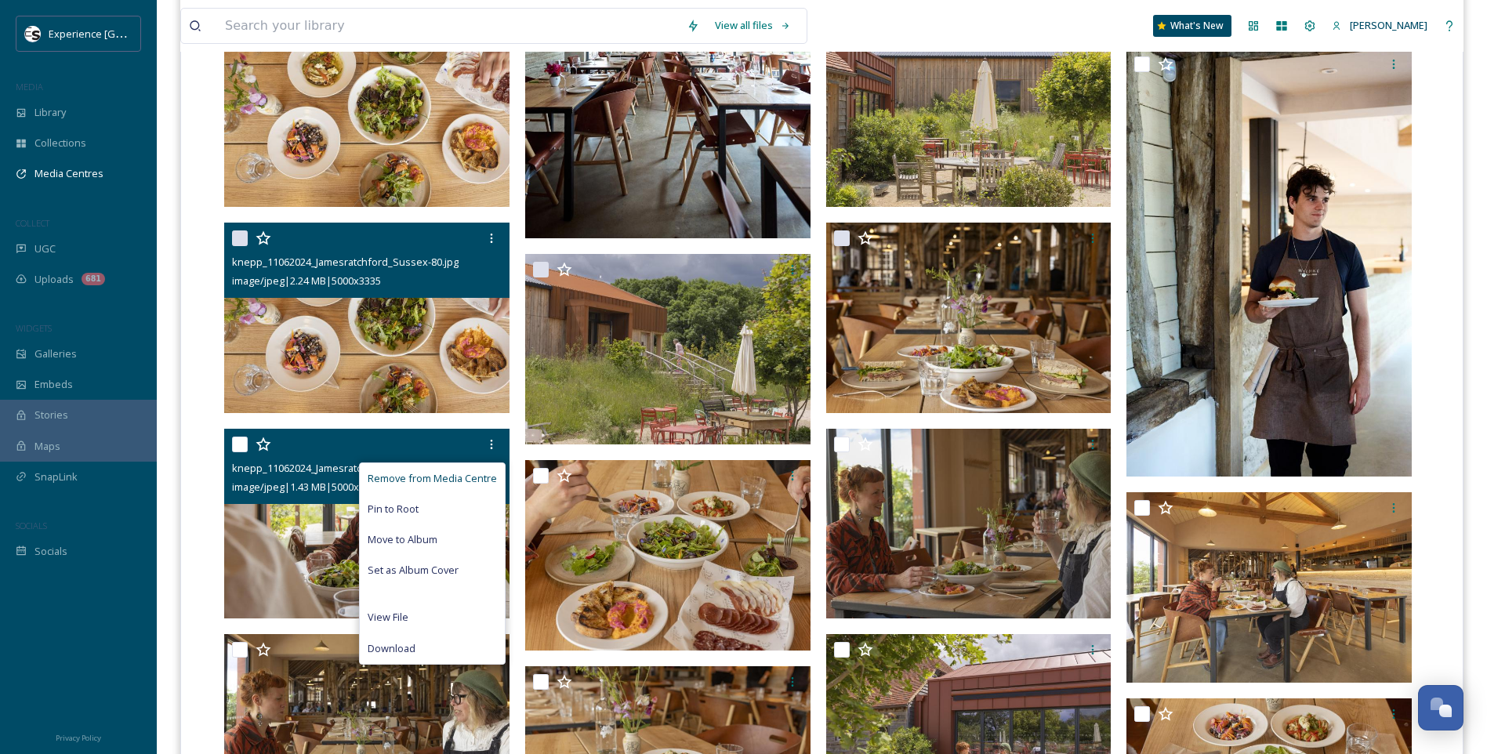
click at [462, 473] on span "Remove from Media Centre" at bounding box center [432, 478] width 129 height 15
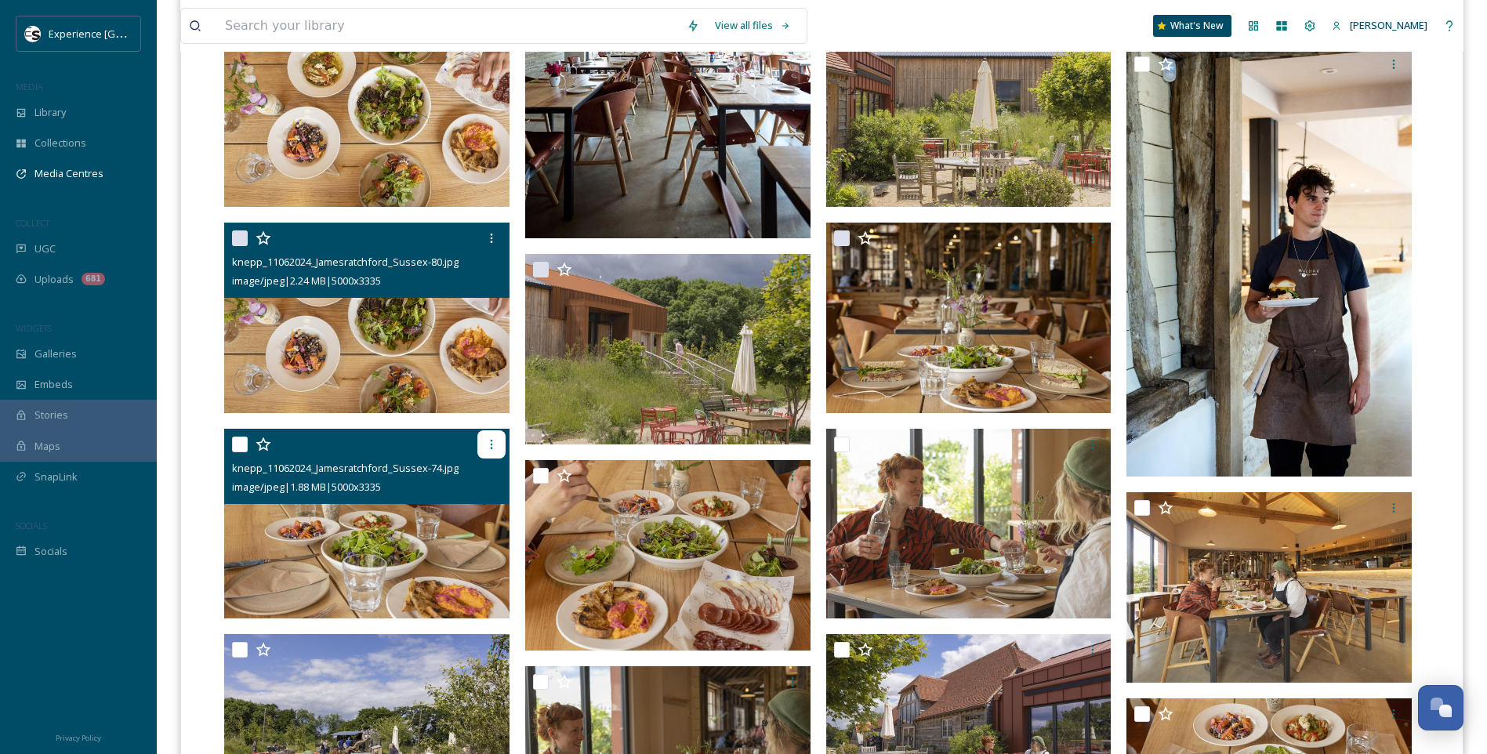
click at [491, 457] on div at bounding box center [491, 444] width 28 height 28
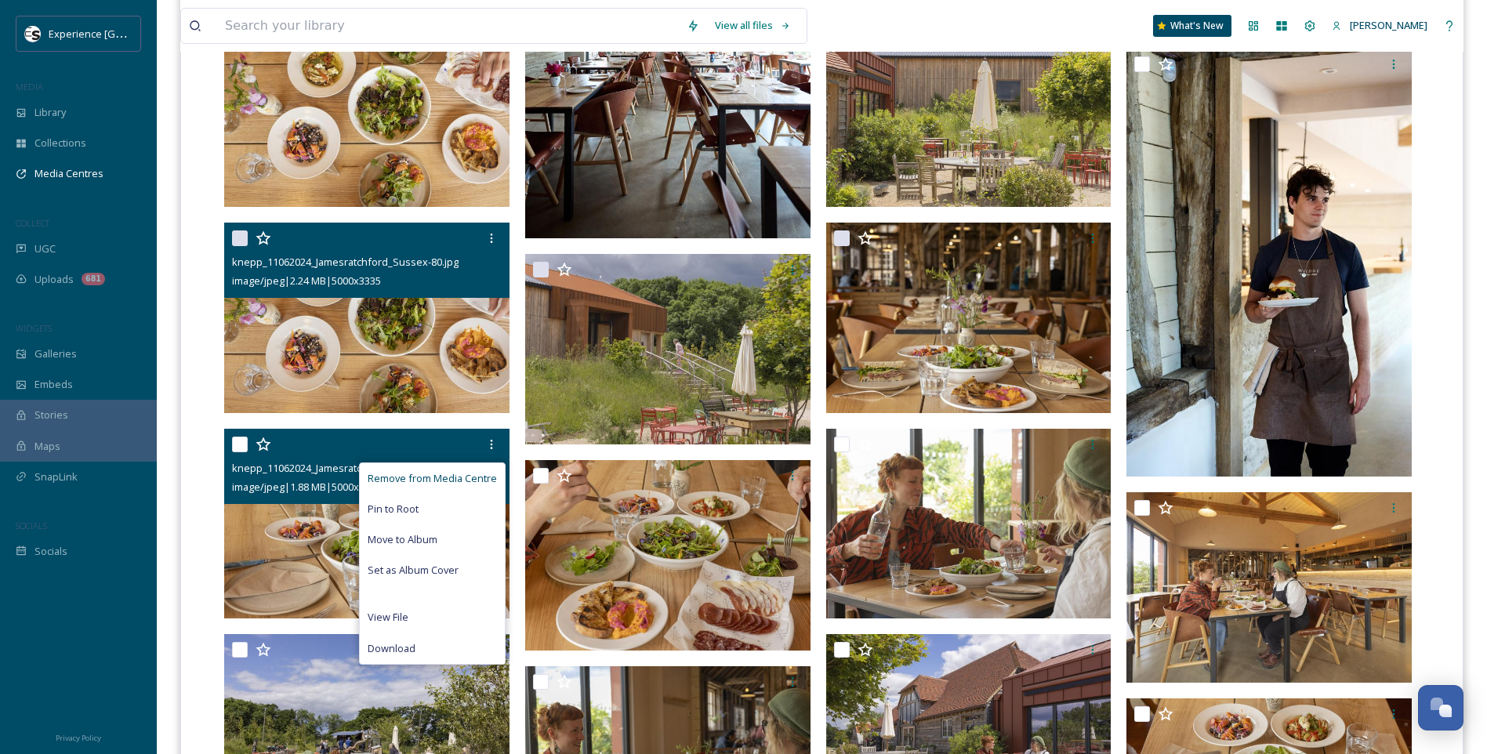
click at [483, 473] on span "Remove from Media Centre" at bounding box center [432, 478] width 129 height 15
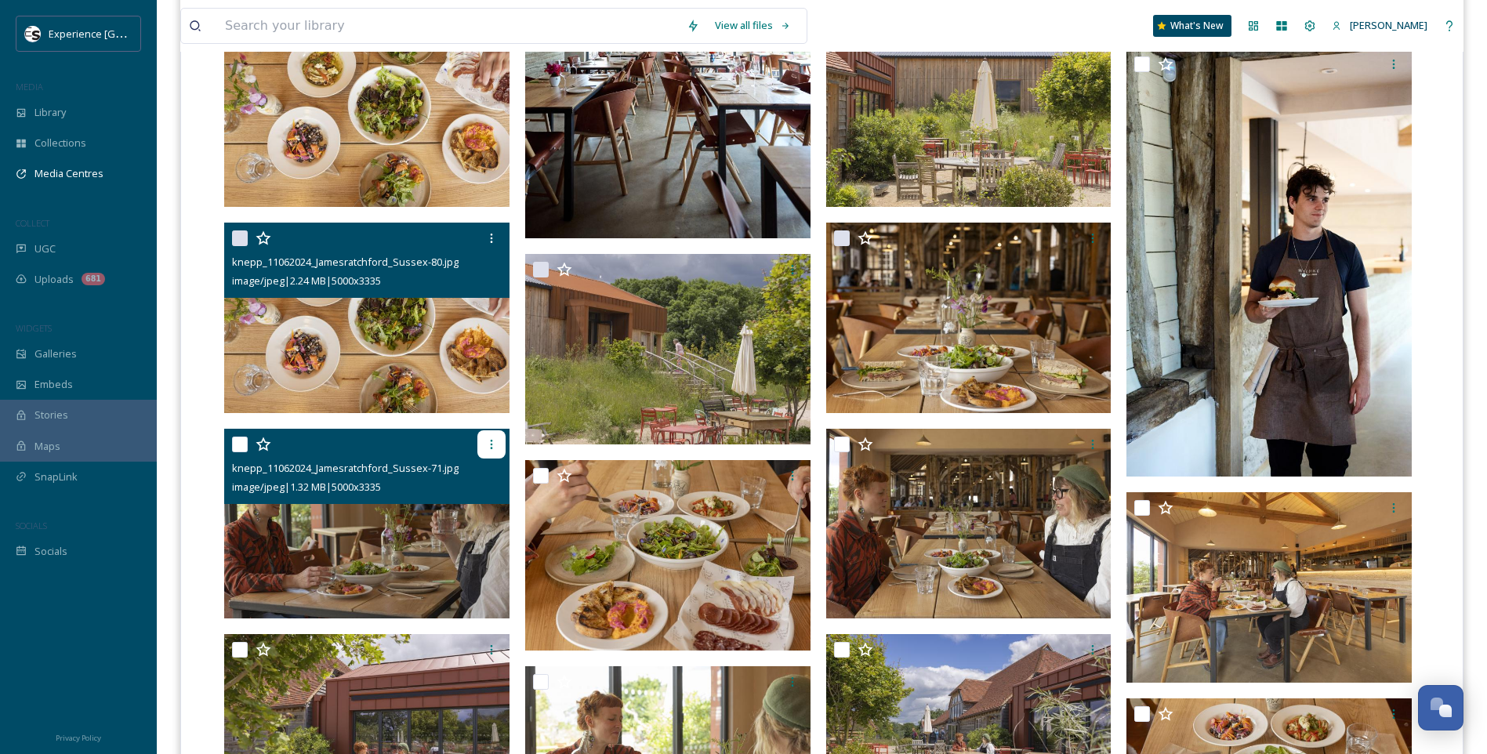
click at [495, 447] on icon at bounding box center [491, 444] width 13 height 13
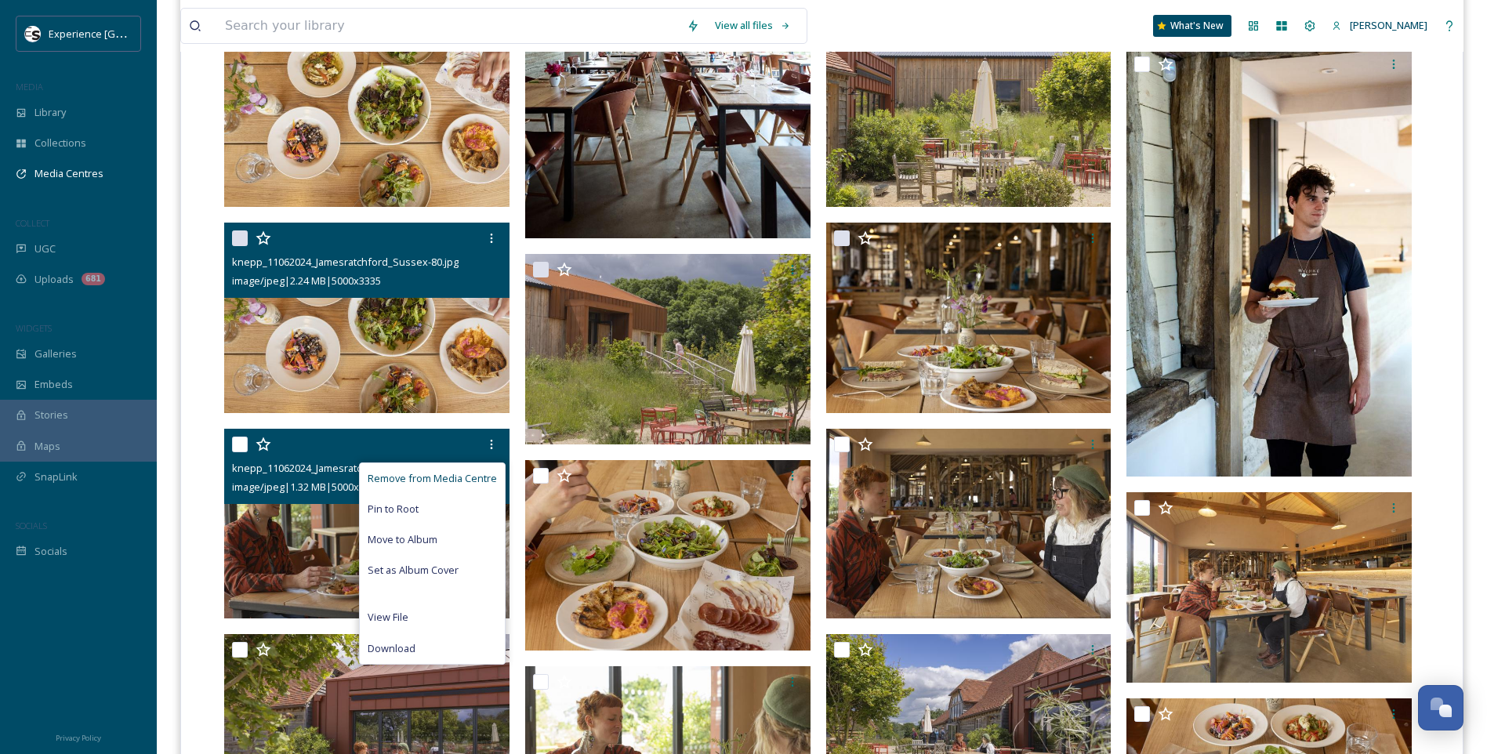
click at [472, 478] on span "Remove from Media Centre" at bounding box center [432, 478] width 129 height 15
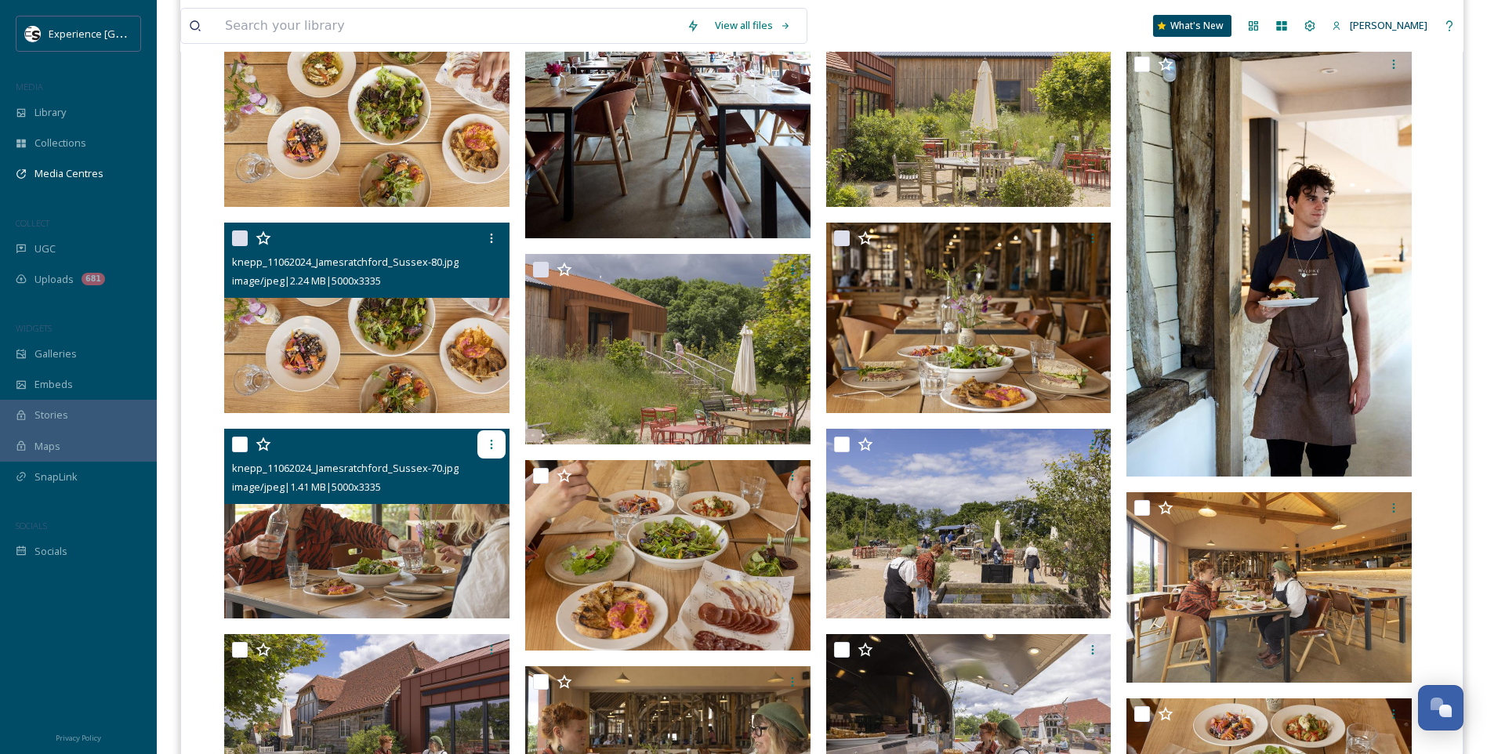
click at [485, 448] on icon at bounding box center [491, 444] width 13 height 13
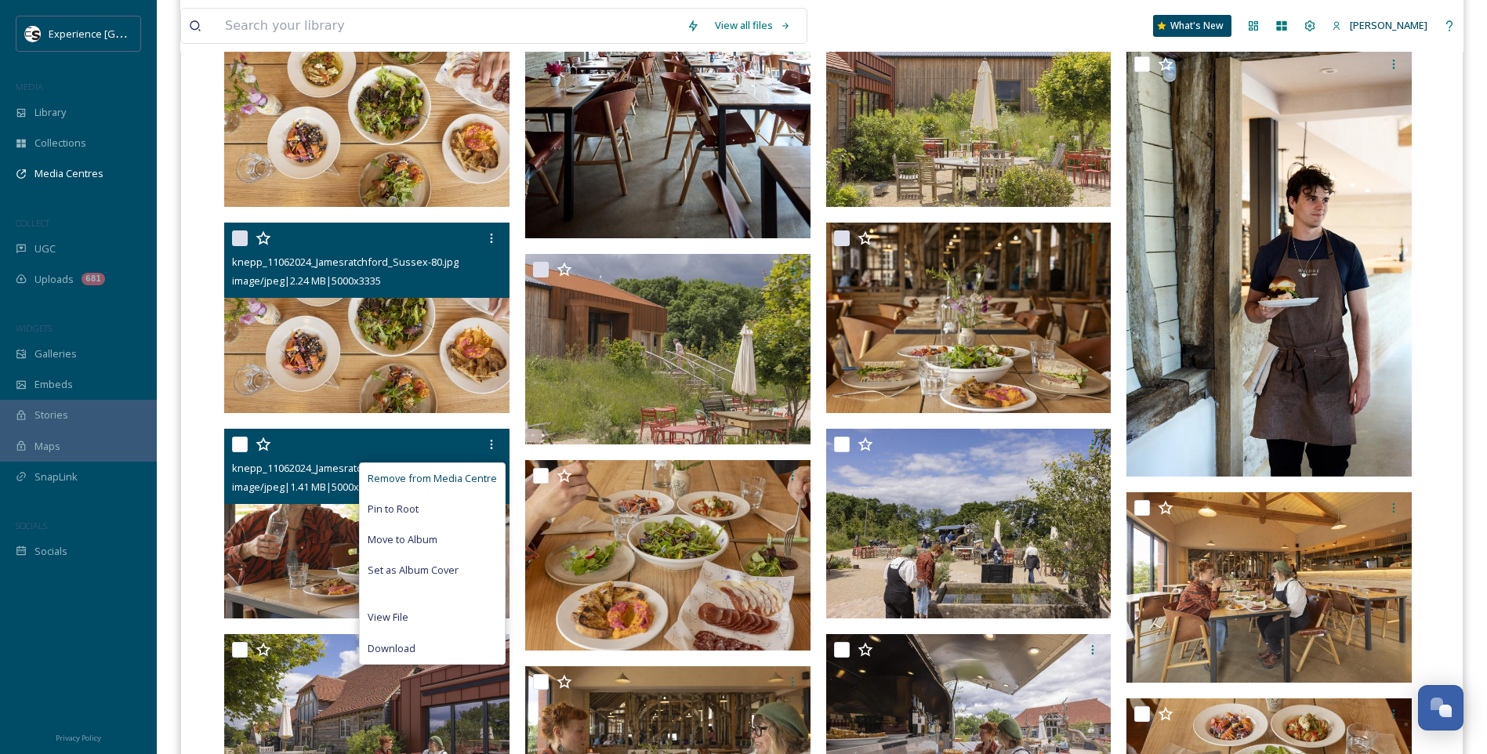
click at [473, 482] on span "Remove from Media Centre" at bounding box center [432, 478] width 129 height 15
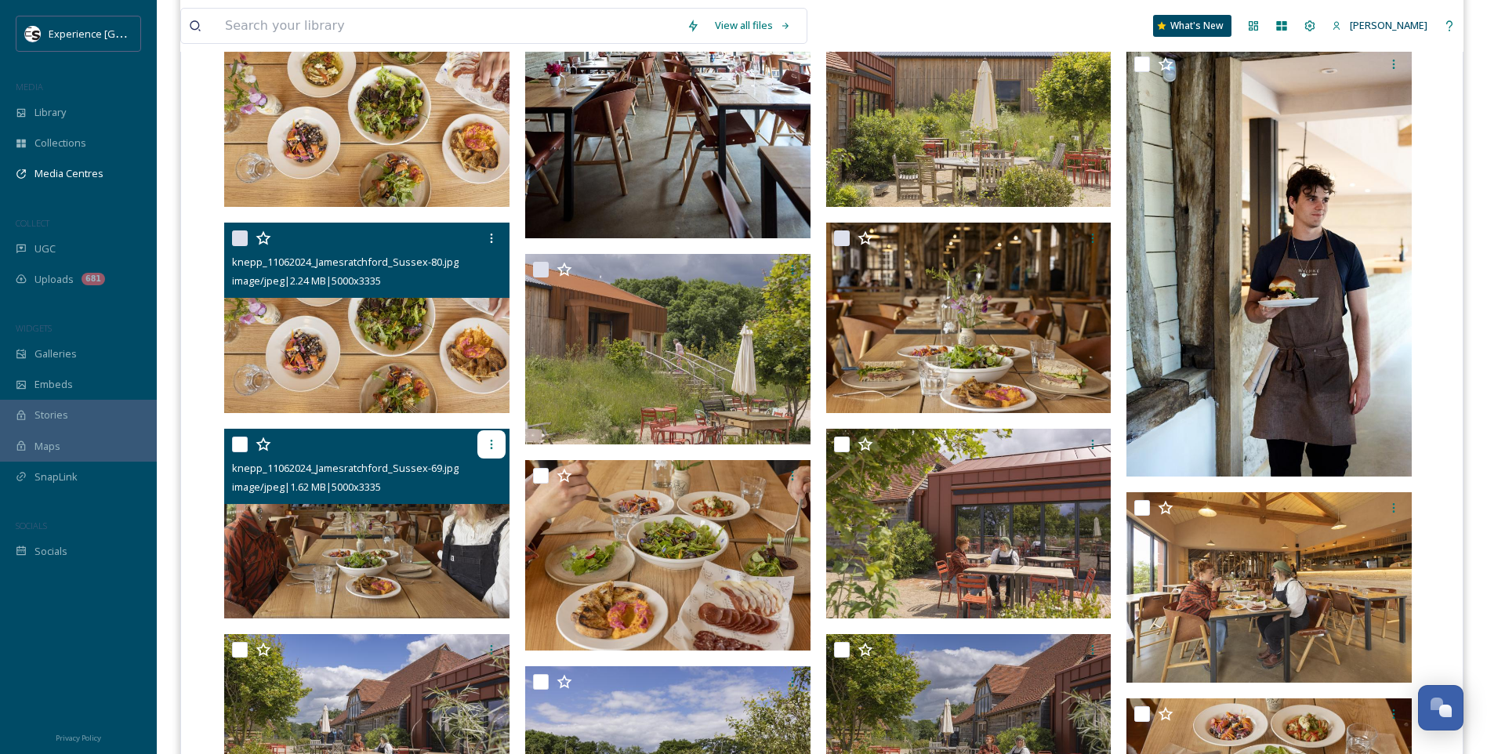
click at [492, 448] on icon at bounding box center [491, 444] width 13 height 13
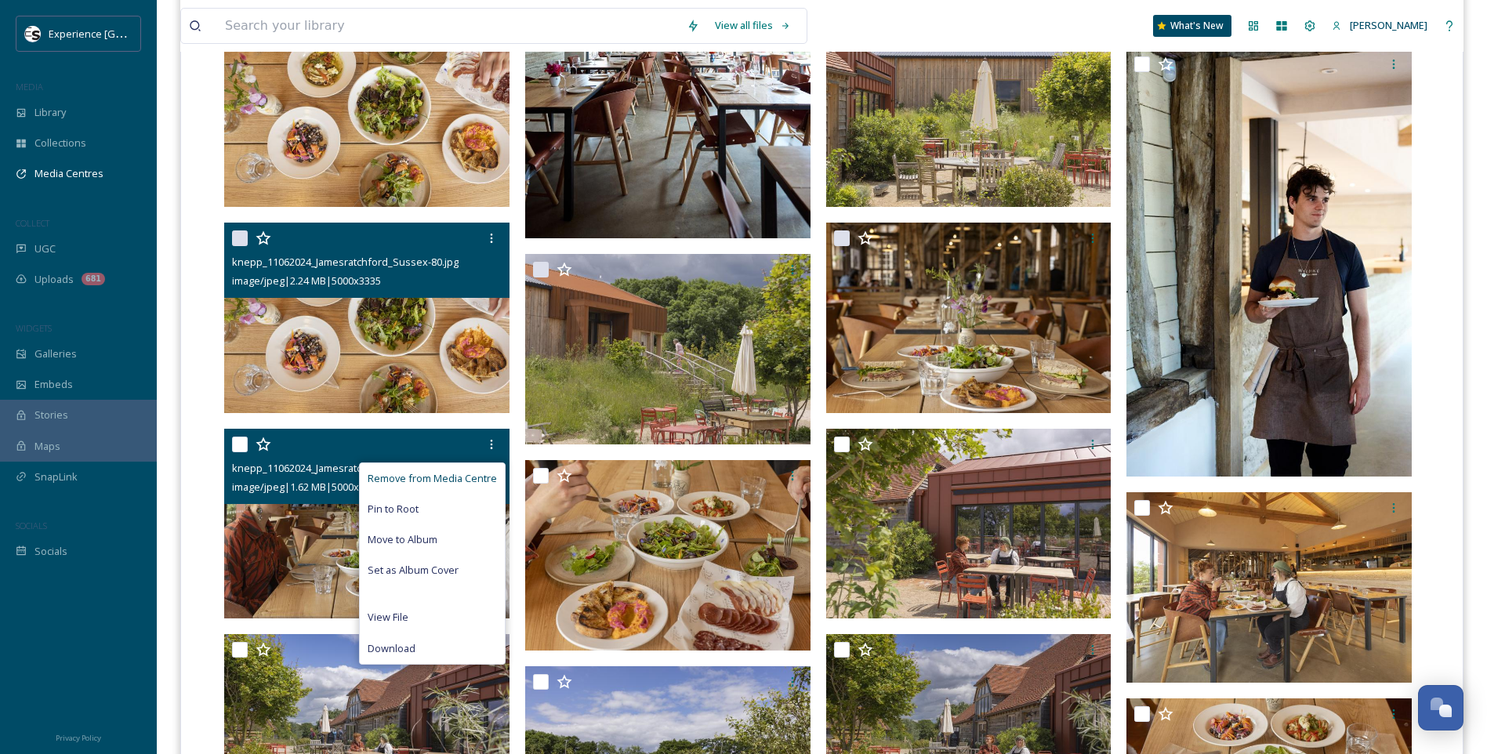
click at [473, 475] on span "Remove from Media Centre" at bounding box center [432, 478] width 129 height 15
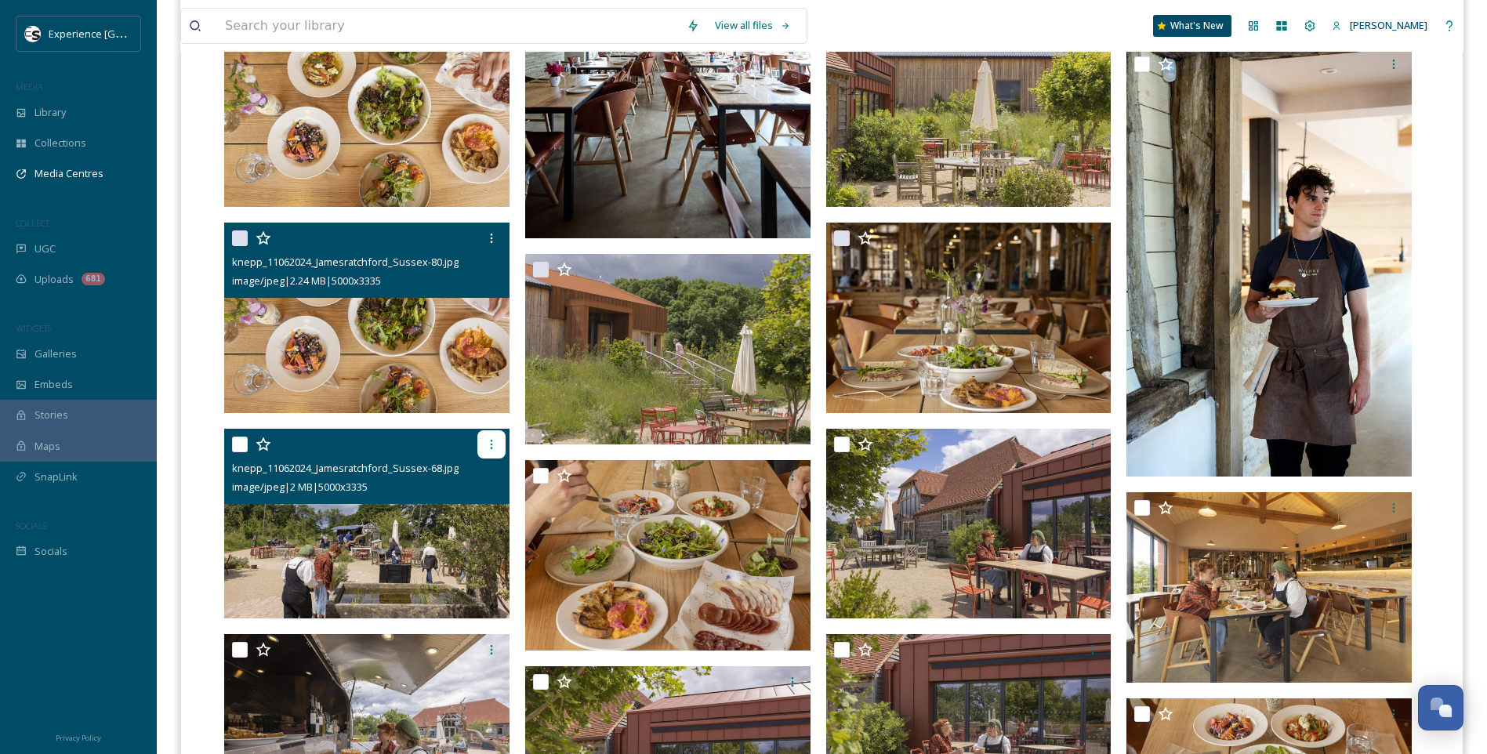
click at [487, 444] on icon at bounding box center [491, 444] width 13 height 13
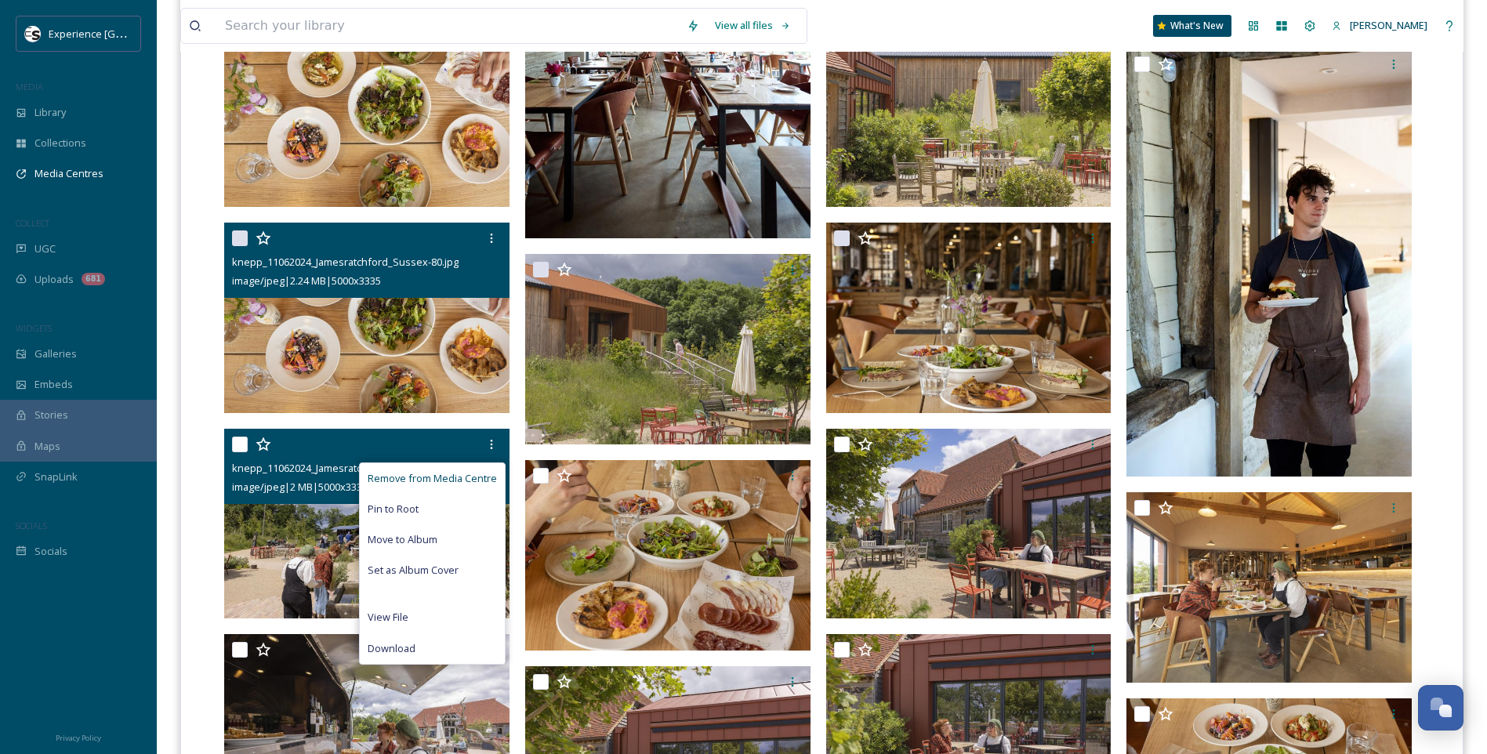
click at [475, 472] on span "Remove from Media Centre" at bounding box center [432, 478] width 129 height 15
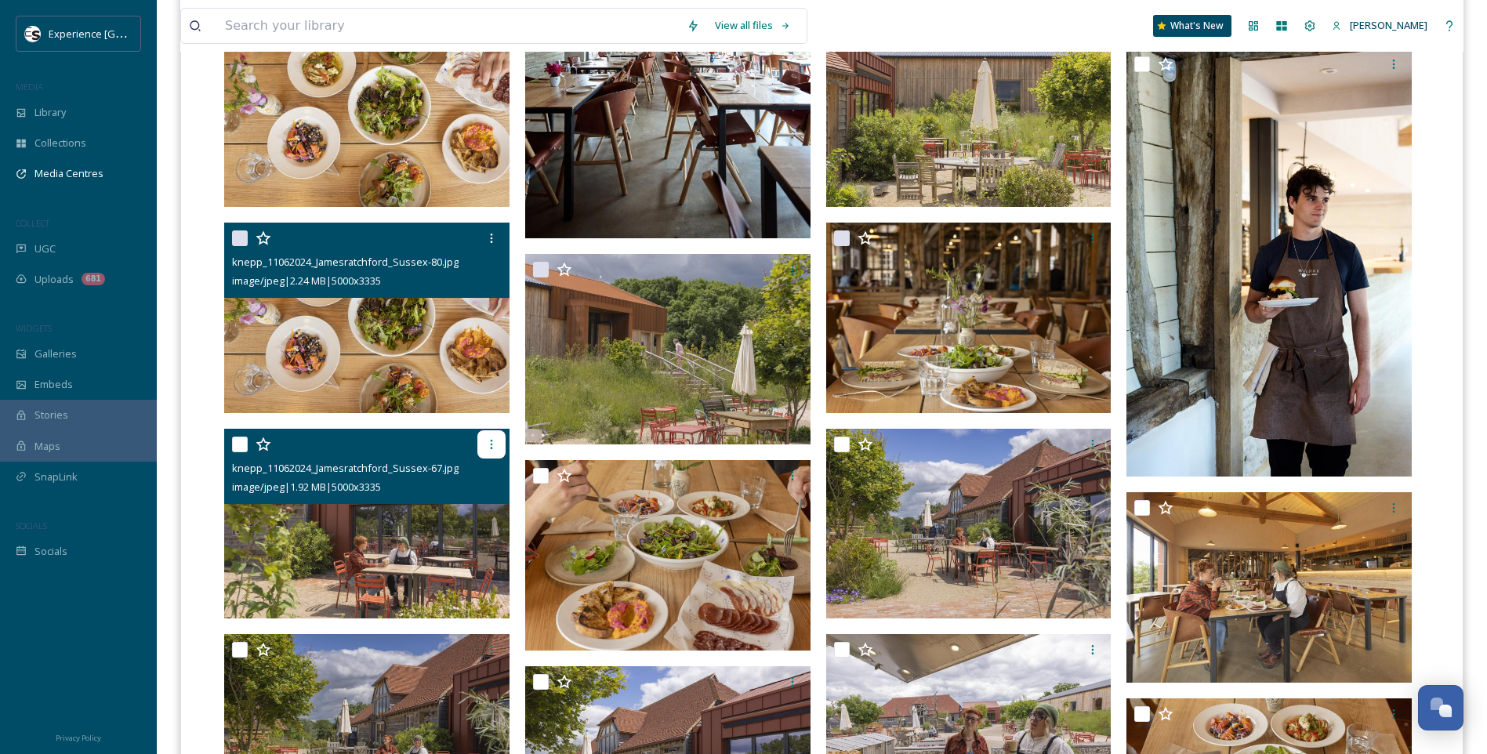
click at [495, 448] on icon at bounding box center [491, 444] width 13 height 13
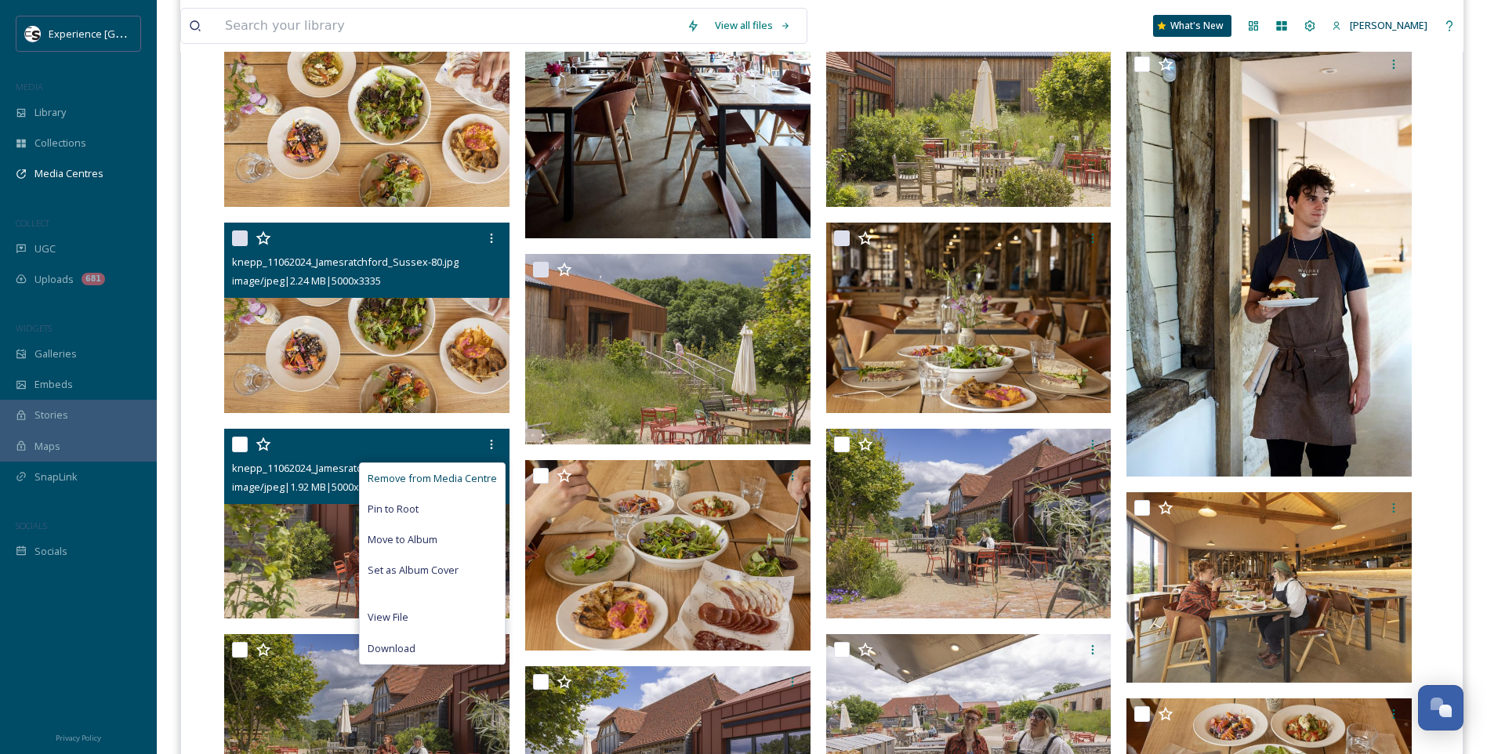
click at [475, 475] on span "Remove from Media Centre" at bounding box center [432, 478] width 129 height 15
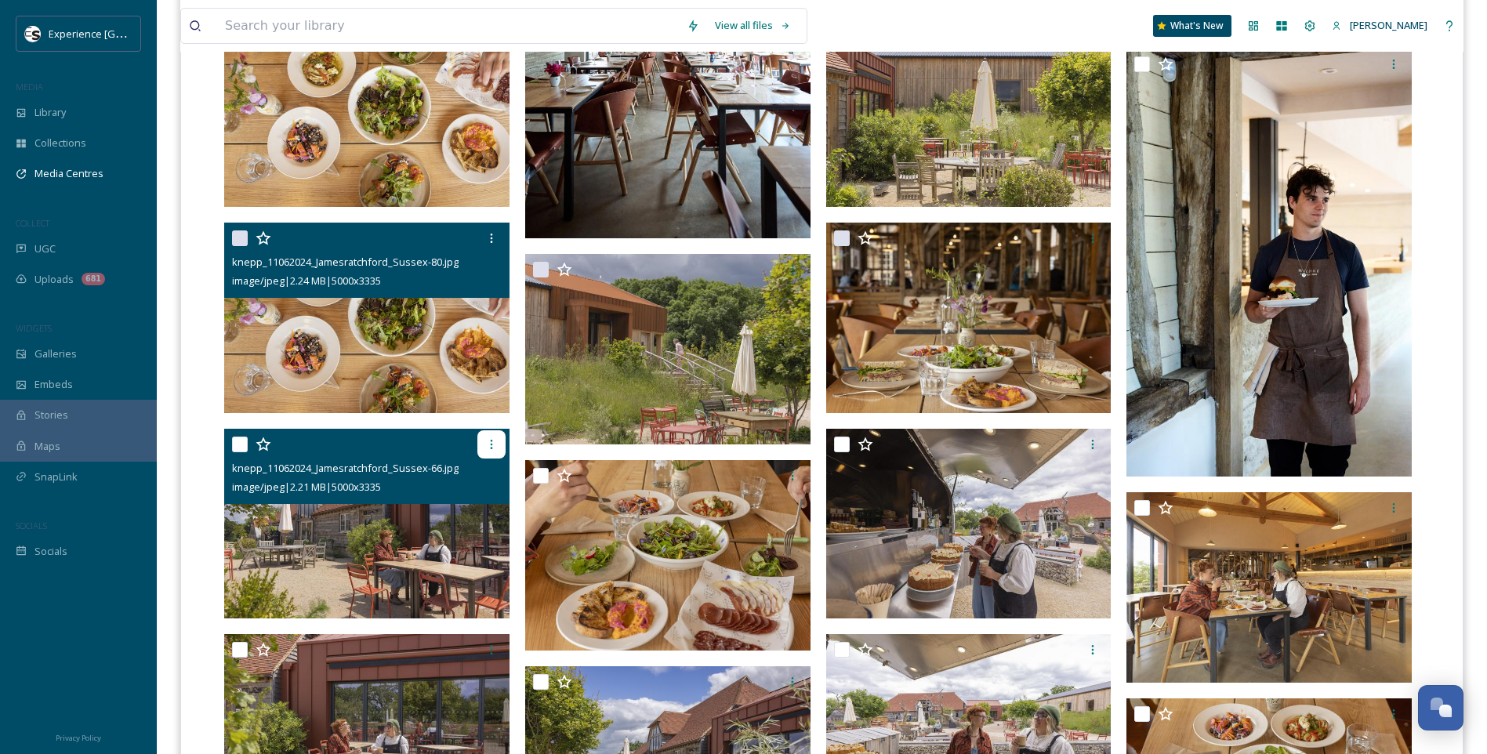
click at [491, 441] on icon at bounding box center [491, 444] width 2 height 9
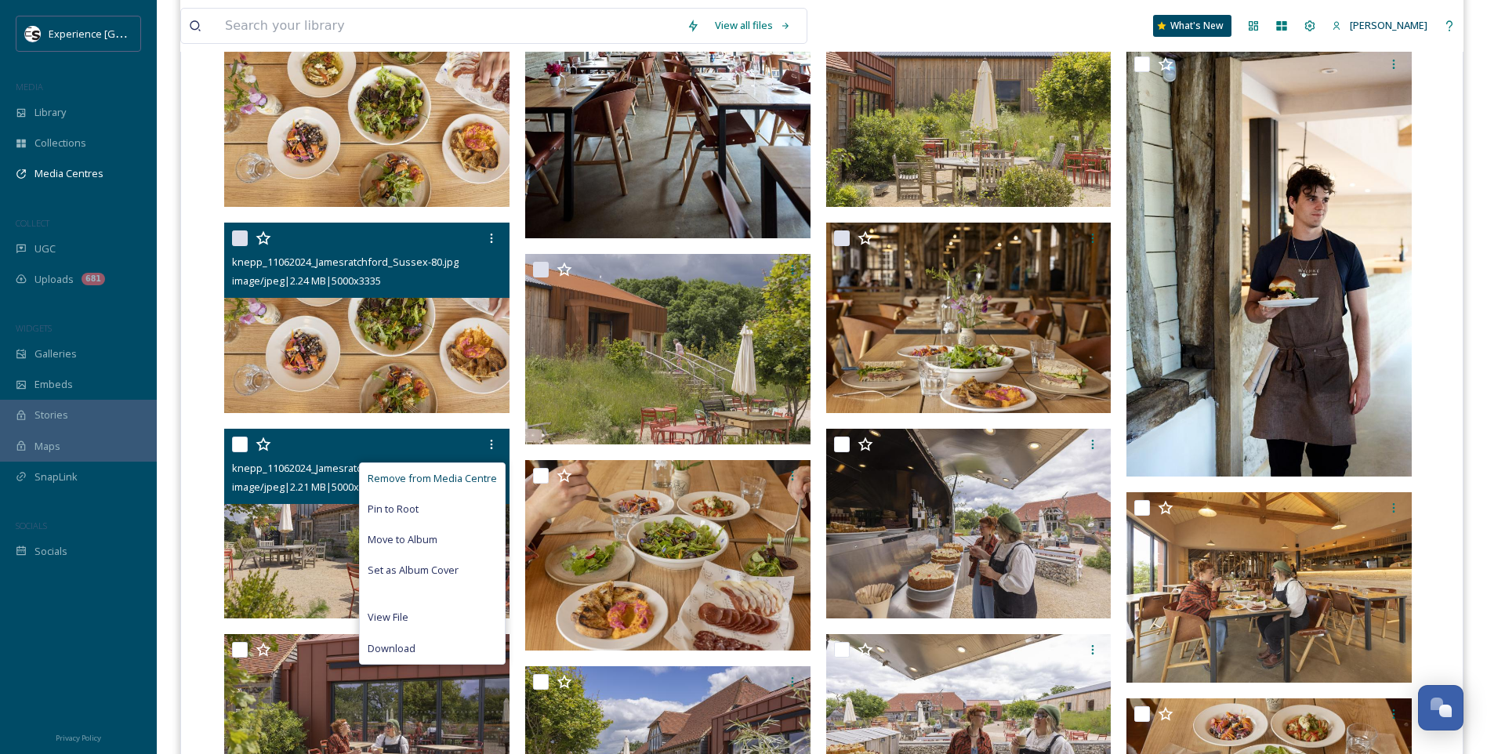
click at [484, 479] on span "Remove from Media Centre" at bounding box center [432, 478] width 129 height 15
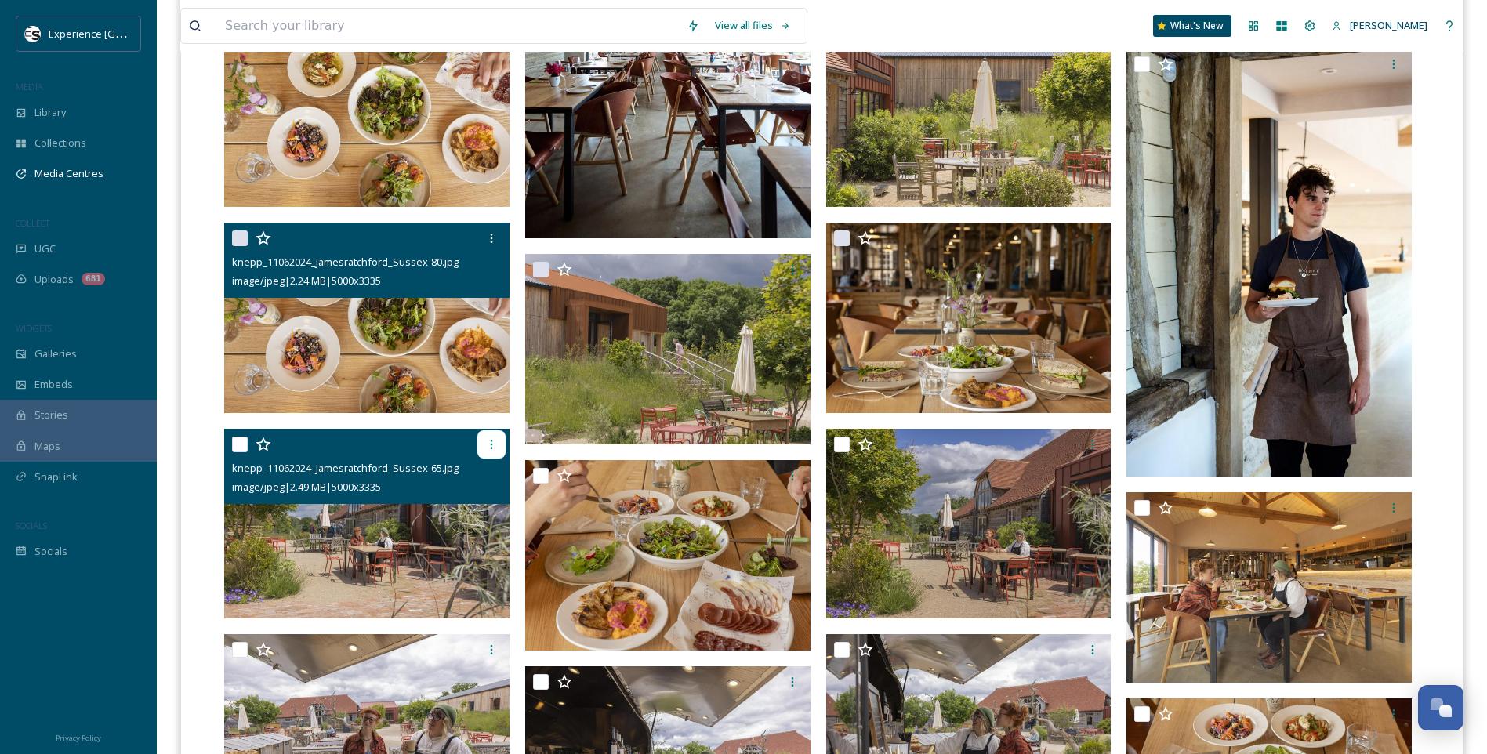
click at [496, 440] on icon at bounding box center [491, 444] width 13 height 13
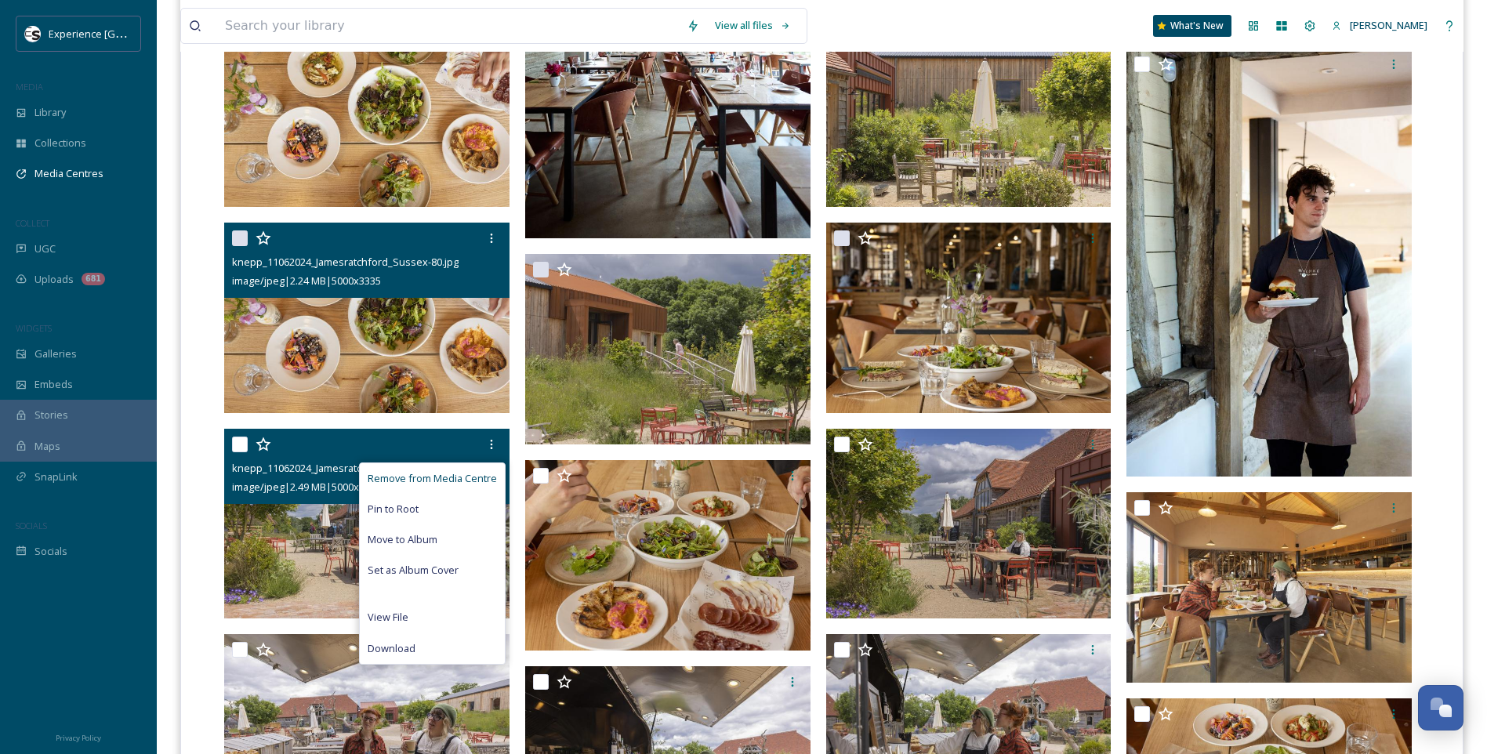
click at [476, 468] on div "Remove from Media Centre" at bounding box center [432, 478] width 145 height 31
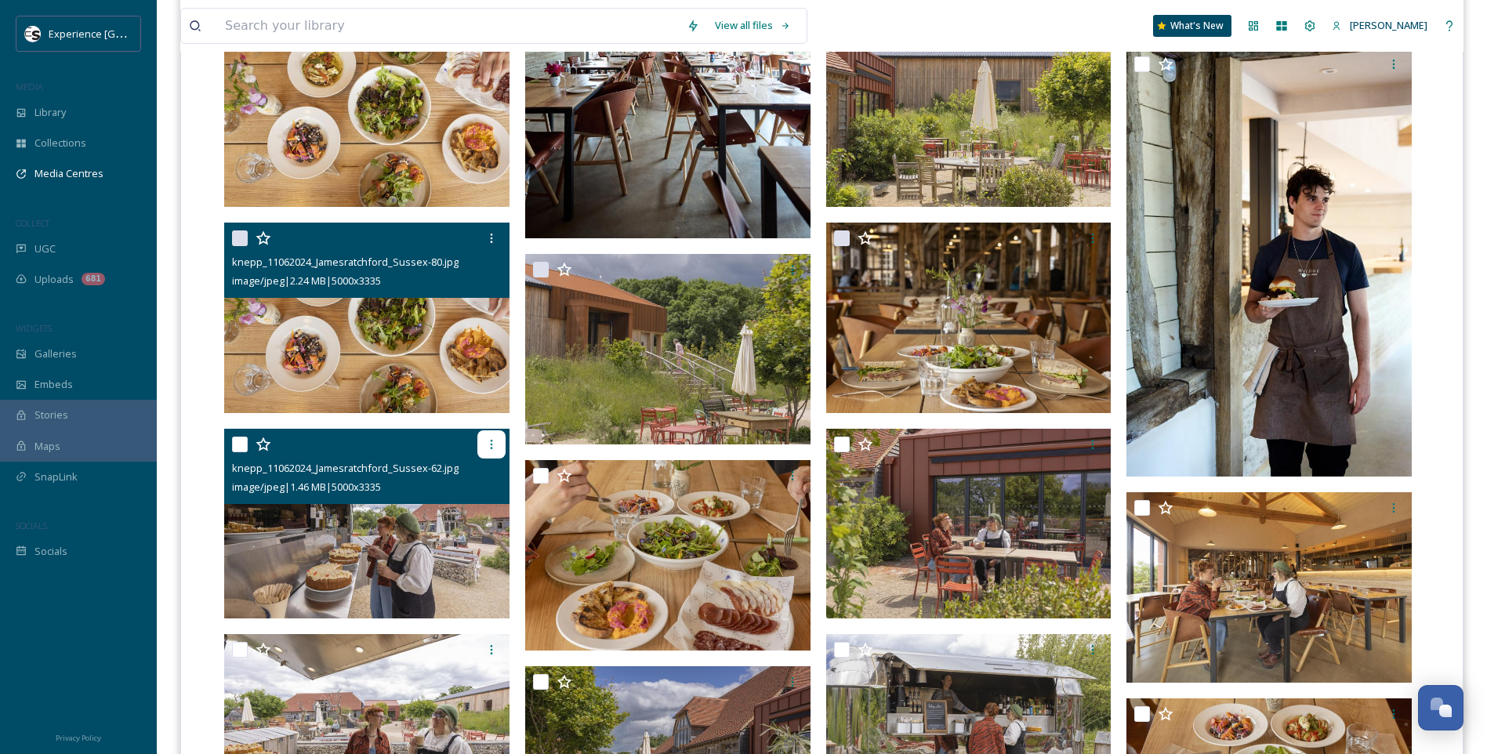
click at [489, 451] on div at bounding box center [491, 444] width 28 height 28
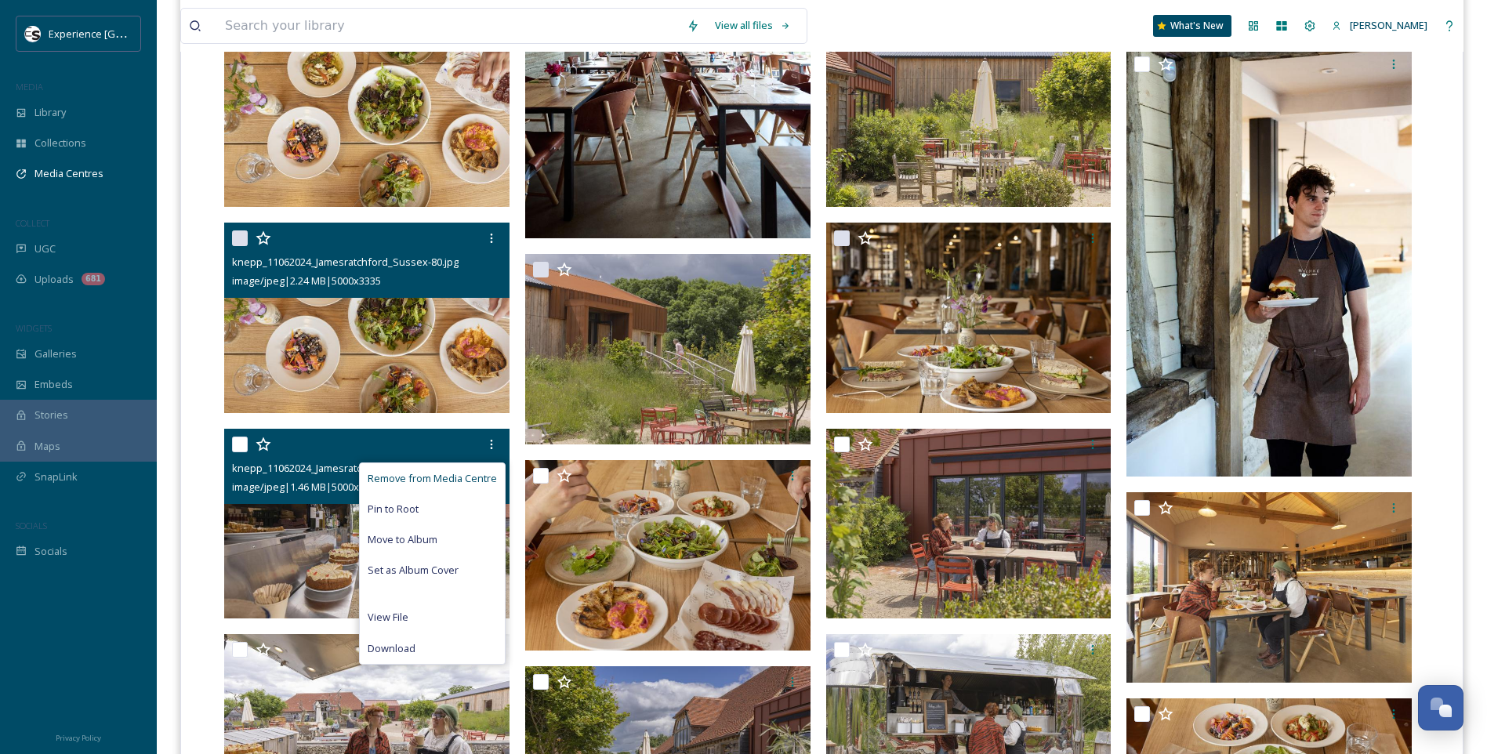
click at [477, 476] on span "Remove from Media Centre" at bounding box center [432, 478] width 129 height 15
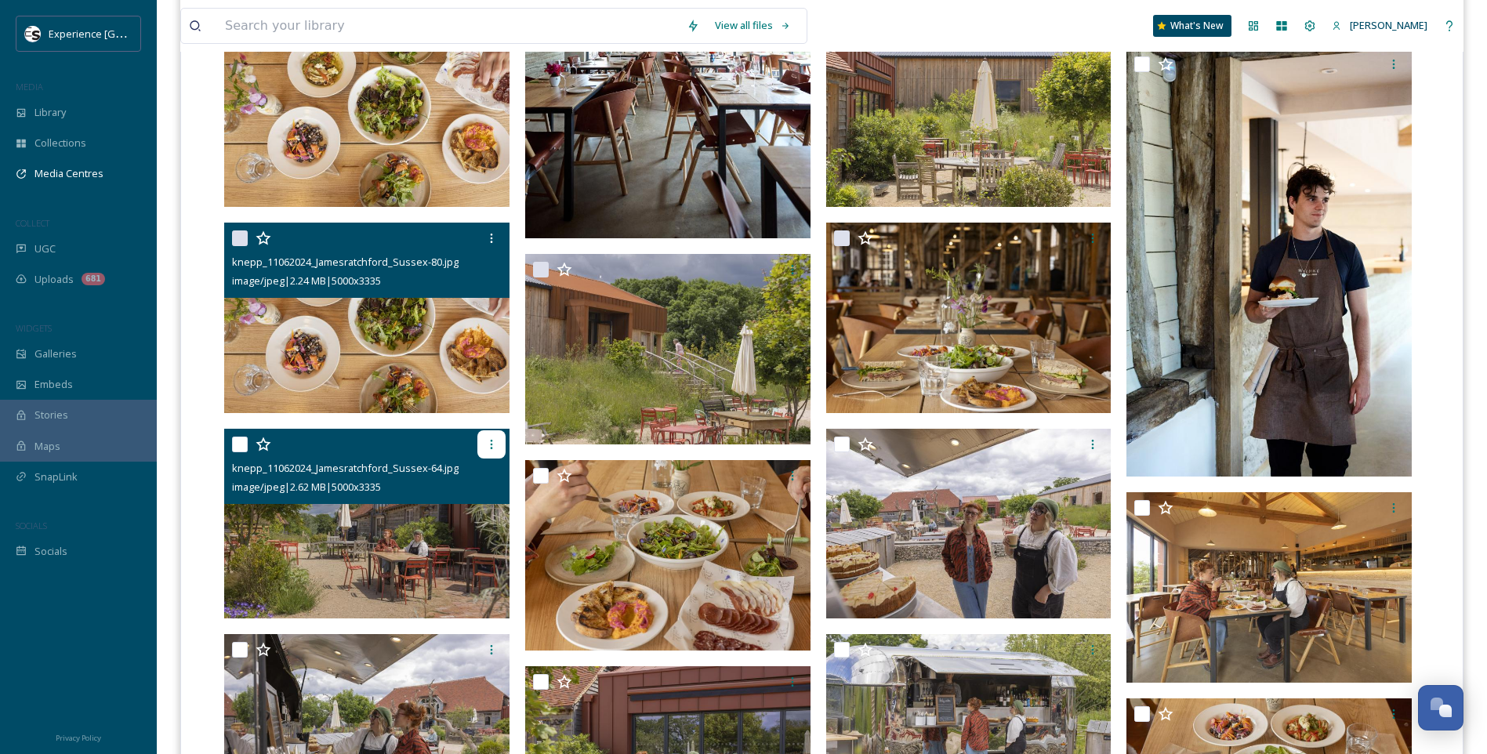
click at [487, 441] on icon at bounding box center [491, 444] width 13 height 13
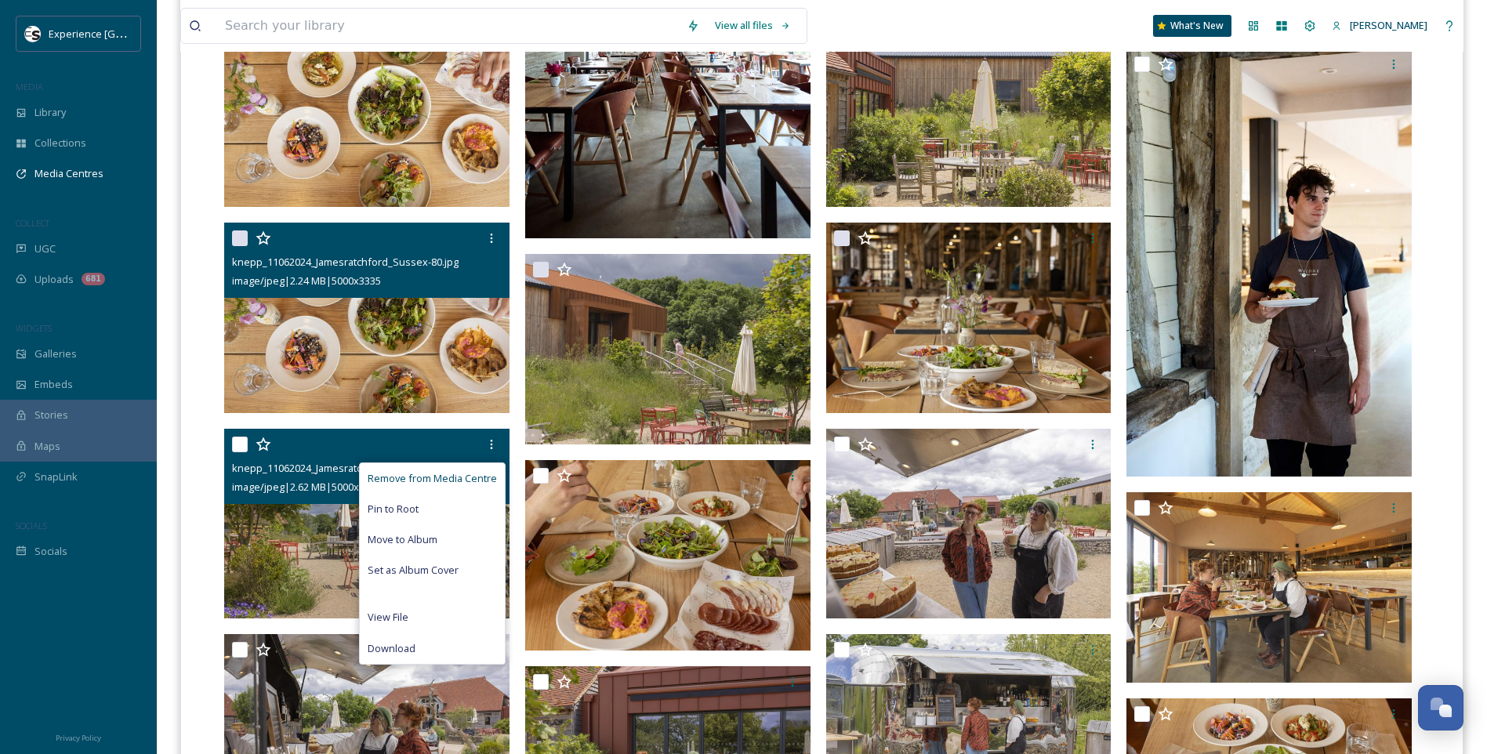
click at [474, 466] on div "Remove from Media Centre" at bounding box center [432, 478] width 145 height 31
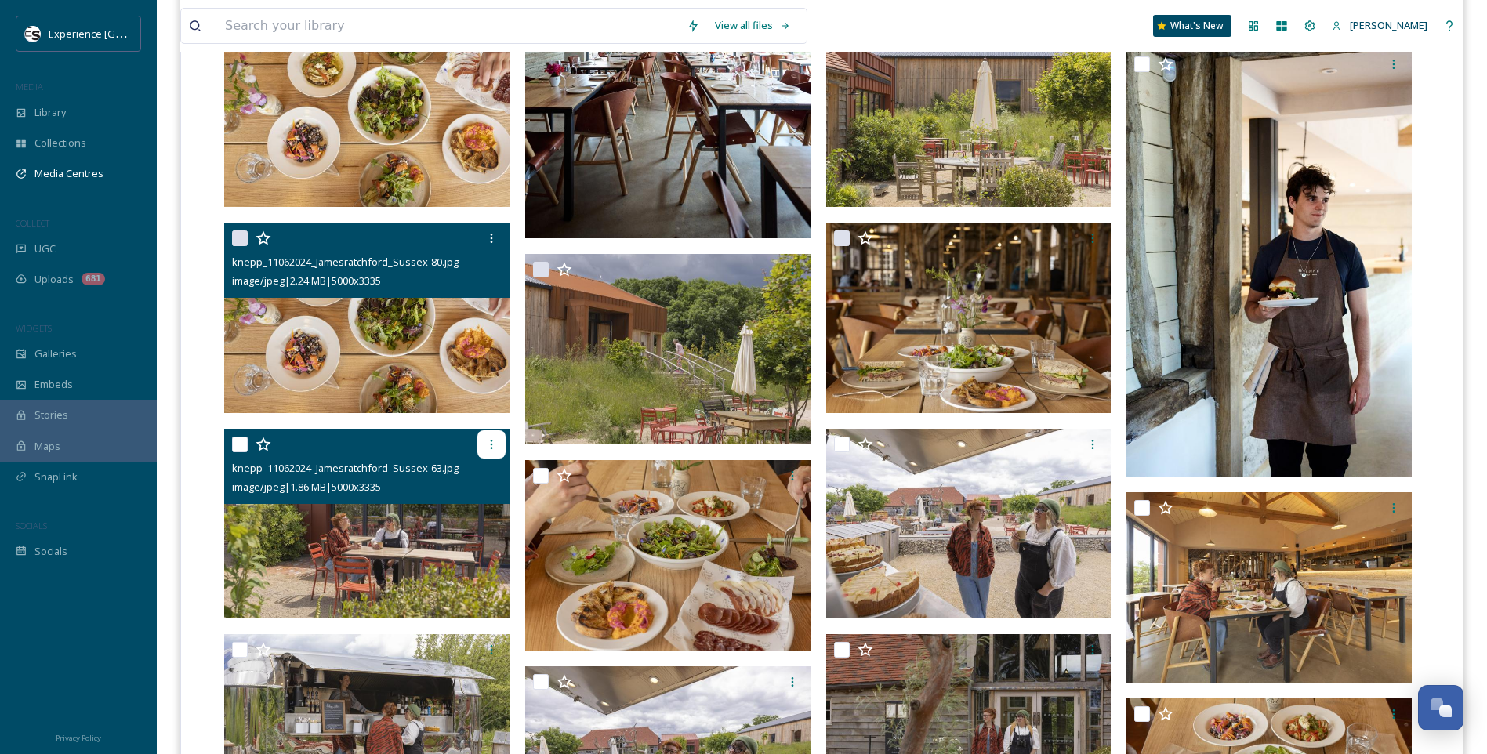
click at [488, 439] on icon at bounding box center [491, 444] width 13 height 13
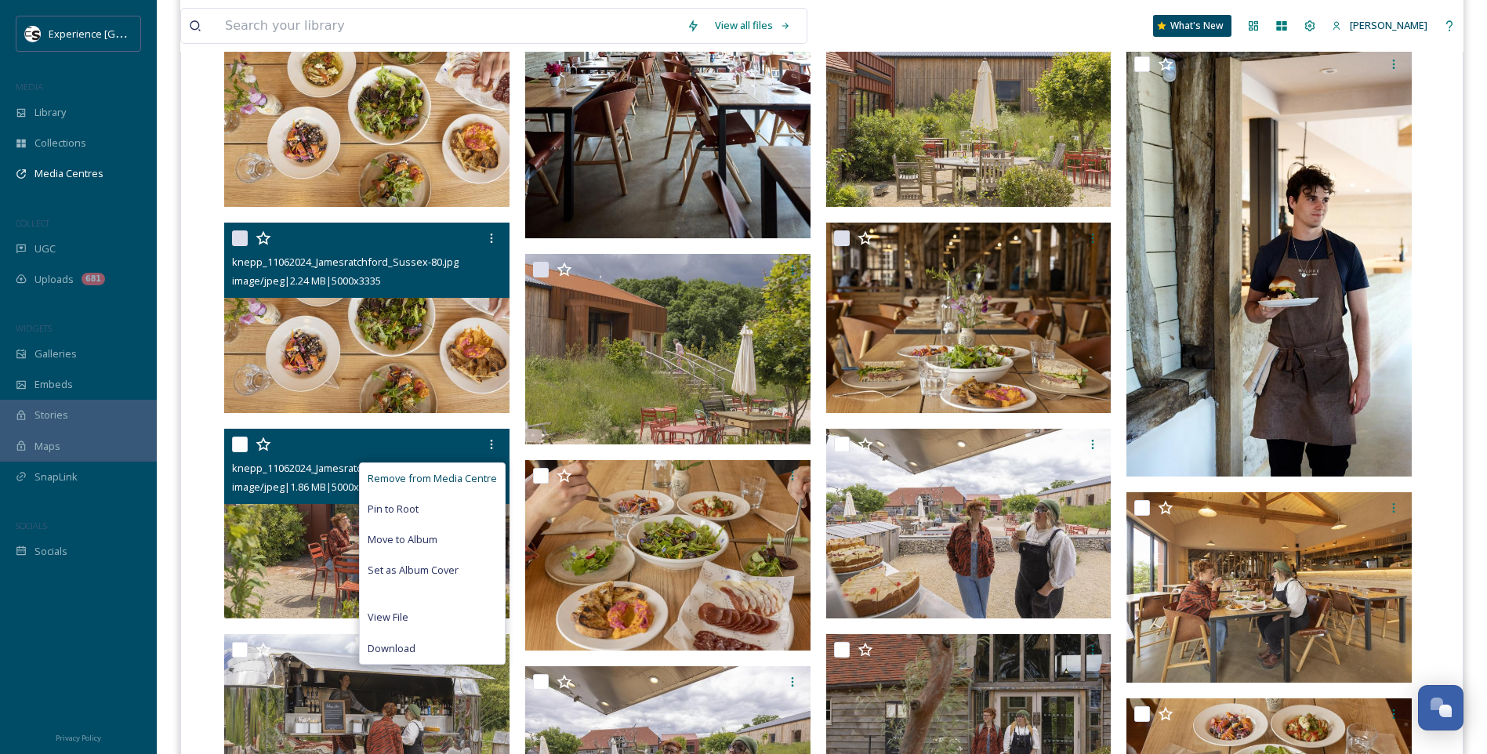
click at [477, 471] on span "Remove from Media Centre" at bounding box center [432, 478] width 129 height 15
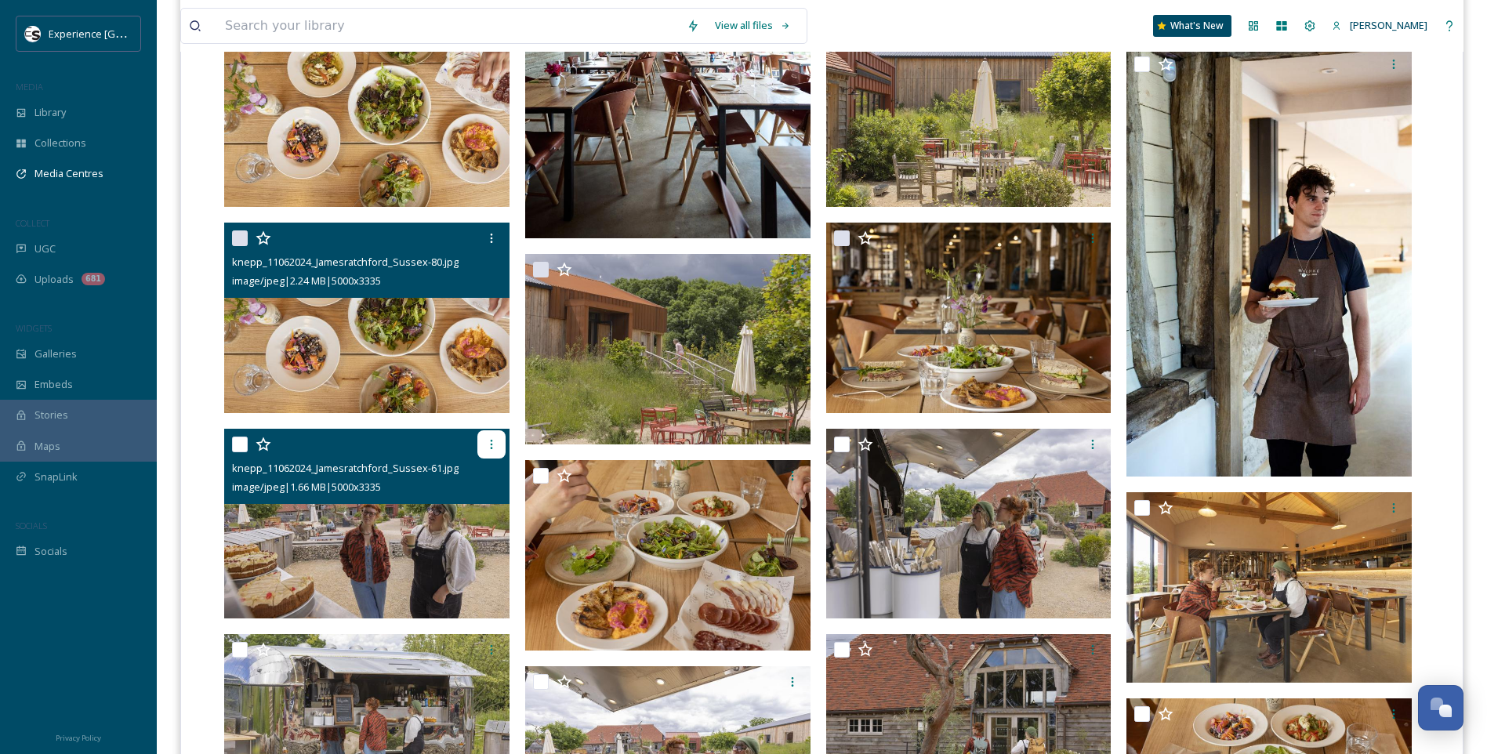
click at [485, 452] on div at bounding box center [491, 444] width 28 height 28
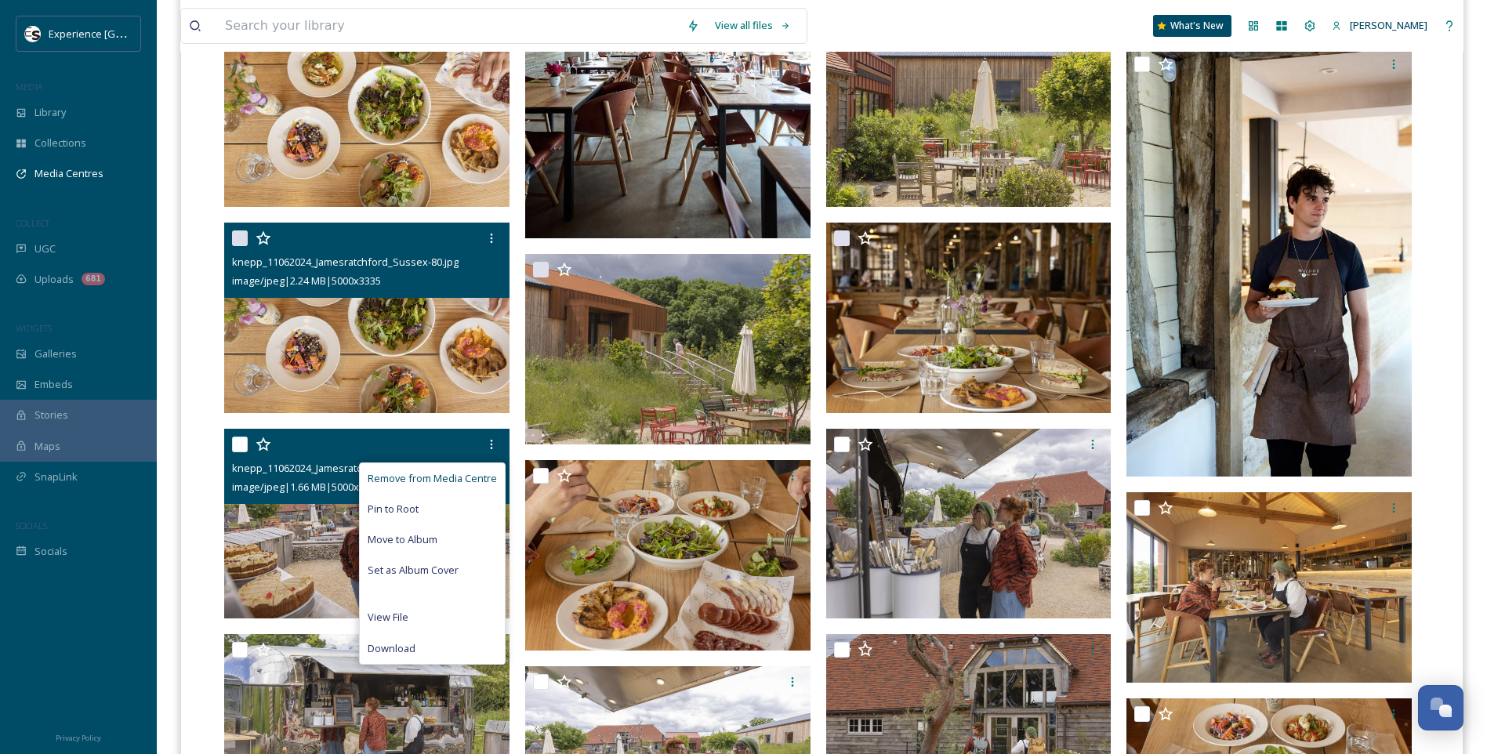
click at [470, 480] on span "Remove from Media Centre" at bounding box center [432, 478] width 129 height 15
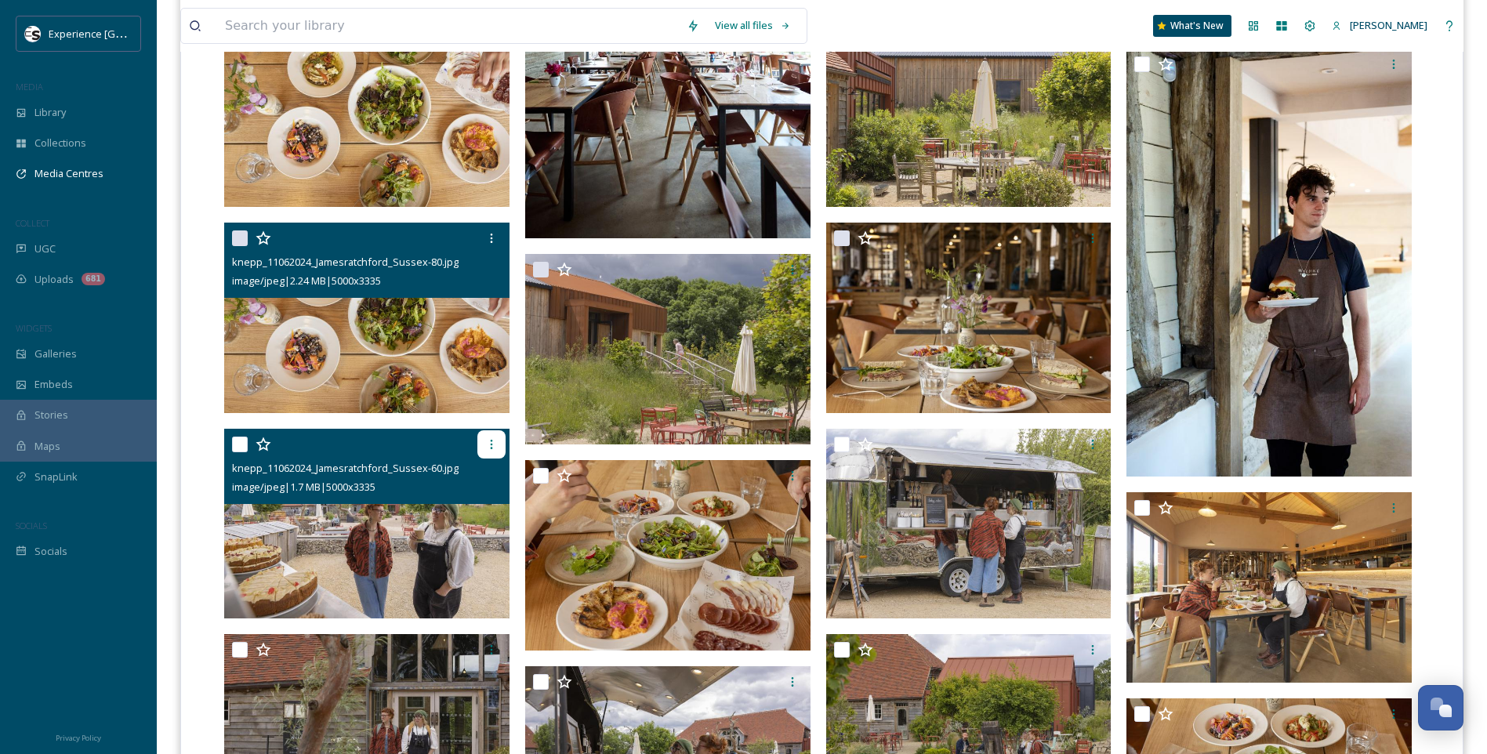
click at [490, 446] on icon at bounding box center [491, 444] width 13 height 13
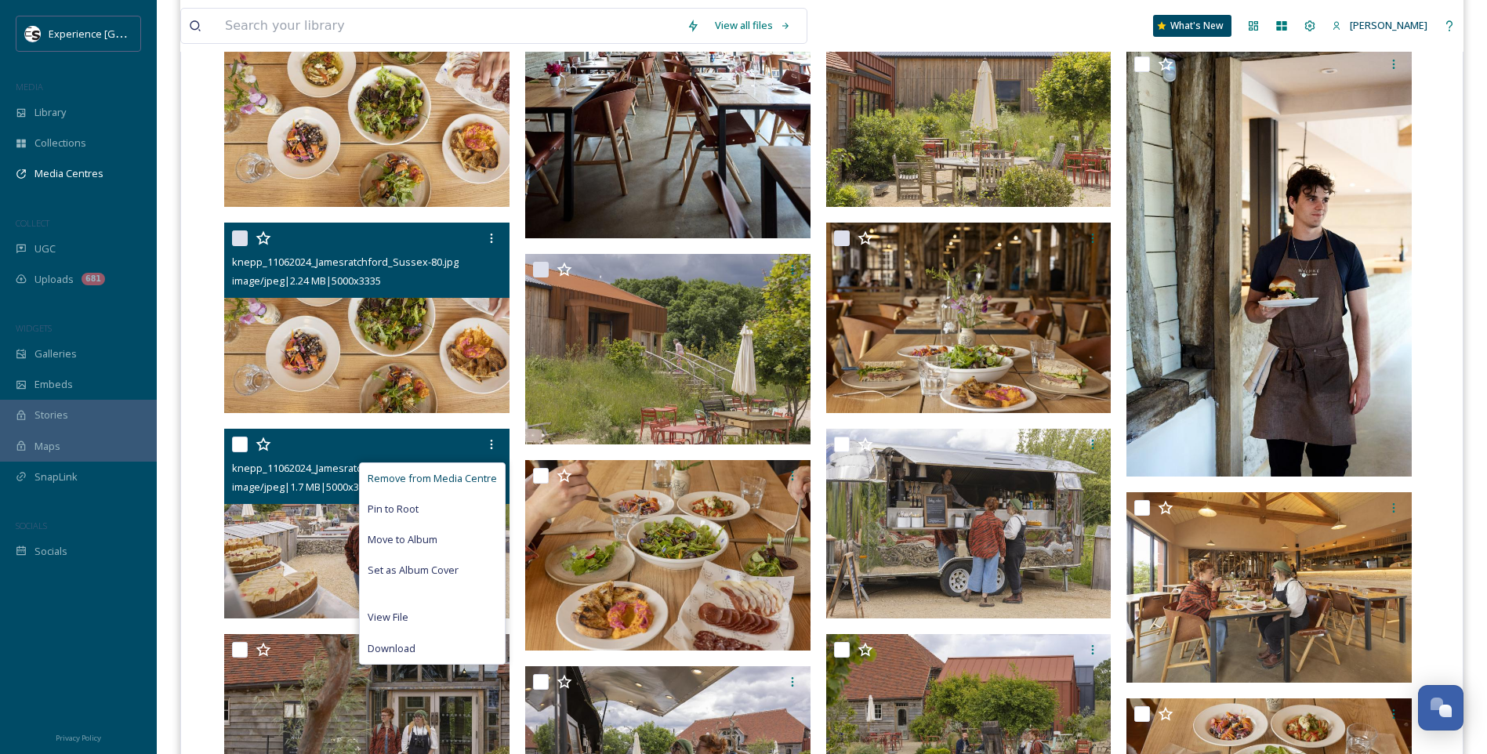
click at [479, 475] on span "Remove from Media Centre" at bounding box center [432, 478] width 129 height 15
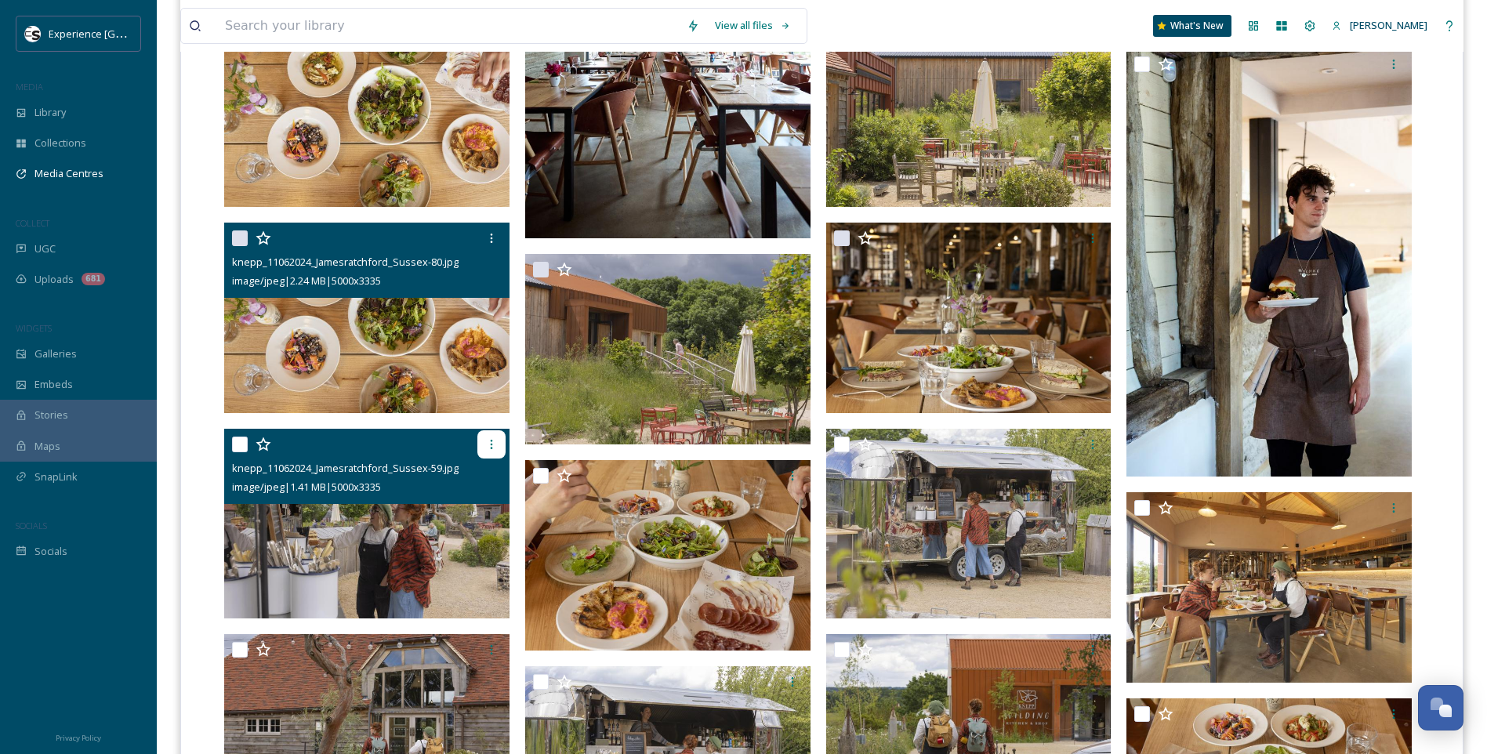
click at [493, 443] on icon at bounding box center [491, 444] width 13 height 13
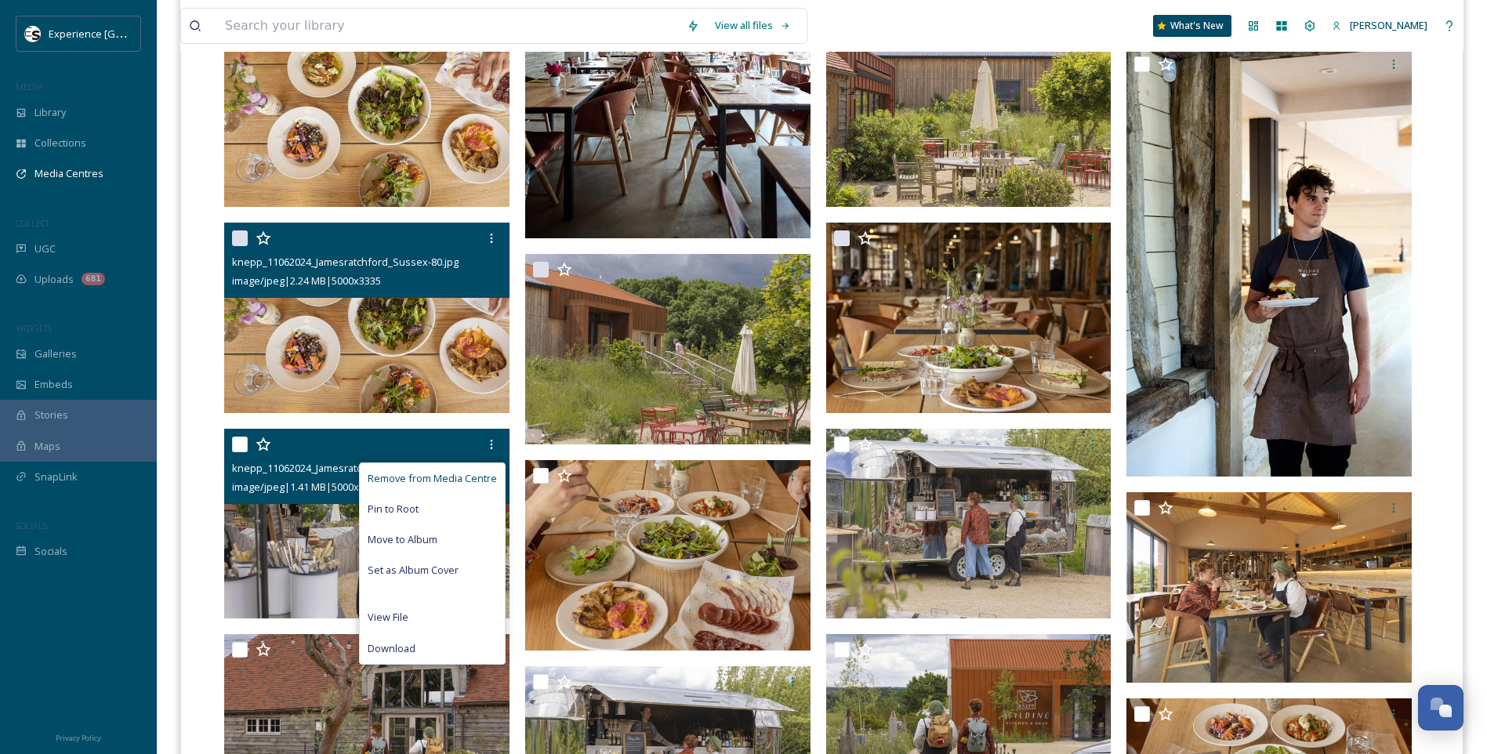
click at [475, 476] on span "Remove from Media Centre" at bounding box center [432, 478] width 129 height 15
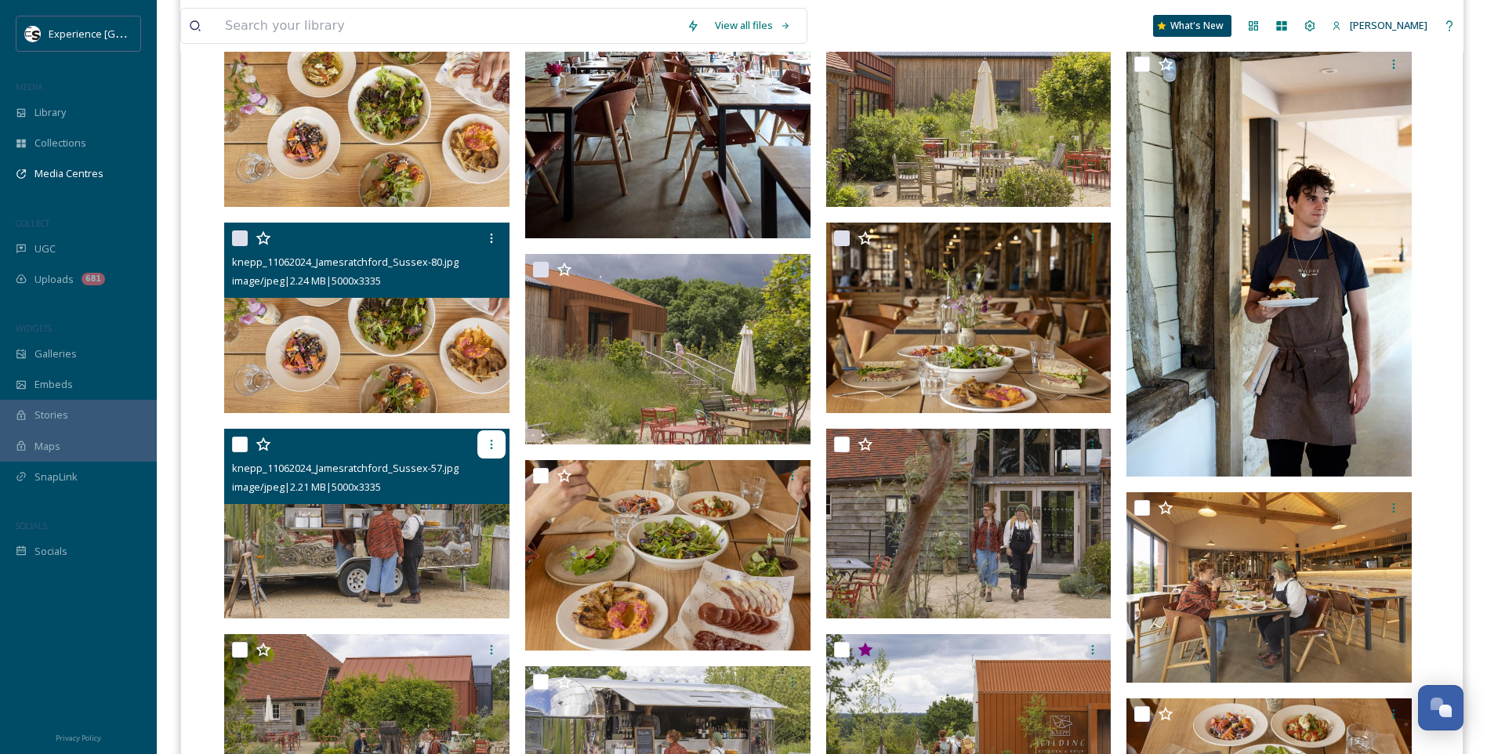
click at [490, 447] on icon at bounding box center [491, 444] width 13 height 13
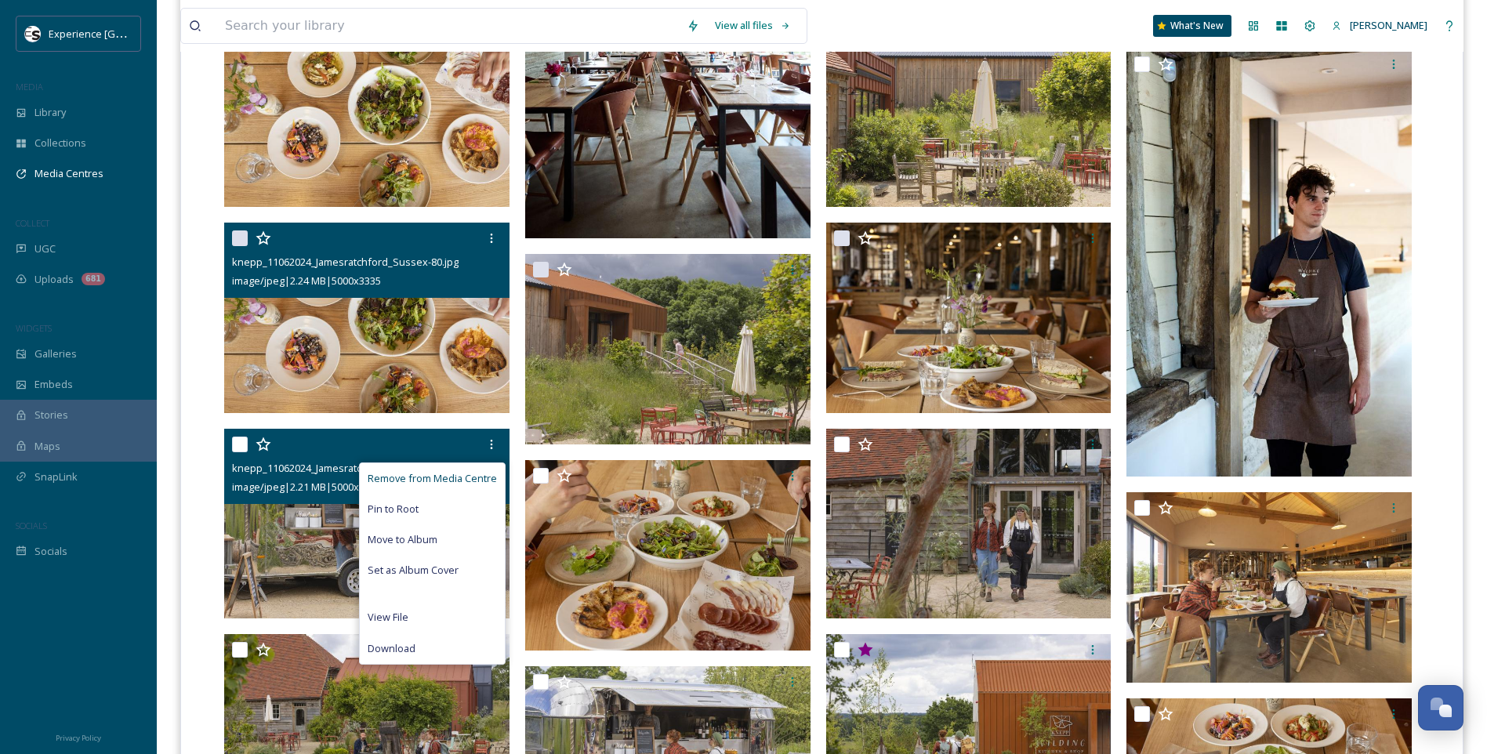
click at [468, 474] on span "Remove from Media Centre" at bounding box center [432, 478] width 129 height 15
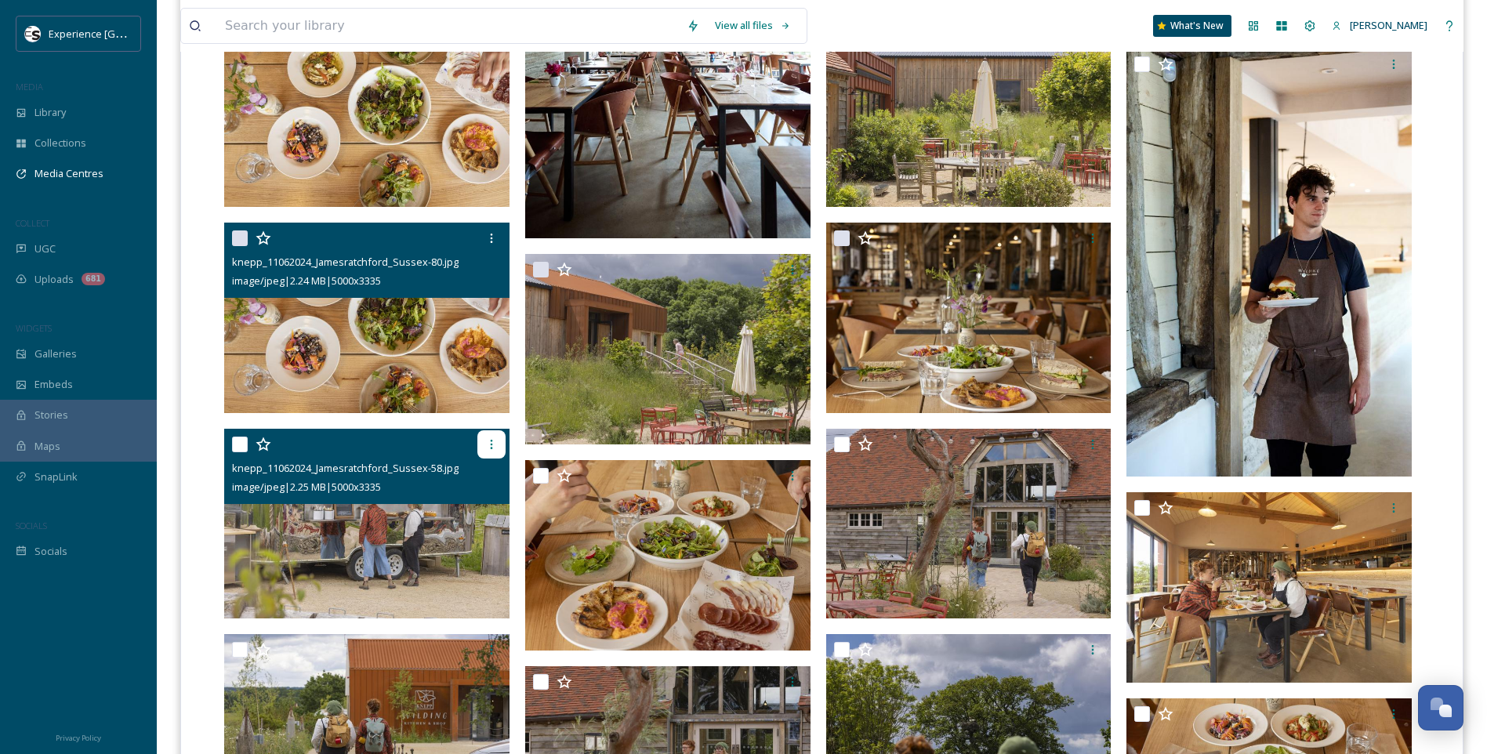
click at [489, 446] on icon at bounding box center [491, 444] width 13 height 13
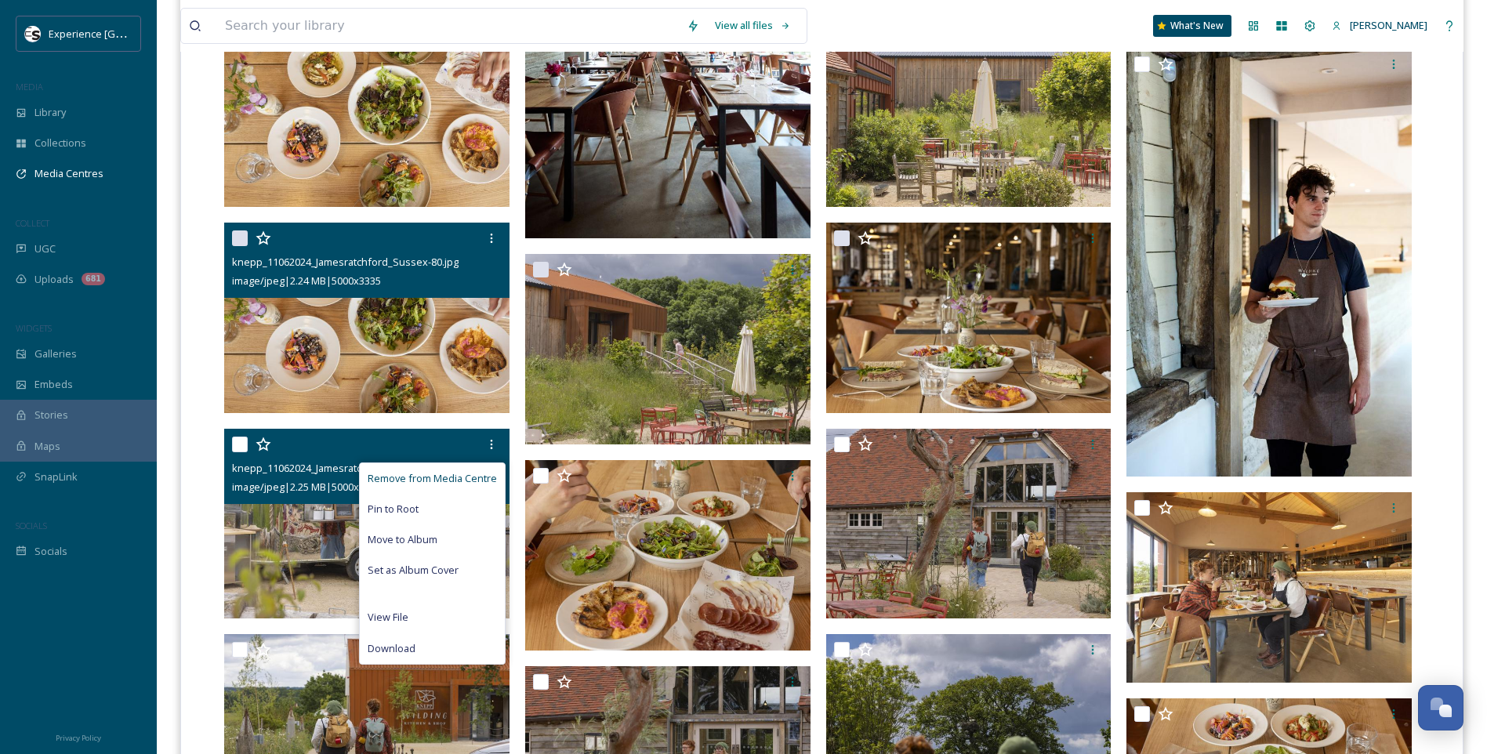
click at [475, 475] on span "Remove from Media Centre" at bounding box center [432, 478] width 129 height 15
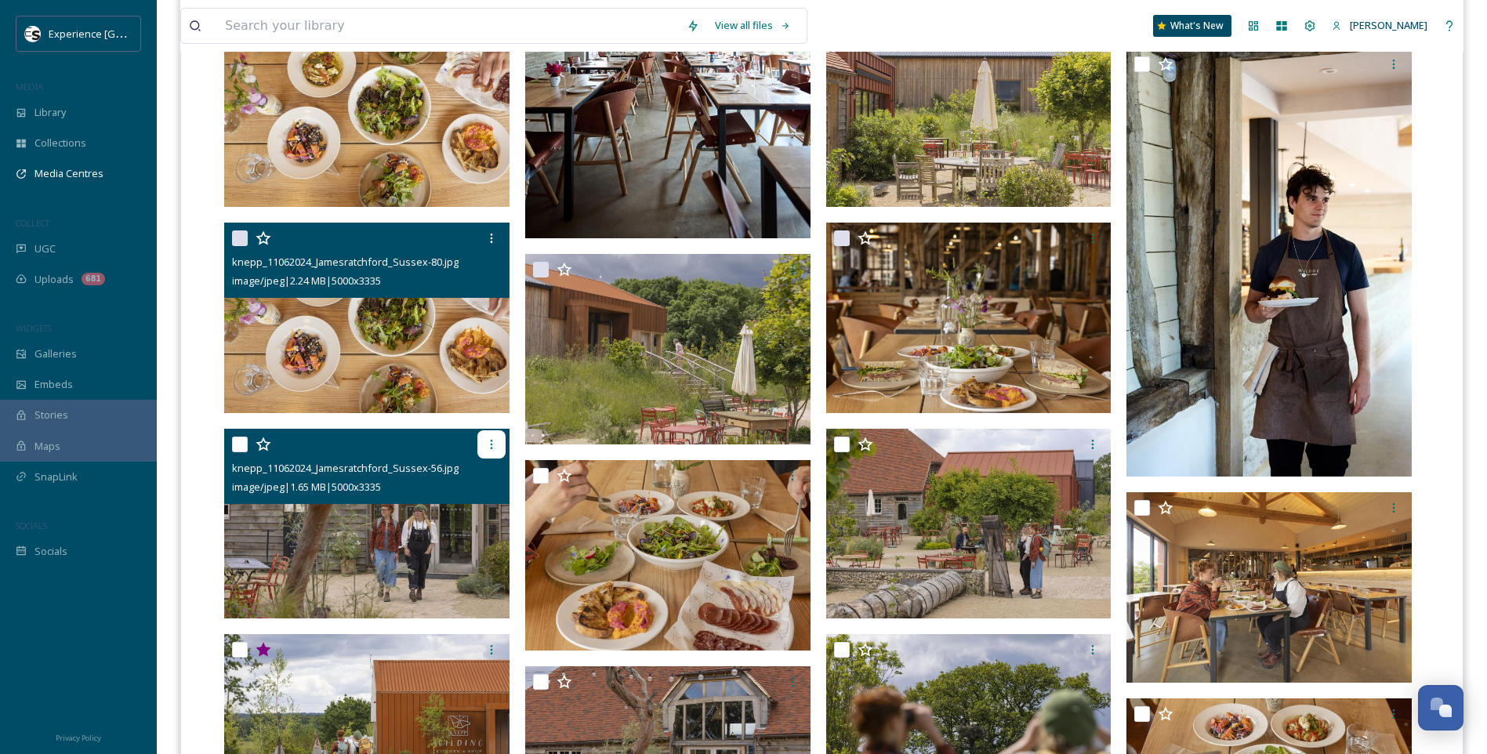
click at [487, 445] on icon at bounding box center [491, 444] width 13 height 13
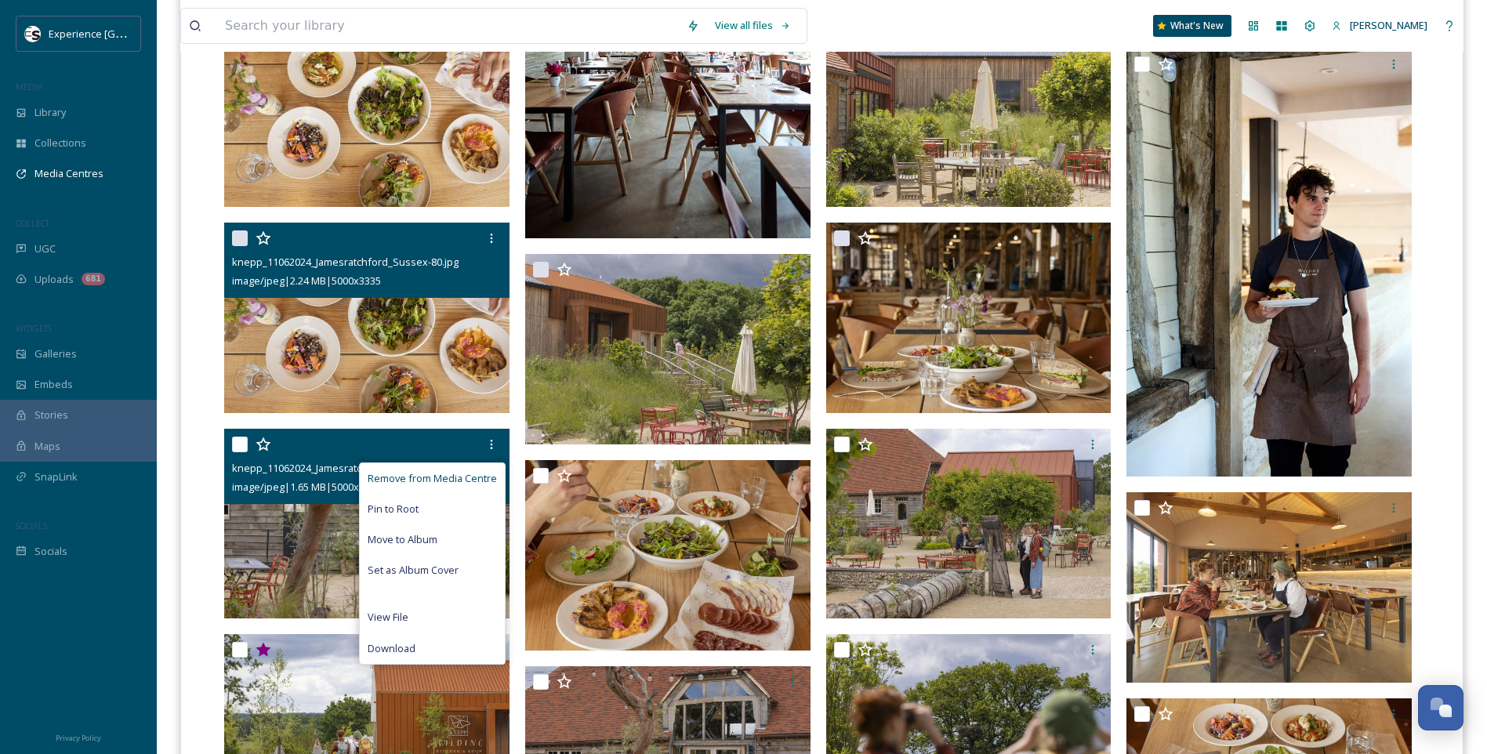
click at [478, 471] on span "Remove from Media Centre" at bounding box center [432, 478] width 129 height 15
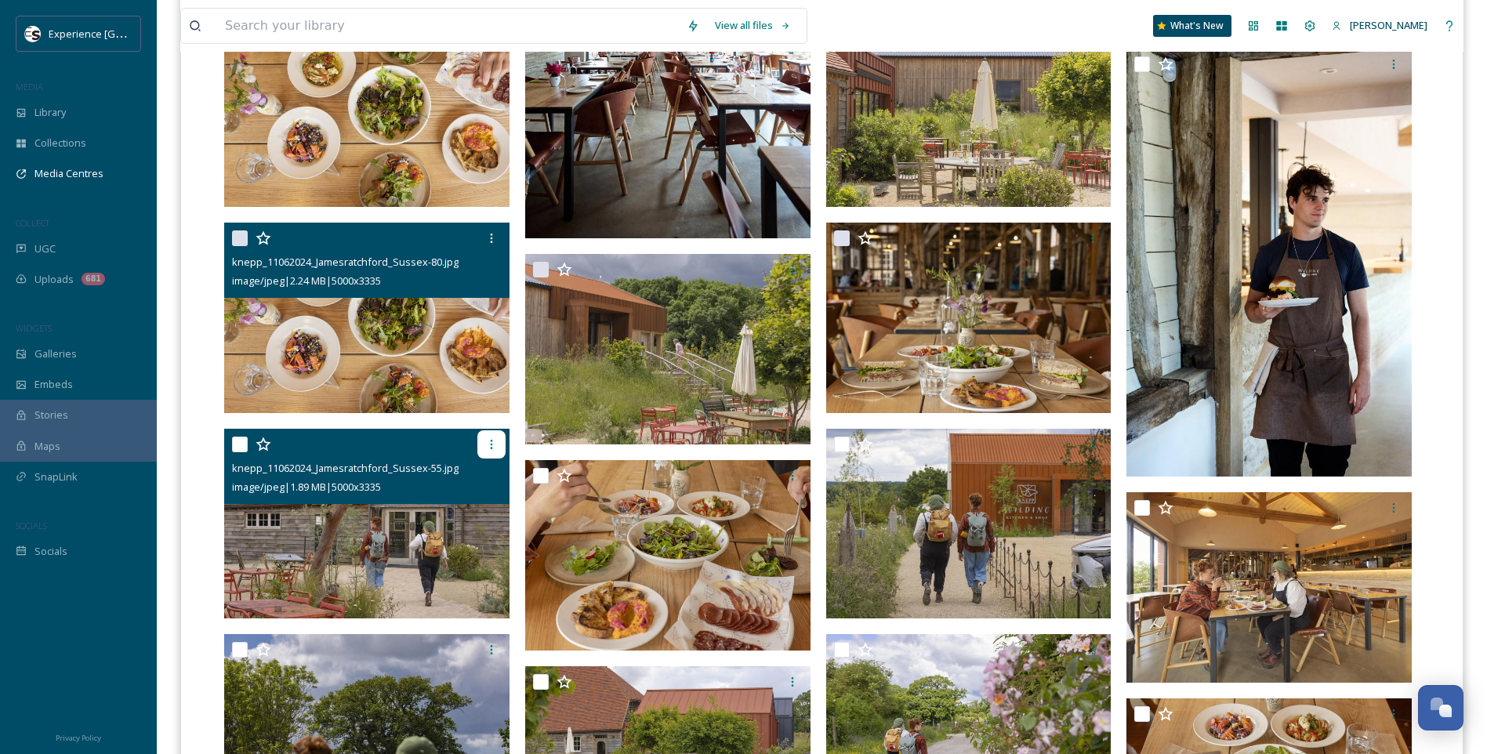
click at [491, 451] on div at bounding box center [491, 444] width 28 height 28
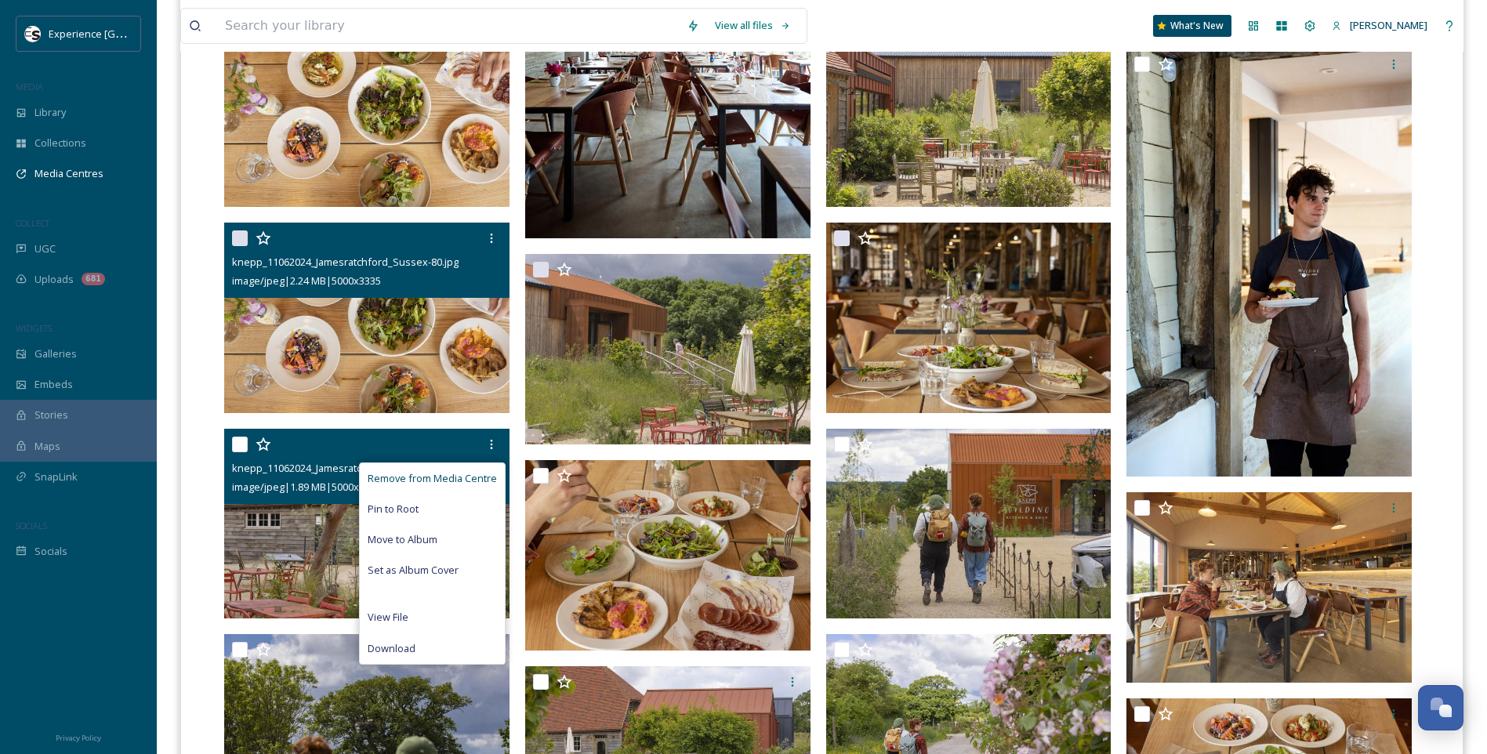
click at [477, 476] on span "Remove from Media Centre" at bounding box center [432, 478] width 129 height 15
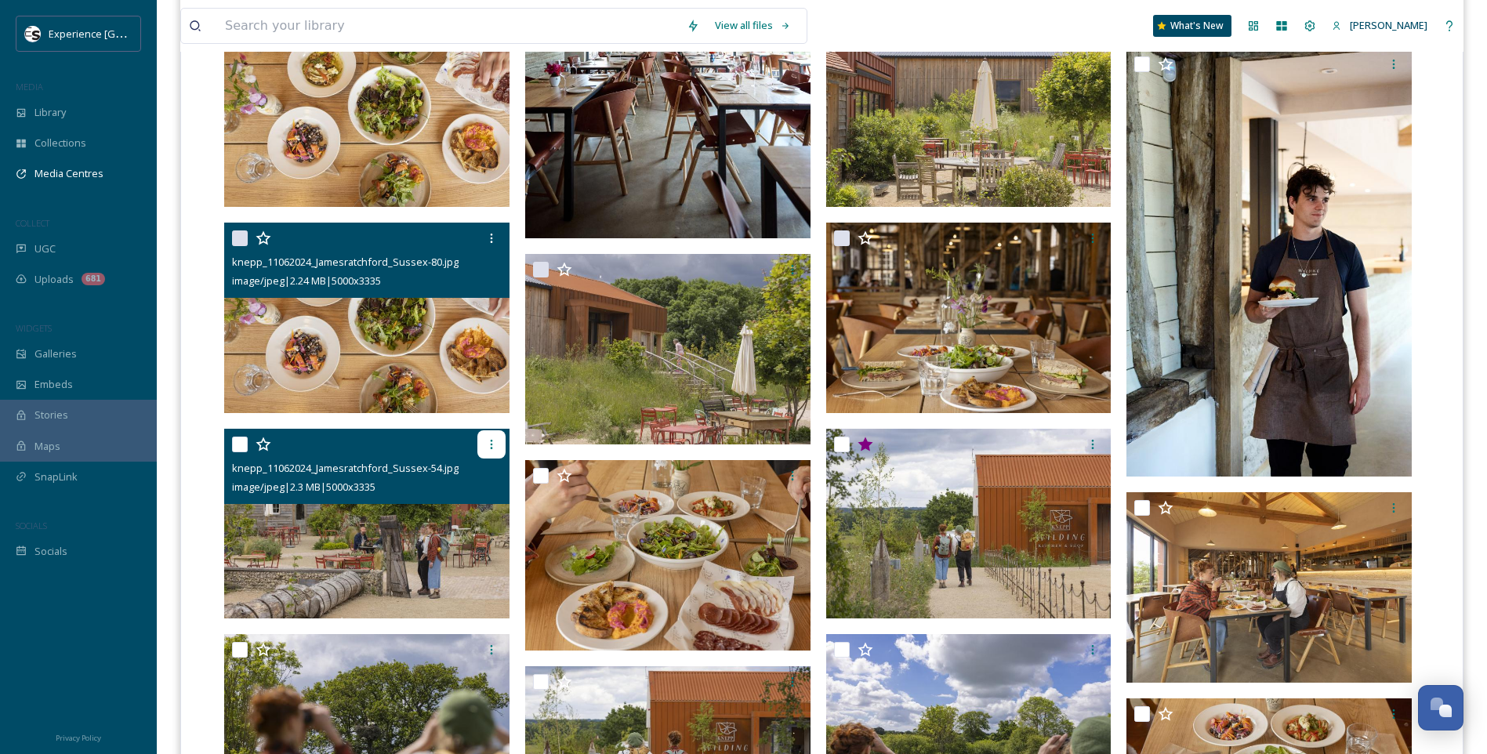
click at [490, 447] on icon at bounding box center [491, 444] width 13 height 13
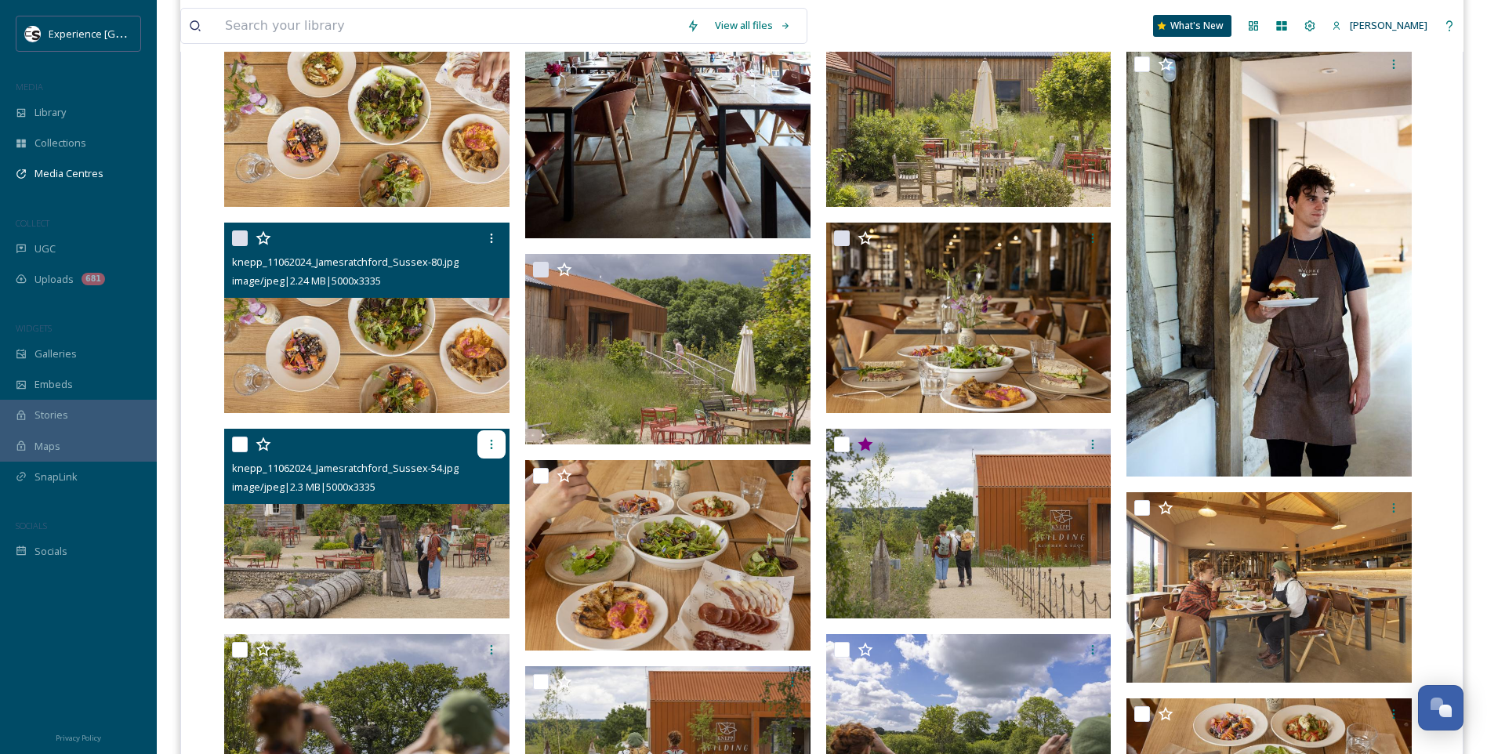
click at [487, 440] on icon at bounding box center [491, 444] width 13 height 13
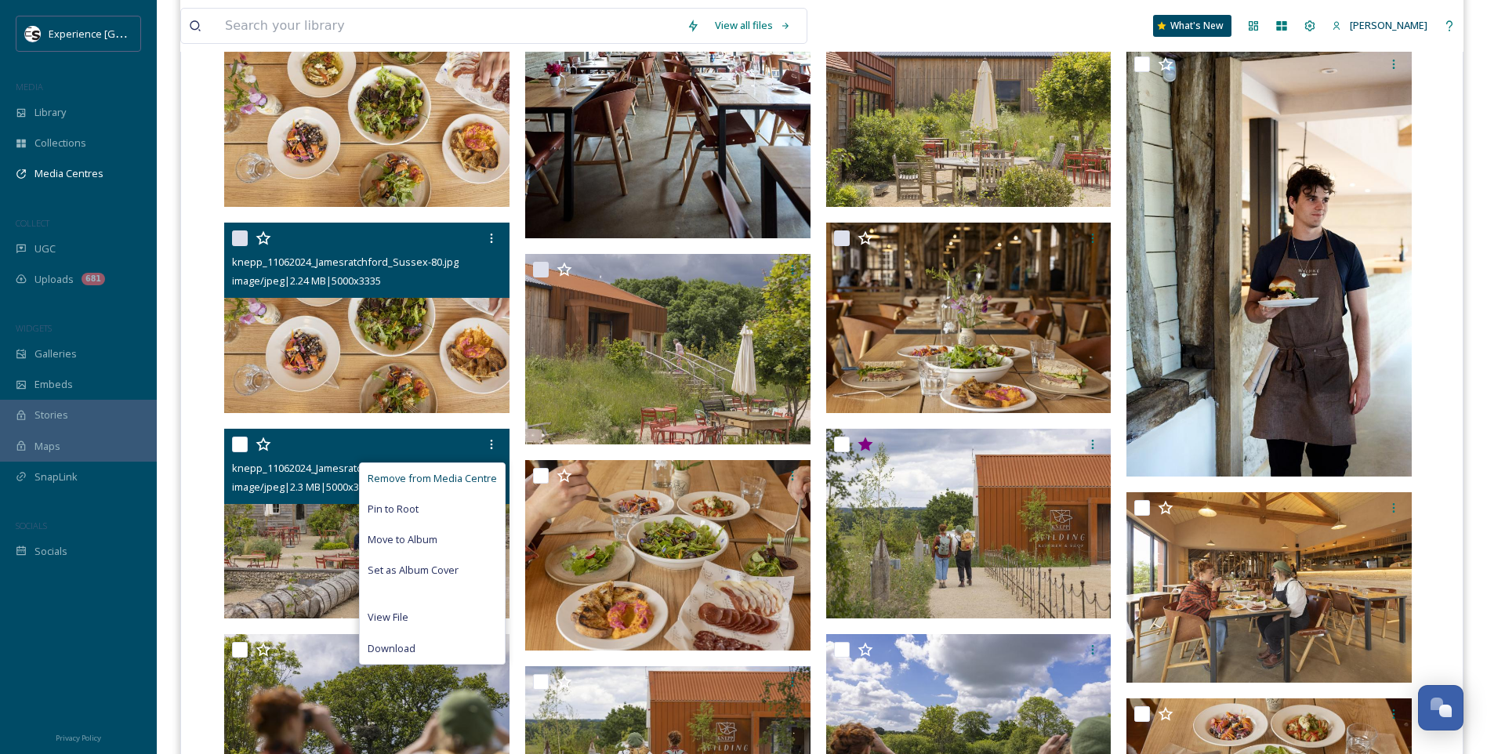
click at [475, 478] on span "Remove from Media Centre" at bounding box center [432, 478] width 129 height 15
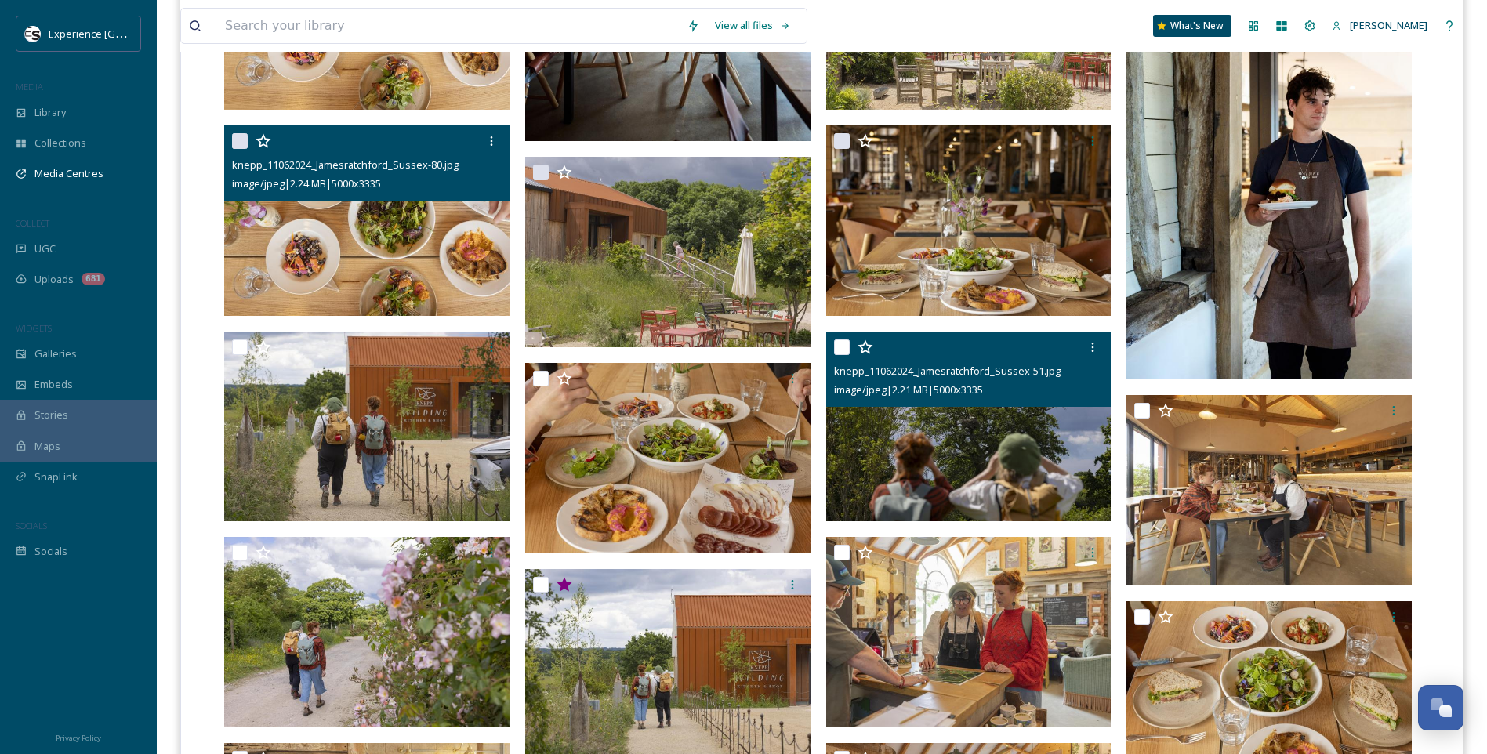
scroll to position [1097, 0]
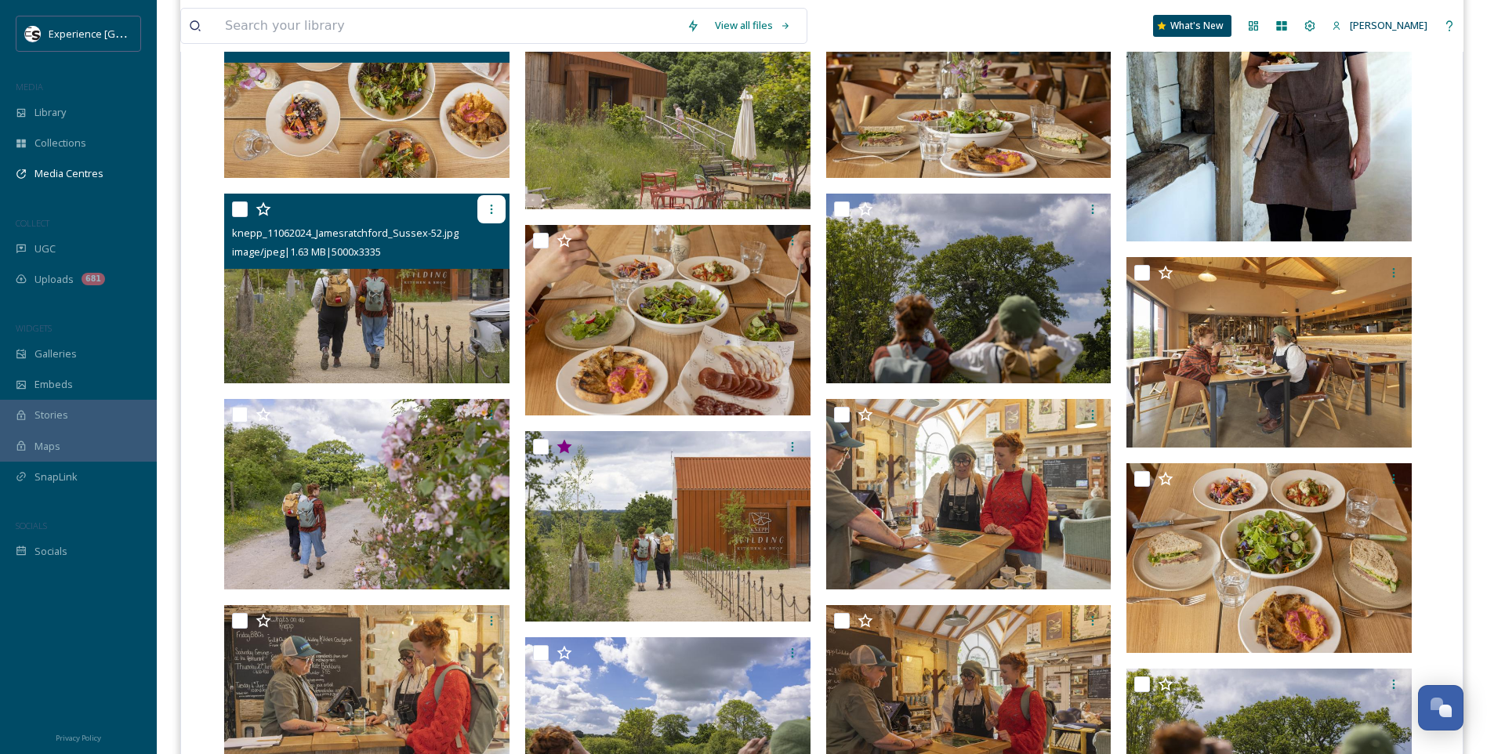
click at [496, 210] on icon at bounding box center [491, 209] width 13 height 13
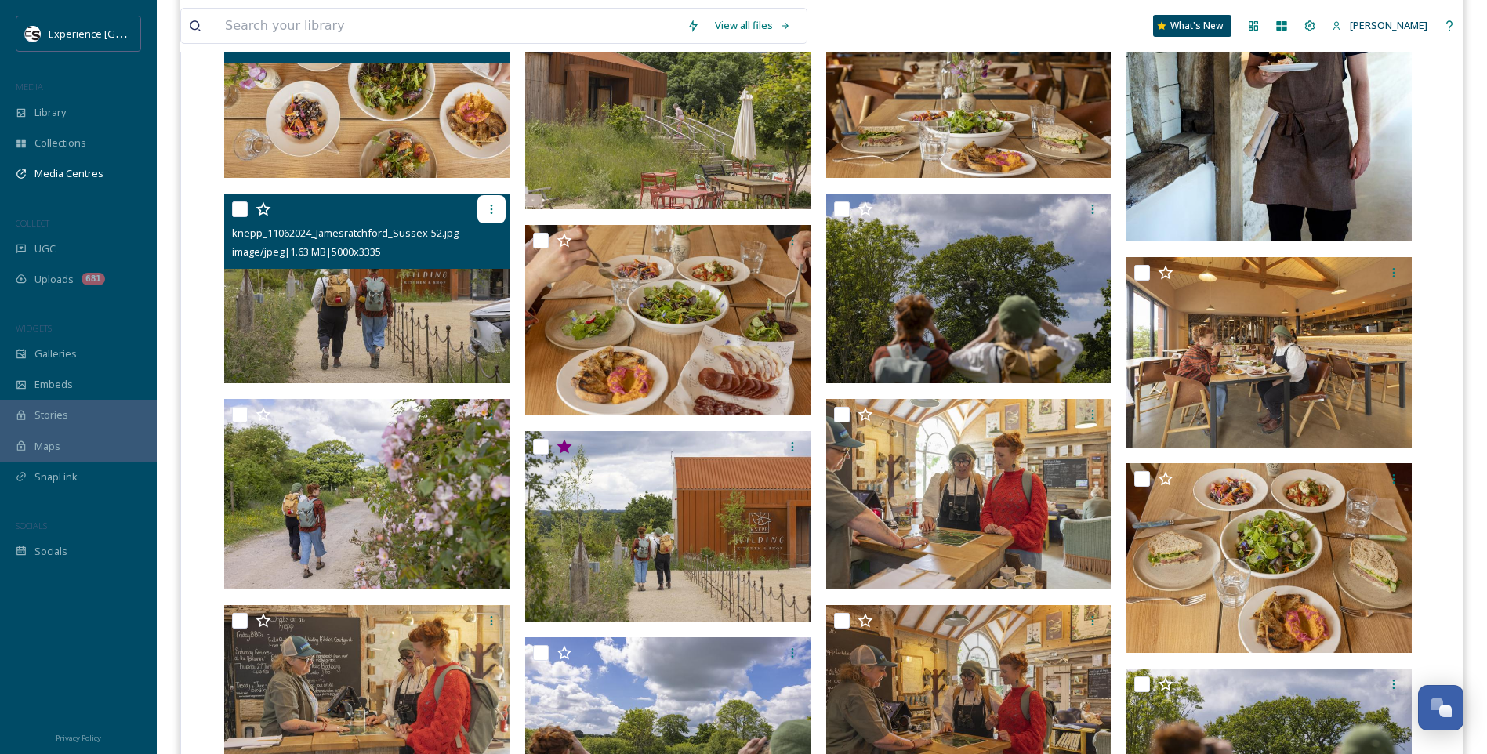
click at [494, 206] on icon at bounding box center [491, 209] width 13 height 13
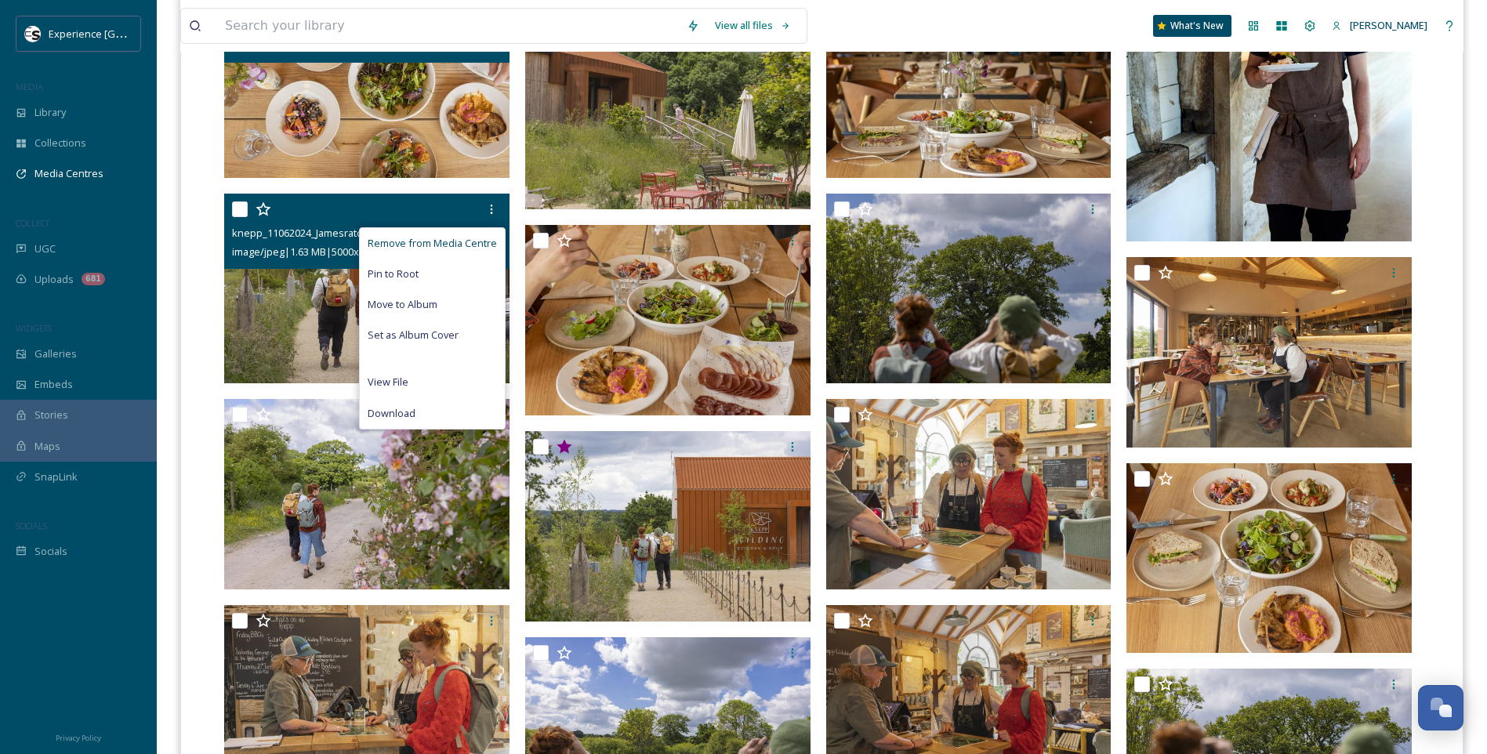
click at [487, 238] on span "Remove from Media Centre" at bounding box center [432, 243] width 129 height 15
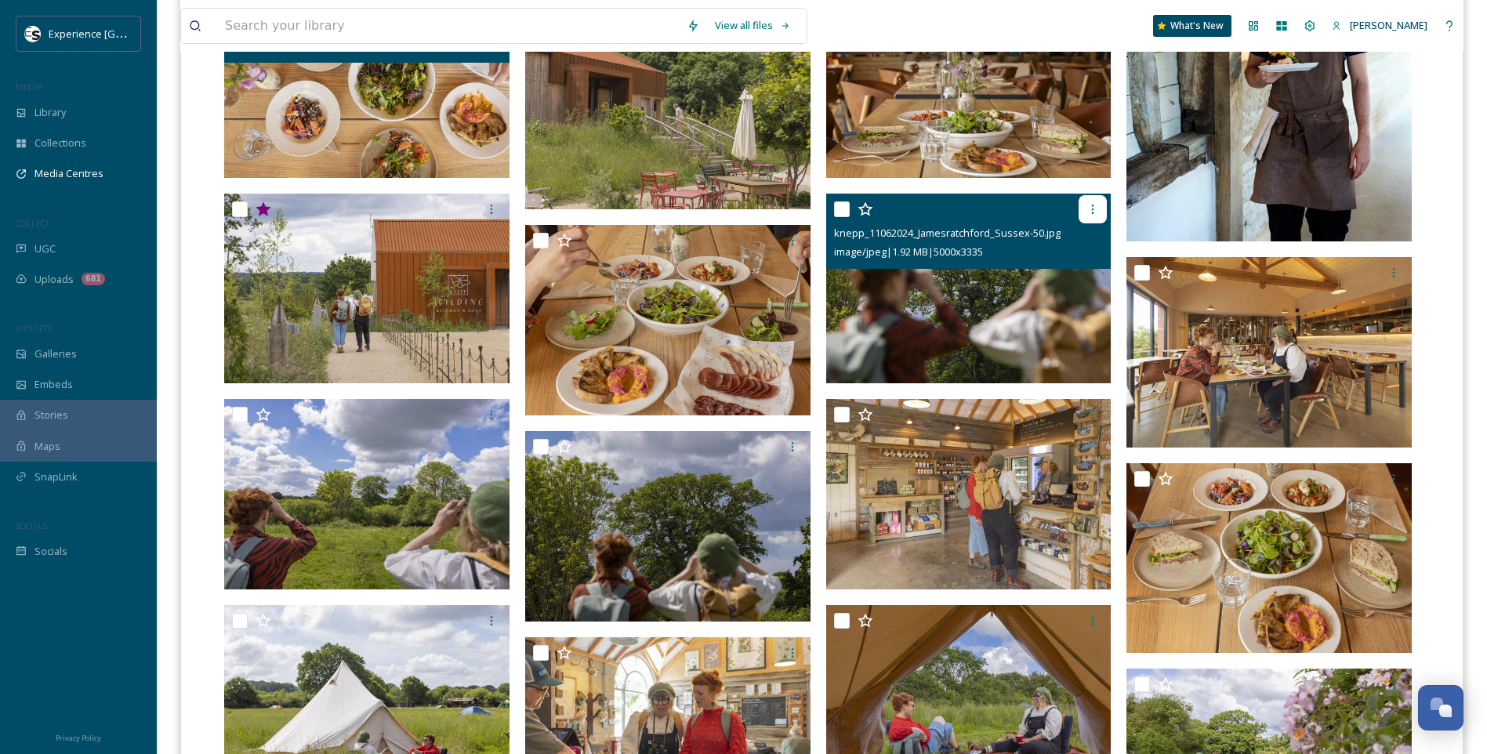
click at [1092, 204] on icon at bounding box center [1092, 209] width 13 height 13
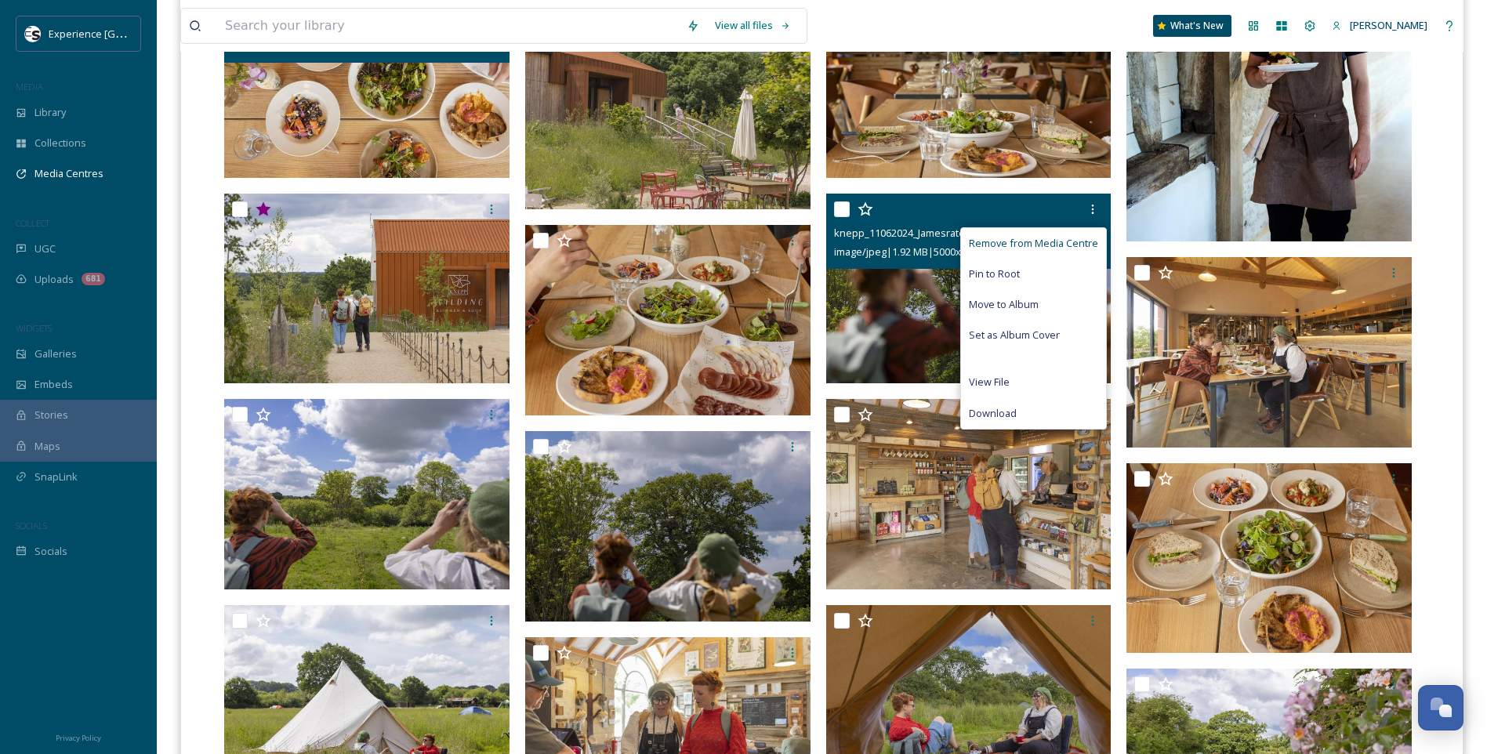
click at [1072, 237] on span "Remove from Media Centre" at bounding box center [1033, 243] width 129 height 15
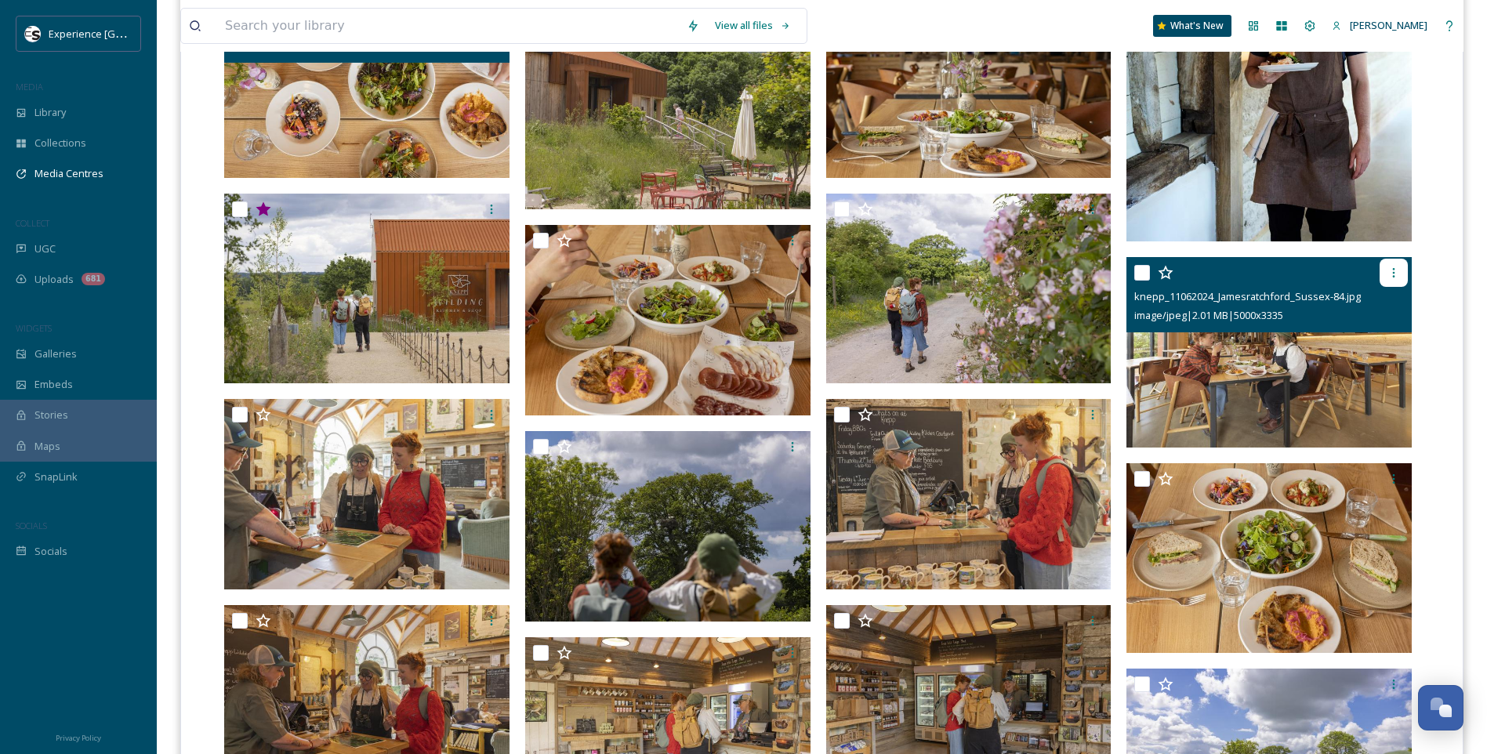
click at [1394, 267] on icon at bounding box center [1393, 272] width 13 height 13
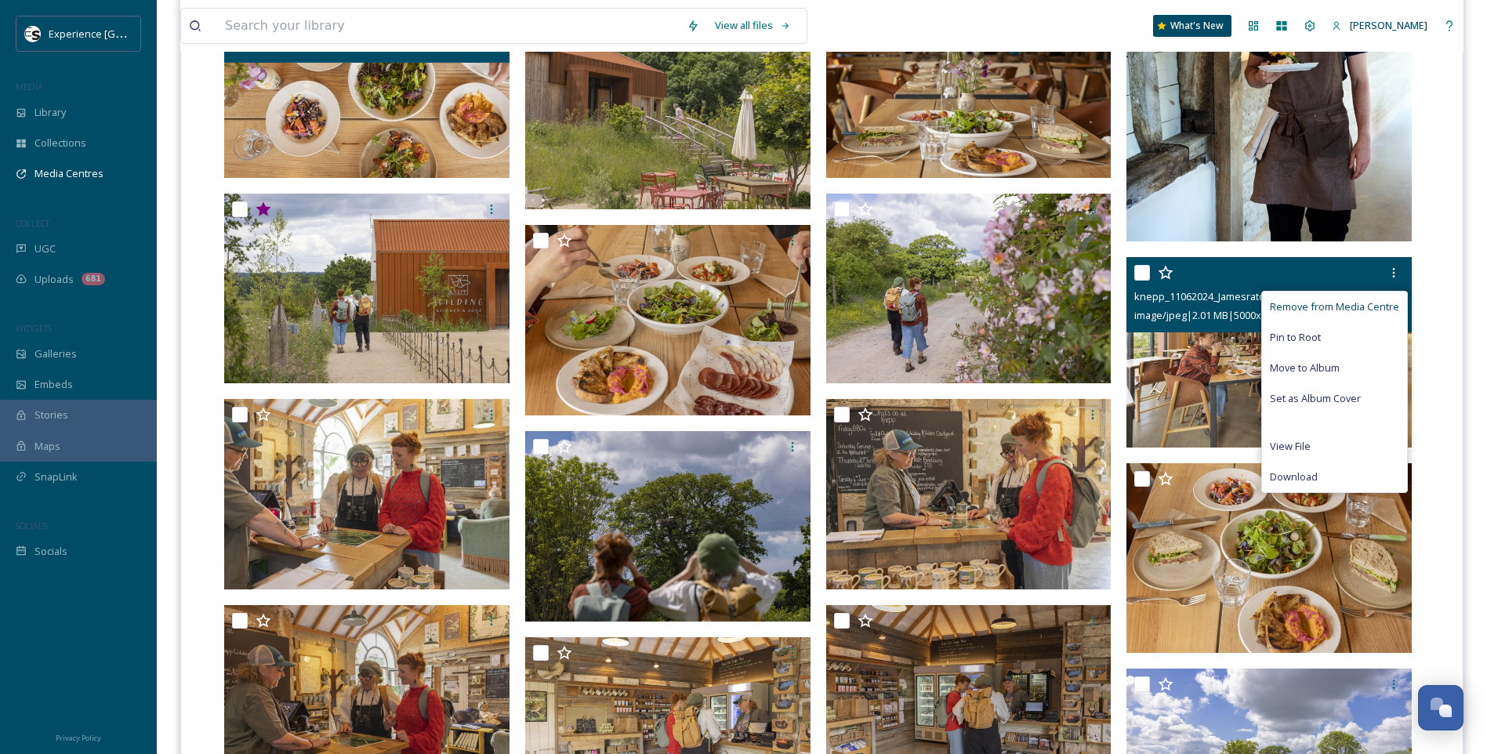
click at [1374, 301] on span "Remove from Media Centre" at bounding box center [1333, 306] width 129 height 15
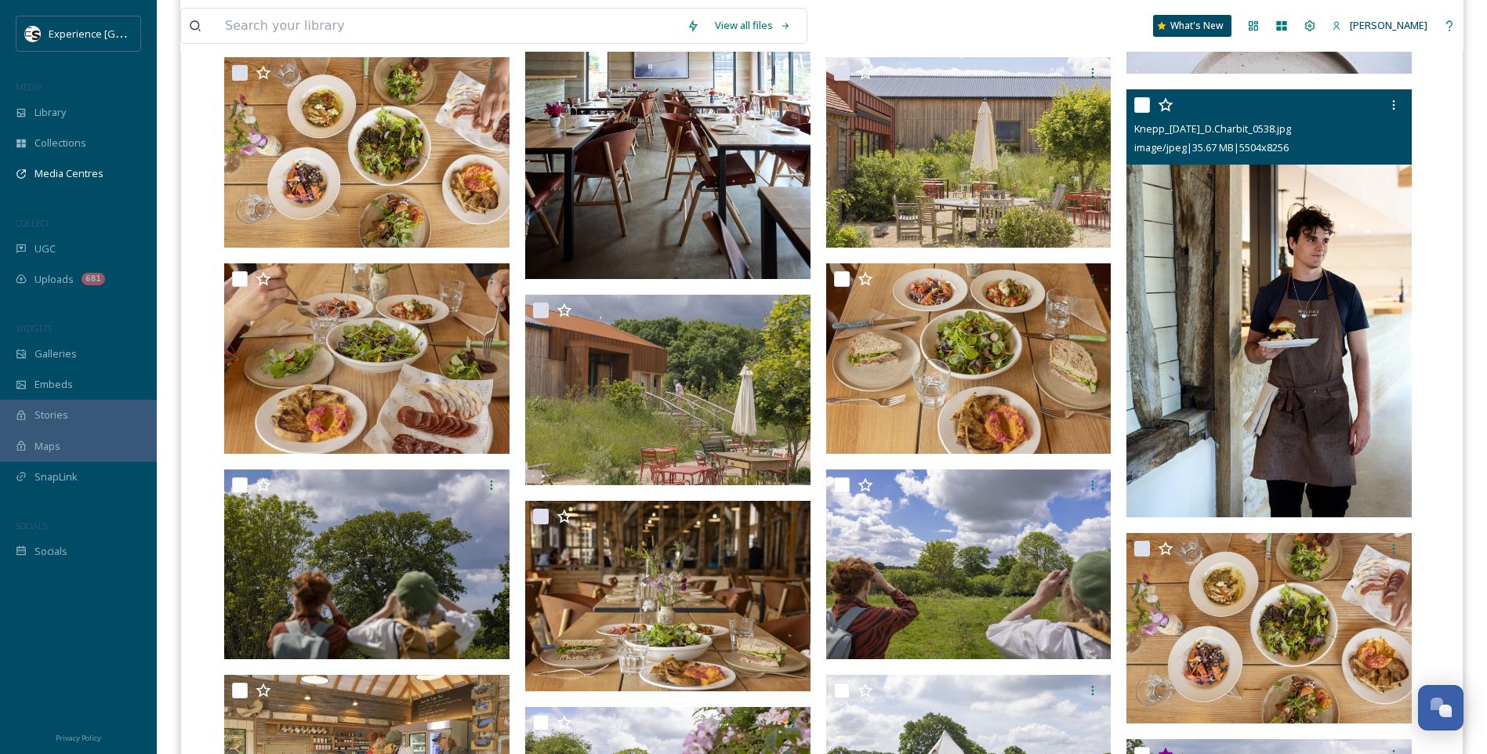
scroll to position [705, 0]
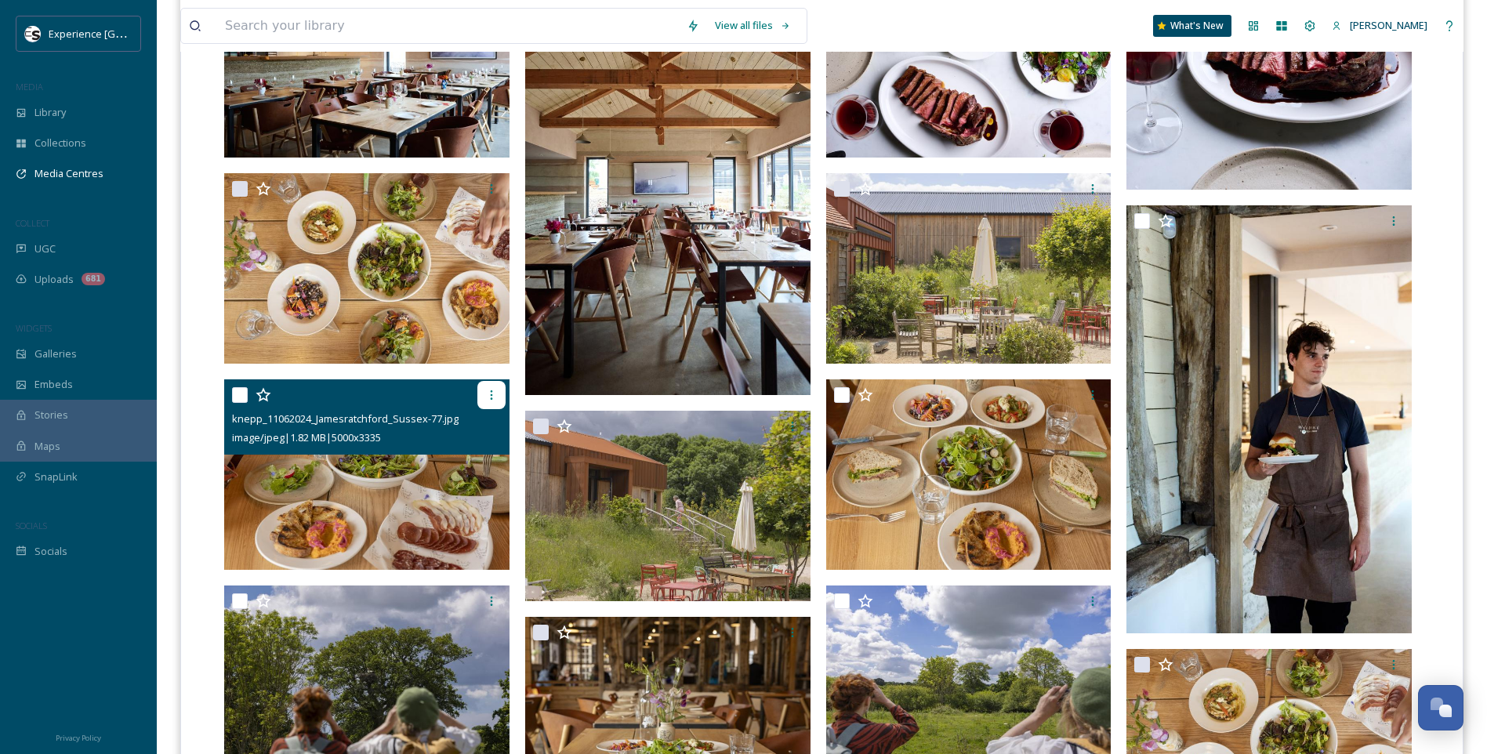
click at [490, 393] on icon at bounding box center [491, 395] width 13 height 13
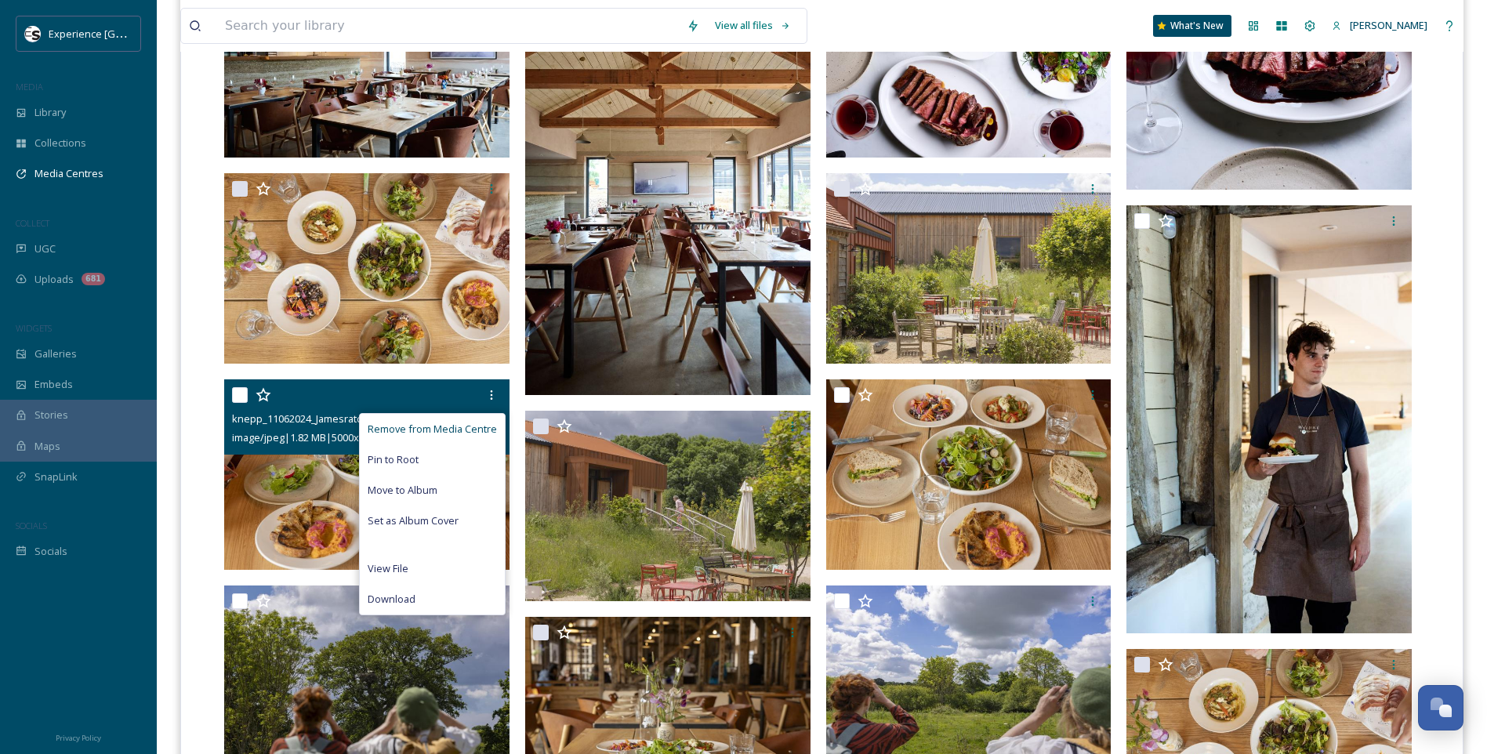
click at [479, 426] on span "Remove from Media Centre" at bounding box center [432, 429] width 129 height 15
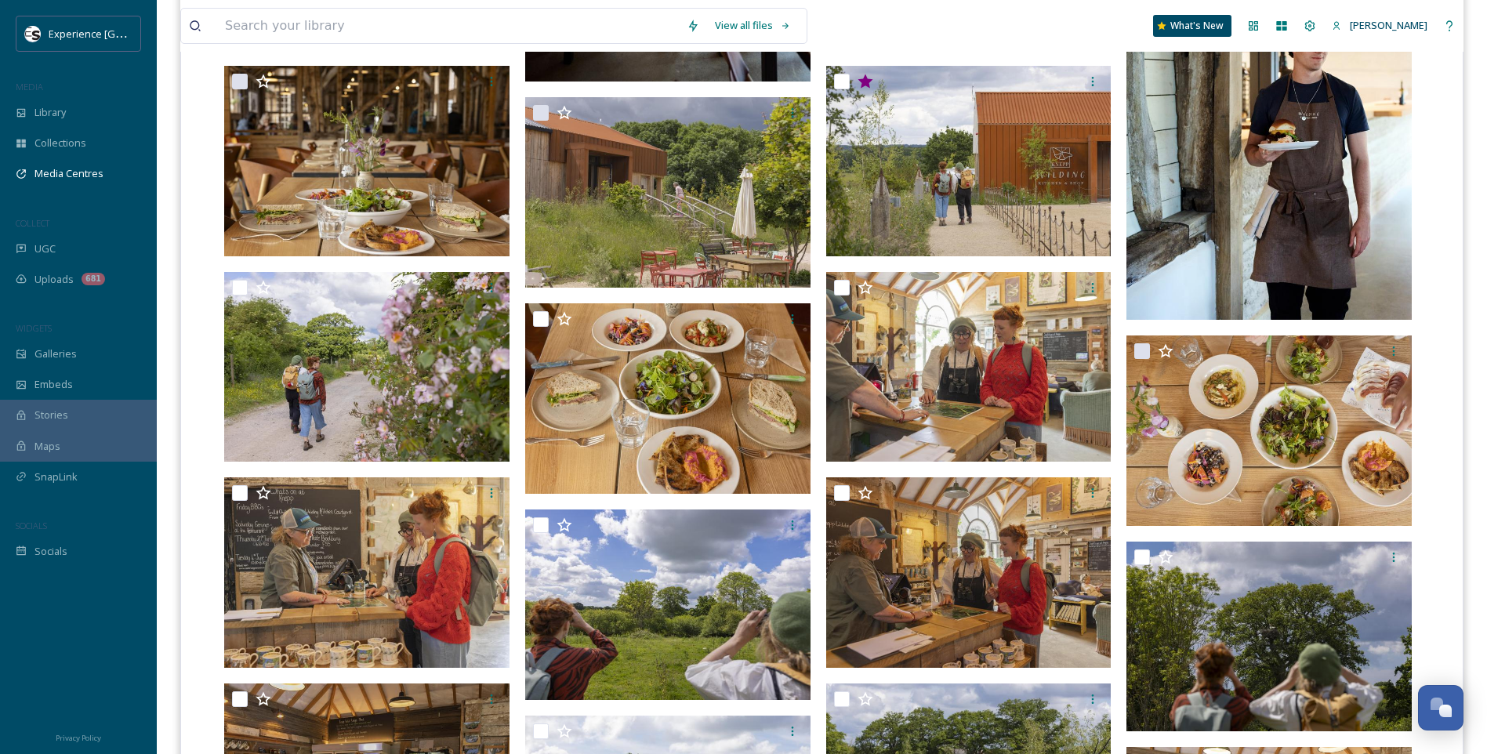
scroll to position [1097, 0]
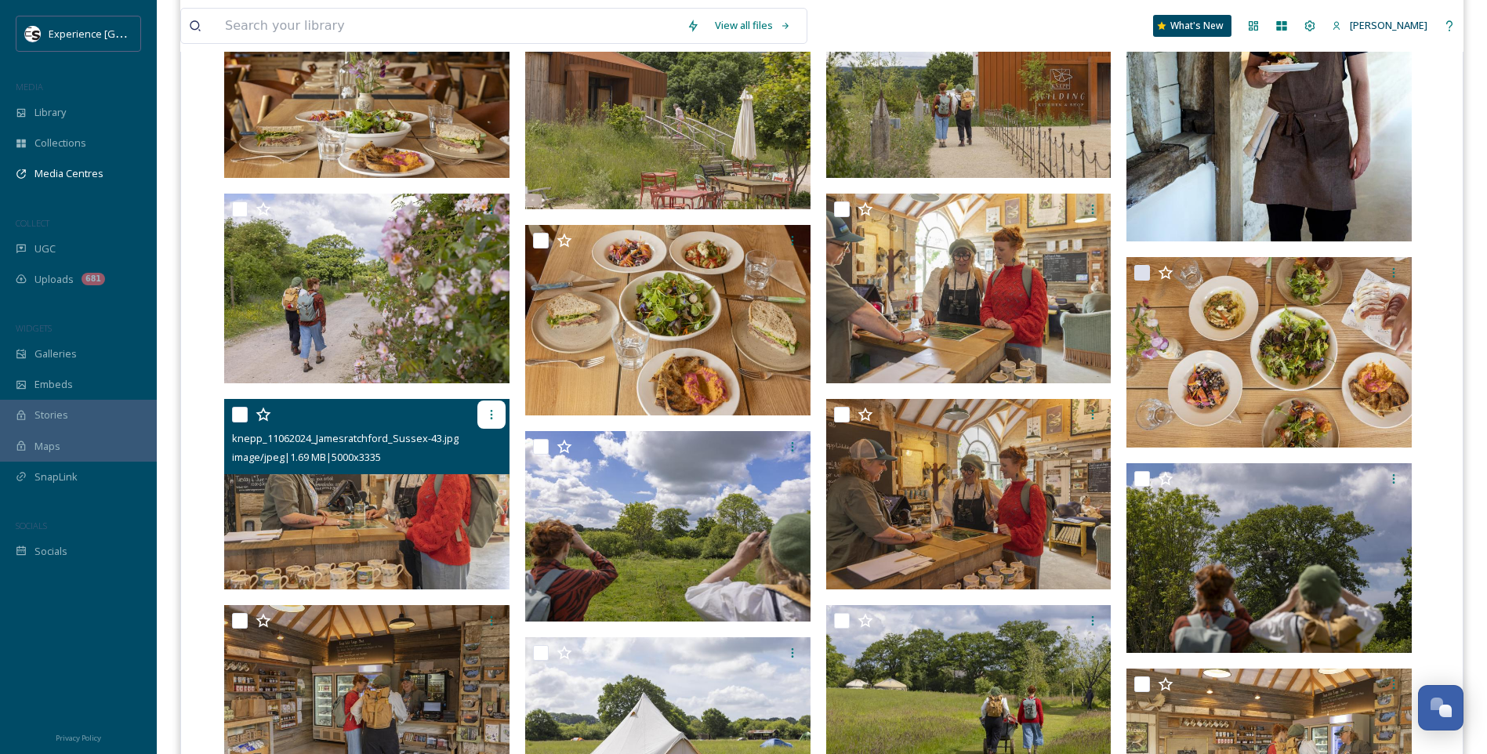
click at [499, 413] on div at bounding box center [491, 414] width 28 height 28
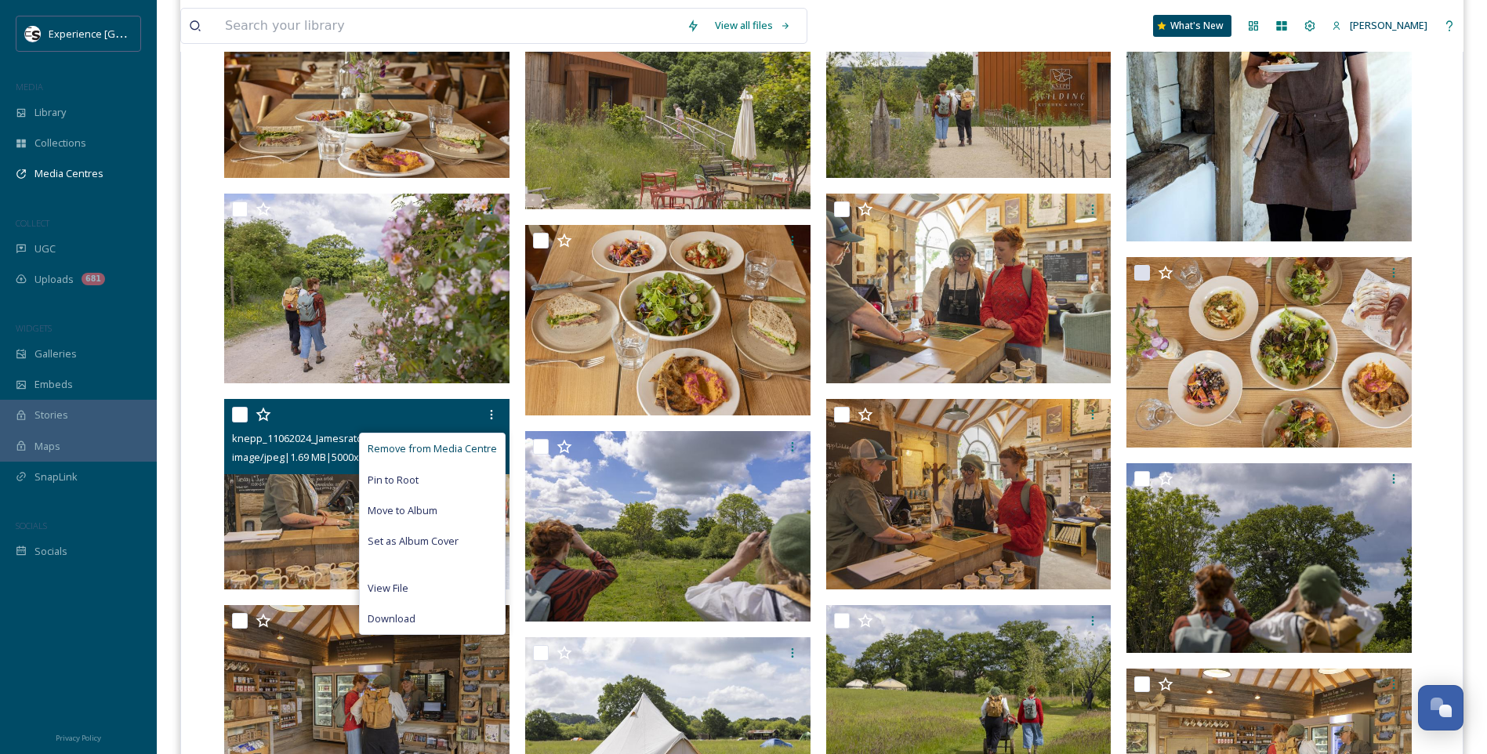
click at [486, 444] on span "Remove from Media Centre" at bounding box center [432, 448] width 129 height 15
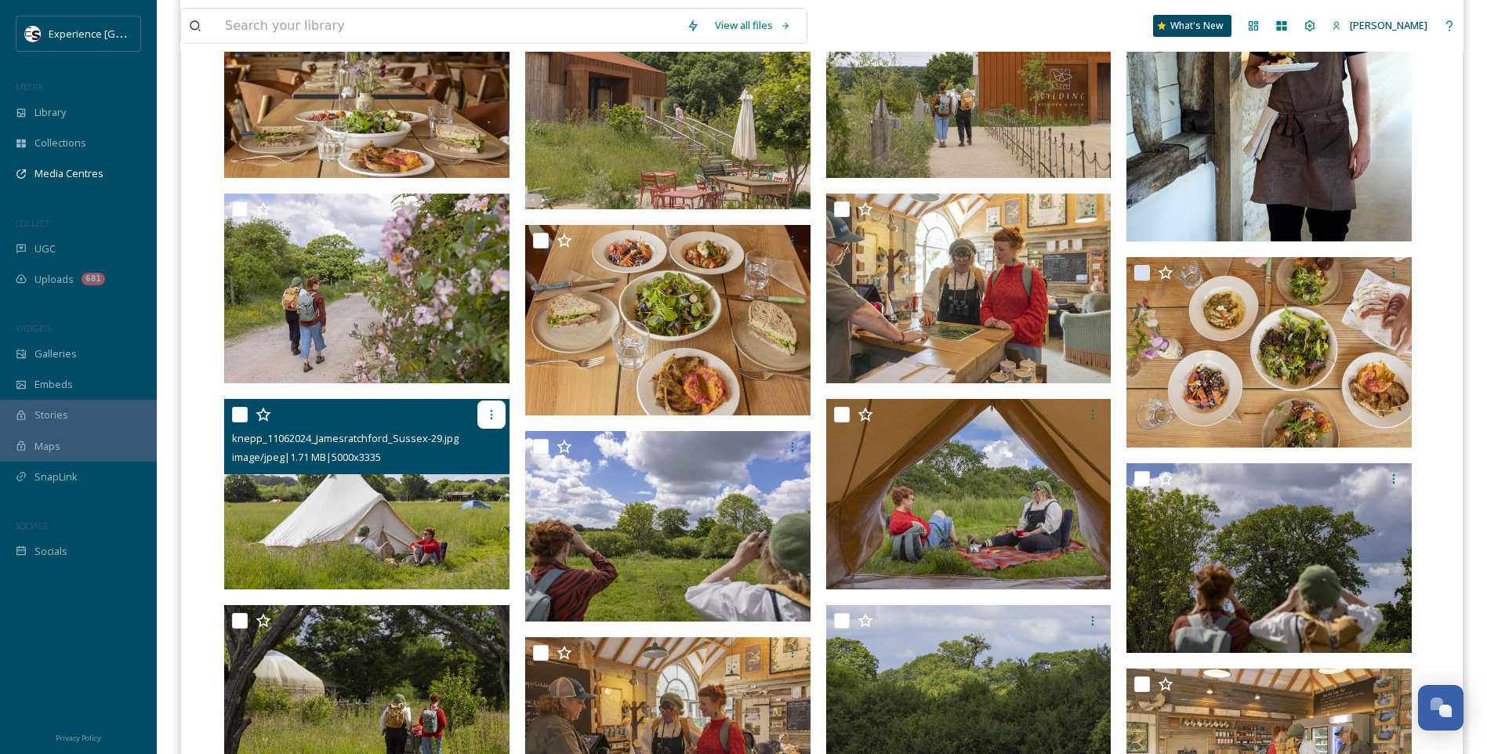
click at [484, 403] on div at bounding box center [491, 414] width 28 height 28
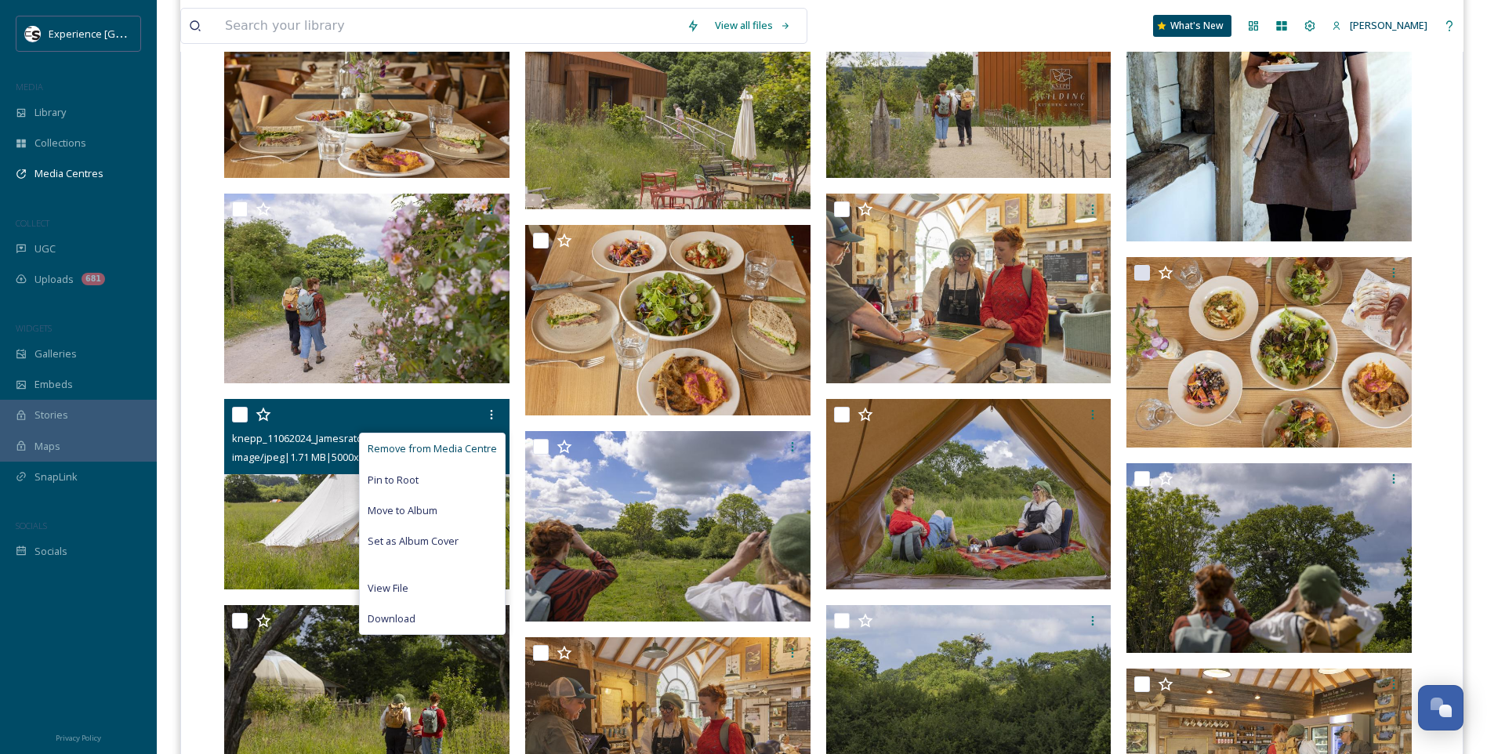
click at [484, 440] on div "Remove from Media Centre" at bounding box center [432, 448] width 145 height 31
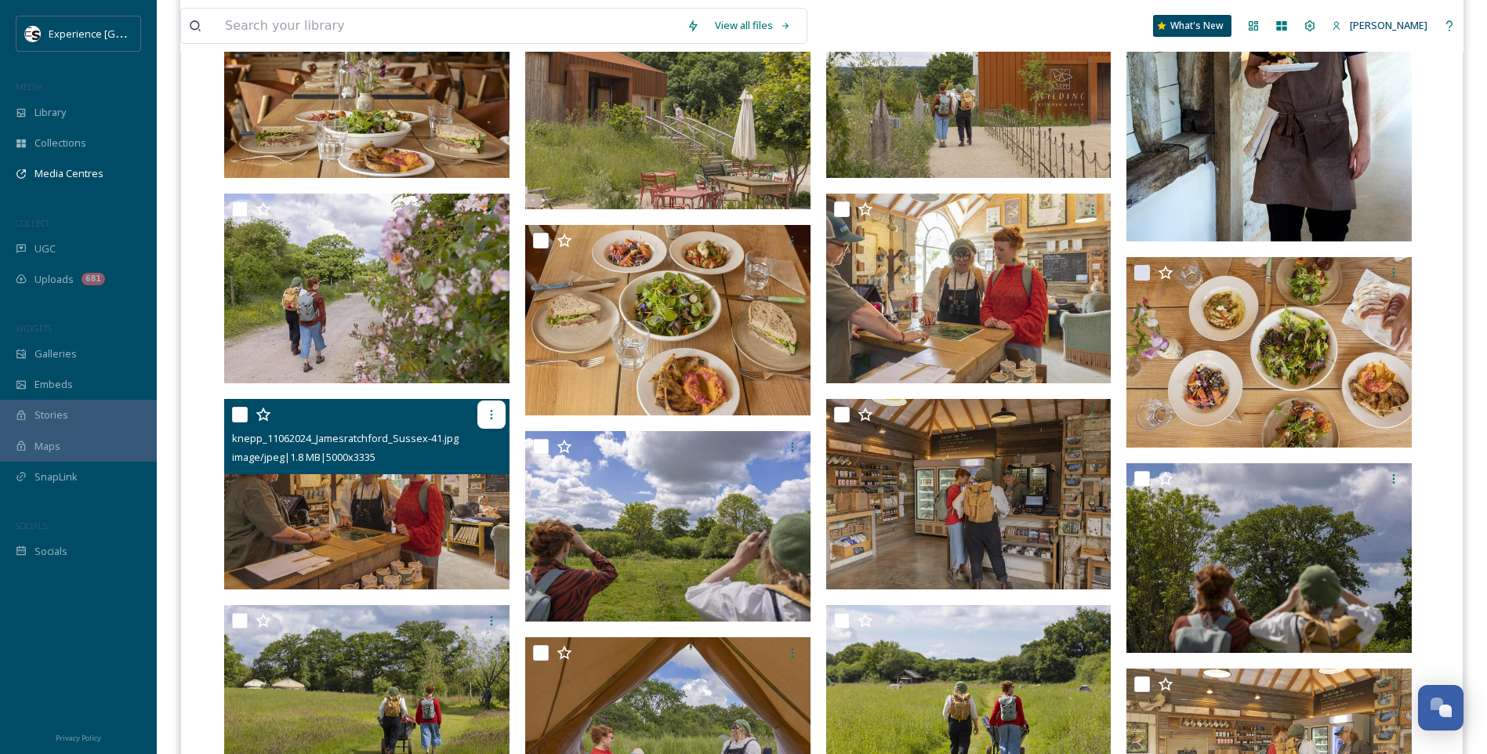
click at [490, 407] on div at bounding box center [491, 414] width 28 height 28
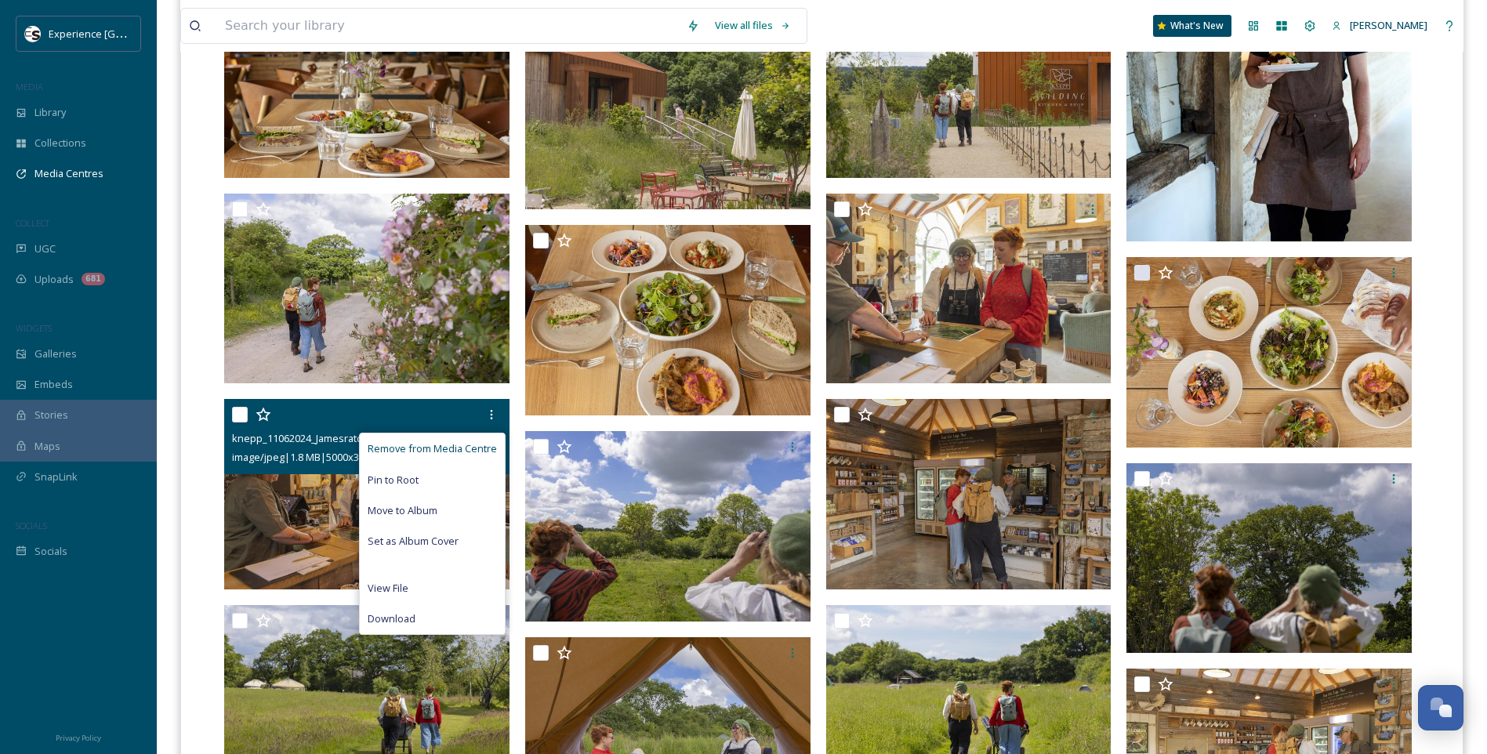
click at [469, 444] on span "Remove from Media Centre" at bounding box center [432, 448] width 129 height 15
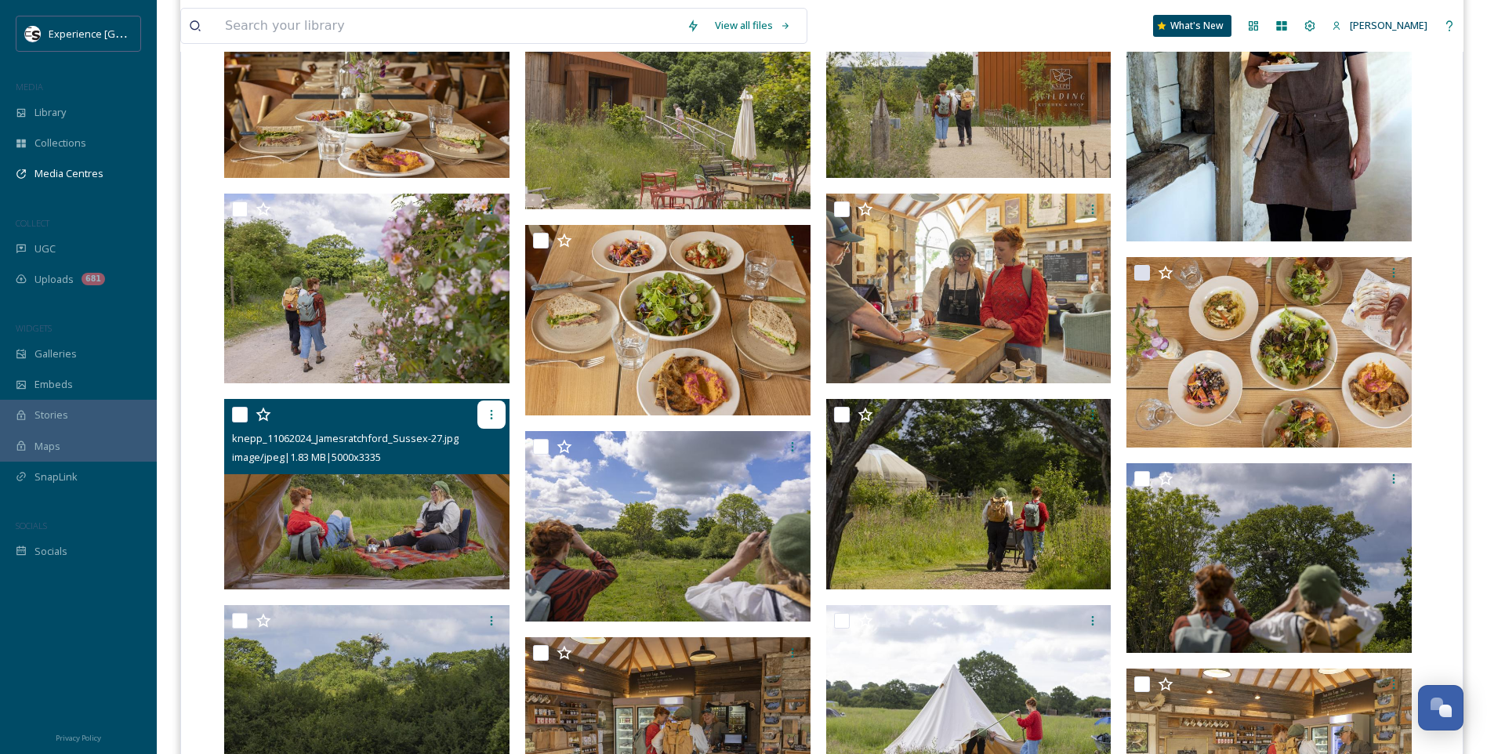
click at [482, 420] on div at bounding box center [491, 414] width 28 height 28
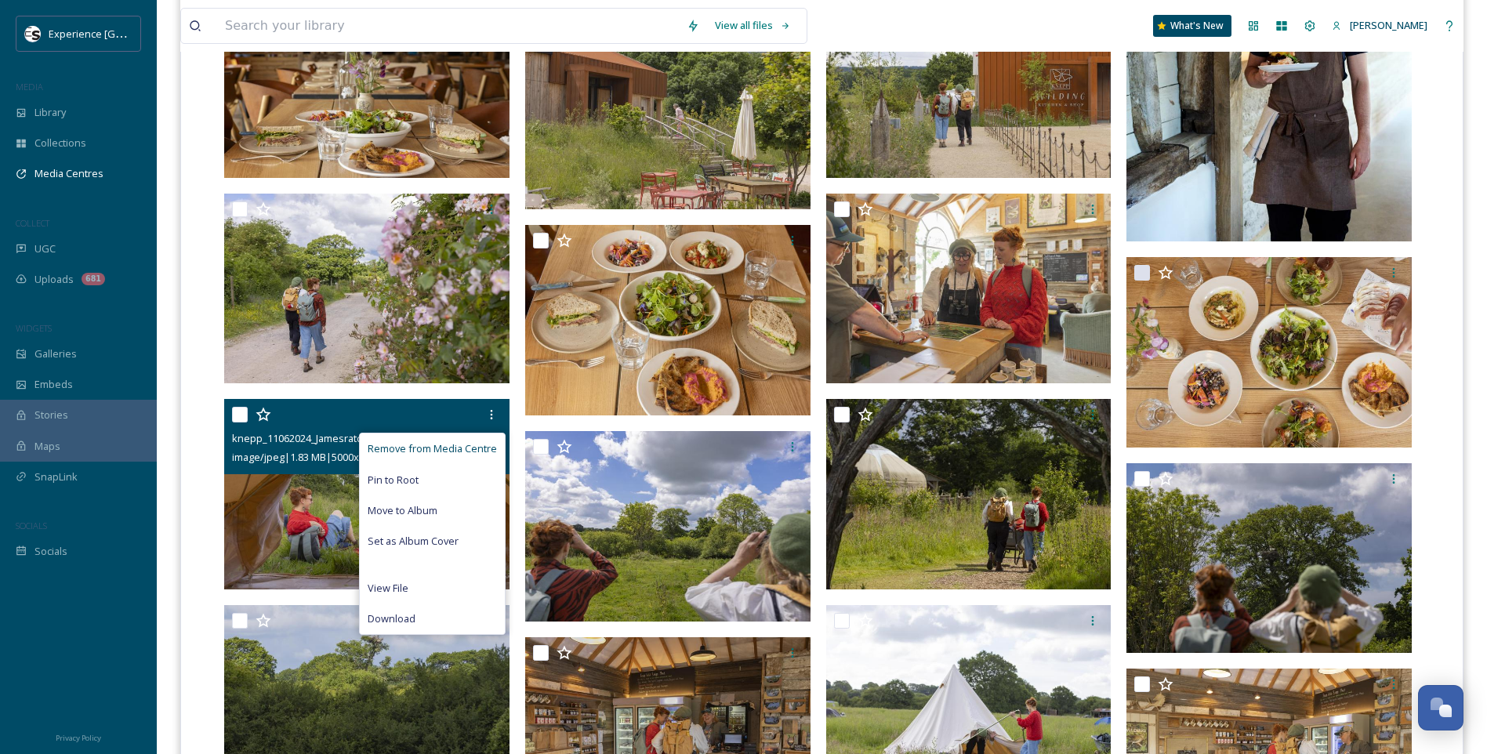
click at [481, 449] on span "Remove from Media Centre" at bounding box center [432, 448] width 129 height 15
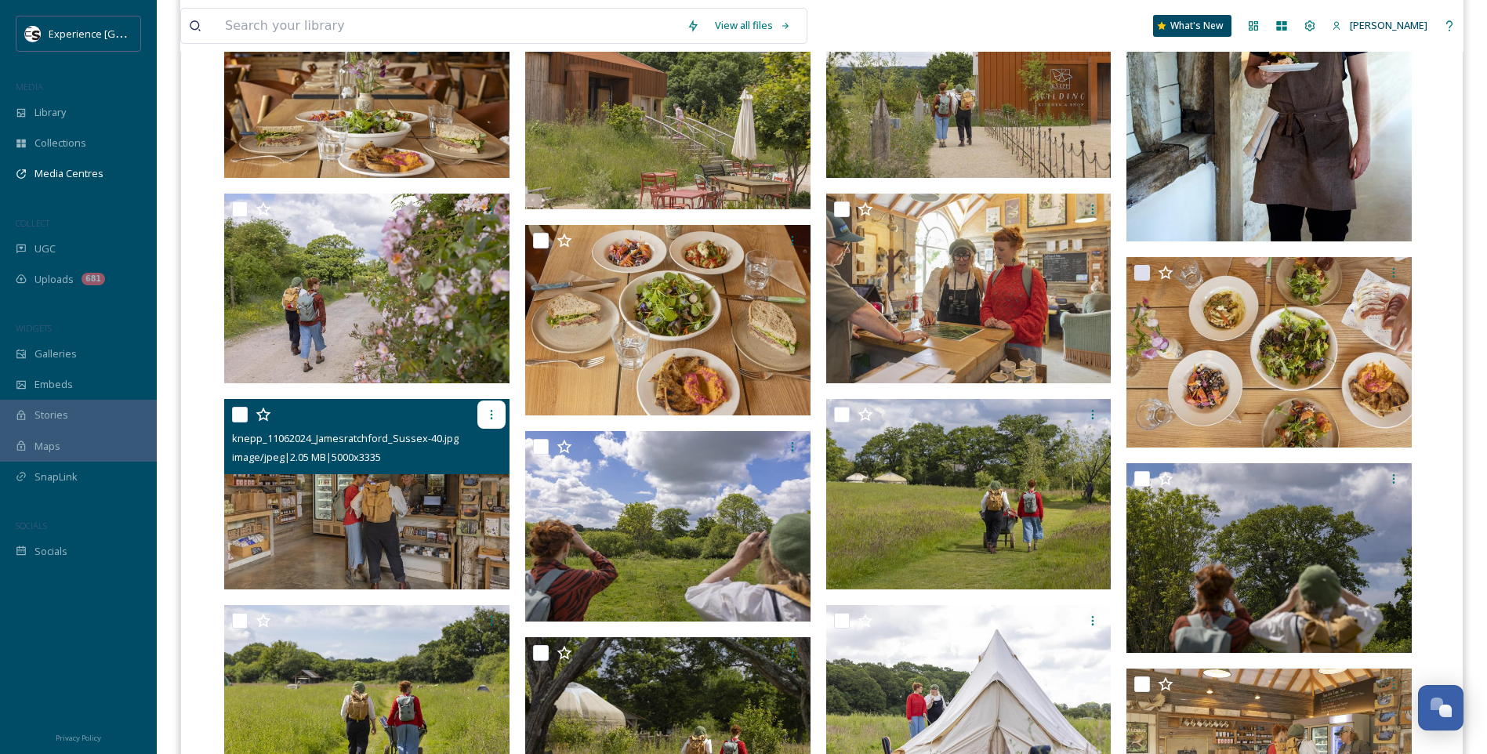
click at [492, 409] on icon at bounding box center [491, 414] width 13 height 13
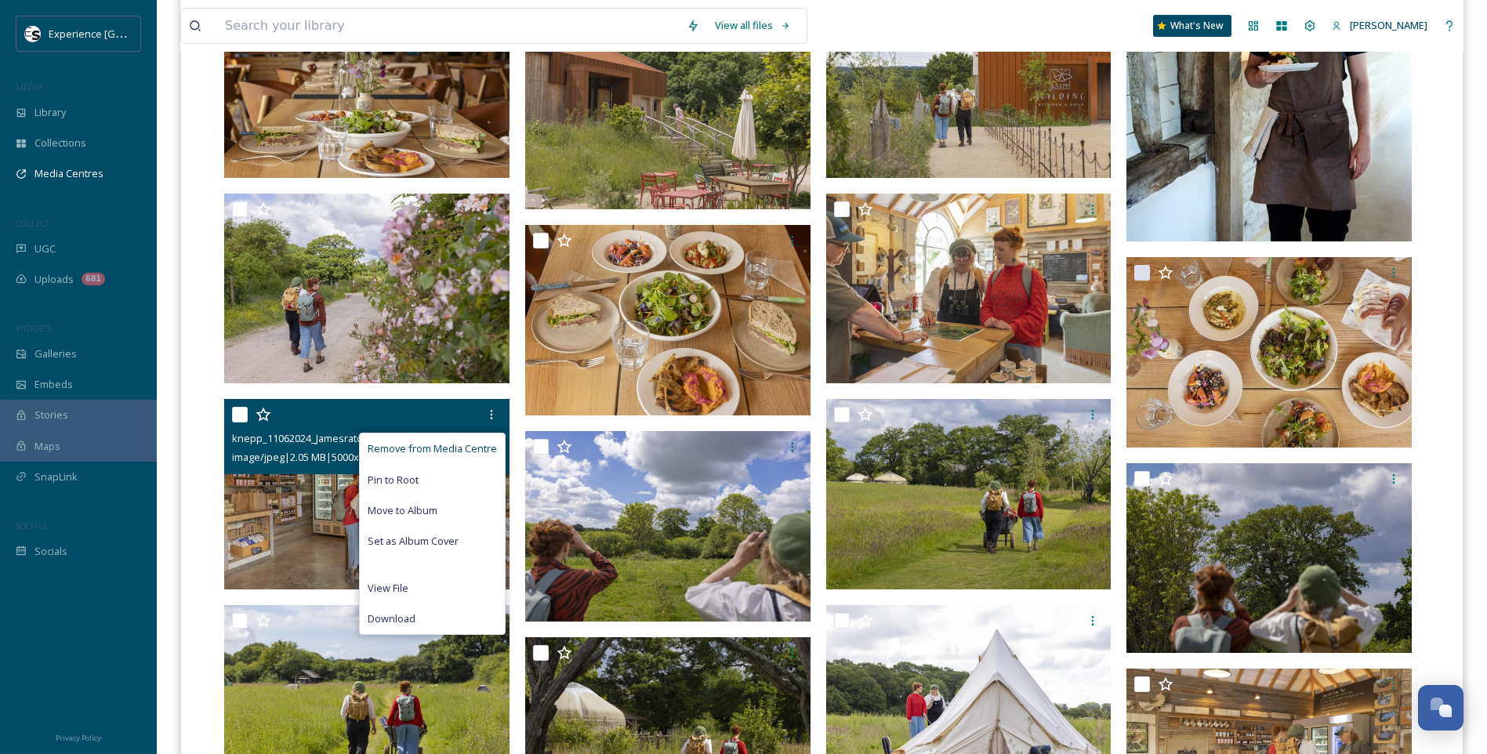
click at [477, 445] on span "Remove from Media Centre" at bounding box center [432, 448] width 129 height 15
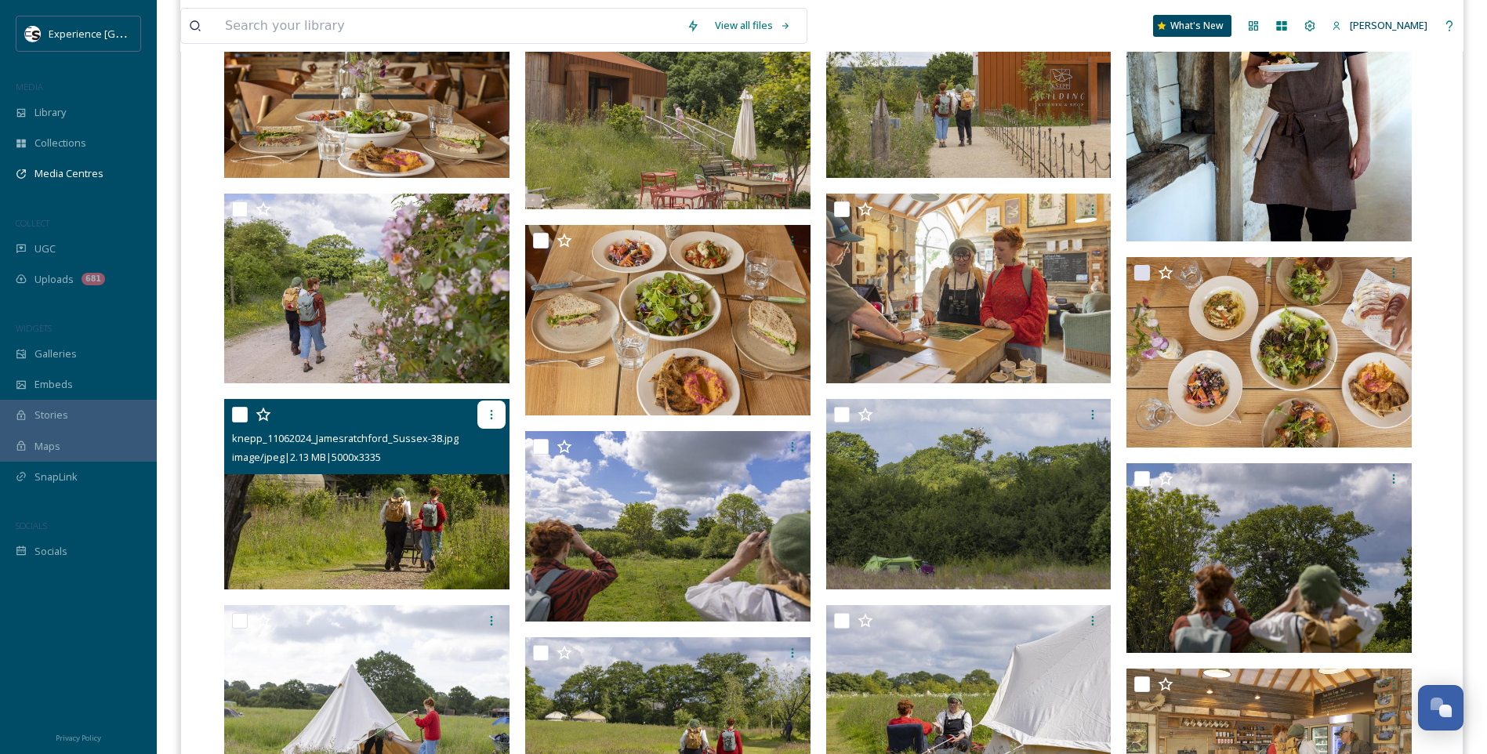
click at [490, 413] on icon at bounding box center [491, 414] width 13 height 13
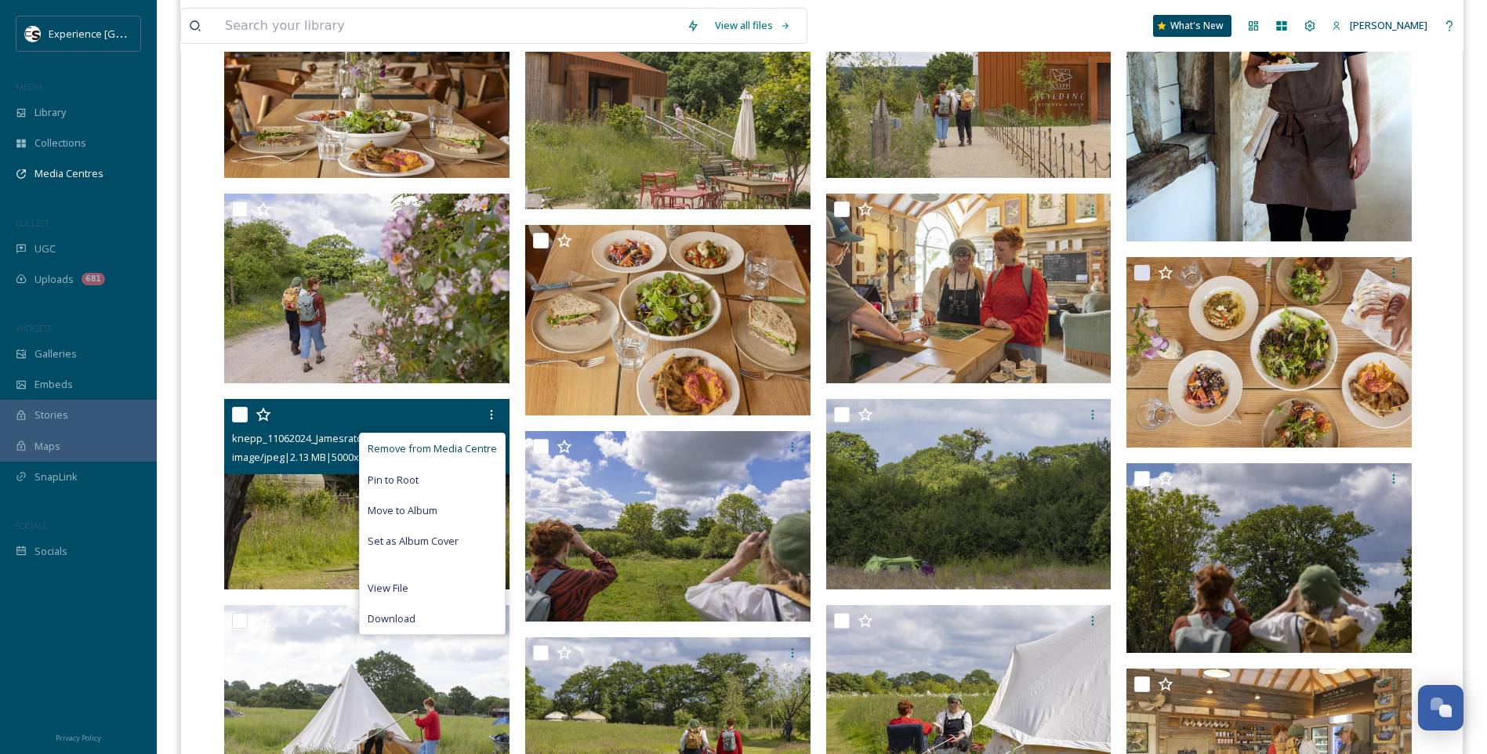
click at [460, 449] on span "Remove from Media Centre" at bounding box center [432, 448] width 129 height 15
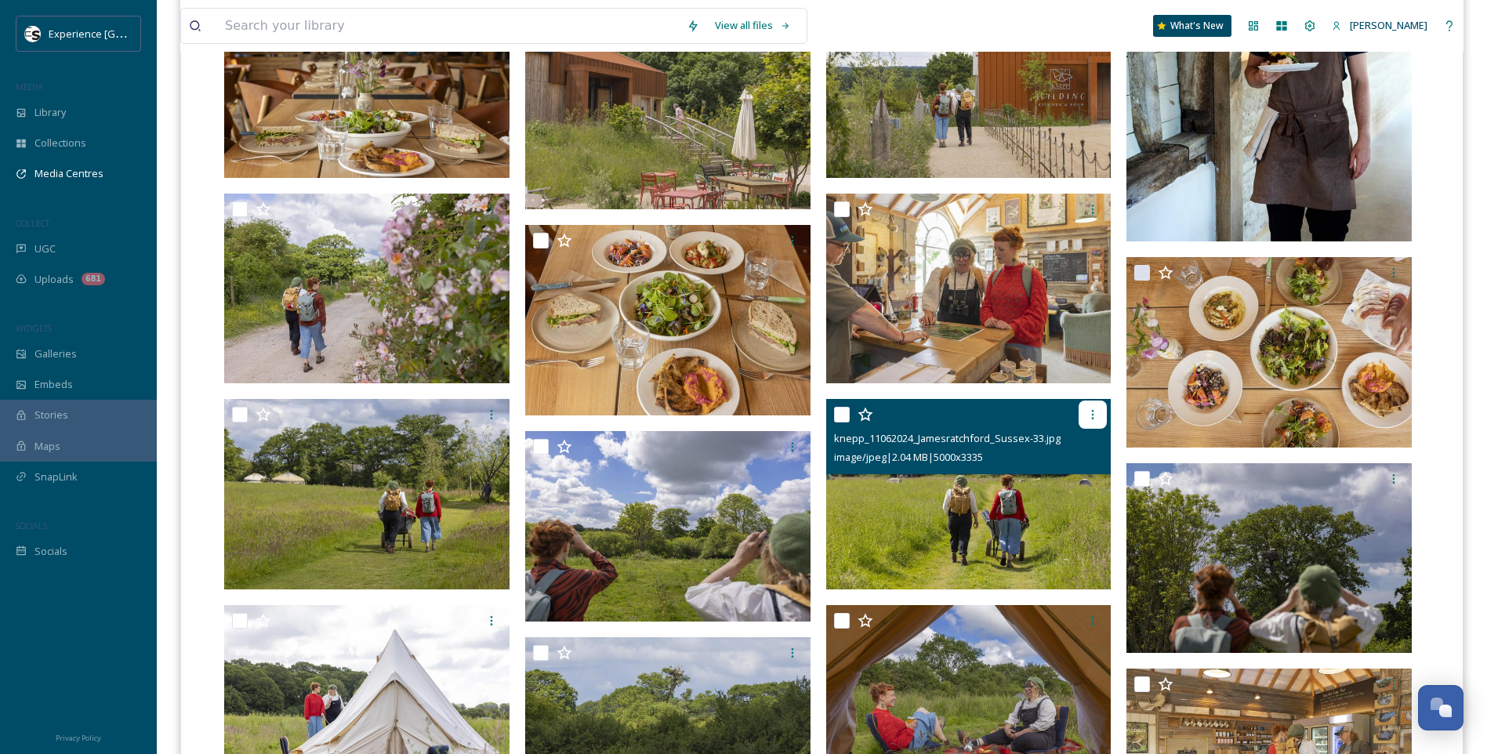
click at [1081, 407] on div at bounding box center [1092, 414] width 28 height 28
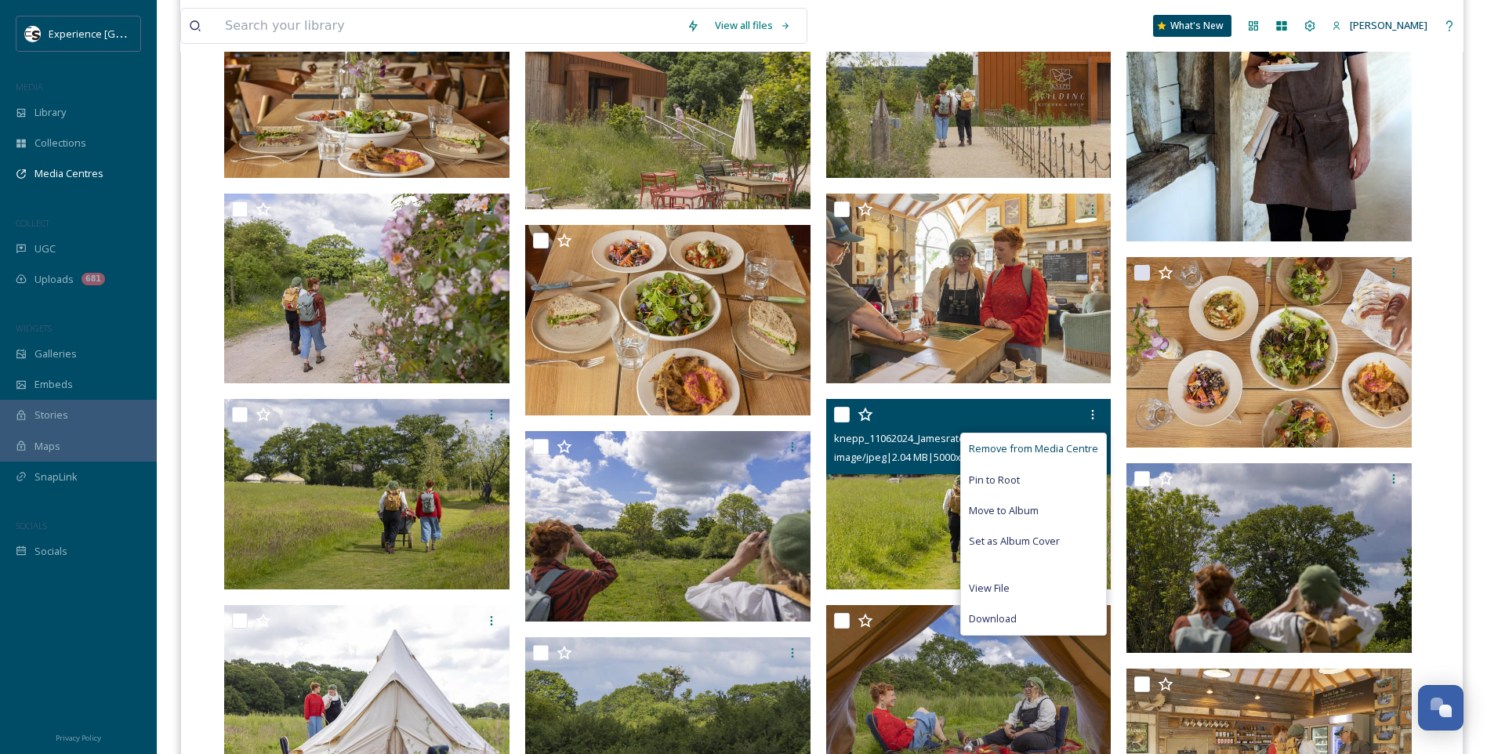
click at [1070, 443] on span "Remove from Media Centre" at bounding box center [1033, 448] width 129 height 15
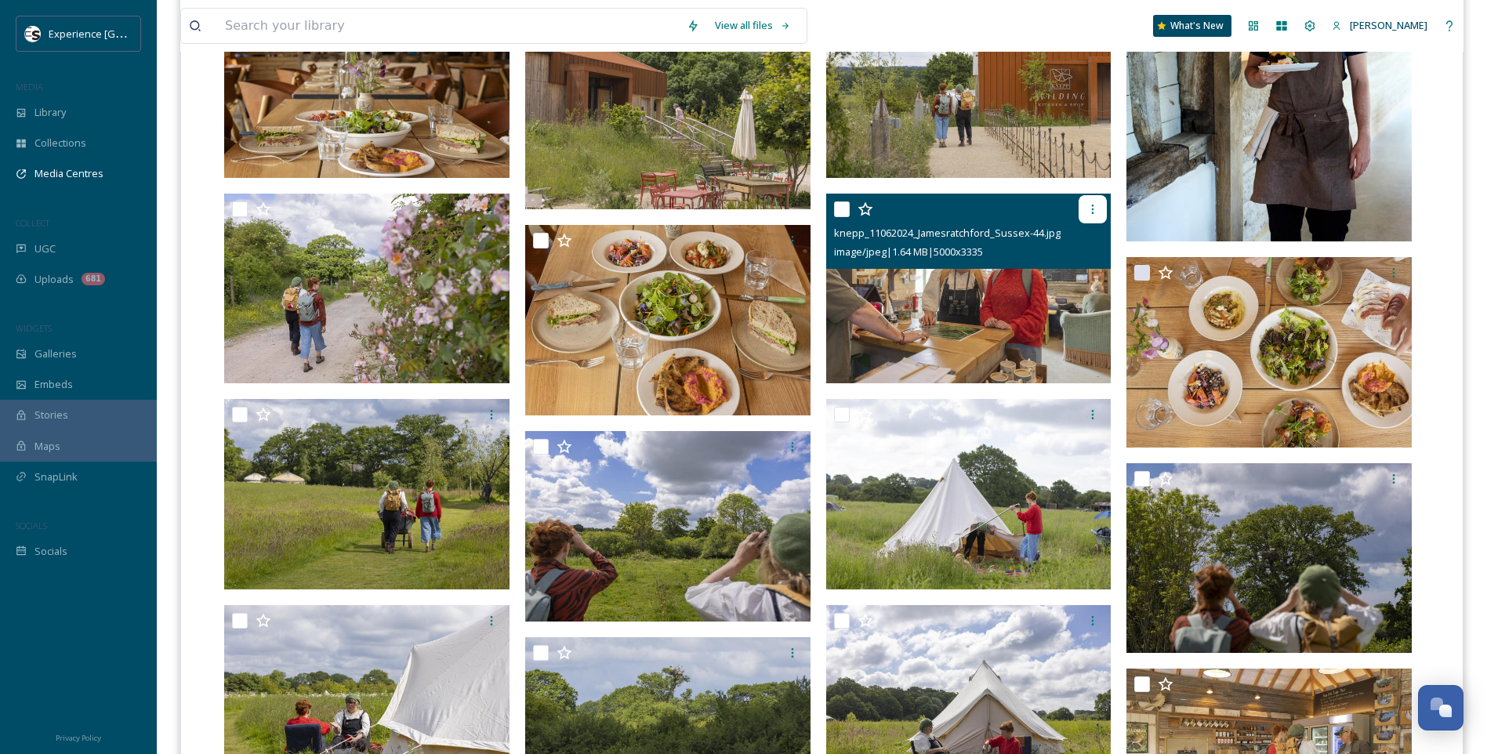
click at [1091, 207] on icon at bounding box center [1092, 209] width 13 height 13
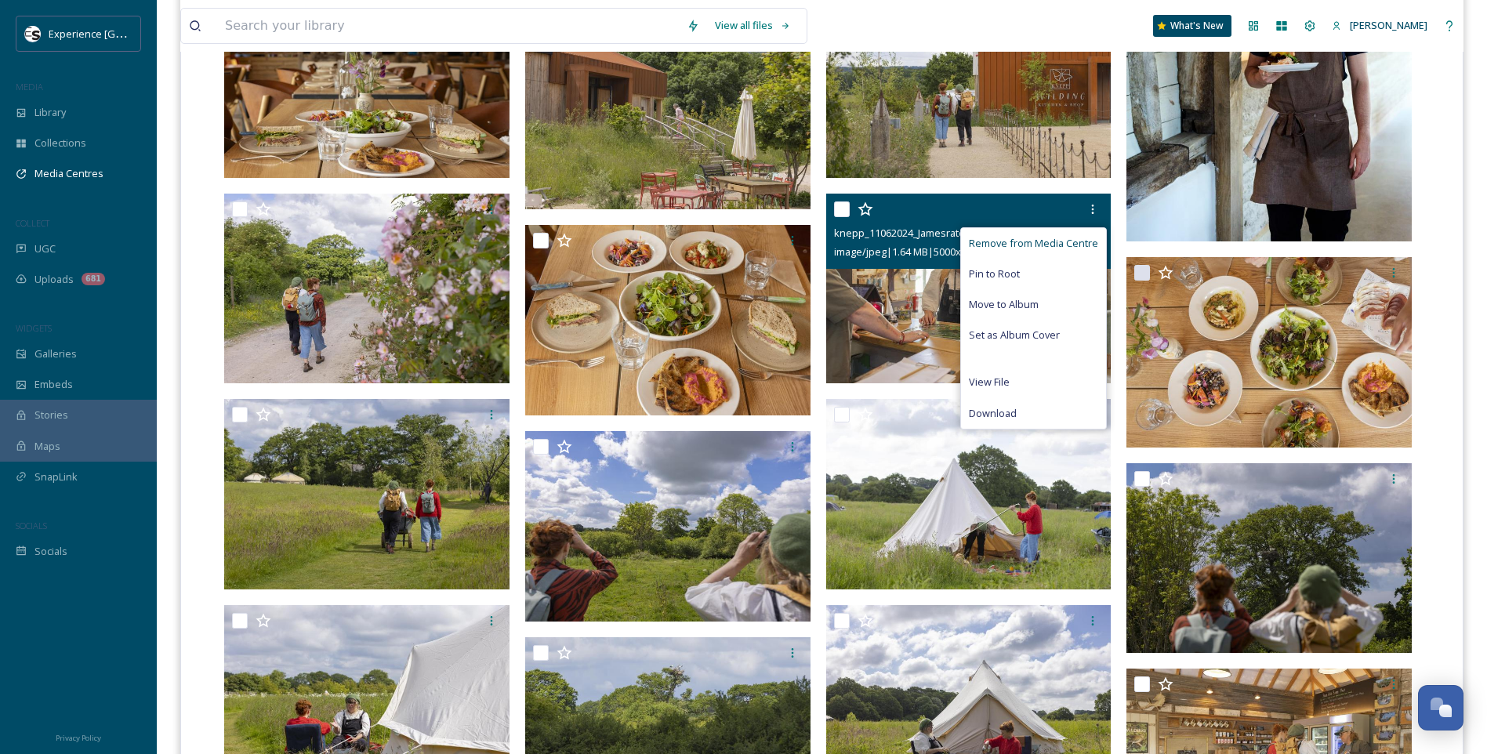
click at [1074, 237] on span "Remove from Media Centre" at bounding box center [1033, 243] width 129 height 15
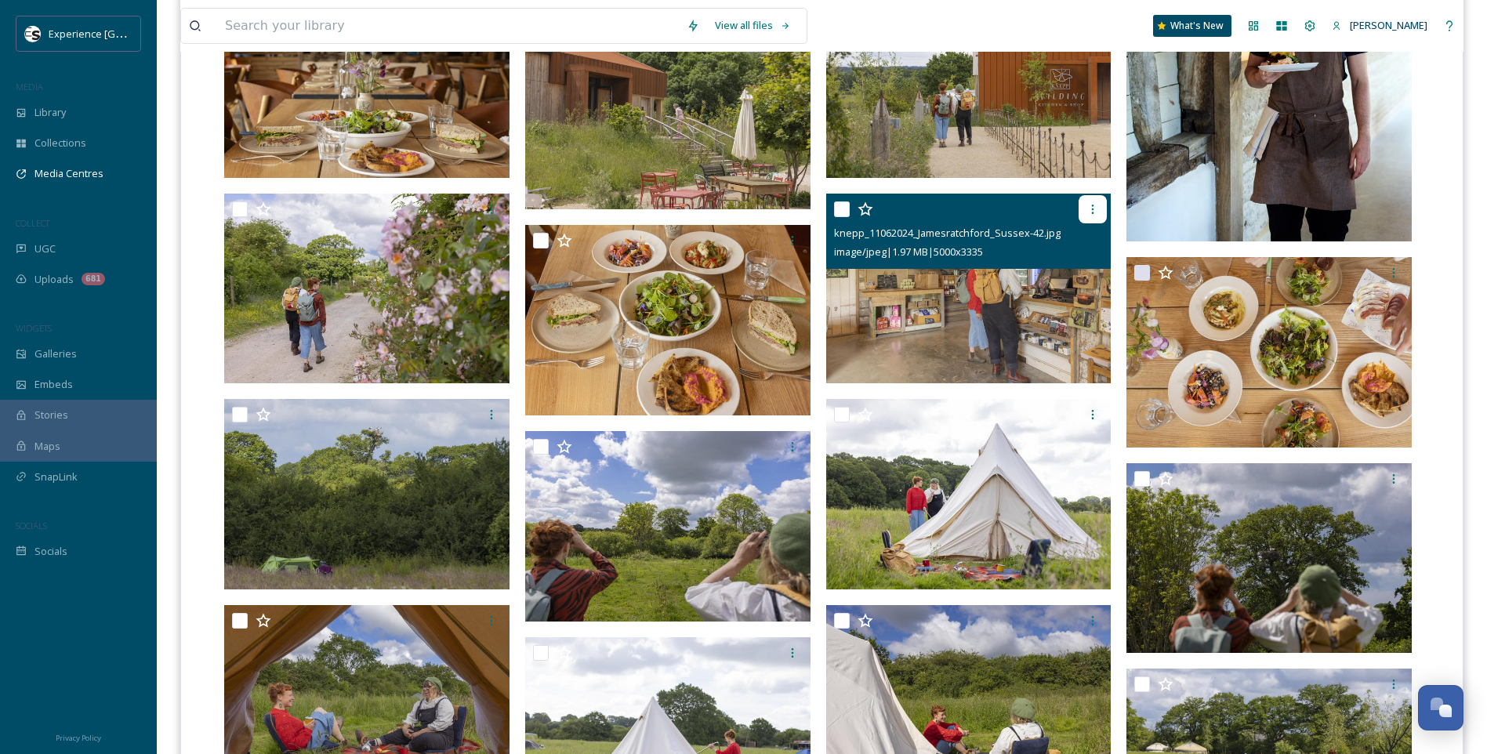
click at [1088, 213] on icon at bounding box center [1092, 209] width 13 height 13
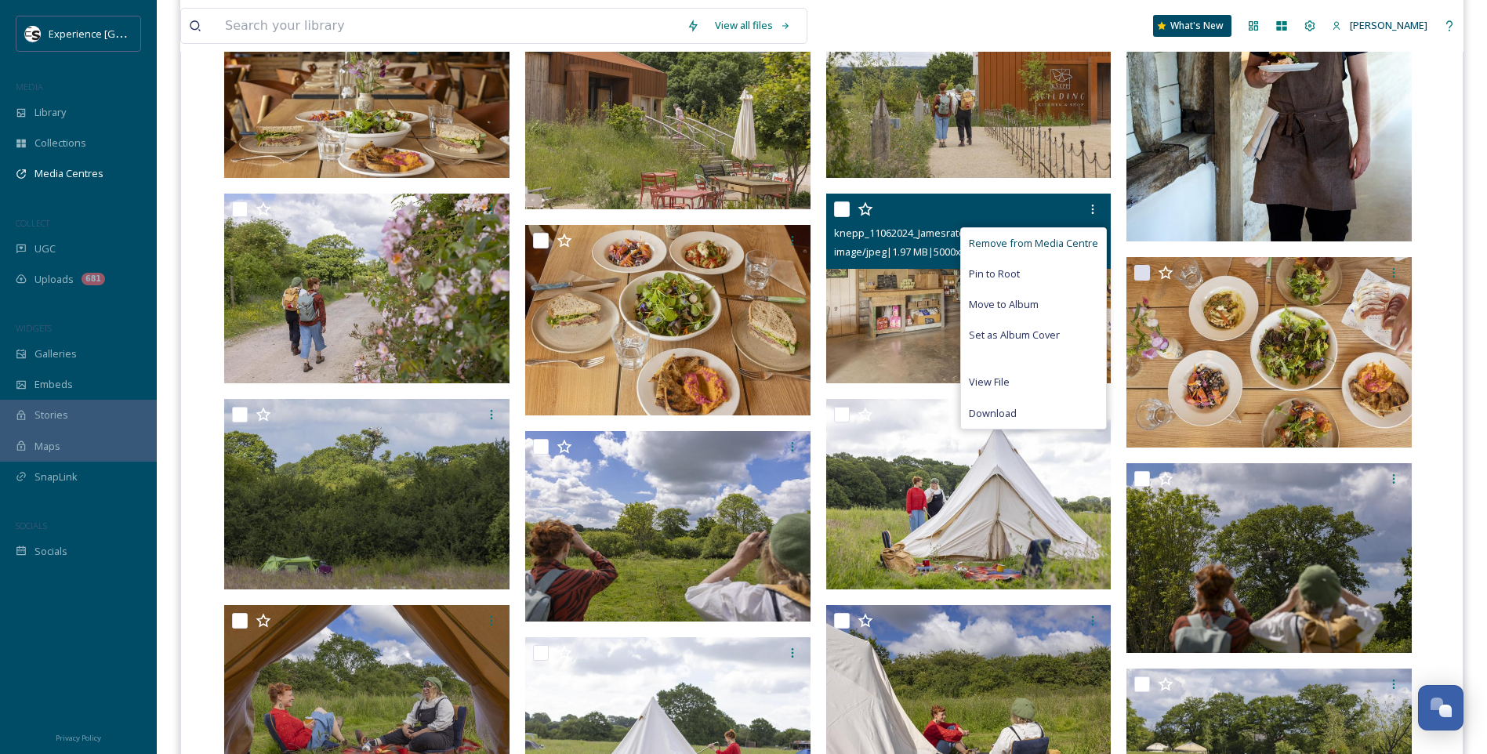
click at [1072, 243] on span "Remove from Media Centre" at bounding box center [1033, 243] width 129 height 15
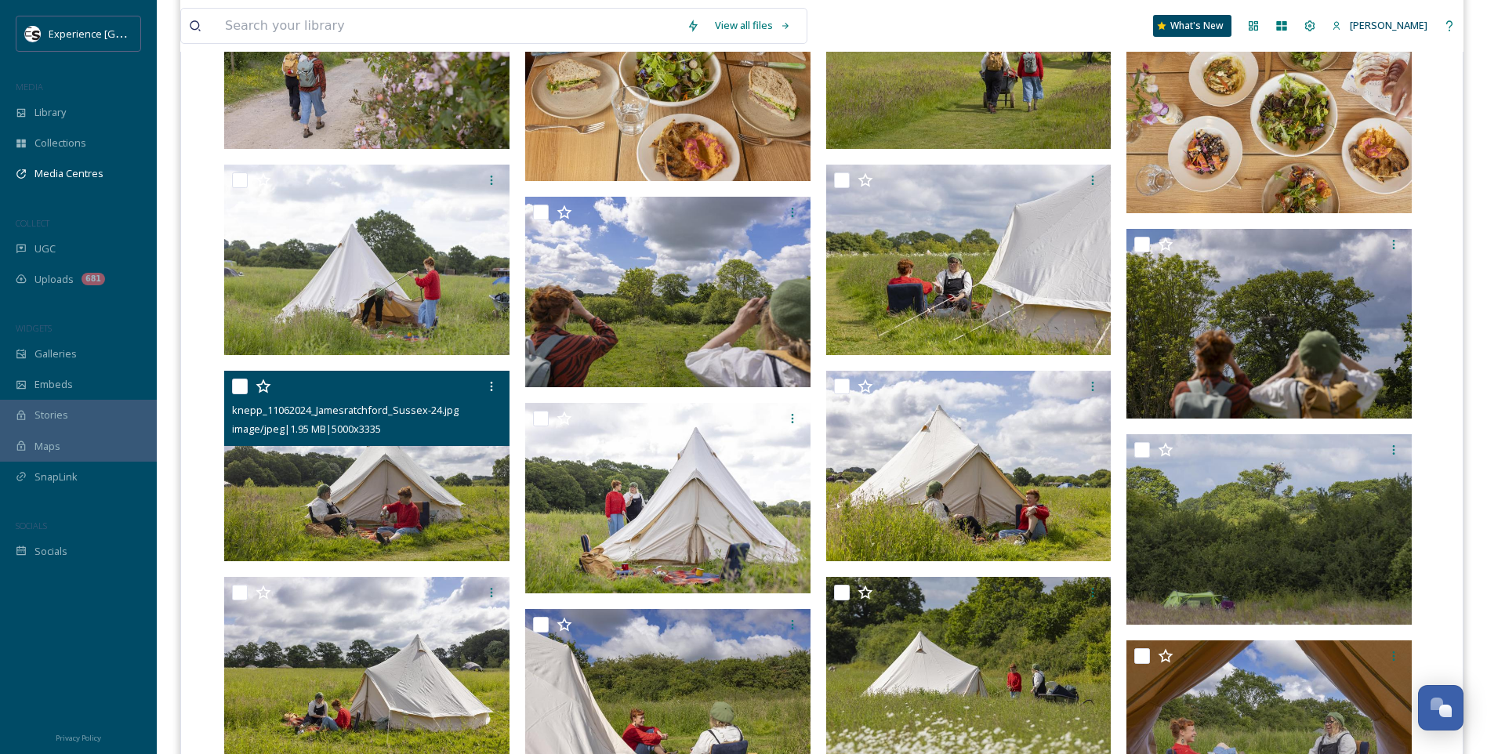
scroll to position [1332, 0]
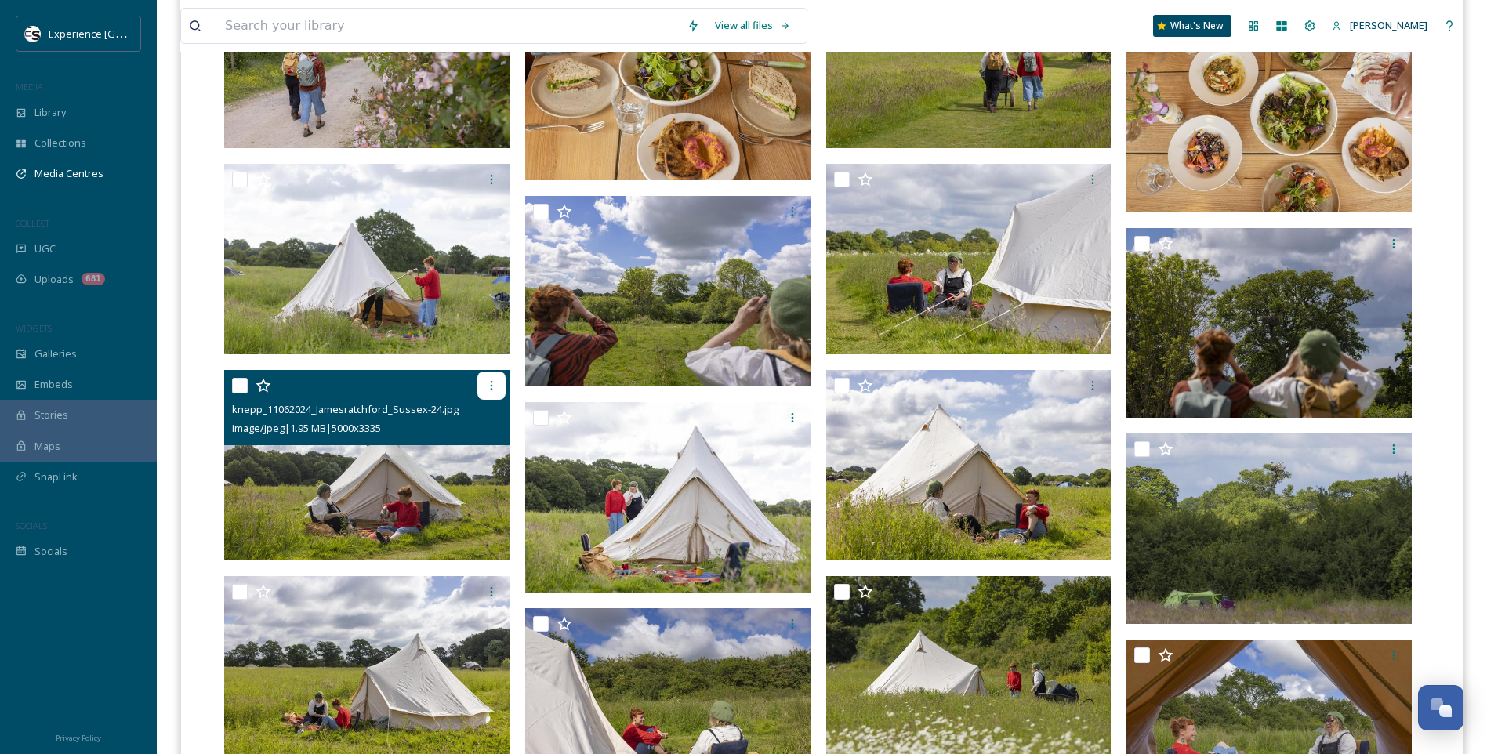
click at [489, 381] on icon at bounding box center [491, 385] width 13 height 13
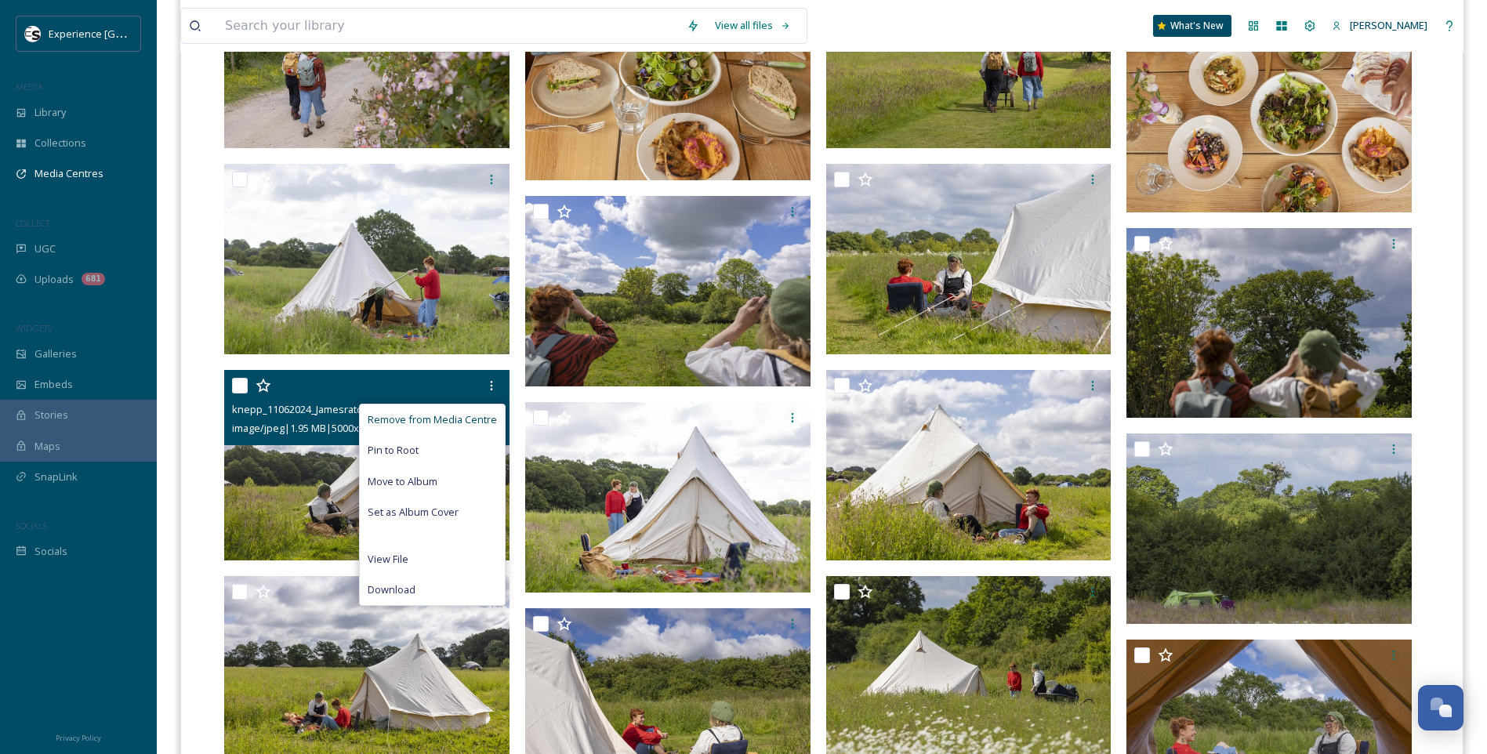
click at [471, 415] on span "Remove from Media Centre" at bounding box center [432, 419] width 129 height 15
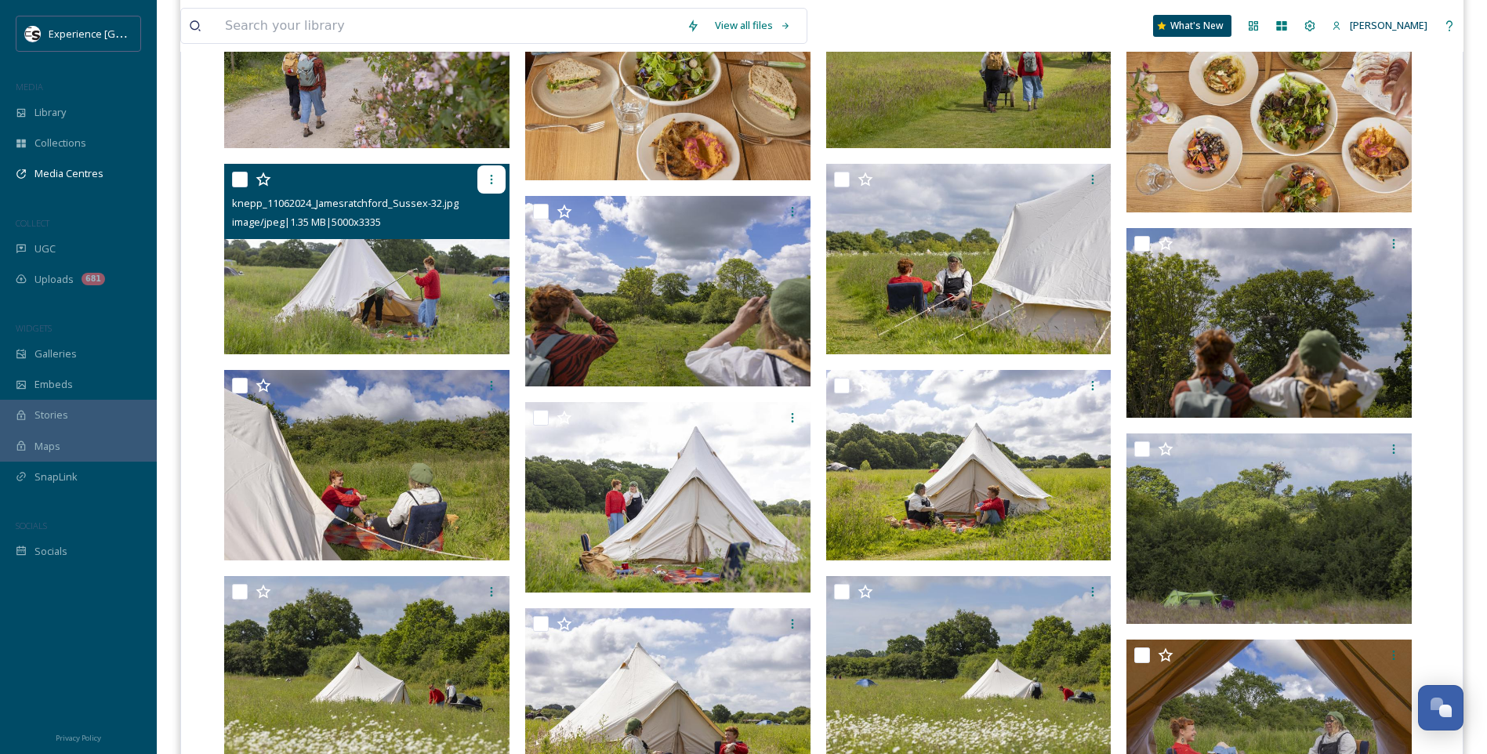
click at [491, 183] on icon at bounding box center [491, 179] width 2 height 9
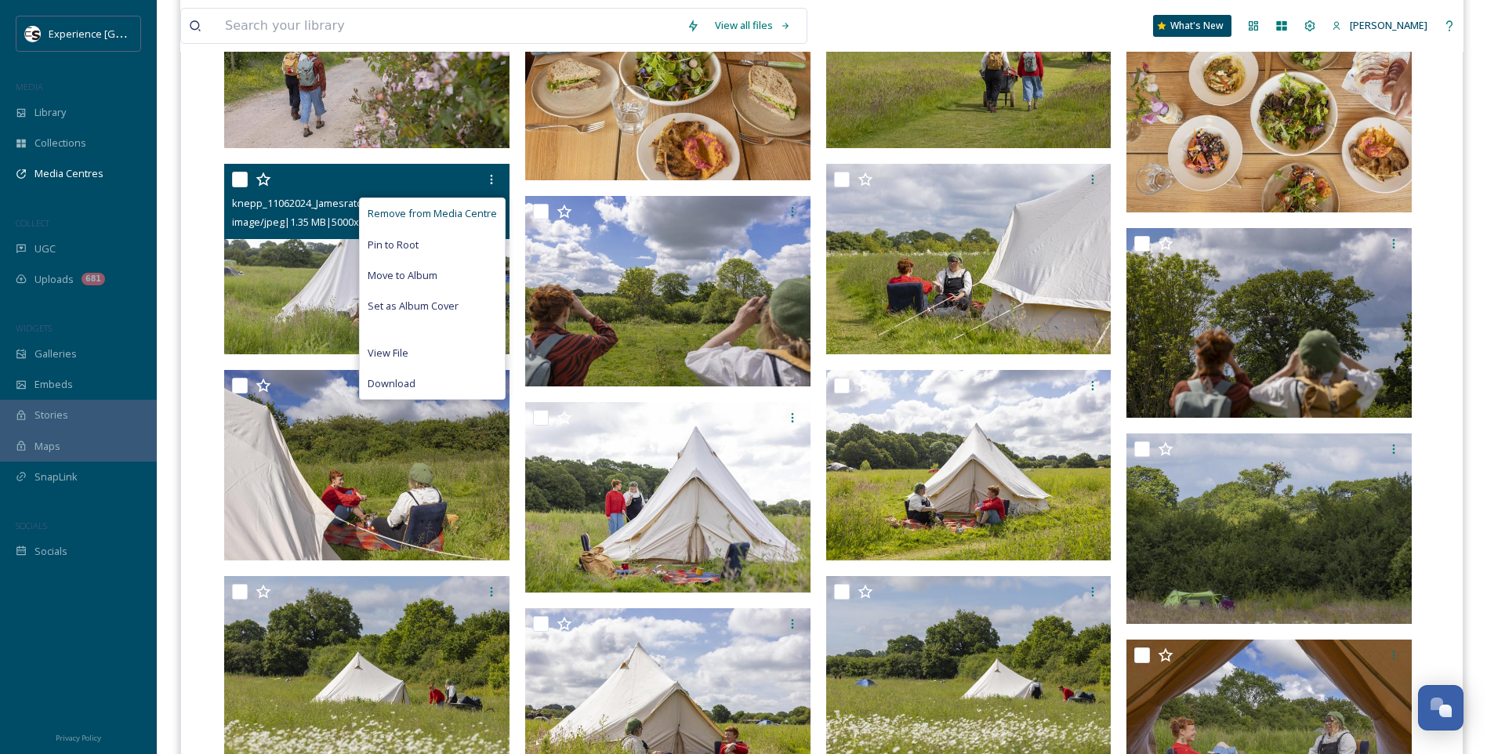
click at [478, 212] on span "Remove from Media Centre" at bounding box center [432, 213] width 129 height 15
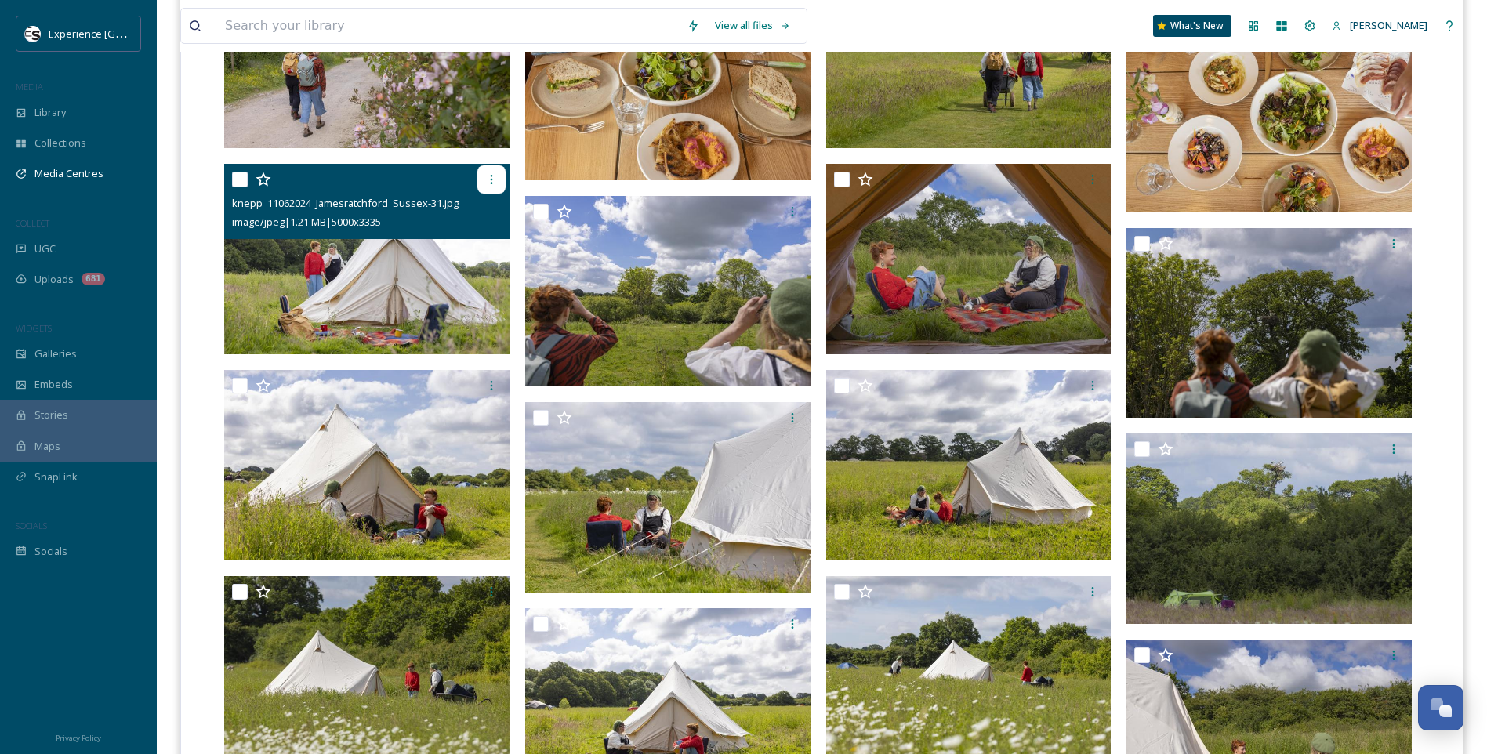
click at [494, 178] on icon at bounding box center [491, 179] width 13 height 13
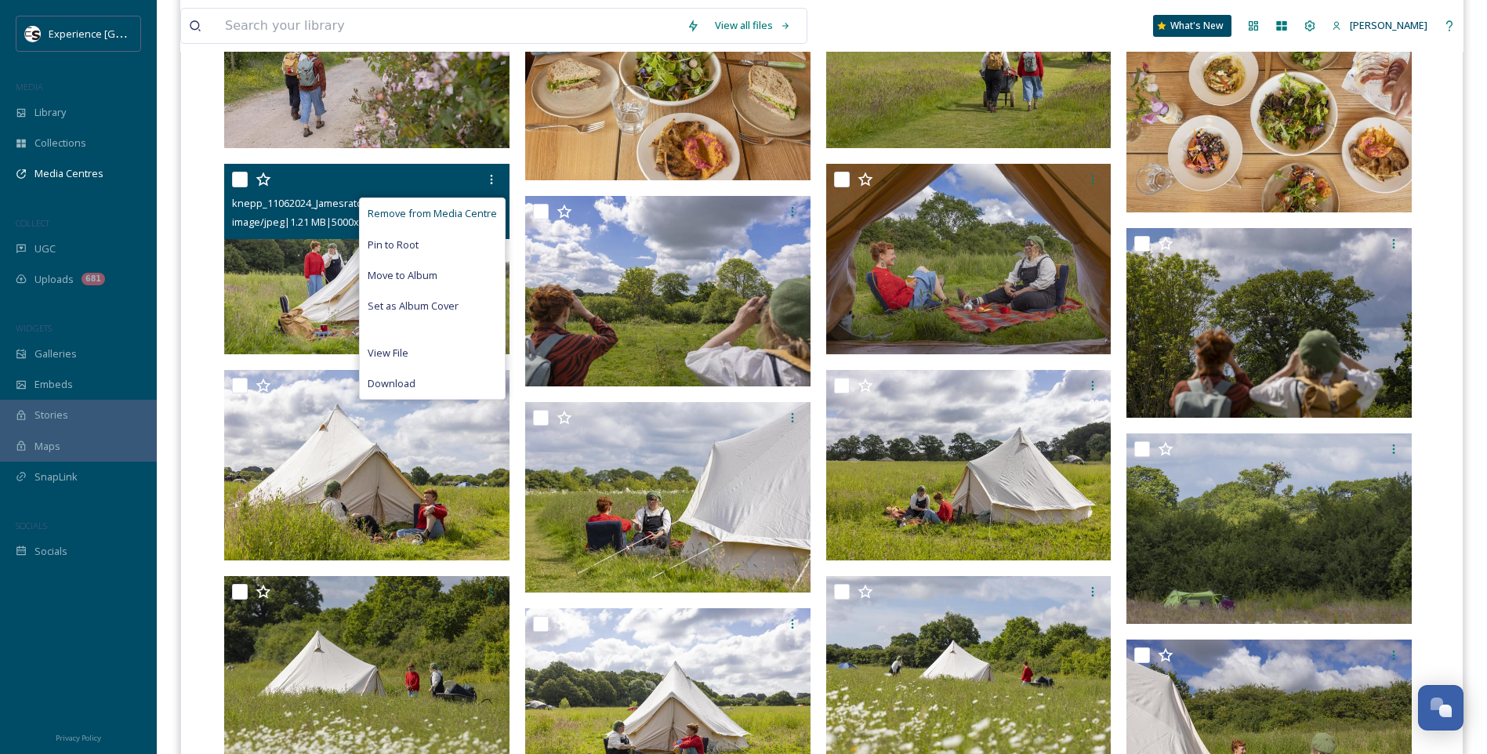
click at [475, 207] on span "Remove from Media Centre" at bounding box center [432, 213] width 129 height 15
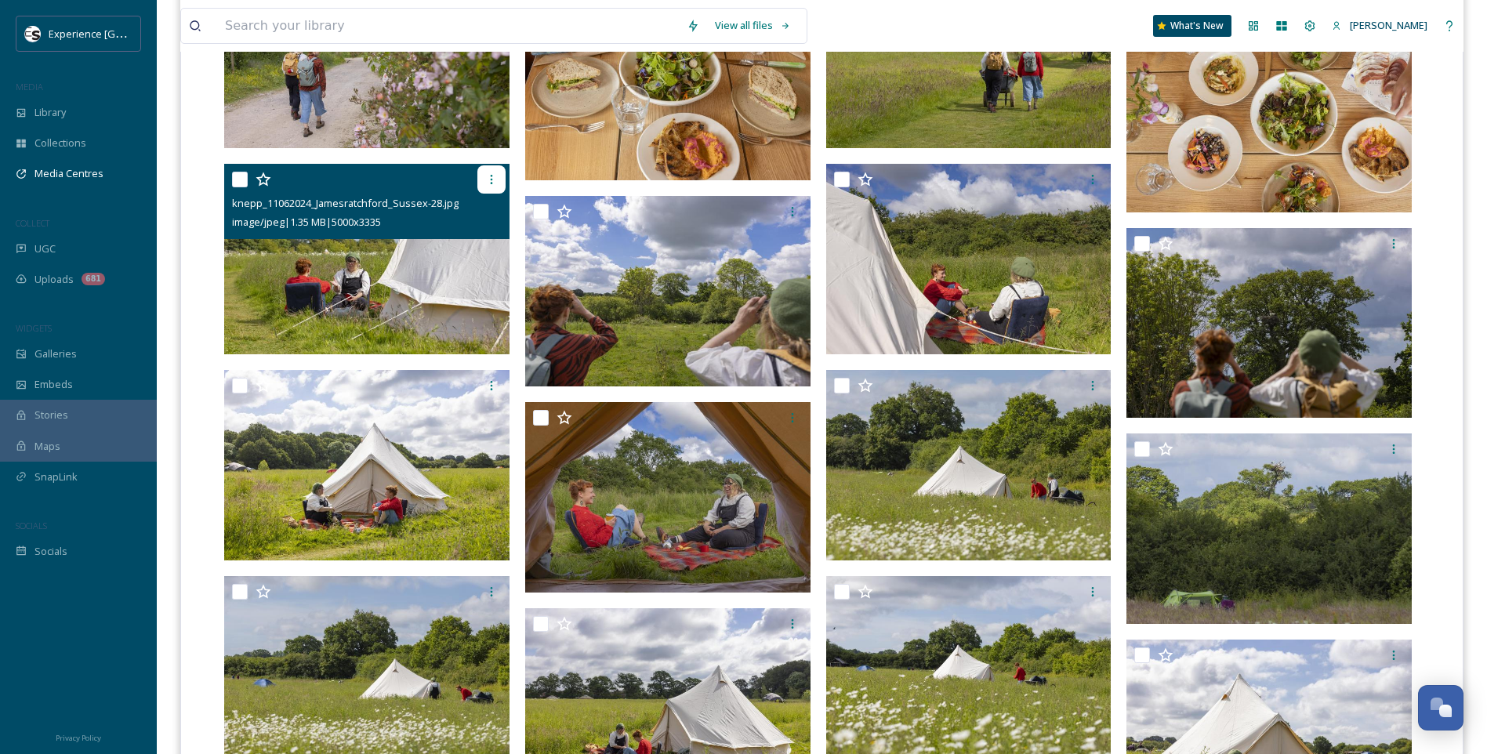
click at [493, 177] on icon at bounding box center [491, 179] width 13 height 13
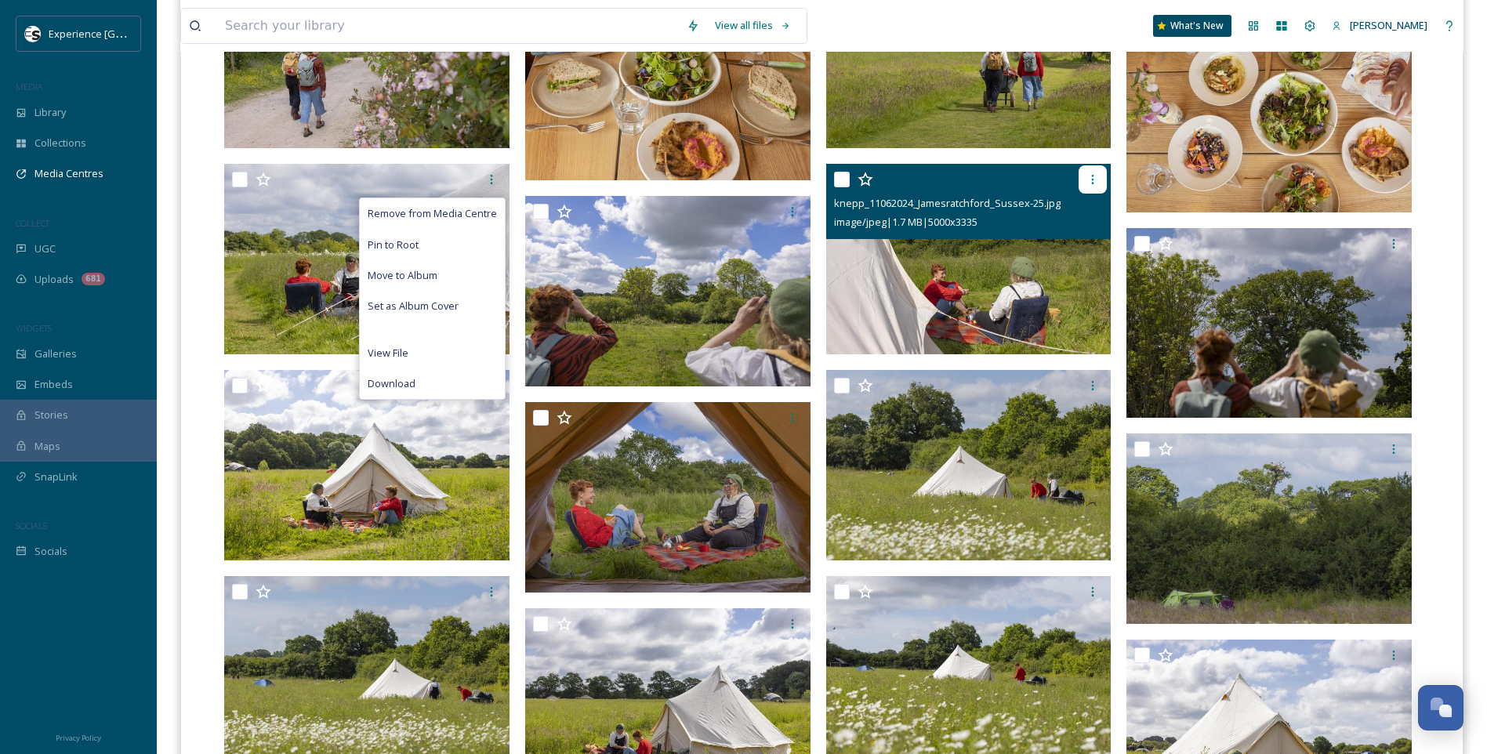
click at [1093, 176] on icon at bounding box center [1093, 179] width 2 height 9
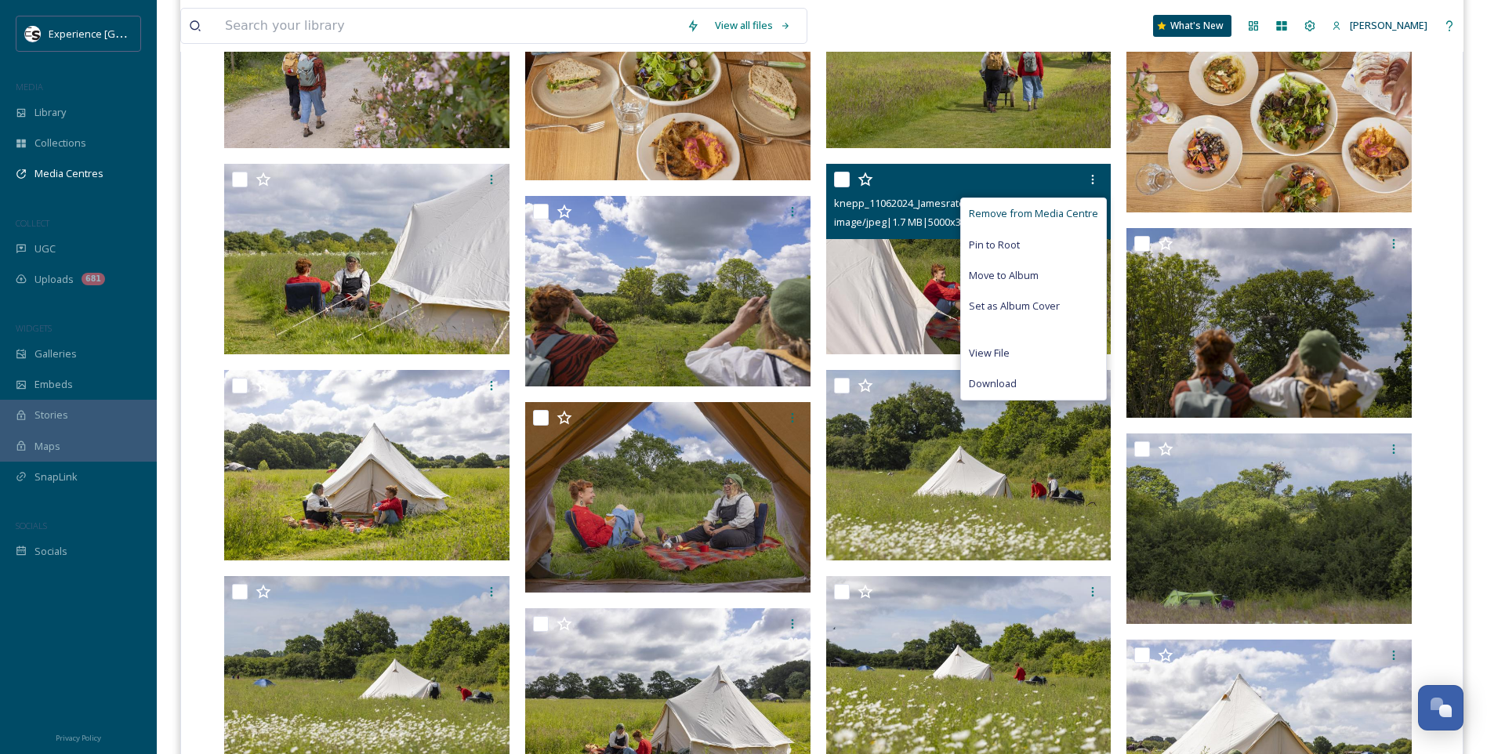
click at [1041, 214] on span "Remove from Media Centre" at bounding box center [1033, 213] width 129 height 15
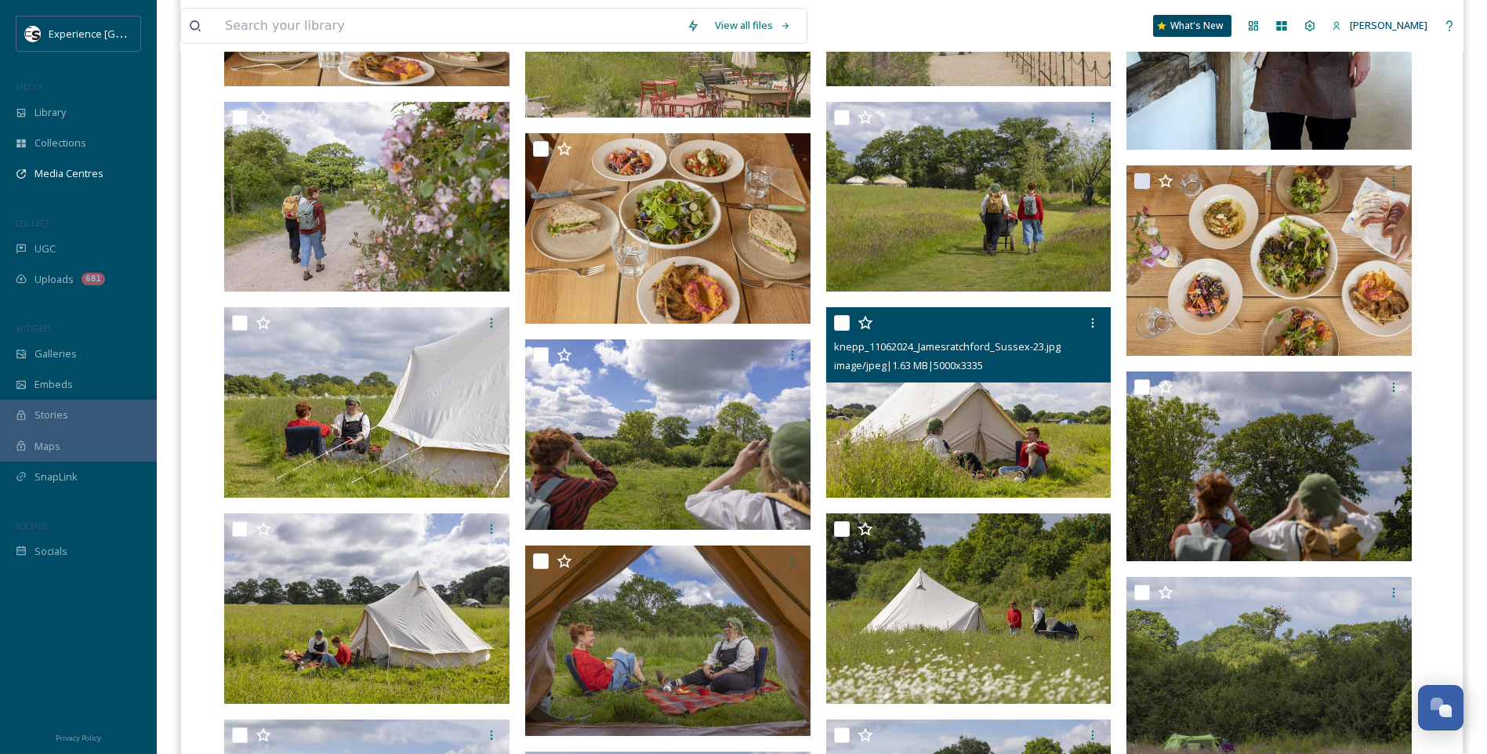
scroll to position [1175, 0]
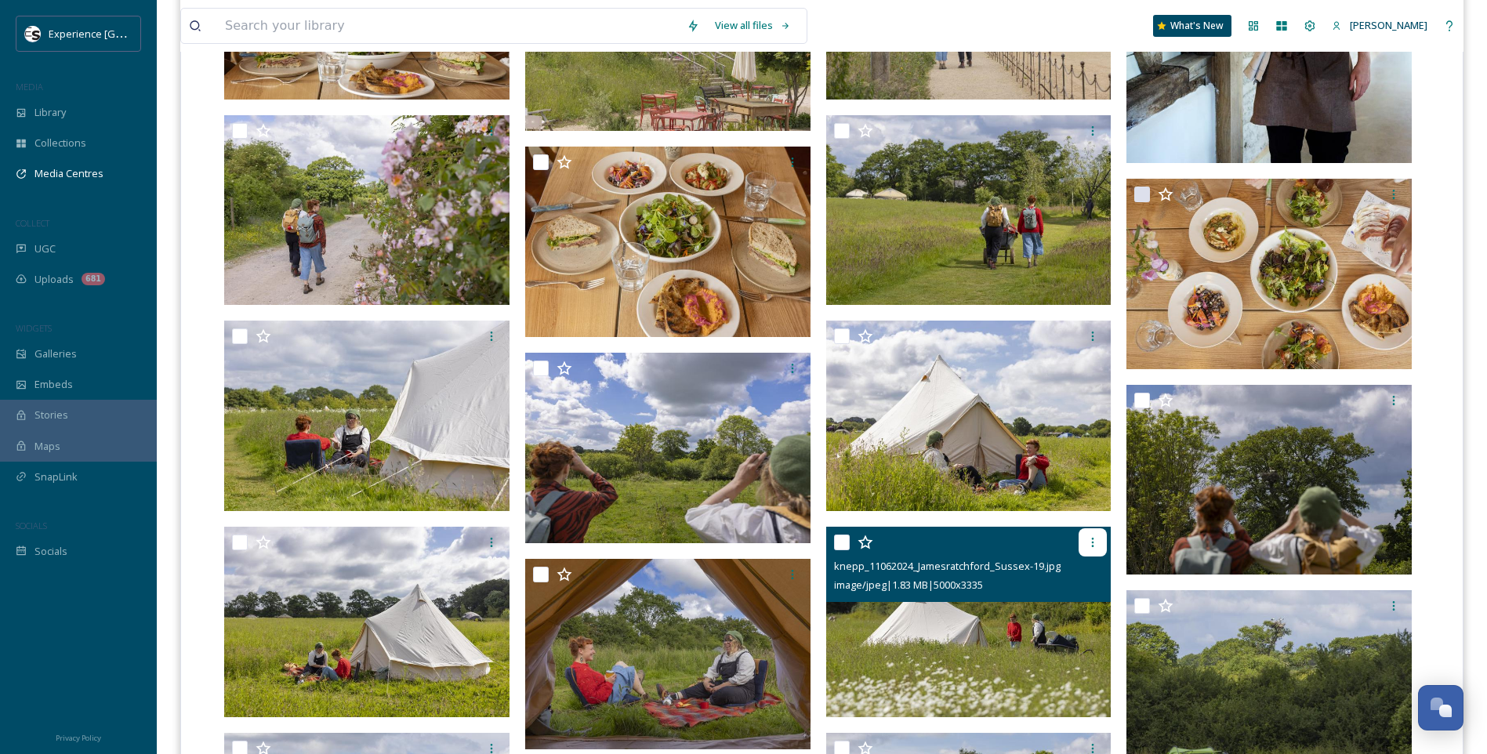
click at [1096, 544] on icon at bounding box center [1092, 542] width 13 height 13
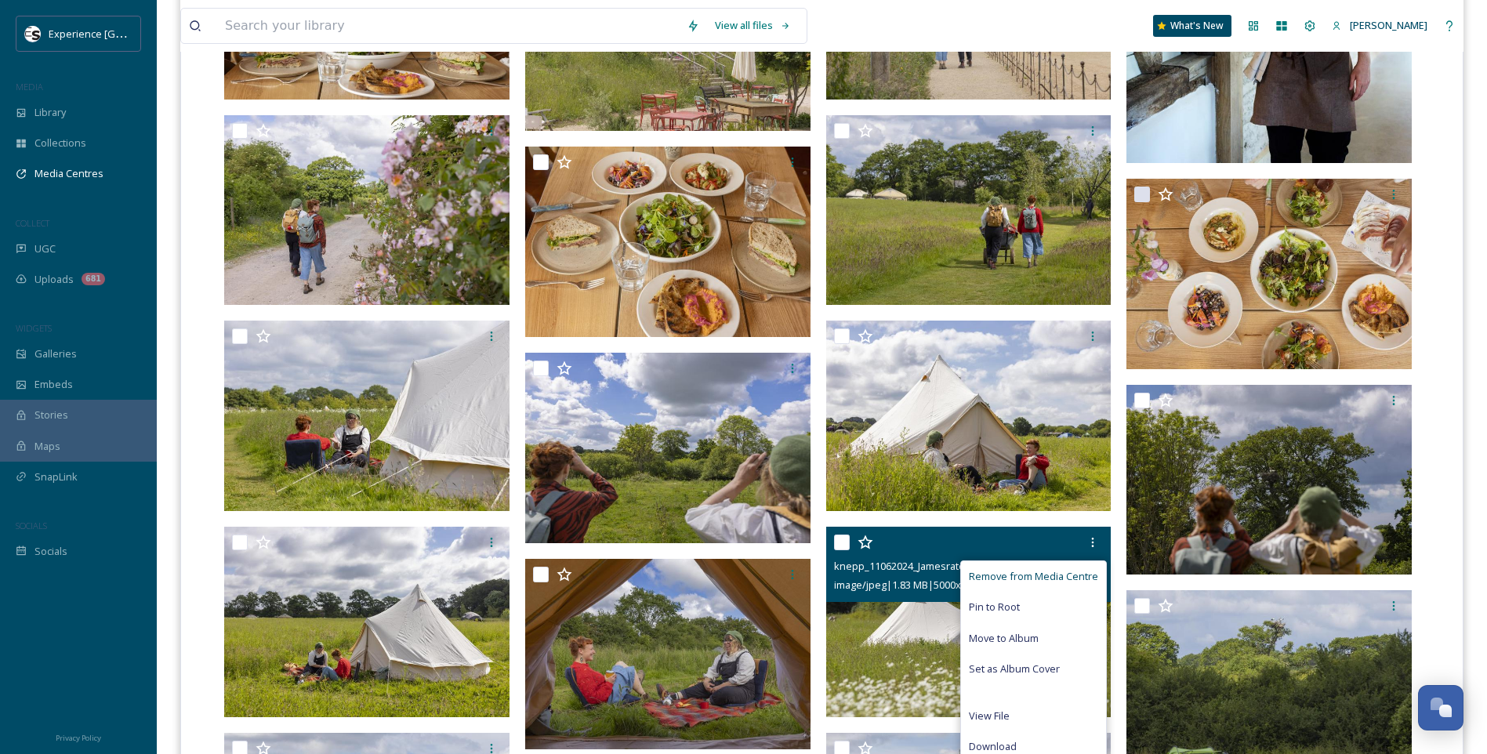
click at [1059, 578] on span "Remove from Media Centre" at bounding box center [1033, 576] width 129 height 15
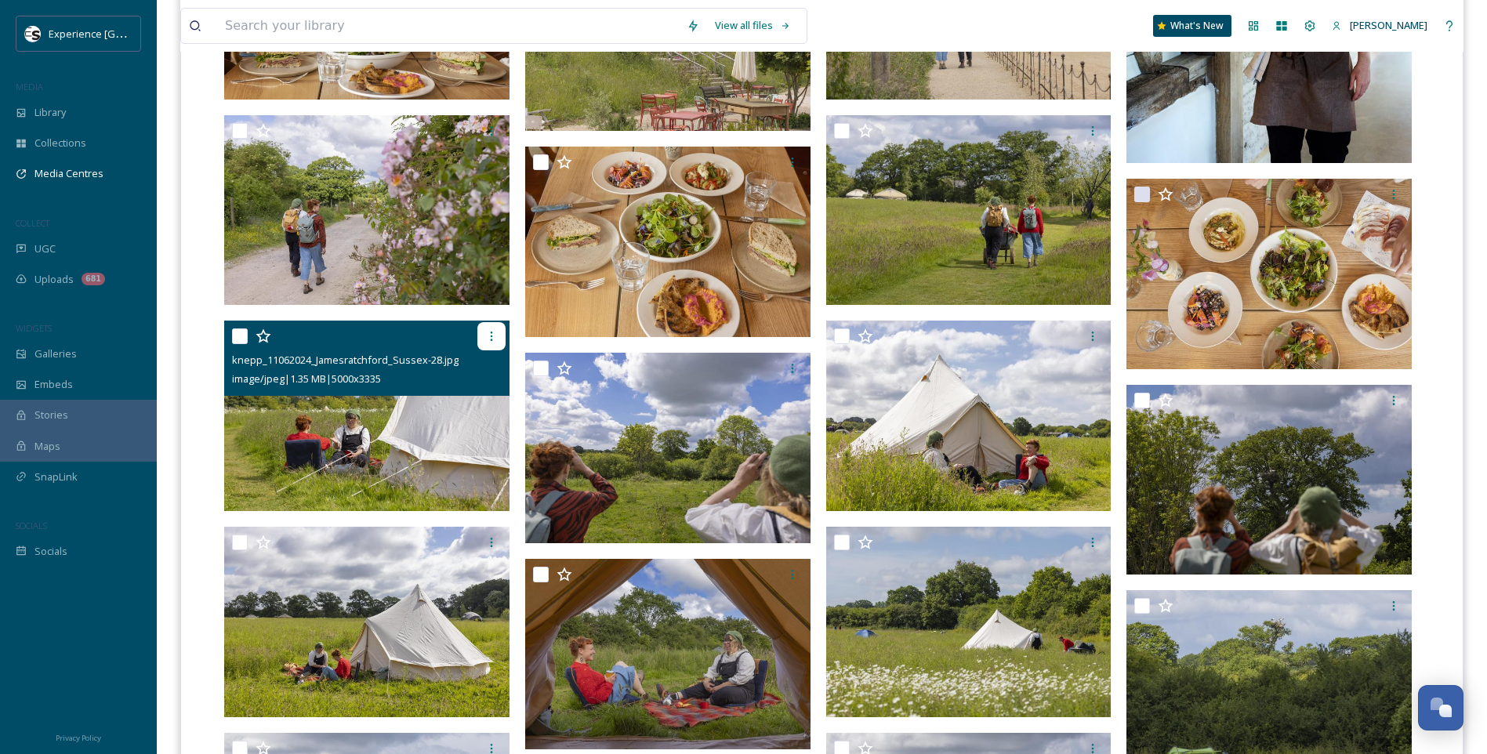
click at [491, 338] on icon at bounding box center [491, 336] width 13 height 13
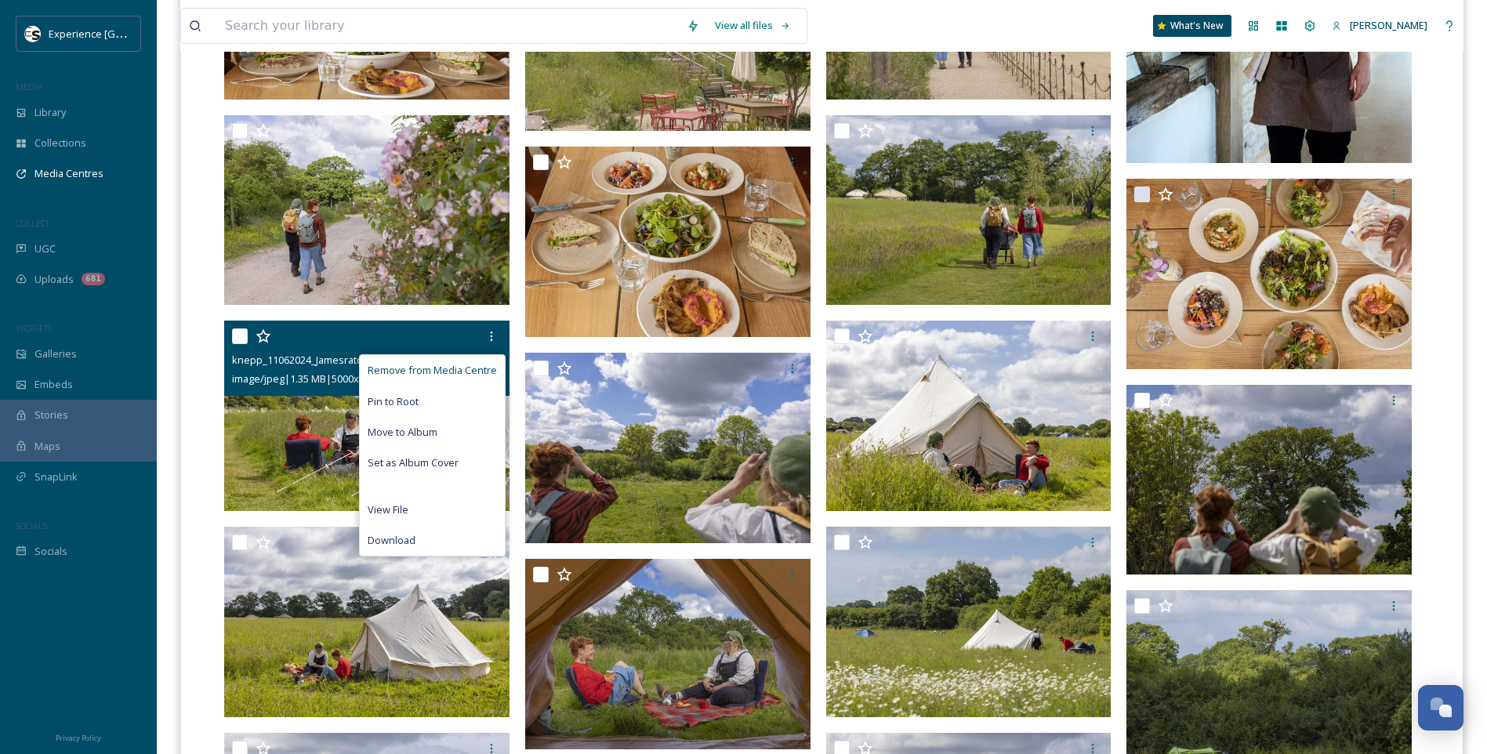
click at [452, 364] on span "Remove from Media Centre" at bounding box center [432, 370] width 129 height 15
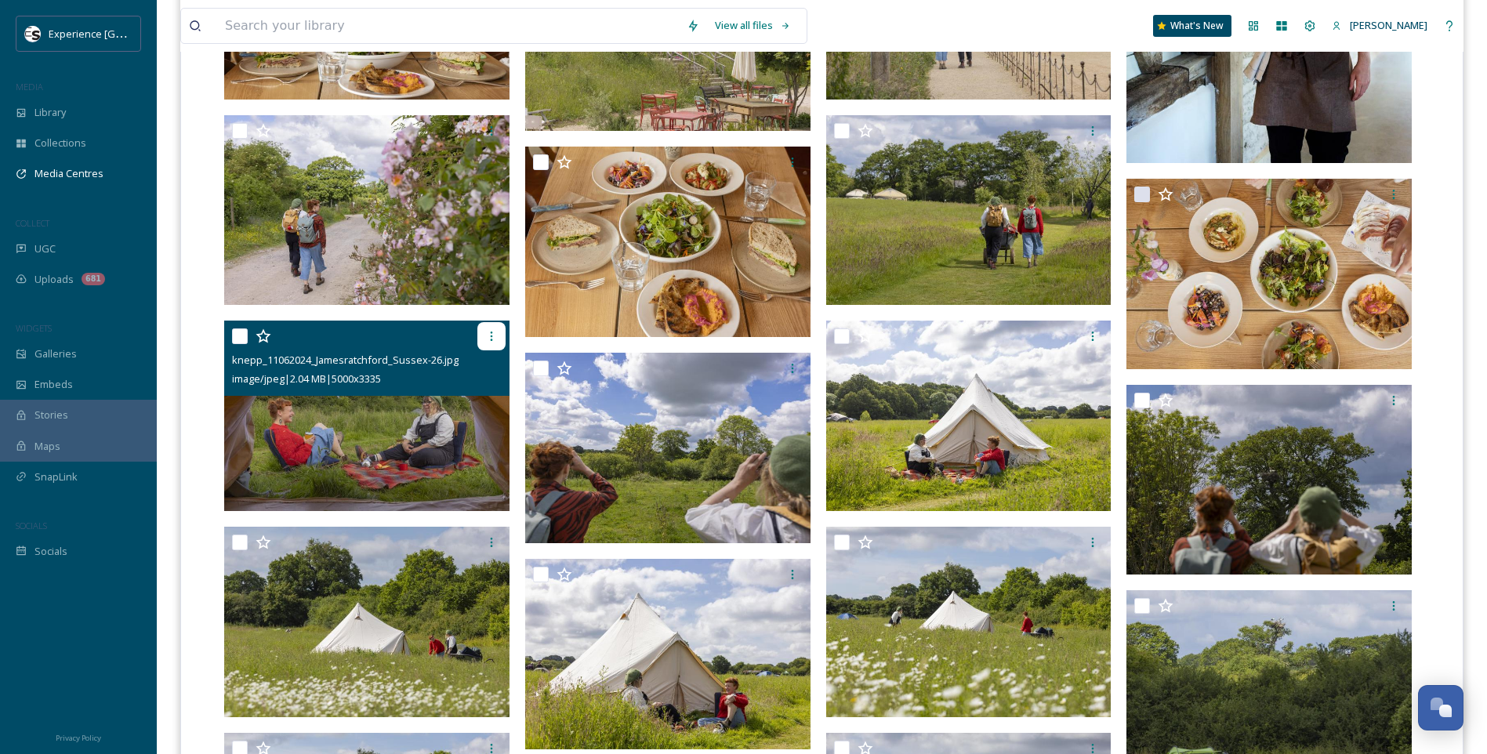
click at [491, 339] on icon at bounding box center [491, 336] width 13 height 13
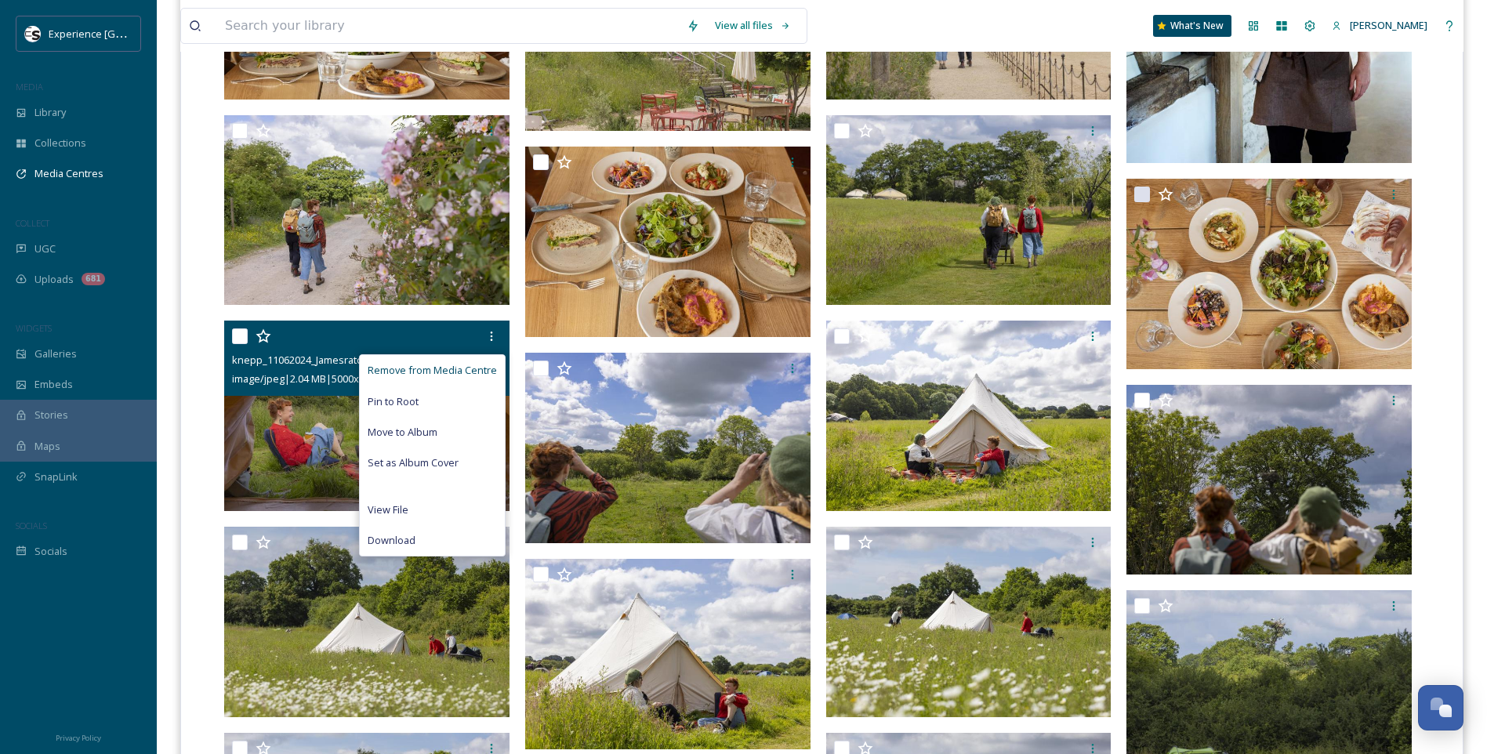
click at [476, 364] on span "Remove from Media Centre" at bounding box center [432, 370] width 129 height 15
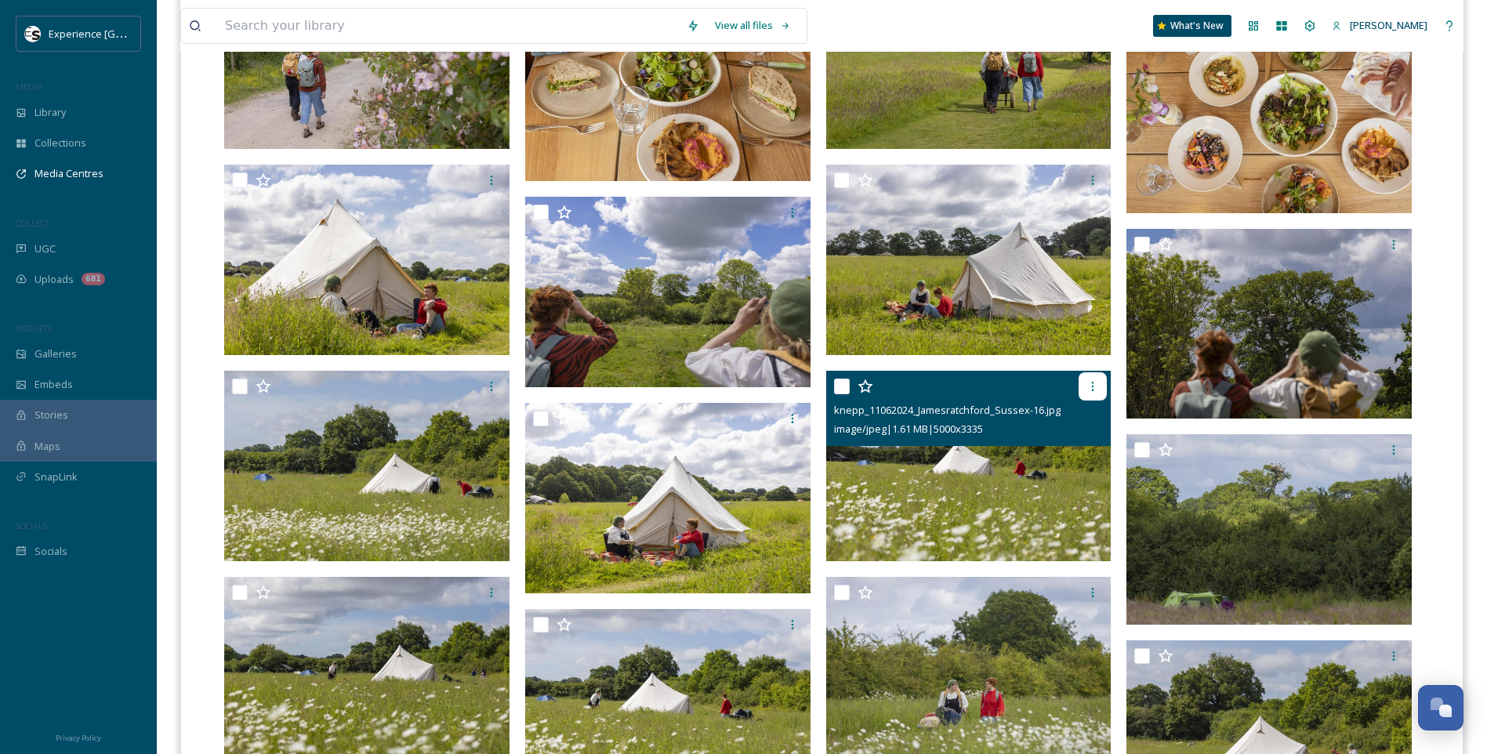
scroll to position [1332, 0]
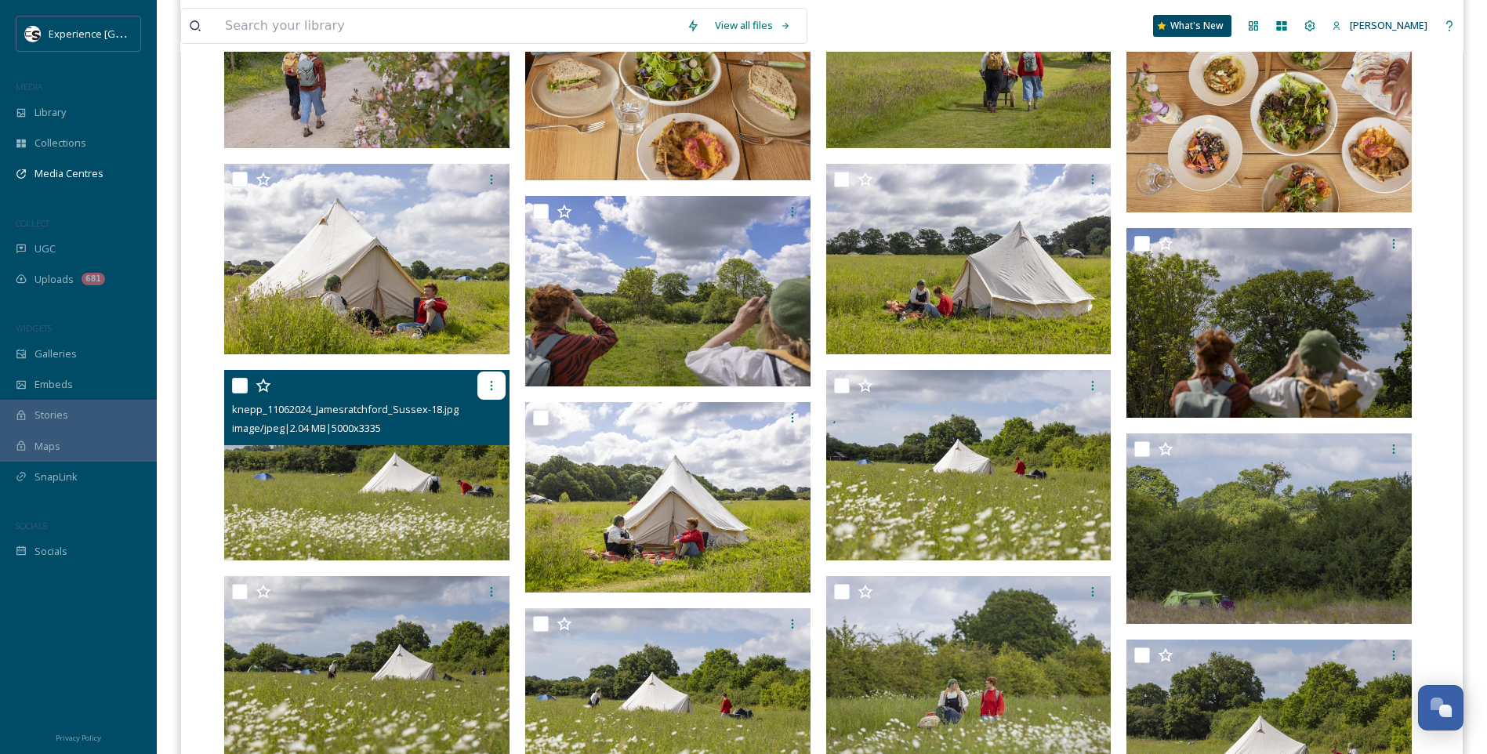
click at [491, 377] on div at bounding box center [491, 385] width 28 height 28
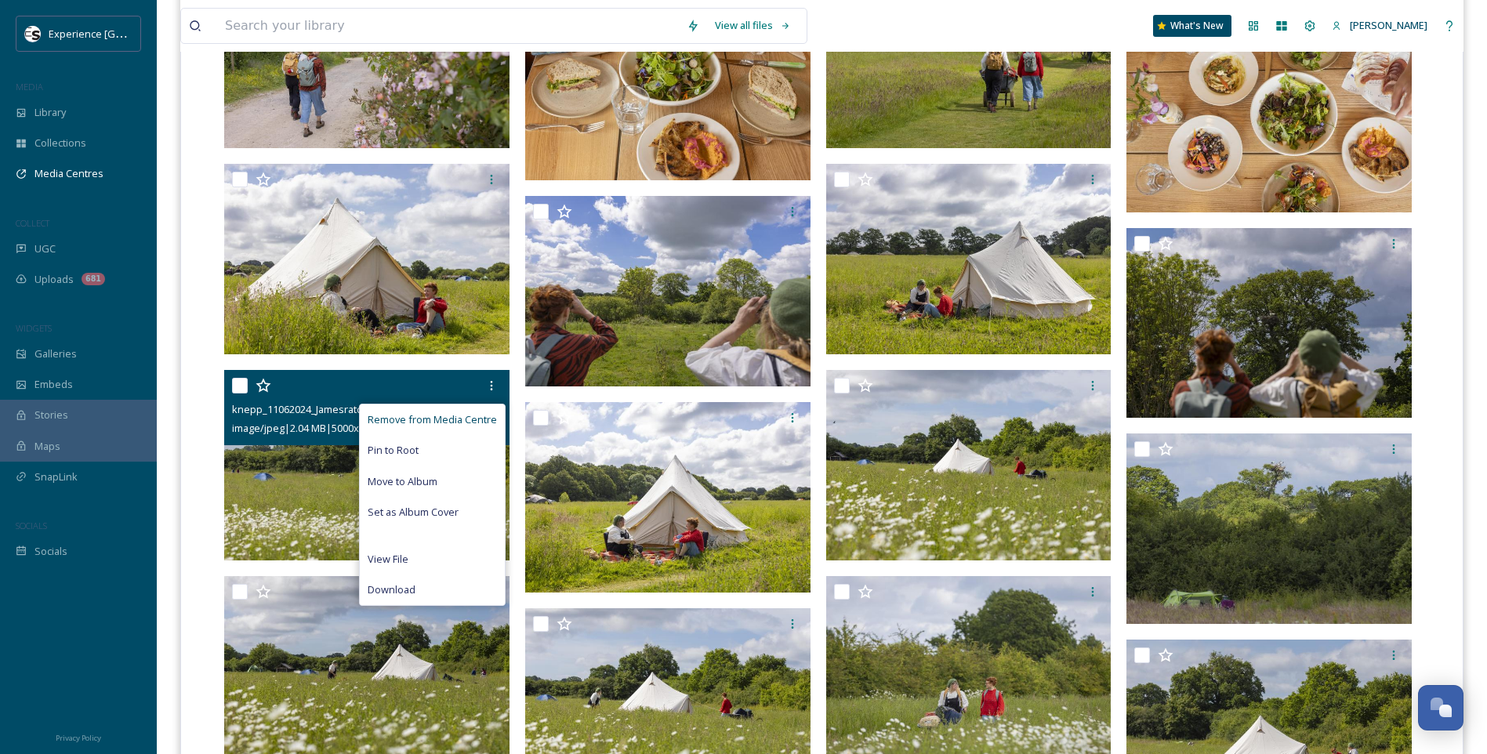
click at [469, 418] on span "Remove from Media Centre" at bounding box center [432, 419] width 129 height 15
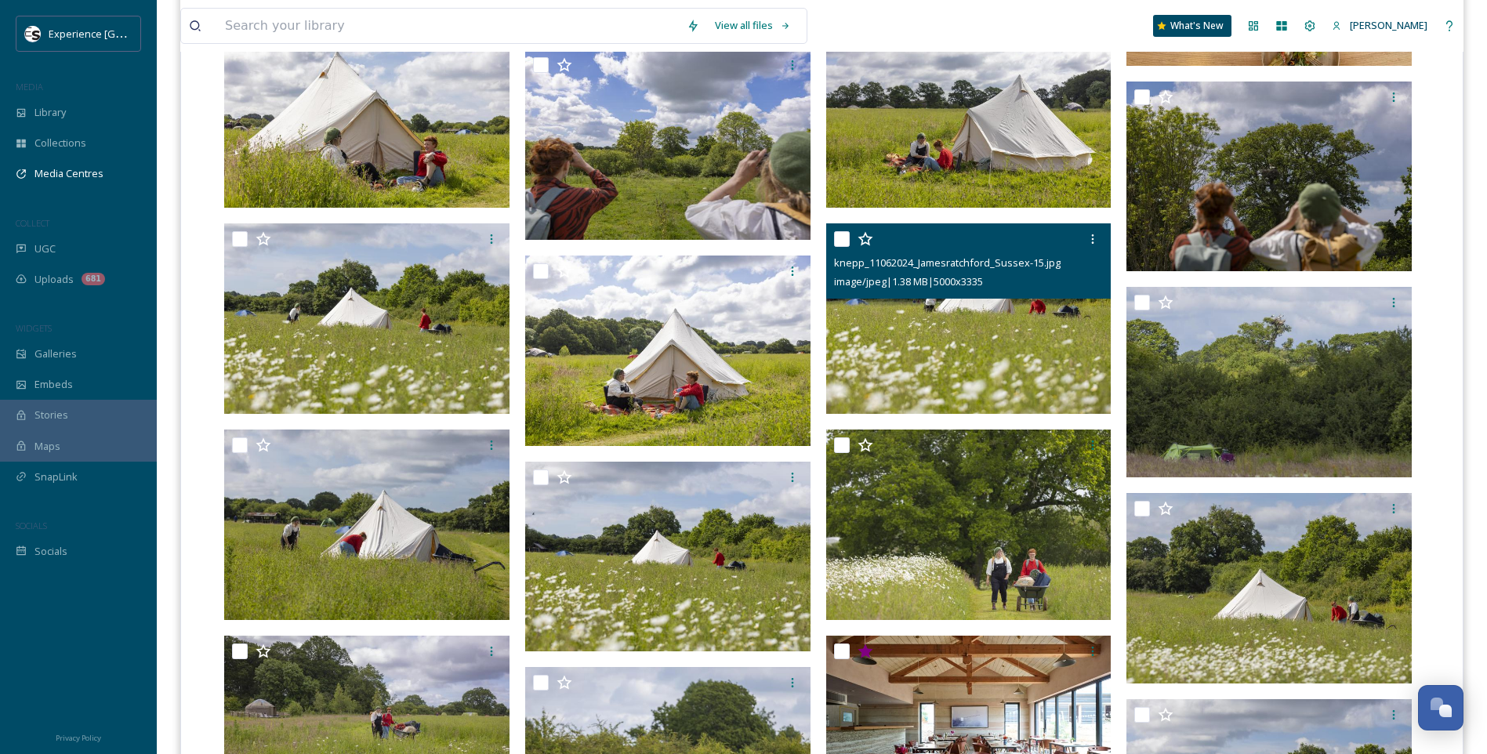
scroll to position [1489, 0]
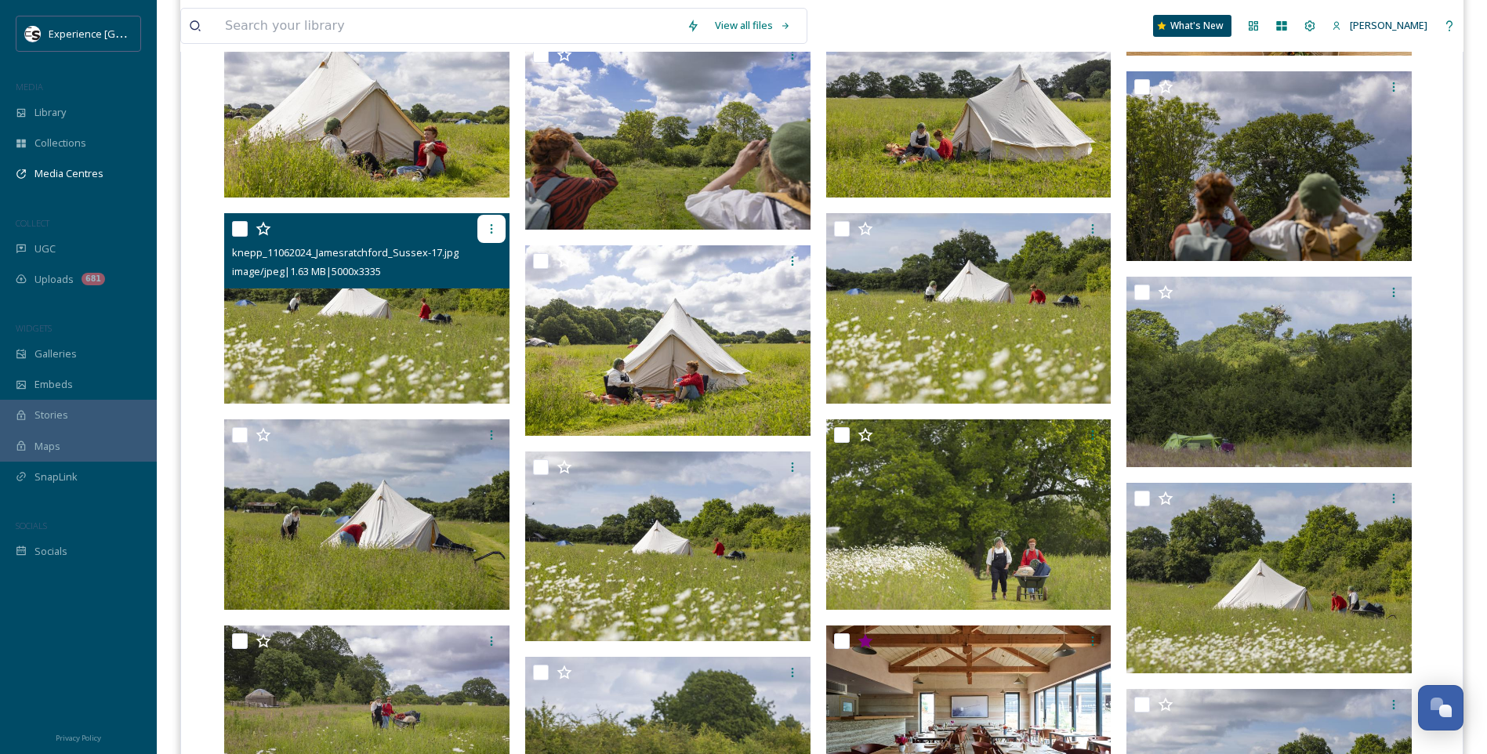
click at [498, 225] on div at bounding box center [491, 229] width 28 height 28
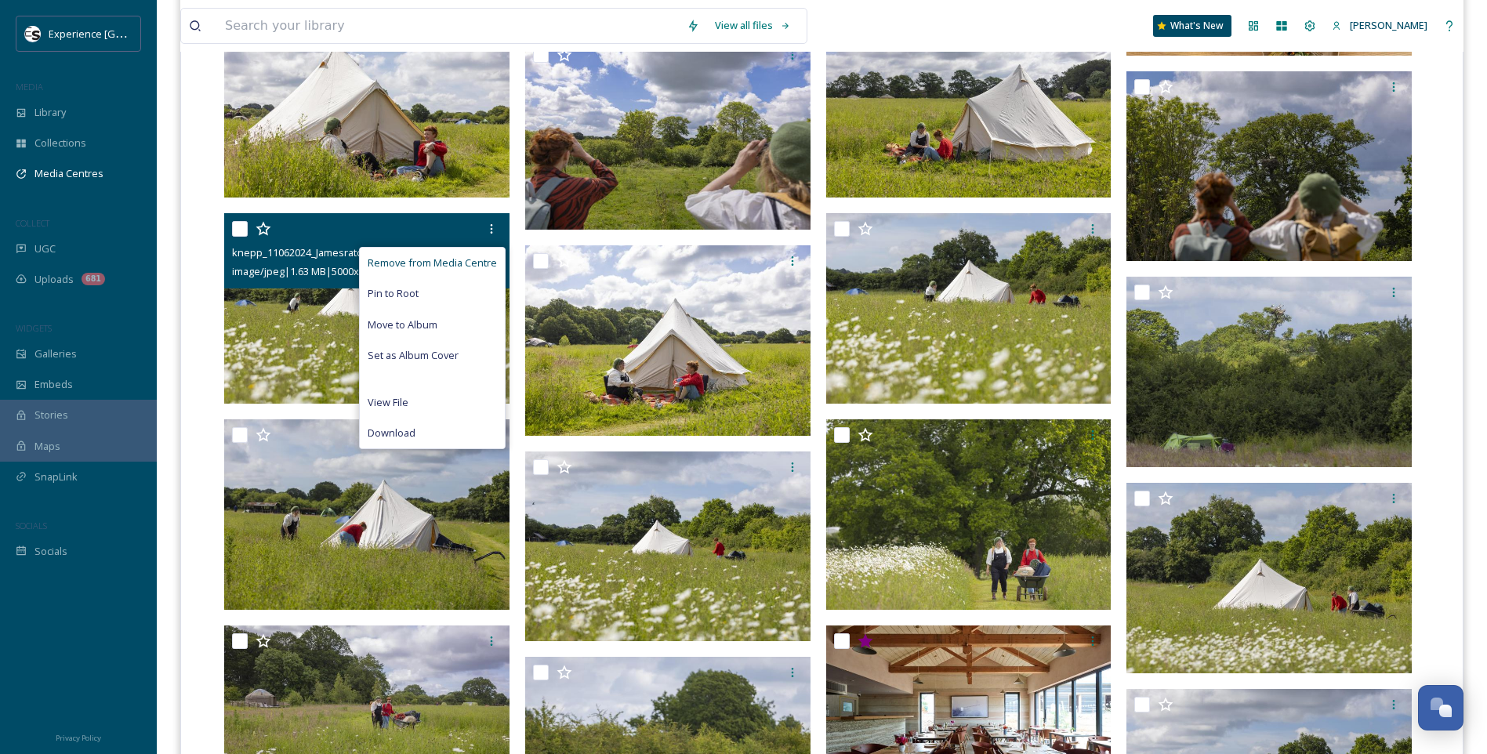
click at [477, 257] on span "Remove from Media Centre" at bounding box center [432, 262] width 129 height 15
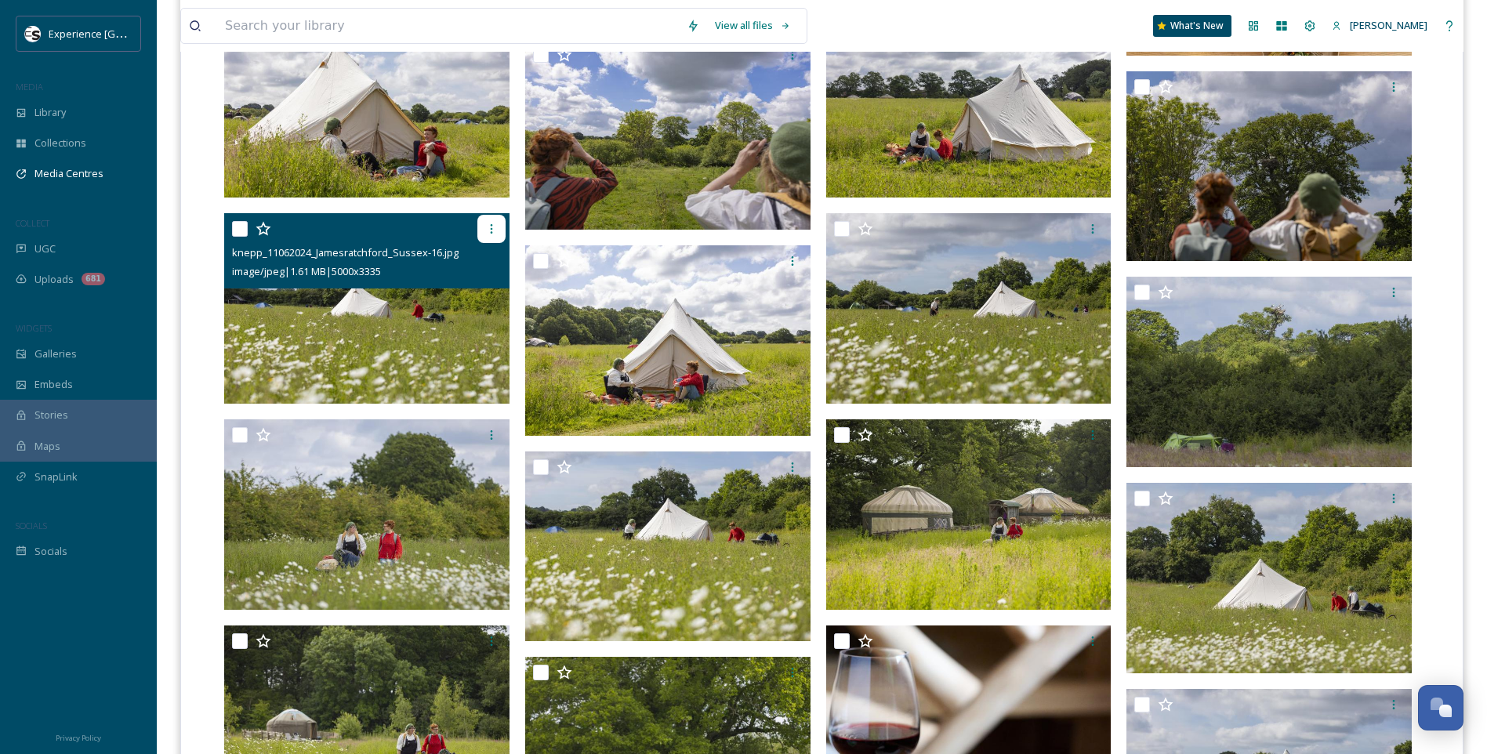
click at [487, 234] on icon at bounding box center [491, 229] width 13 height 13
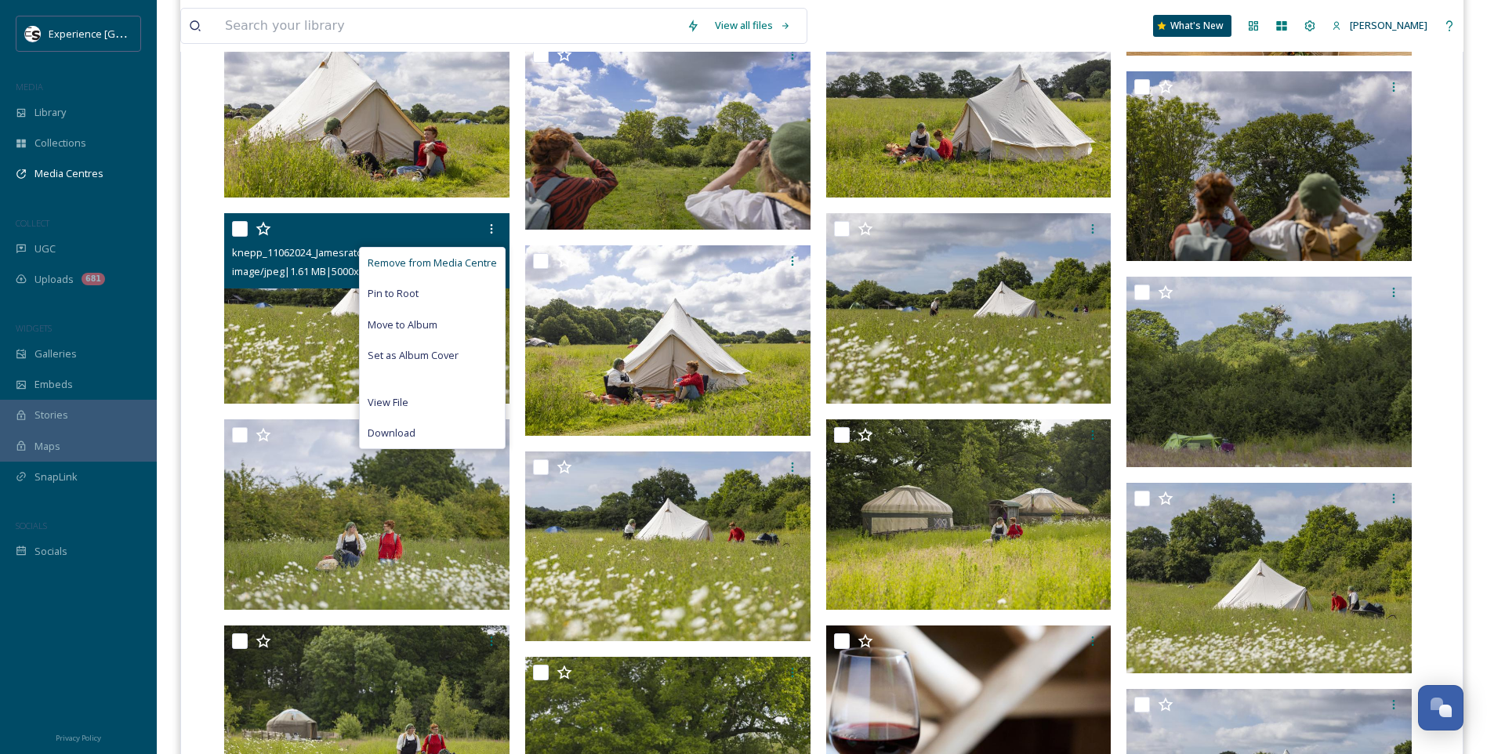
click at [481, 259] on span "Remove from Media Centre" at bounding box center [432, 262] width 129 height 15
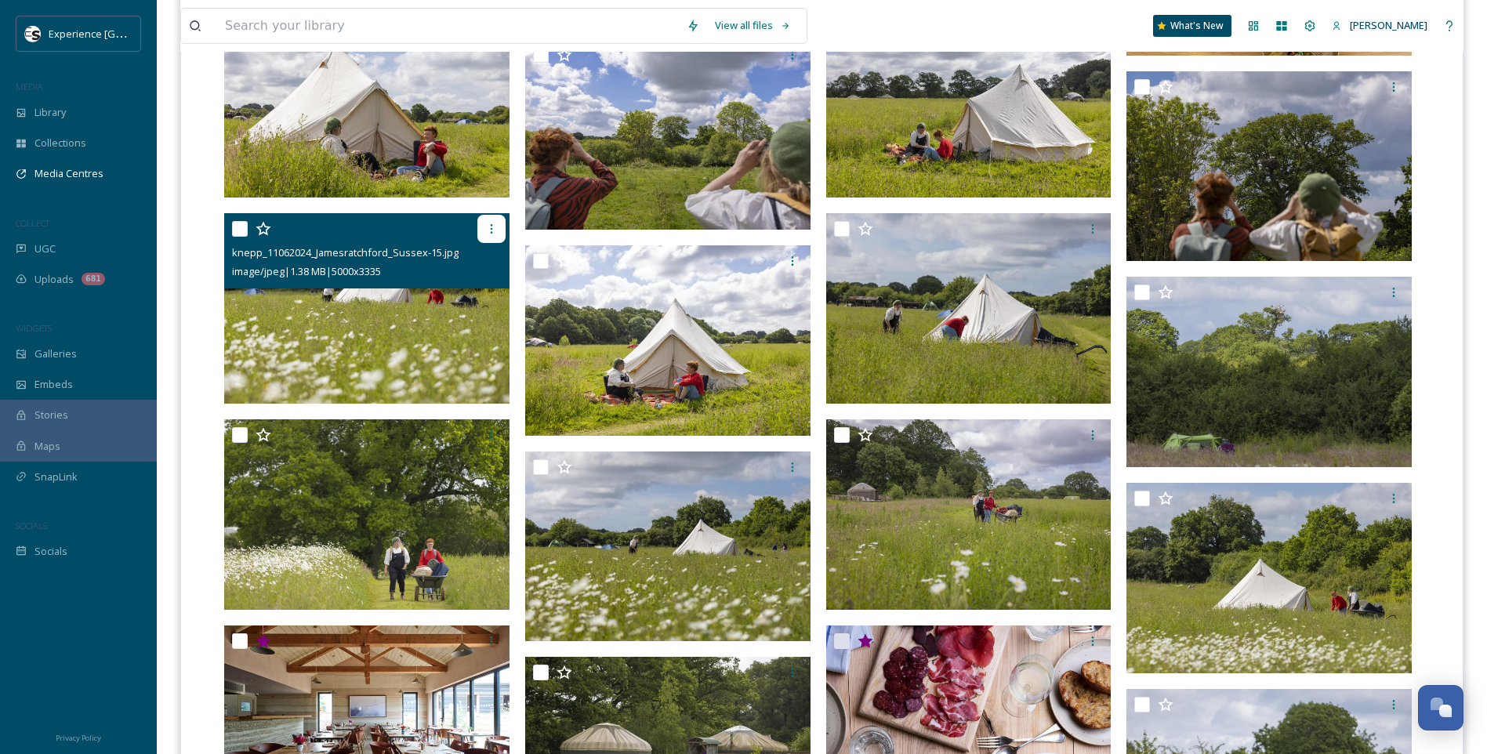
click at [490, 230] on icon at bounding box center [491, 229] width 13 height 13
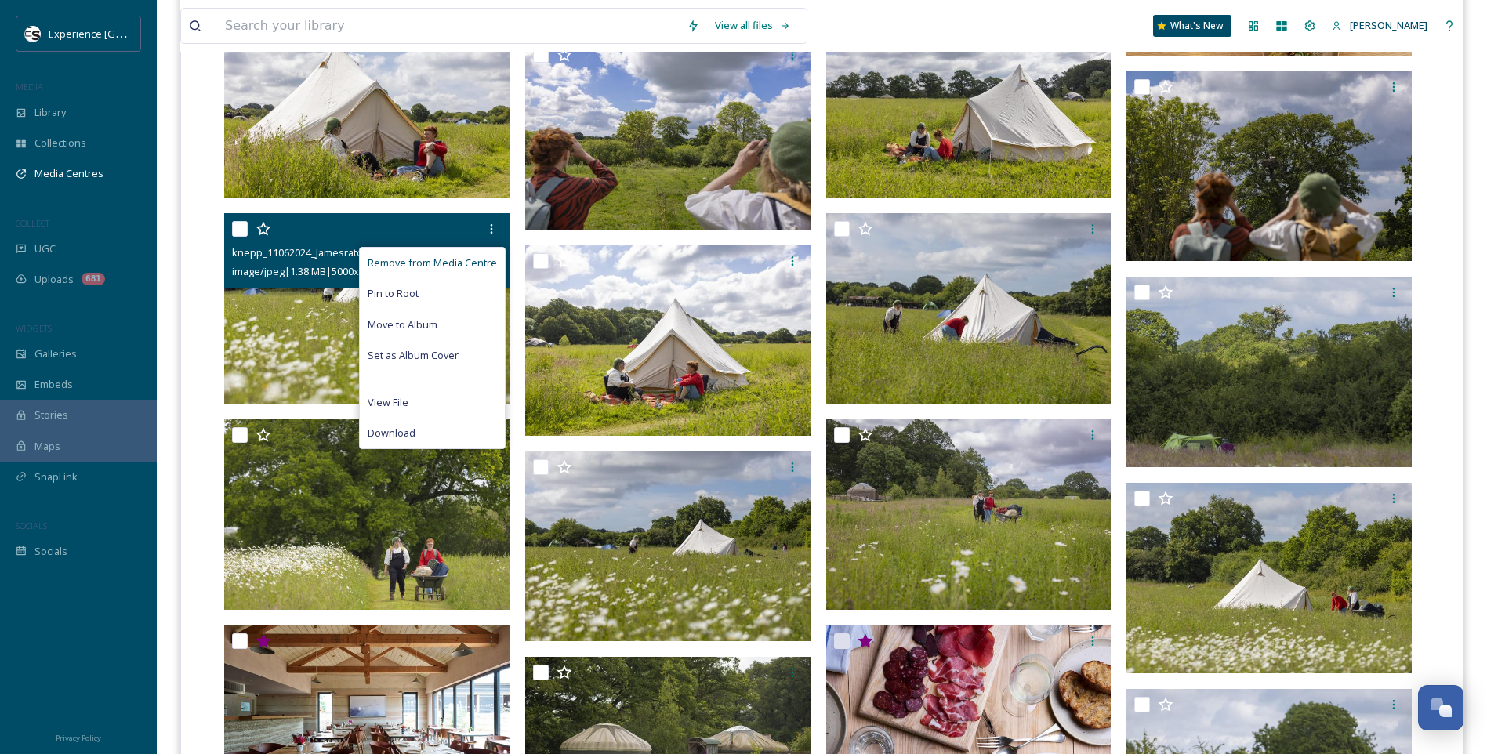
click at [482, 266] on span "Remove from Media Centre" at bounding box center [432, 262] width 129 height 15
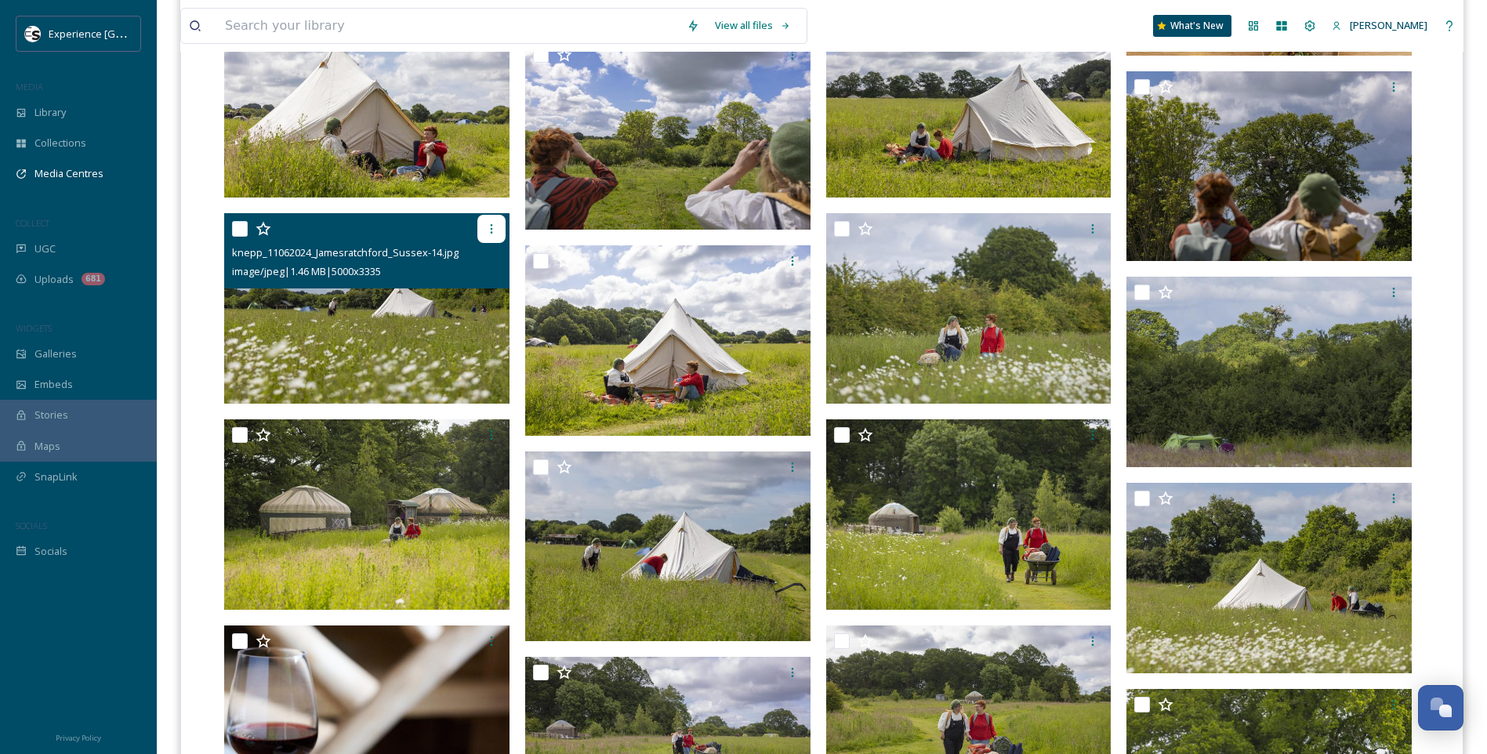
click at [494, 229] on icon at bounding box center [491, 229] width 13 height 13
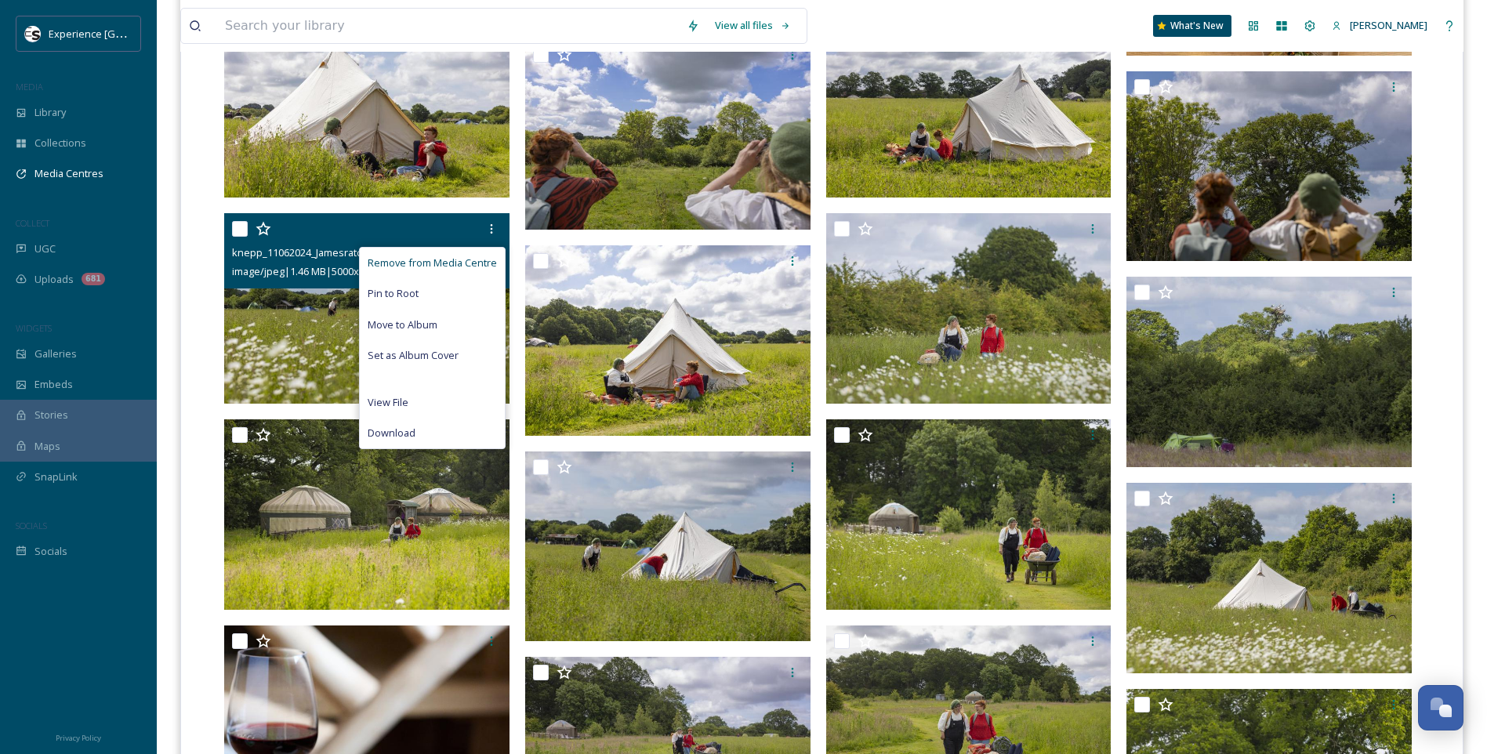
click at [488, 255] on div "Remove from Media Centre" at bounding box center [432, 263] width 145 height 31
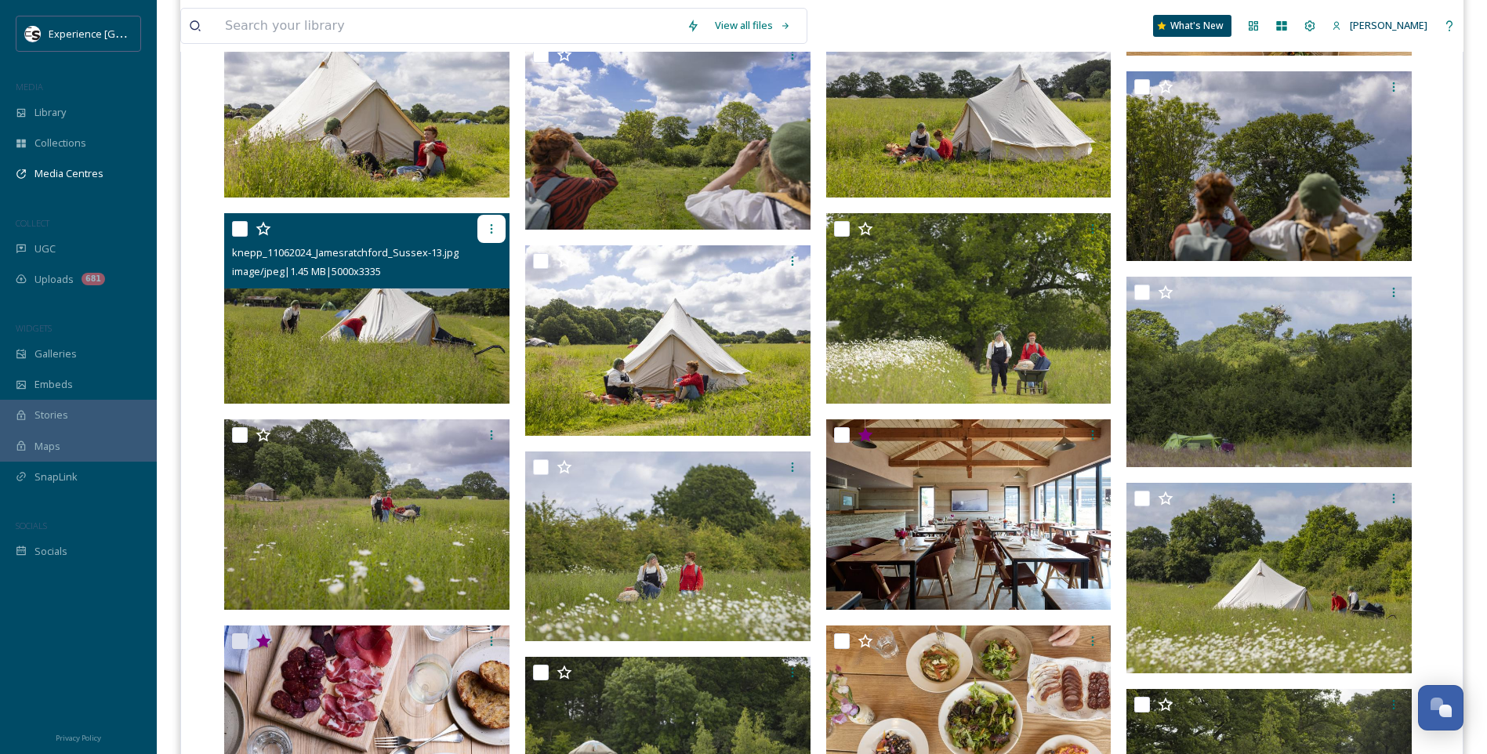
click at [486, 232] on icon at bounding box center [491, 229] width 13 height 13
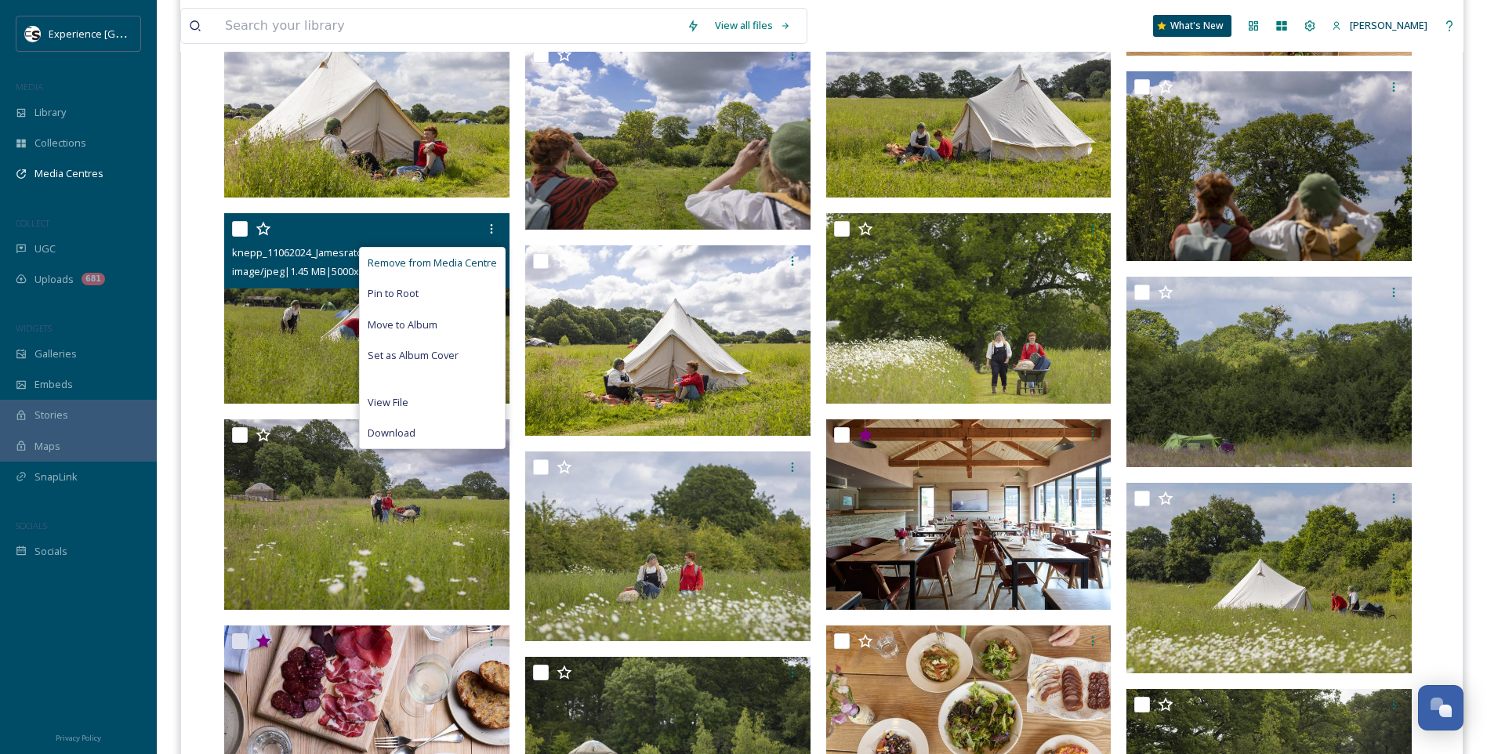
click at [473, 264] on span "Remove from Media Centre" at bounding box center [432, 262] width 129 height 15
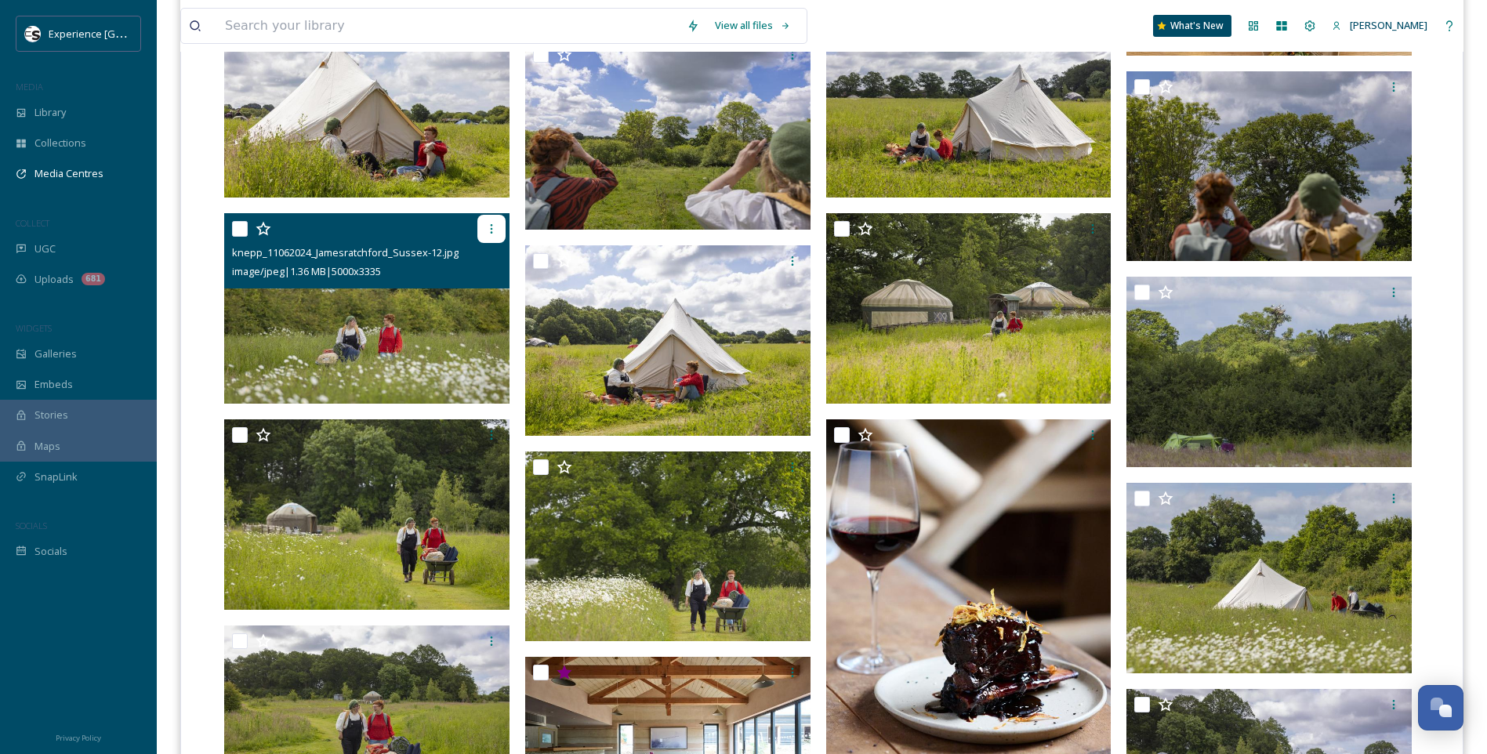
click at [491, 234] on icon at bounding box center [491, 228] width 2 height 9
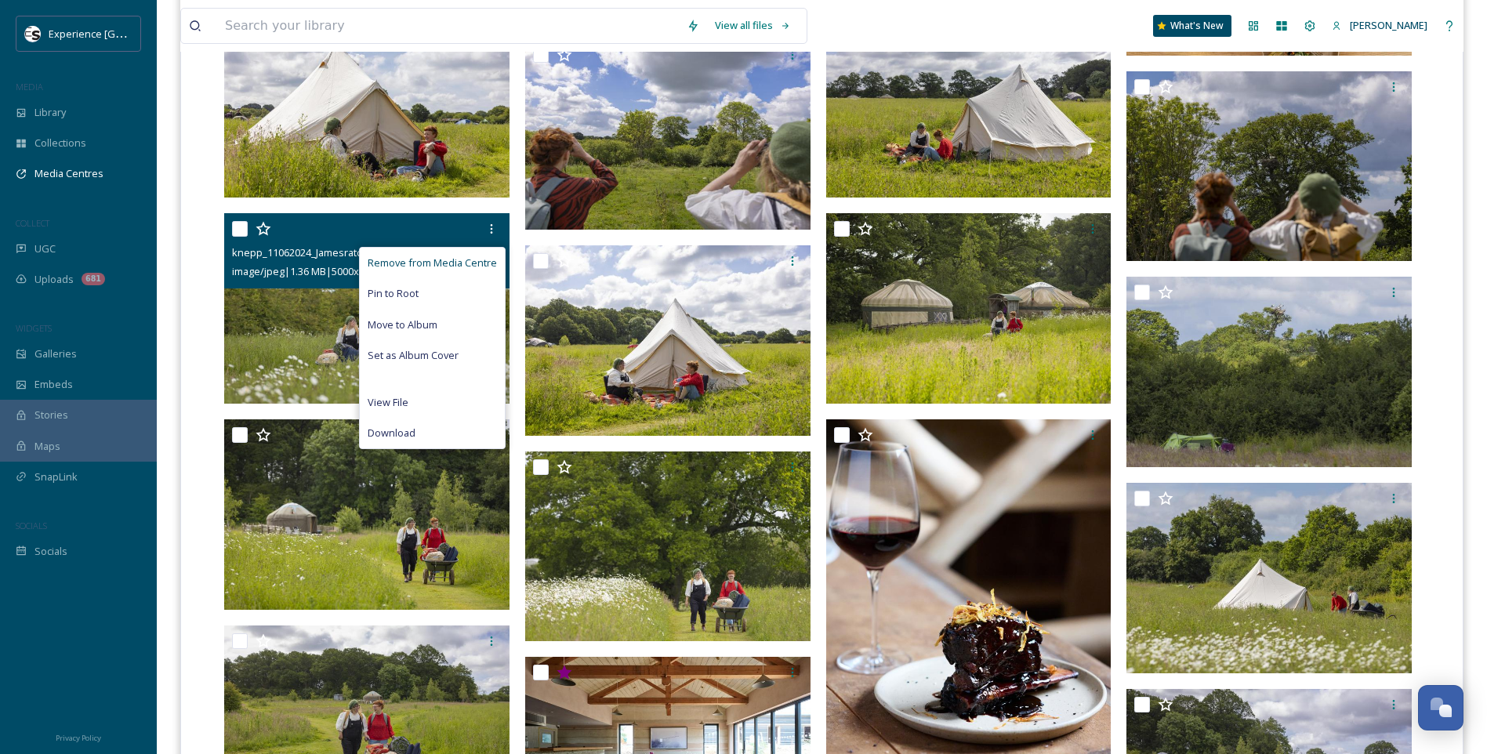
click at [475, 263] on span "Remove from Media Centre" at bounding box center [432, 262] width 129 height 15
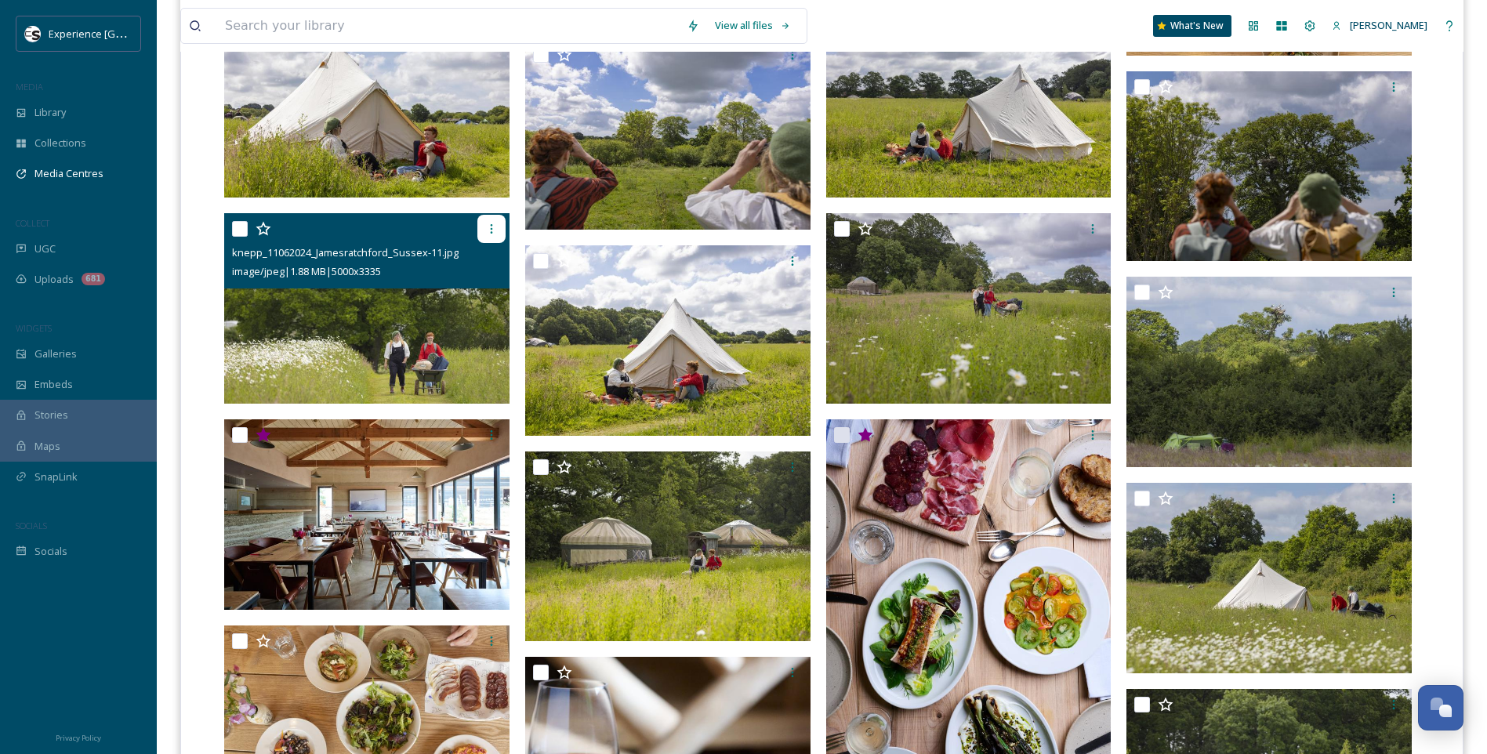
click at [487, 228] on icon at bounding box center [491, 229] width 13 height 13
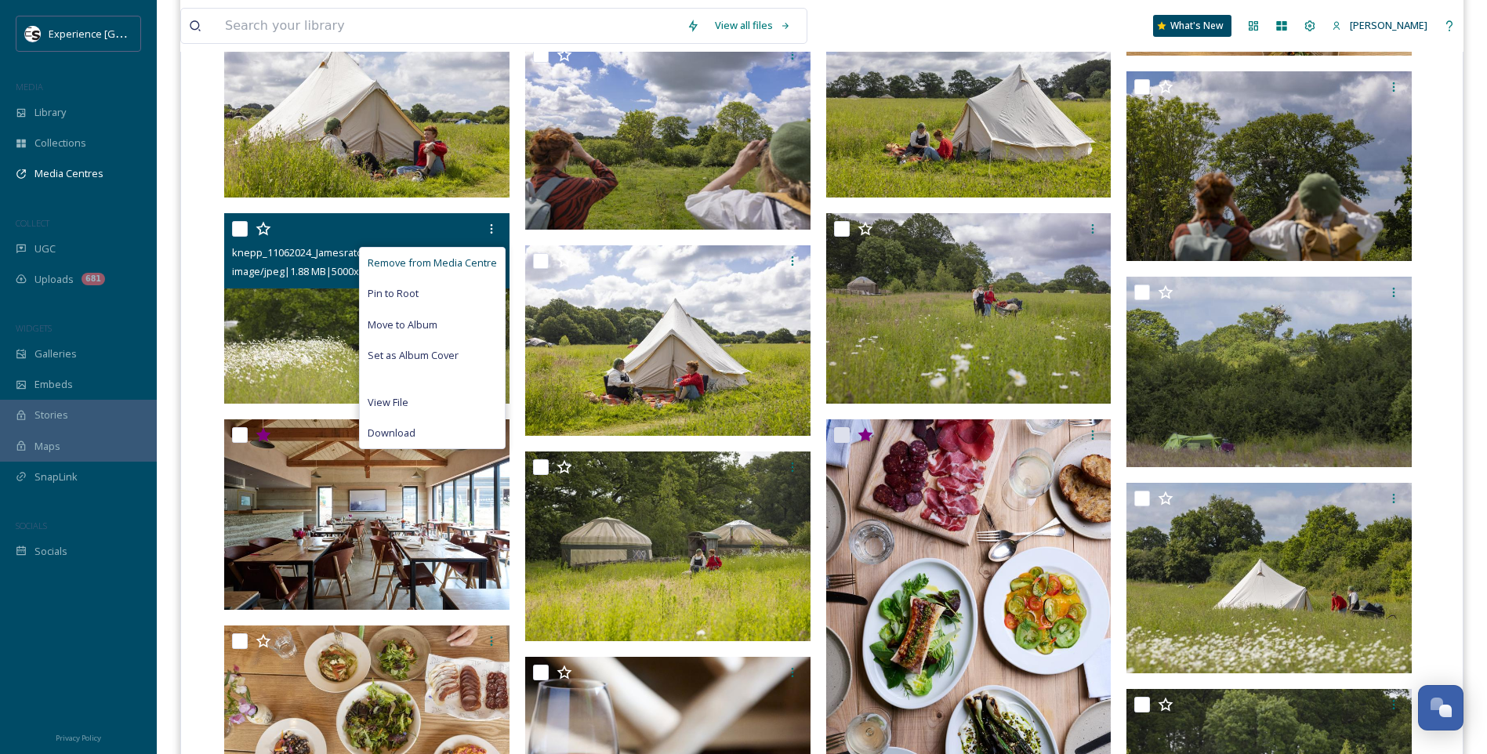
click at [451, 264] on span "Remove from Media Centre" at bounding box center [432, 262] width 129 height 15
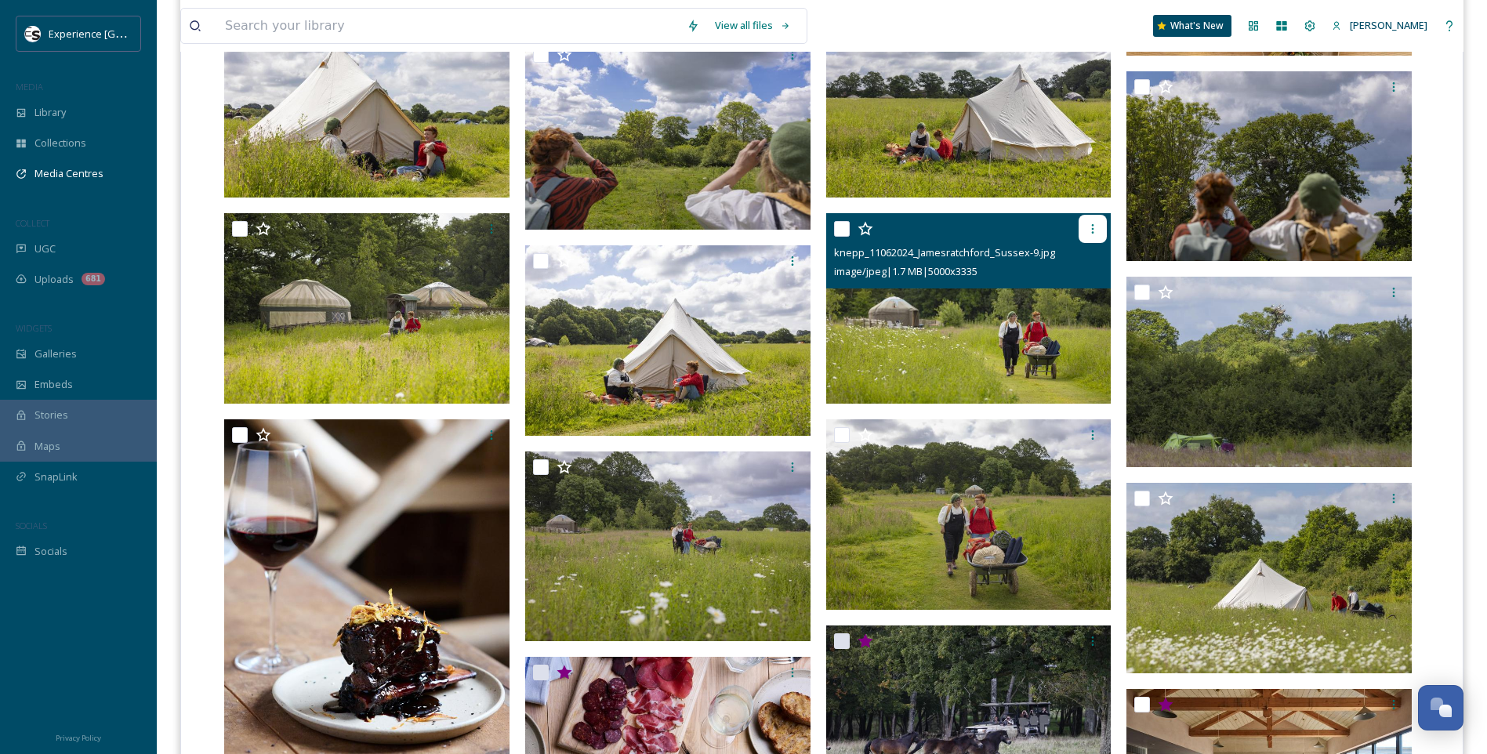
click at [1097, 224] on icon at bounding box center [1092, 229] width 13 height 13
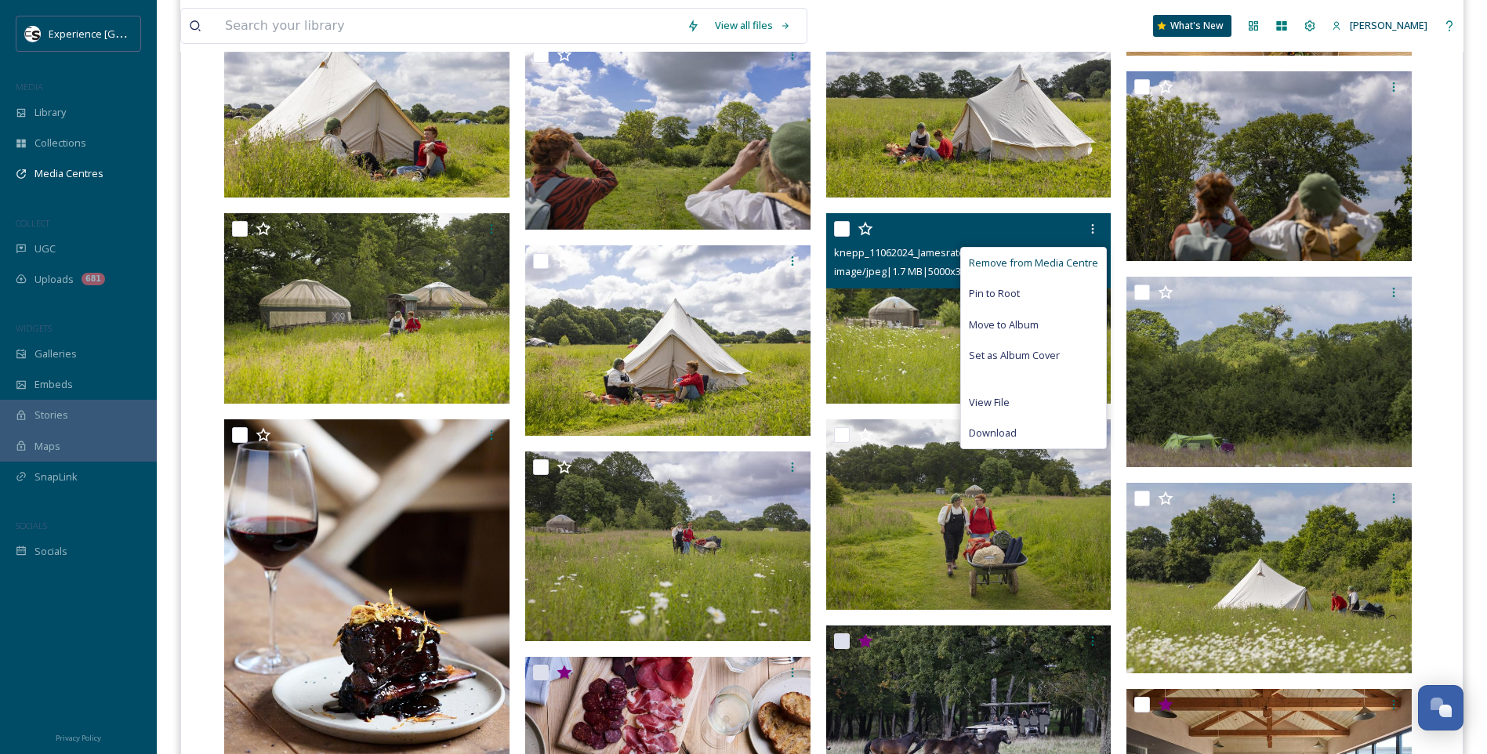
click at [1079, 261] on span "Remove from Media Centre" at bounding box center [1033, 262] width 129 height 15
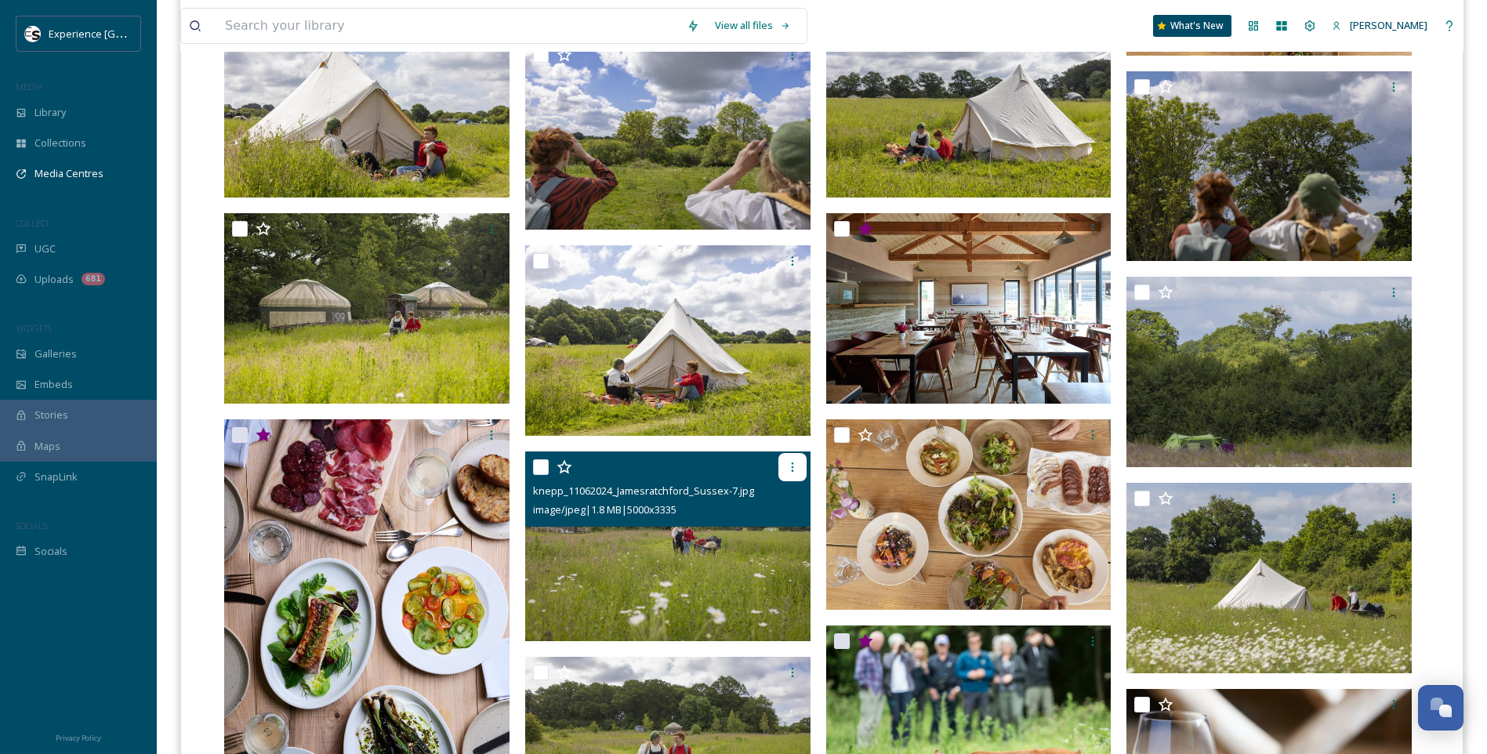
click at [789, 464] on icon at bounding box center [792, 467] width 13 height 13
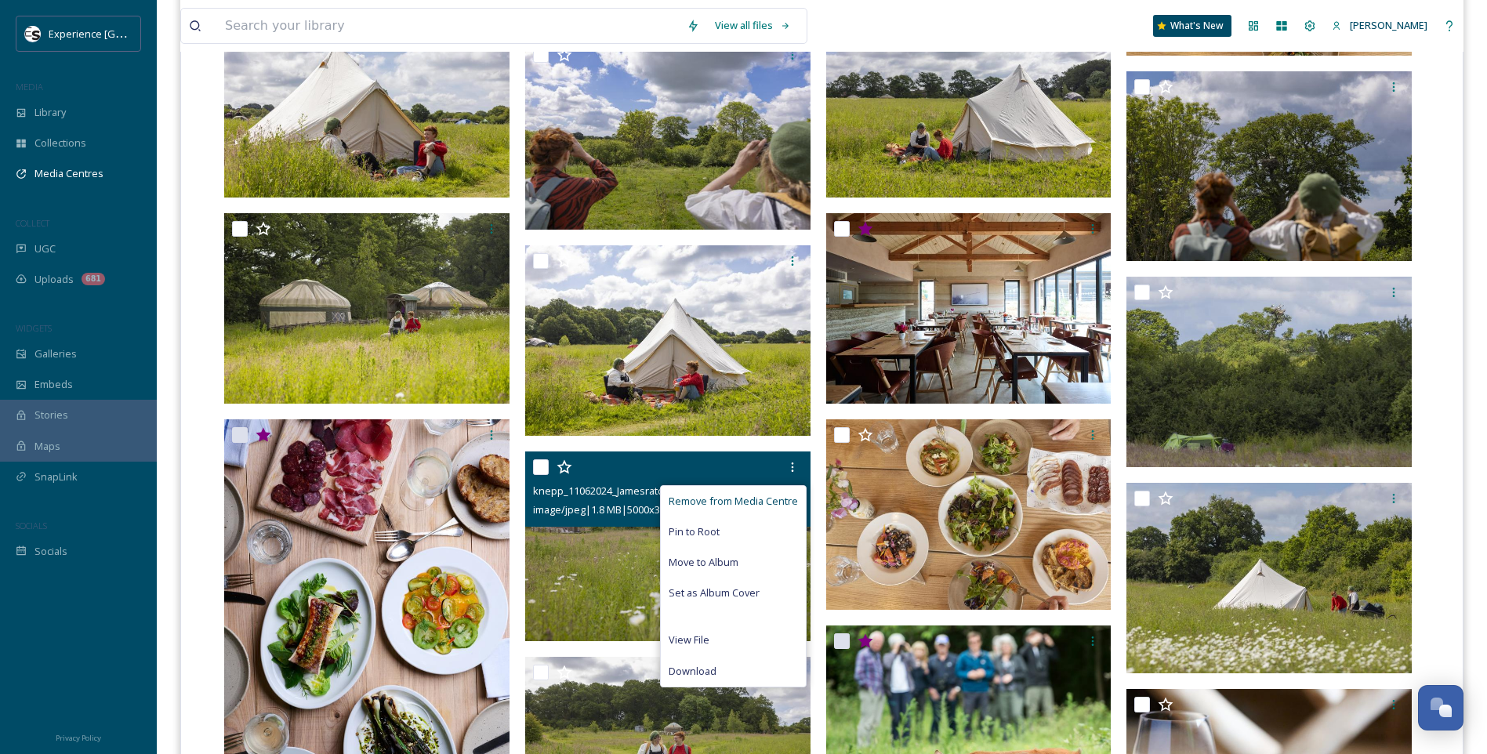
click at [789, 498] on span "Remove from Media Centre" at bounding box center [732, 501] width 129 height 15
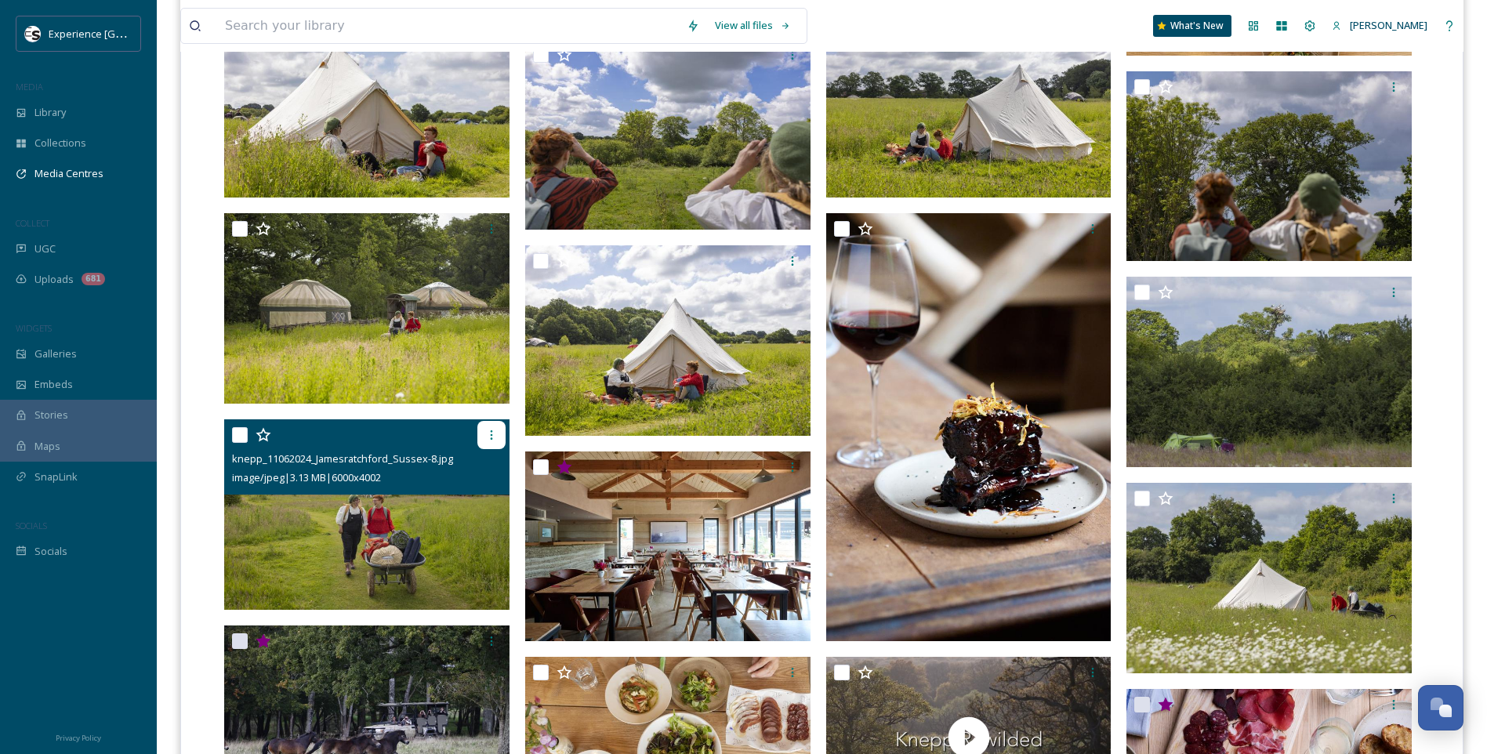
click at [487, 436] on icon at bounding box center [491, 435] width 13 height 13
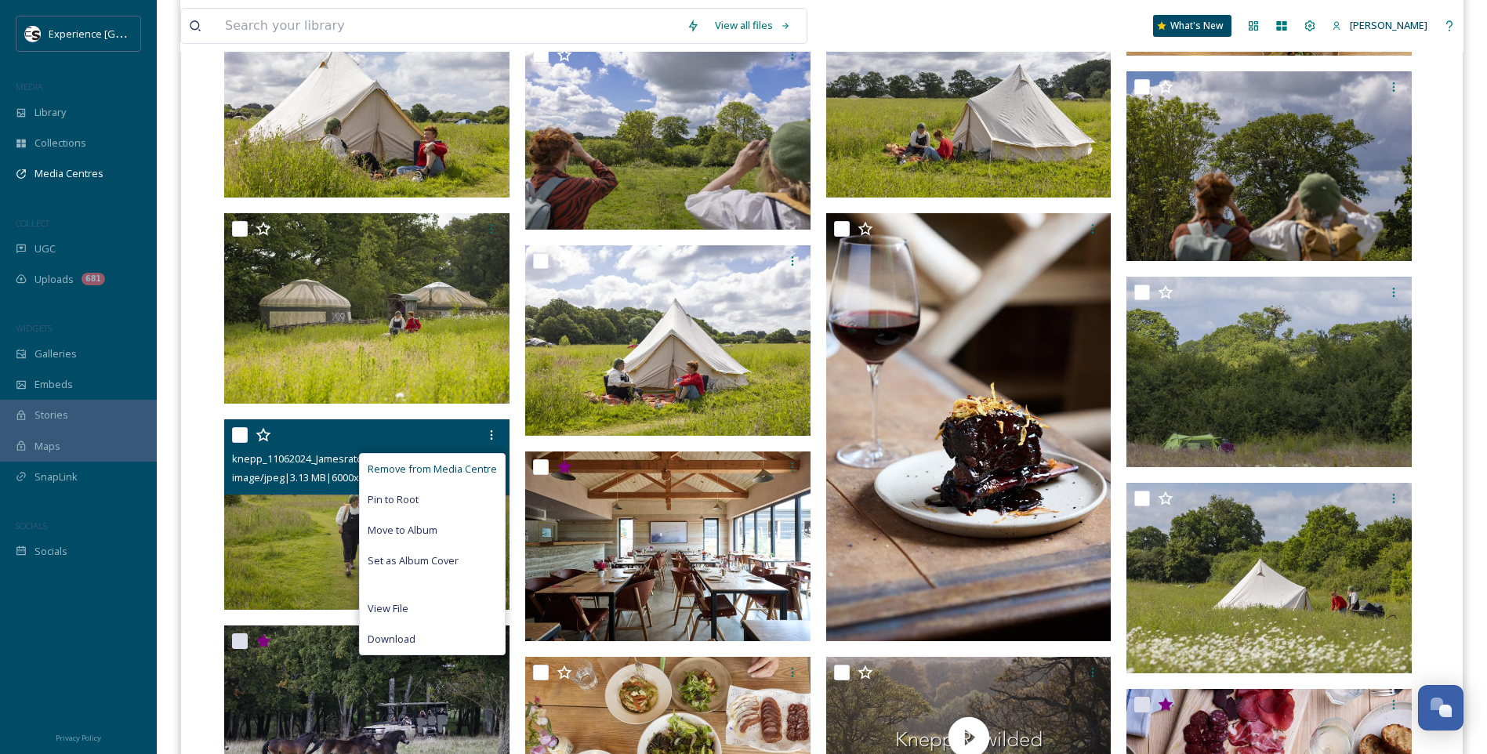
click at [464, 459] on div "Remove from Media Centre" at bounding box center [432, 469] width 145 height 31
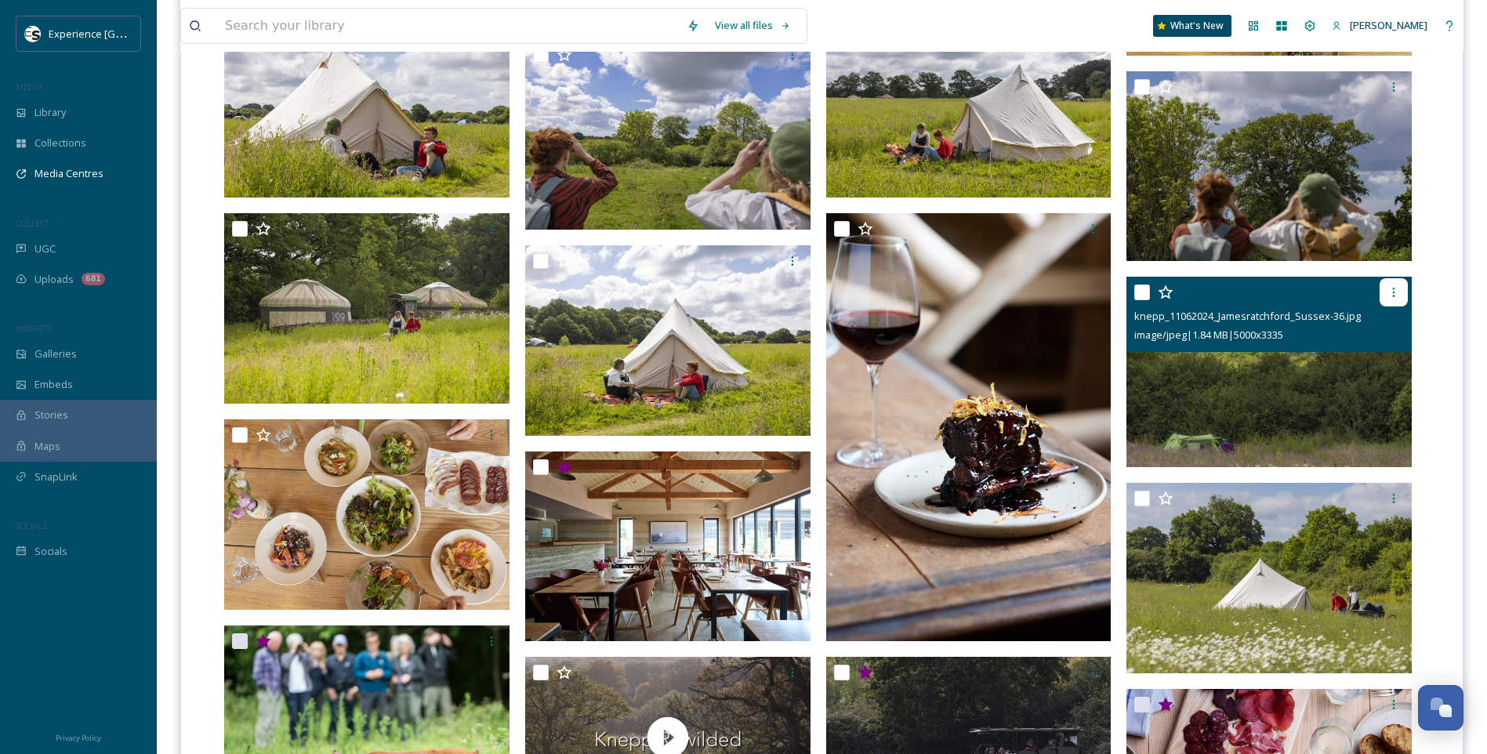
click at [1401, 292] on div at bounding box center [1393, 292] width 28 height 28
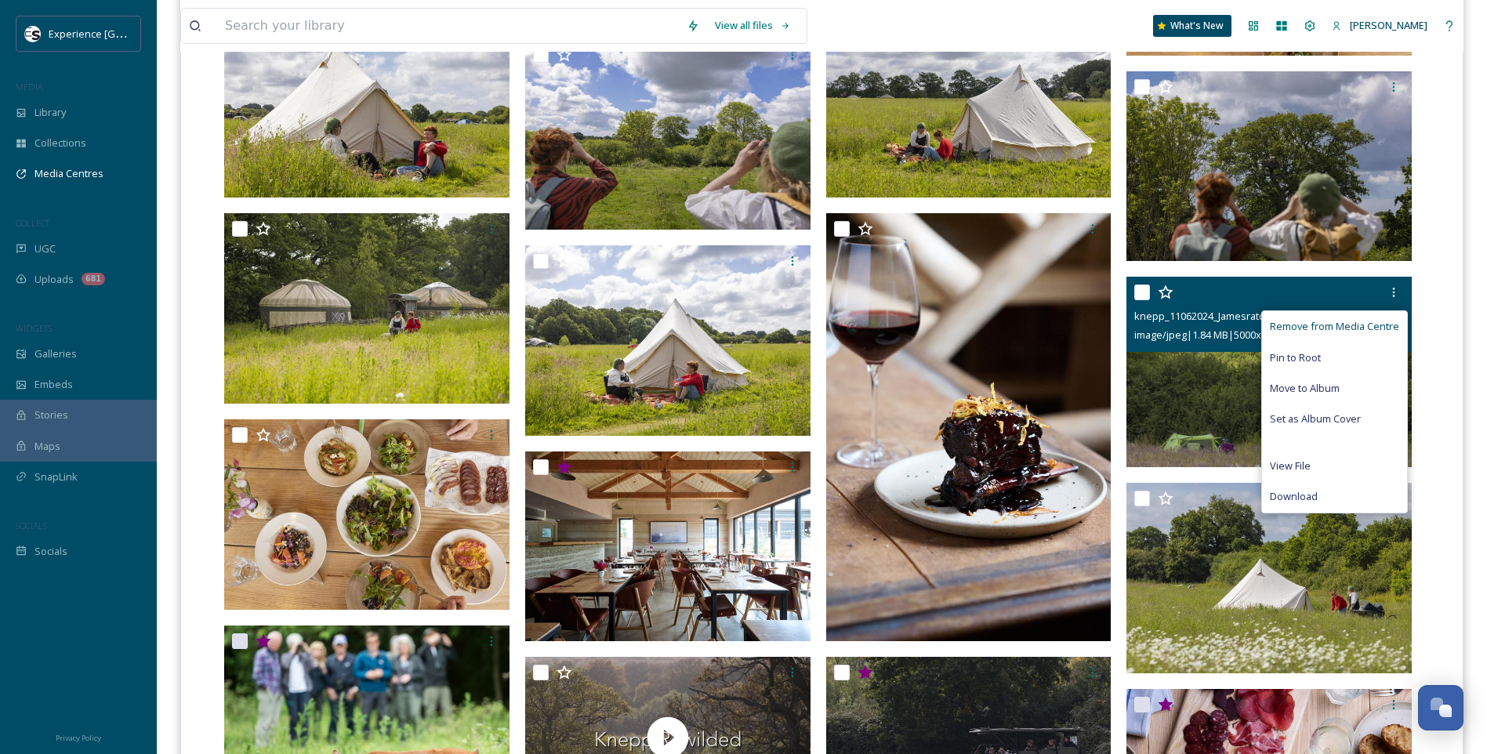
click at [1378, 324] on span "Remove from Media Centre" at bounding box center [1333, 326] width 129 height 15
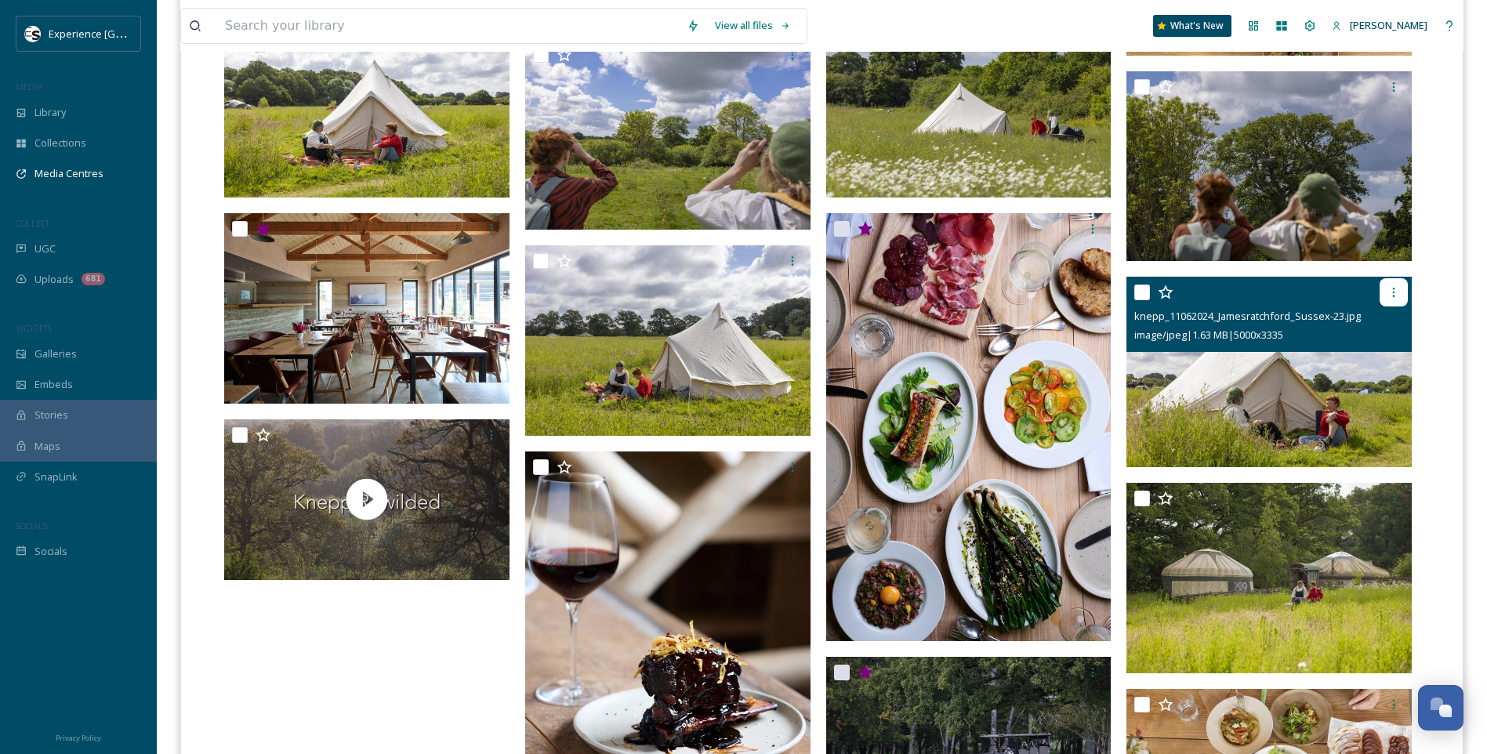
click at [1395, 295] on icon at bounding box center [1393, 292] width 13 height 13
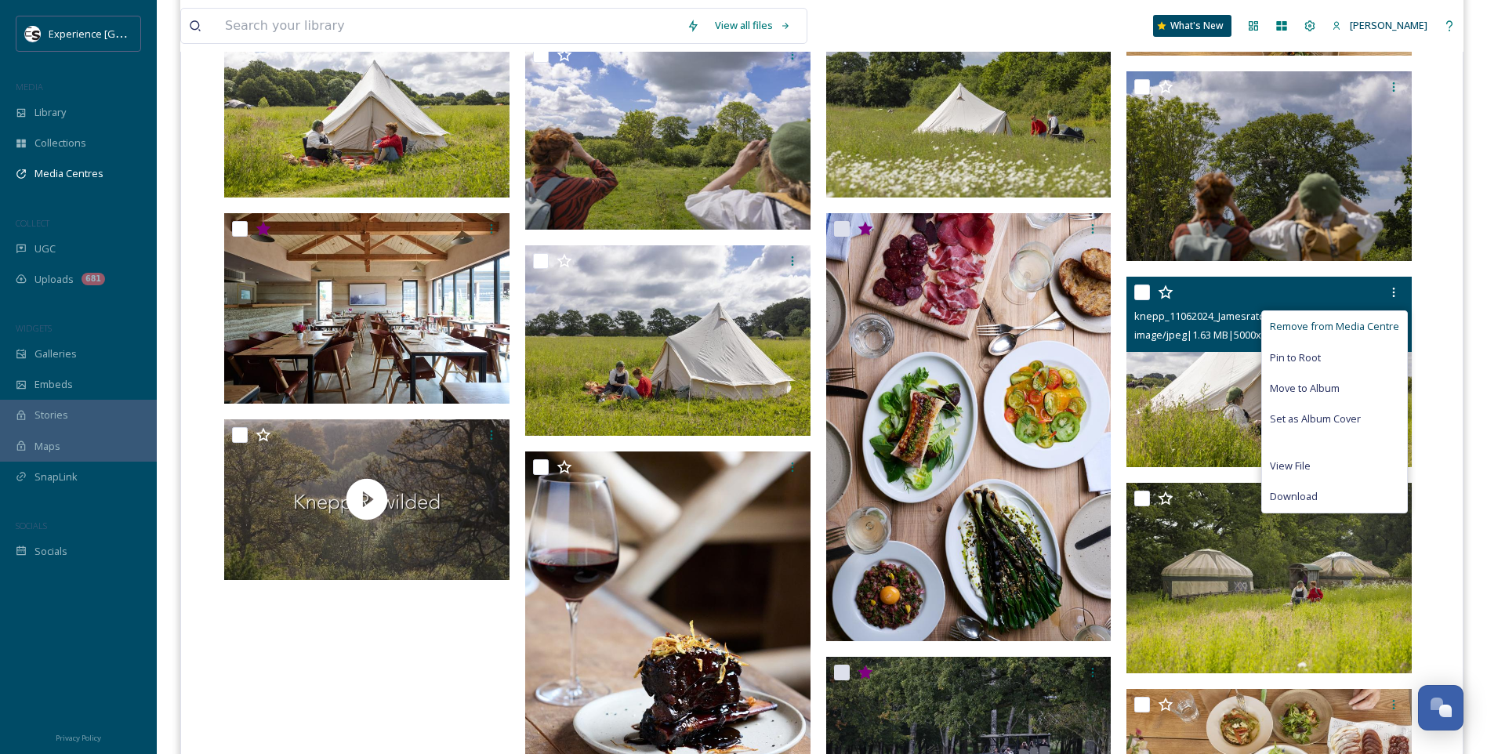
click at [1382, 324] on span "Remove from Media Centre" at bounding box center [1333, 326] width 129 height 15
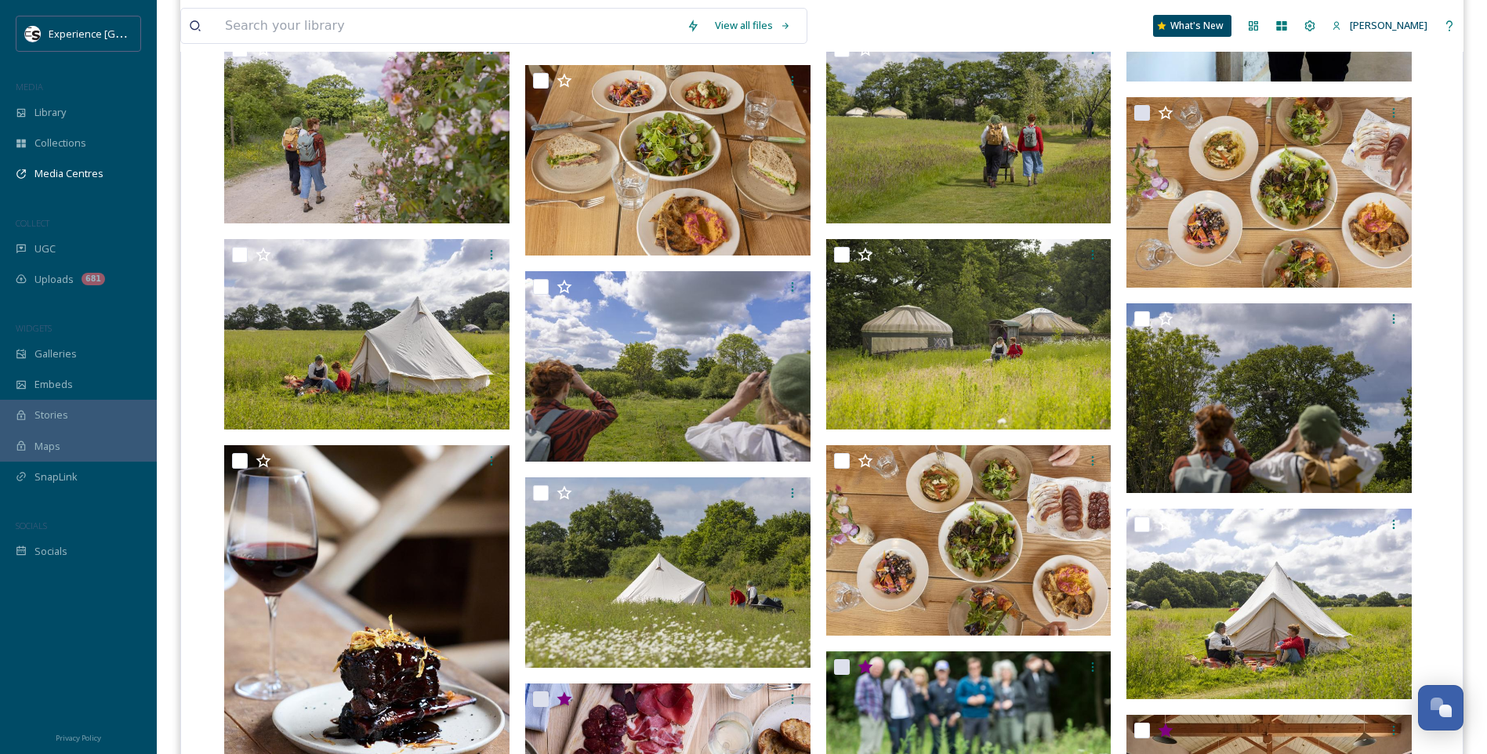
scroll to position [1254, 0]
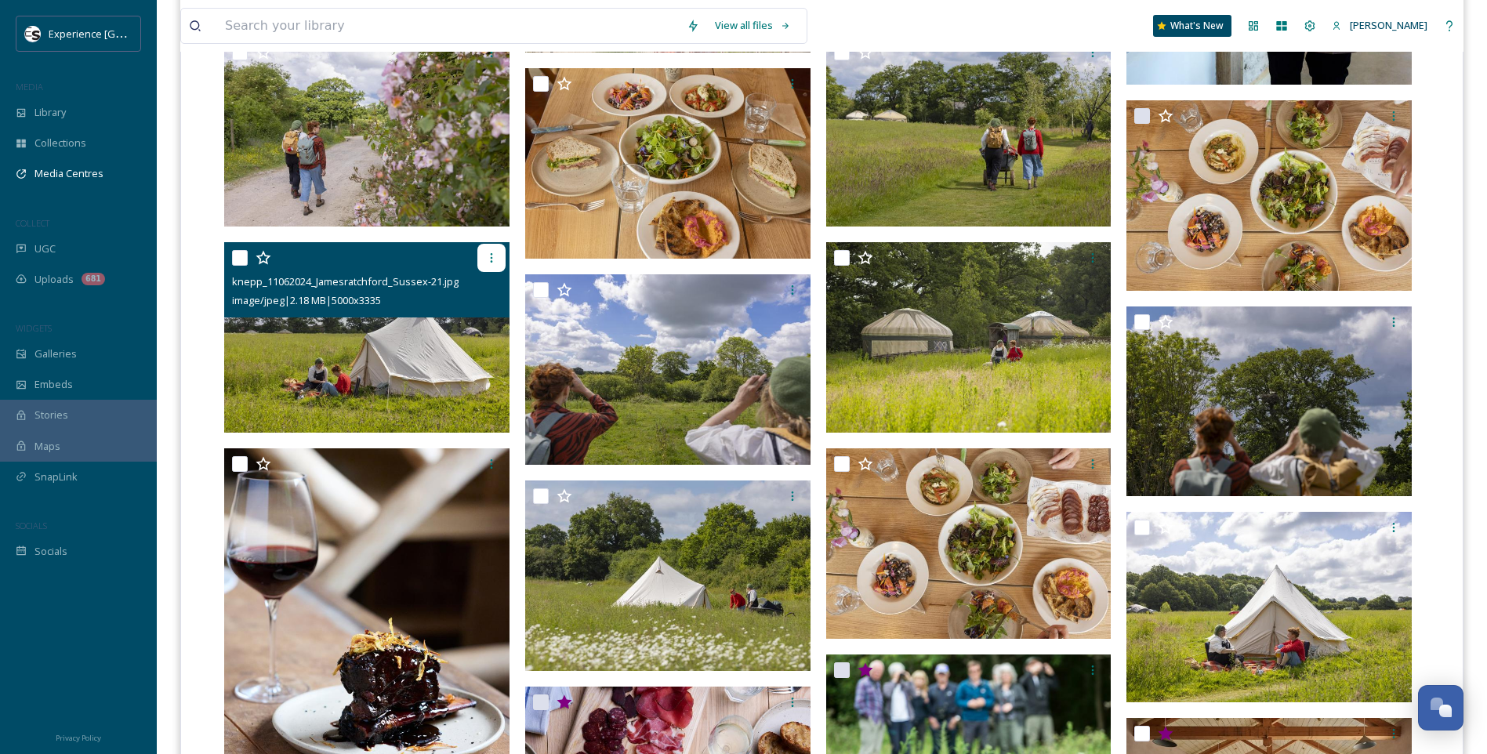
click at [486, 258] on icon at bounding box center [491, 258] width 13 height 13
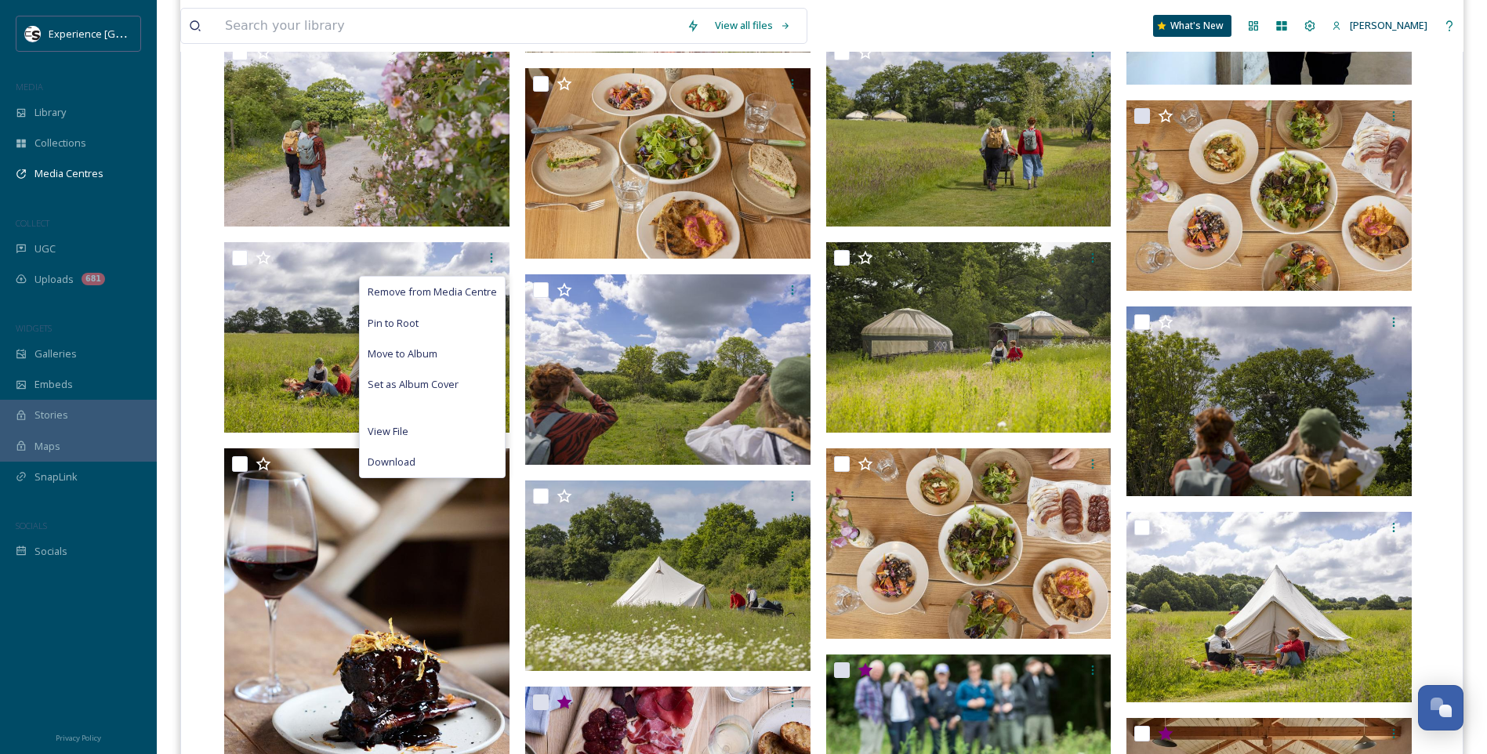
click at [1428, 375] on div "[PERSON_NAME] Press images animals [PERSON_NAME] 1st choice.jpg image/jpeg | 23…" at bounding box center [822, 250] width 1258 height 2209
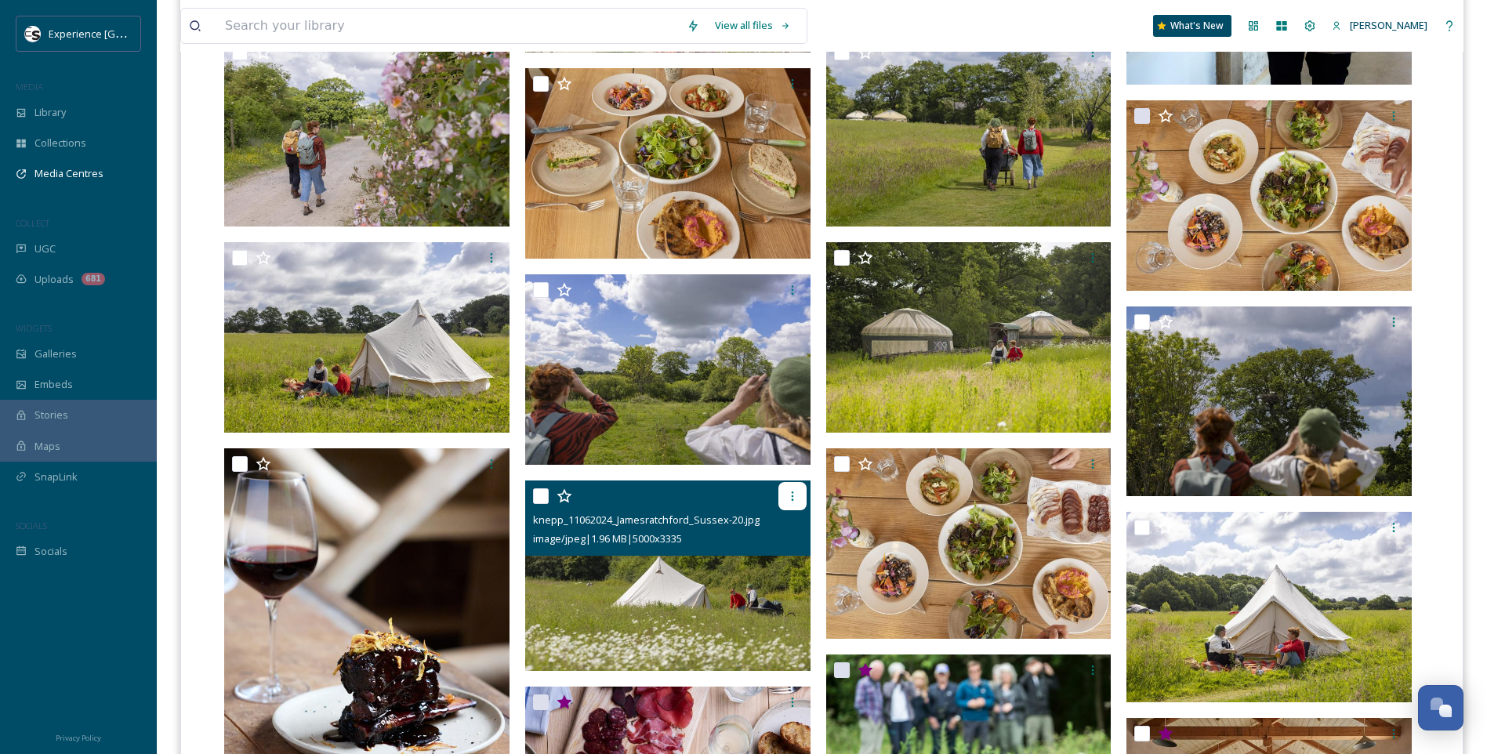
click at [795, 494] on icon at bounding box center [792, 496] width 13 height 13
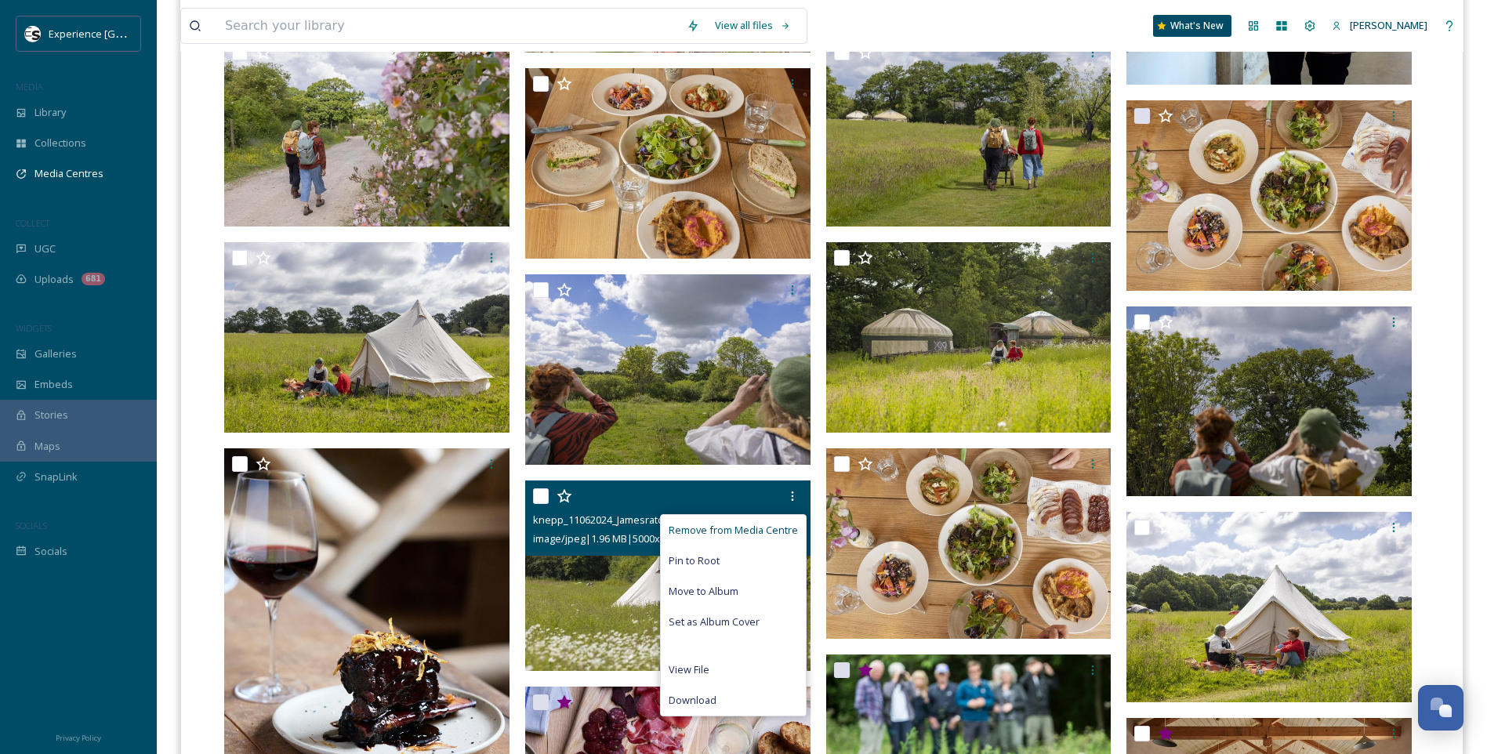
click at [767, 525] on span "Remove from Media Centre" at bounding box center [732, 530] width 129 height 15
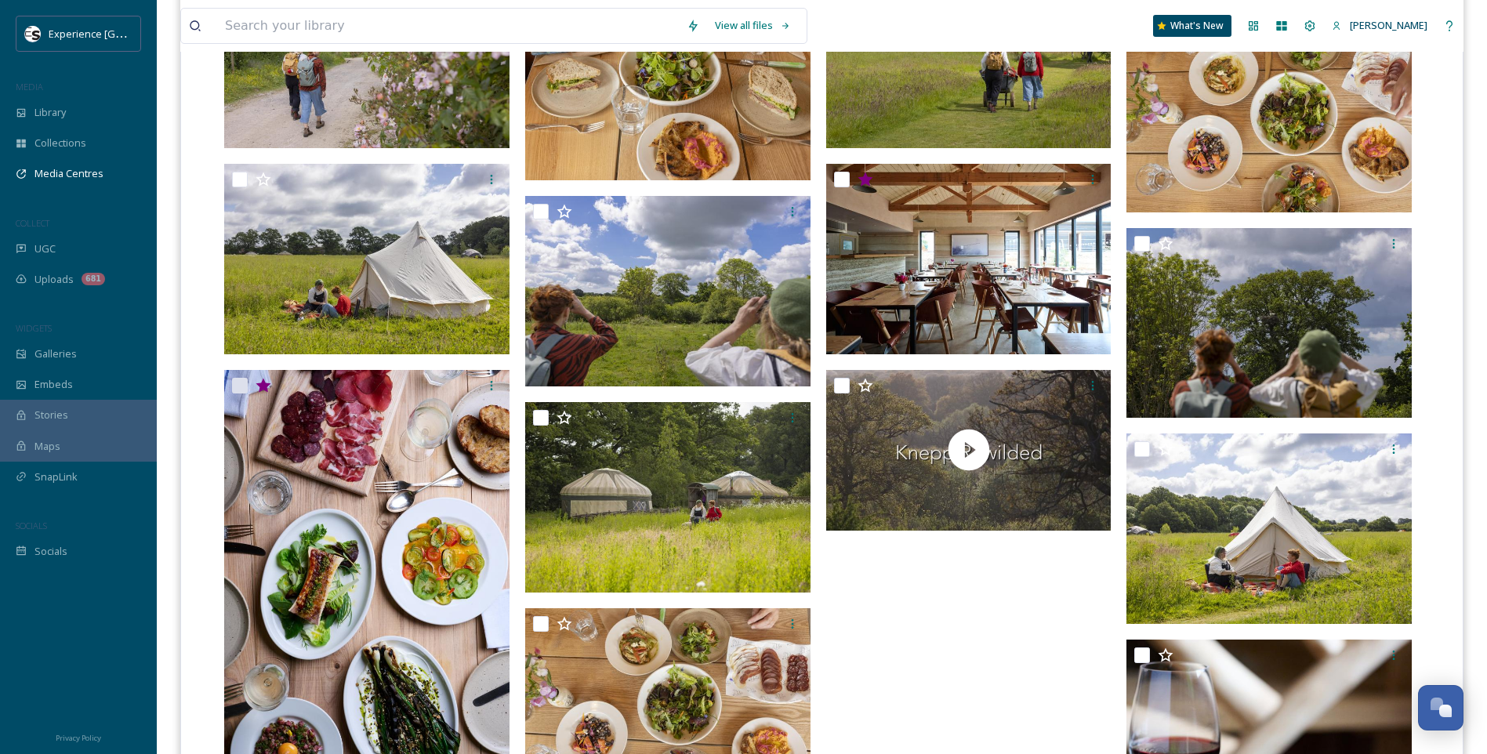
scroll to position [1489, 0]
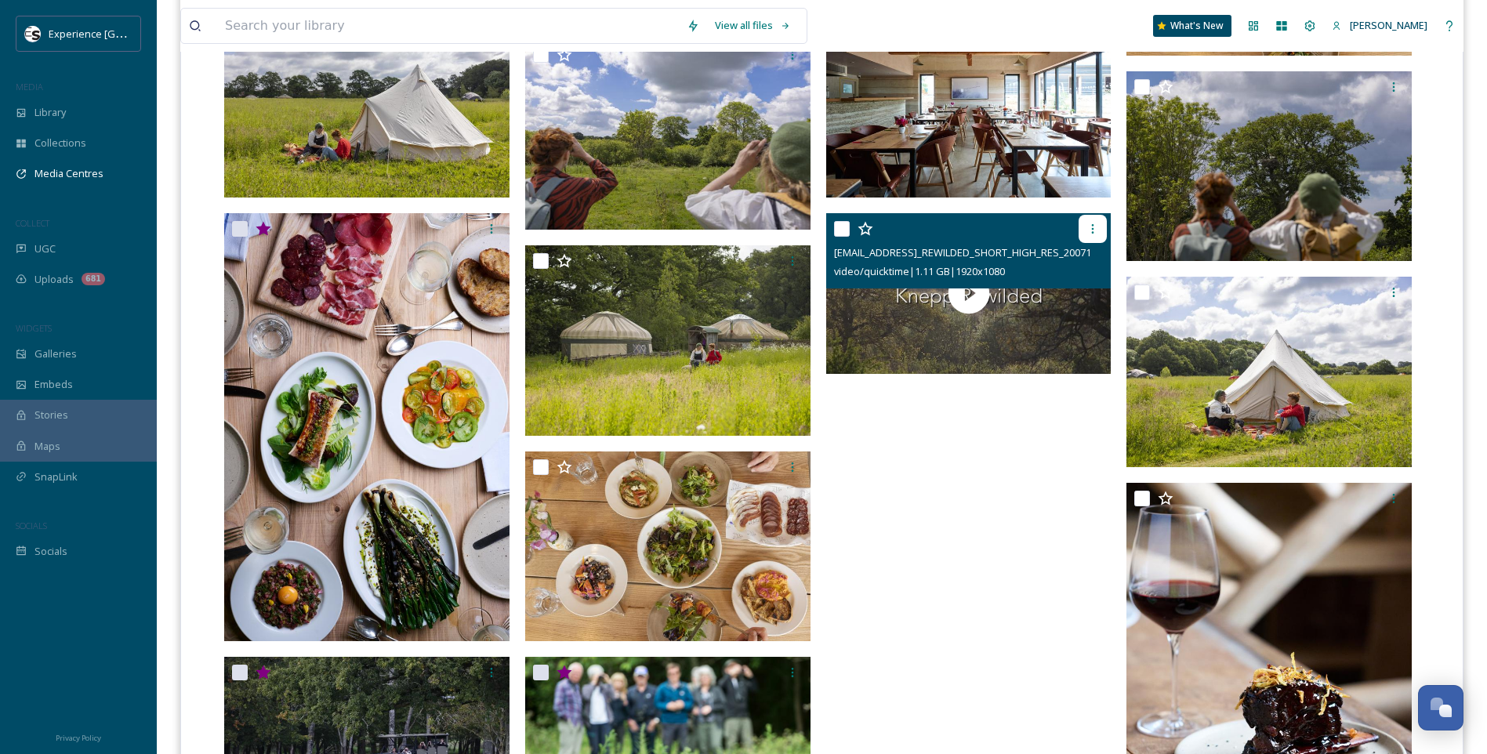
click at [1098, 223] on div at bounding box center [1092, 229] width 28 height 28
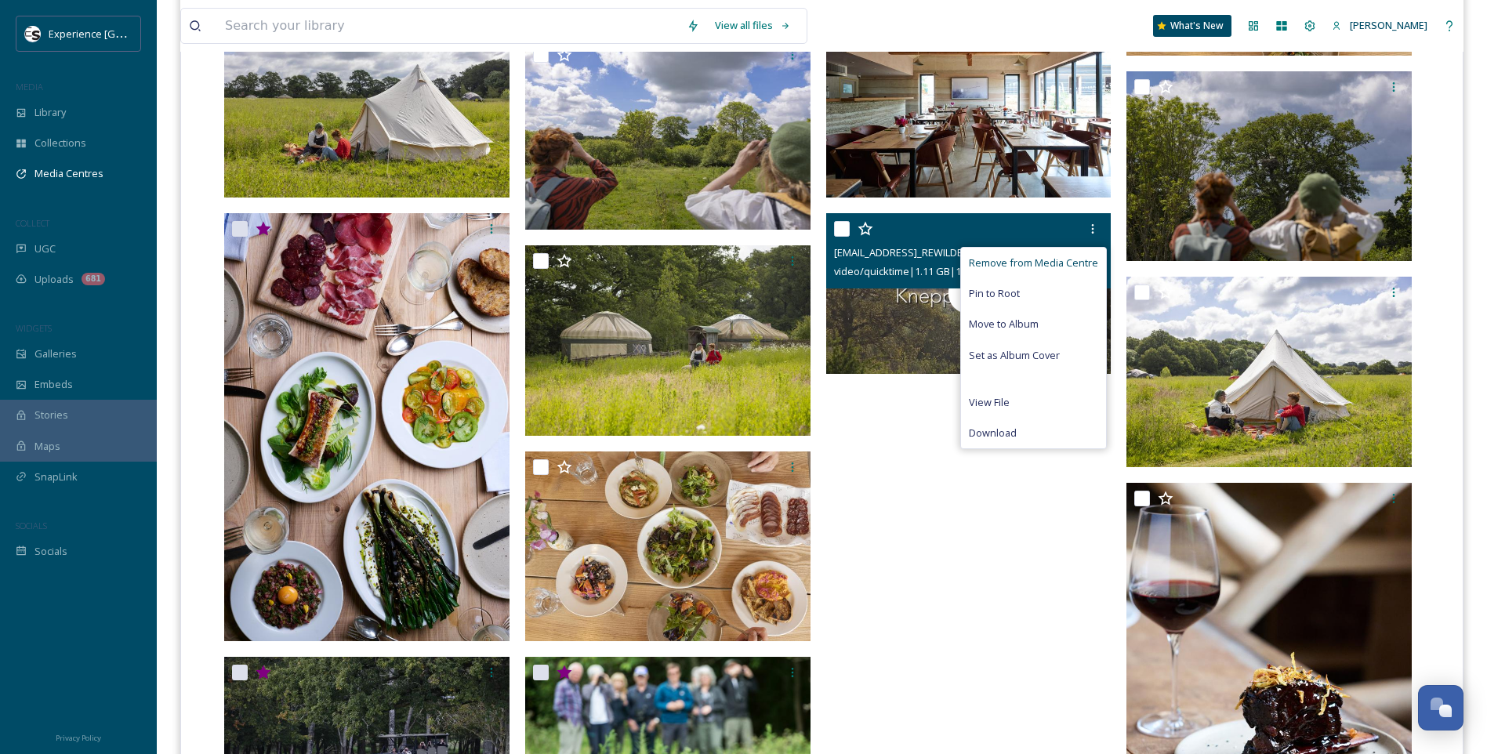
click at [1085, 260] on span "Remove from Media Centre" at bounding box center [1033, 262] width 129 height 15
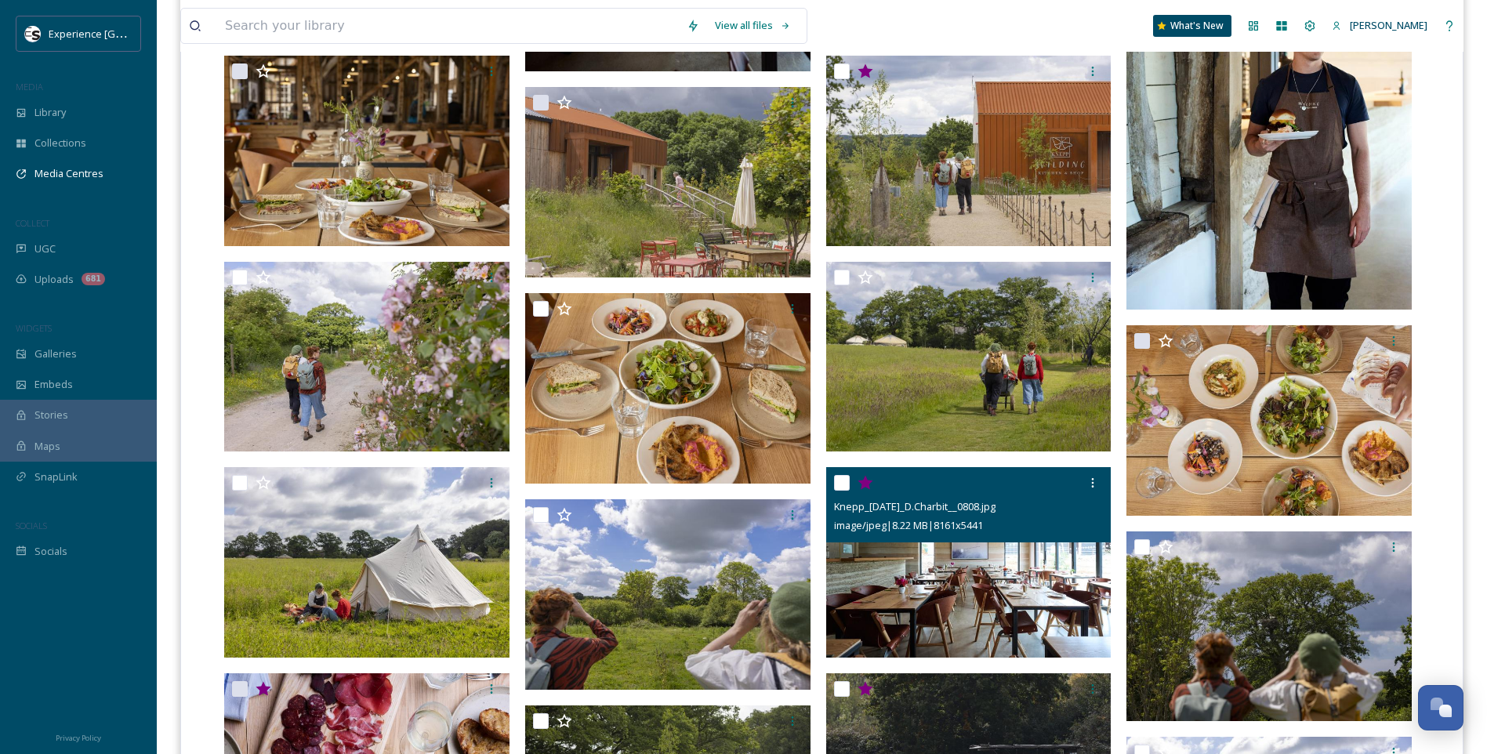
scroll to position [1019, 0]
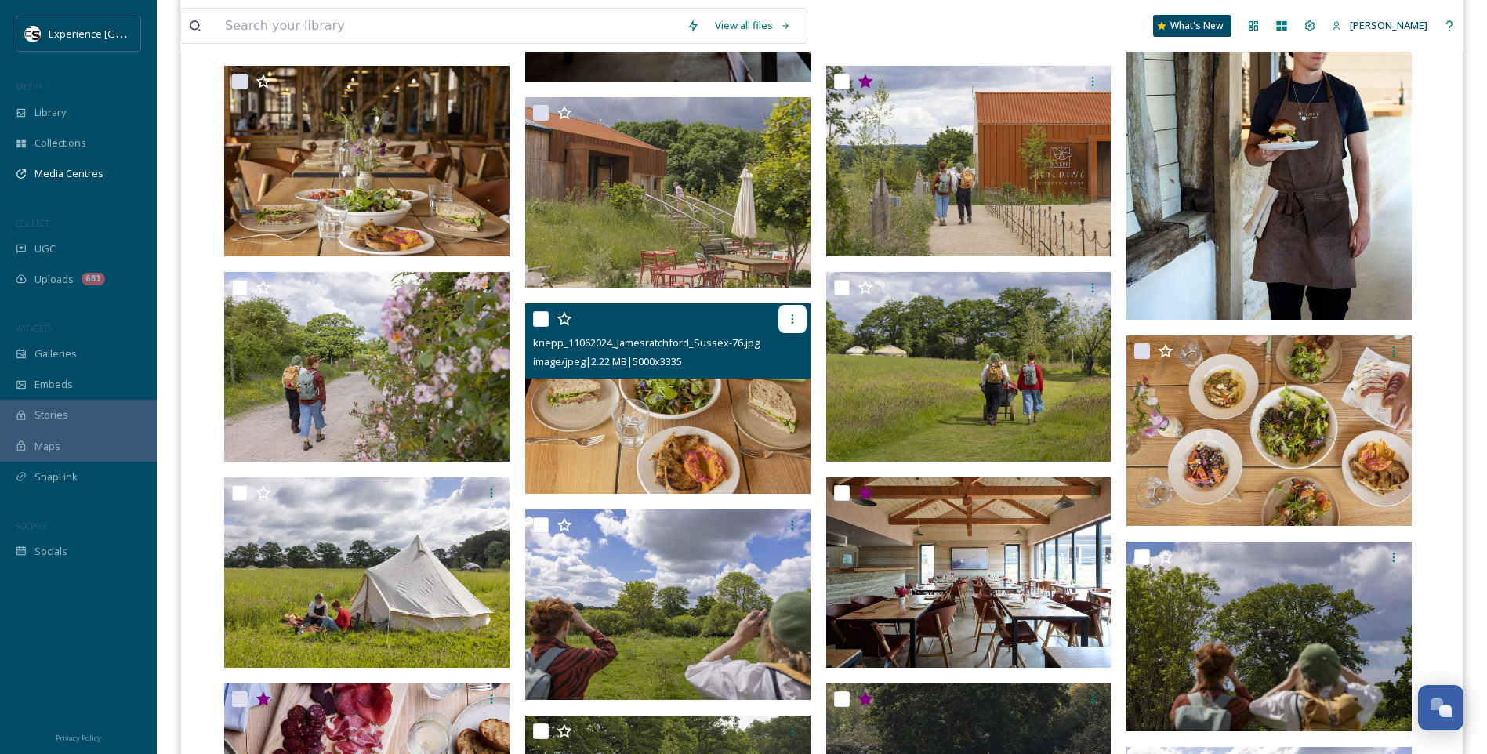
click at [795, 313] on icon at bounding box center [792, 319] width 13 height 13
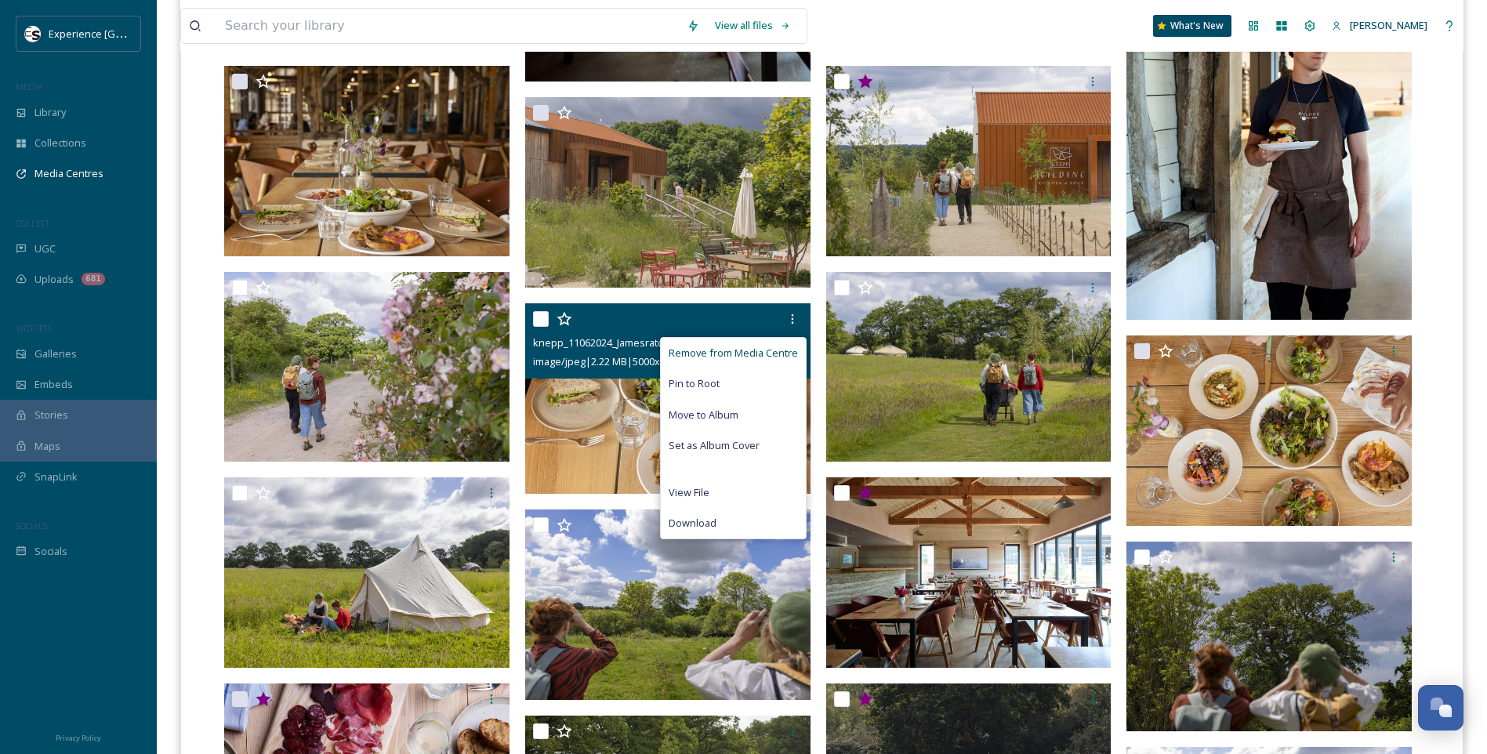
click at [763, 349] on span "Remove from Media Centre" at bounding box center [732, 353] width 129 height 15
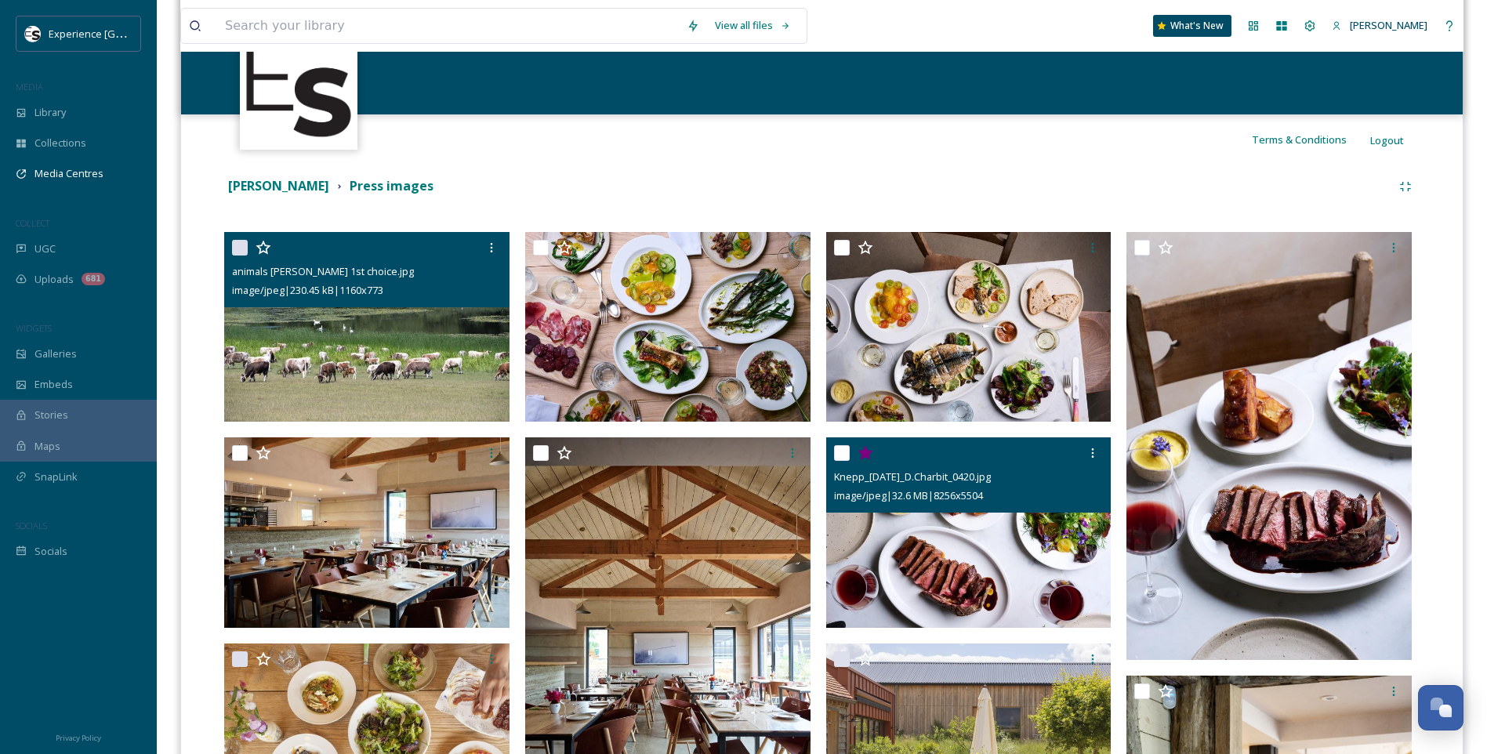
scroll to position [313, 0]
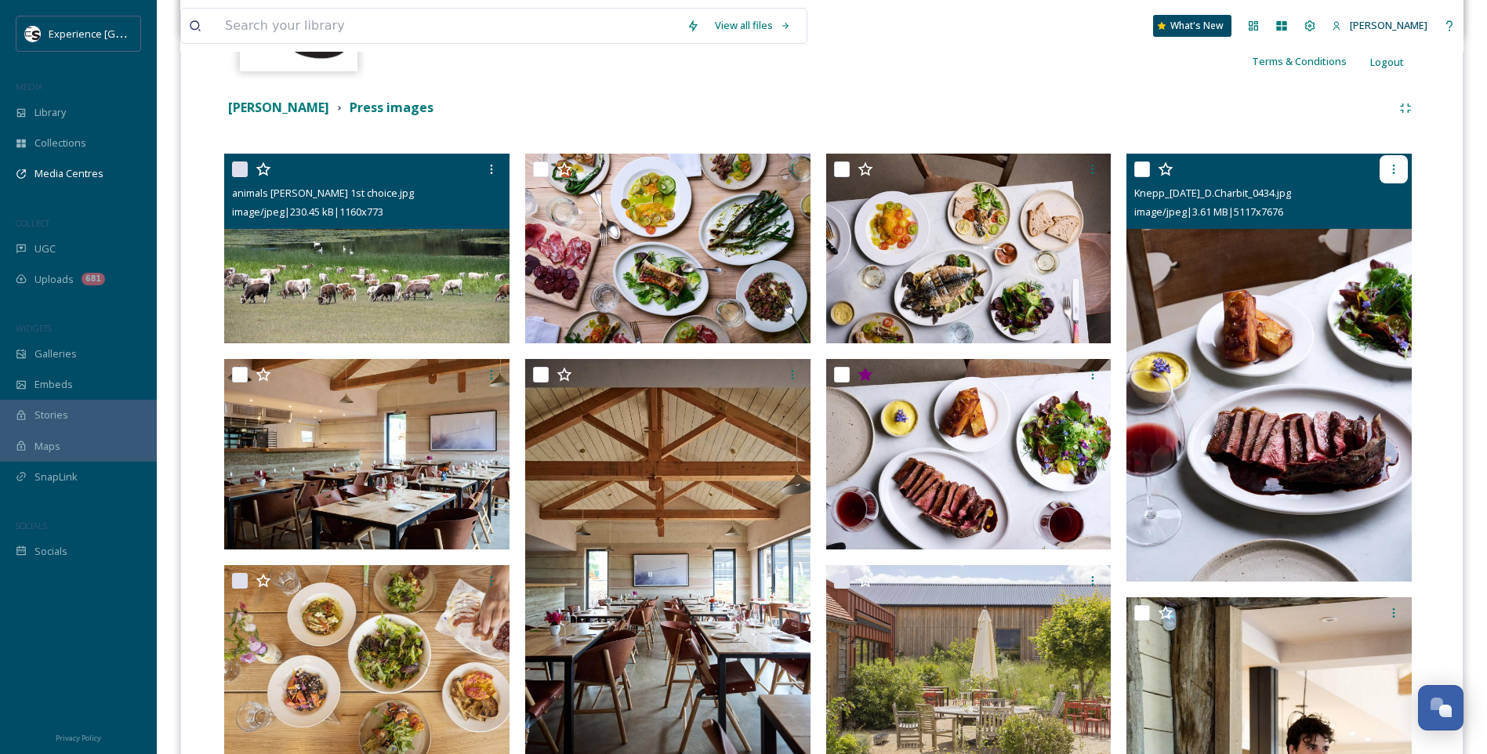
click at [1390, 169] on icon at bounding box center [1393, 169] width 13 height 13
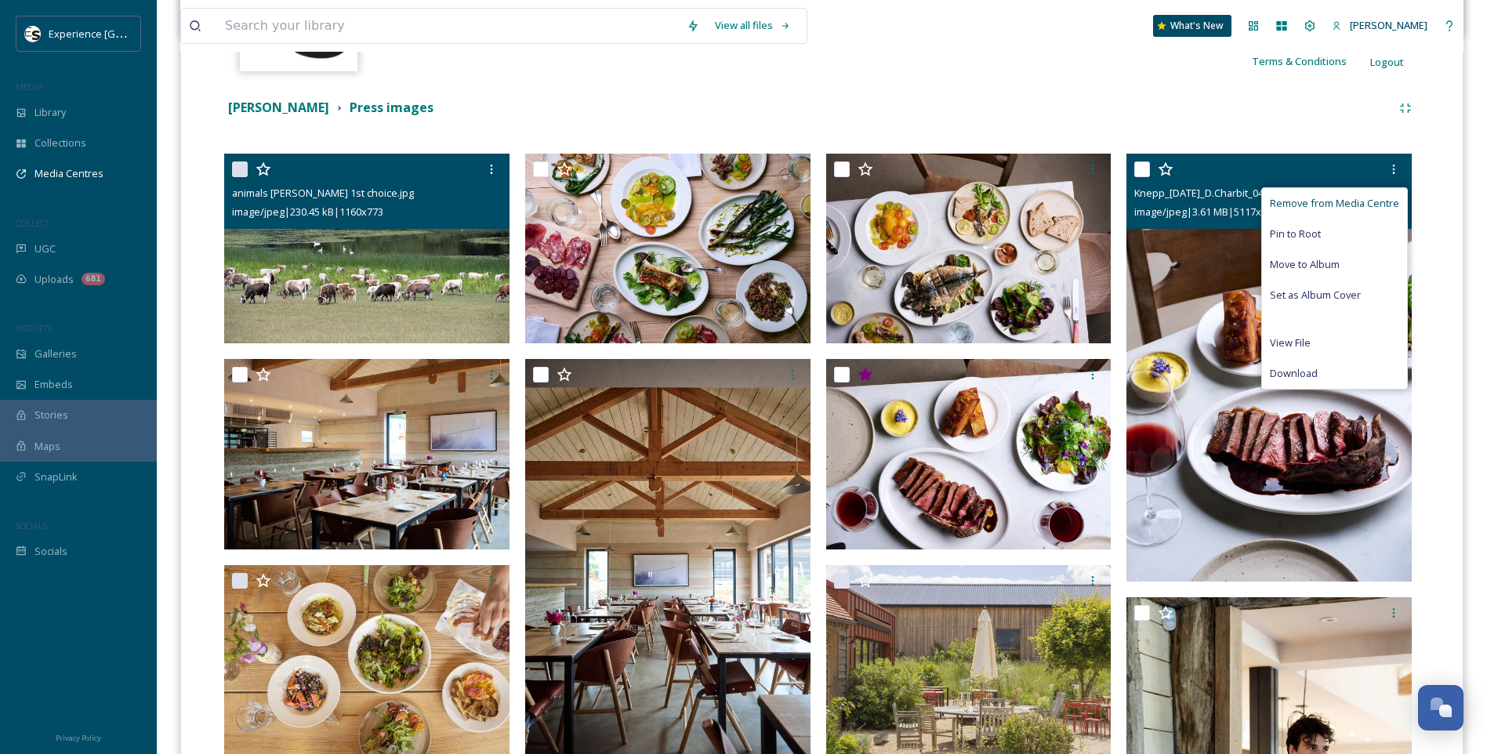
click at [1368, 201] on span "Remove from Media Centre" at bounding box center [1333, 203] width 129 height 15
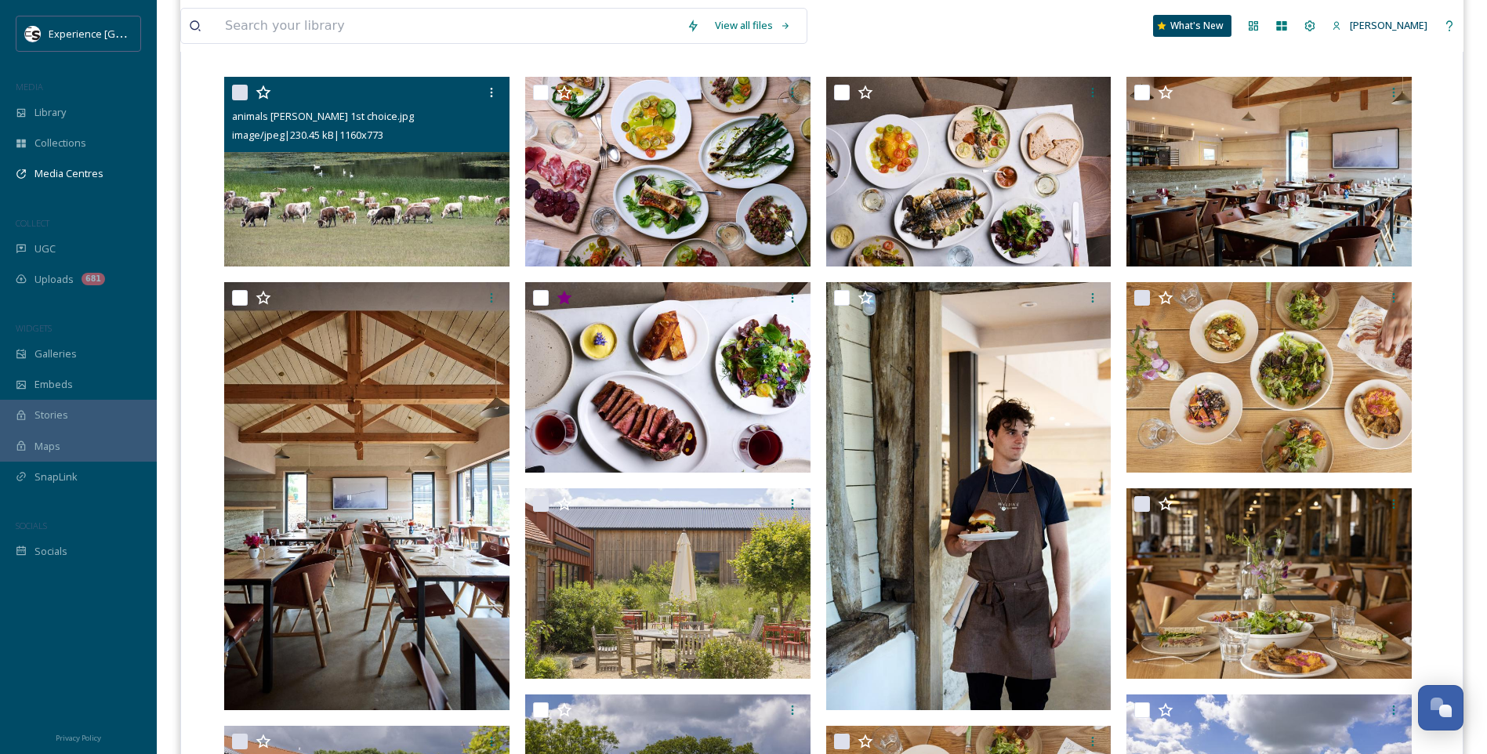
scroll to position [627, 0]
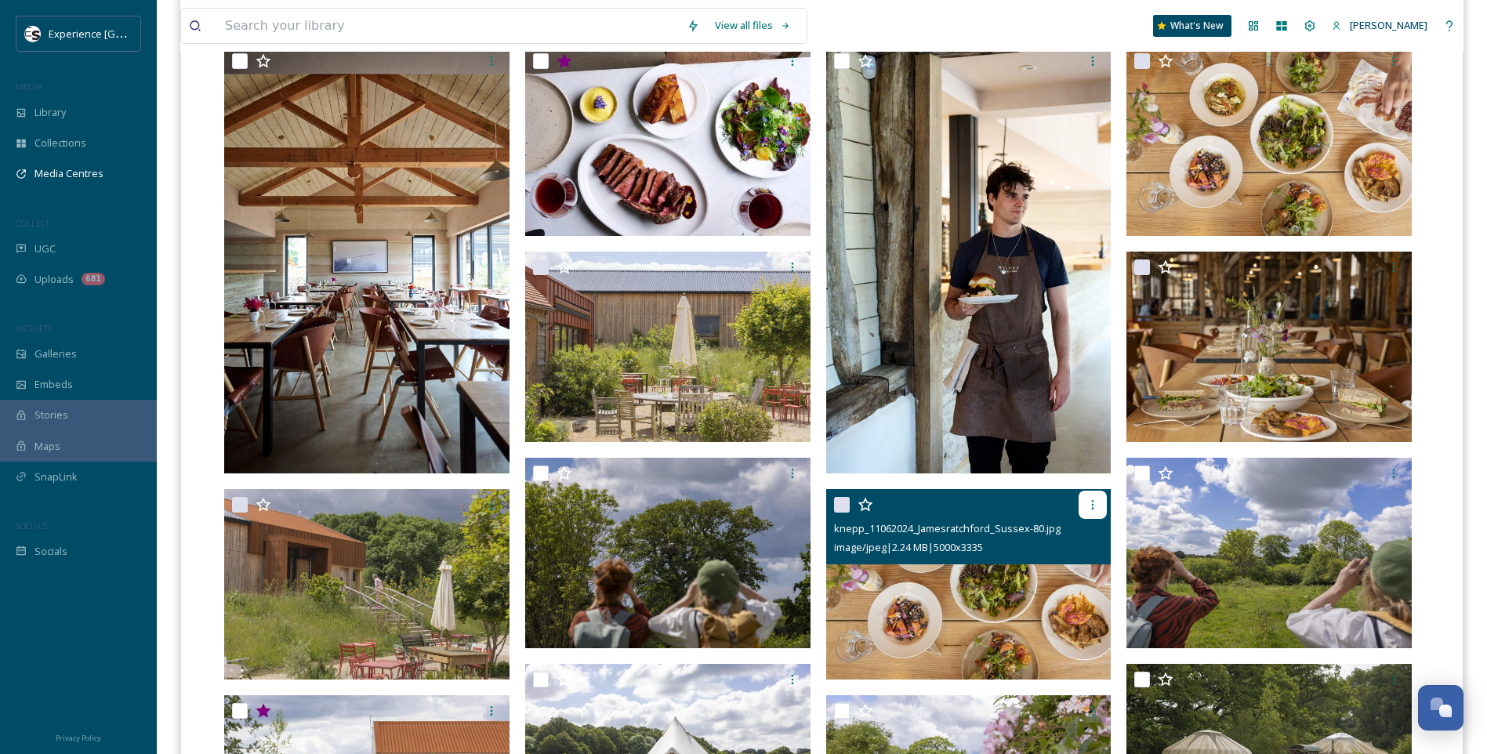
click at [1097, 508] on icon at bounding box center [1092, 504] width 13 height 13
click at [1093, 503] on icon at bounding box center [1092, 504] width 13 height 13
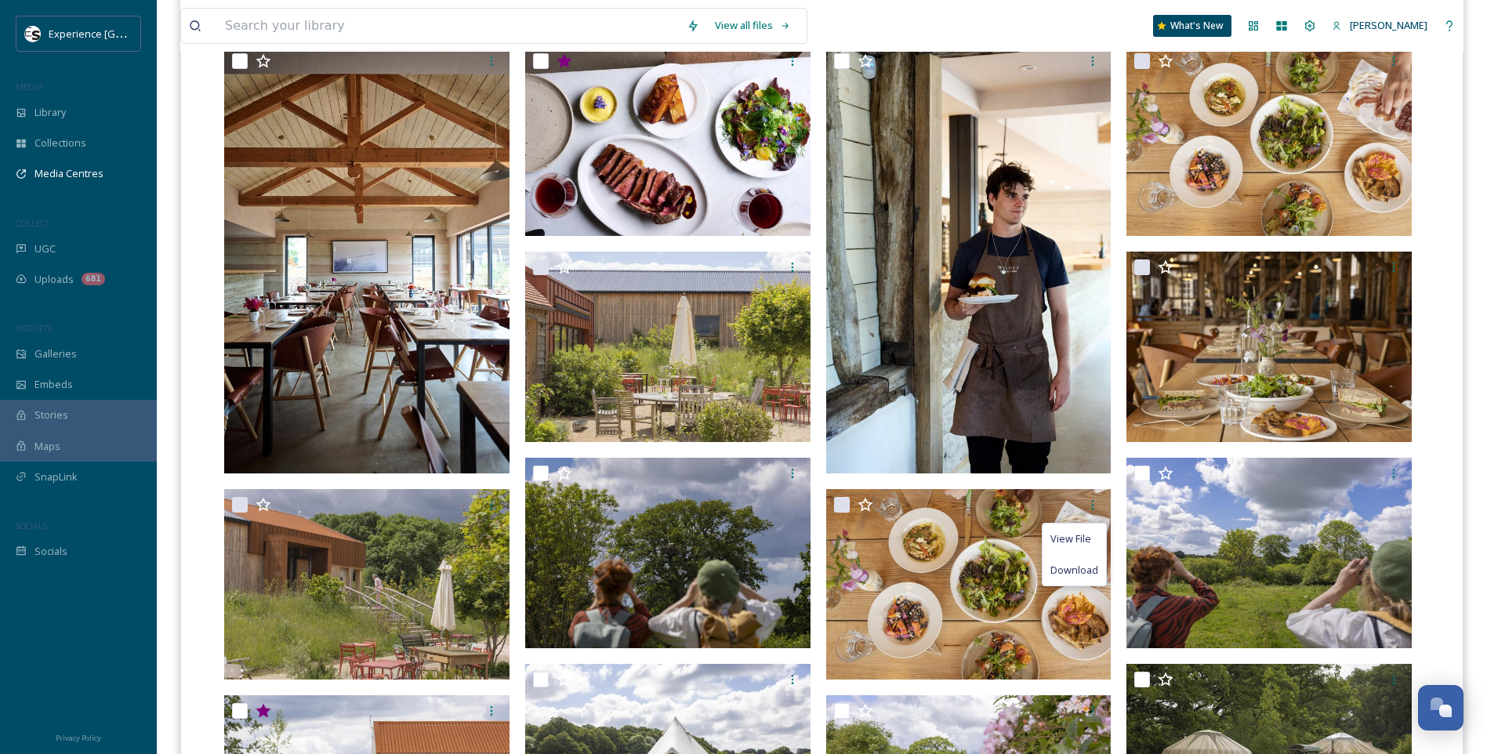
click at [1466, 446] on div "View all files What's New [PERSON_NAME] Media Centres Analytics Share Customise…" at bounding box center [822, 605] width 1330 height 2464
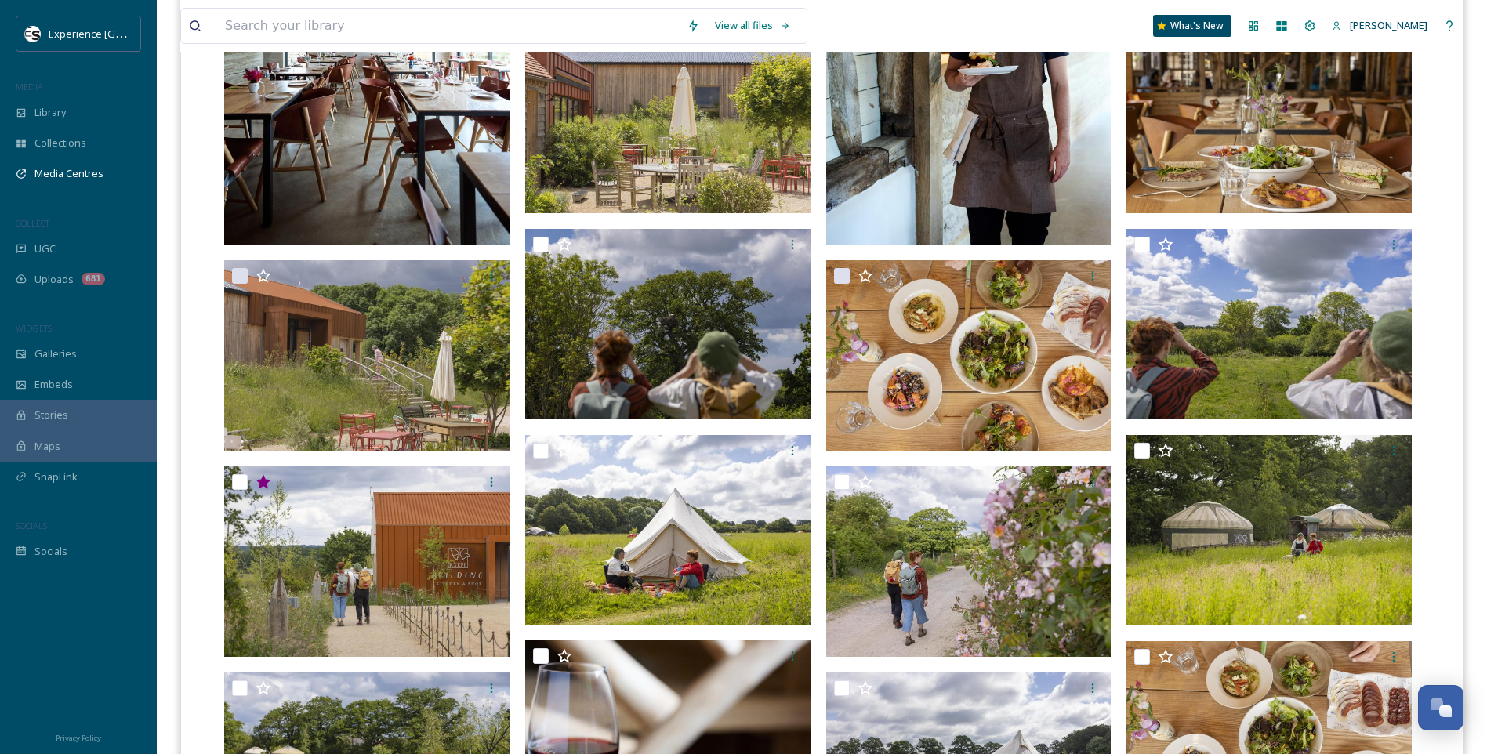
scroll to position [862, 0]
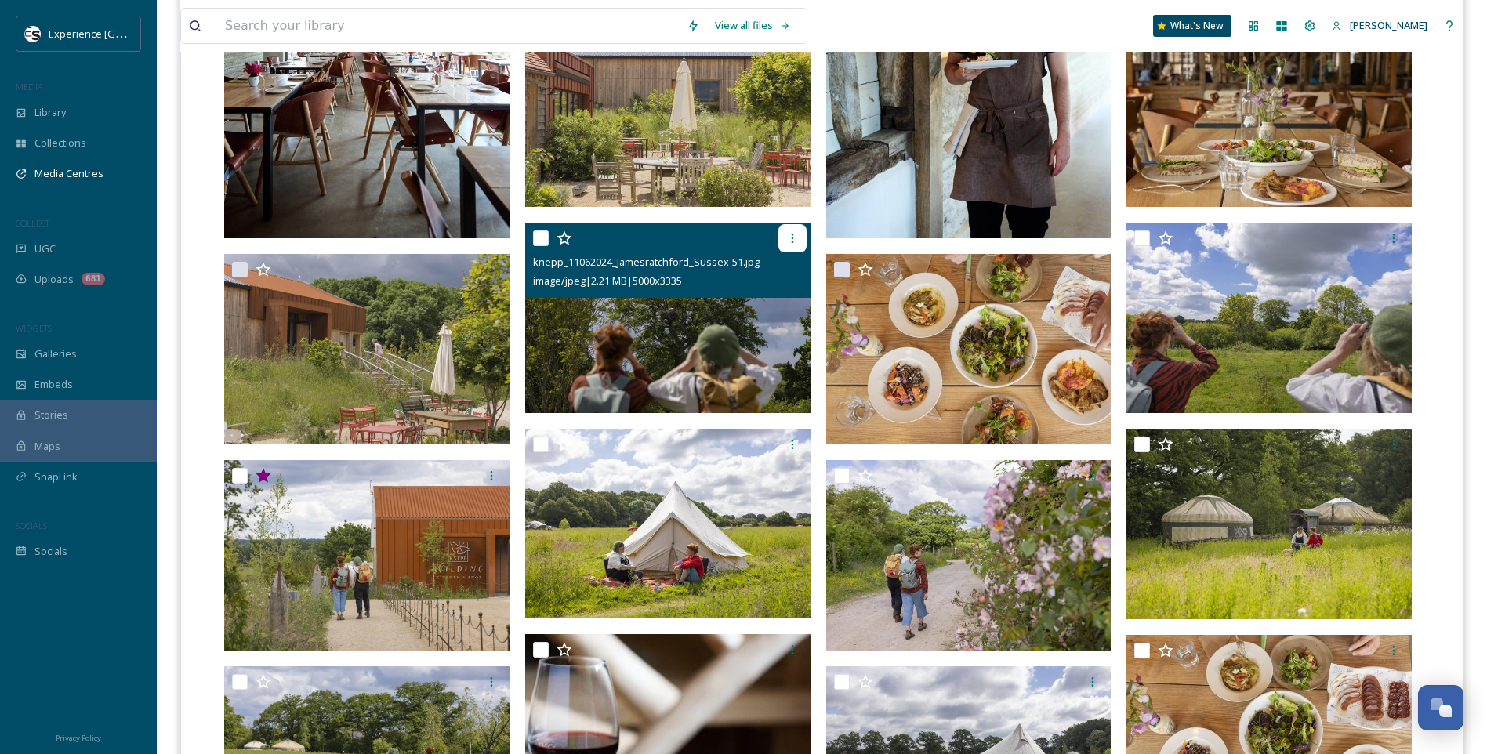
click at [790, 237] on icon at bounding box center [792, 238] width 13 height 13
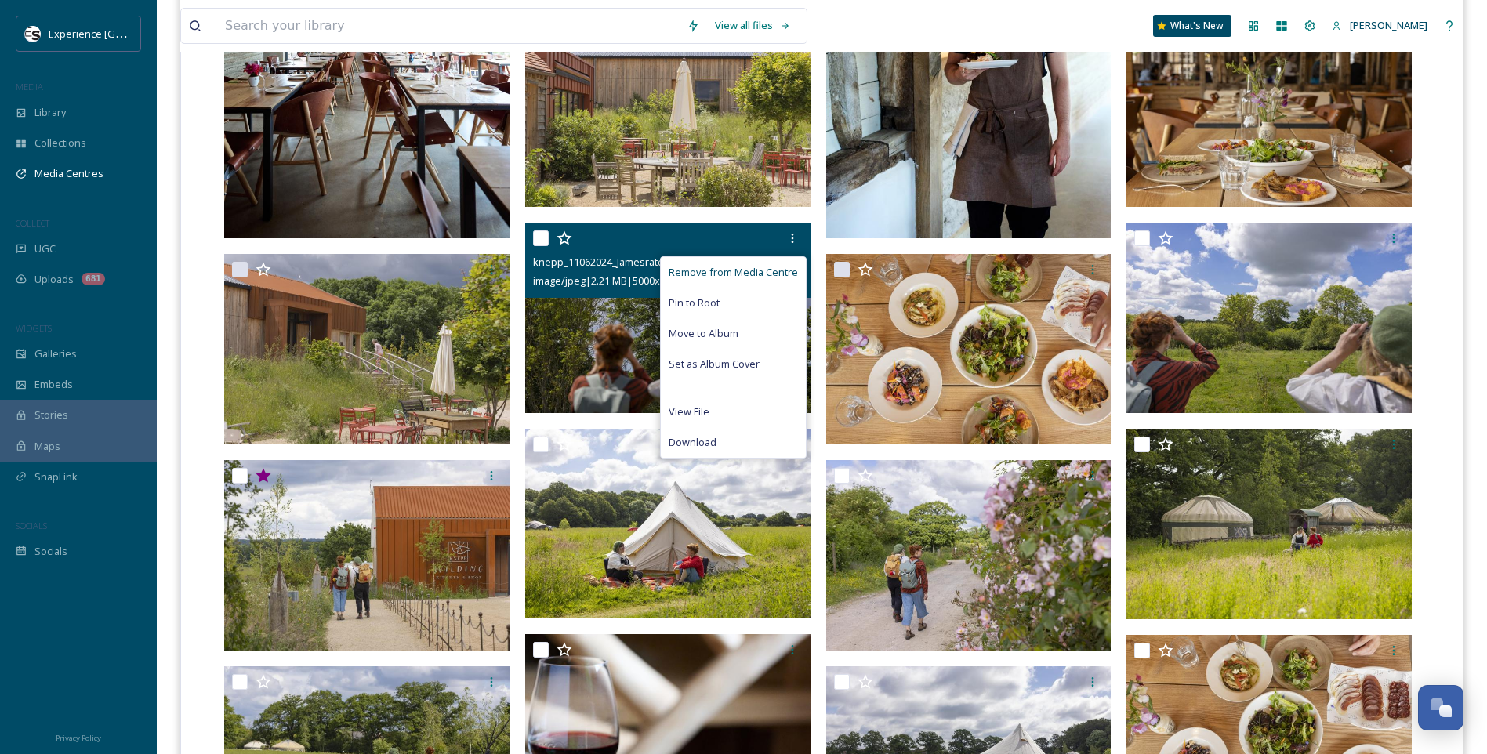
click at [773, 266] on span "Remove from Media Centre" at bounding box center [732, 272] width 129 height 15
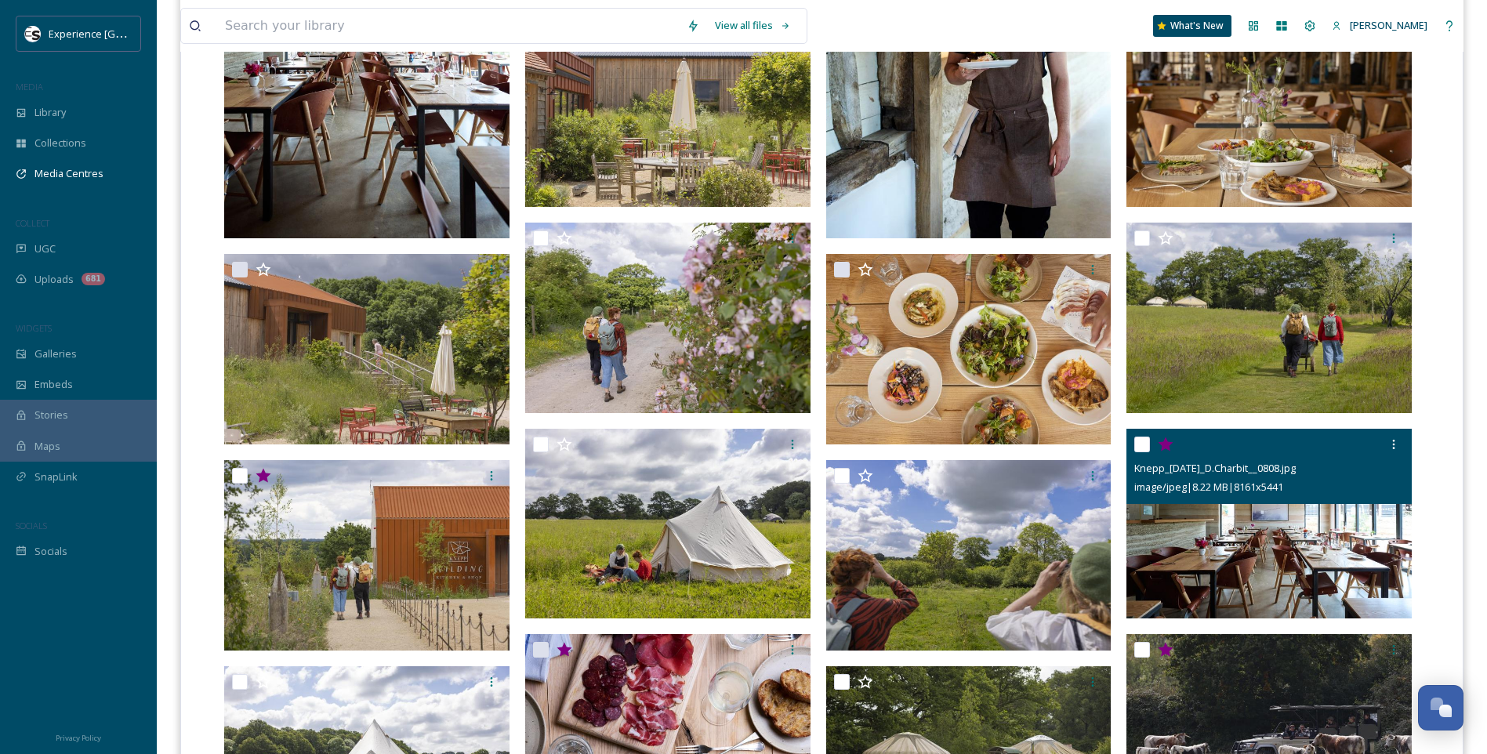
scroll to position [940, 0]
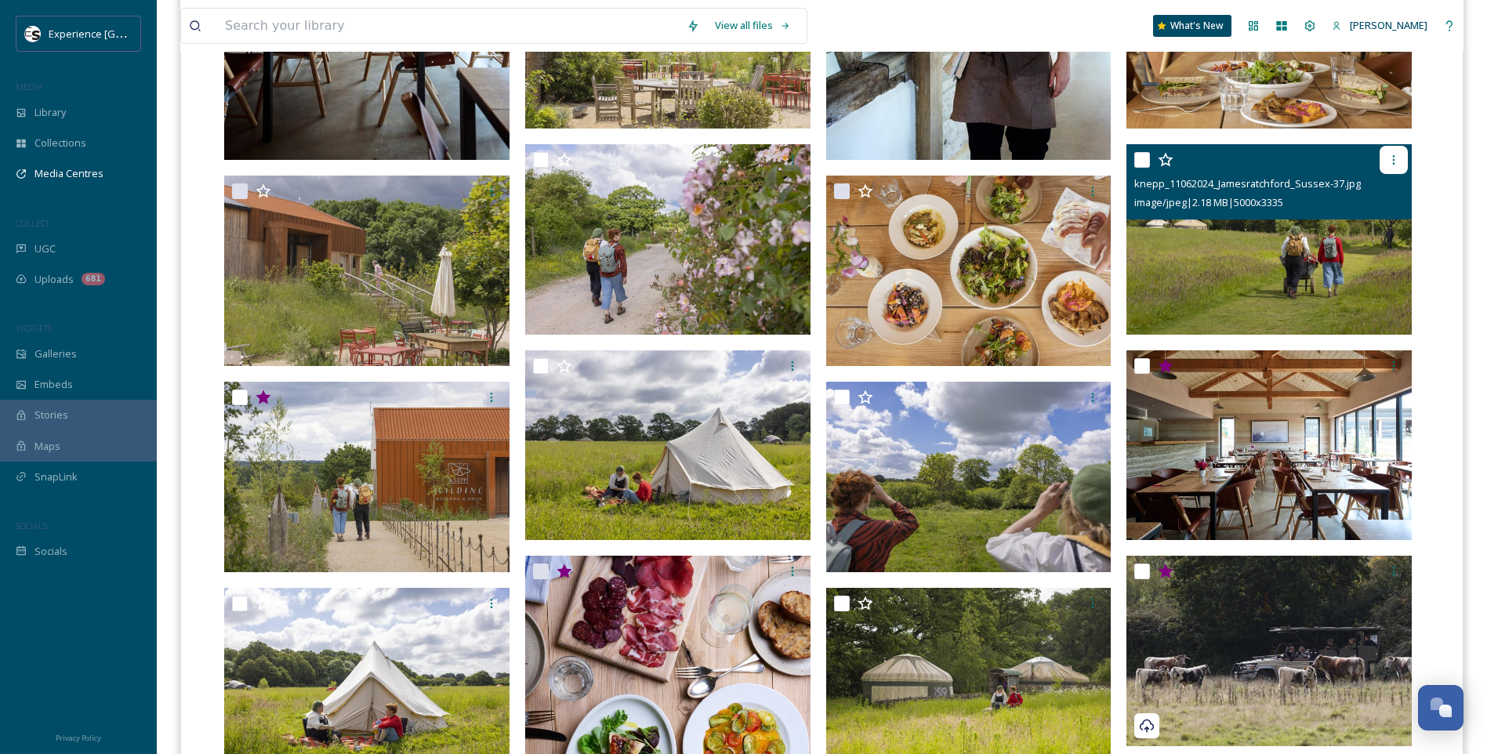
click at [1389, 167] on div at bounding box center [1393, 160] width 28 height 28
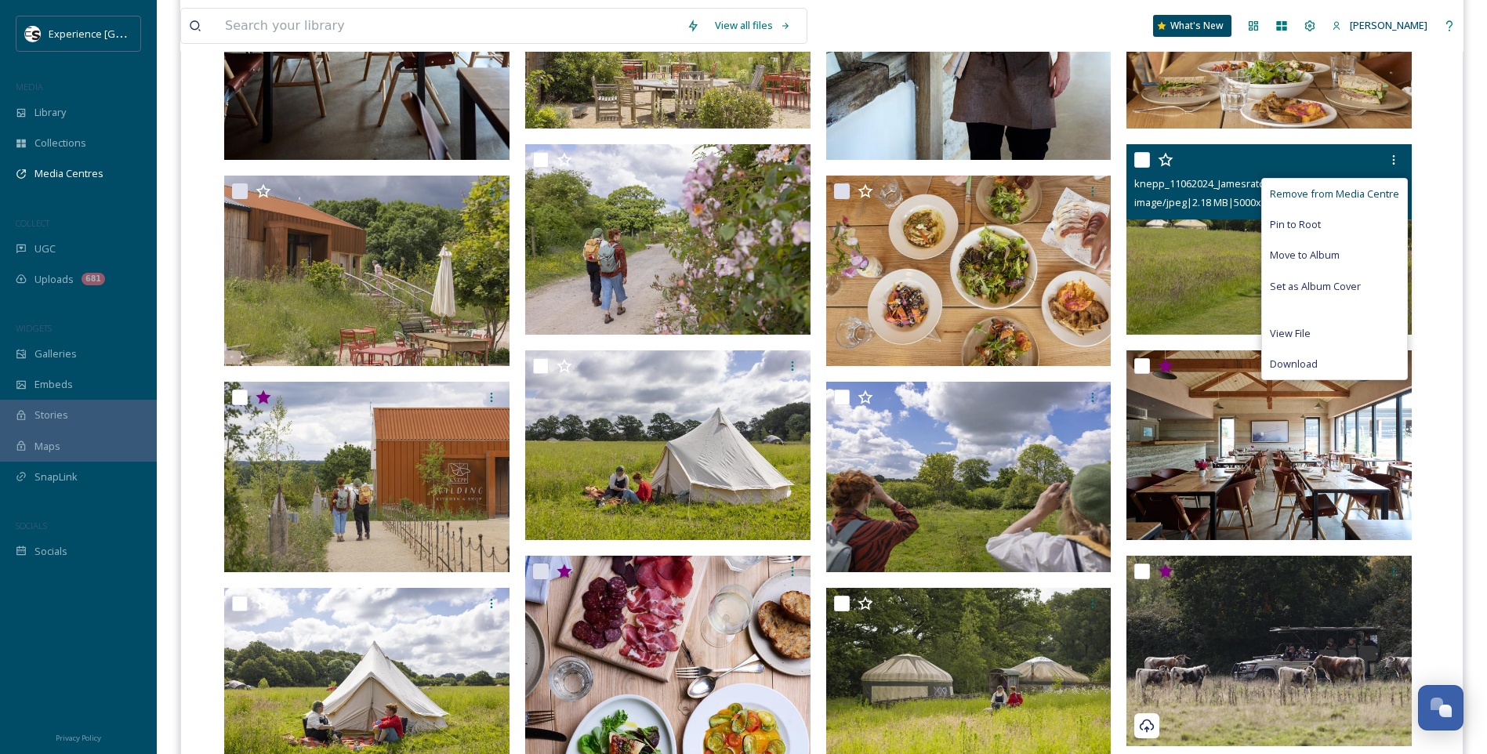
click at [1378, 187] on span "Remove from Media Centre" at bounding box center [1333, 194] width 129 height 15
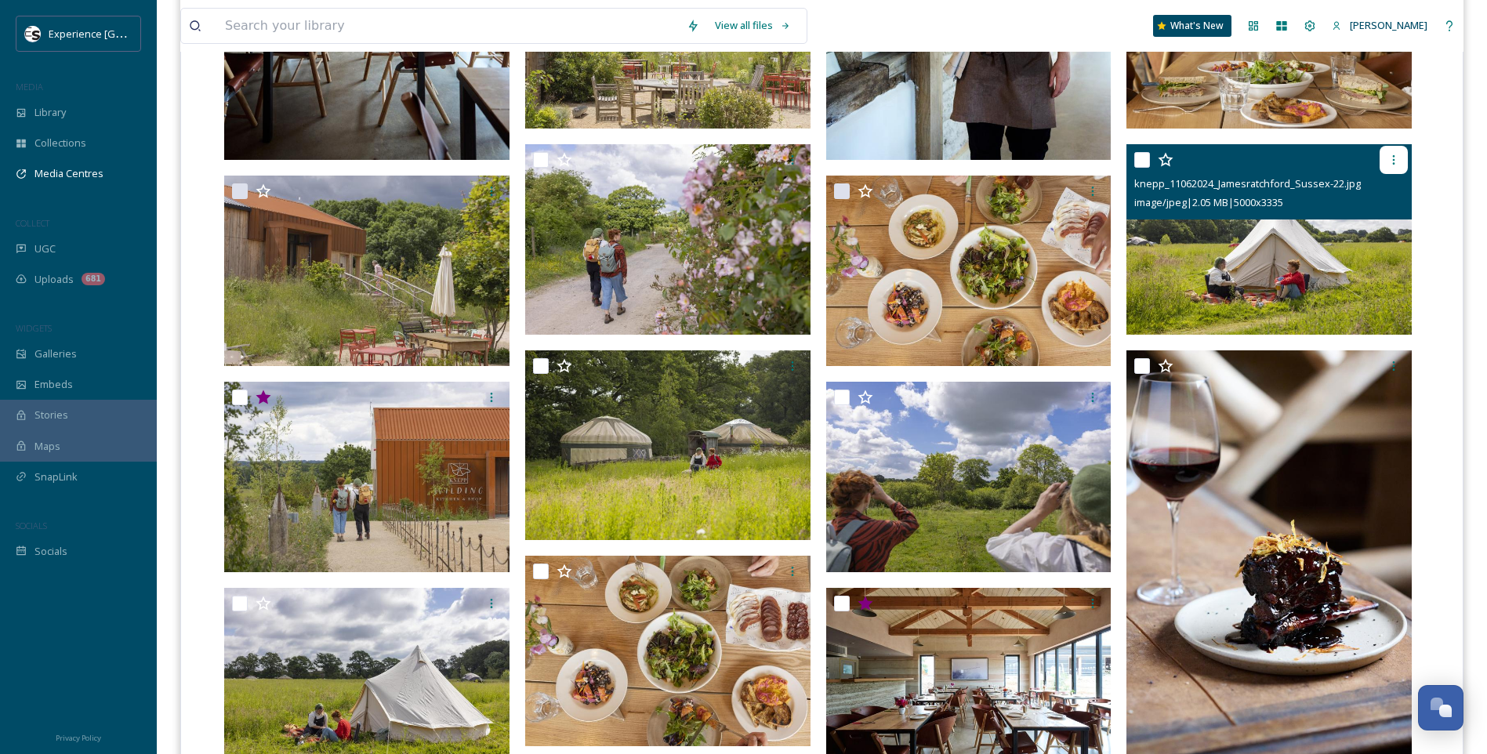
click at [1391, 158] on icon at bounding box center [1393, 160] width 13 height 13
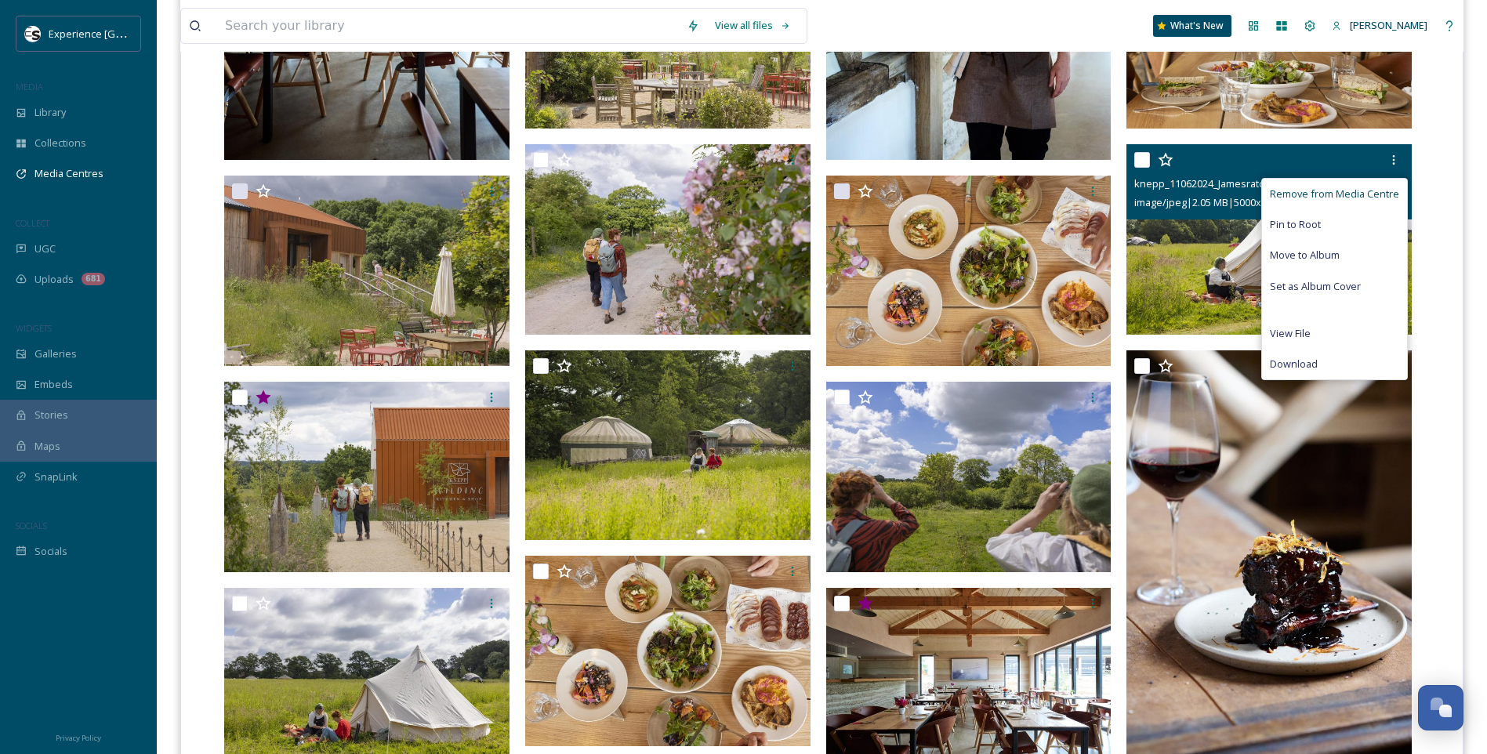
click at [1364, 187] on span "Remove from Media Centre" at bounding box center [1333, 194] width 129 height 15
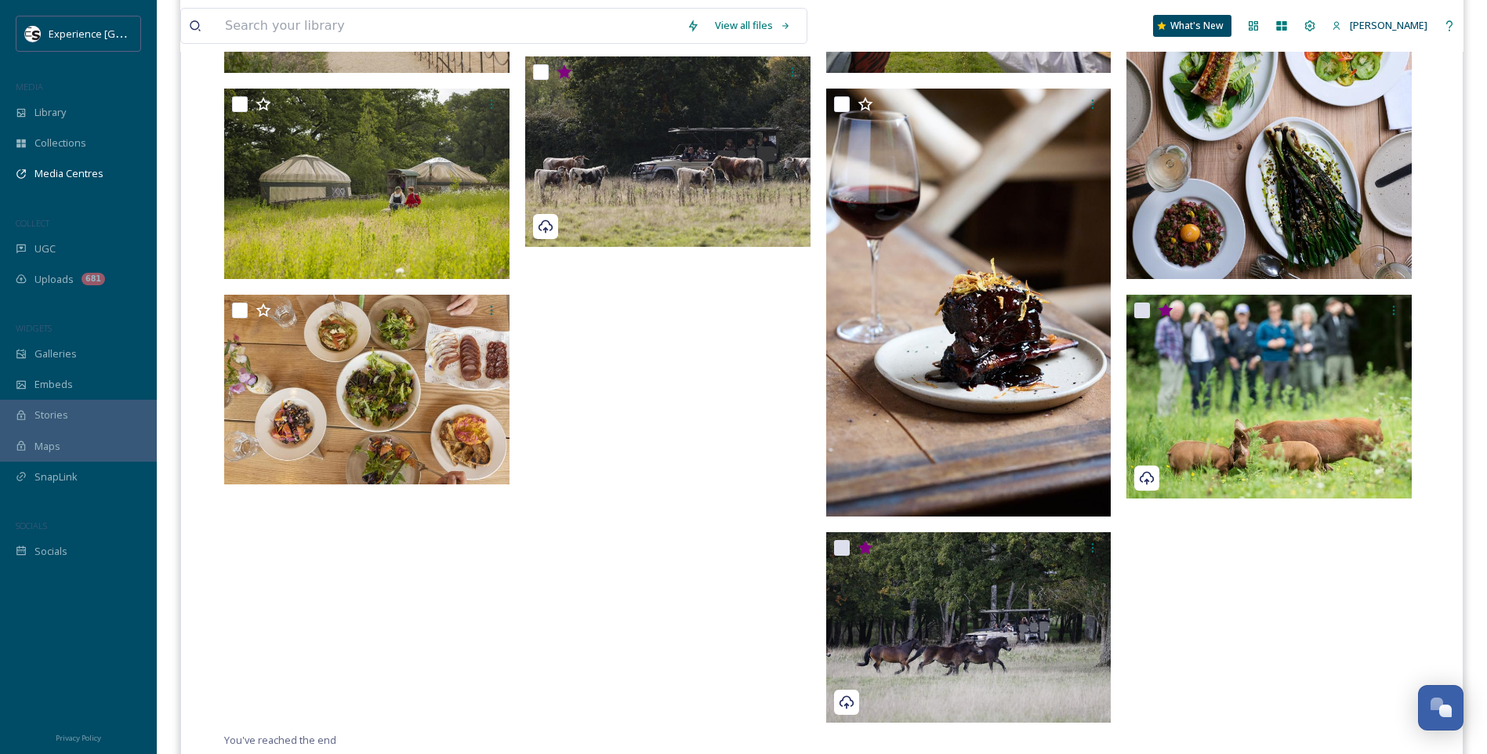
scroll to position [1412, 0]
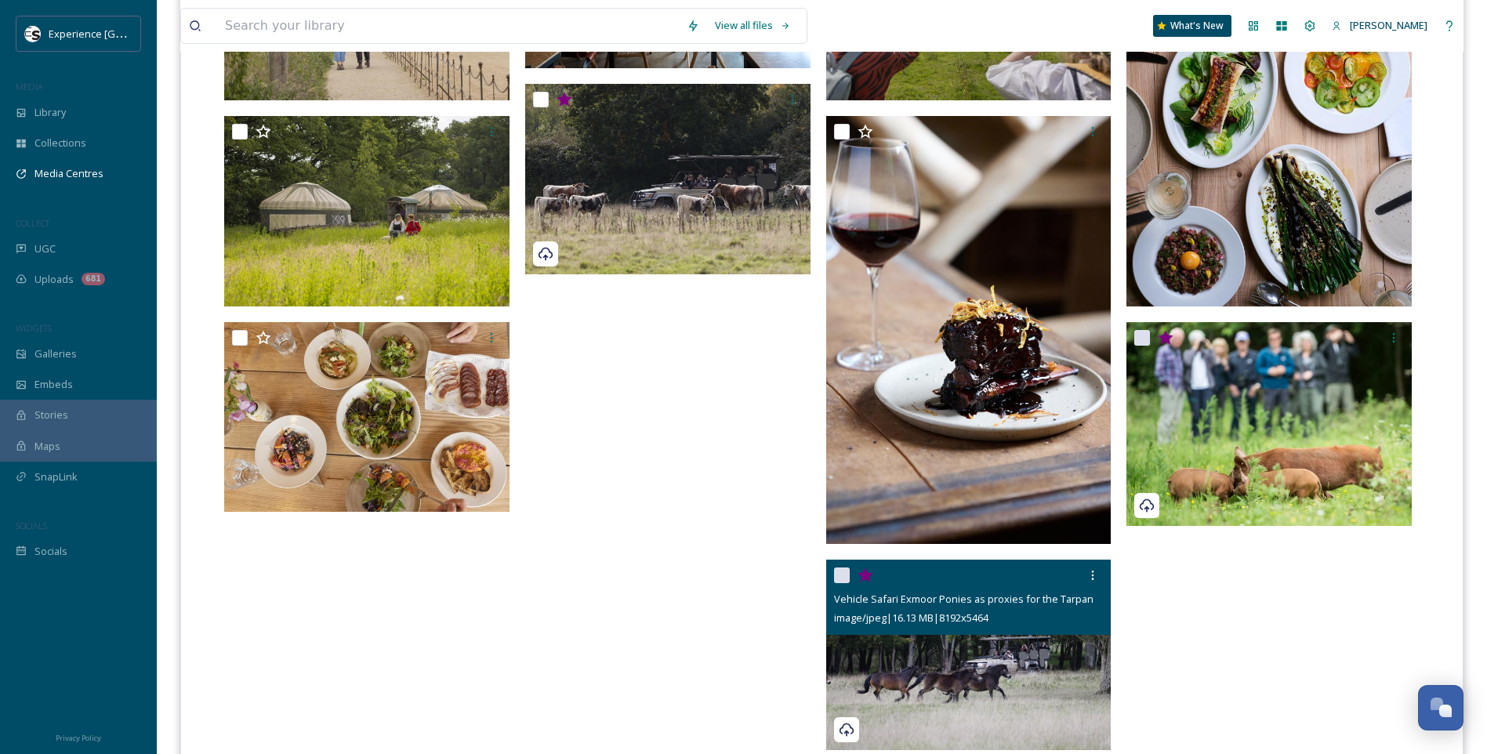
click at [865, 582] on icon at bounding box center [865, 575] width 16 height 16
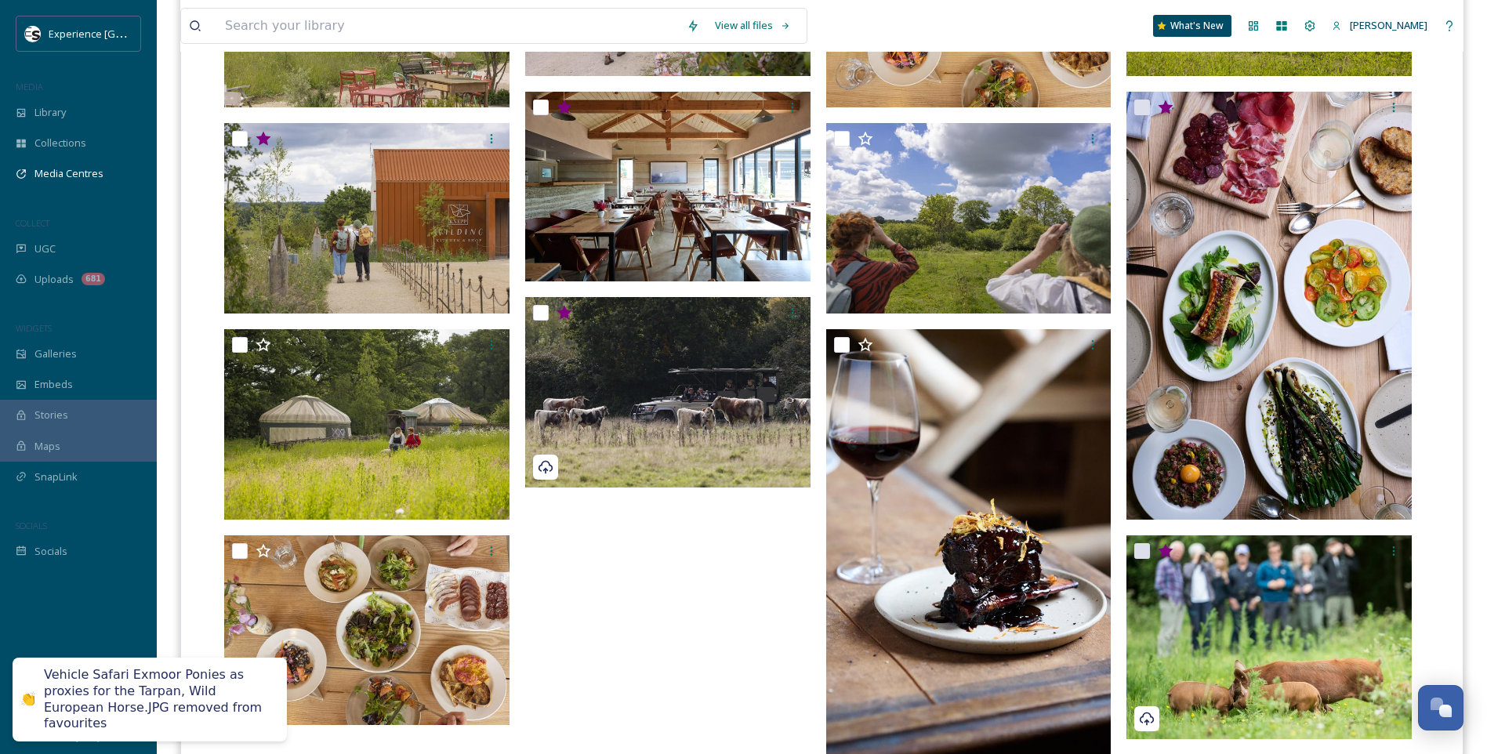
scroll to position [1177, 0]
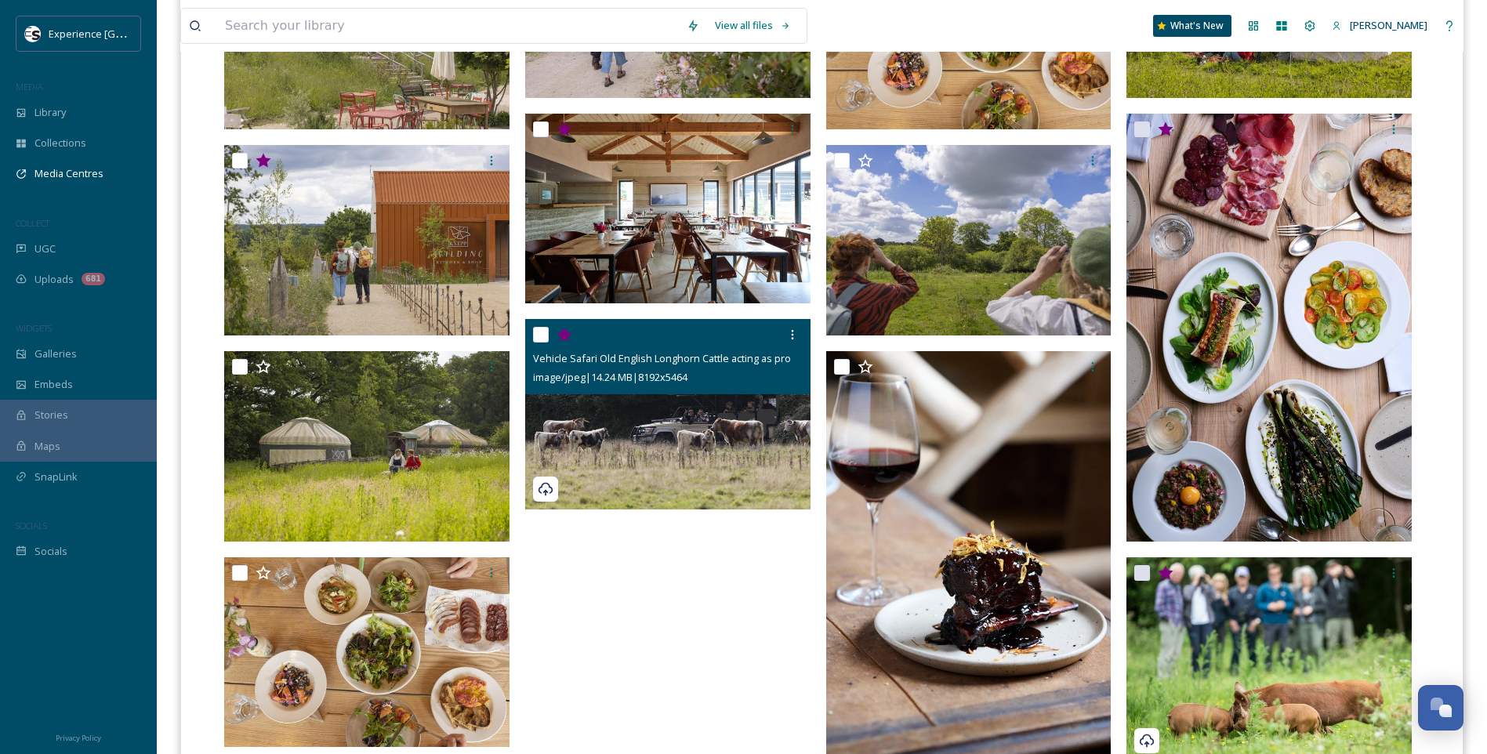
click at [563, 329] on icon at bounding box center [563, 335] width 15 height 14
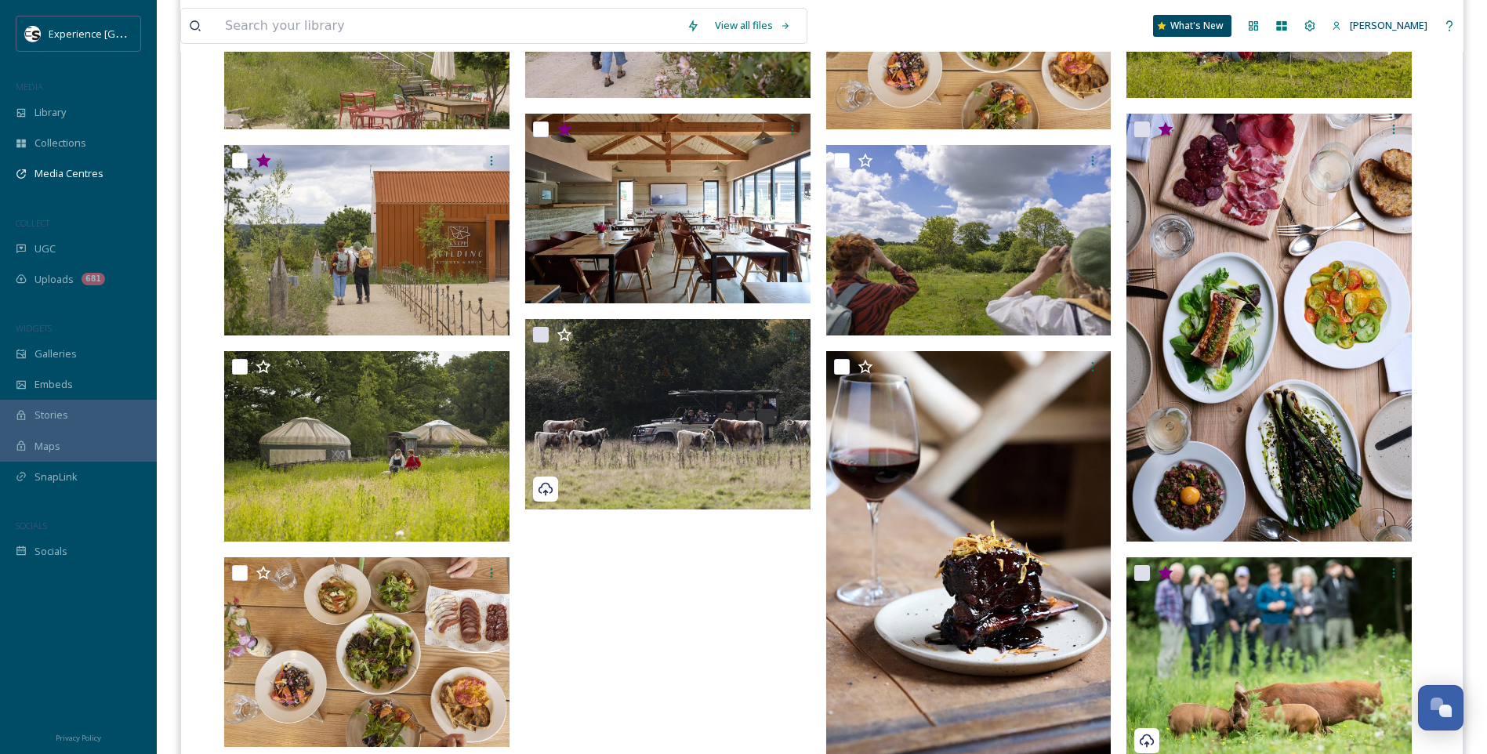
scroll to position [1255, 0]
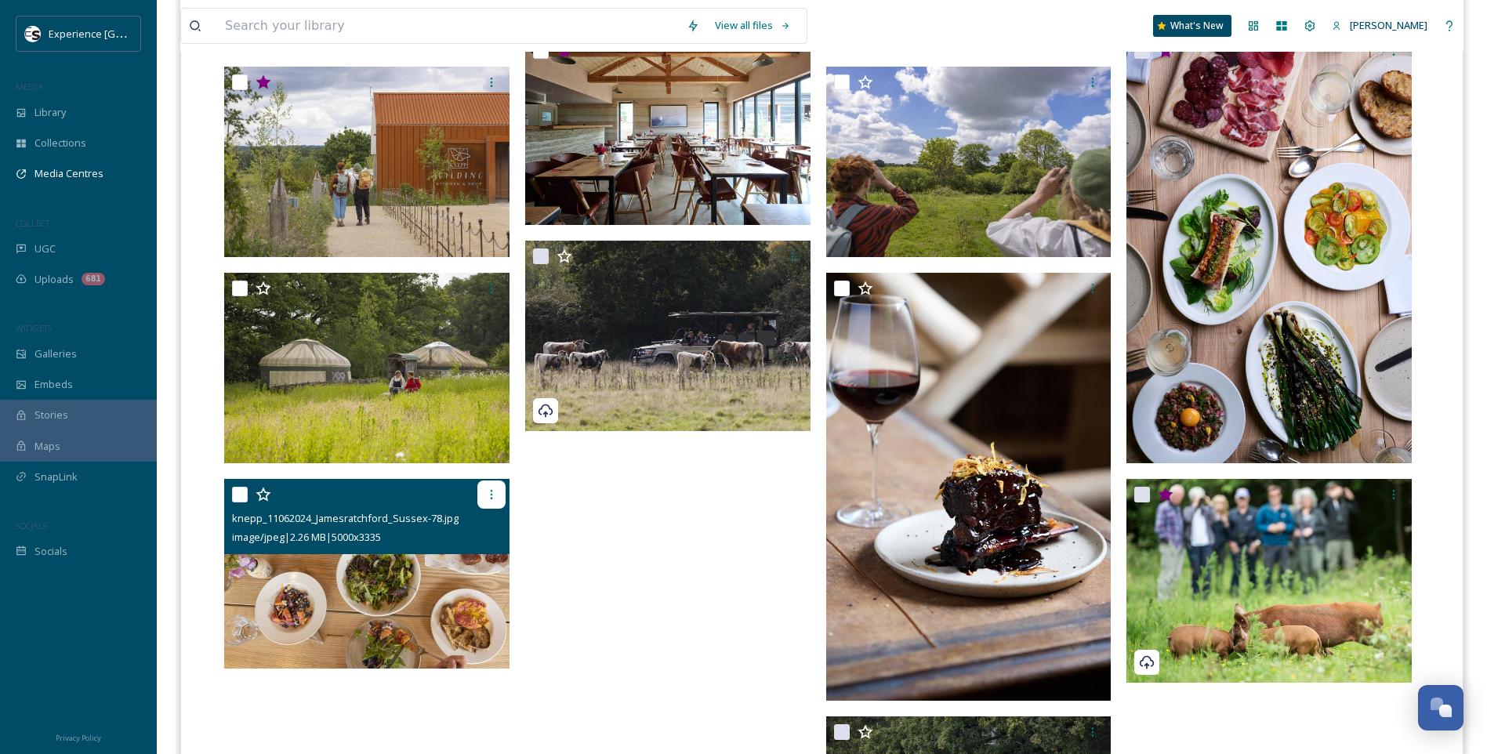
click at [491, 491] on icon at bounding box center [491, 494] width 2 height 9
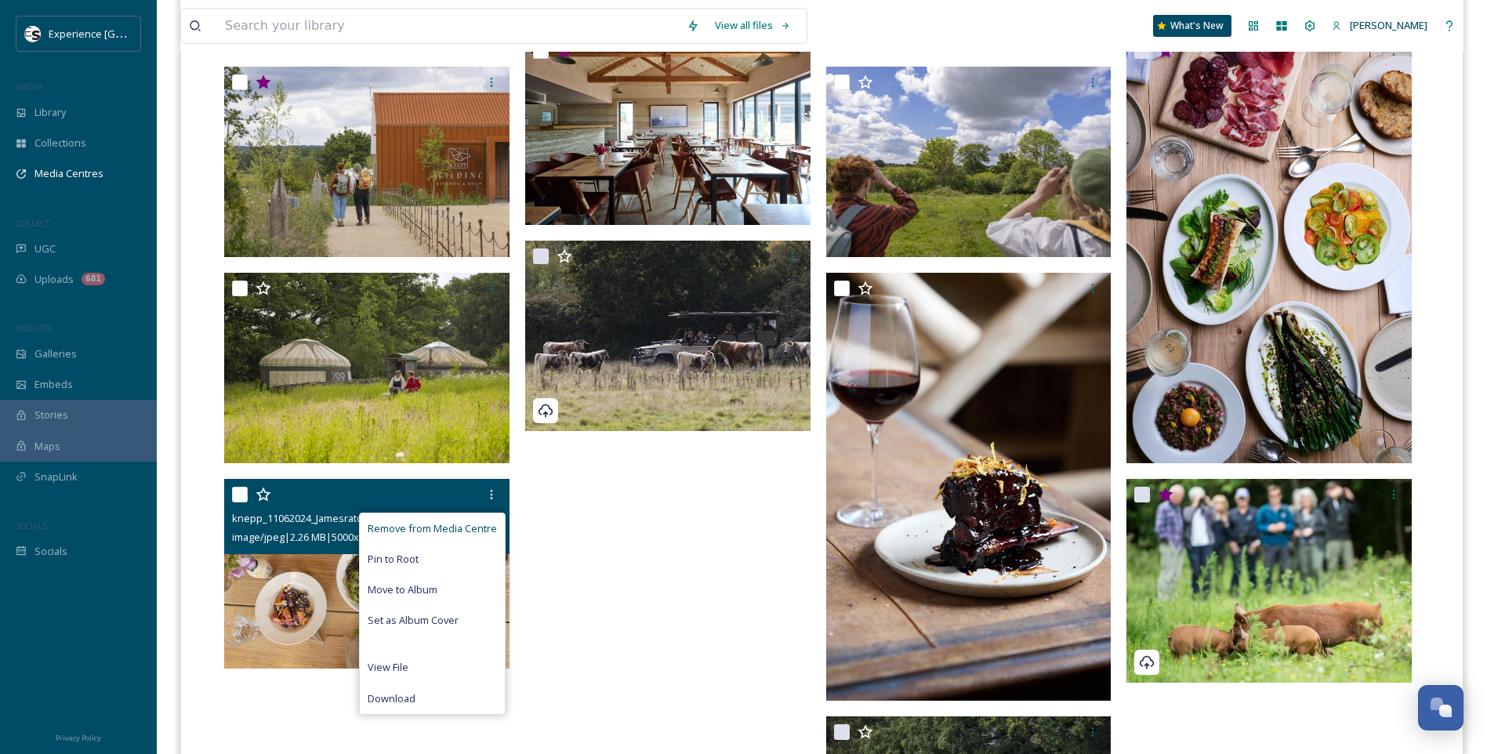
click at [465, 524] on span "Remove from Media Centre" at bounding box center [432, 528] width 129 height 15
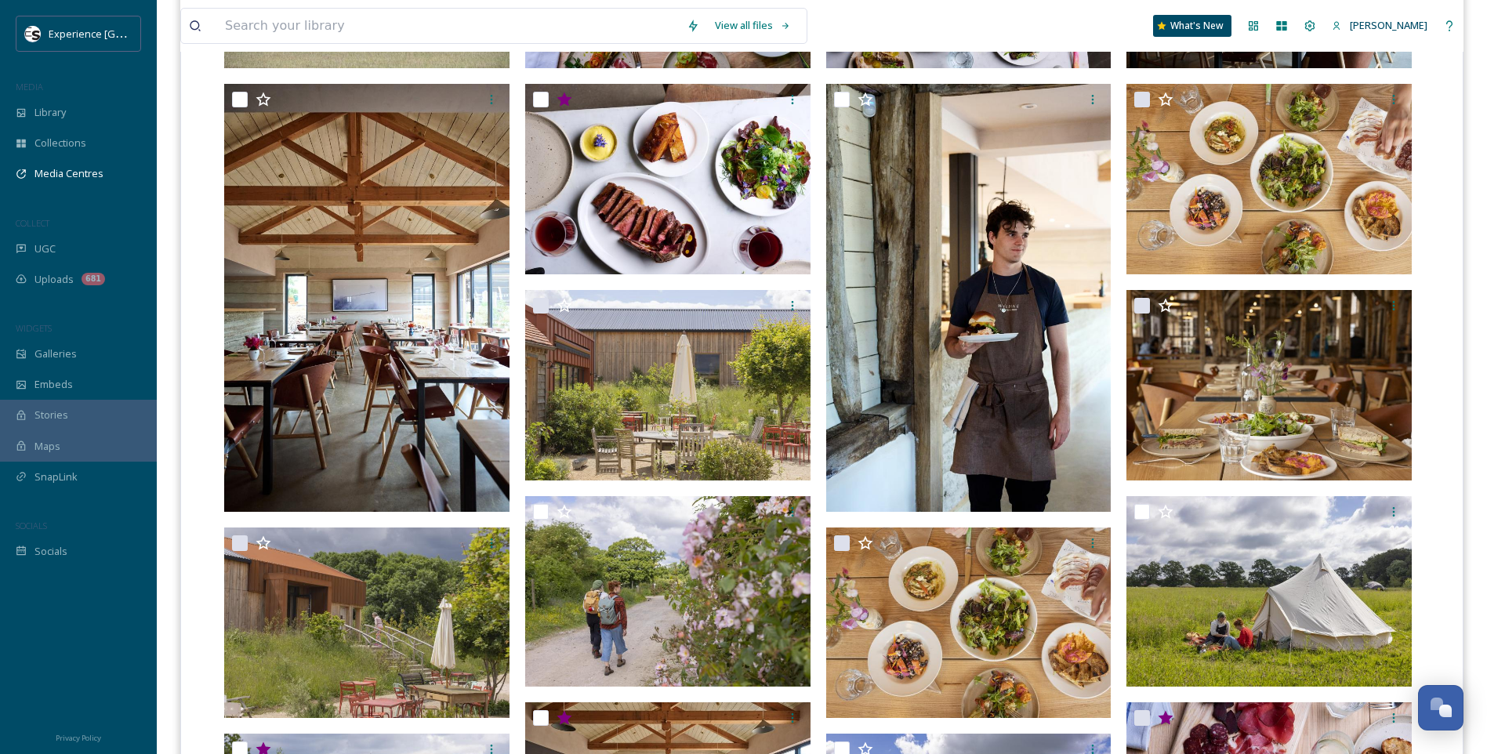
scroll to position [707, 0]
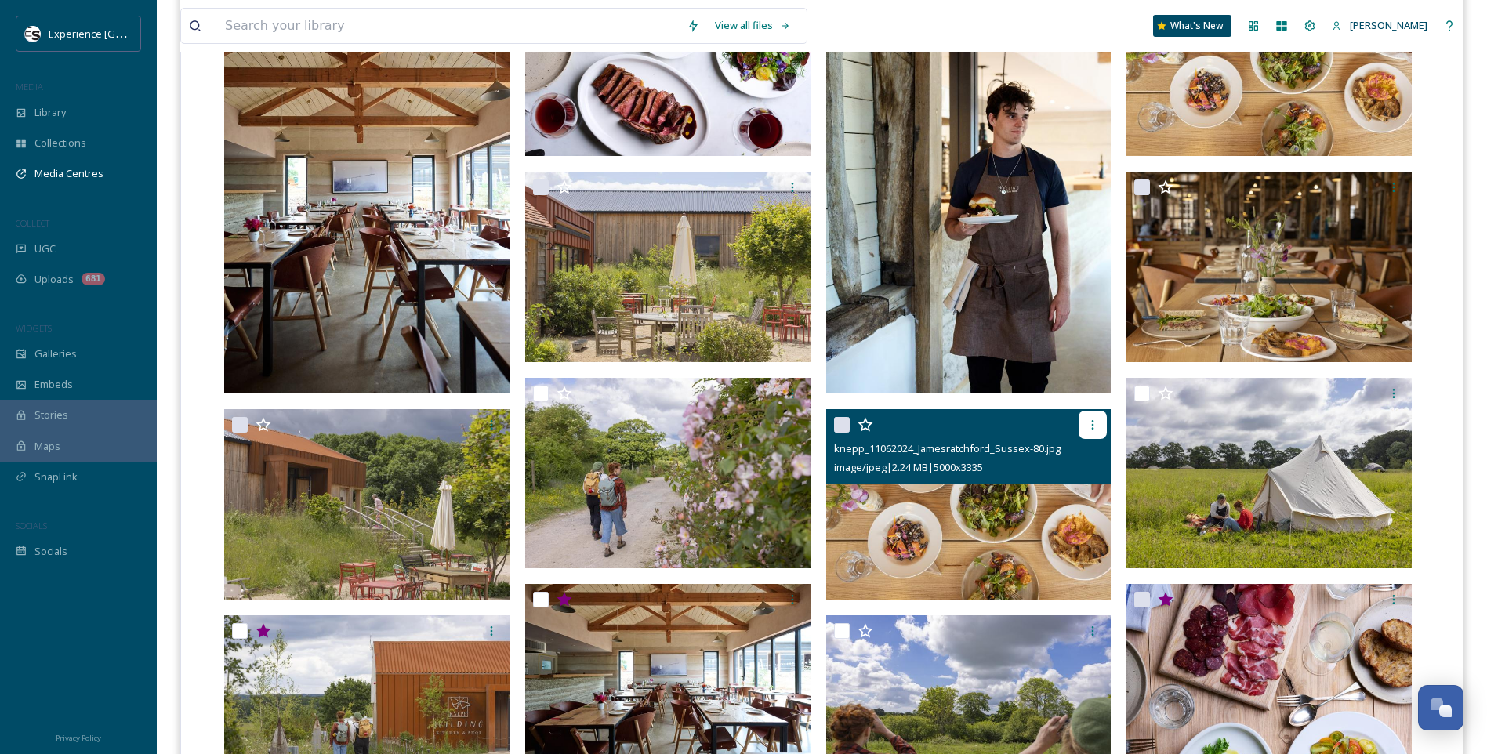
click at [1092, 422] on icon at bounding box center [1092, 424] width 13 height 13
click at [1096, 422] on icon at bounding box center [1092, 424] width 13 height 13
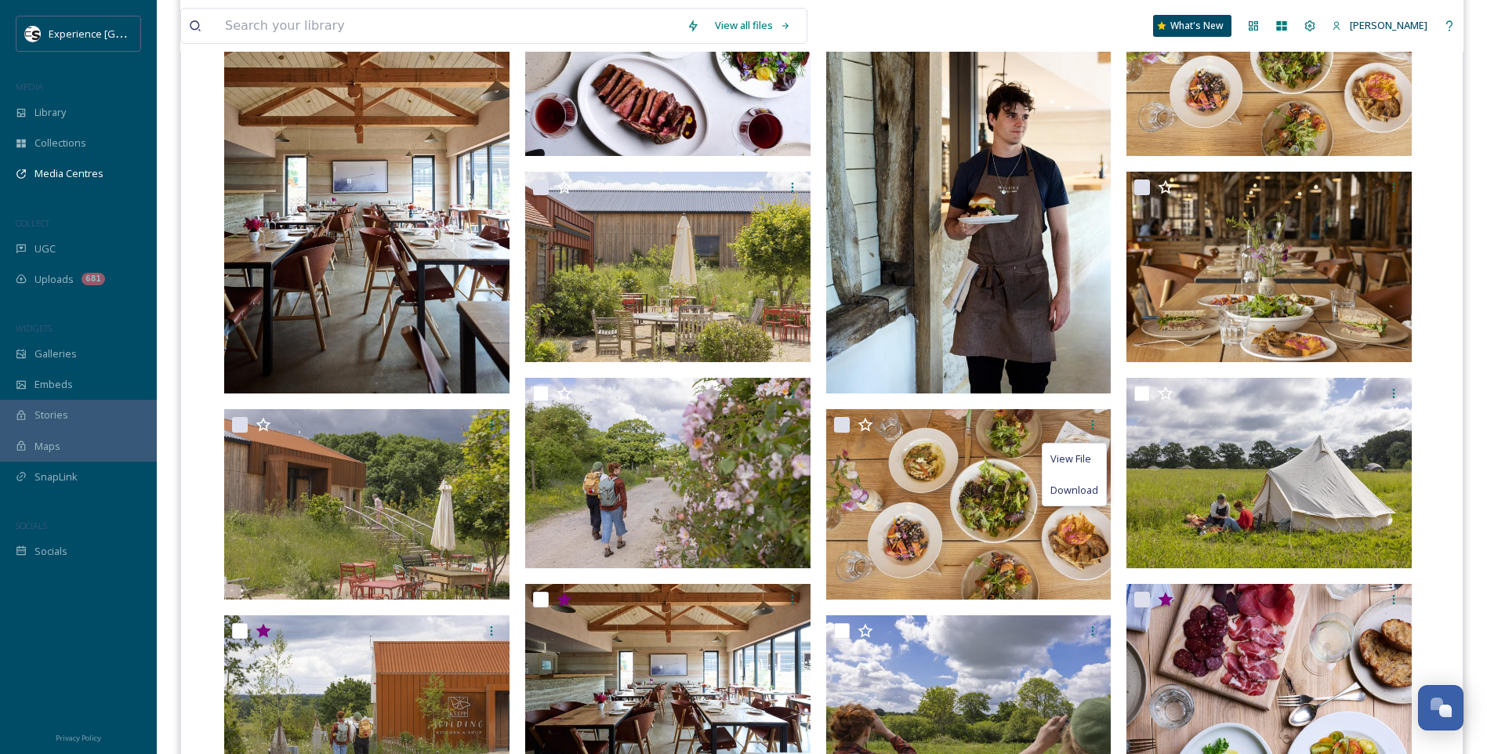
click at [1441, 442] on div "[PERSON_NAME] Press images animals [PERSON_NAME] 1st choice.jpg image/jpeg | 23…" at bounding box center [822, 598] width 1258 height 1810
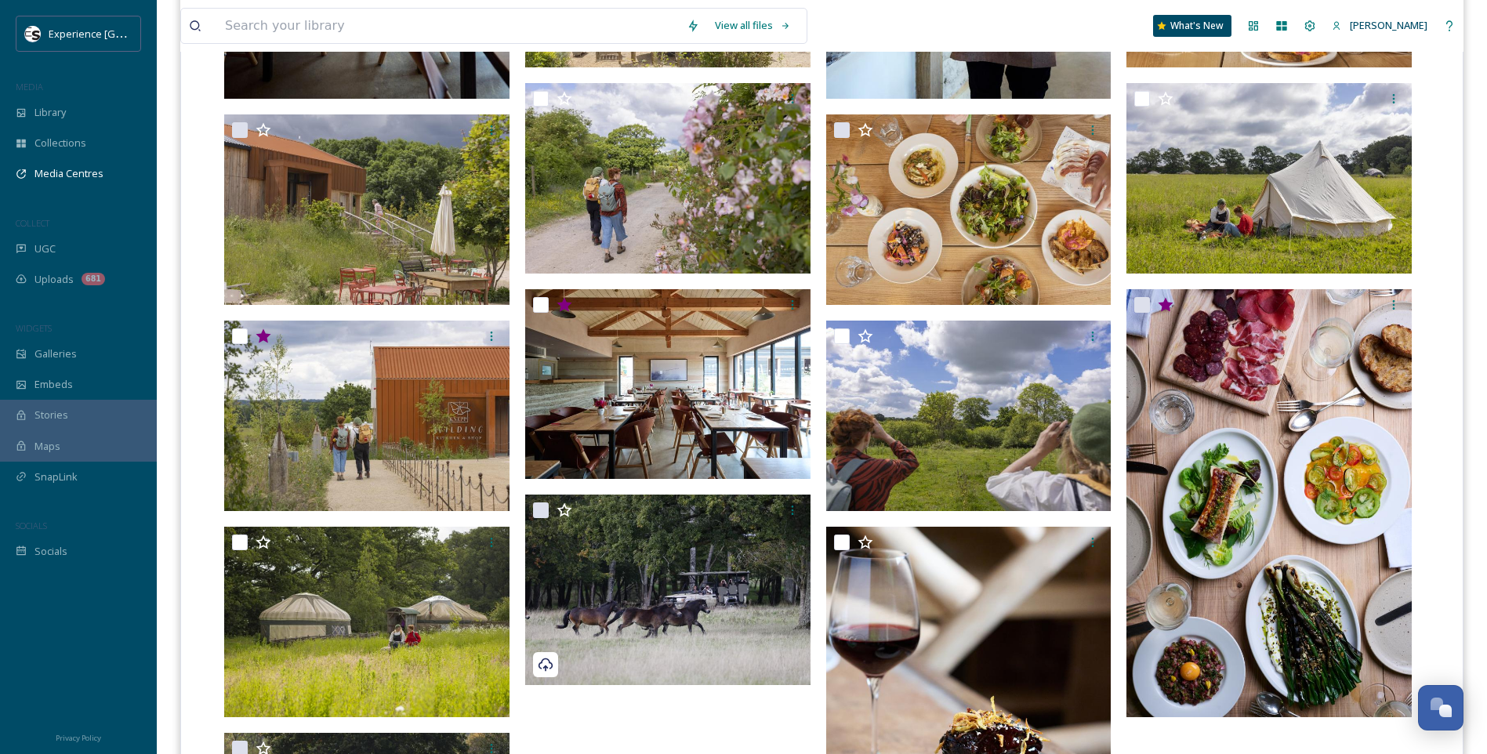
scroll to position [1097, 0]
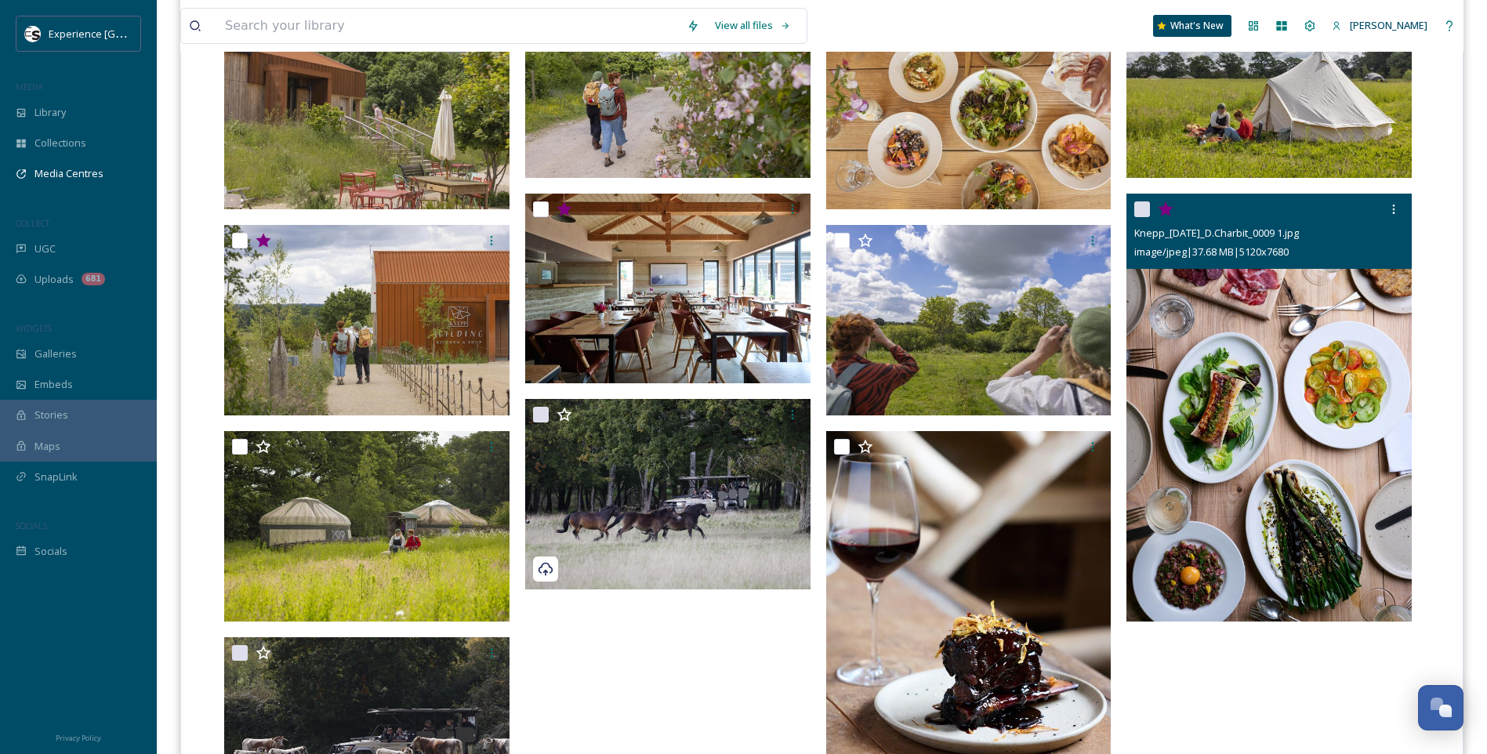
click at [1164, 211] on icon at bounding box center [1165, 208] width 15 height 14
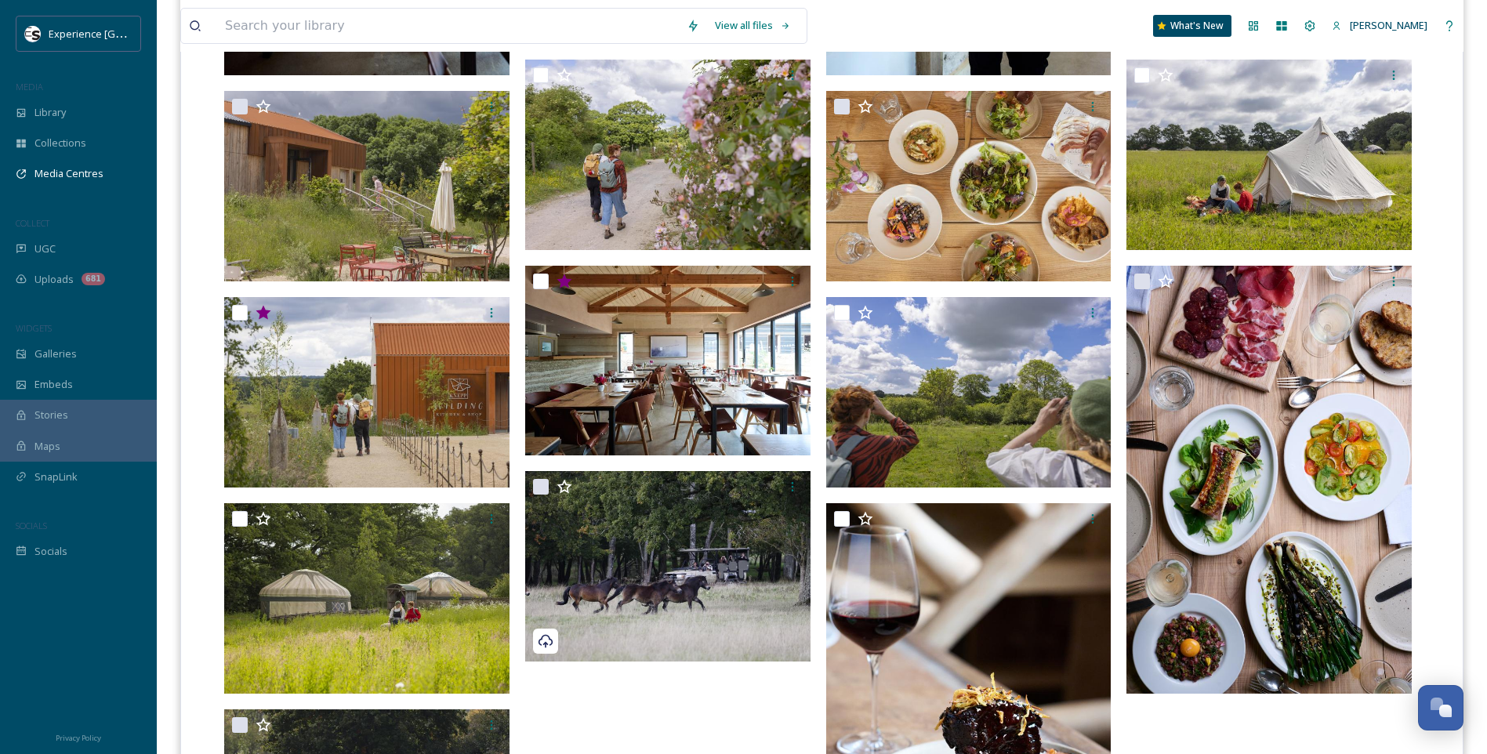
scroll to position [1019, 0]
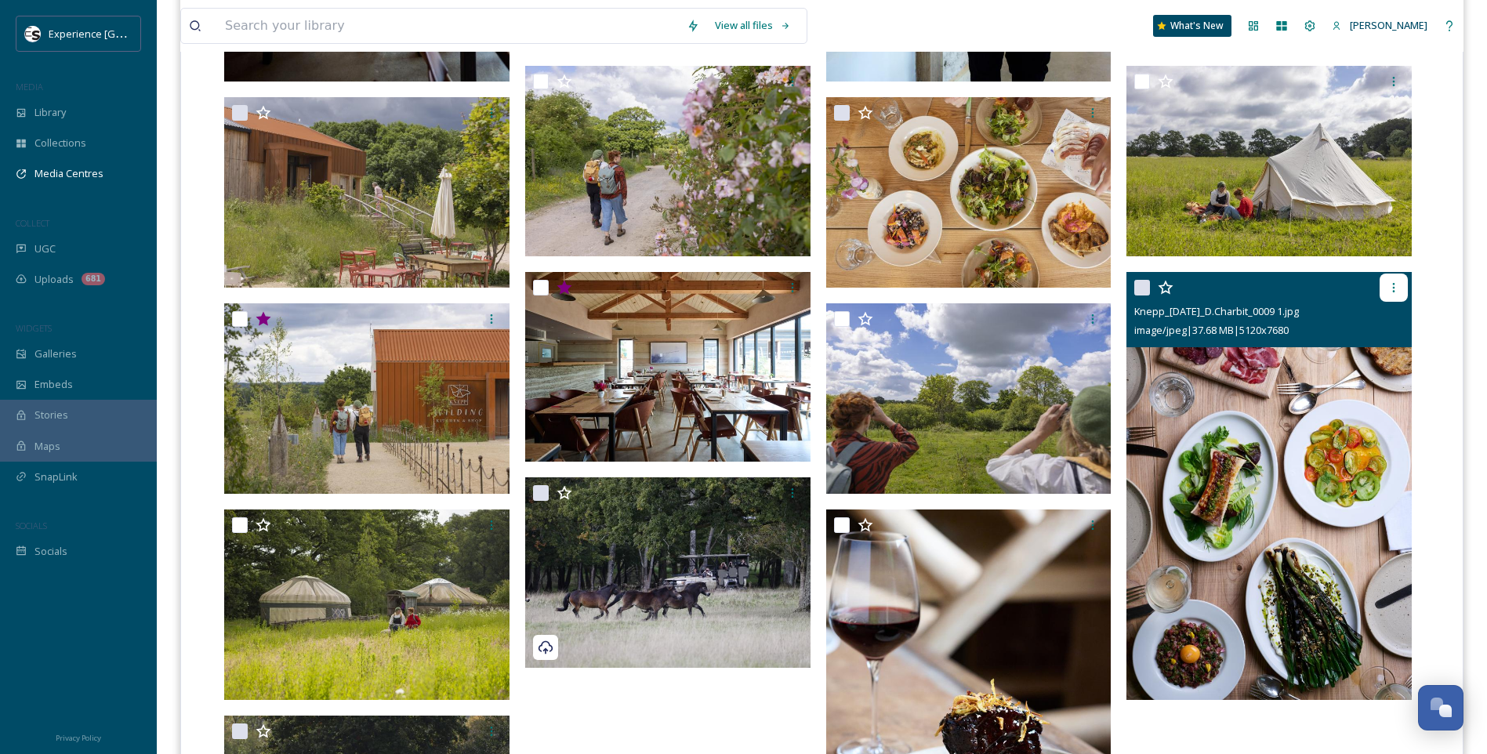
click at [1396, 284] on icon at bounding box center [1393, 287] width 13 height 13
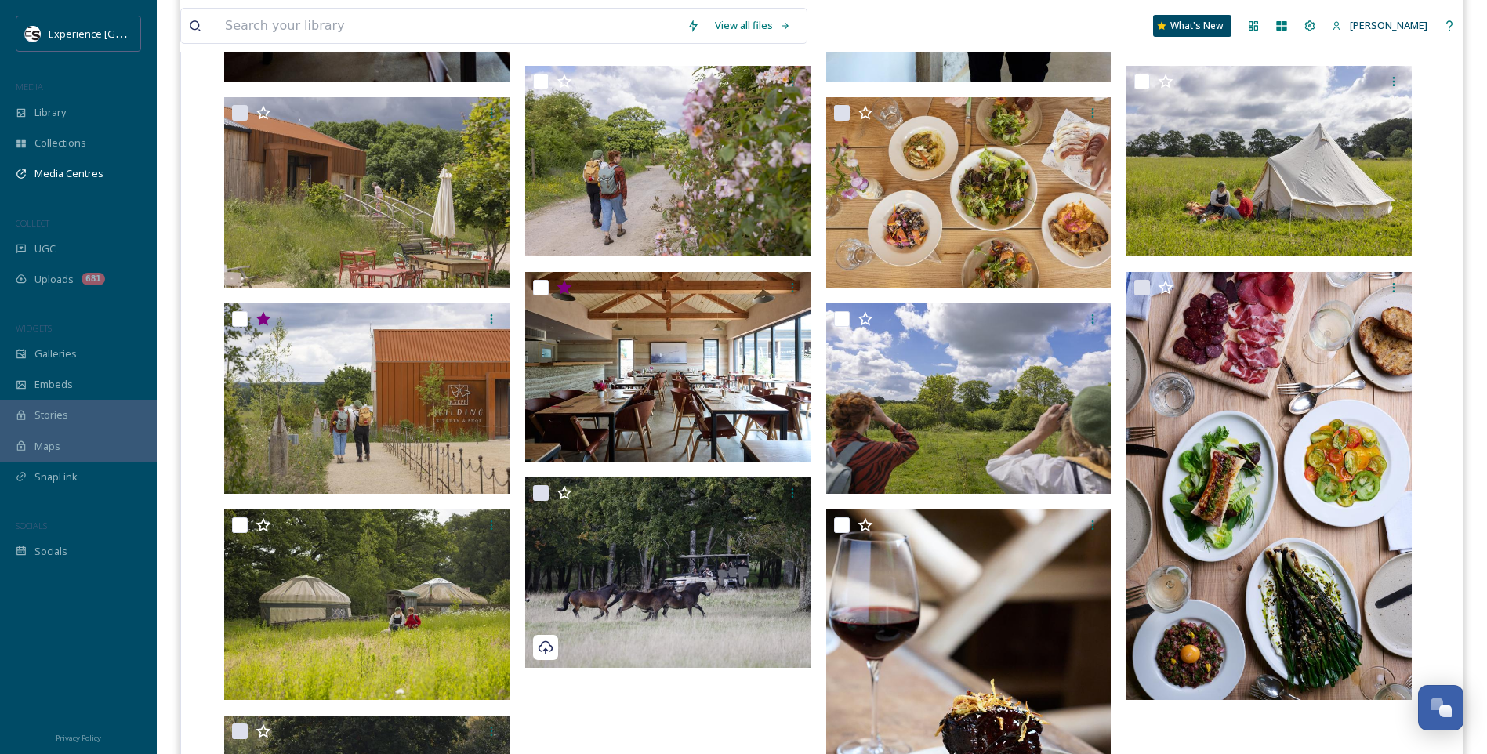
click at [1450, 284] on div "For any questions or assistance regarding the [PERSON_NAME] Media Centre, pleas…" at bounding box center [821, 286] width 1281 height 1810
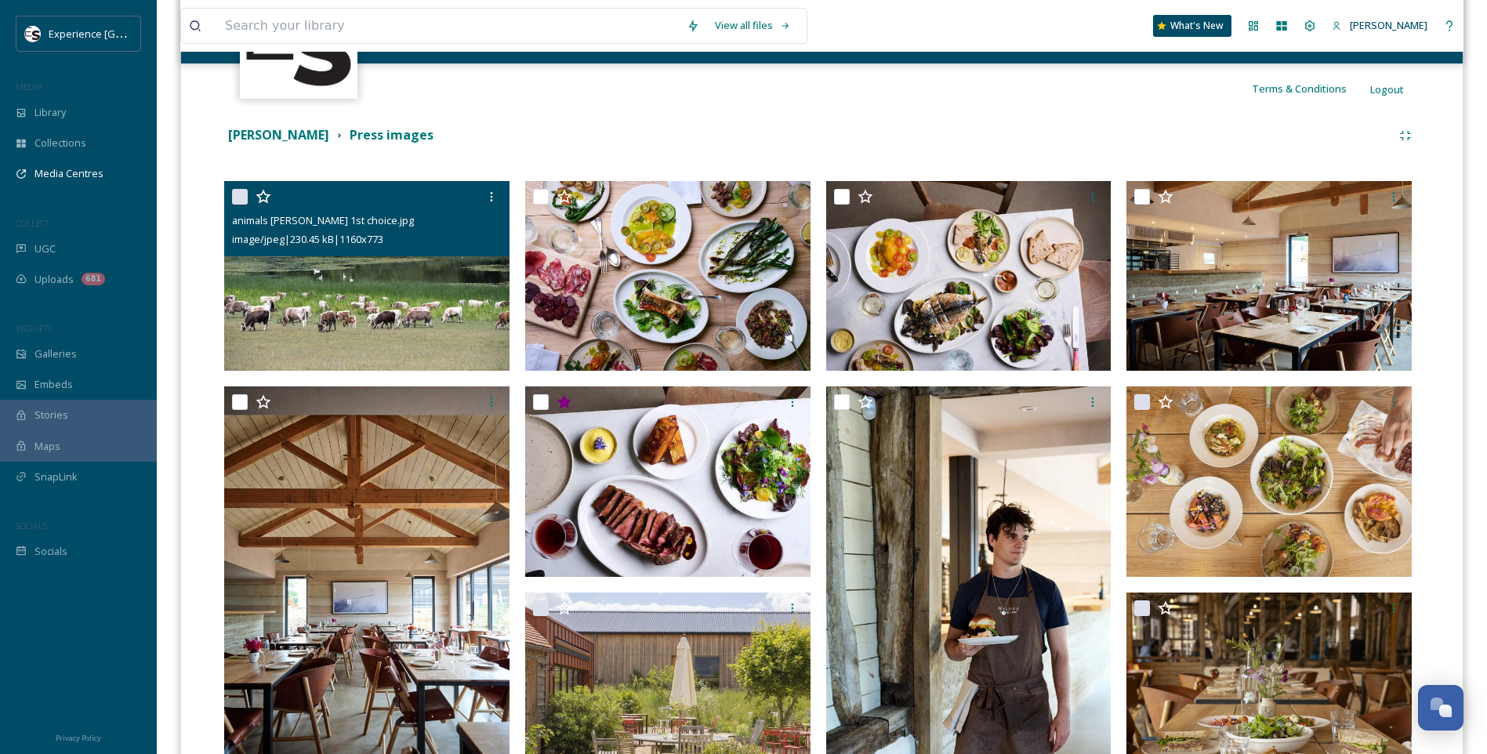
scroll to position [313, 0]
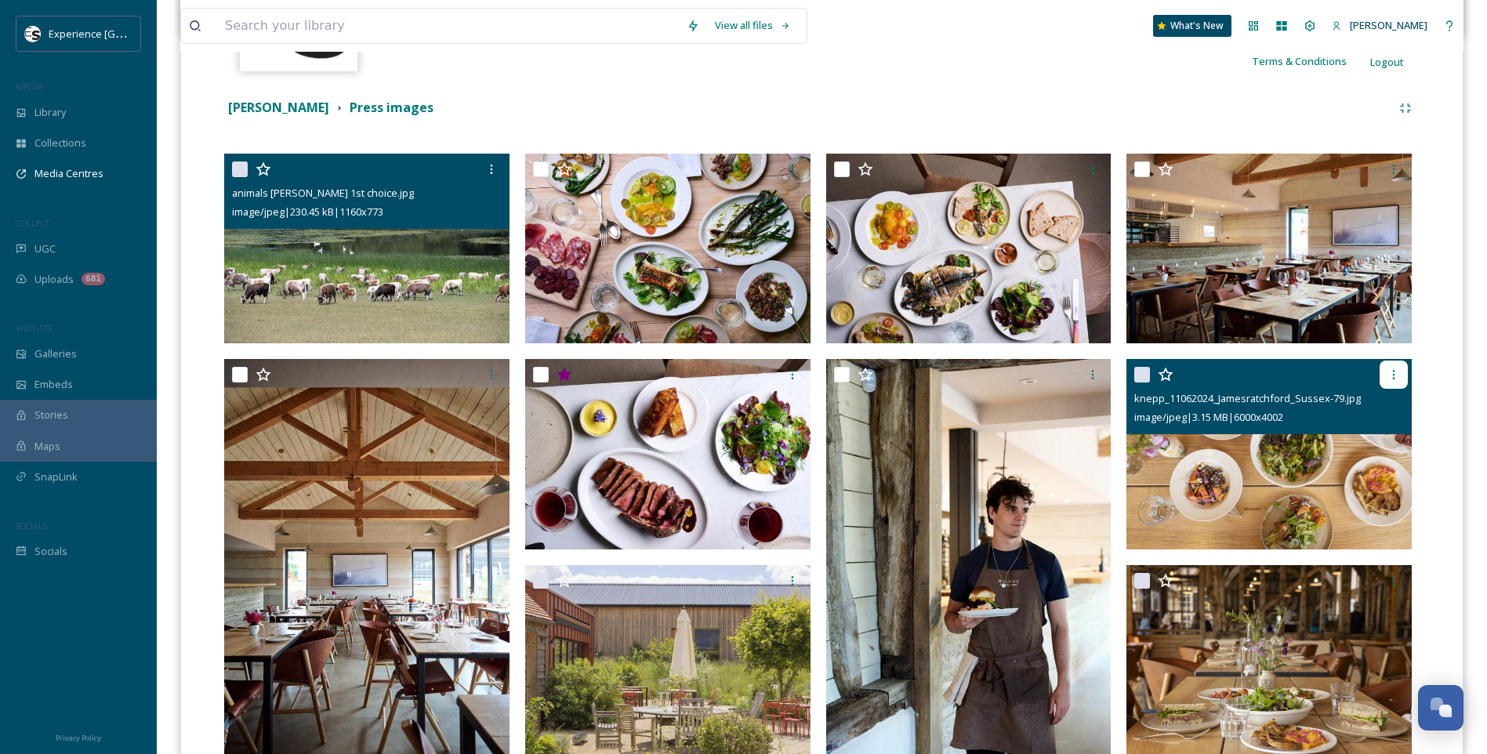
click at [1390, 368] on icon at bounding box center [1393, 374] width 13 height 13
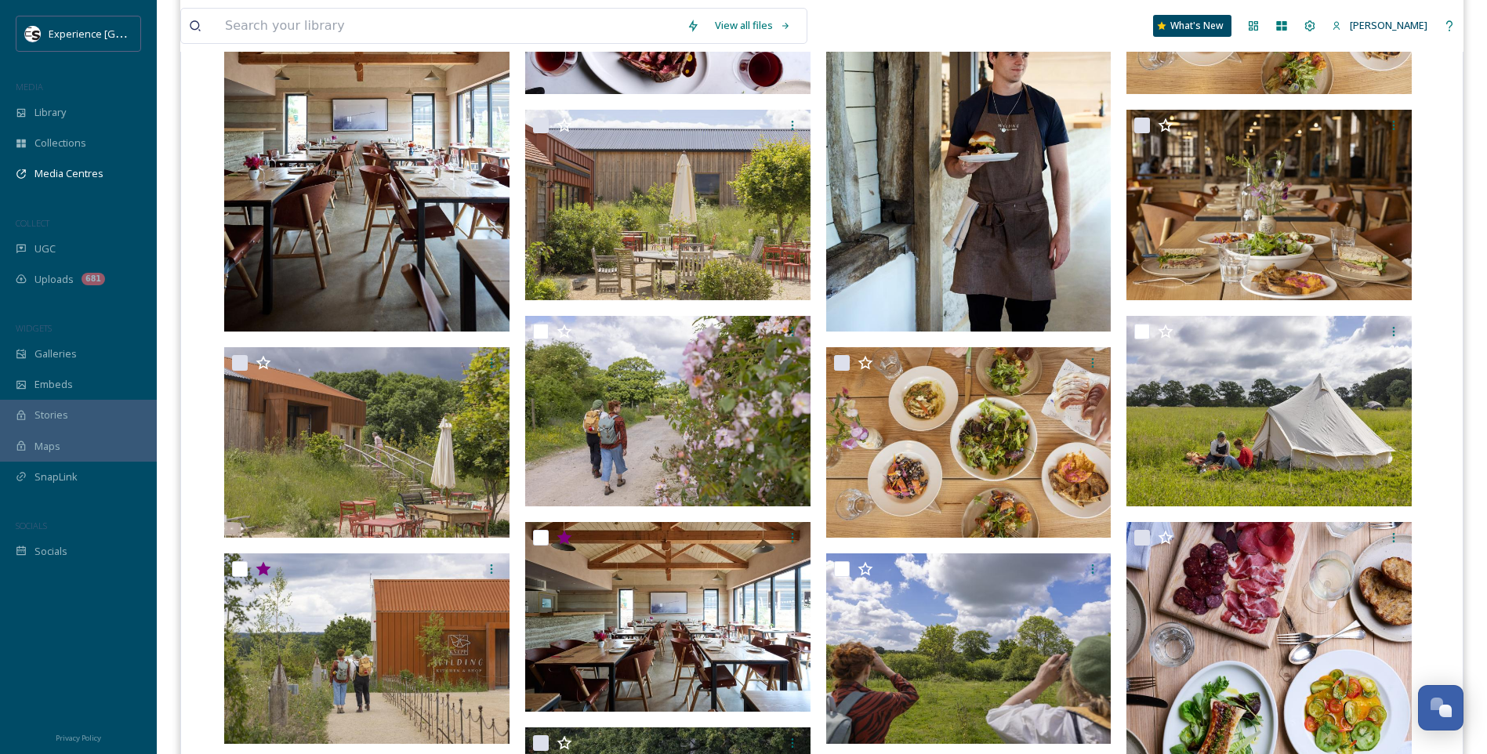
scroll to position [784, 0]
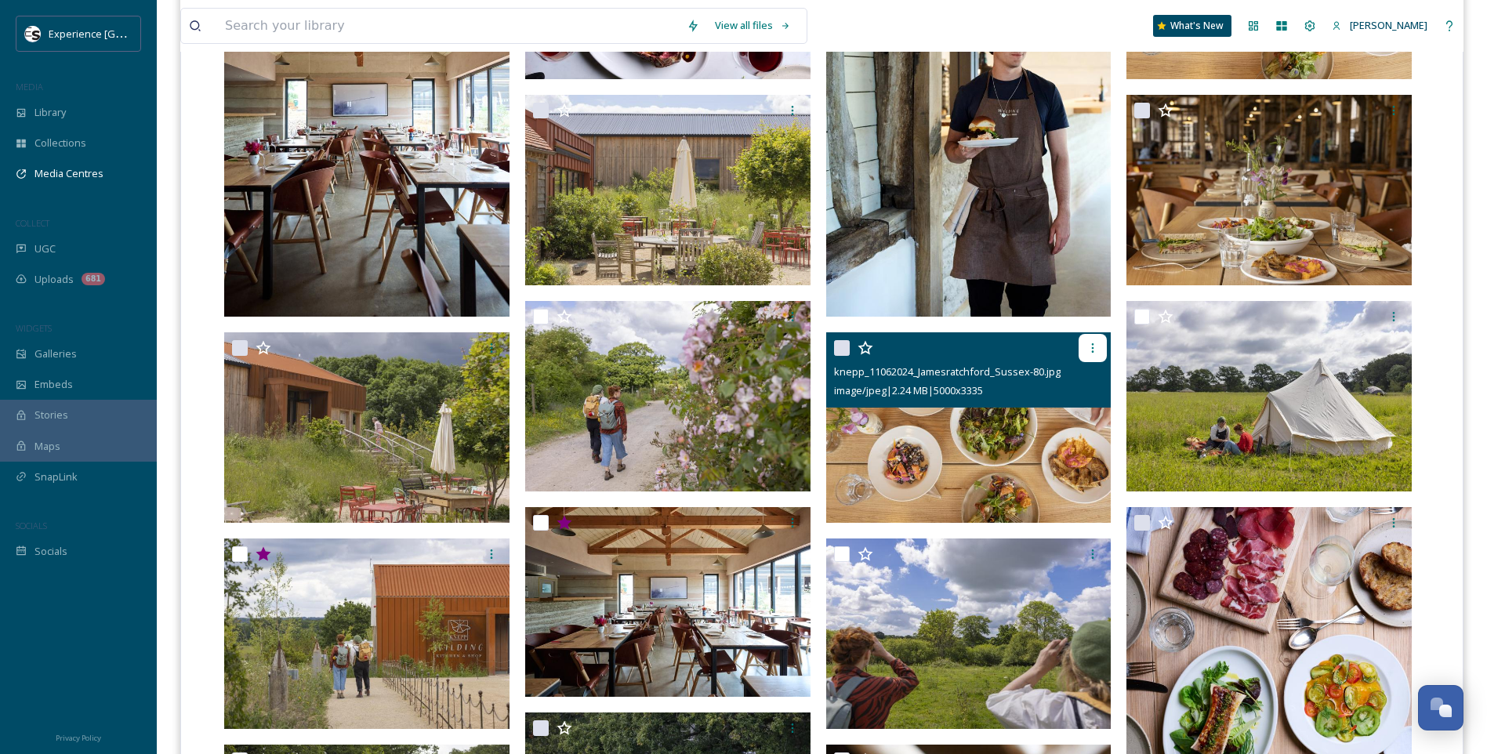
click at [1096, 349] on icon at bounding box center [1092, 348] width 13 height 13
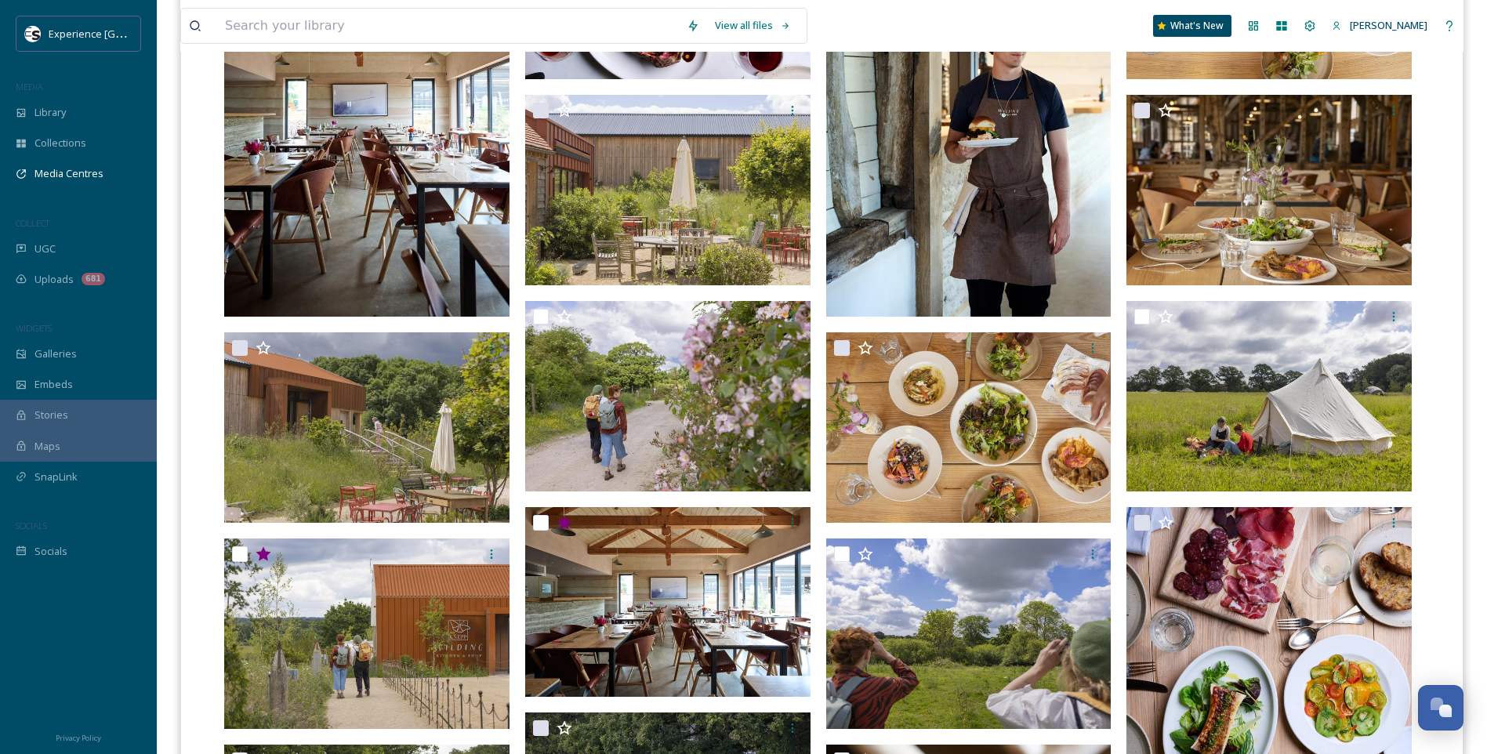
click at [1431, 344] on div "[PERSON_NAME] Press images animals [PERSON_NAME] 1st choice.jpg image/jpeg | 23…" at bounding box center [822, 521] width 1258 height 1810
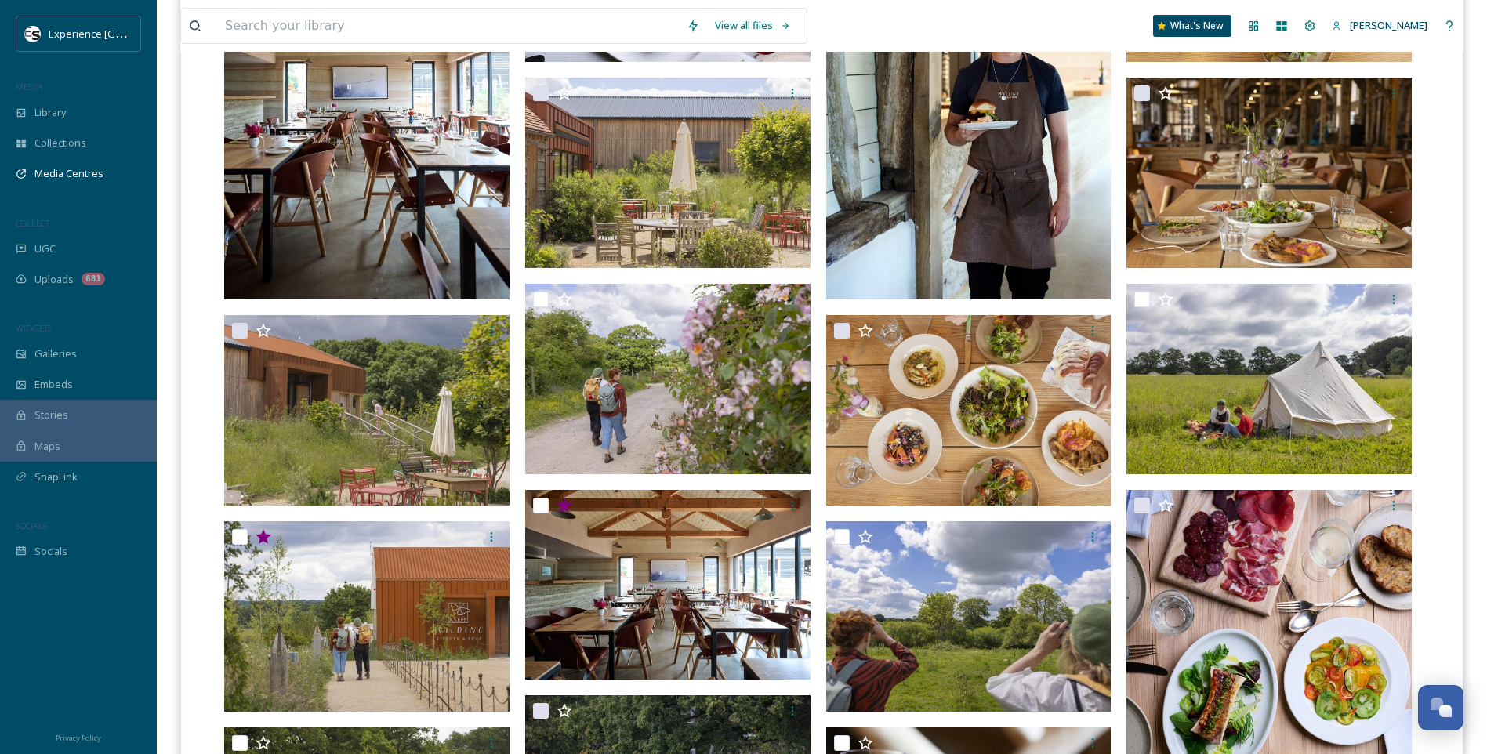
scroll to position [799, 0]
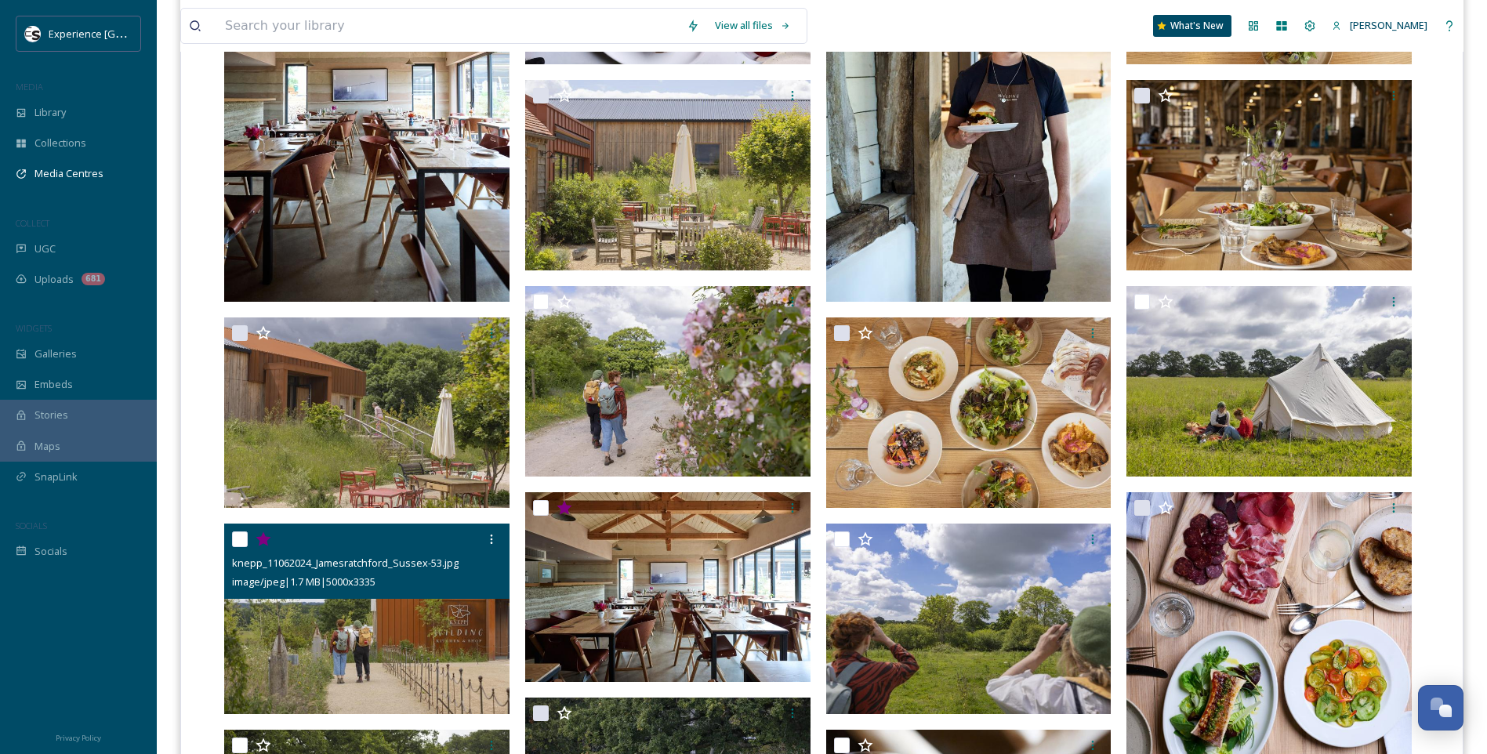
click at [266, 539] on icon at bounding box center [262, 539] width 15 height 14
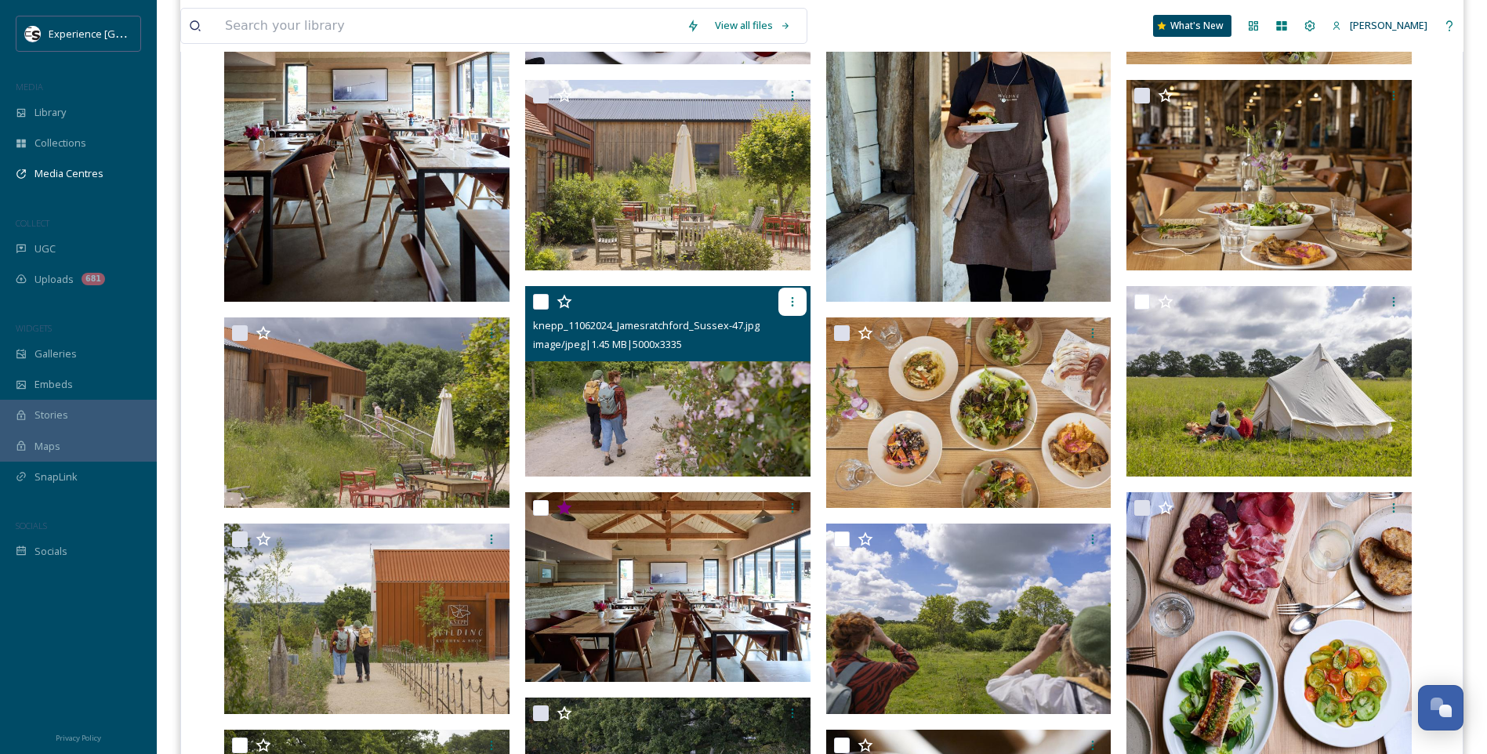
click at [791, 299] on icon at bounding box center [792, 301] width 13 height 13
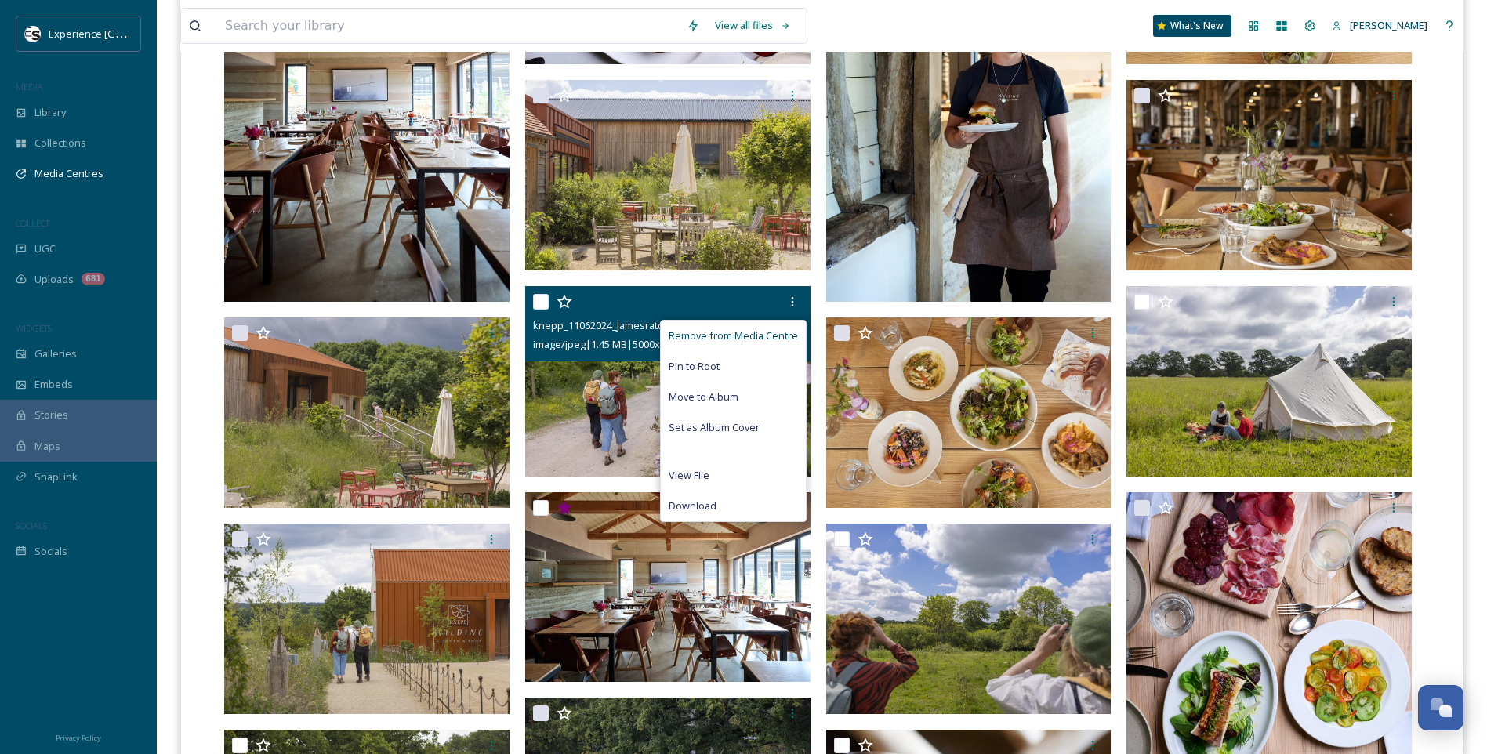
click at [763, 331] on span "Remove from Media Centre" at bounding box center [732, 335] width 129 height 15
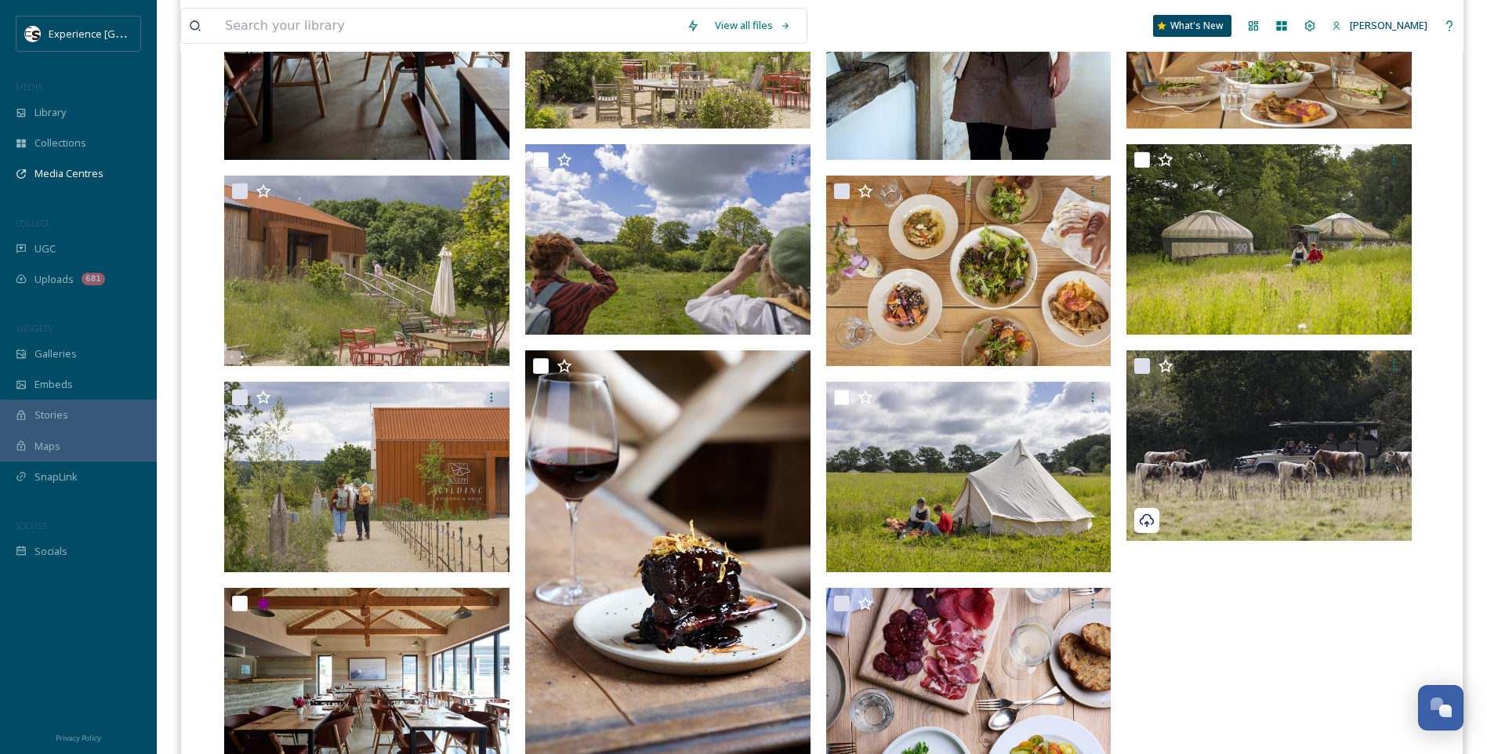
scroll to position [893, 0]
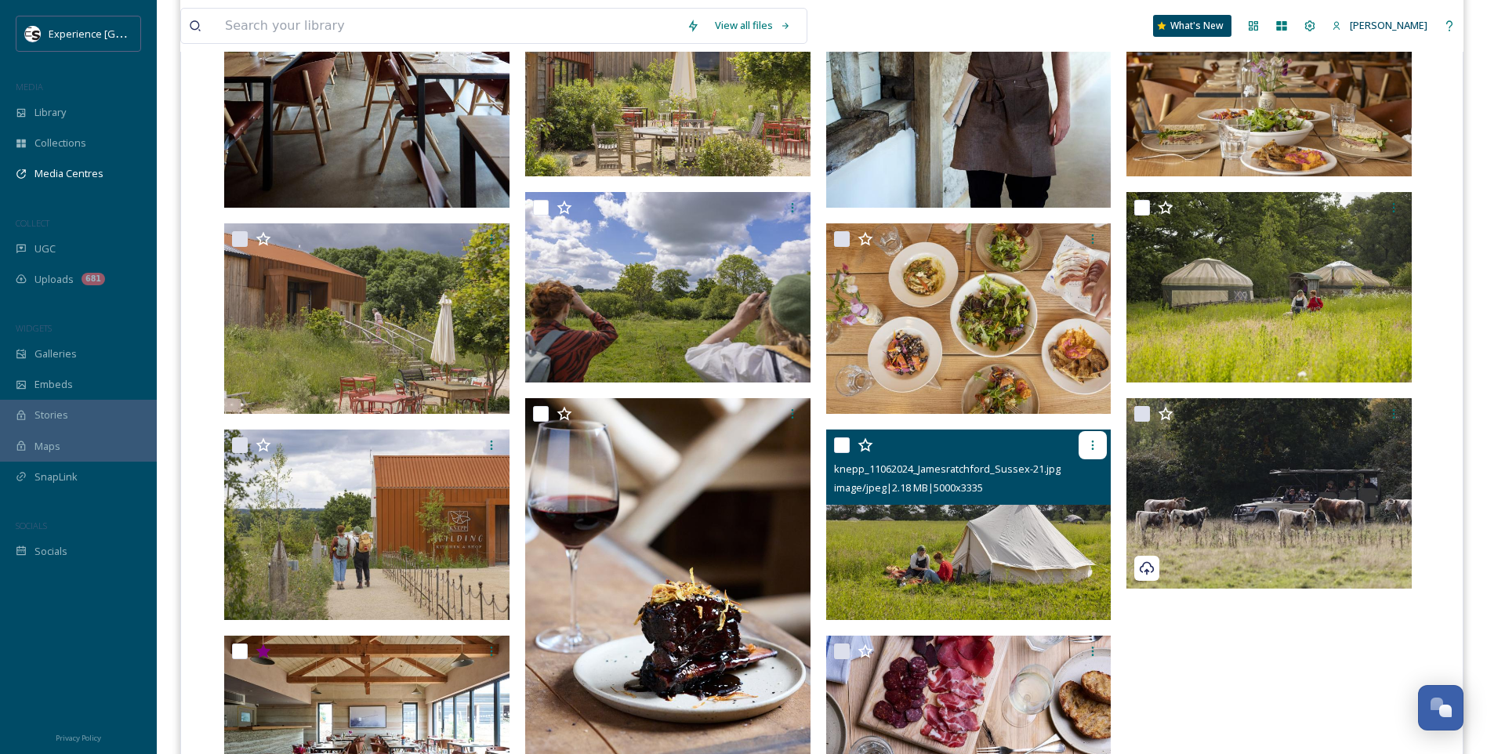
click at [1098, 447] on icon at bounding box center [1092, 445] width 13 height 13
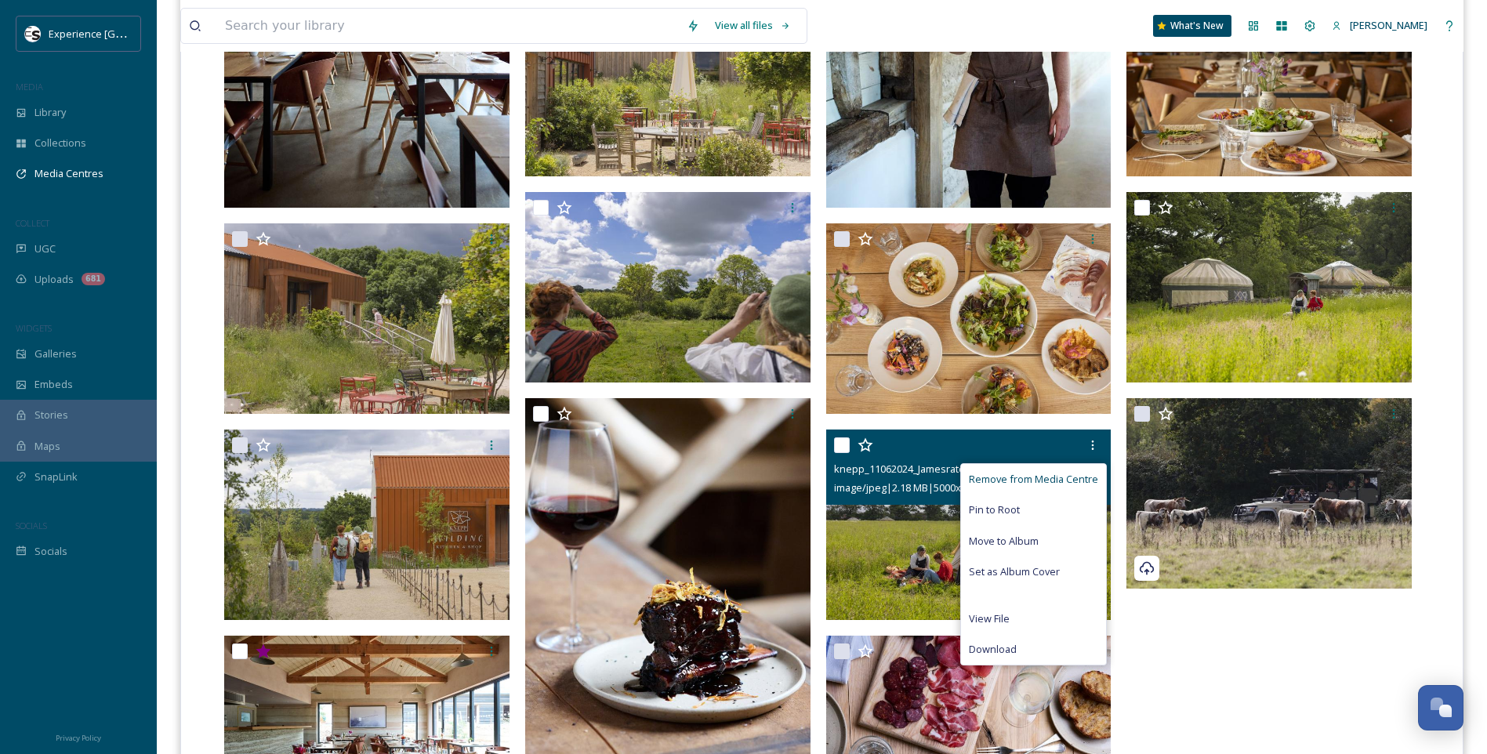
click at [1070, 482] on span "Remove from Media Centre" at bounding box center [1033, 479] width 129 height 15
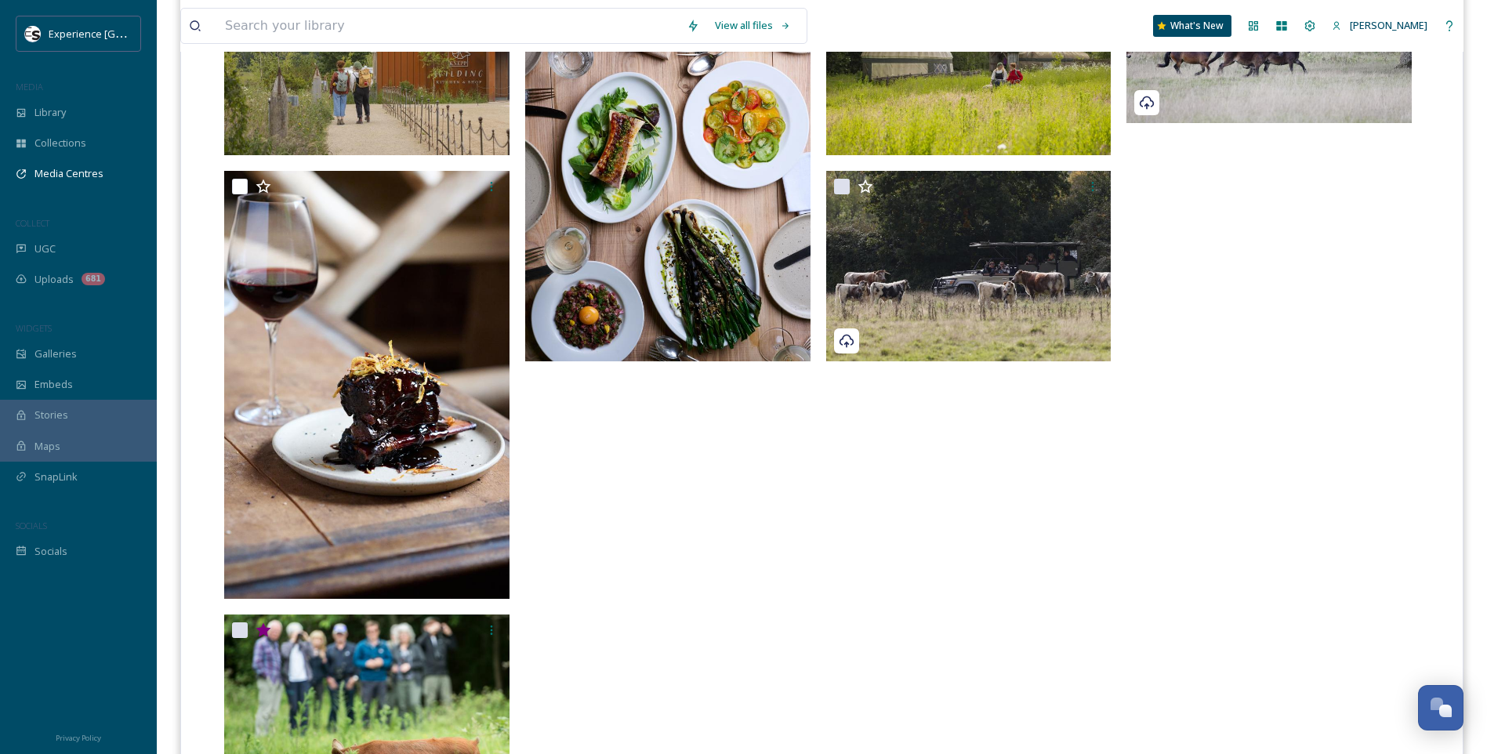
scroll to position [1441, 0]
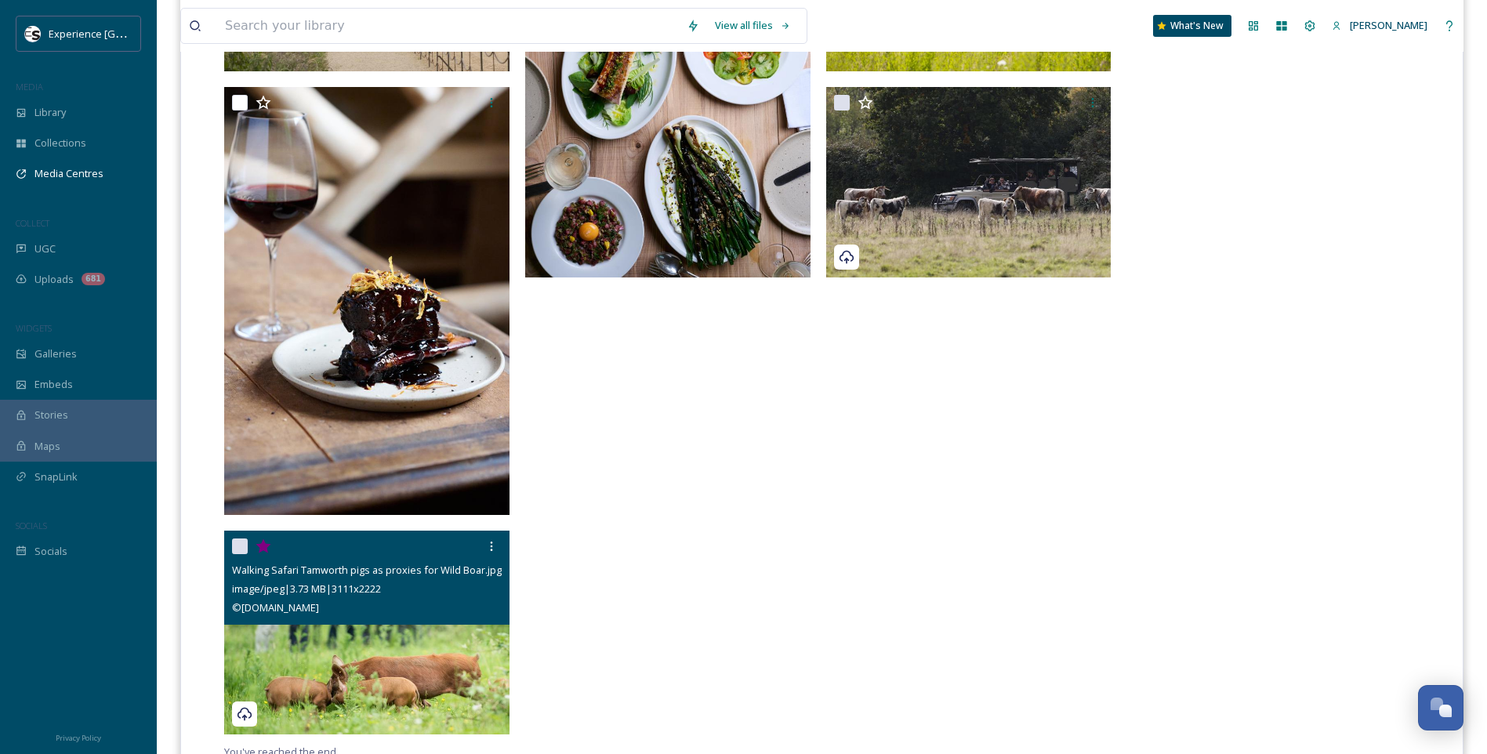
click at [264, 545] on icon at bounding box center [262, 545] width 15 height 14
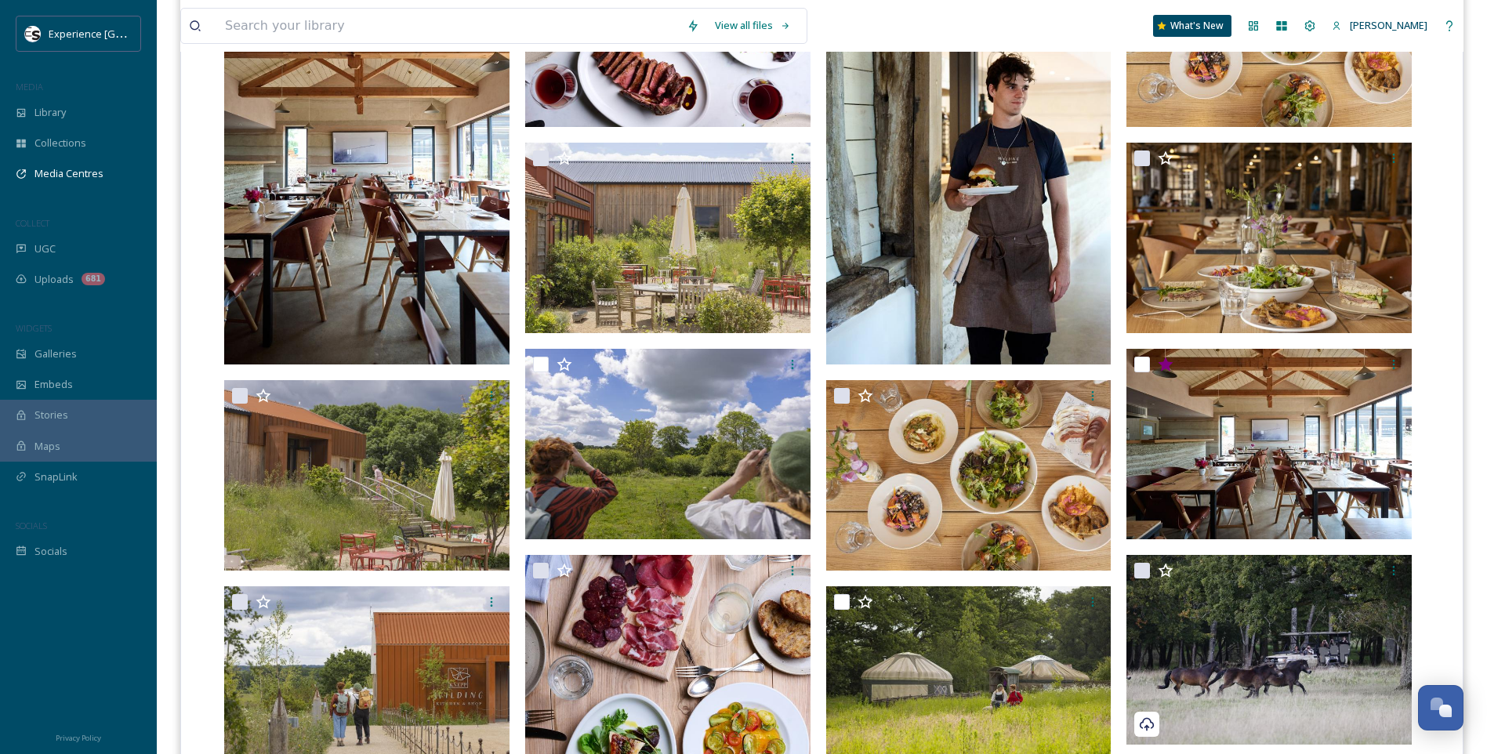
scroll to position [579, 0]
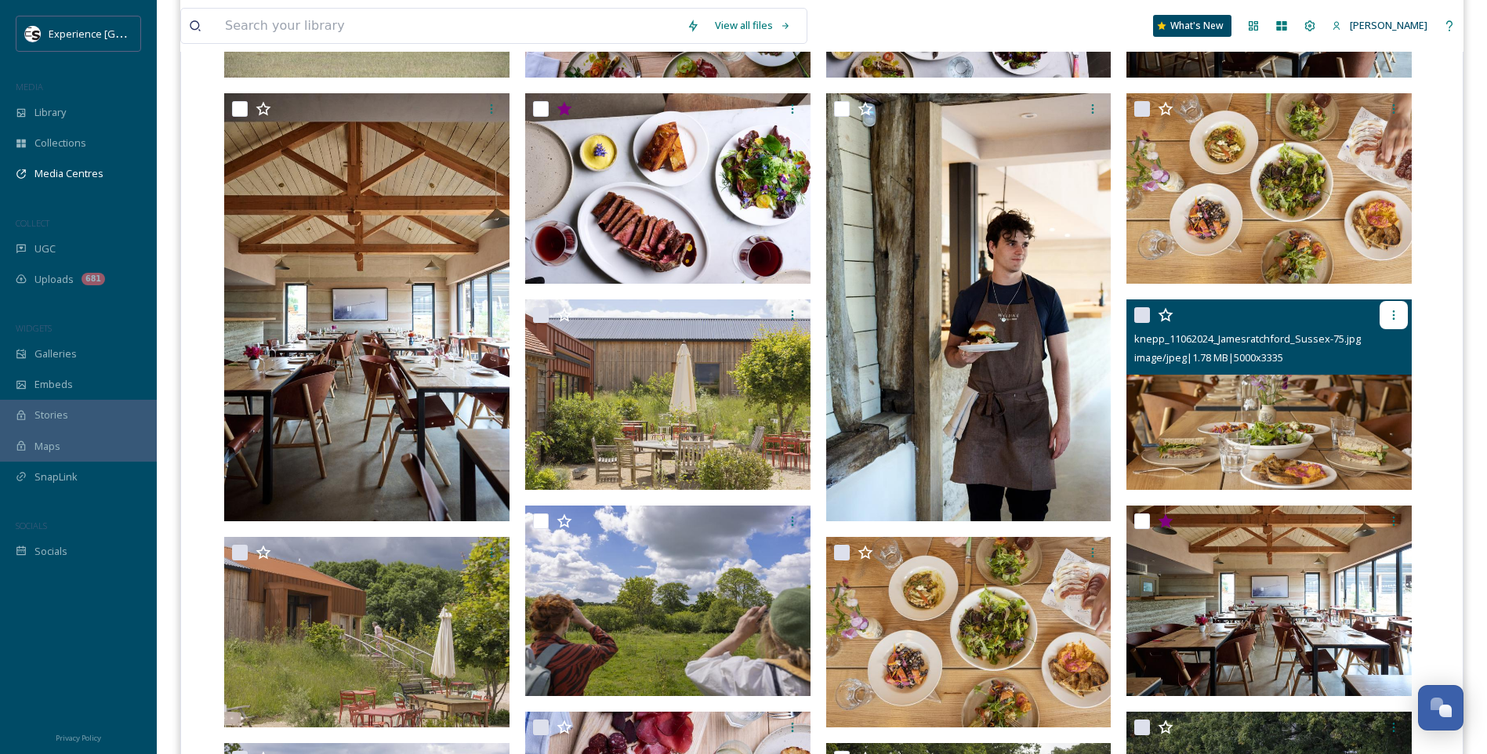
click at [1393, 315] on icon at bounding box center [1394, 314] width 2 height 9
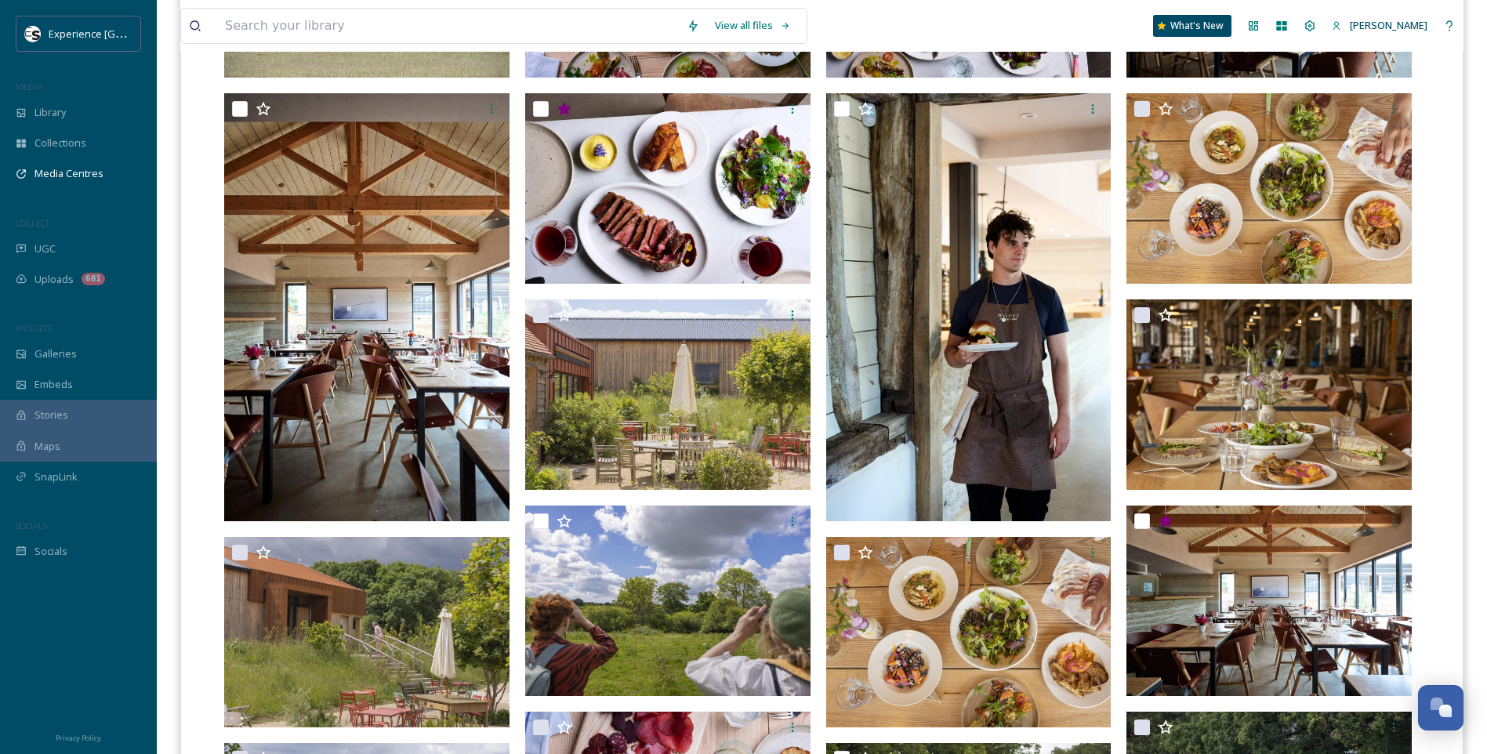
click at [1467, 309] on div "View all files What's New [PERSON_NAME] Media Centres Analytics Share Customise…" at bounding box center [822, 550] width 1330 height 2258
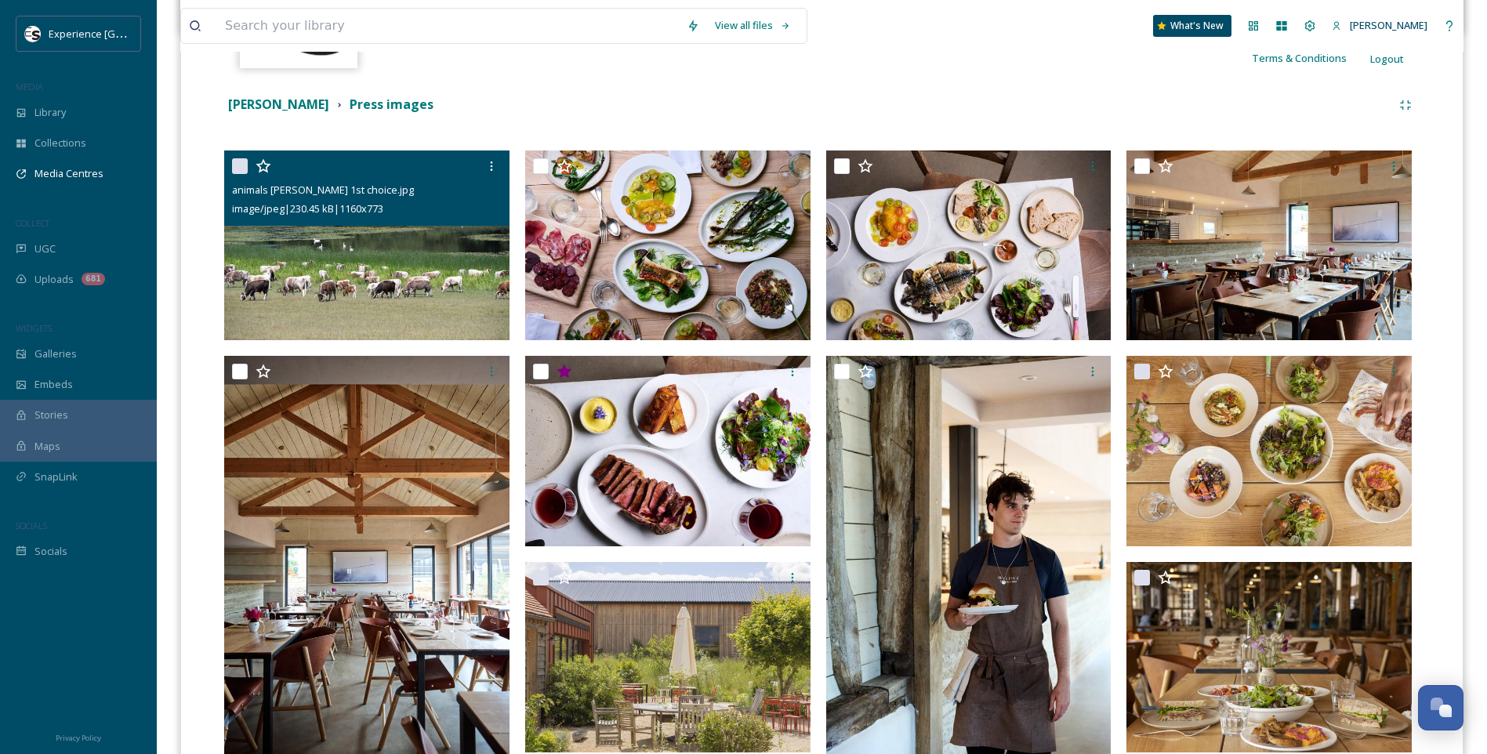
scroll to position [344, 0]
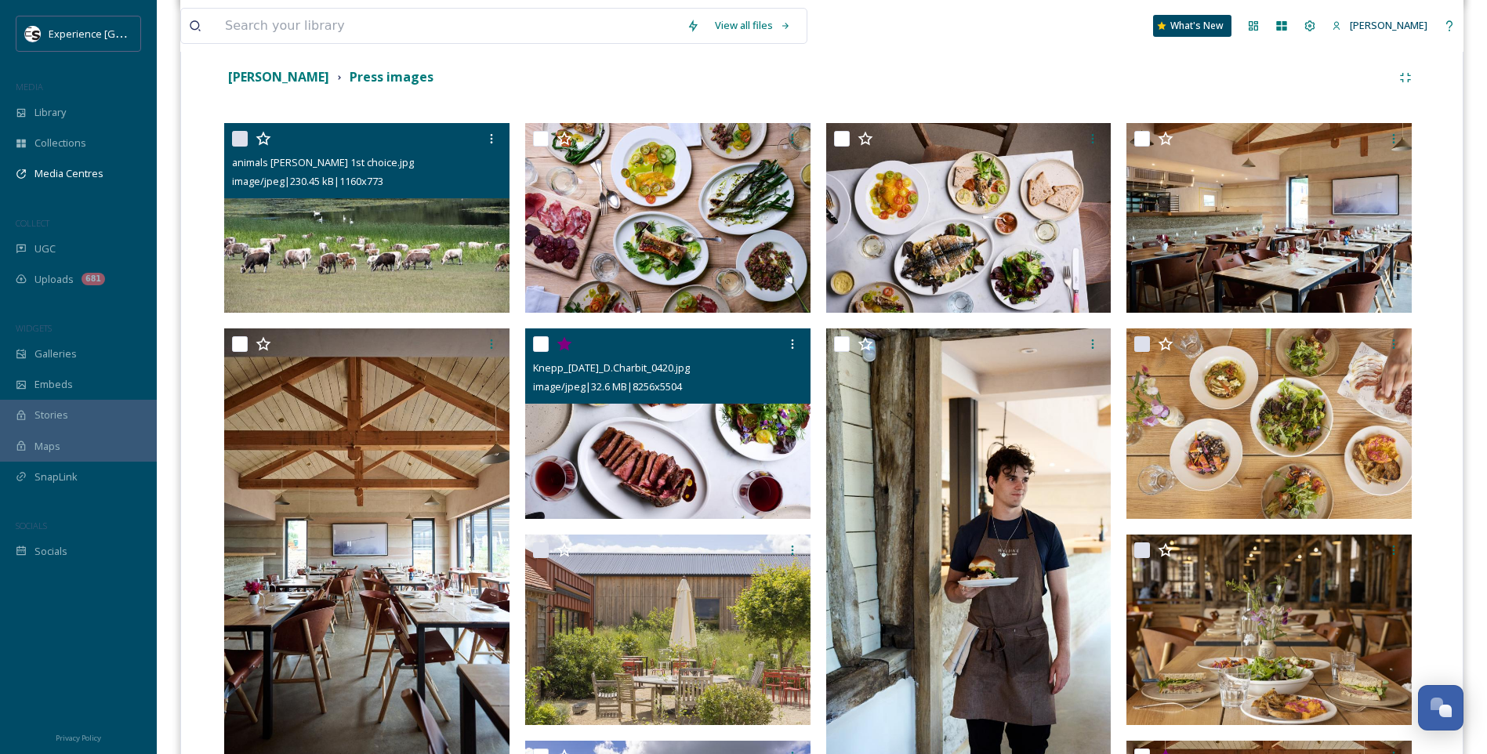
click at [566, 345] on icon at bounding box center [563, 344] width 15 height 14
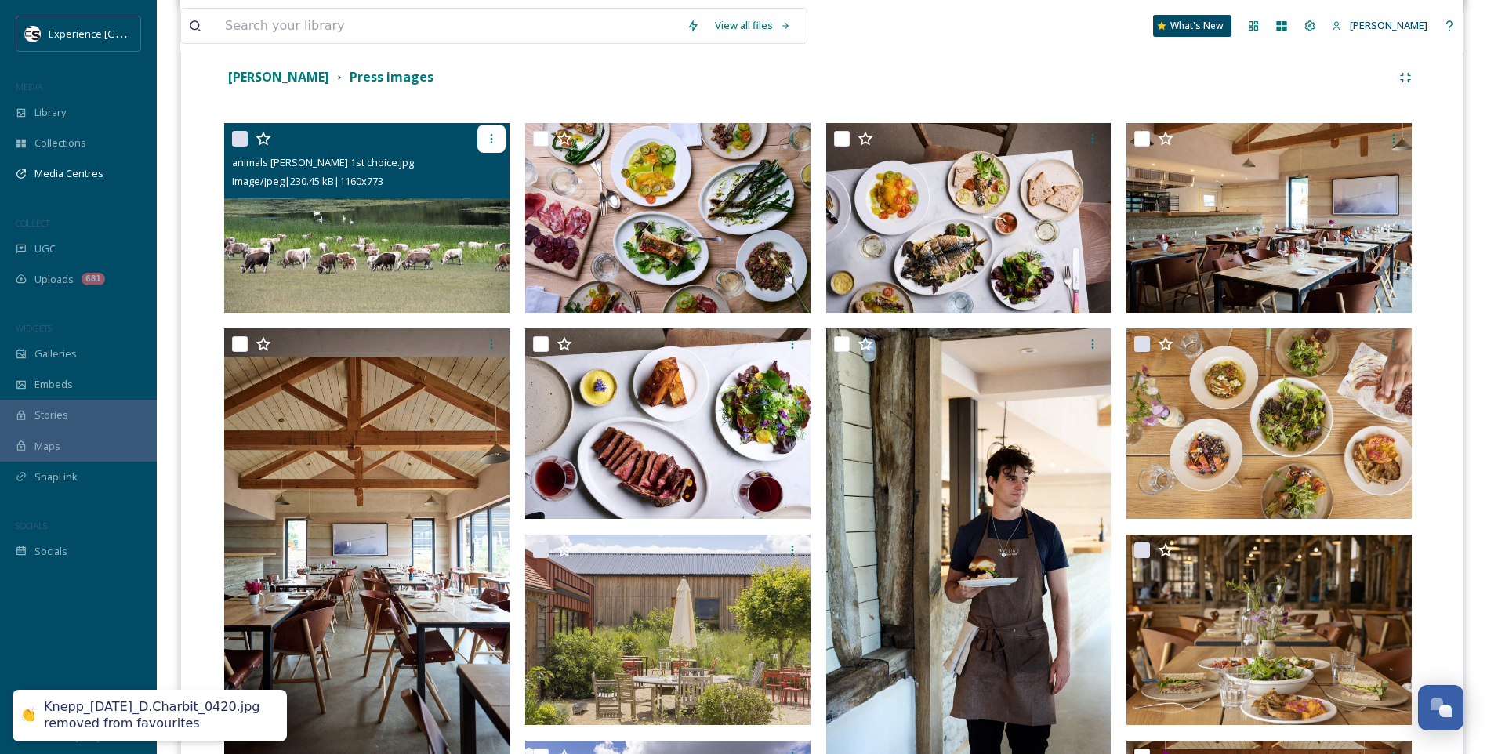
click at [485, 132] on icon at bounding box center [491, 138] width 13 height 13
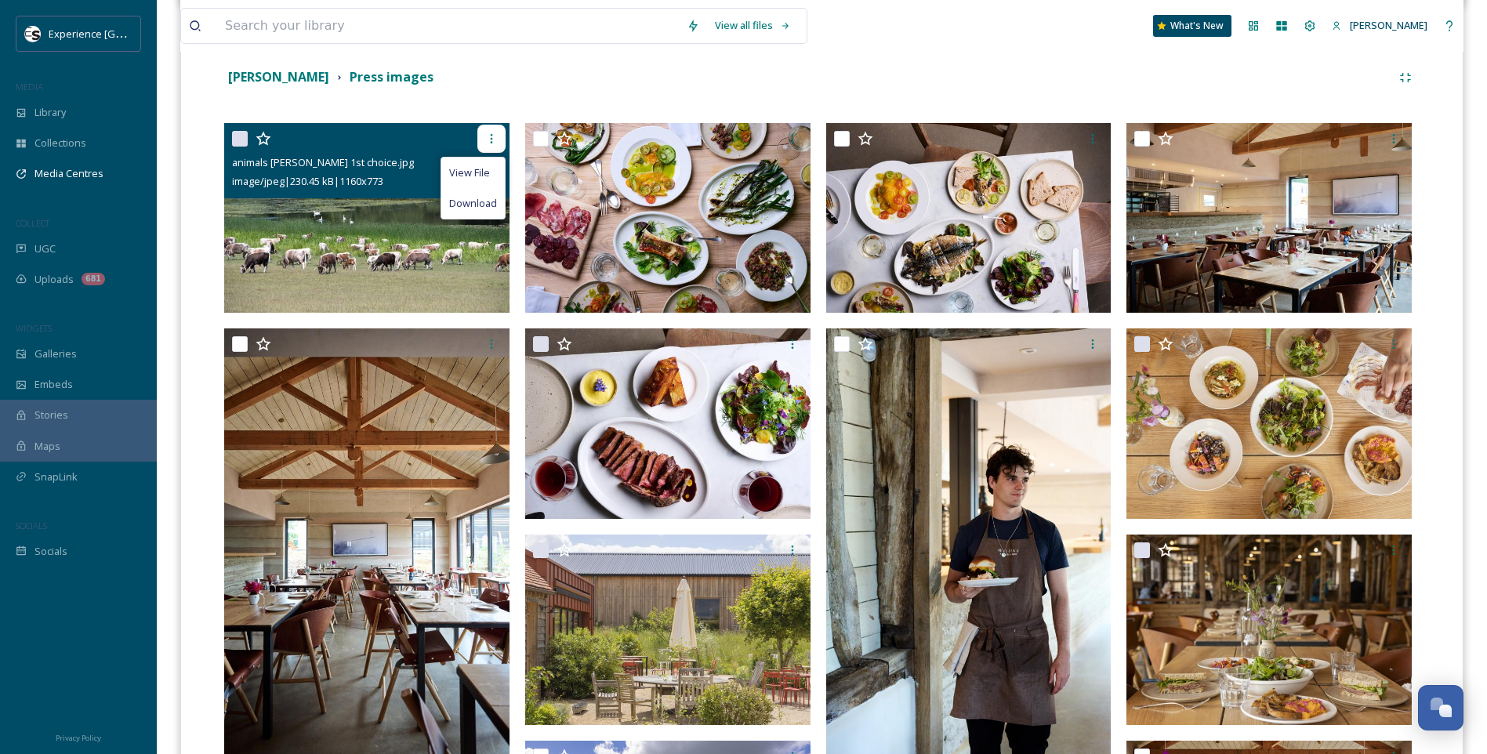
click at [489, 133] on icon at bounding box center [491, 138] width 13 height 13
click at [347, 214] on img at bounding box center [366, 218] width 285 height 190
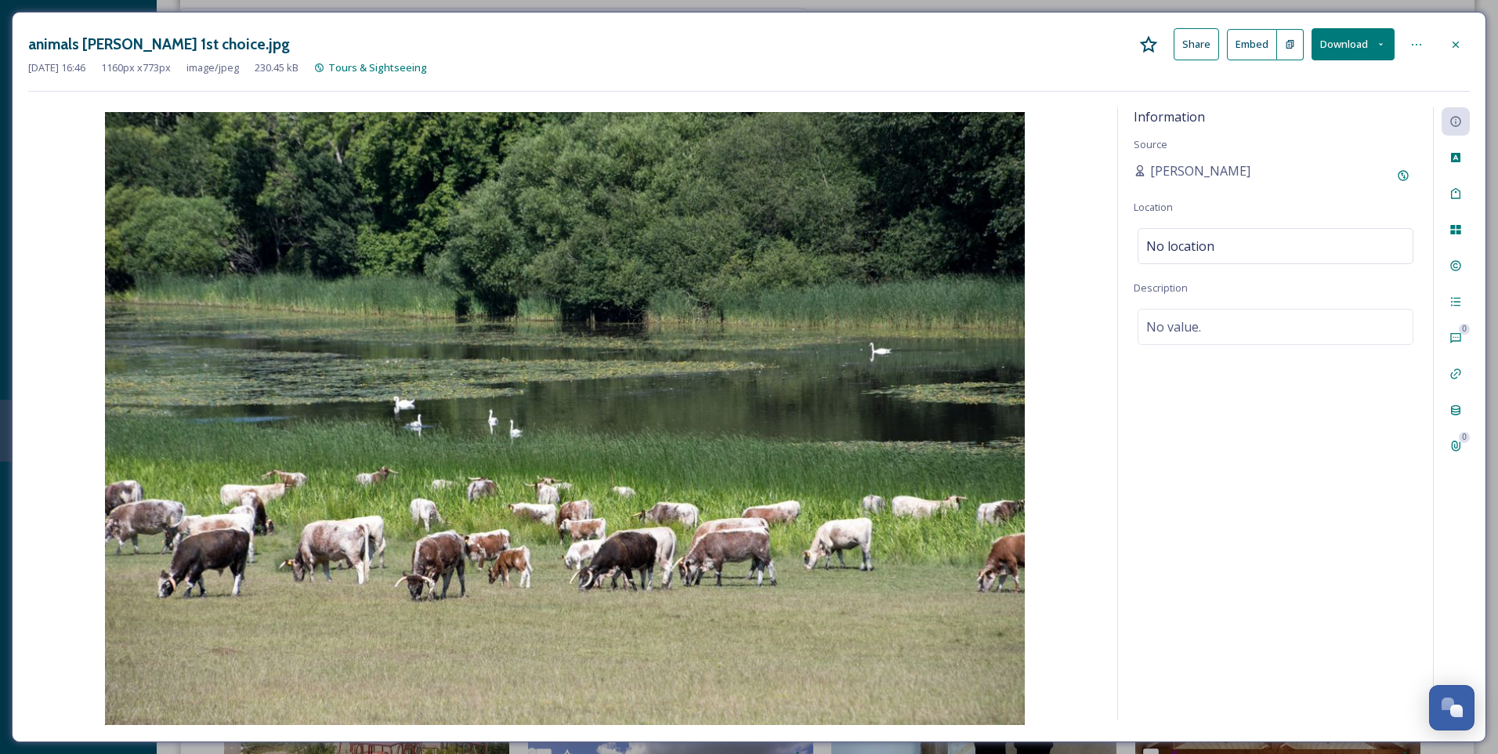
click at [1418, 41] on icon at bounding box center [1417, 44] width 13 height 13
click at [1454, 43] on icon at bounding box center [1456, 44] width 13 height 13
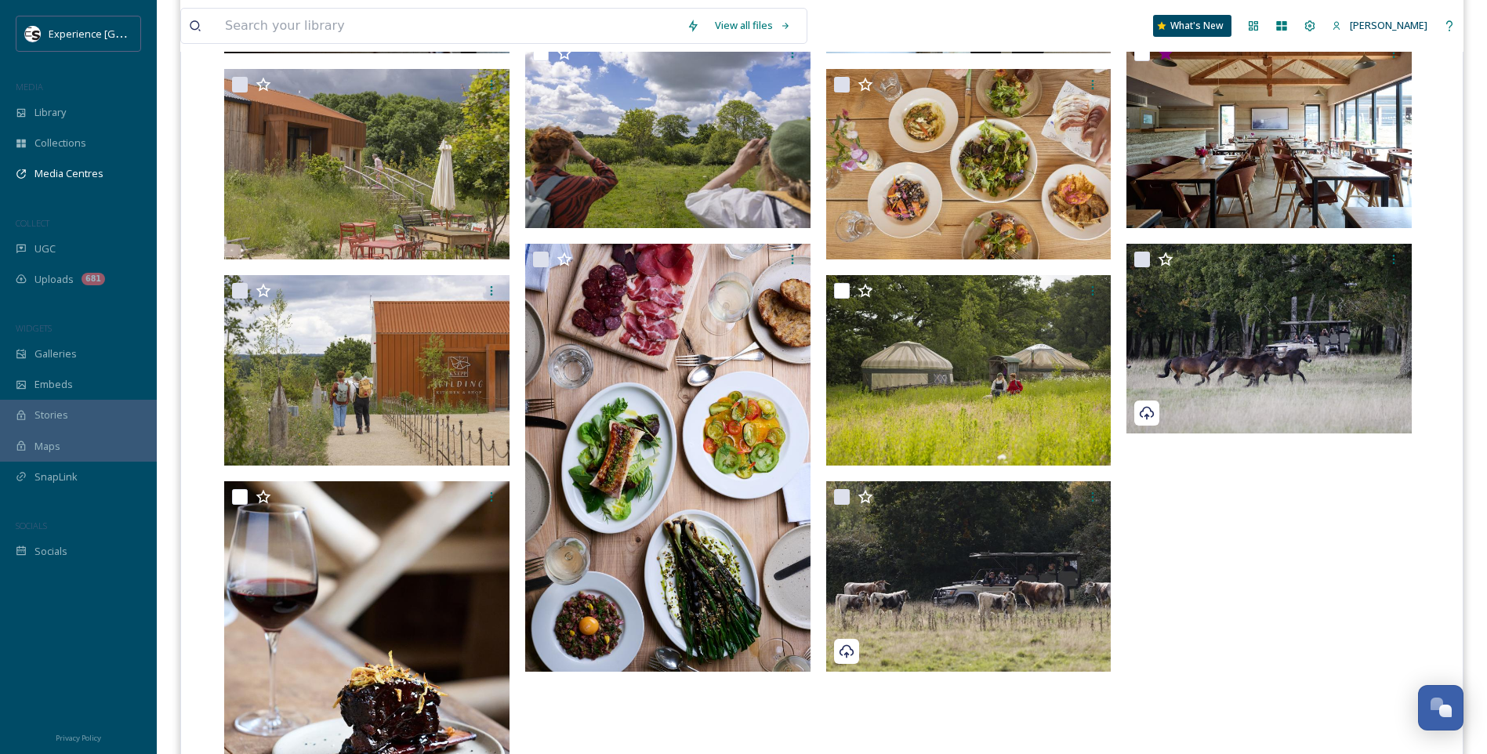
scroll to position [1019, 0]
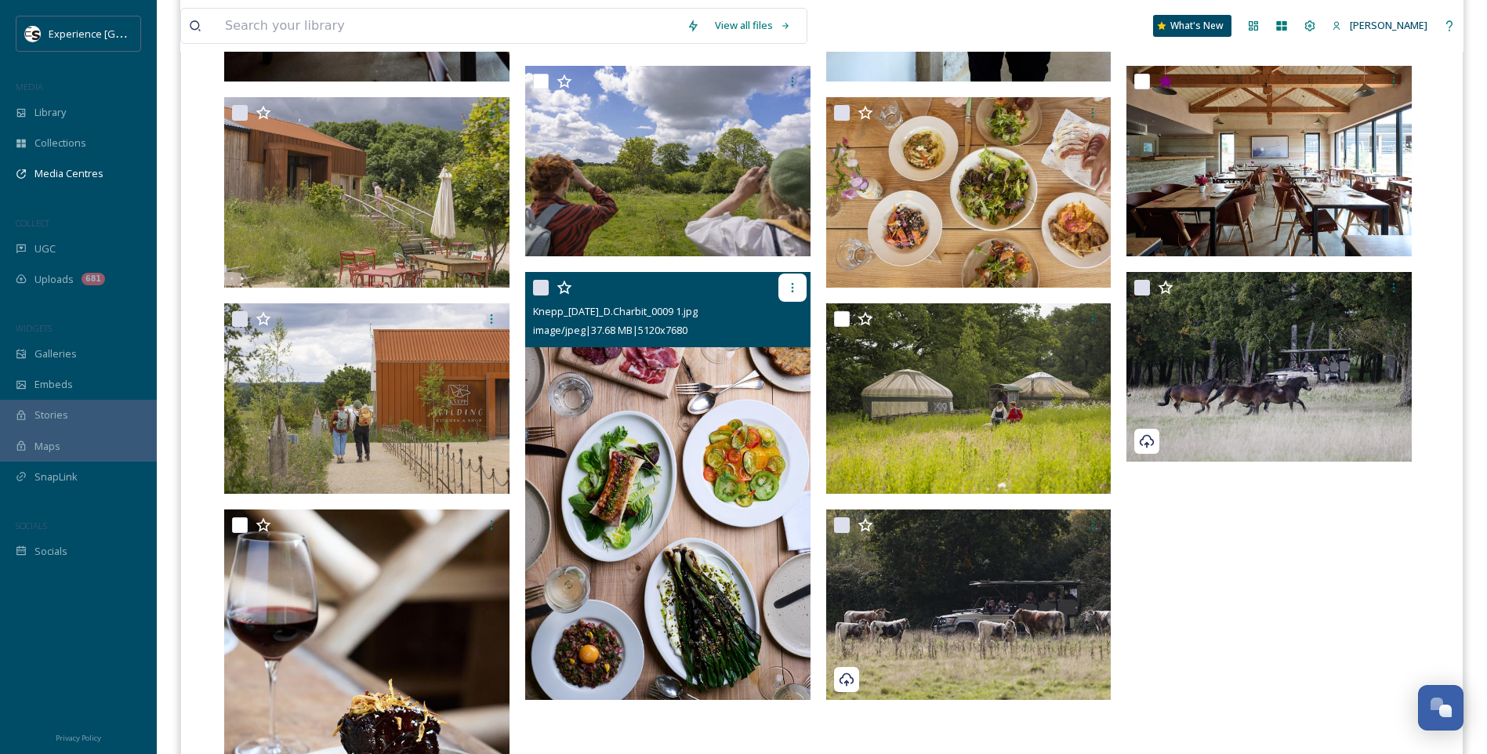
click at [792, 284] on icon at bounding box center [792, 287] width 2 height 9
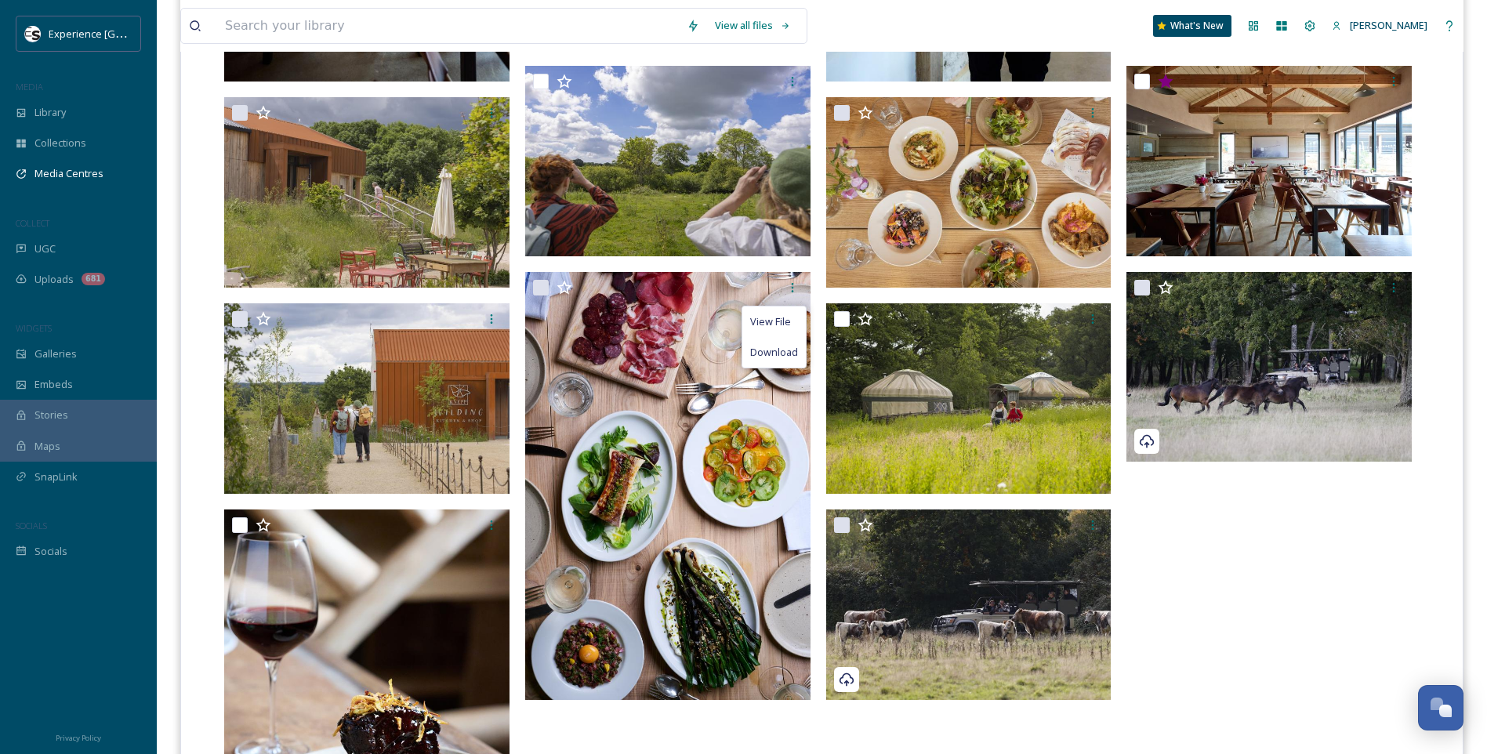
click at [732, 735] on div "View File Download" at bounding box center [671, 306] width 293 height 1716
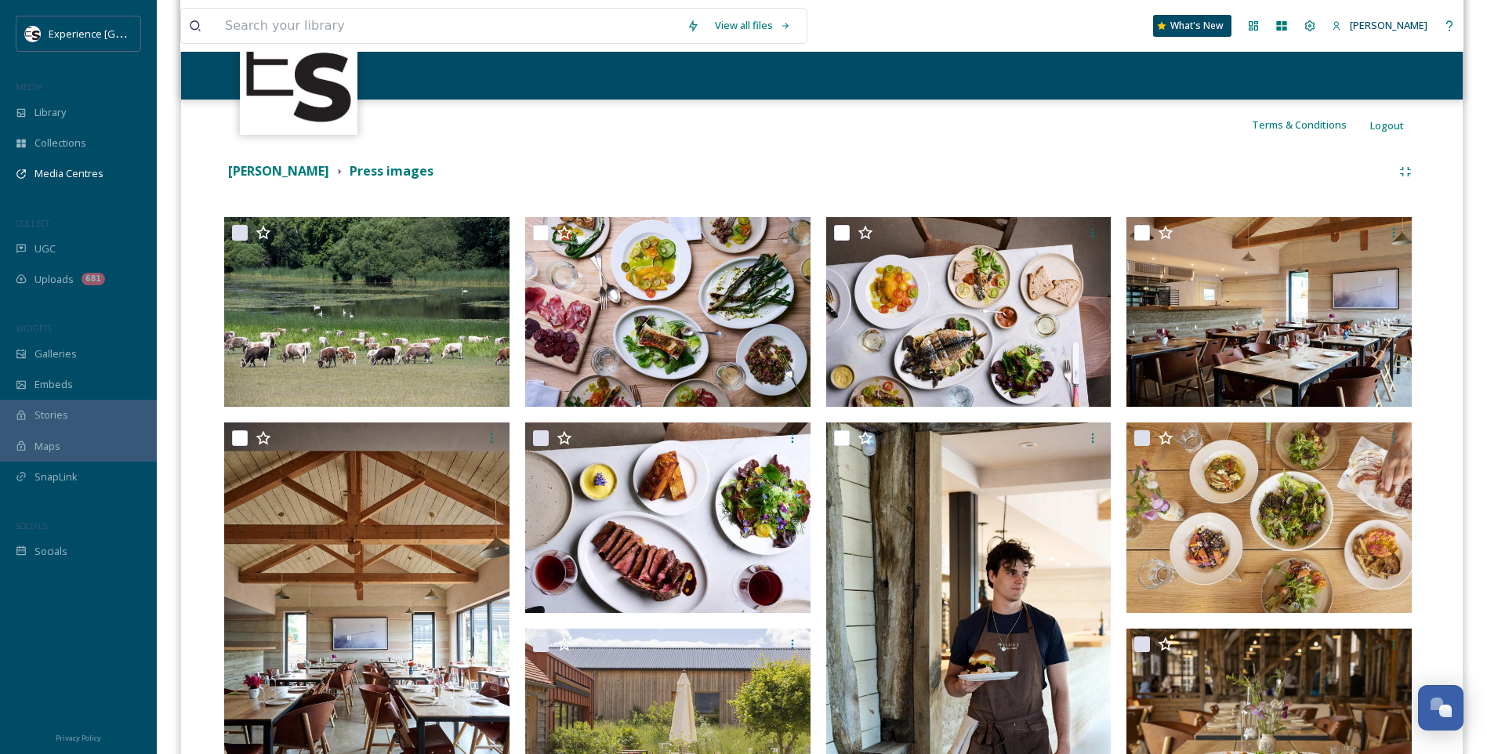
scroll to position [0, 0]
